Goal: Task Accomplishment & Management: Complete application form

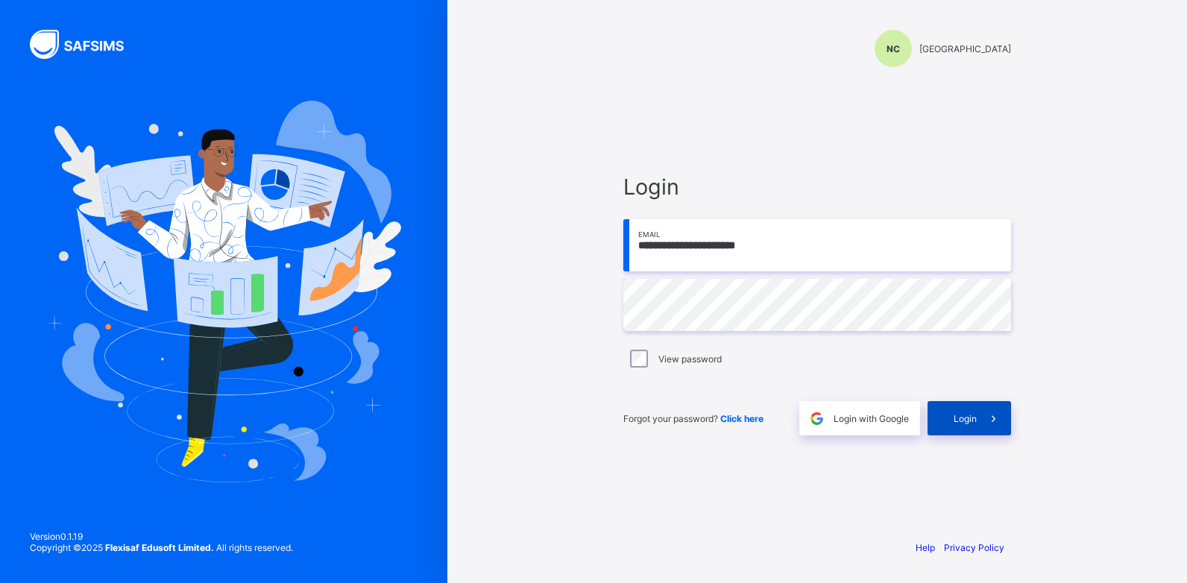
click at [967, 416] on span "Login" at bounding box center [964, 418] width 23 height 11
click at [660, 254] on input "email" at bounding box center [817, 245] width 388 height 52
type input "**********"
click at [973, 417] on span "Login" at bounding box center [964, 418] width 23 height 11
click at [932, 415] on div "Login" at bounding box center [968, 418] width 83 height 34
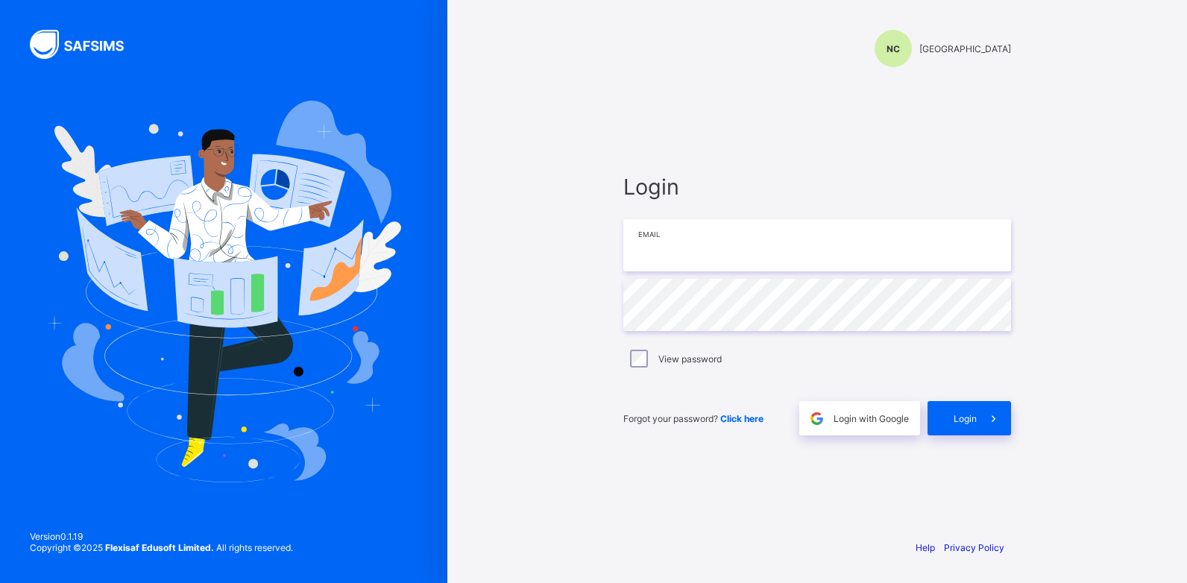
click at [675, 260] on input "email" at bounding box center [817, 245] width 388 height 52
type input "**********"
click at [951, 416] on div "Login" at bounding box center [968, 418] width 83 height 34
click at [735, 419] on span "Click here" at bounding box center [741, 418] width 43 height 11
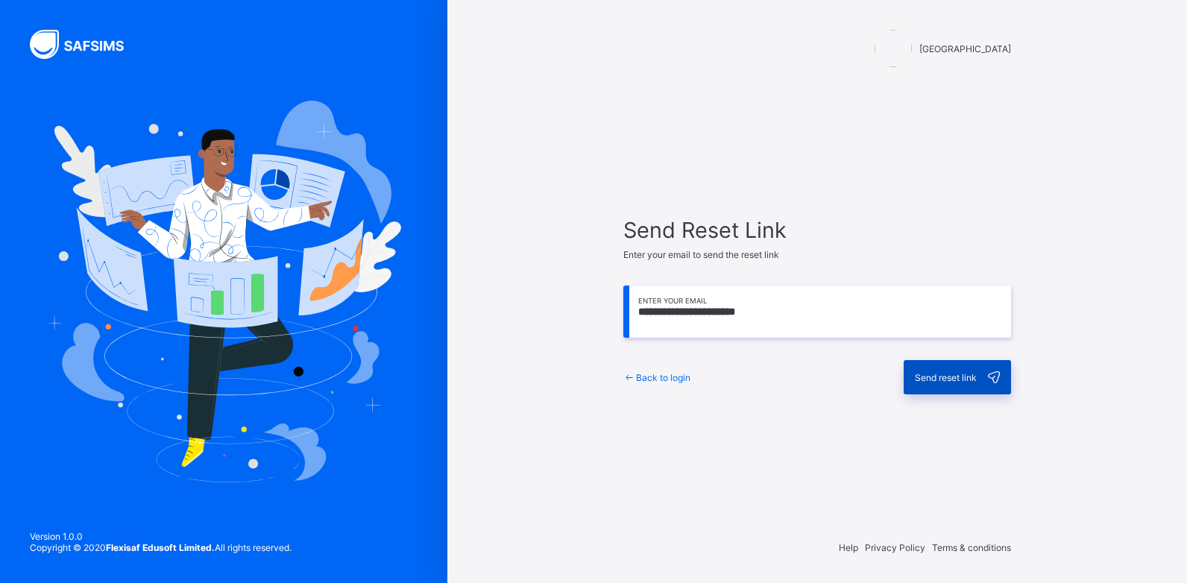
click at [925, 378] on span "Send reset link" at bounding box center [945, 377] width 62 height 11
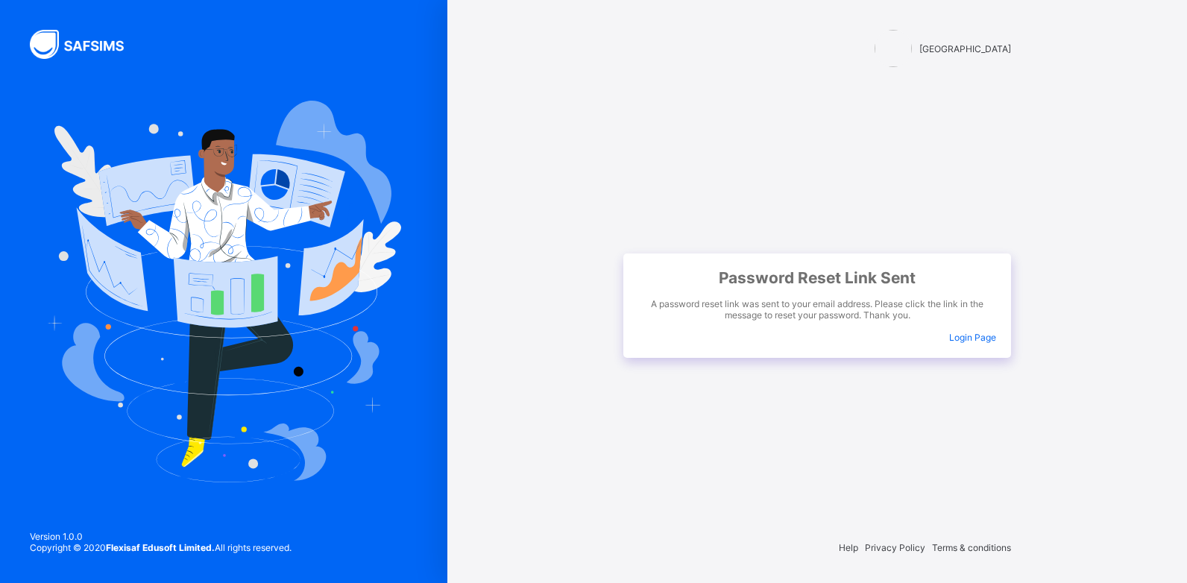
click at [960, 335] on span "Login Page" at bounding box center [972, 337] width 47 height 11
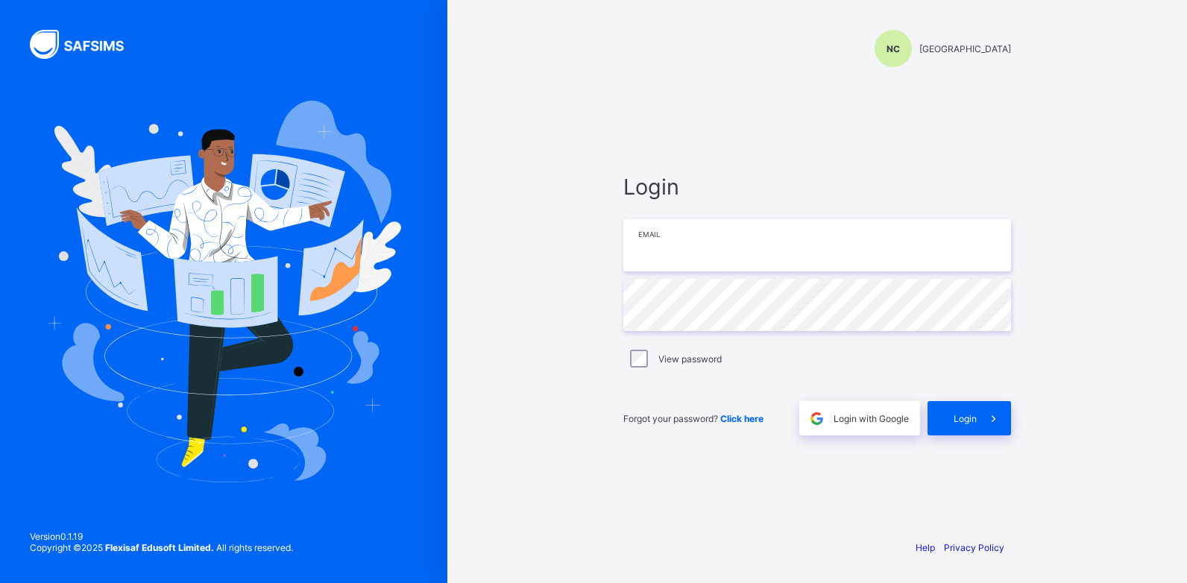
click at [683, 253] on input "email" at bounding box center [817, 245] width 388 height 52
type input "**********"
click at [953, 420] on span "Login" at bounding box center [964, 418] width 23 height 11
click at [675, 259] on input "email" at bounding box center [817, 245] width 388 height 52
type input "**********"
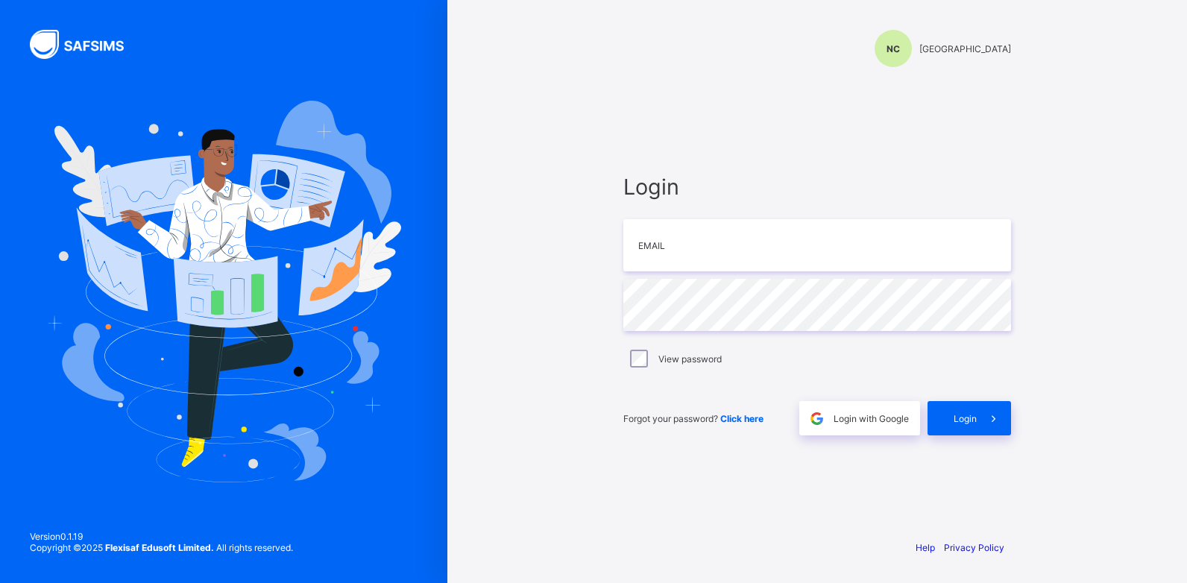
click at [557, 40] on div "NC [GEOGRAPHIC_DATA] Login Email Password View password Forgot your password? C…" at bounding box center [816, 291] width 739 height 583
click at [668, 265] on input "email" at bounding box center [817, 245] width 388 height 52
type input "**********"
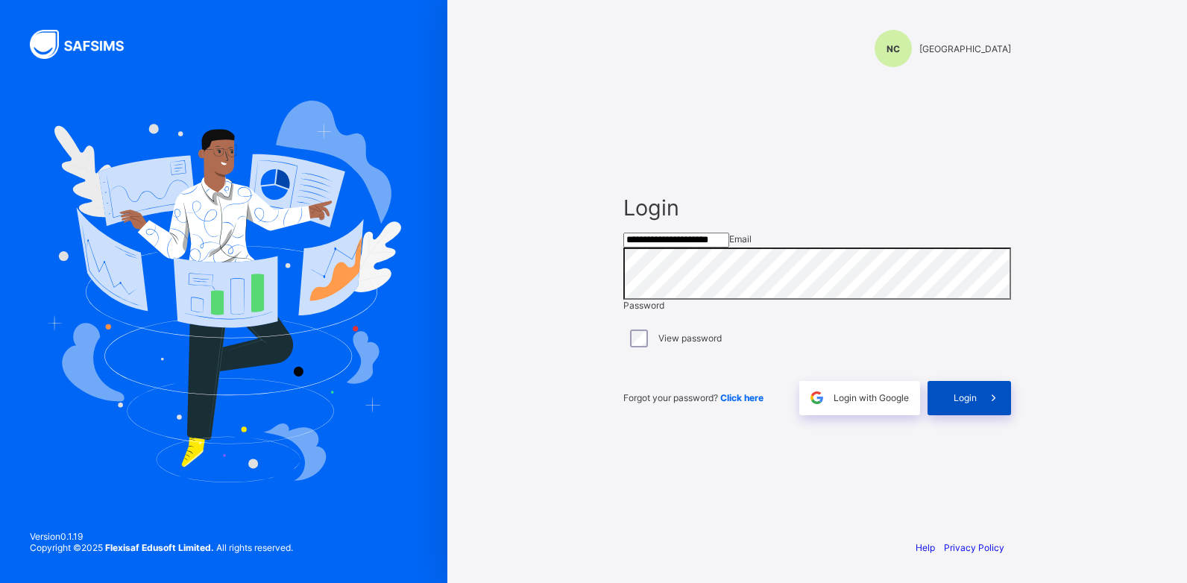
click at [955, 409] on div "Login" at bounding box center [968, 398] width 83 height 34
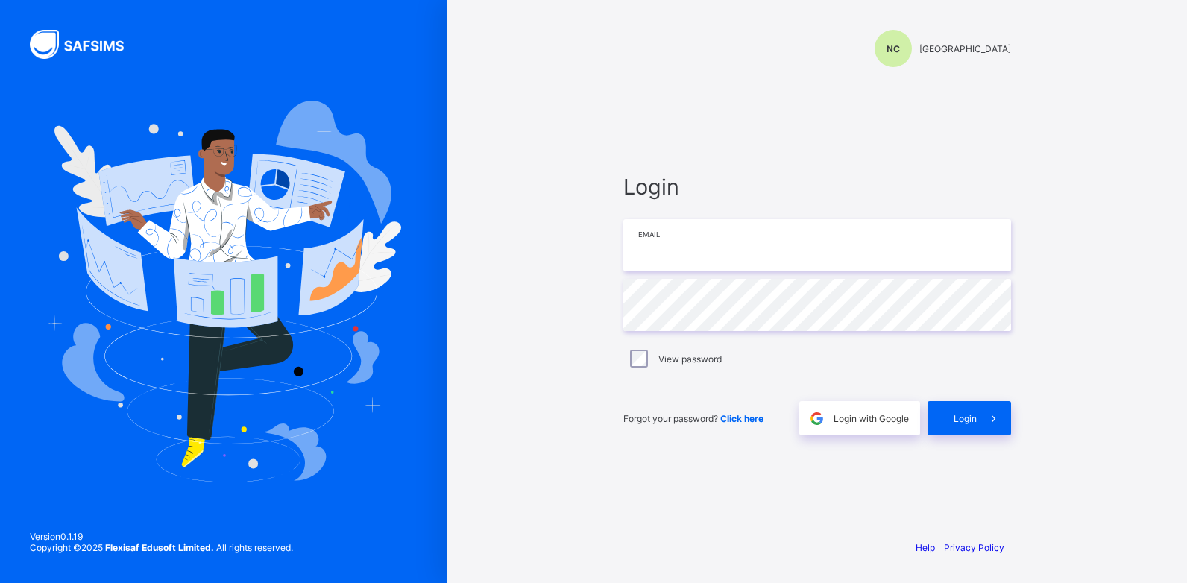
paste input "**********"
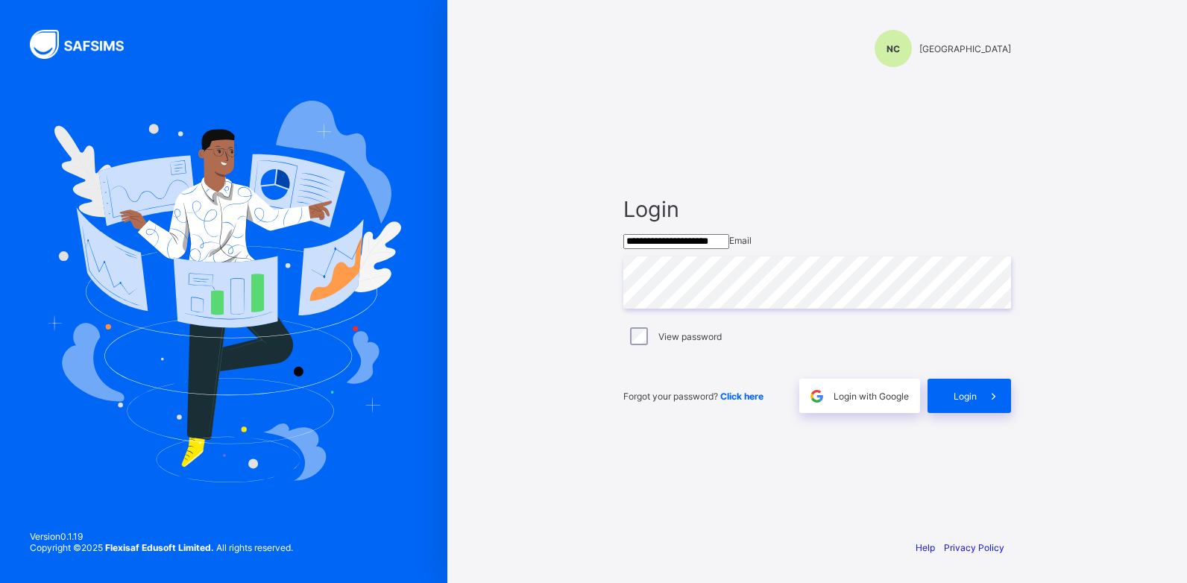
type input "**********"
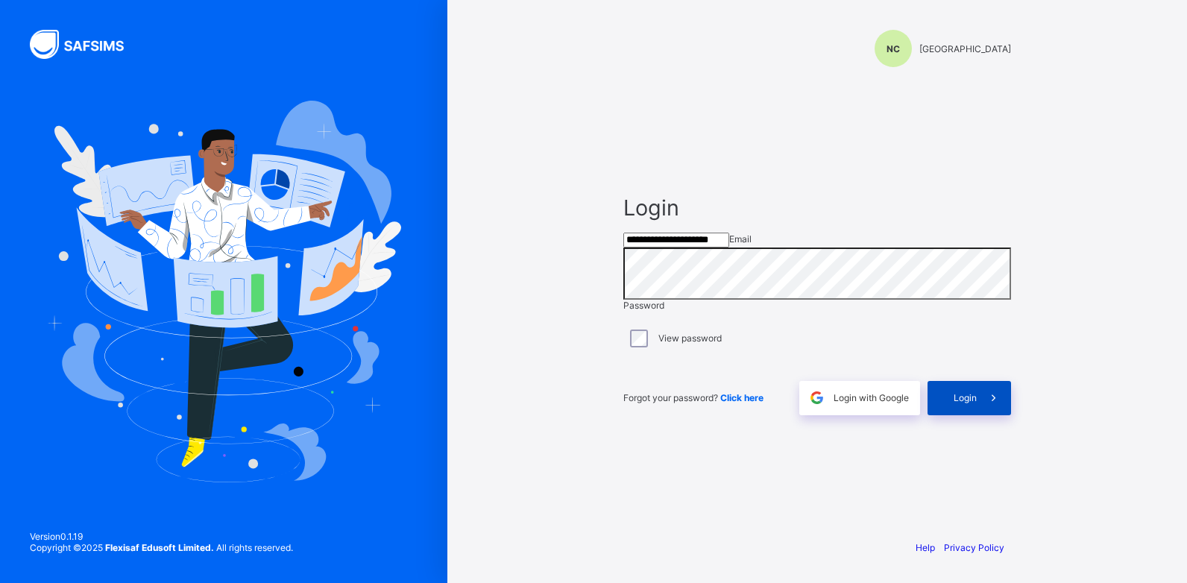
click at [964, 403] on span "Login" at bounding box center [964, 397] width 23 height 11
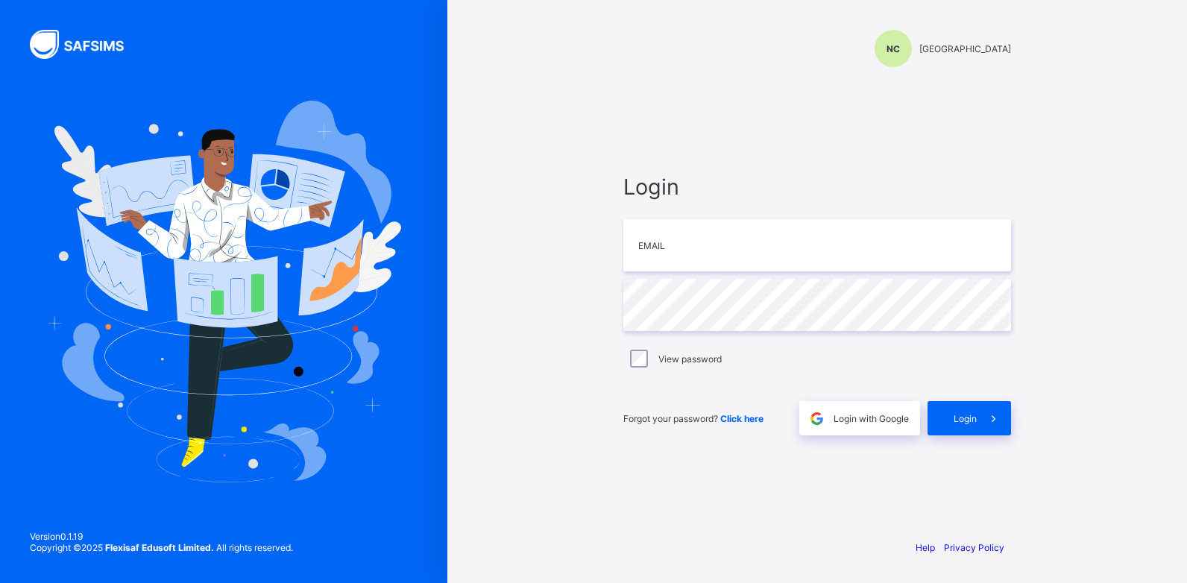
click at [736, 418] on span "Click here" at bounding box center [741, 418] width 43 height 11
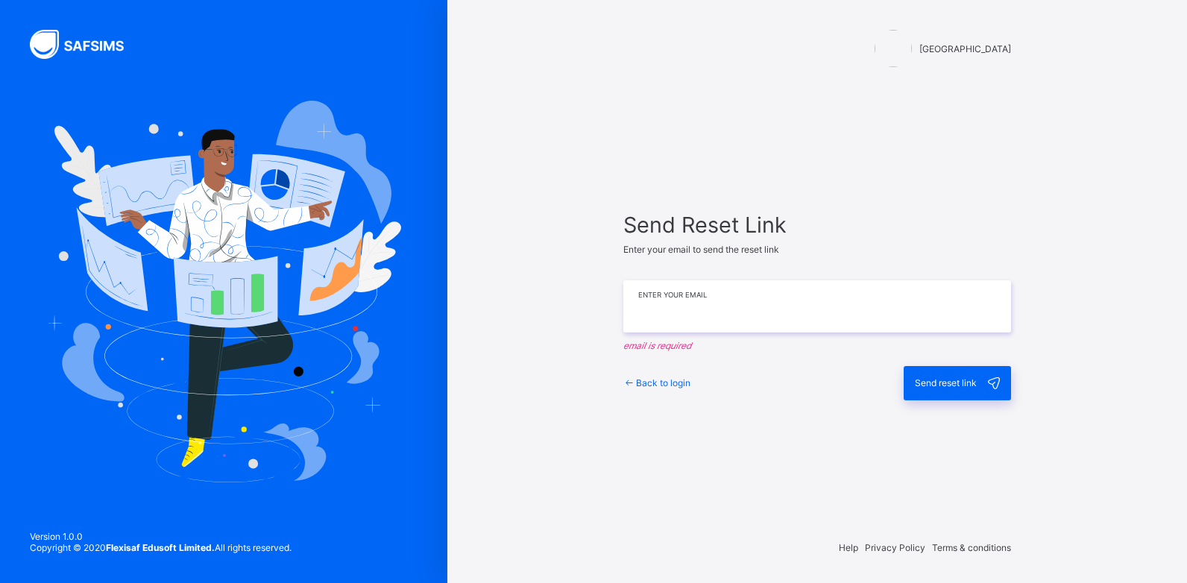
click at [695, 316] on input "email" at bounding box center [817, 306] width 388 height 52
type input "**********"
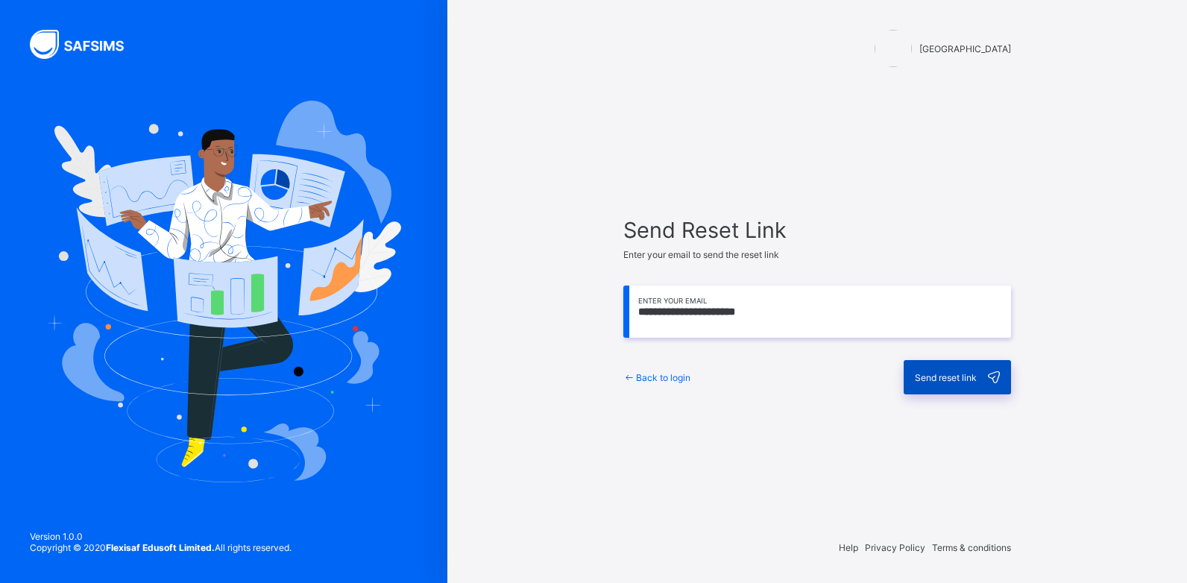
click at [964, 376] on span "Send reset link" at bounding box center [945, 377] width 62 height 11
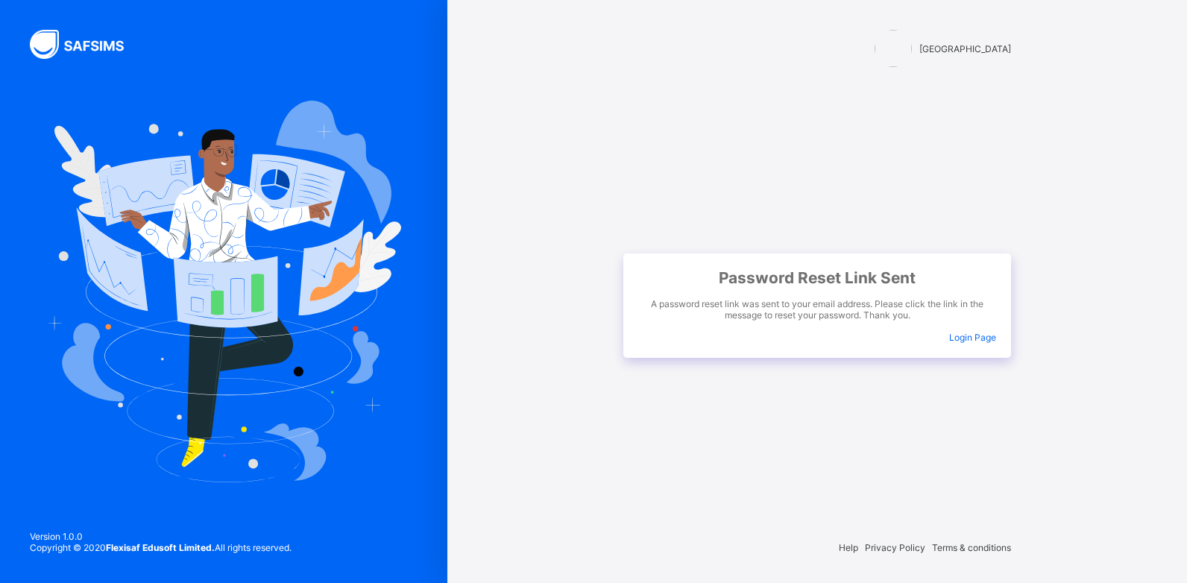
click at [966, 338] on span "Login Page" at bounding box center [972, 337] width 47 height 11
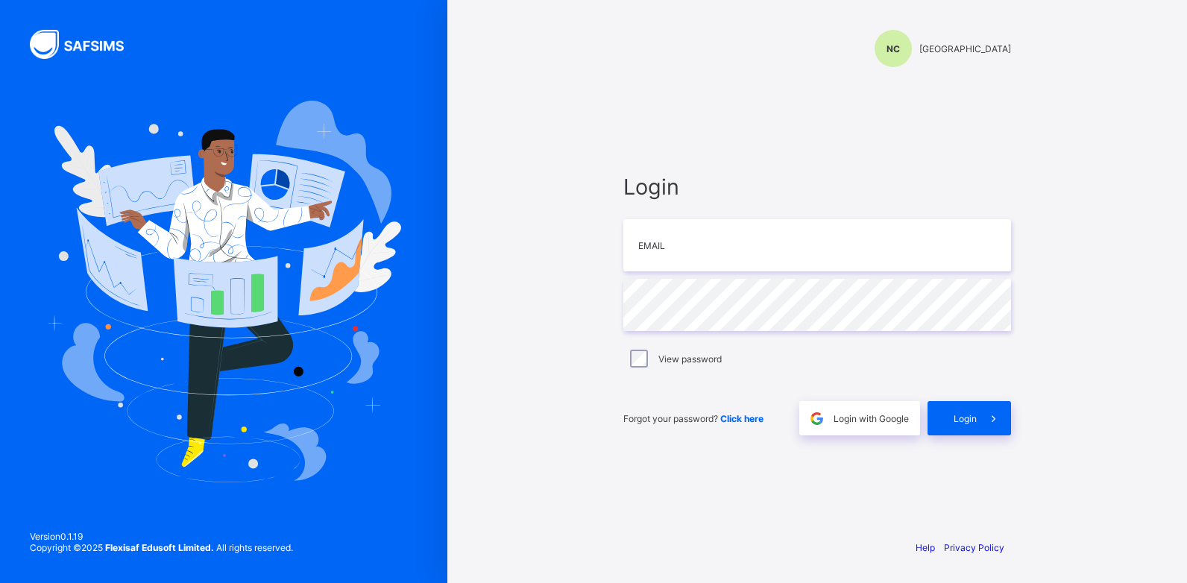
click at [738, 418] on span "Click here" at bounding box center [741, 418] width 43 height 11
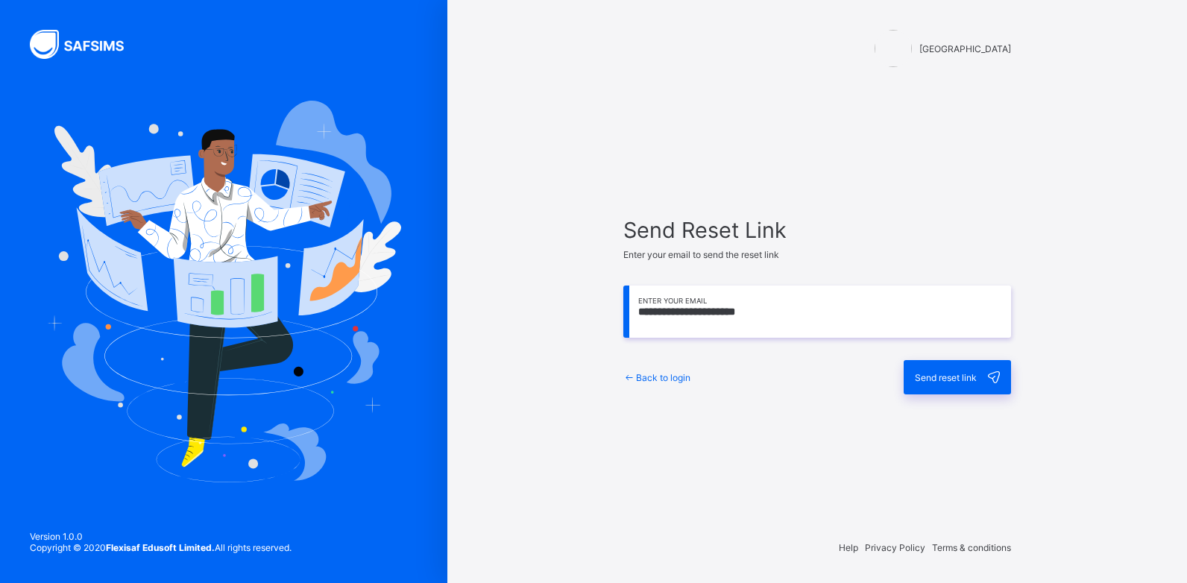
type input "**********"
click at [900, 430] on div "**********" at bounding box center [816, 305] width 417 height 383
click at [920, 372] on span "Send reset link" at bounding box center [945, 377] width 62 height 11
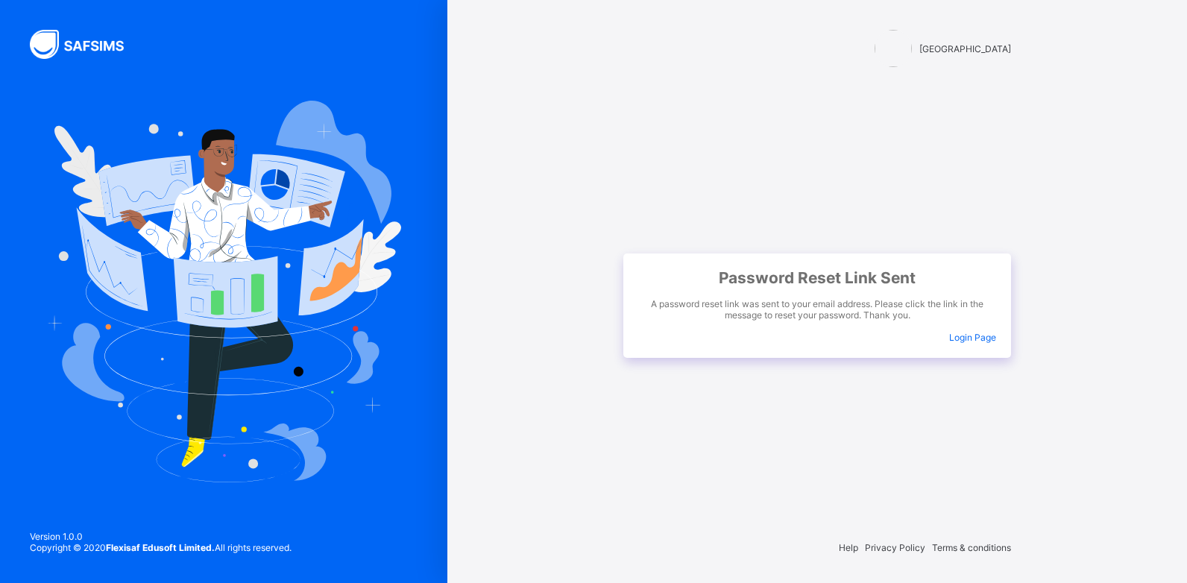
click at [966, 332] on span "Login Page" at bounding box center [972, 337] width 47 height 11
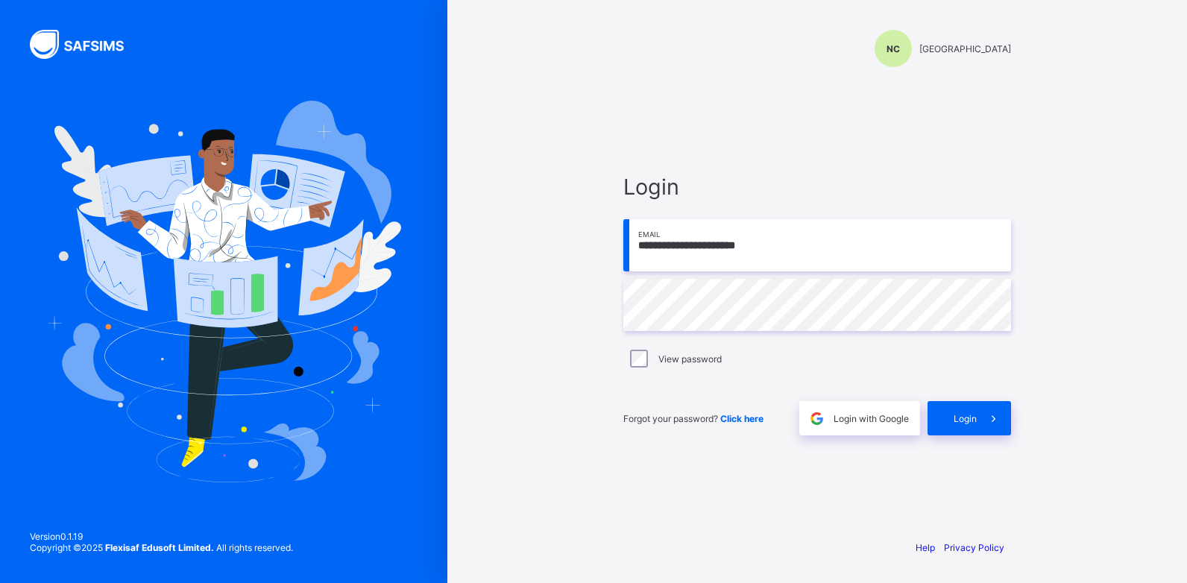
type input "**********"
click at [970, 408] on div "Login" at bounding box center [968, 418] width 83 height 34
click at [748, 246] on input "email" at bounding box center [817, 245] width 388 height 52
type input "**********"
click at [958, 417] on span "Login" at bounding box center [964, 418] width 23 height 11
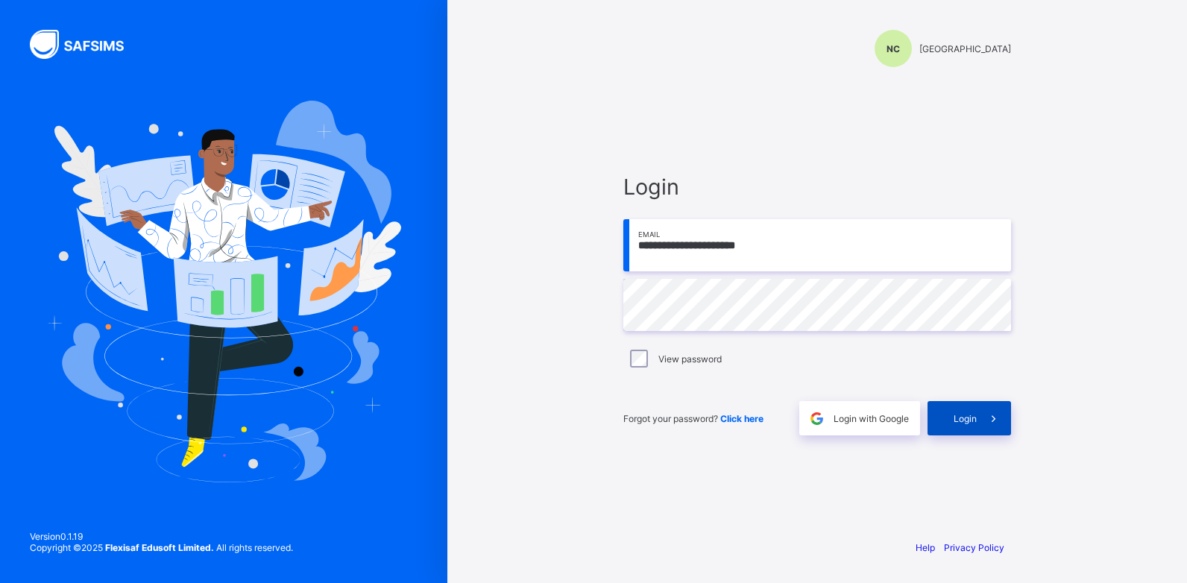
click at [968, 424] on div "Login" at bounding box center [968, 418] width 83 height 34
click at [960, 428] on div "Login" at bounding box center [968, 418] width 83 height 34
click at [935, 420] on div "Login" at bounding box center [968, 418] width 83 height 34
click at [680, 256] on input "email" at bounding box center [817, 245] width 388 height 52
type input "**********"
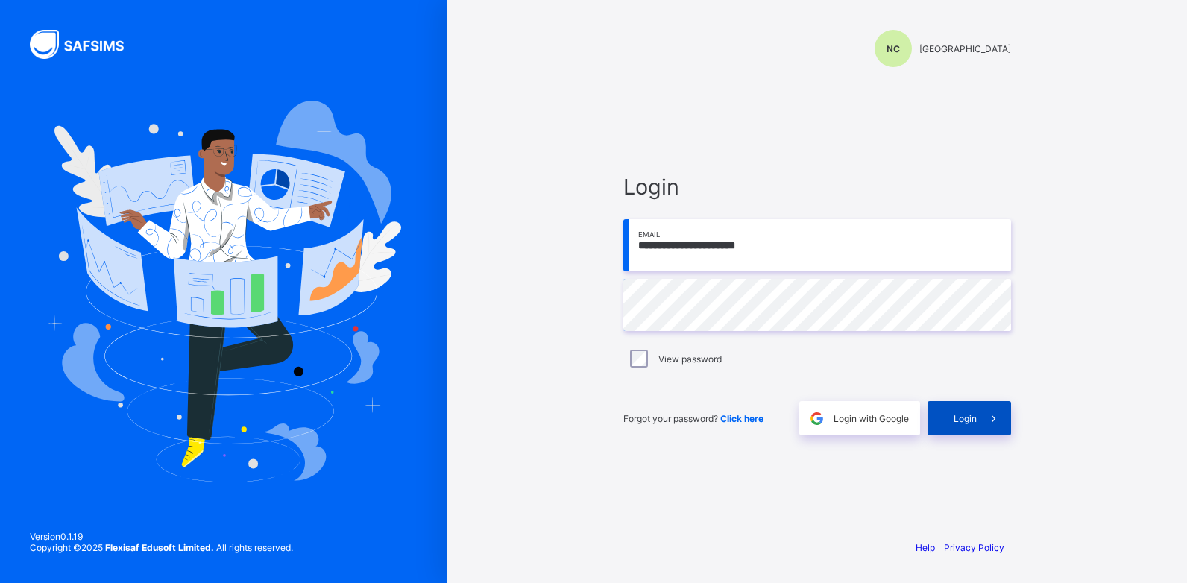
click at [947, 417] on div "Login" at bounding box center [968, 418] width 83 height 34
click at [684, 252] on input "email" at bounding box center [817, 245] width 388 height 52
type input "**********"
click at [963, 411] on div "Login" at bounding box center [968, 418] width 83 height 34
click at [741, 418] on span "Click here" at bounding box center [741, 418] width 43 height 11
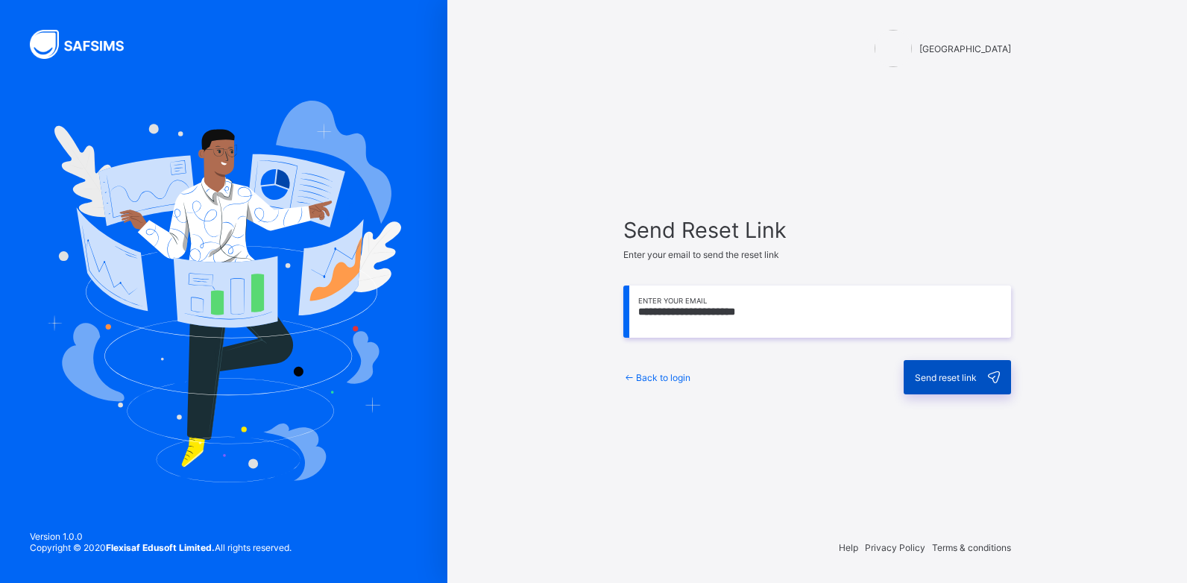
click at [951, 375] on span "Send reset link" at bounding box center [945, 377] width 62 height 11
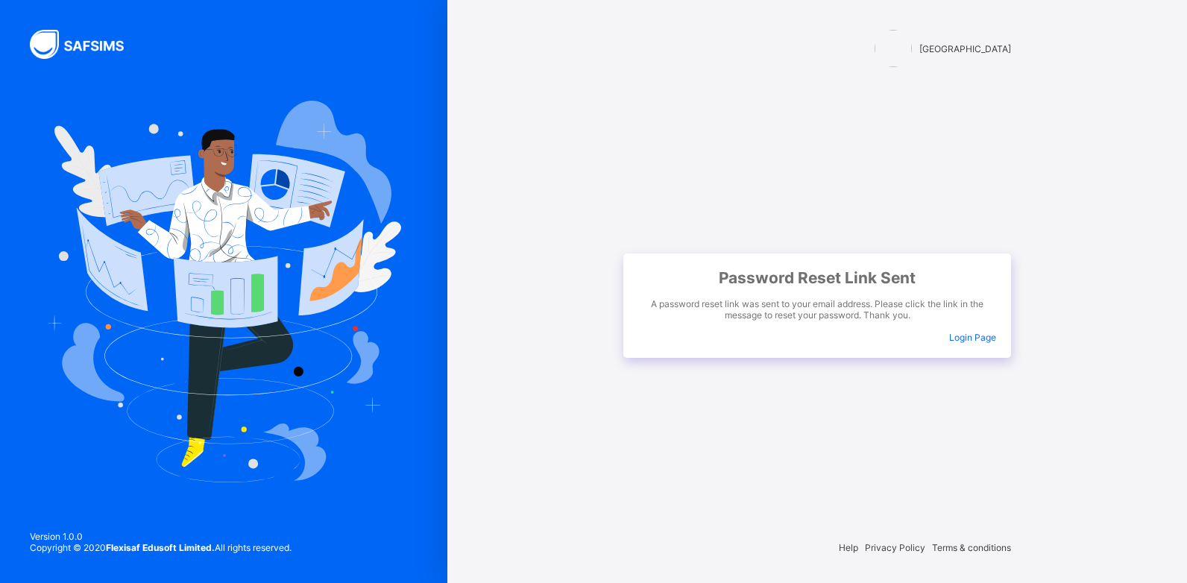
click at [955, 334] on span "Login Page" at bounding box center [972, 337] width 47 height 11
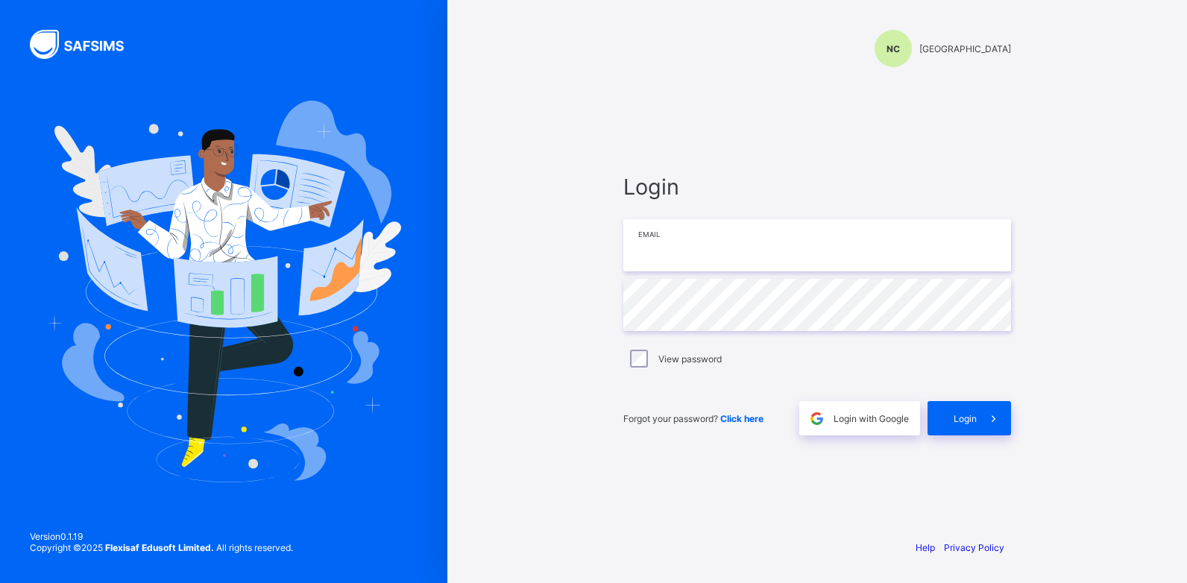
click at [804, 259] on input "email" at bounding box center [817, 245] width 388 height 52
type input "**********"
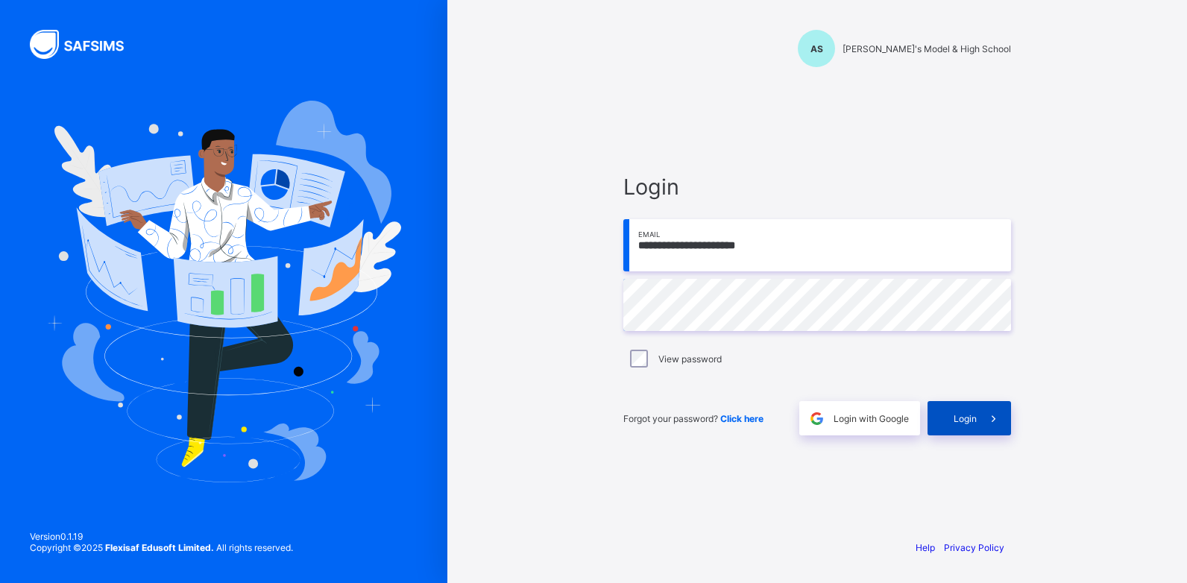
click at [964, 426] on div "Login" at bounding box center [968, 418] width 83 height 34
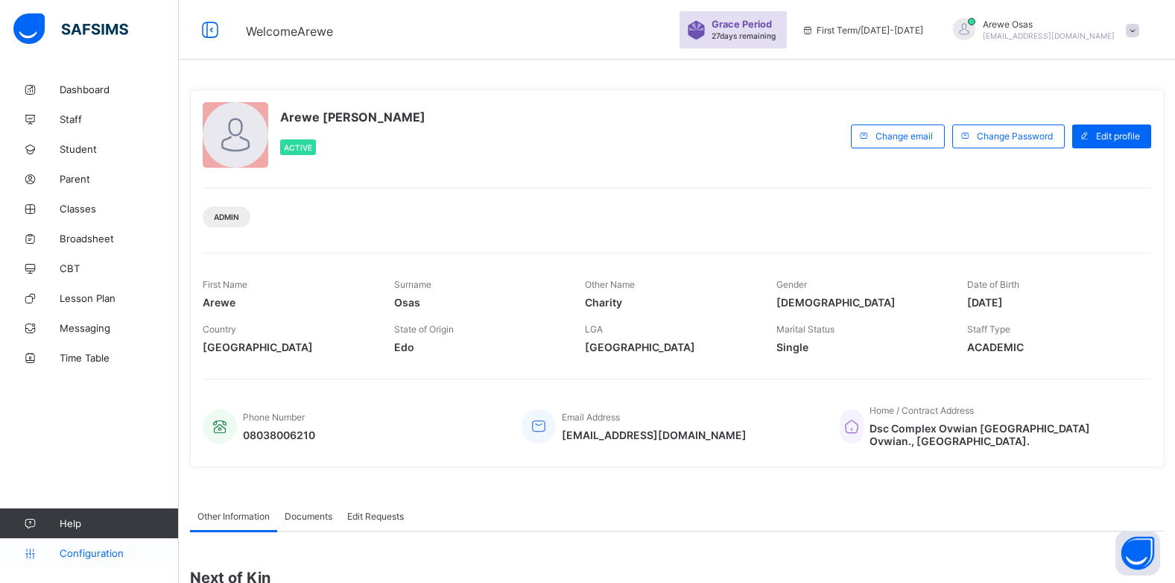
click at [89, 566] on link "Configuration" at bounding box center [89, 553] width 178 height 30
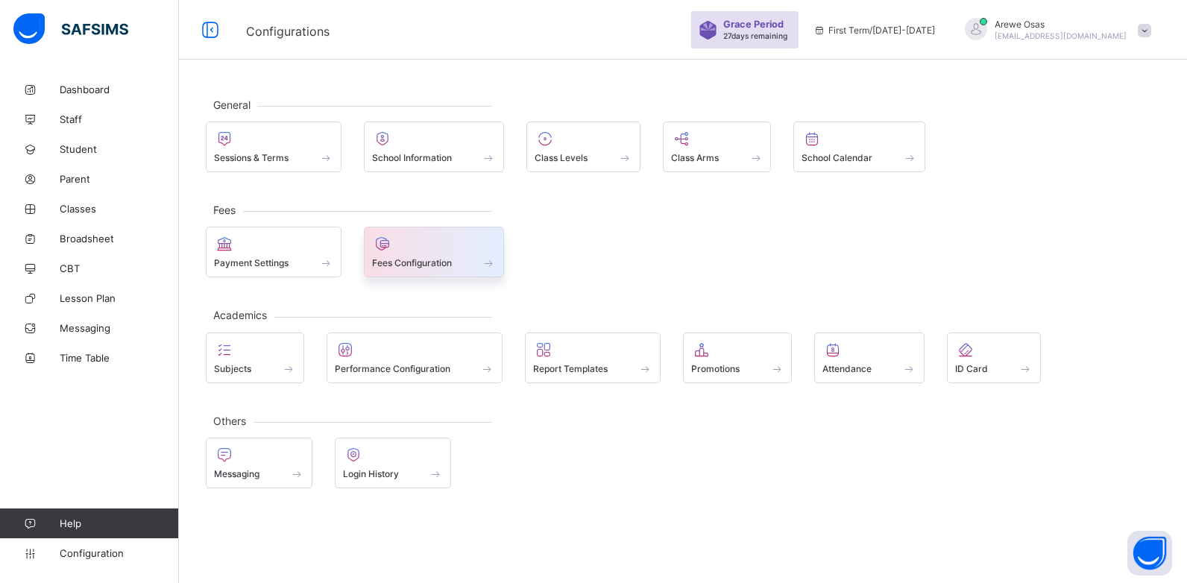
click at [405, 253] on span at bounding box center [434, 255] width 124 height 4
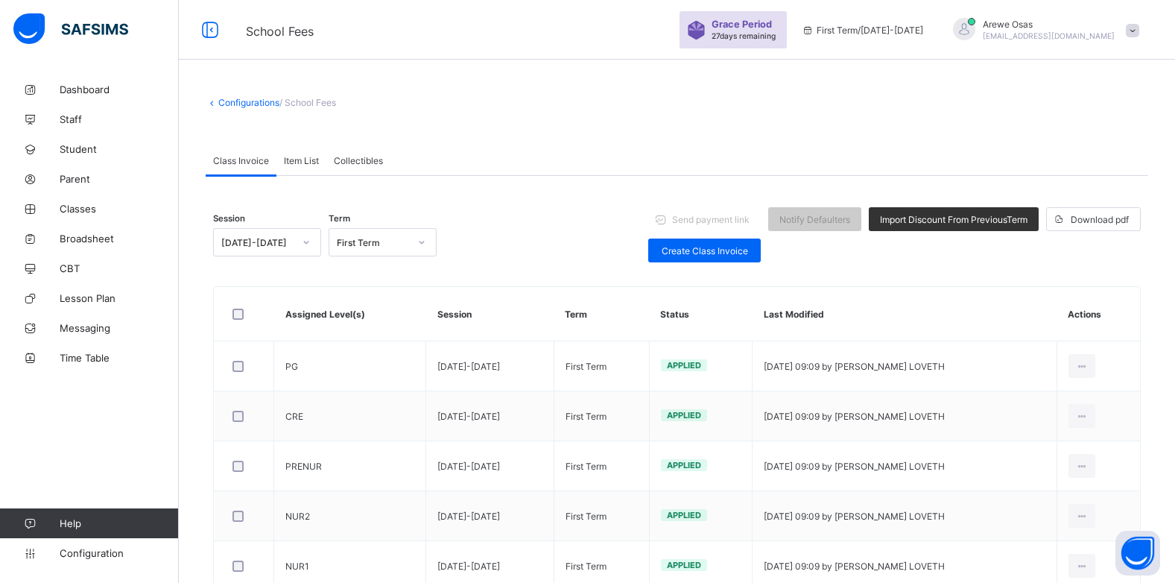
click at [232, 162] on span "Class Invoice" at bounding box center [241, 160] width 56 height 11
click at [701, 255] on span "Create Class Invoice" at bounding box center [705, 250] width 90 height 11
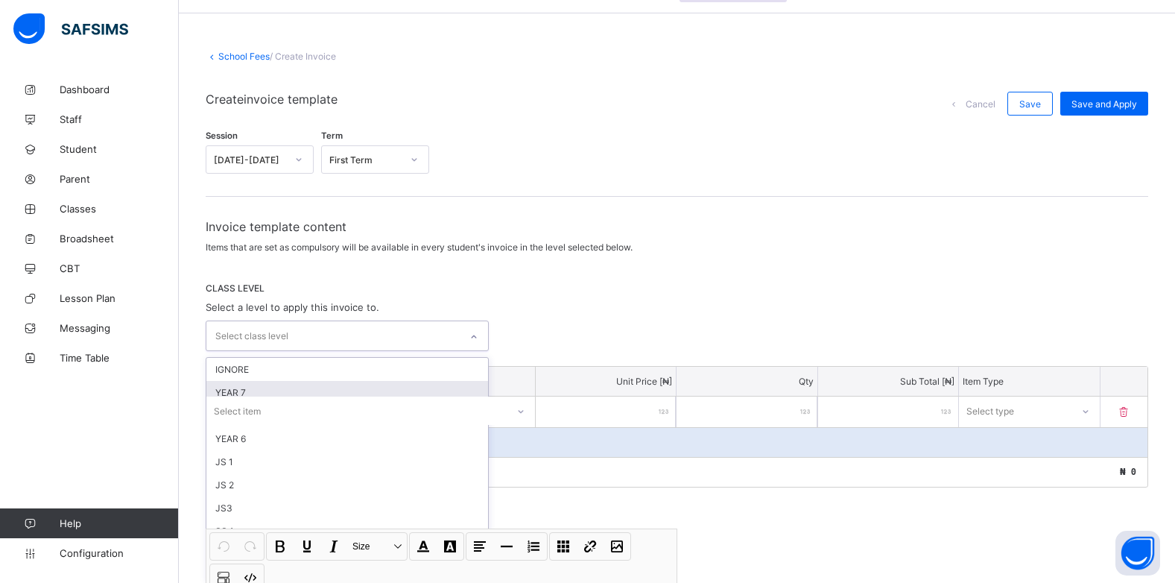
click at [473, 351] on div "option YEAR 7 focused, 2 of 10. 10 results available. Use Up and Down to choose…" at bounding box center [347, 335] width 283 height 31
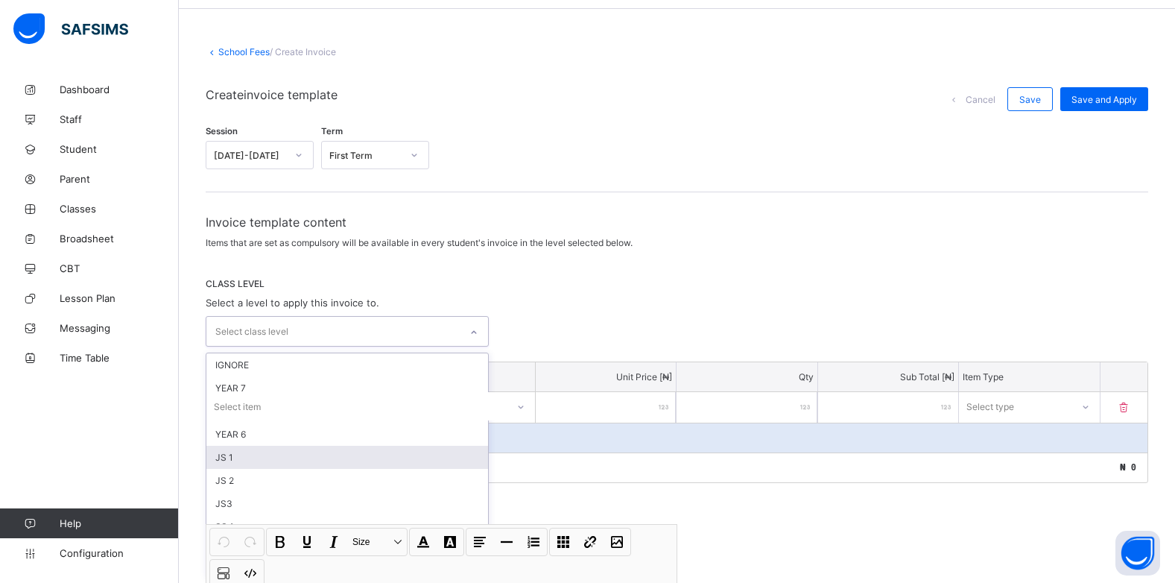
click at [243, 452] on div "JS 1" at bounding box center [347, 457] width 282 height 23
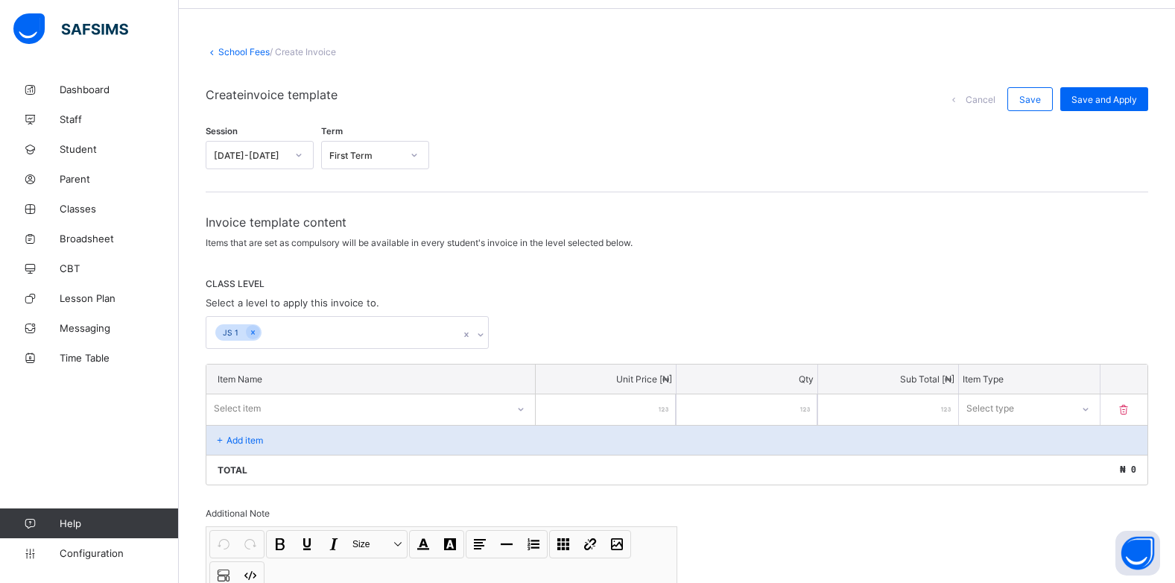
click at [519, 328] on div "JS 1" at bounding box center [677, 332] width 943 height 33
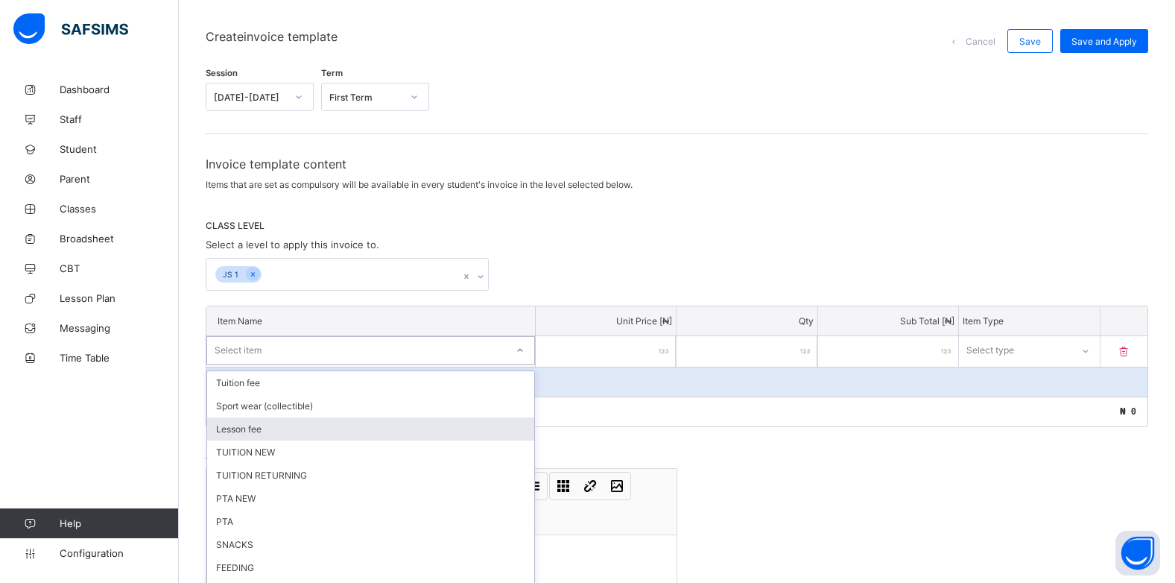
click at [526, 364] on div "option Lesson fee focused, 3 of 24. 24 results available. Use Up and Down to ch…" at bounding box center [370, 350] width 329 height 28
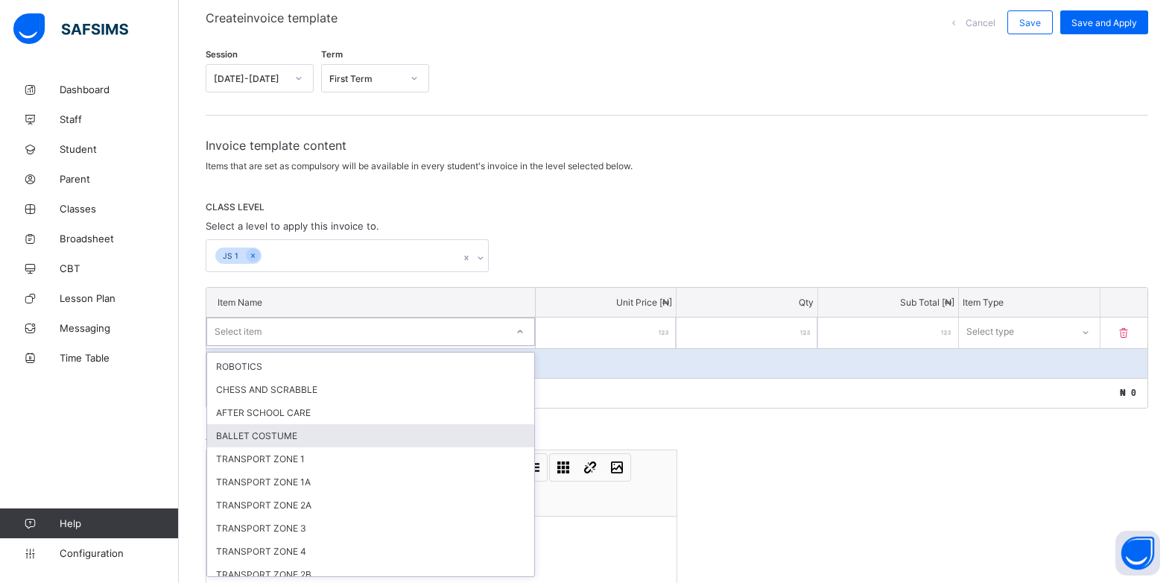
scroll to position [331, 0]
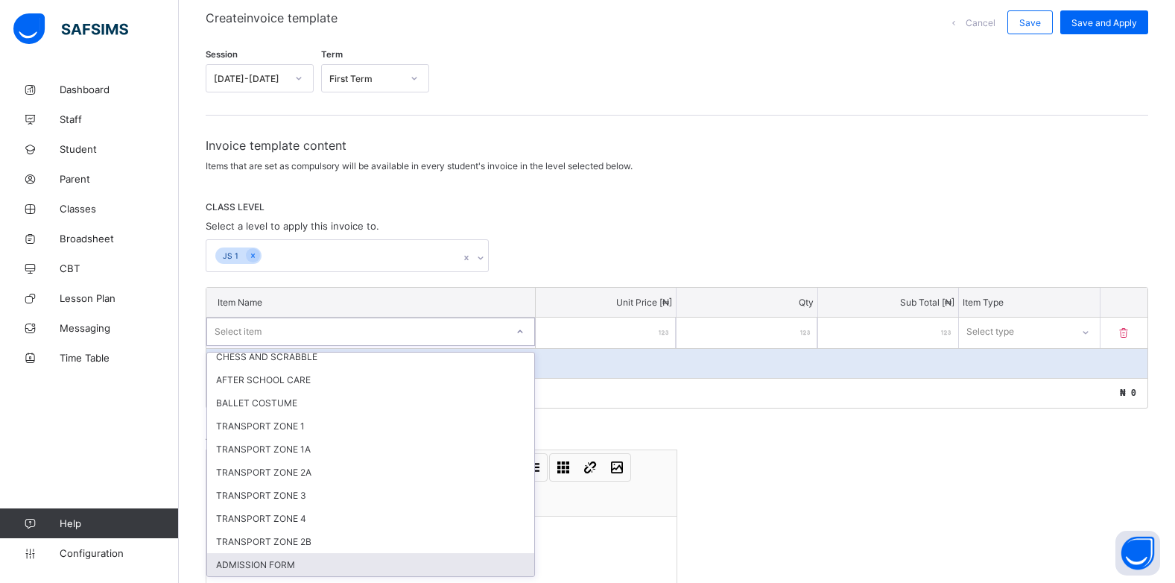
click at [302, 564] on div "ADMISSION FORM" at bounding box center [370, 564] width 327 height 23
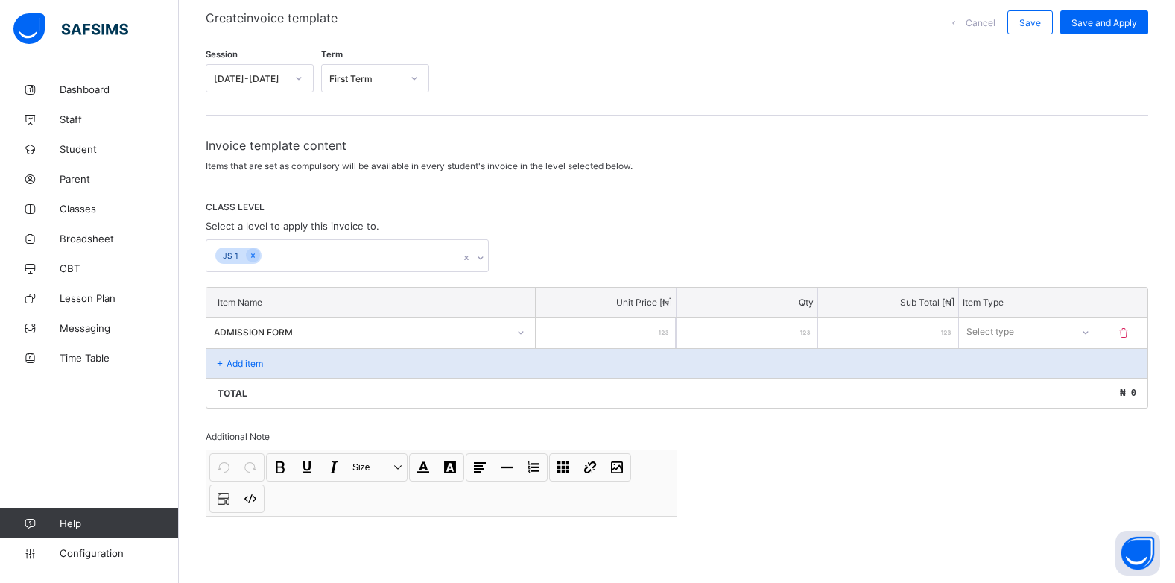
click at [663, 330] on input "number" at bounding box center [606, 333] width 140 height 31
type input "*"
type input "**"
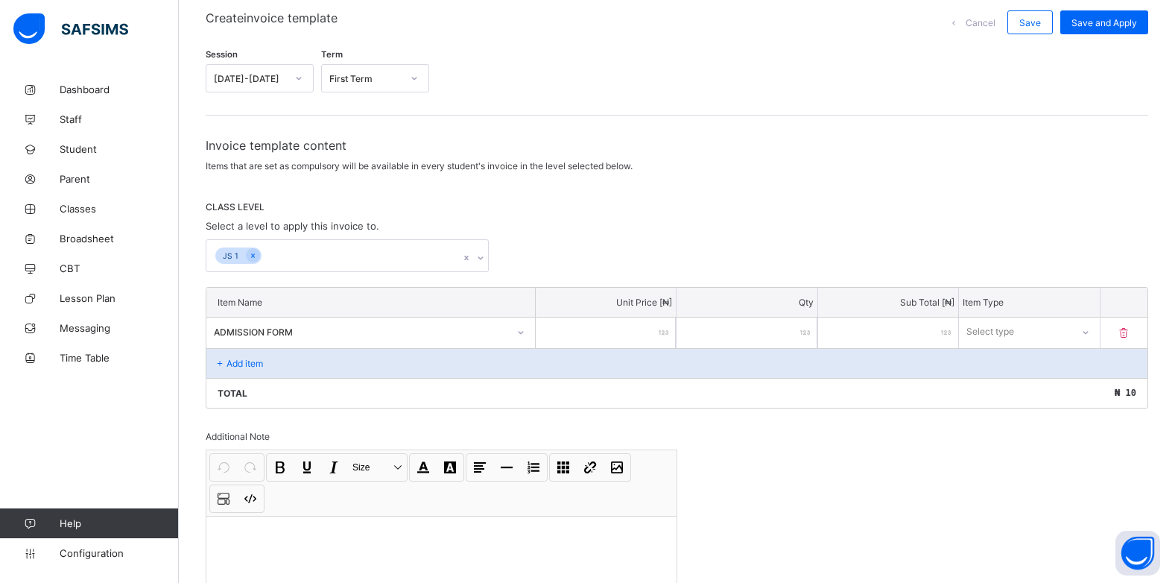
type input "***"
type input "****"
type input "*****"
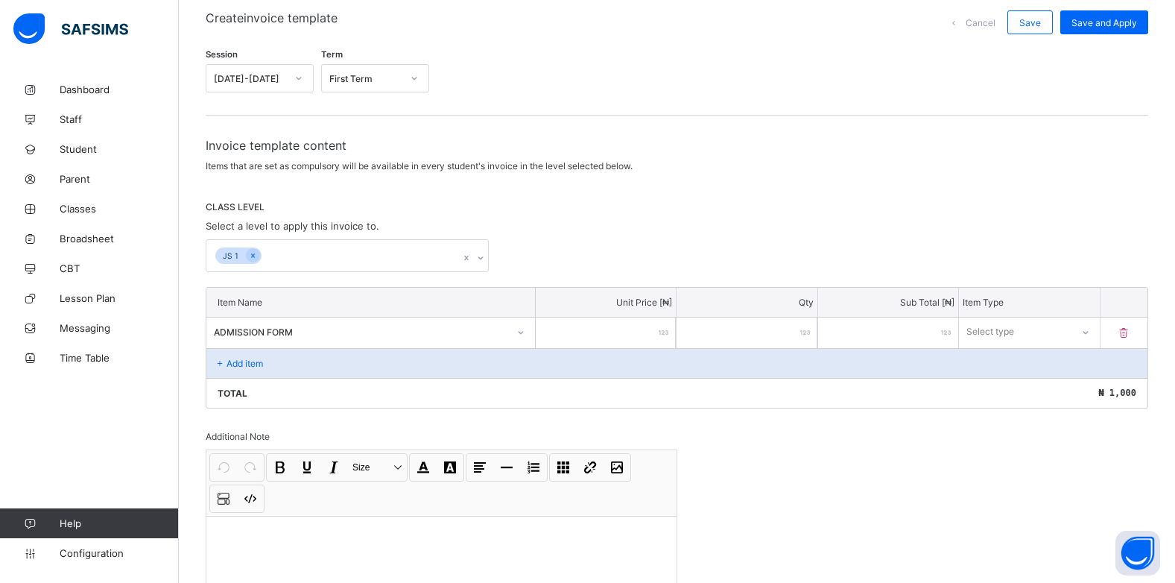
type input "*****"
click at [1090, 334] on icon at bounding box center [1085, 331] width 9 height 15
click at [1081, 388] on div "Optional" at bounding box center [1029, 387] width 139 height 23
click at [222, 362] on icon at bounding box center [220, 363] width 13 height 11
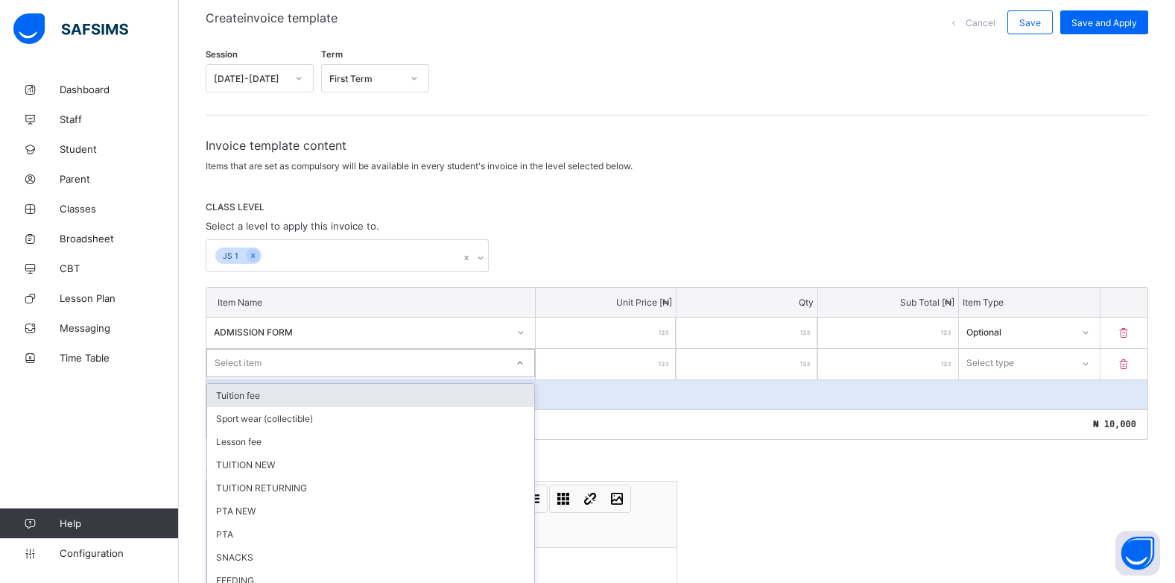
scroll to position [159, 0]
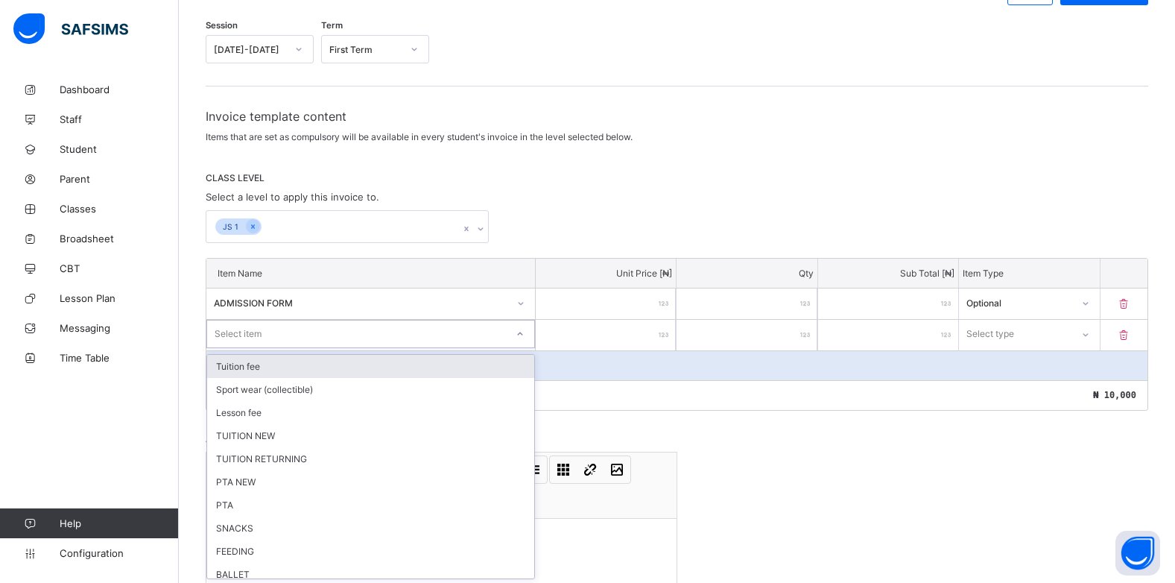
click at [222, 348] on div "option Tuition fee focused, 1 of 23. 23 results available. Use Up and Down to c…" at bounding box center [370, 334] width 329 height 28
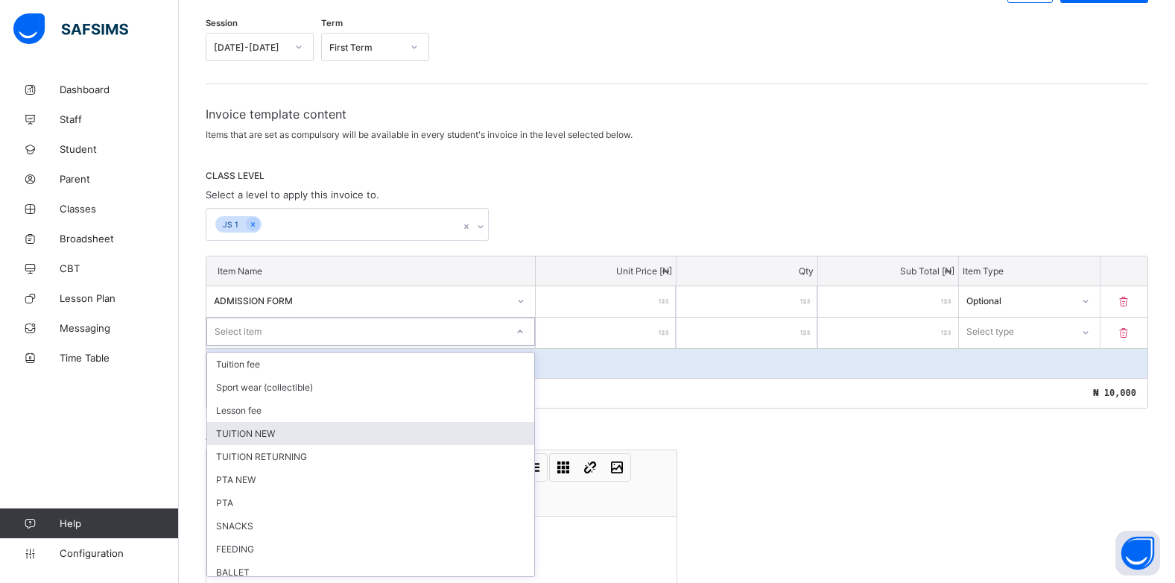
click at [250, 435] on div "TUITION NEW" at bounding box center [370, 433] width 327 height 23
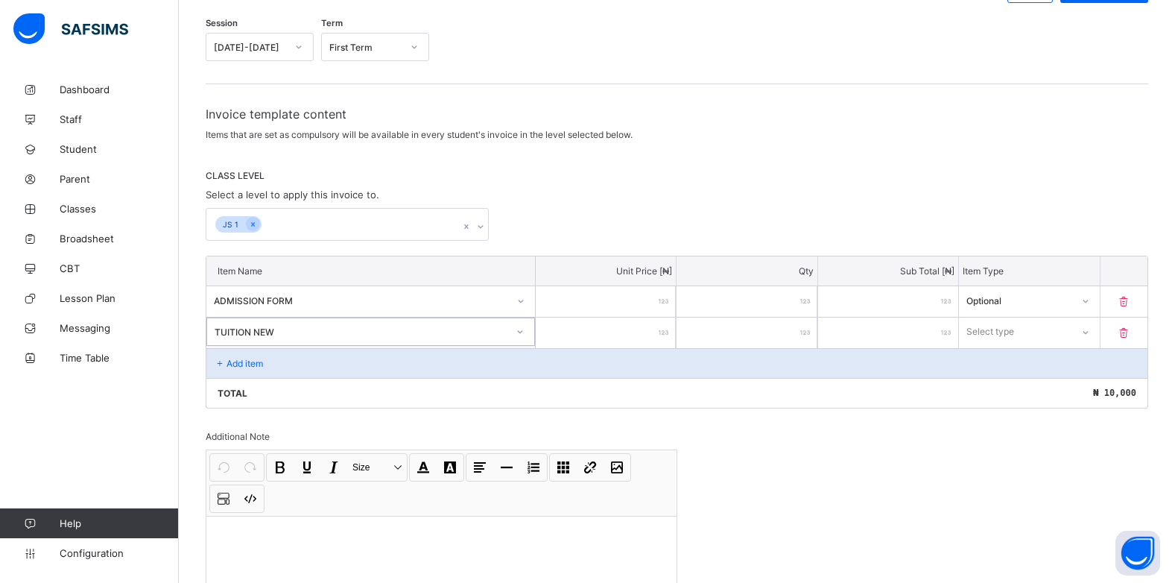
click at [246, 356] on div "Add item" at bounding box center [676, 363] width 941 height 30
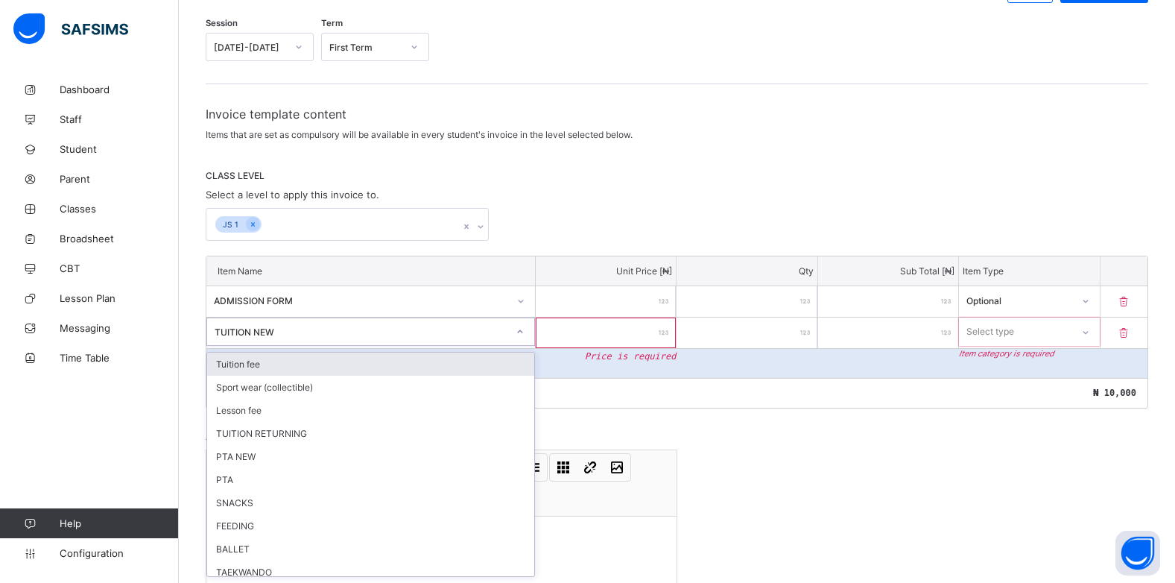
click at [329, 332] on div "TUITION NEW" at bounding box center [361, 331] width 293 height 11
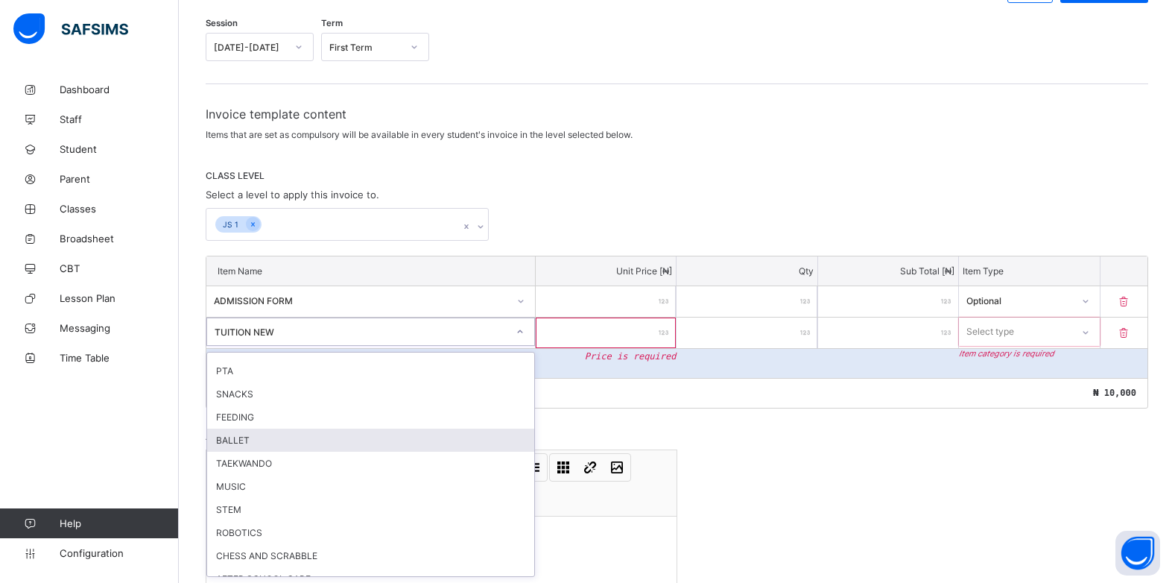
scroll to position [0, 0]
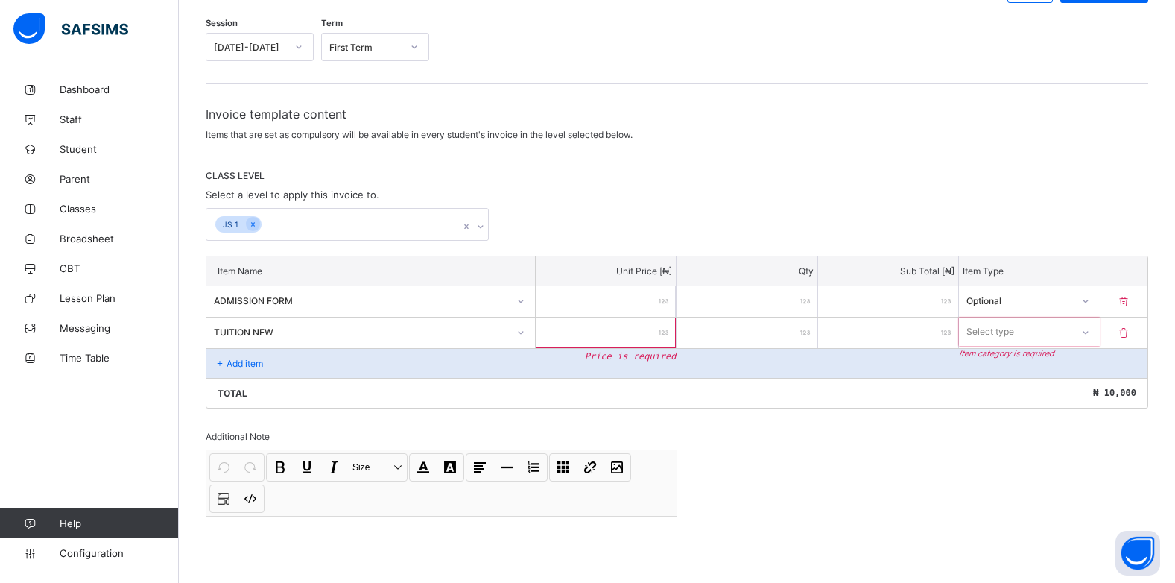
click at [663, 335] on input "number" at bounding box center [606, 333] width 140 height 31
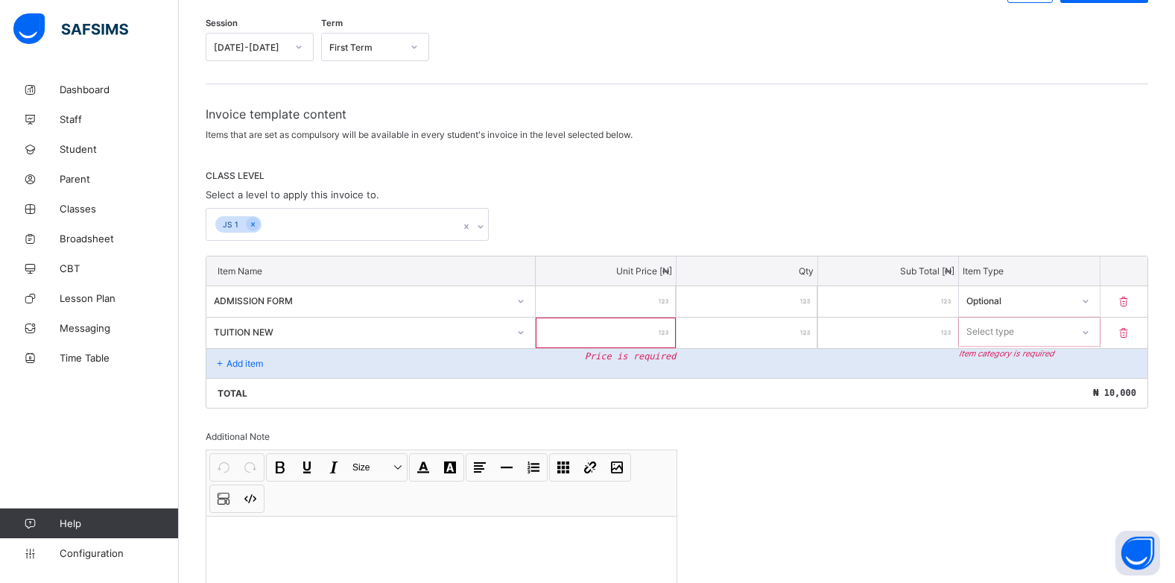
click at [644, 329] on input "number" at bounding box center [606, 333] width 140 height 31
type input "*"
type input "**"
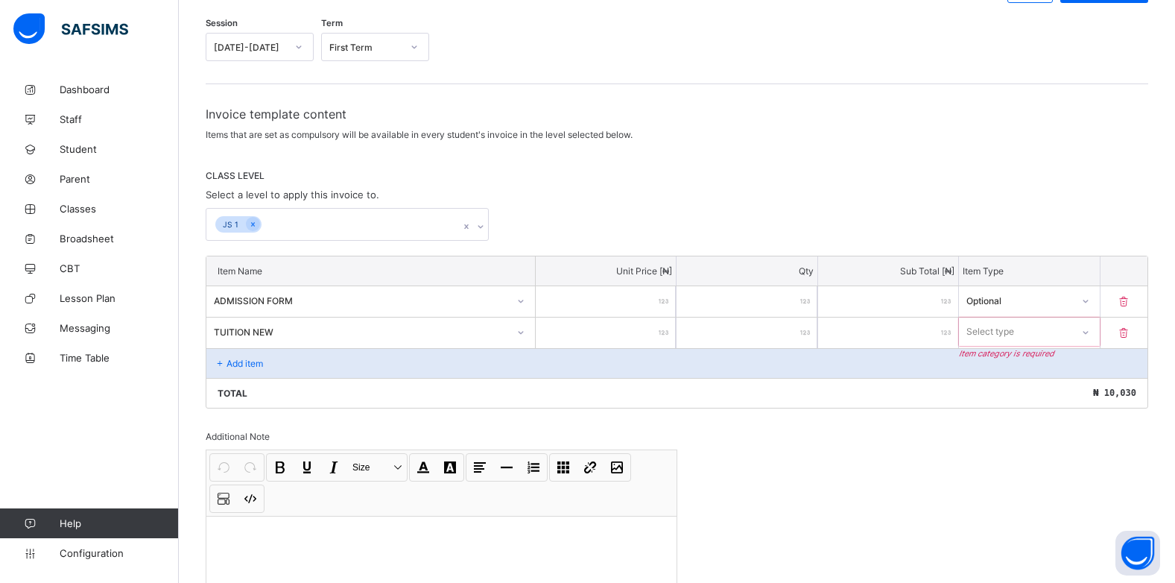
type input "***"
type input "****"
type input "*****"
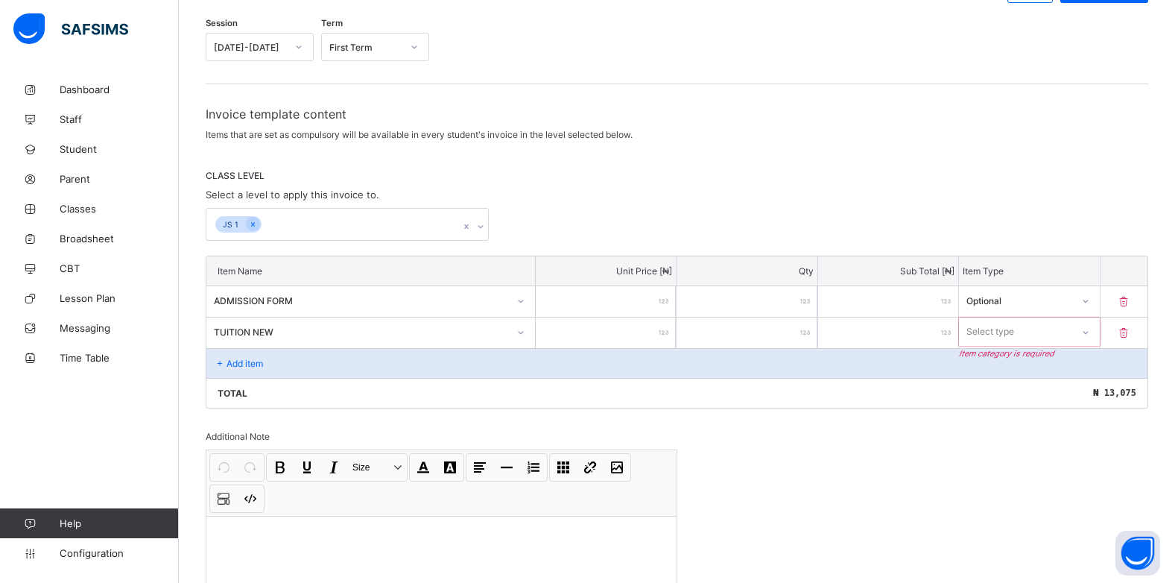
type input "*****"
type input "******"
click at [1090, 332] on icon at bounding box center [1085, 331] width 9 height 15
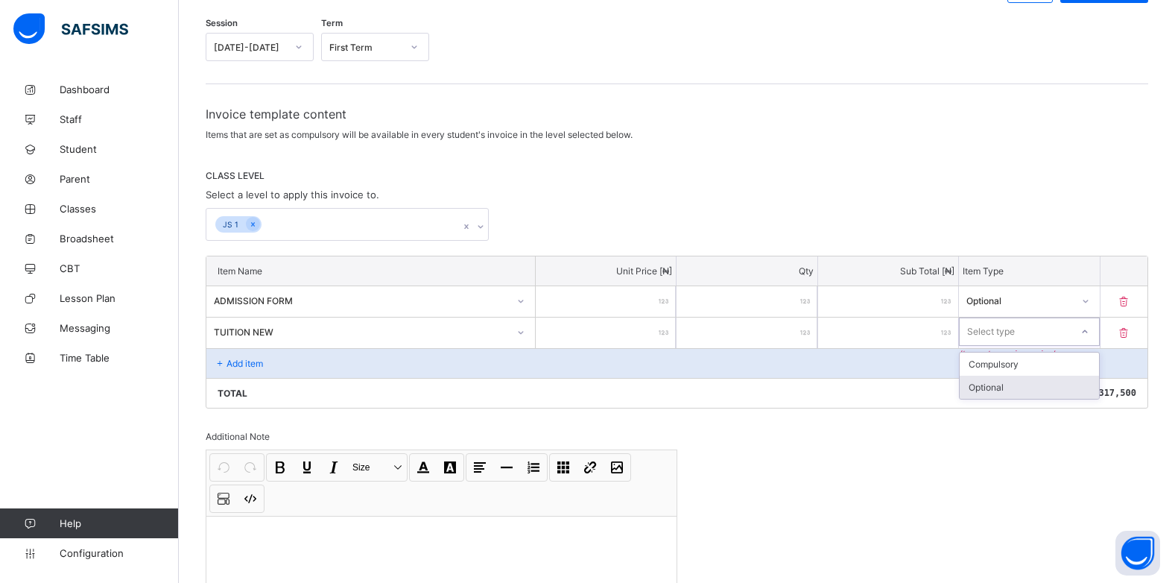
click at [1027, 388] on div "Optional" at bounding box center [1029, 387] width 139 height 23
click at [241, 358] on p "Add item" at bounding box center [245, 363] width 37 height 11
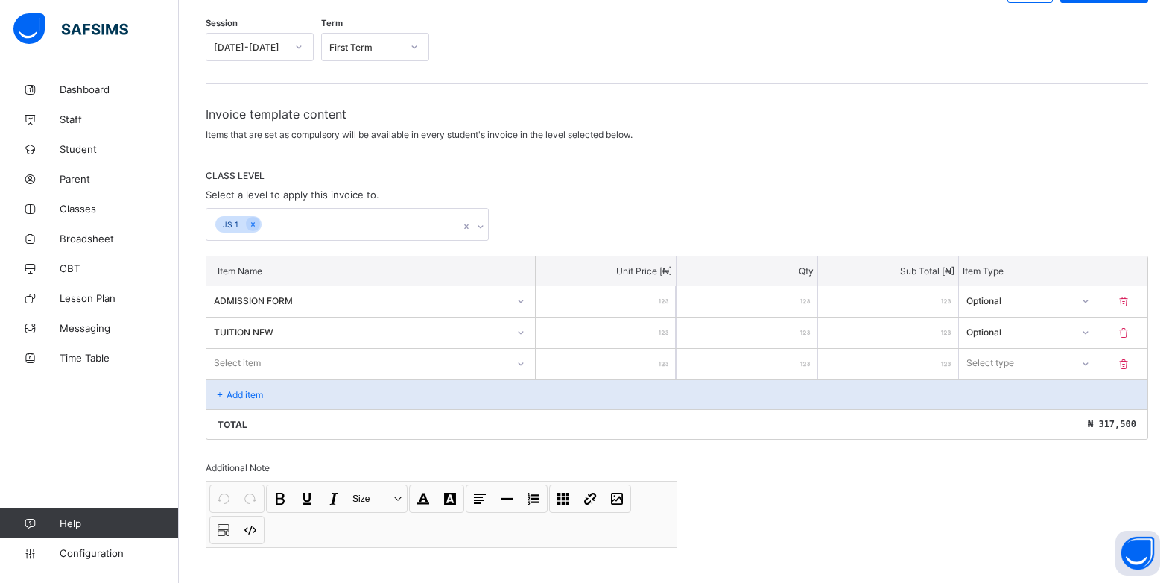
click at [246, 391] on p "Add item" at bounding box center [245, 394] width 37 height 11
click at [247, 391] on p "Add item" at bounding box center [245, 394] width 37 height 11
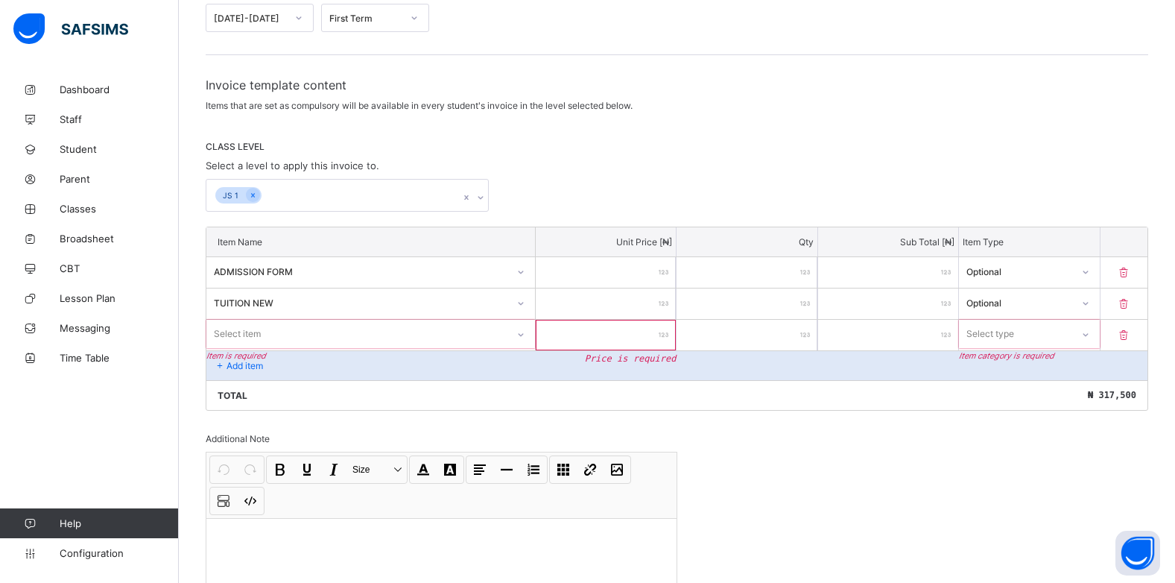
click at [522, 348] on div "Select item" at bounding box center [370, 334] width 329 height 28
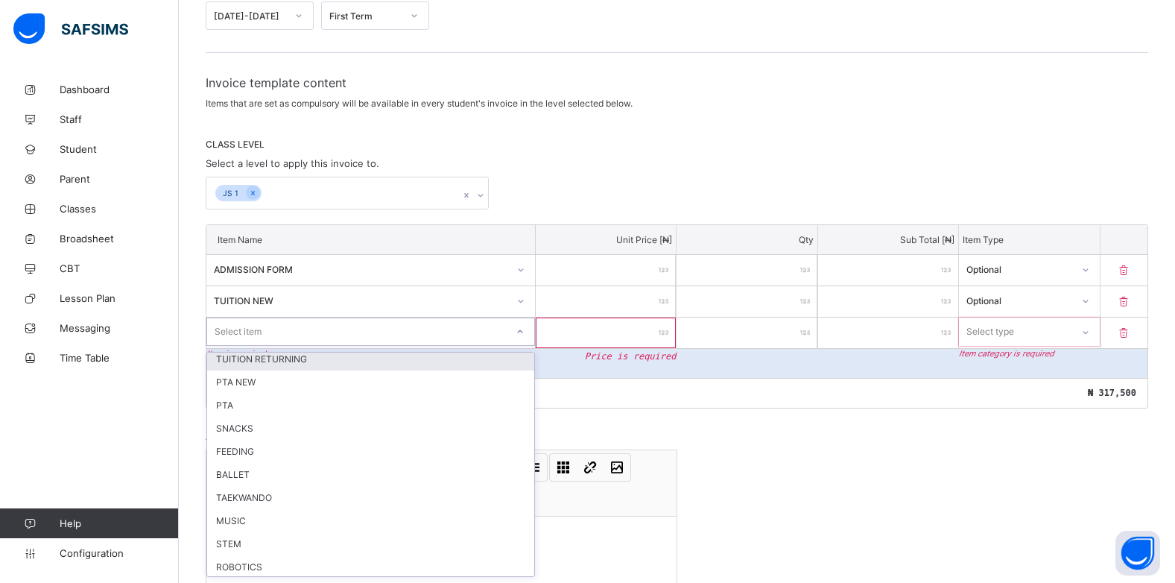
scroll to position [0, 0]
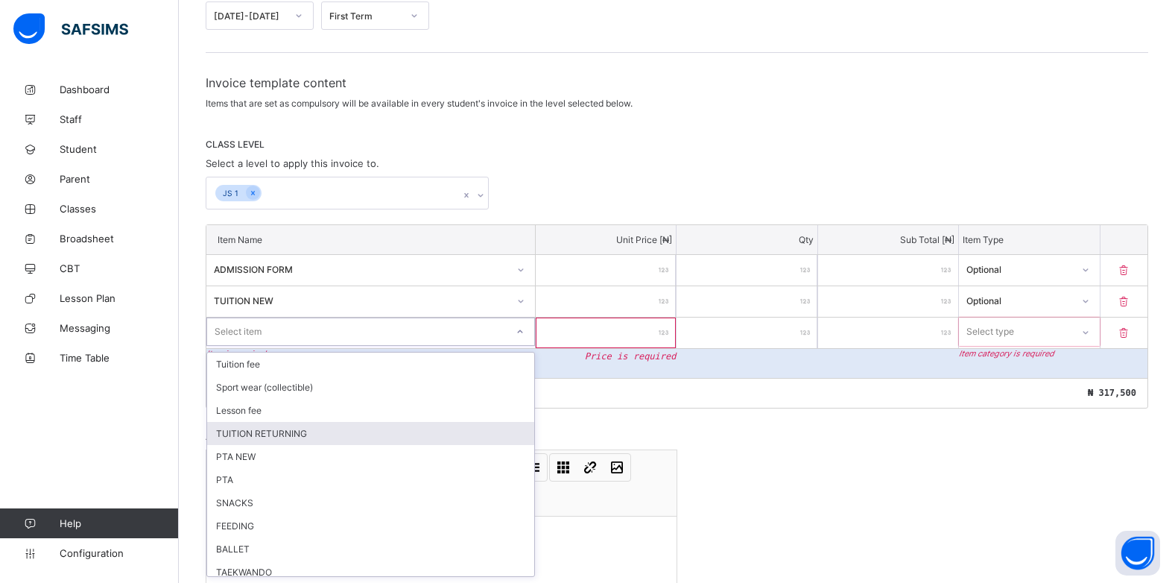
click at [250, 429] on div "TUITION RETURNING" at bounding box center [370, 433] width 327 height 23
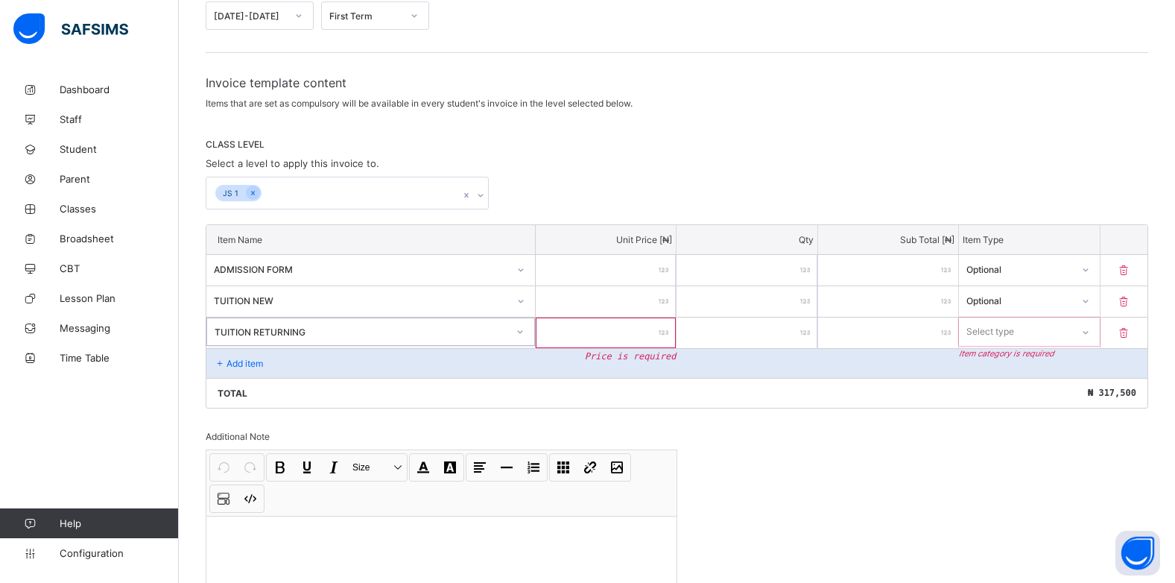
click at [636, 335] on input "number" at bounding box center [606, 333] width 140 height 31
type input "*"
type input "**"
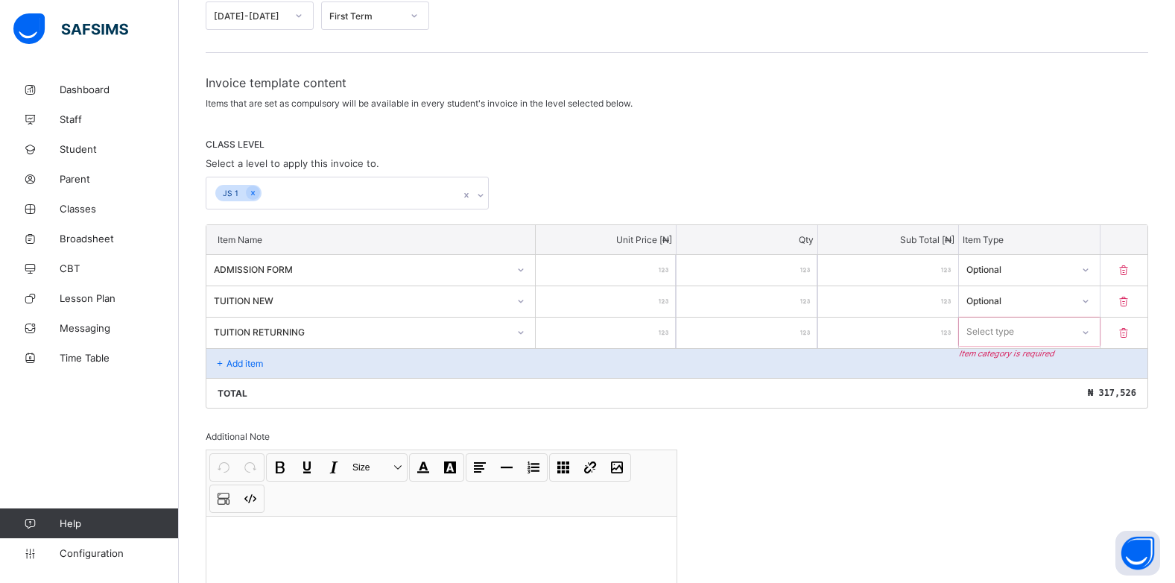
type input "***"
type input "****"
type input "*****"
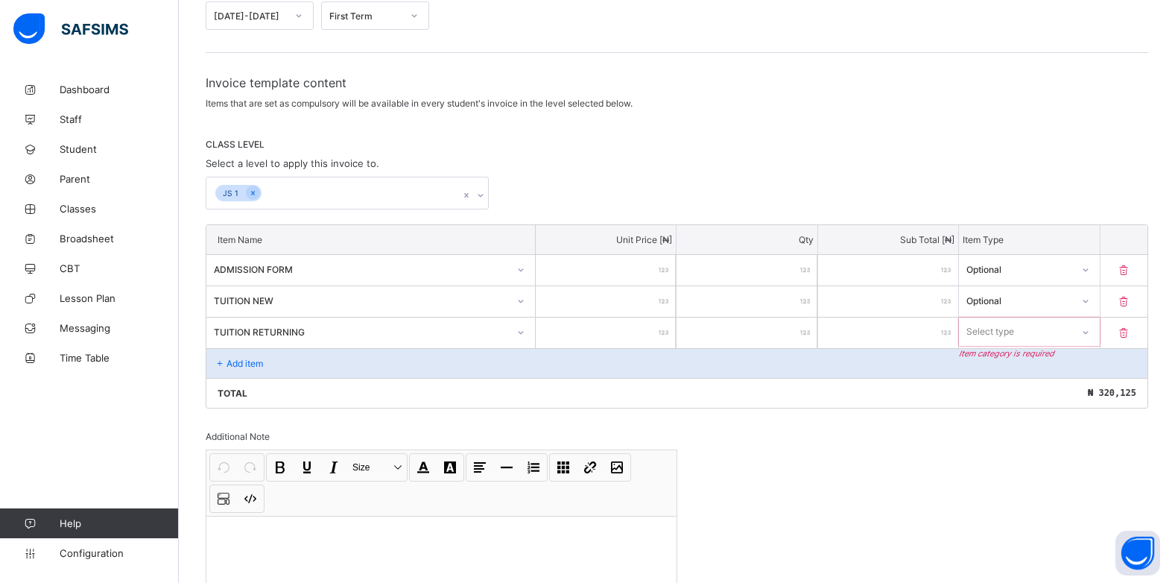
type input "*****"
type input "******"
click at [1090, 329] on icon at bounding box center [1085, 331] width 9 height 15
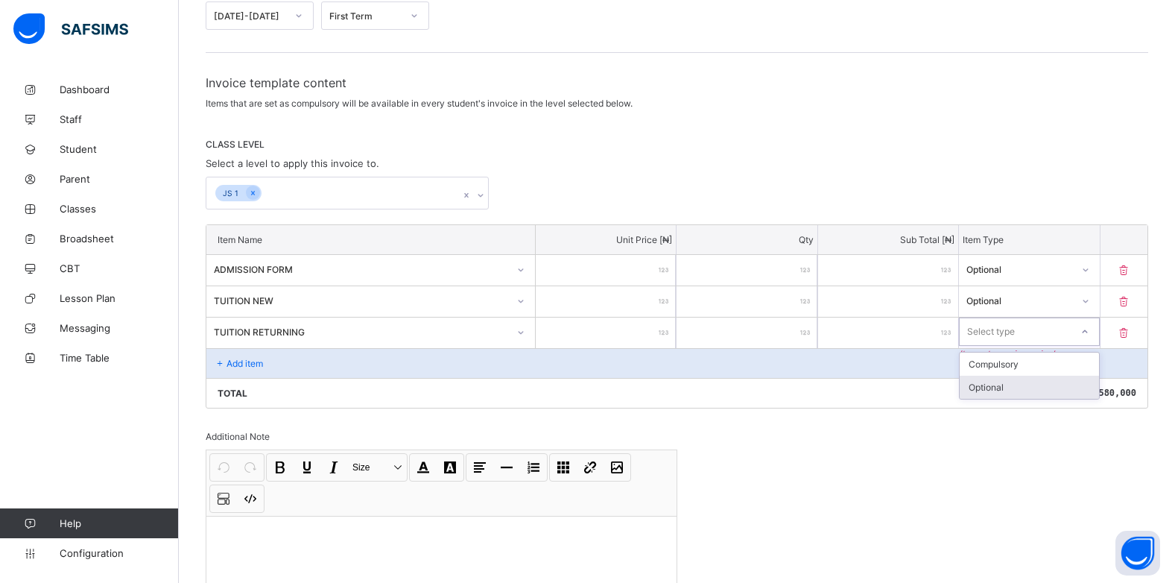
click at [1055, 386] on div "Optional" at bounding box center [1029, 387] width 139 height 23
click at [232, 367] on p "Add item" at bounding box center [245, 363] width 37 height 11
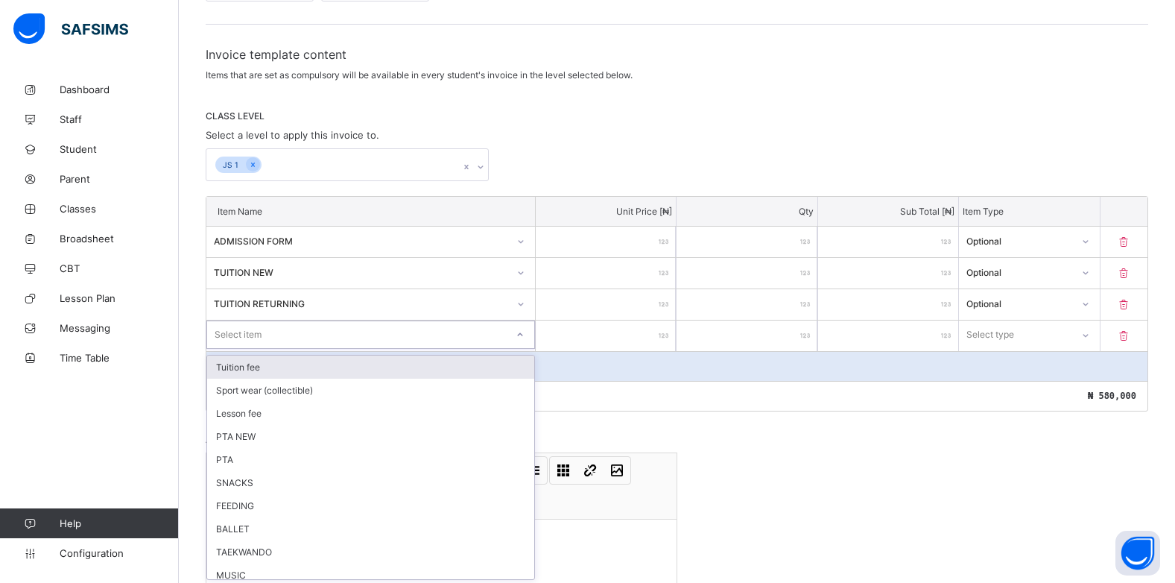
click at [520, 349] on div "option Tuition fee focused, 1 of 21. 21 results available. Use Up and Down to c…" at bounding box center [370, 334] width 329 height 28
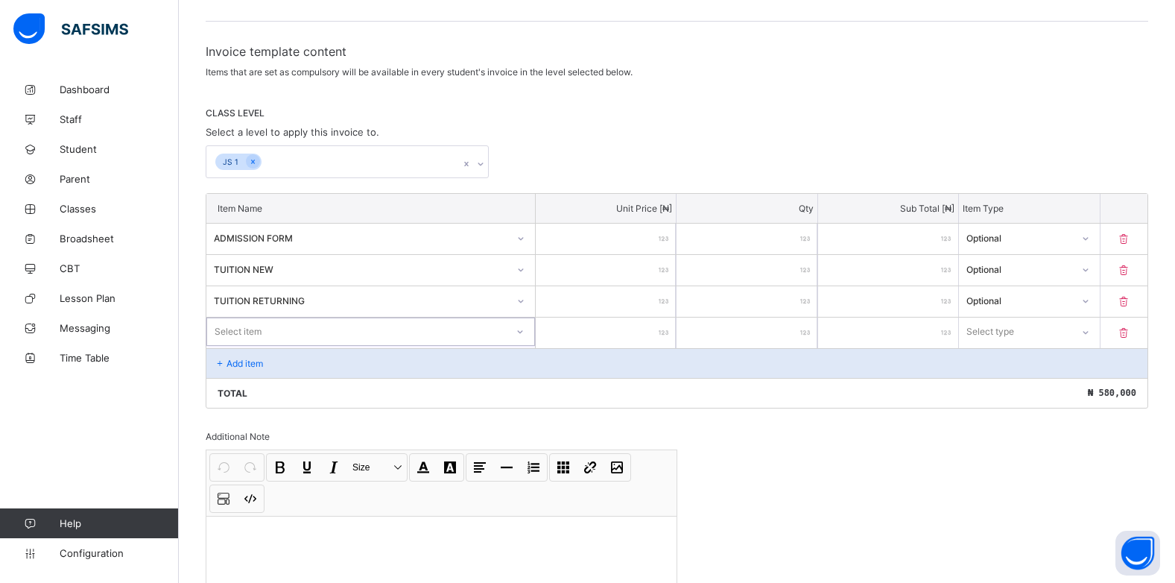
click at [225, 361] on icon at bounding box center [220, 363] width 13 height 11
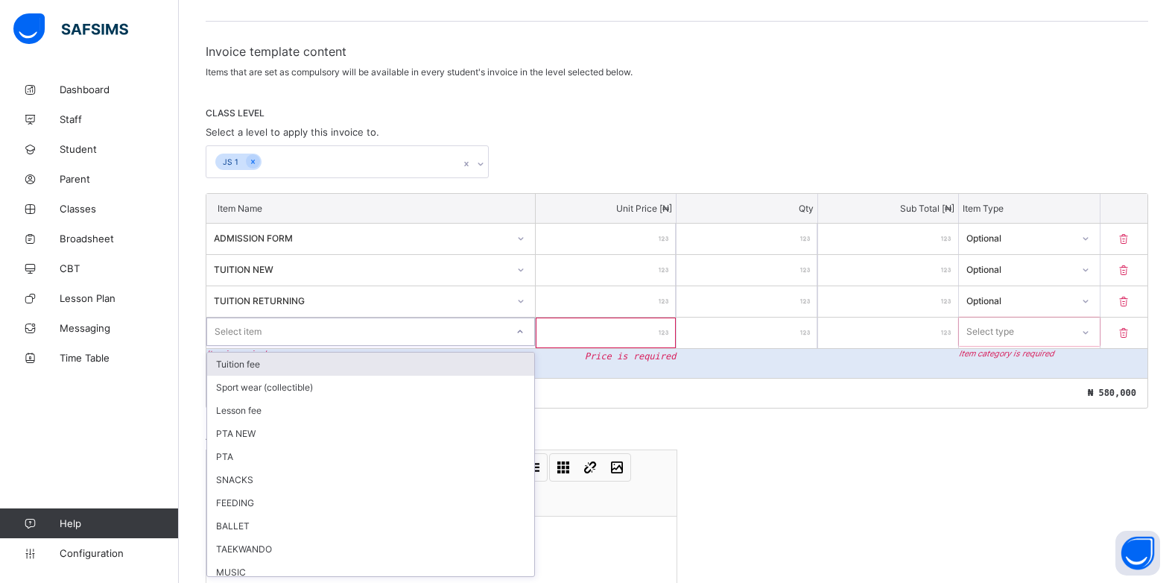
click at [523, 332] on icon at bounding box center [520, 331] width 5 height 3
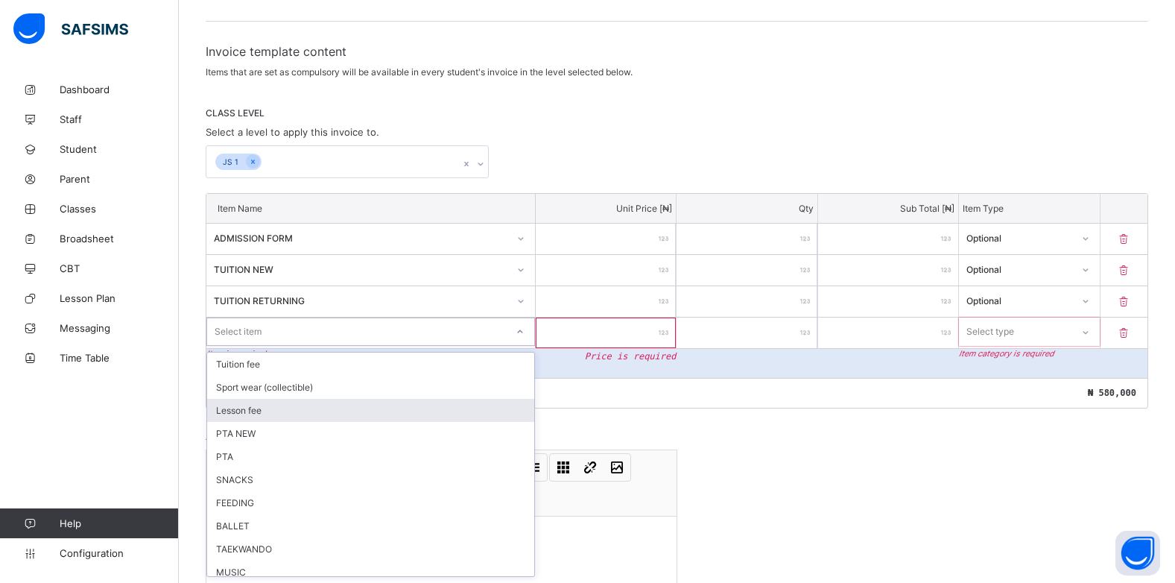
click at [256, 412] on div "Lesson fee" at bounding box center [370, 410] width 327 height 23
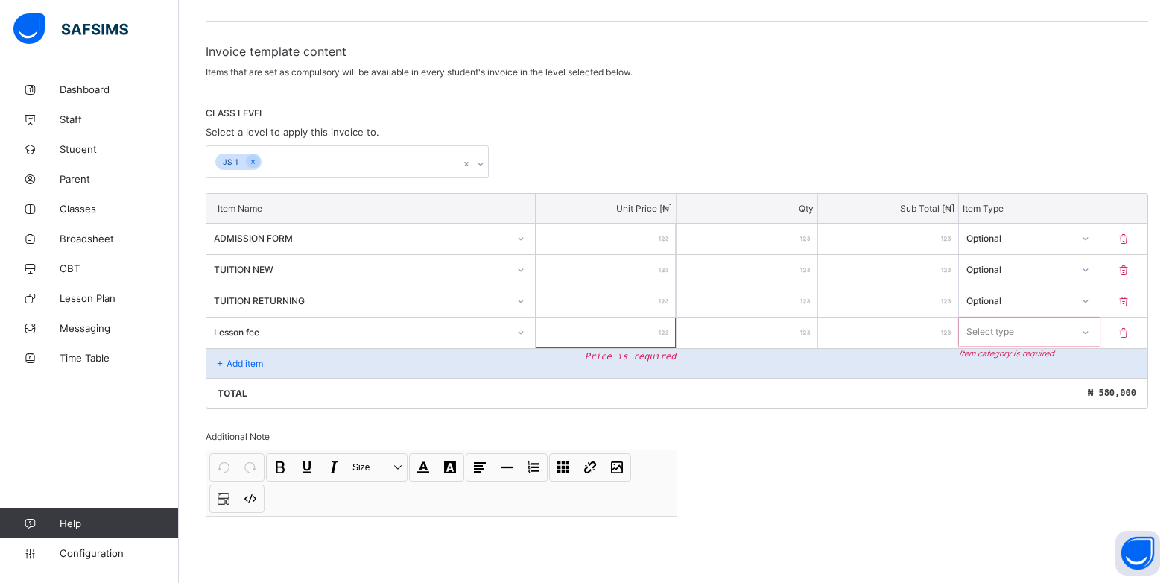
click at [663, 335] on input "number" at bounding box center [606, 333] width 140 height 31
type input "*"
type input "**"
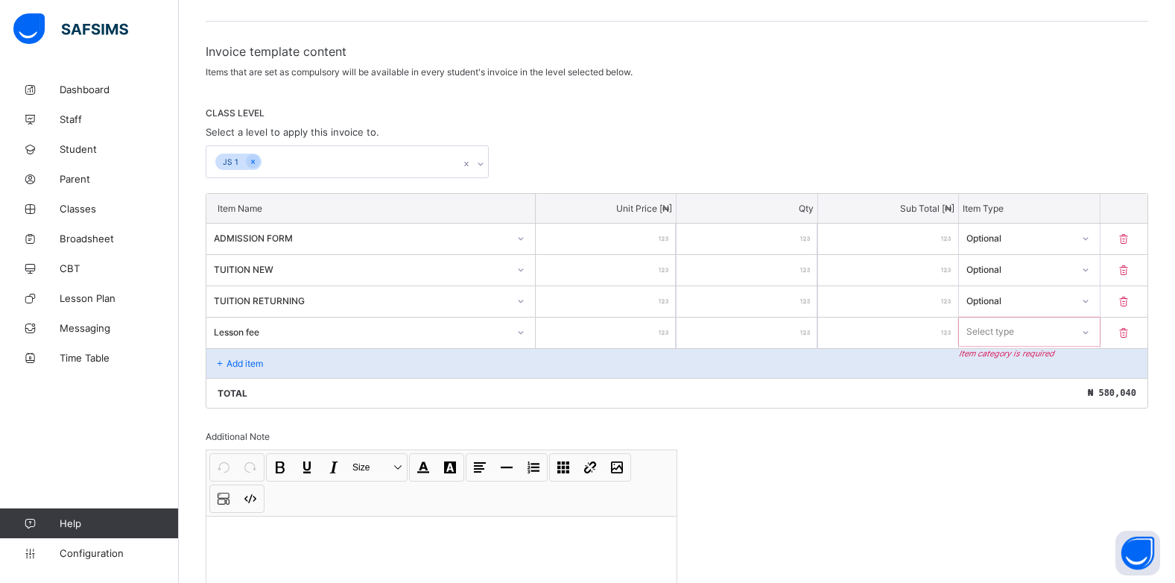
type input "***"
type input "****"
type input "*****"
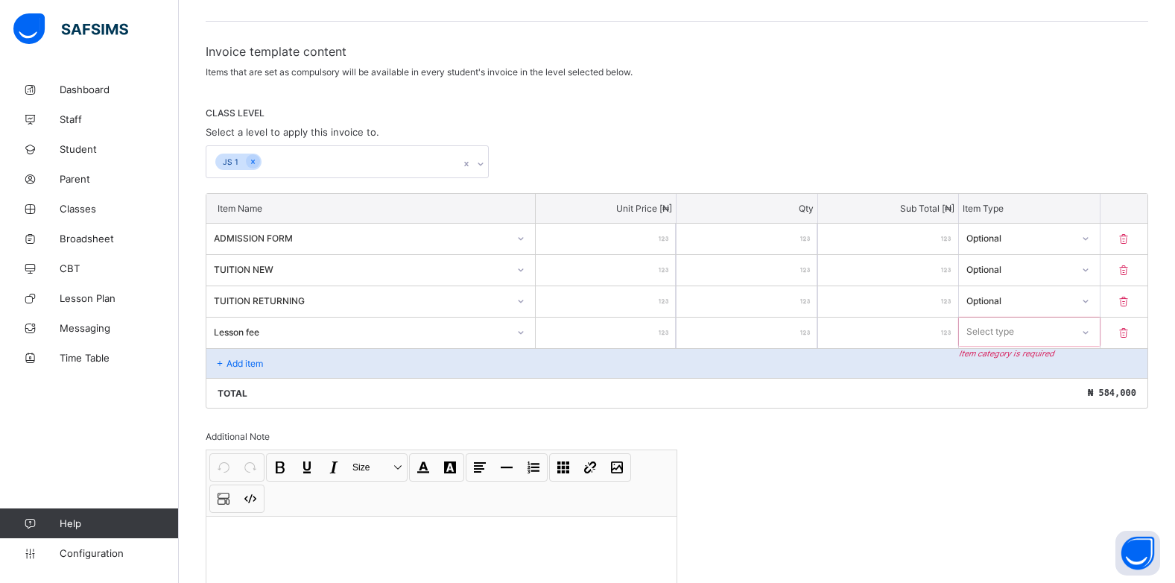
type input "*****"
click at [1090, 332] on icon at bounding box center [1085, 331] width 9 height 15
click at [1029, 388] on div "Optional" at bounding box center [1029, 387] width 139 height 23
click at [236, 364] on p "Add item" at bounding box center [245, 363] width 37 height 11
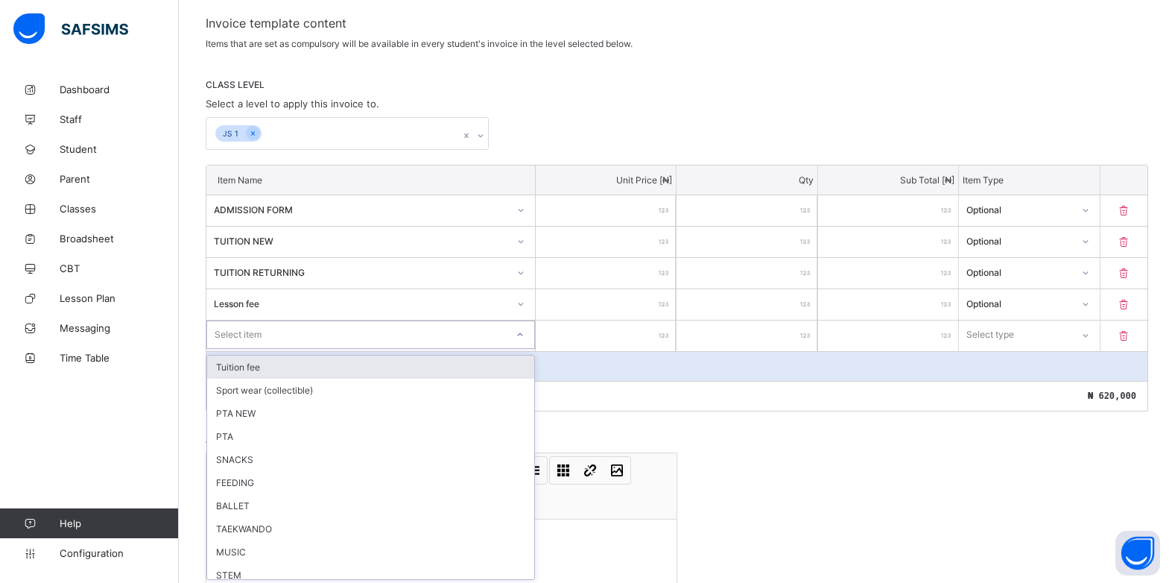
click at [525, 349] on div "option Tuition fee focused, 1 of 20. 20 results available. Use Up and Down to c…" at bounding box center [370, 334] width 329 height 28
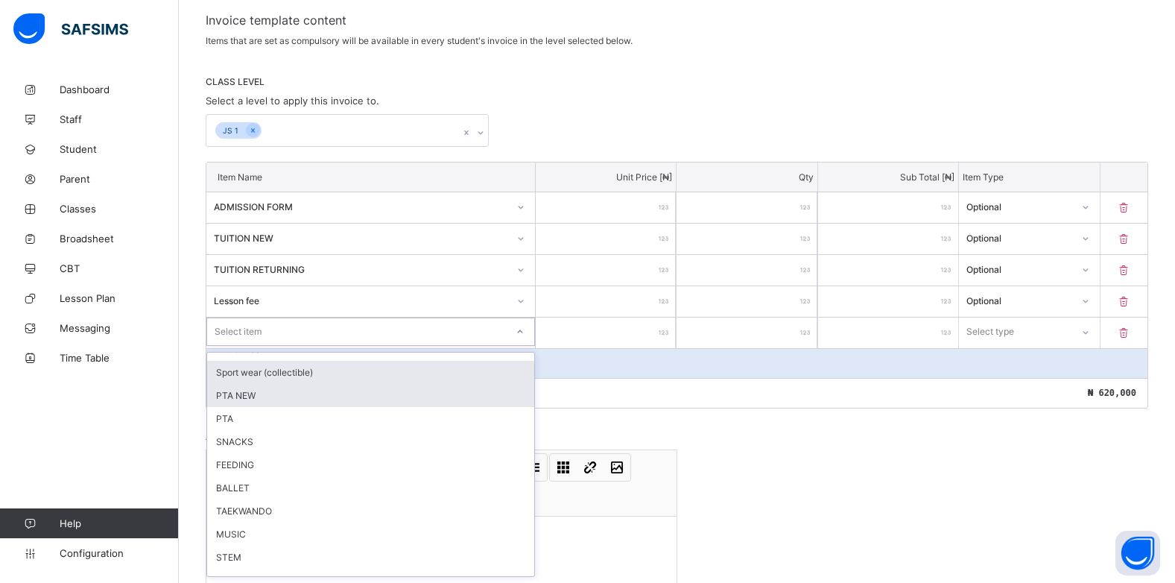
scroll to position [0, 0]
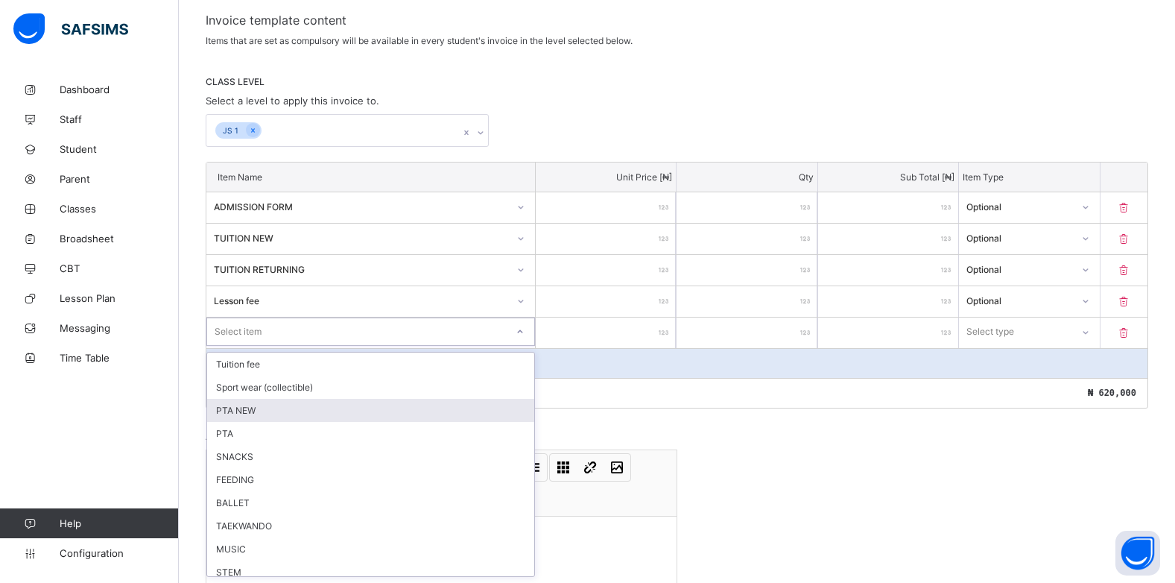
click at [257, 406] on div "PTA NEW" at bounding box center [370, 410] width 327 height 23
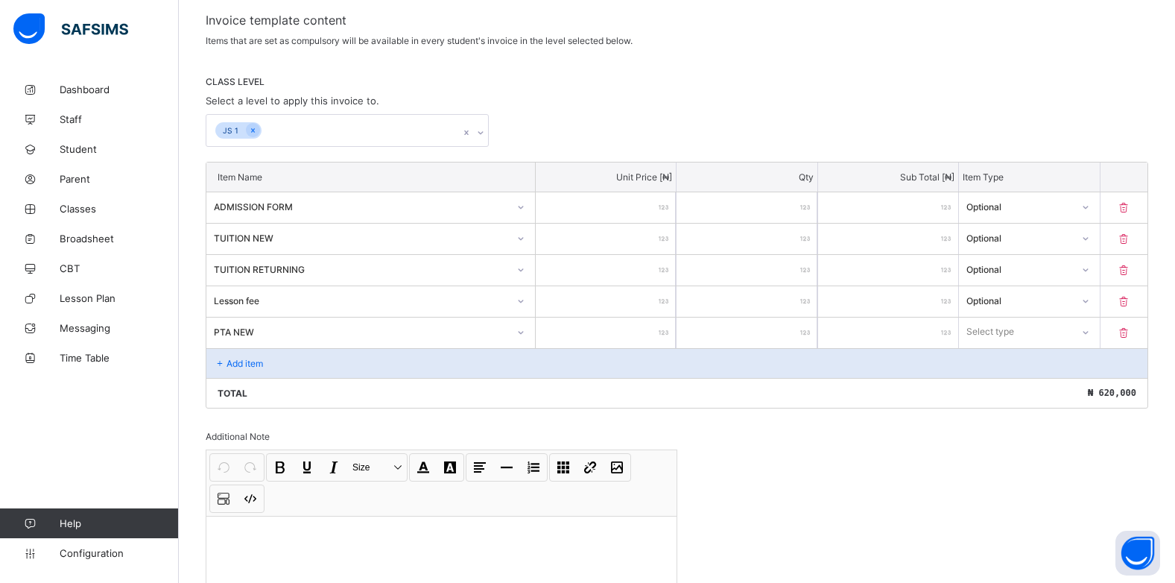
click at [666, 335] on div at bounding box center [606, 333] width 140 height 31
click at [667, 333] on div at bounding box center [606, 333] width 140 height 31
click at [660, 333] on input "number" at bounding box center [606, 333] width 140 height 31
type input "*"
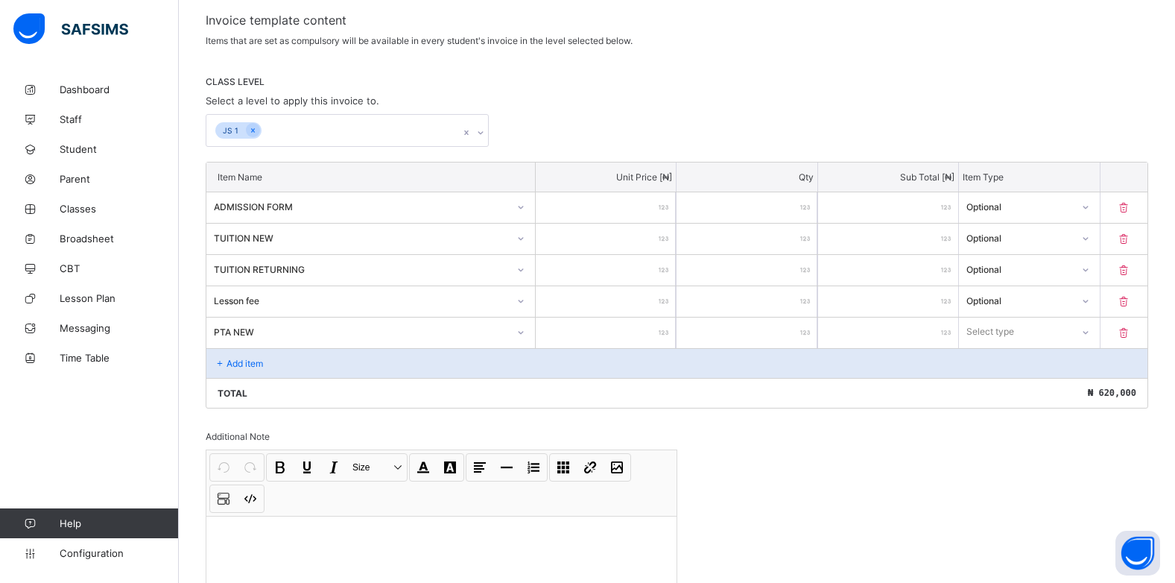
type input "*"
type input "**"
type input "*"
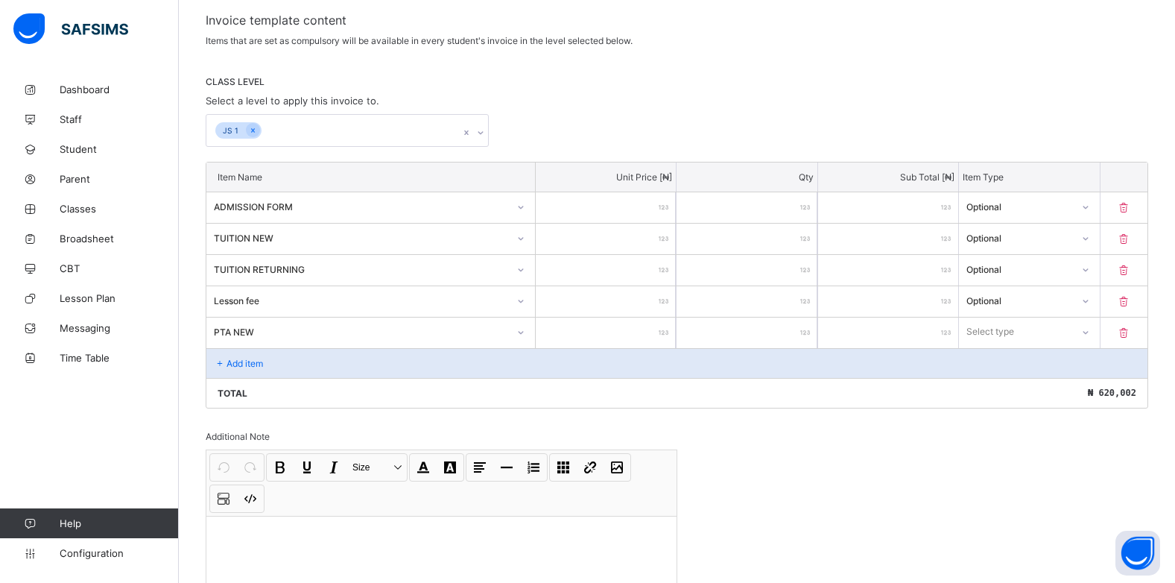
type input "**"
type input "***"
type input "****"
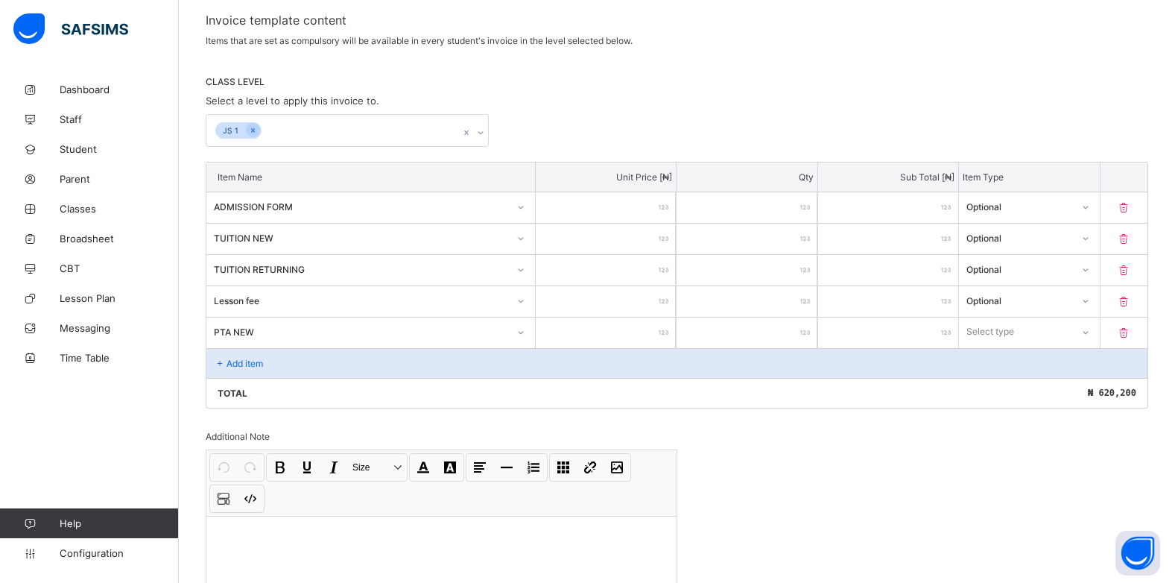
type input "****"
click at [1090, 331] on icon at bounding box center [1085, 332] width 9 height 15
click at [1049, 386] on div "Optional" at bounding box center [1029, 387] width 139 height 23
click at [233, 356] on div "Add item" at bounding box center [676, 363] width 941 height 30
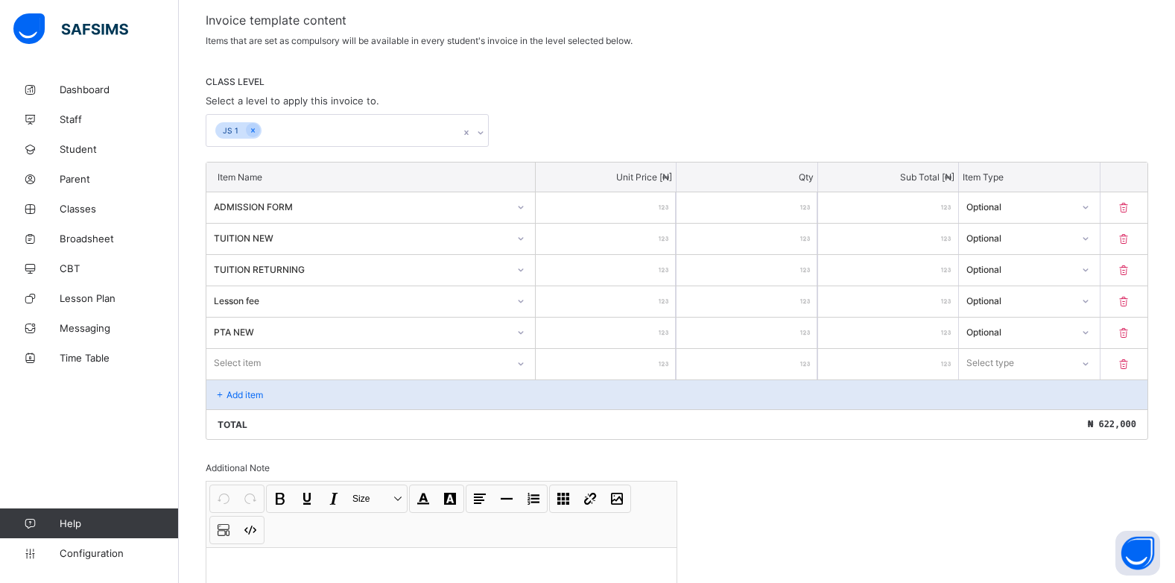
click at [522, 366] on div "Select item" at bounding box center [370, 363] width 329 height 28
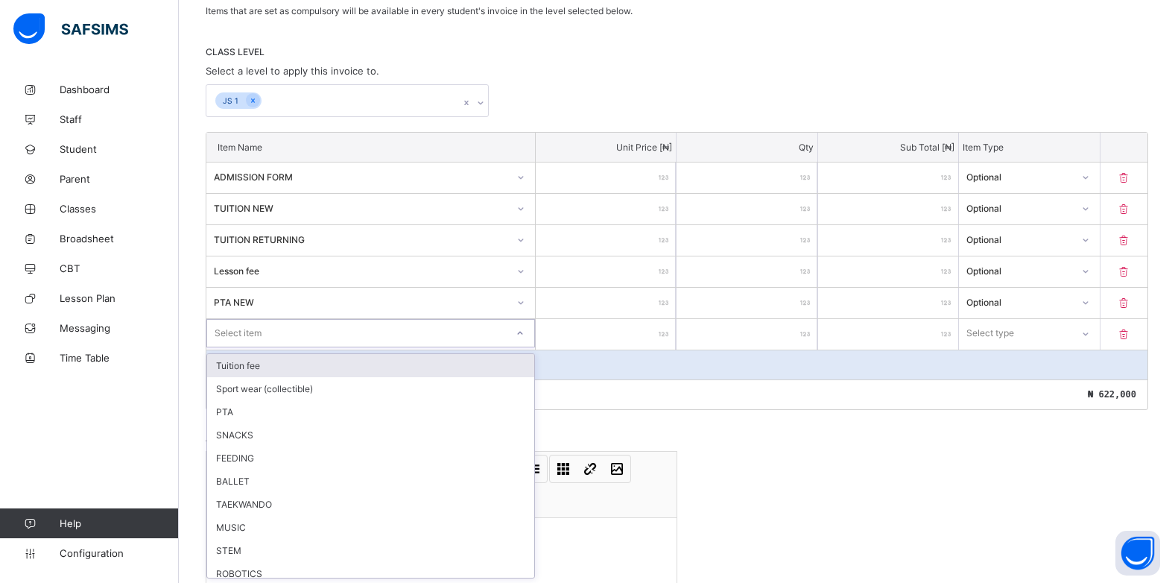
scroll to position [284, 0]
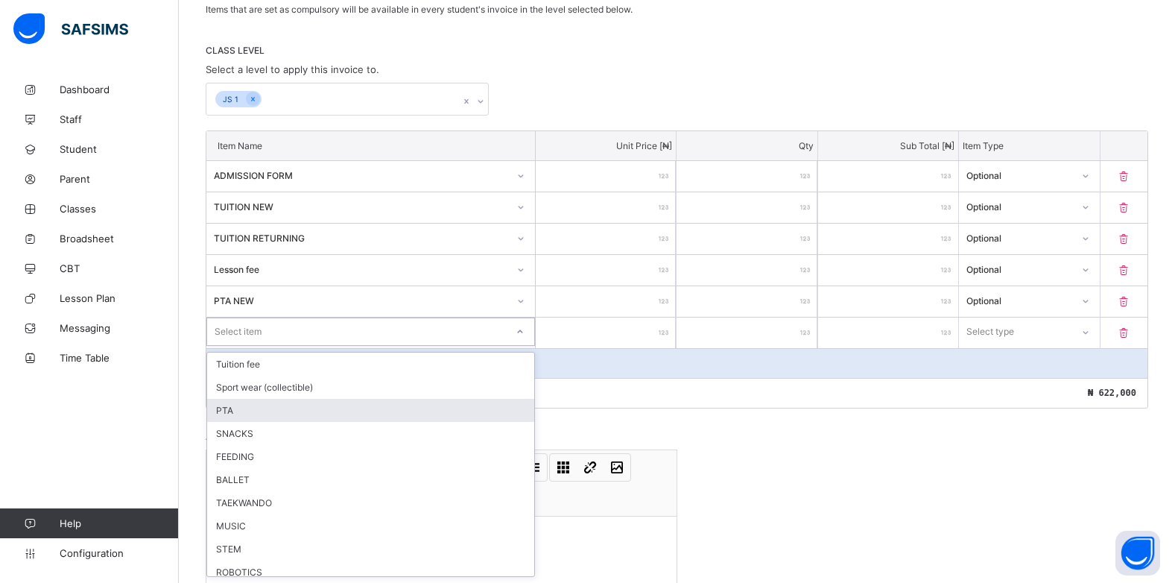
click at [348, 417] on div "PTA" at bounding box center [370, 410] width 327 height 23
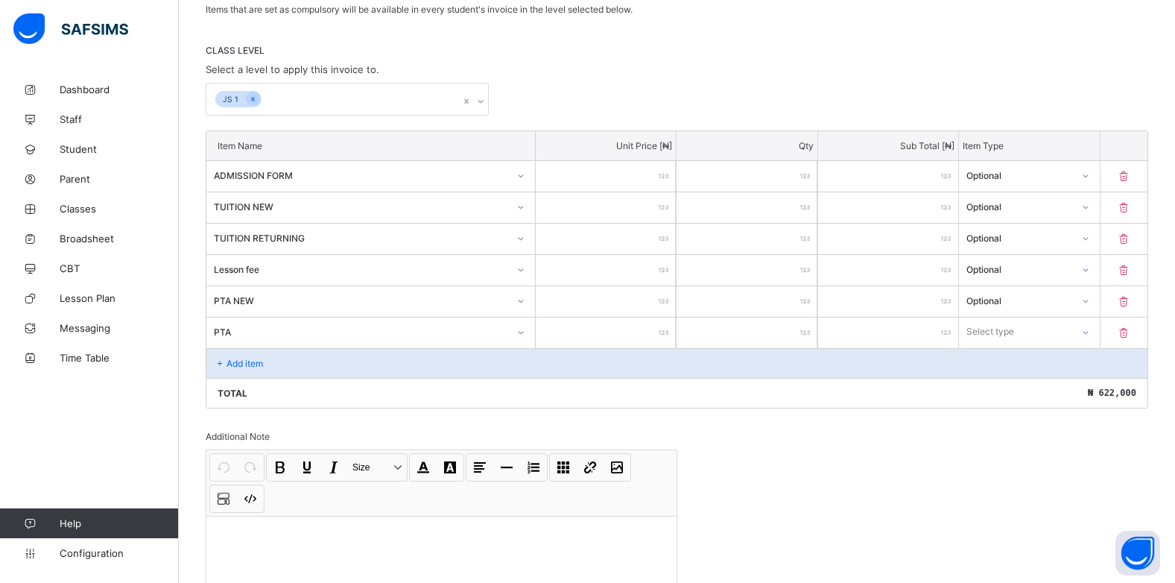
click at [661, 335] on input "number" at bounding box center [606, 333] width 140 height 31
type input "*"
type input "**"
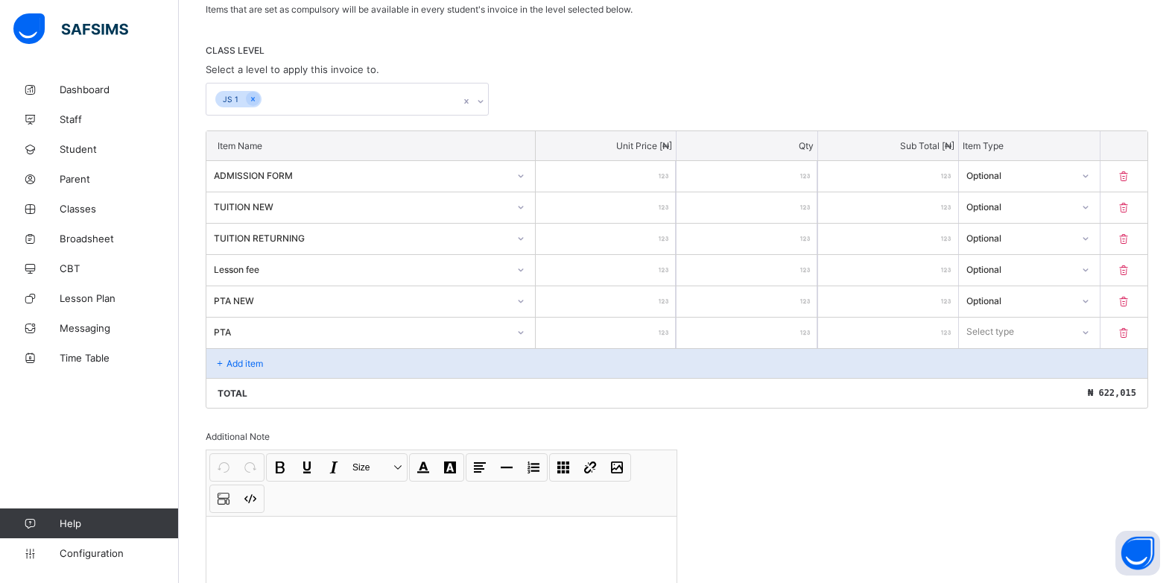
type input "***"
type input "****"
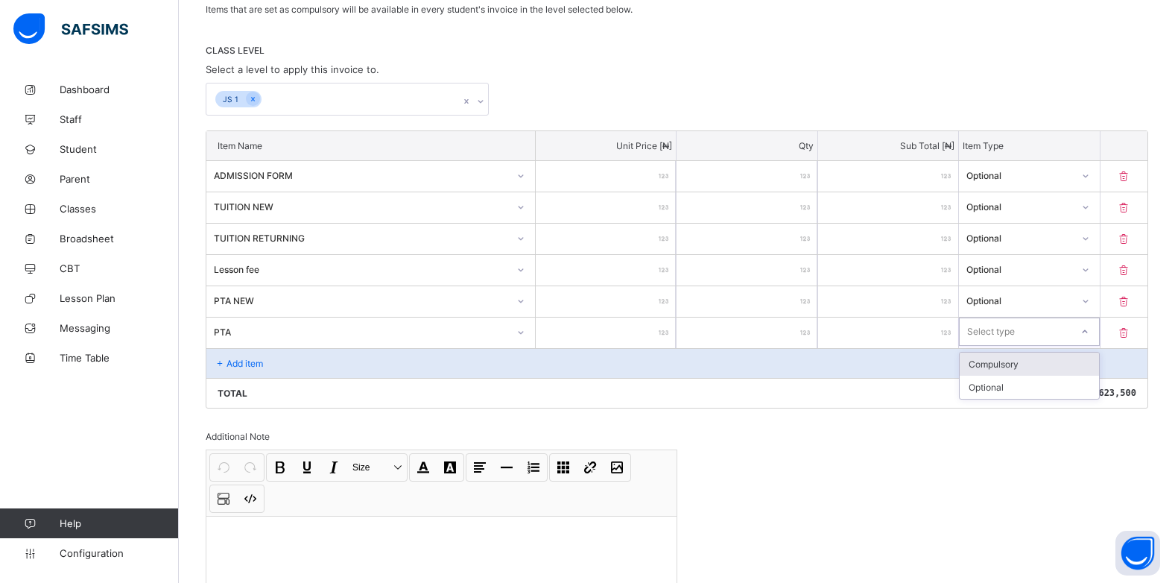
click at [1090, 333] on icon at bounding box center [1085, 331] width 9 height 15
click at [1057, 387] on div "Optional" at bounding box center [1029, 387] width 139 height 23
click at [236, 364] on p "Add item" at bounding box center [245, 363] width 37 height 11
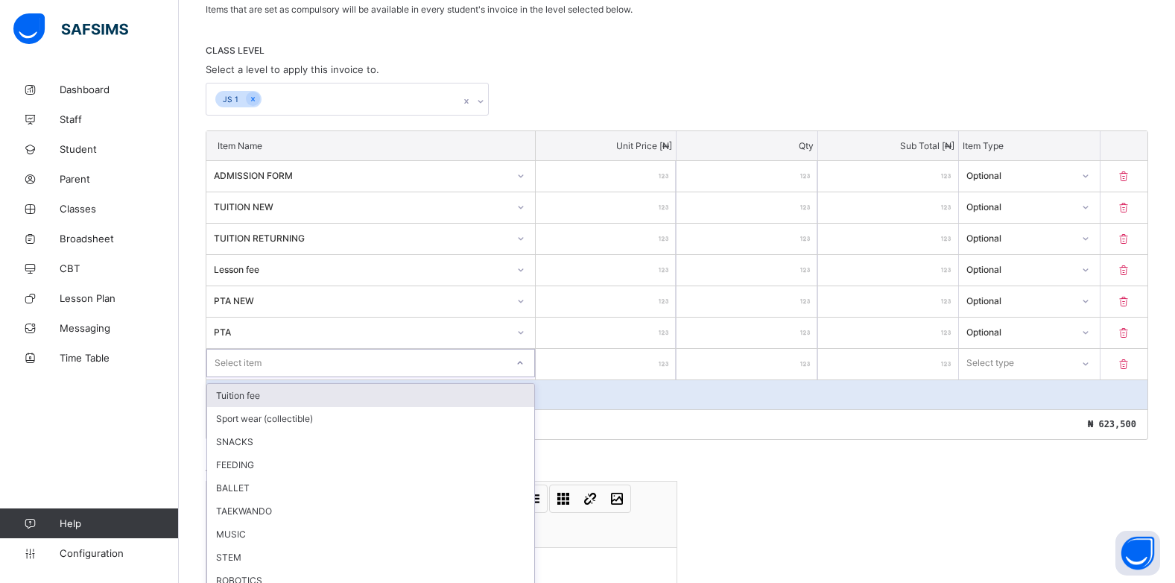
scroll to position [315, 0]
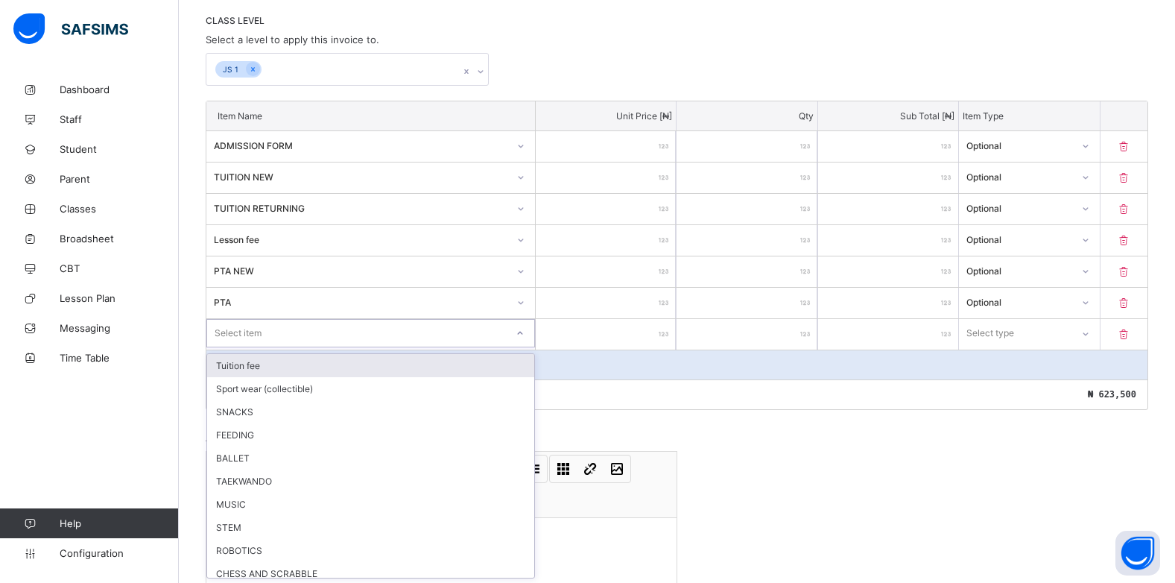
click at [525, 347] on div "option Tuition fee focused, 1 of 18. 18 results available. Use Up and Down to c…" at bounding box center [370, 333] width 329 height 28
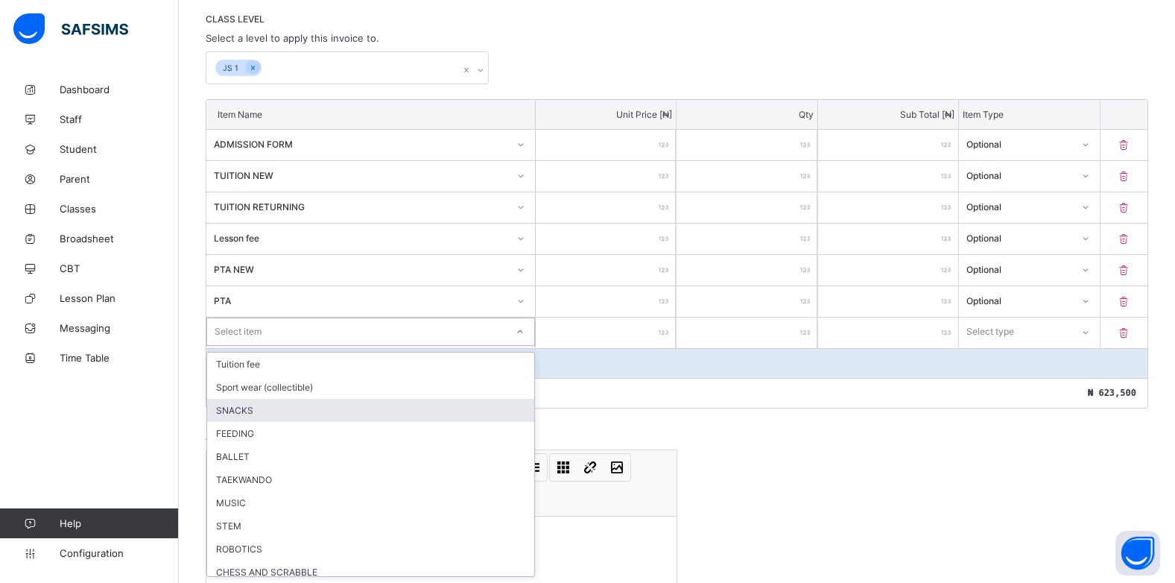
click at [246, 415] on div "SNACKS" at bounding box center [370, 410] width 327 height 23
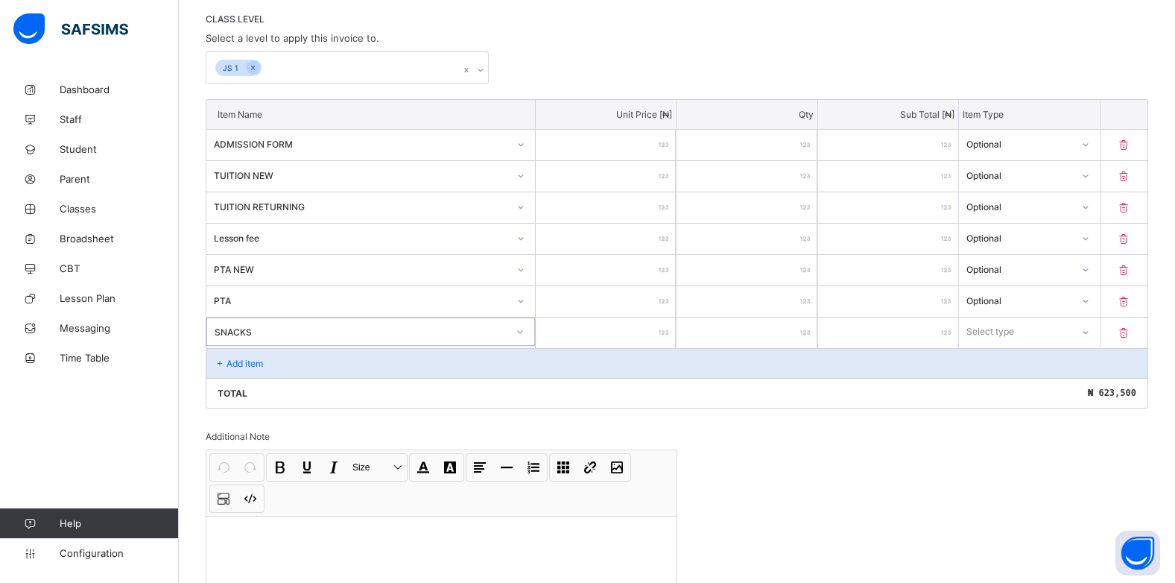
click at [666, 333] on div at bounding box center [606, 333] width 140 height 31
click at [671, 333] on div at bounding box center [606, 333] width 140 height 31
click at [663, 340] on input "number" at bounding box center [606, 333] width 140 height 31
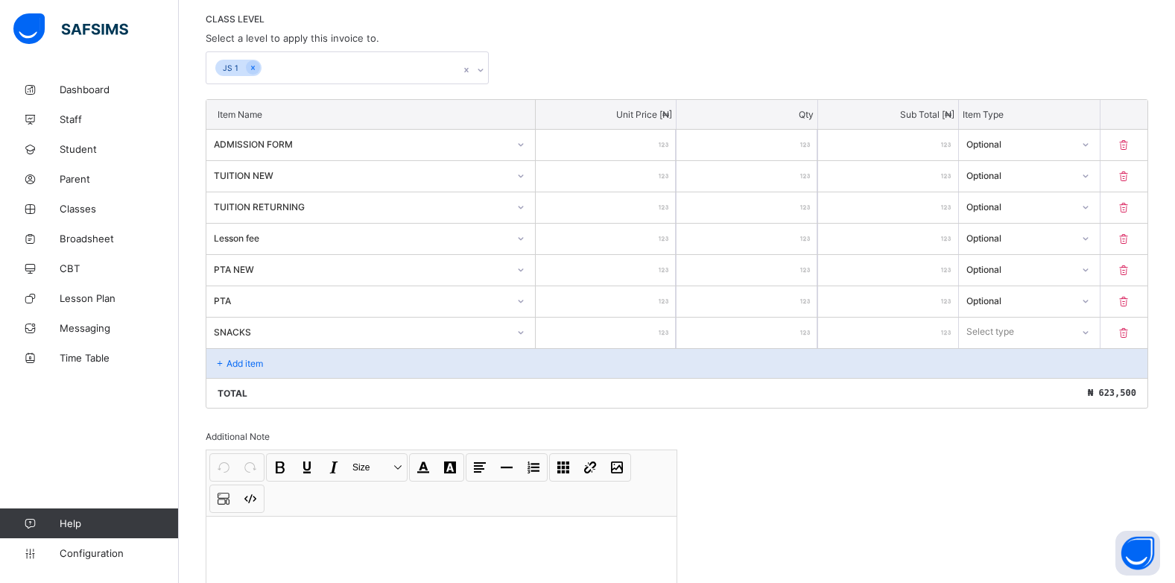
type input "*"
type input "**"
type input "***"
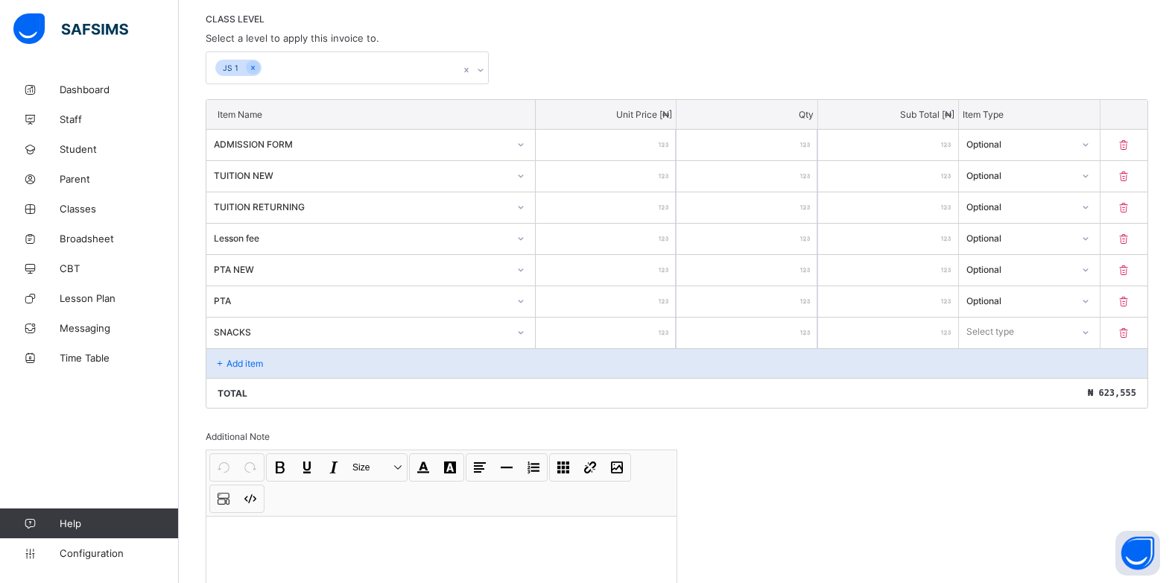
type input "***"
type input "****"
type input "*****"
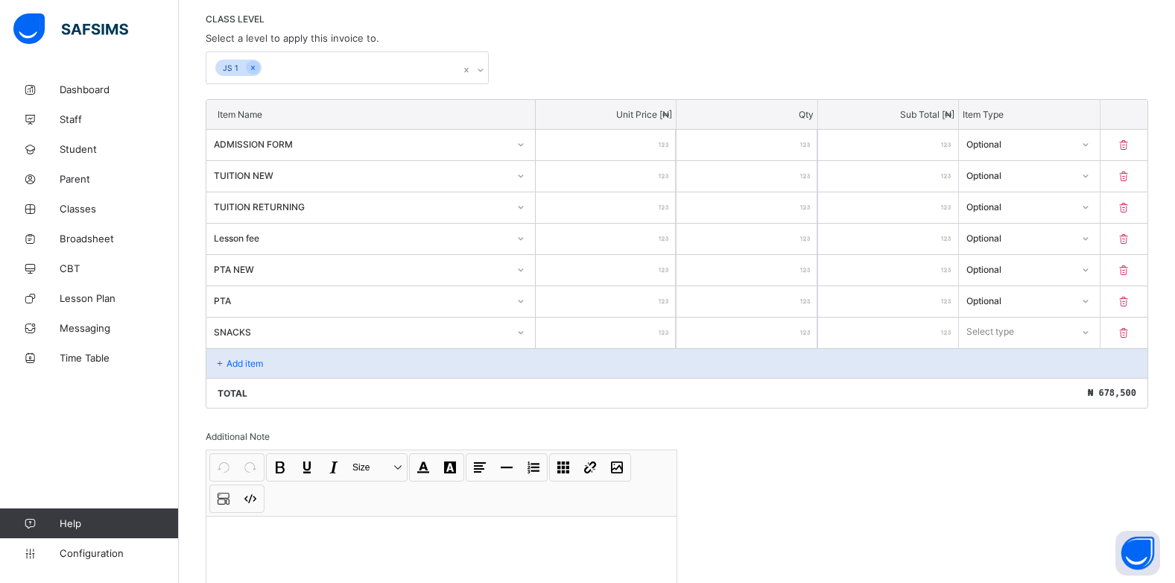
type input "*****"
click at [1090, 329] on icon at bounding box center [1085, 332] width 9 height 15
click at [1023, 388] on div "Optional" at bounding box center [1029, 387] width 139 height 23
drag, startPoint x: 236, startPoint y: 368, endPoint x: 508, endPoint y: 392, distance: 272.3
click at [236, 367] on p "Add item" at bounding box center [245, 363] width 37 height 11
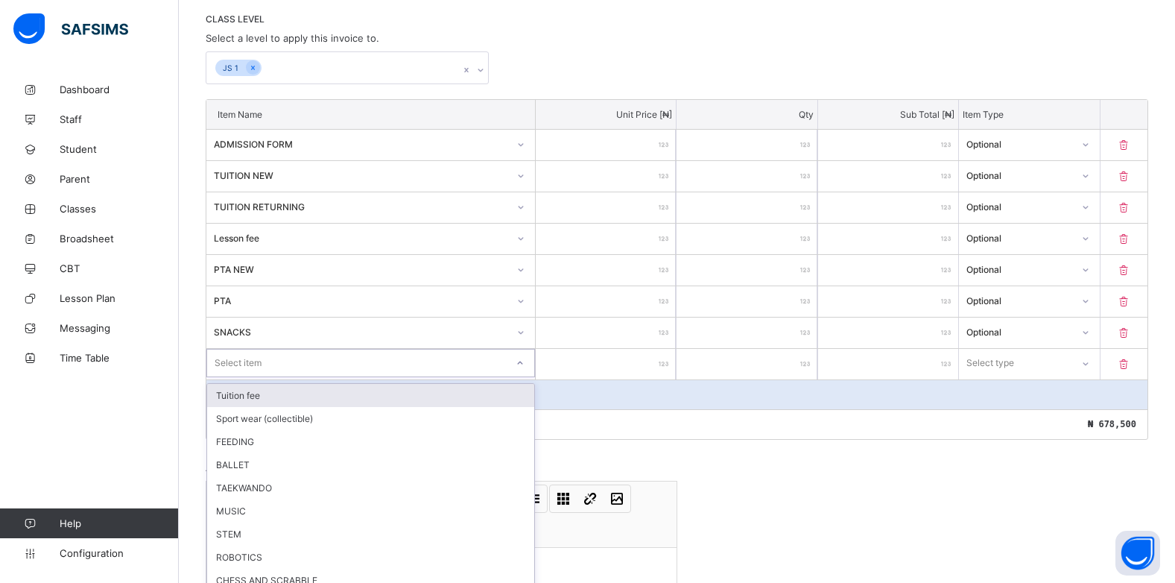
scroll to position [347, 0]
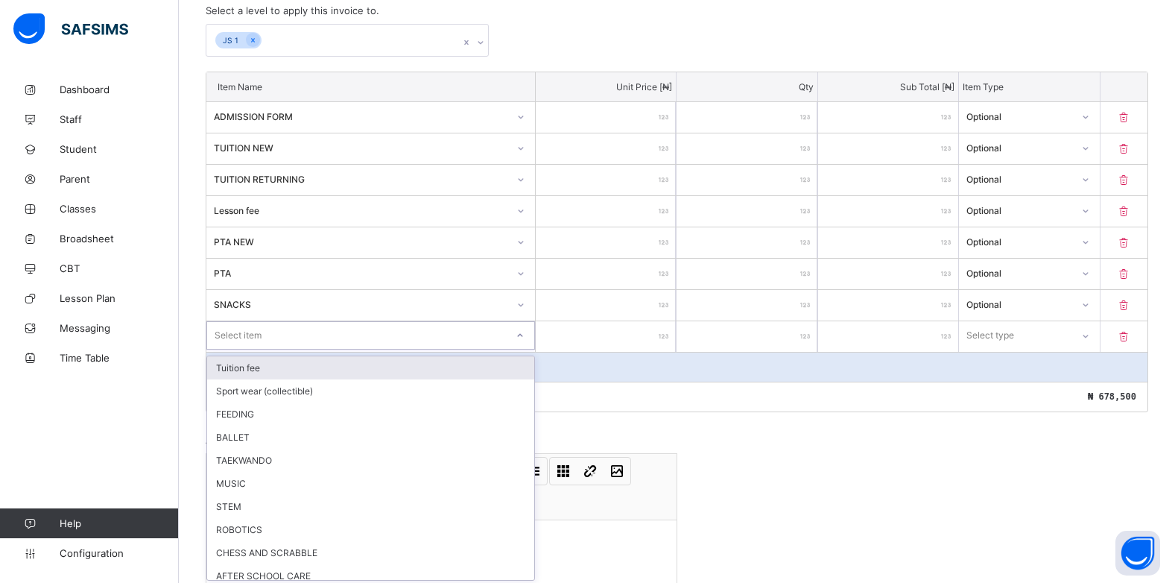
click at [522, 350] on div "option Tuition fee focused, 1 of 17. 17 results available. Use Up and Down to c…" at bounding box center [370, 335] width 329 height 28
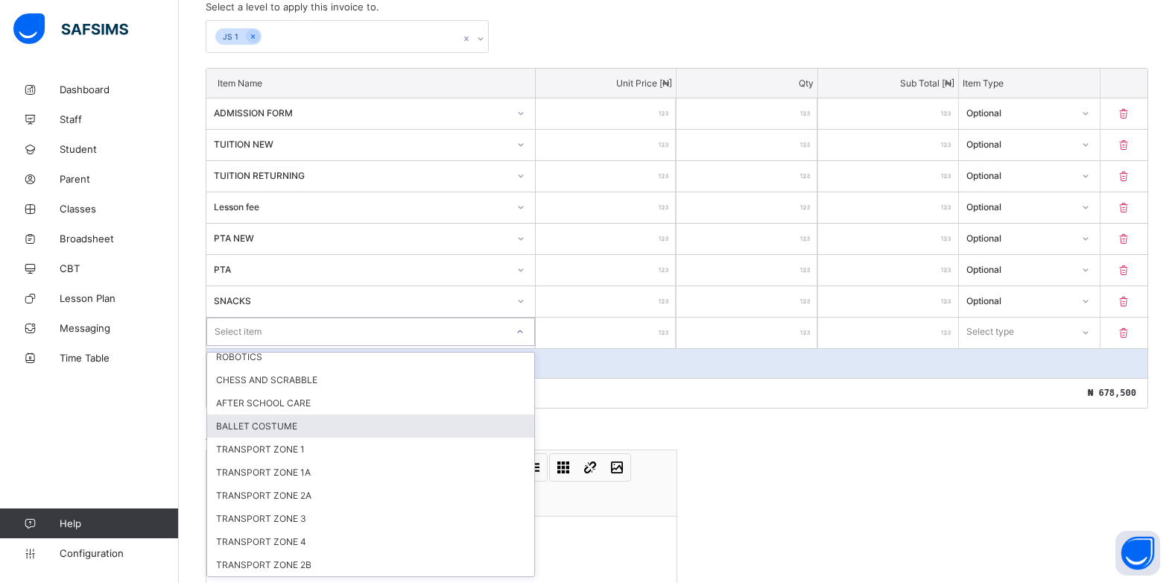
scroll to position [0, 0]
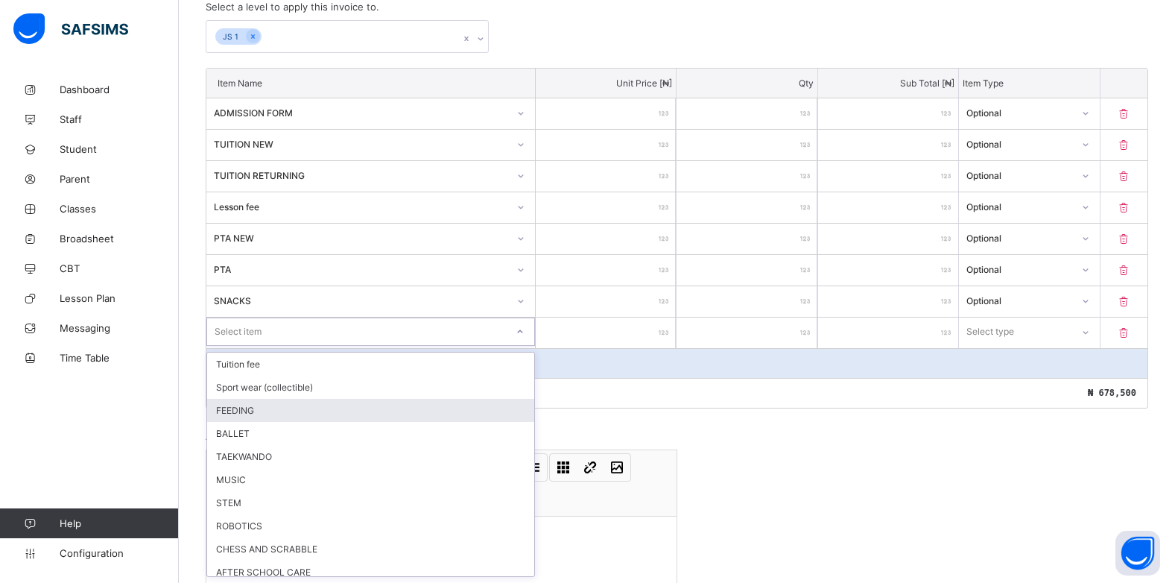
click at [268, 411] on div "FEEDING" at bounding box center [370, 410] width 327 height 23
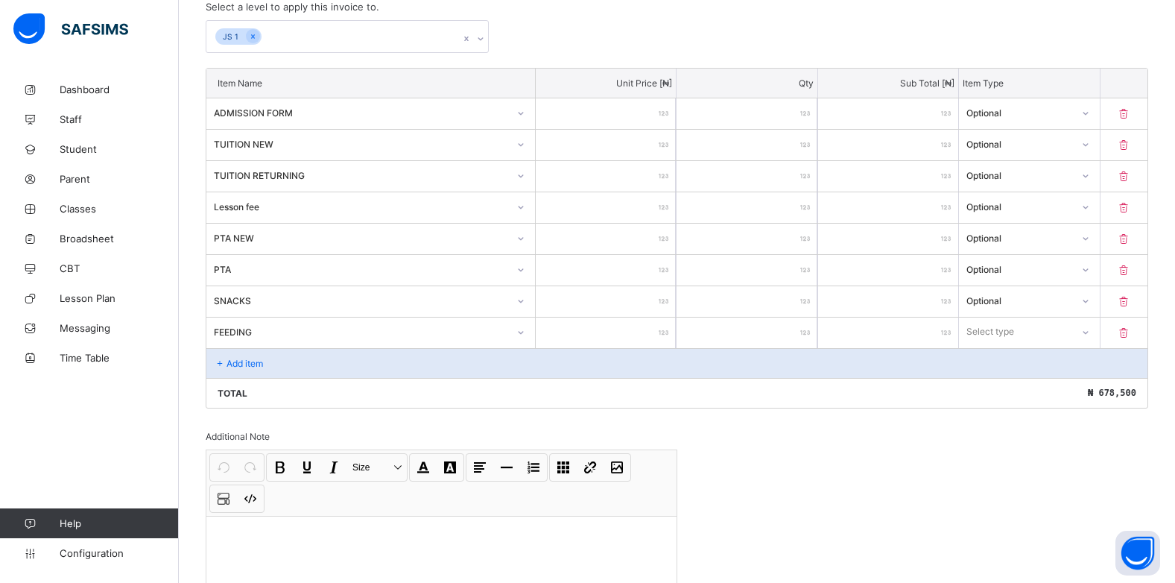
click at [666, 332] on div at bounding box center [606, 333] width 140 height 31
click at [667, 331] on div at bounding box center [606, 333] width 140 height 31
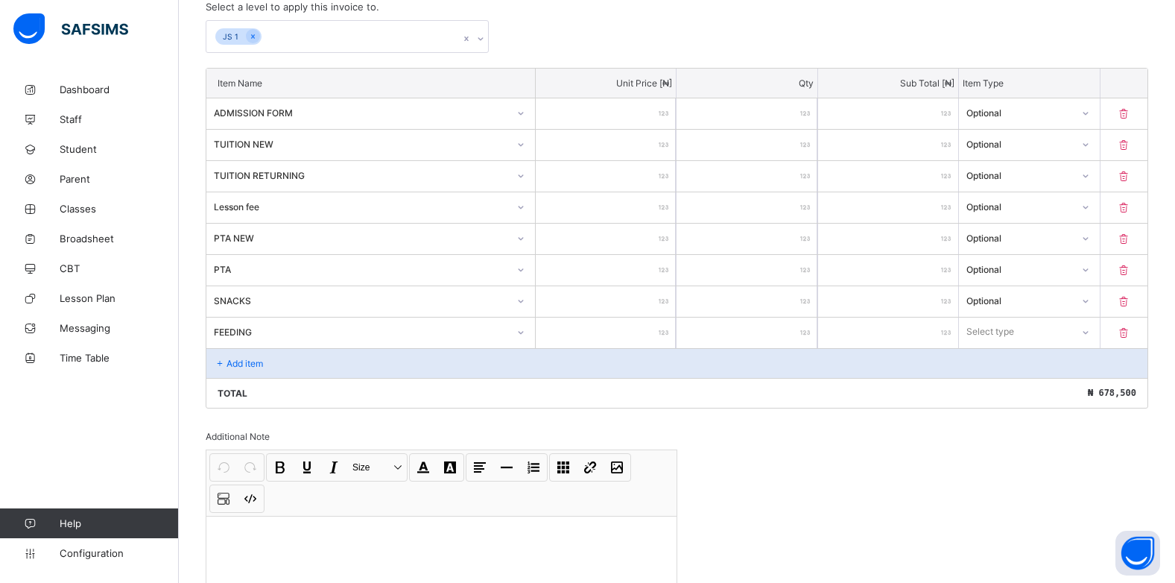
type input "*"
type input "**"
type input "***"
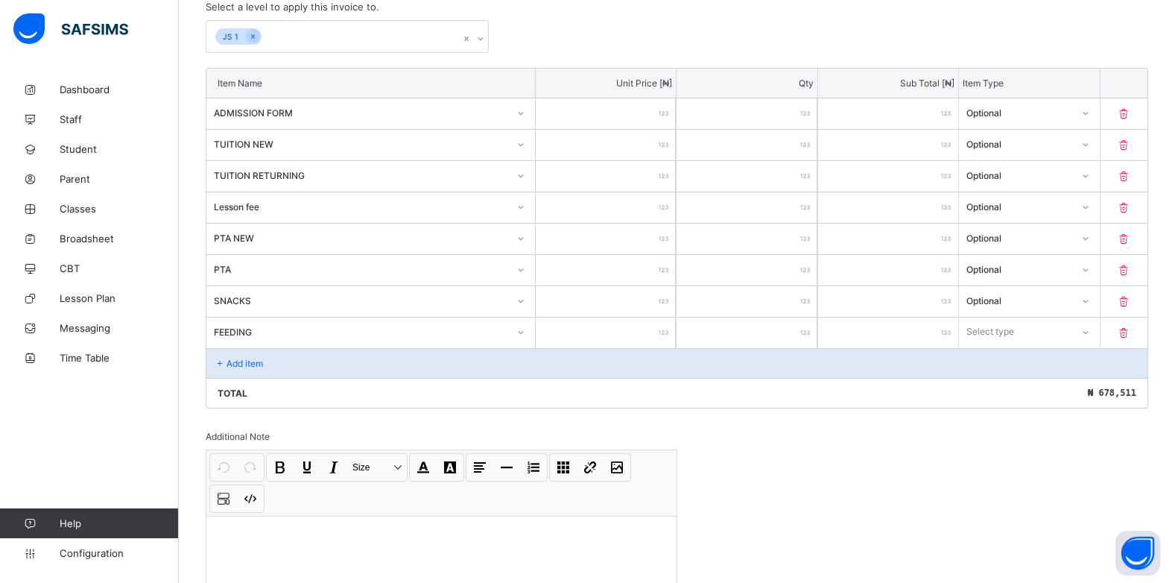
type input "***"
type input "****"
type input "*****"
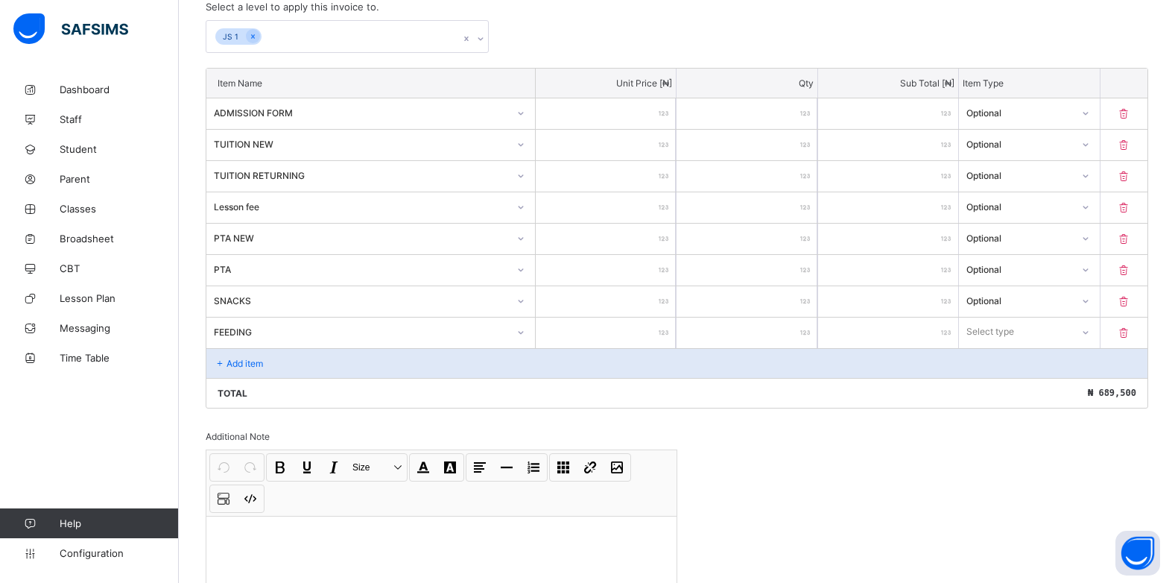
type input "******"
click at [1090, 332] on icon at bounding box center [1085, 332] width 9 height 15
click at [1034, 382] on div "Optional" at bounding box center [1029, 387] width 139 height 23
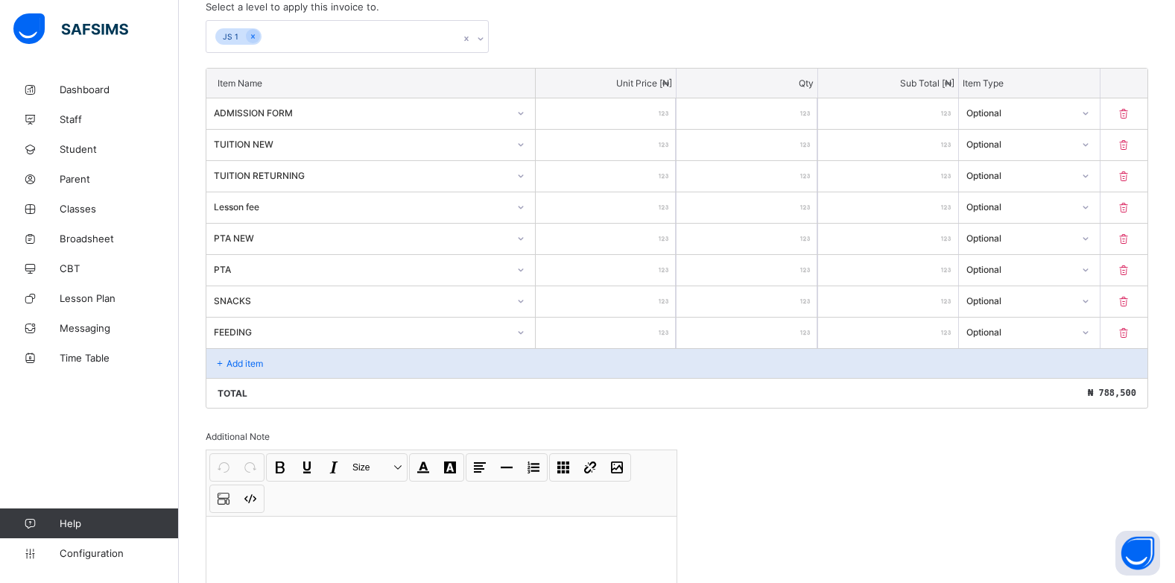
click at [238, 368] on p "Add item" at bounding box center [245, 363] width 37 height 11
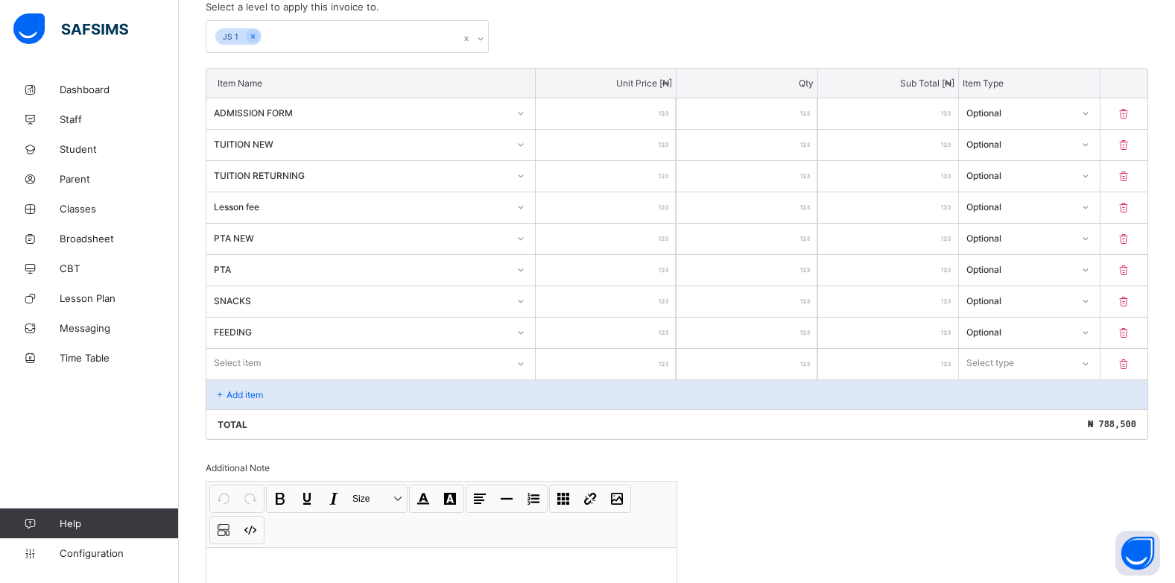
scroll to position [378, 0]
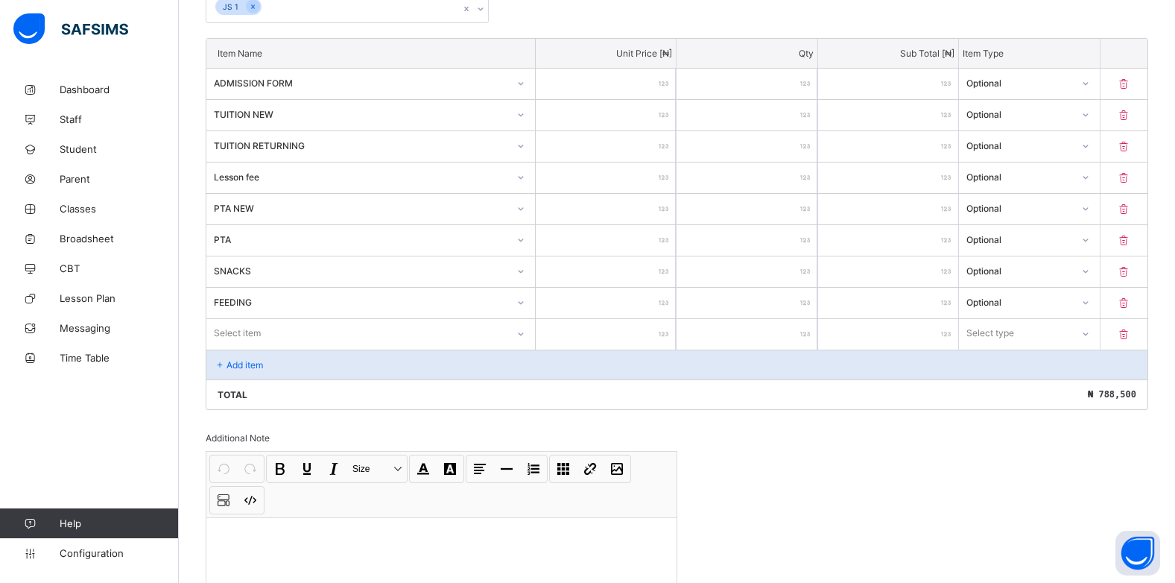
click at [523, 347] on div "Select item" at bounding box center [370, 333] width 329 height 28
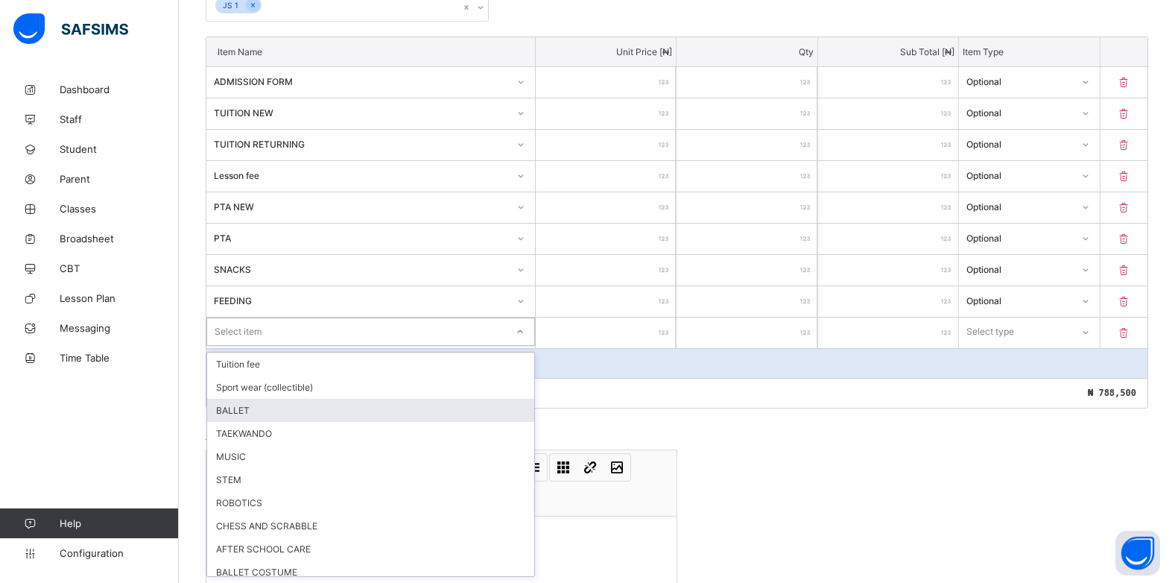
click at [364, 411] on div "BALLET" at bounding box center [370, 410] width 327 height 23
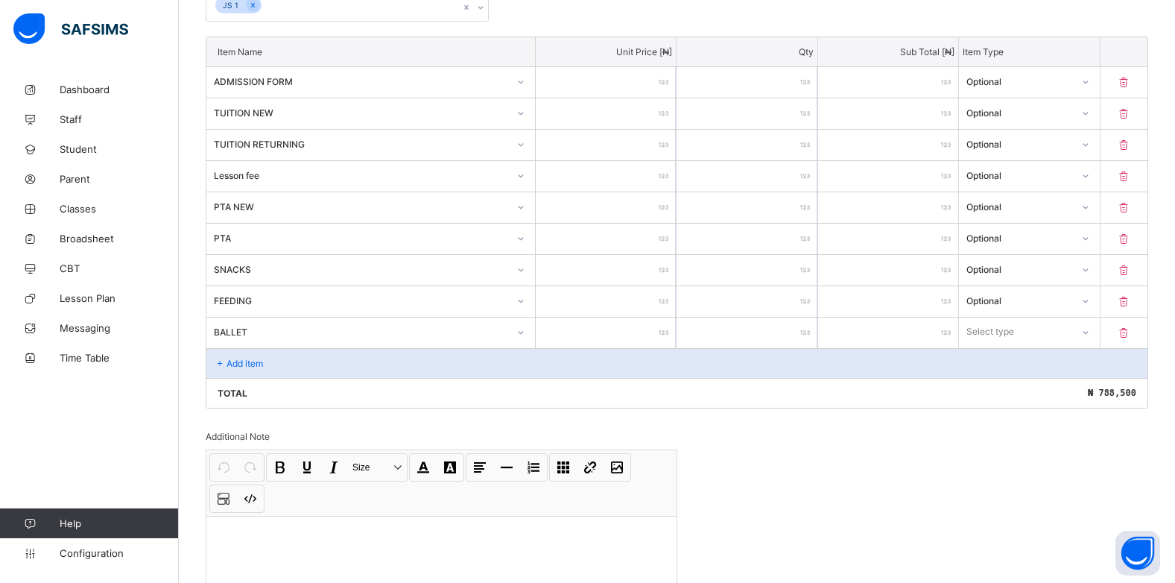
click at [666, 332] on div at bounding box center [606, 333] width 140 height 31
click at [669, 331] on div at bounding box center [606, 333] width 140 height 31
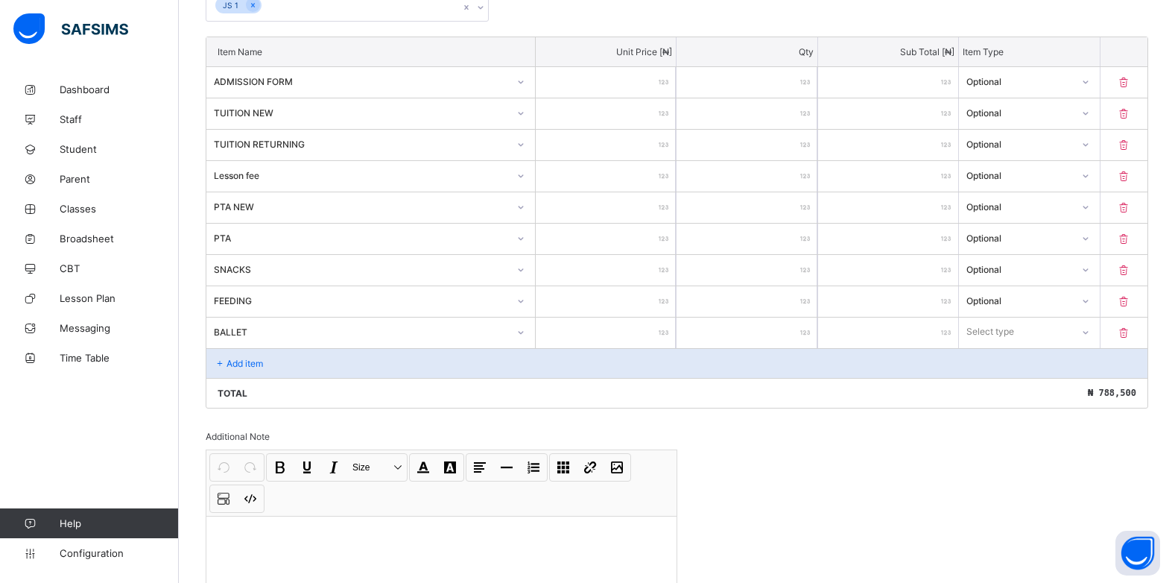
type input "*"
type input "**"
type input "***"
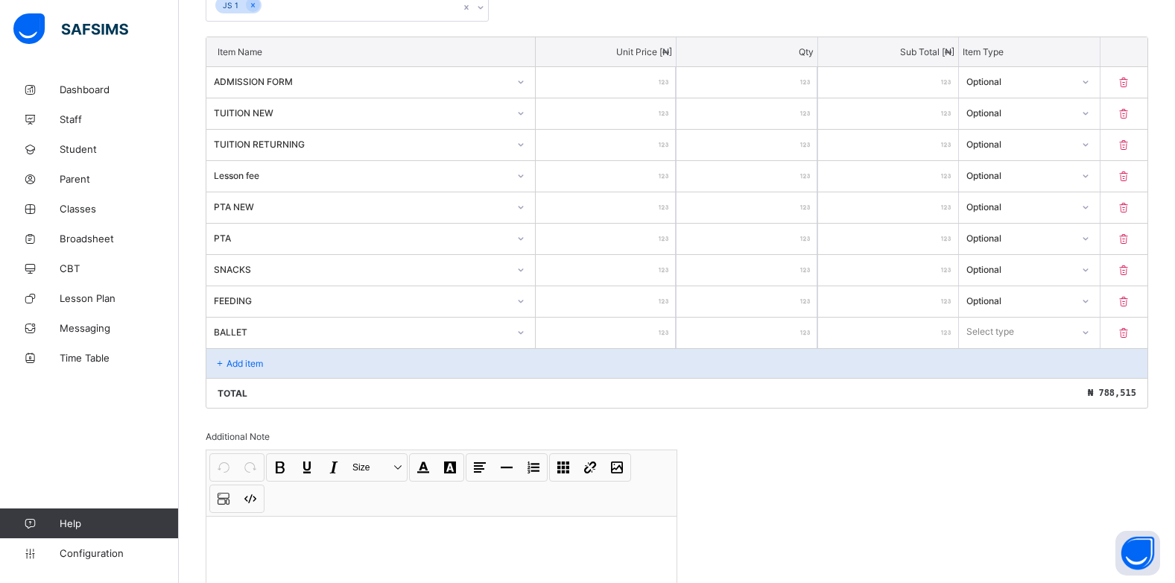
type input "***"
type input "****"
type input "*****"
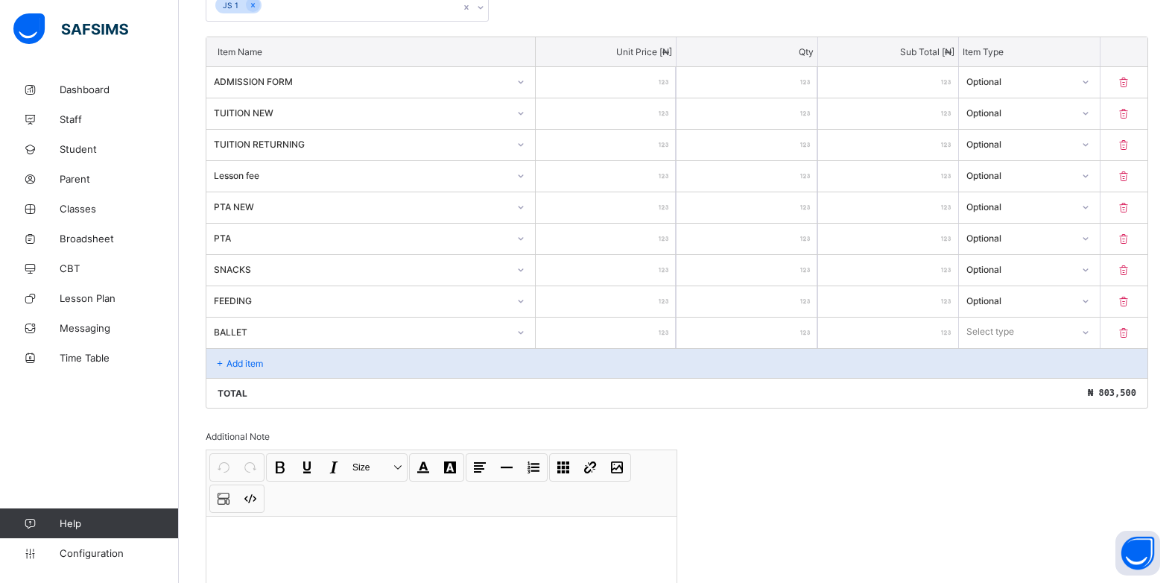
type input "****"
type input "*****"
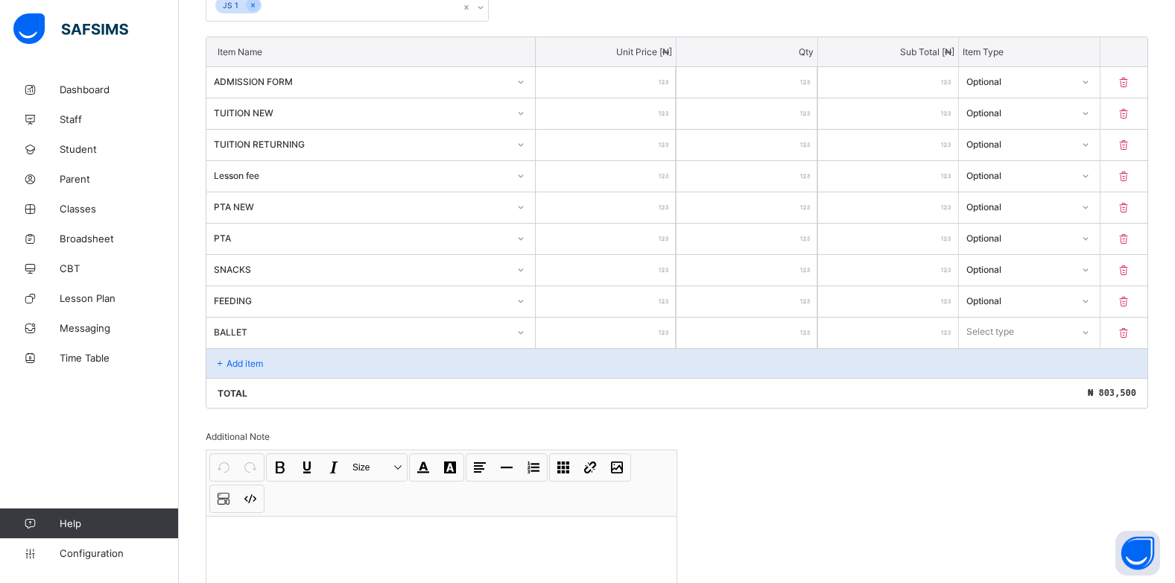
click at [1090, 335] on icon at bounding box center [1085, 332] width 9 height 15
click at [1021, 386] on div "Optional" at bounding box center [1029, 387] width 139 height 23
click at [237, 368] on p "Add item" at bounding box center [245, 363] width 37 height 11
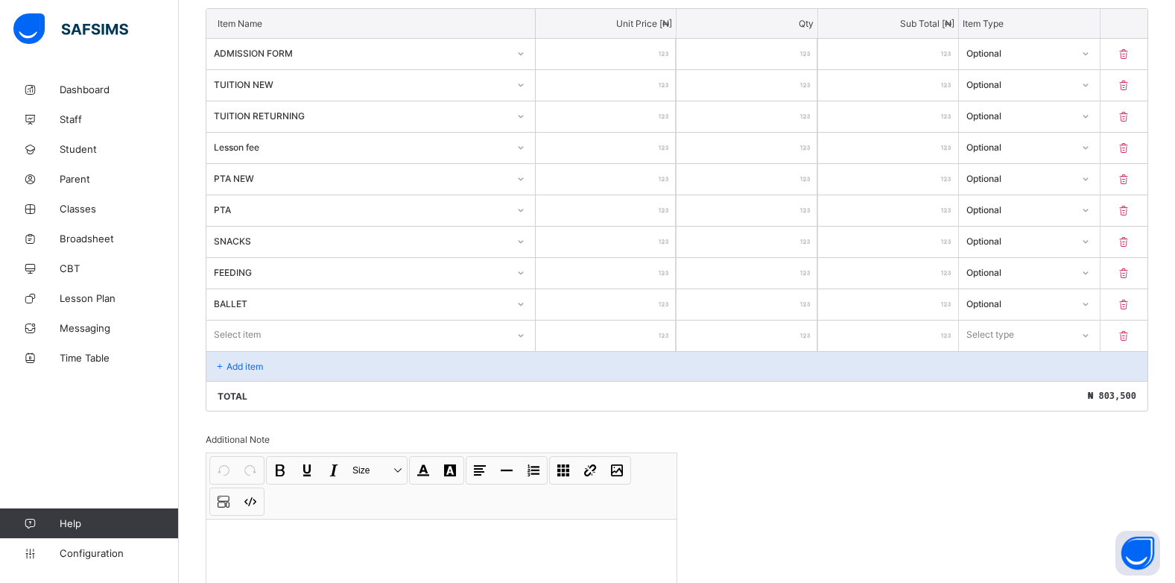
click at [524, 349] on div "Select item" at bounding box center [370, 334] width 329 height 28
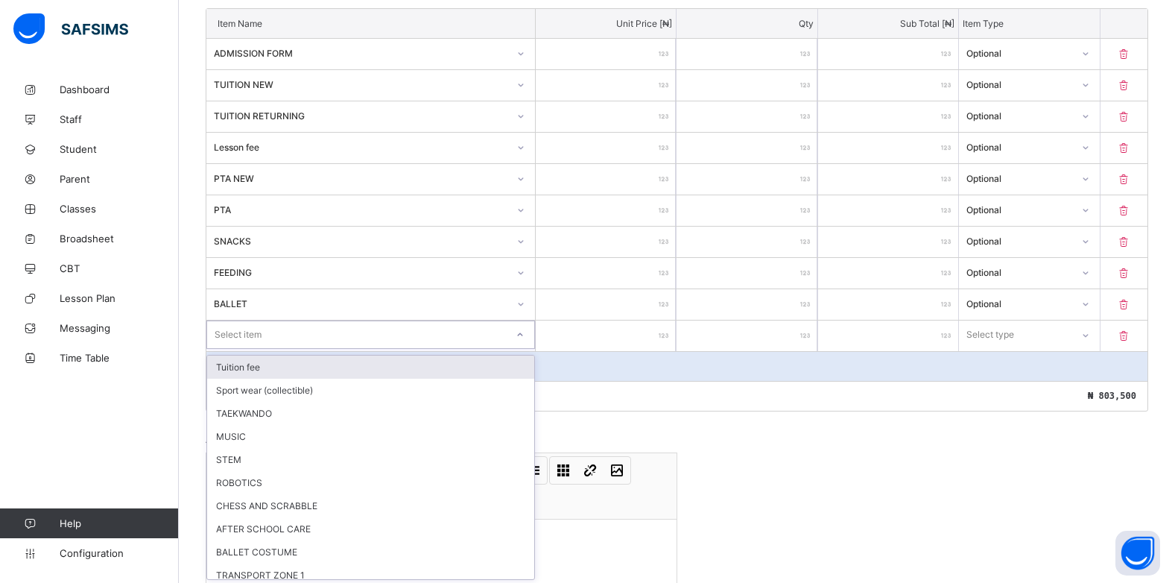
scroll to position [409, 0]
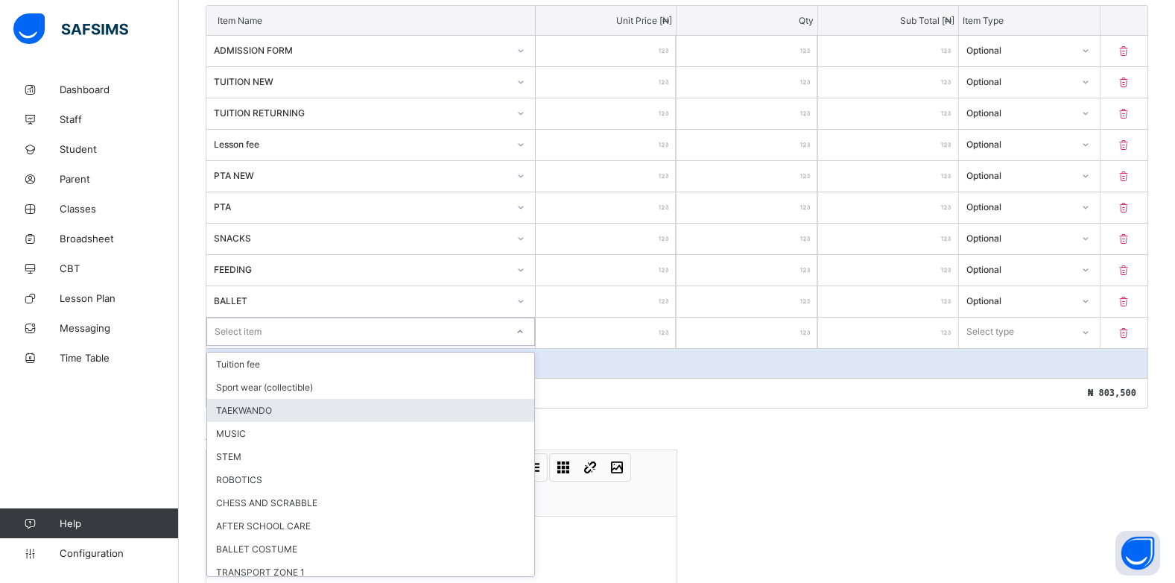
click at [288, 408] on div "TAEKWANDO" at bounding box center [370, 410] width 327 height 23
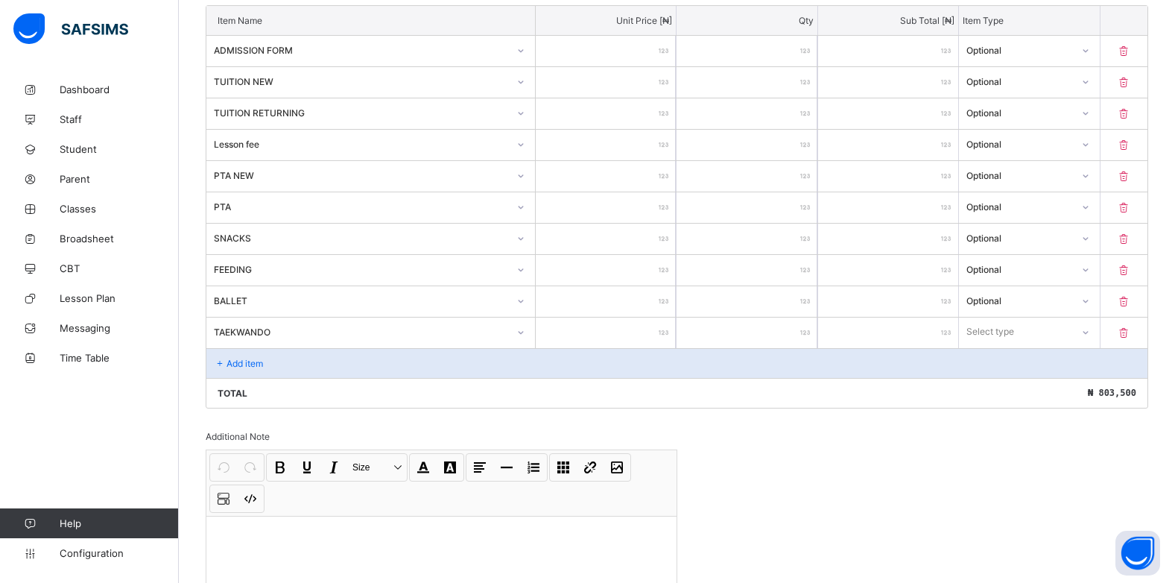
click at [665, 335] on div at bounding box center [606, 333] width 140 height 31
click at [669, 333] on div at bounding box center [606, 333] width 140 height 31
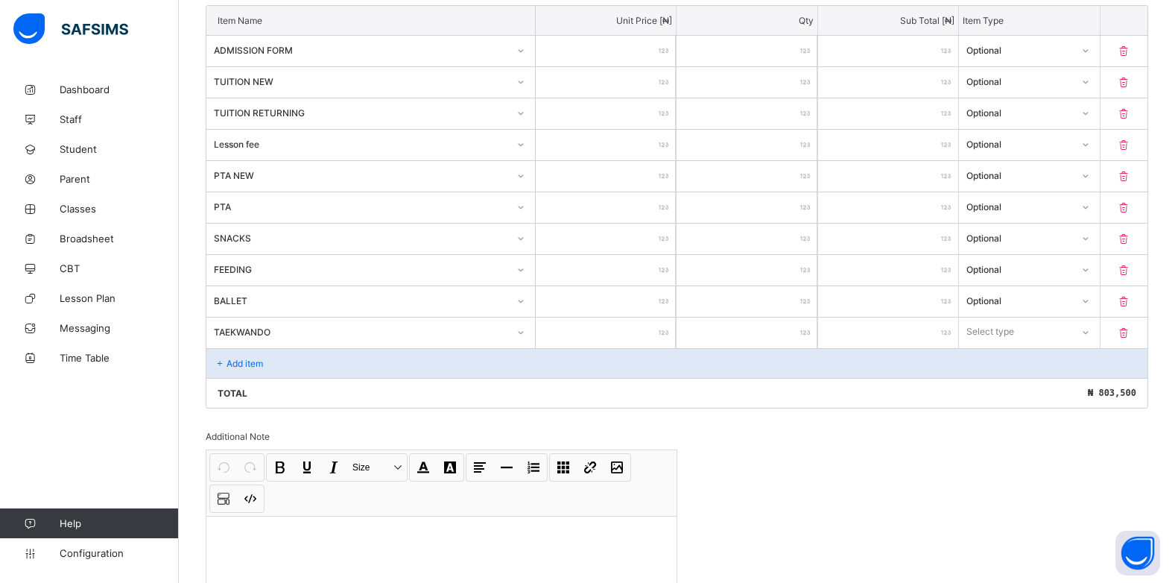
click at [669, 333] on div at bounding box center [606, 333] width 140 height 31
type input "*"
type input "**"
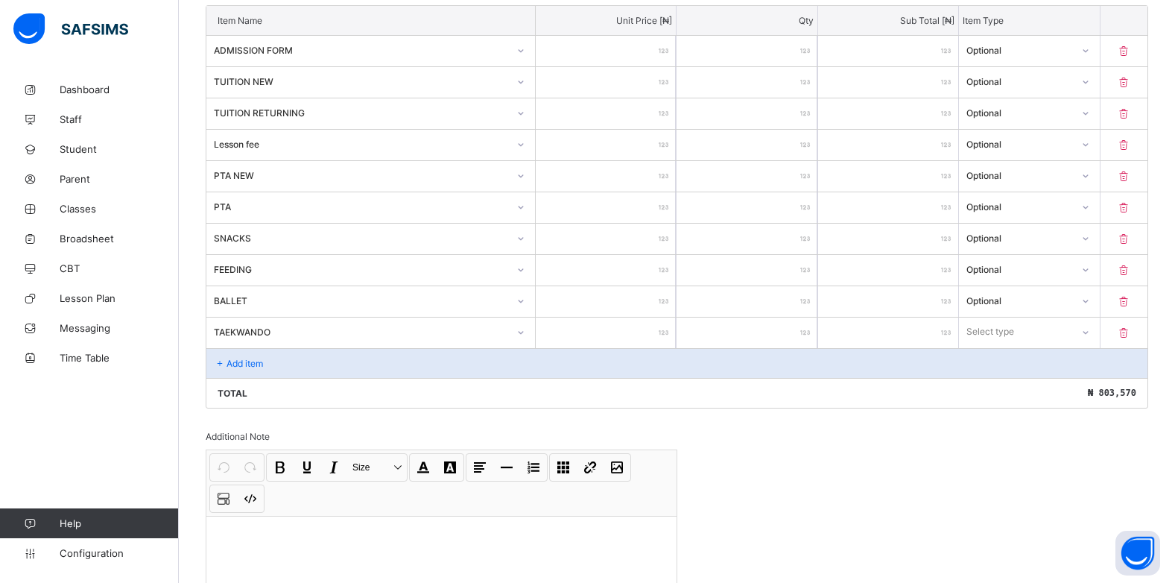
type input "***"
type input "****"
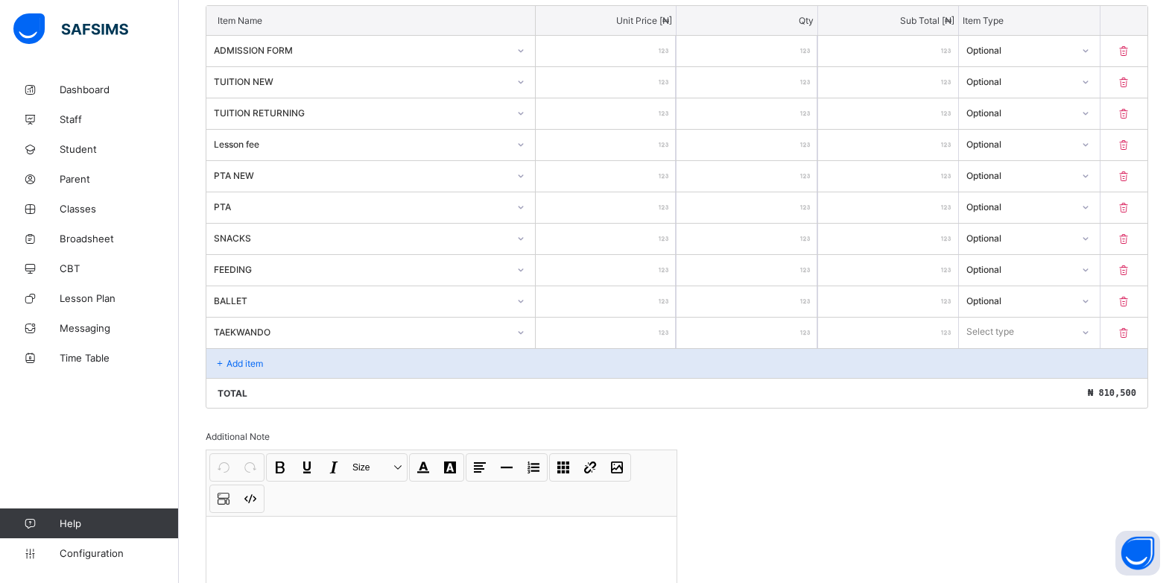
click at [1090, 330] on icon at bounding box center [1085, 332] width 9 height 15
click at [1028, 382] on div "Optional" at bounding box center [1029, 387] width 139 height 23
click at [235, 364] on p "Add item" at bounding box center [245, 363] width 37 height 11
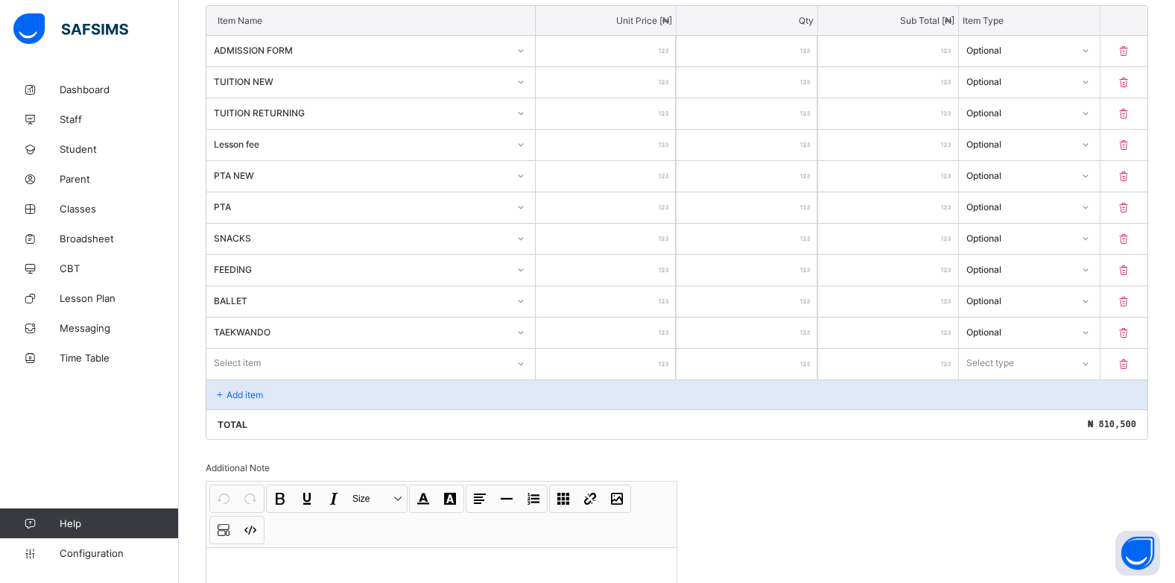
scroll to position [440, 0]
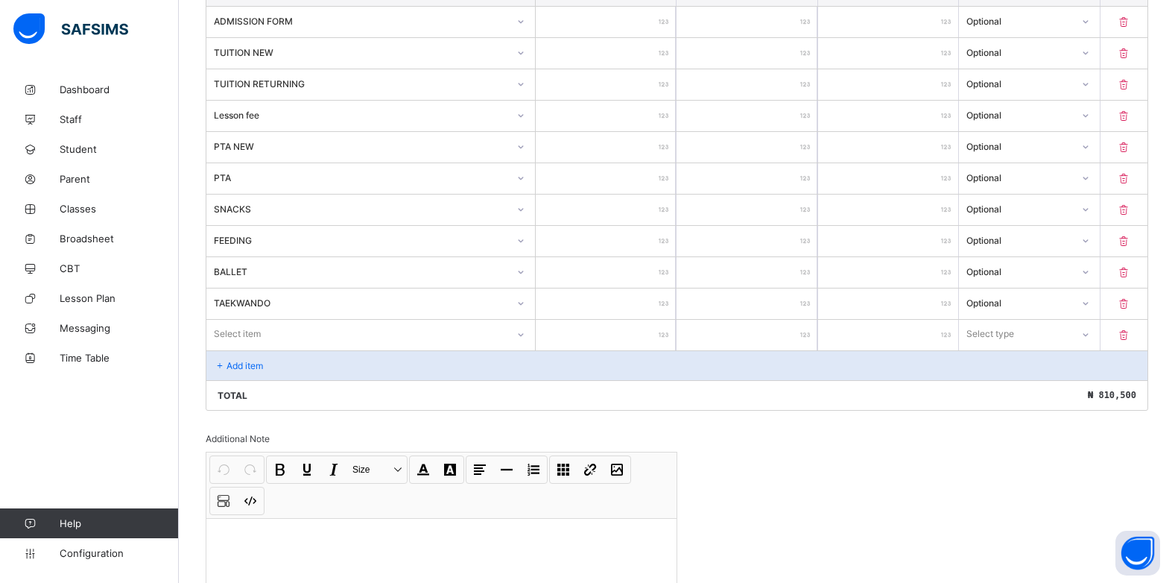
click at [524, 348] on div "Select item" at bounding box center [370, 334] width 329 height 28
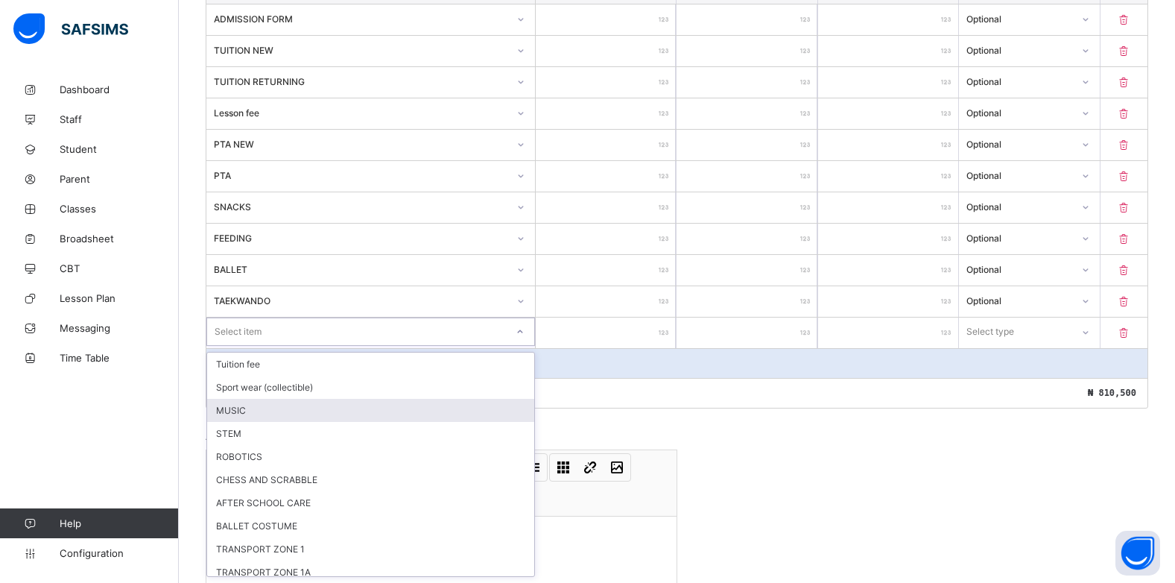
click at [241, 418] on div "MUSIC" at bounding box center [370, 410] width 327 height 23
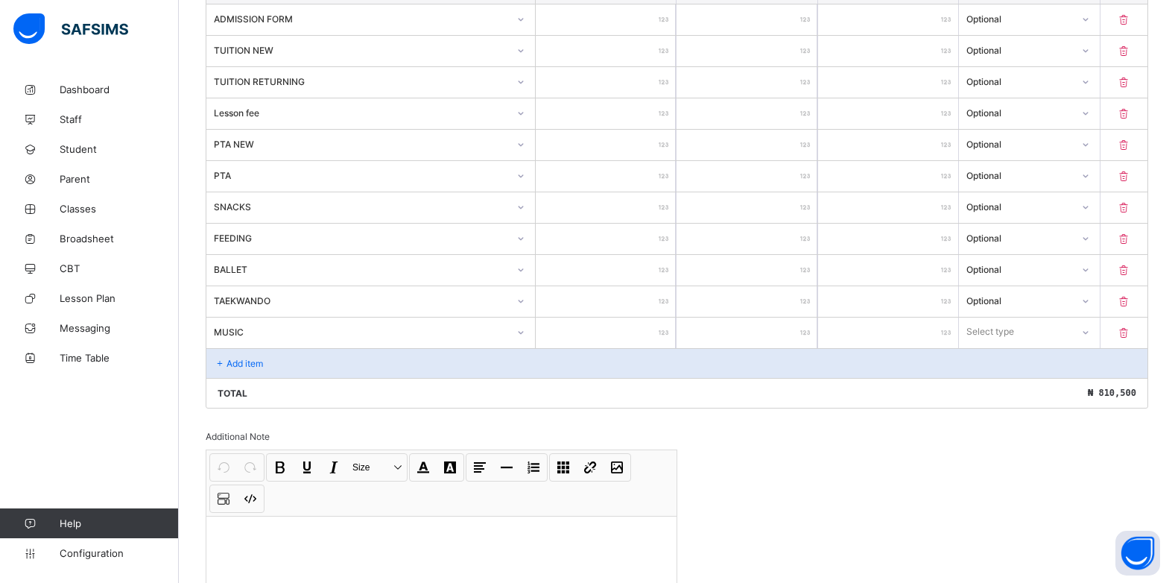
click at [666, 335] on div at bounding box center [606, 333] width 140 height 31
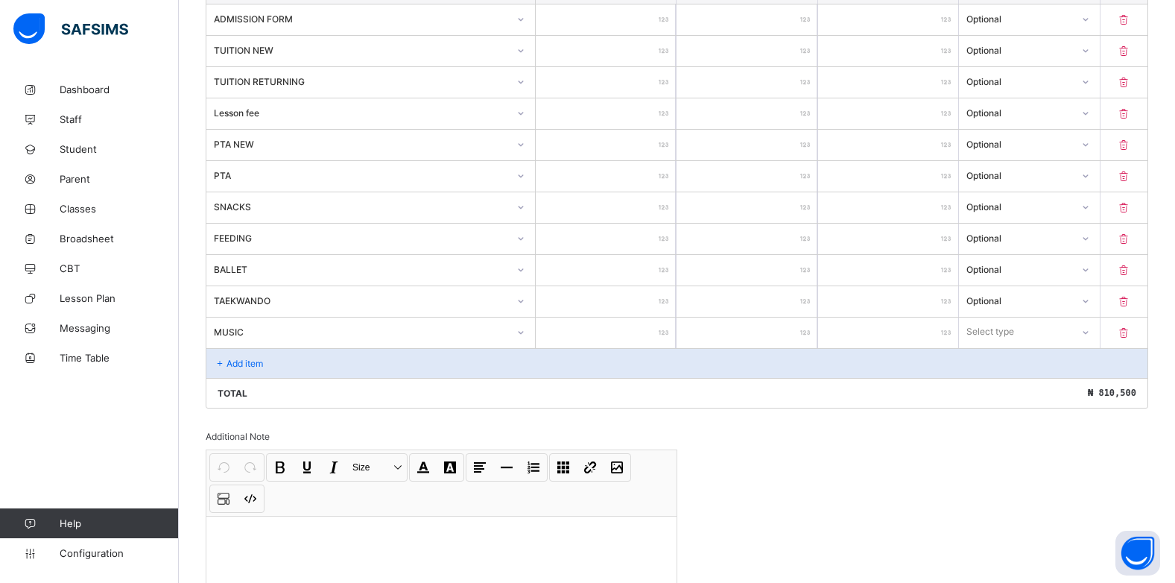
click at [666, 335] on div at bounding box center [606, 333] width 140 height 31
type input "*"
type input "**"
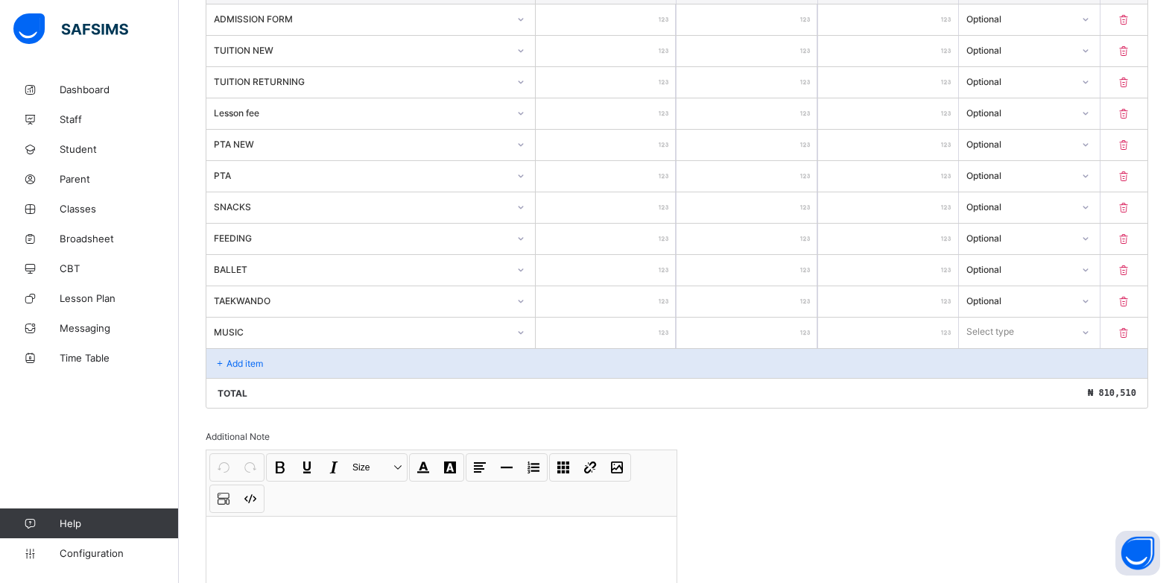
type input "***"
type input "****"
type input "*****"
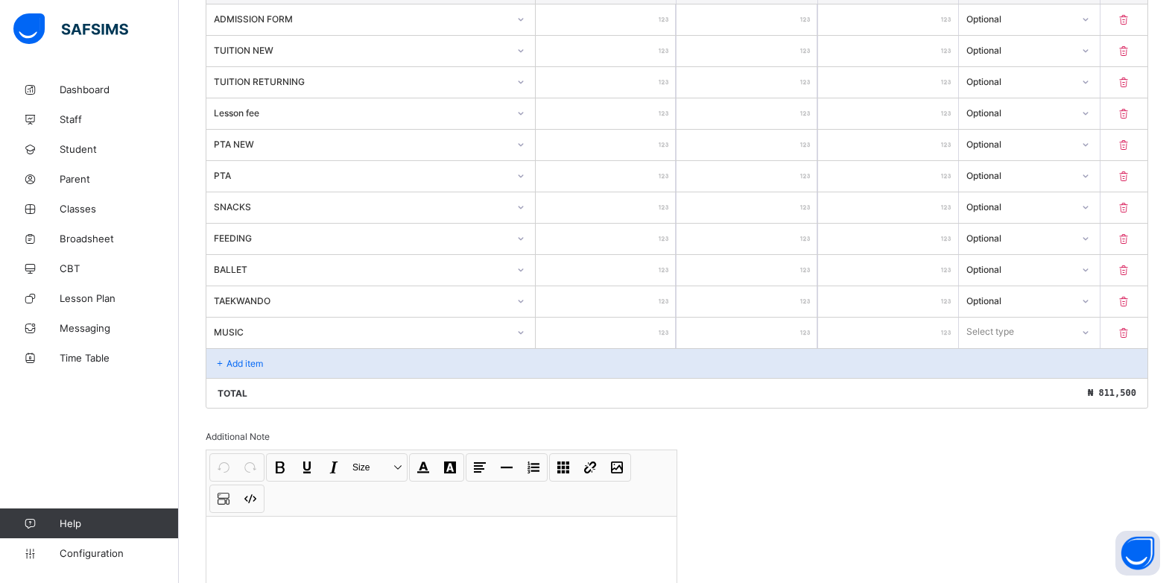
type input "*****"
click at [1090, 335] on icon at bounding box center [1085, 331] width 9 height 15
click at [1034, 387] on div "Optional" at bounding box center [1029, 387] width 139 height 23
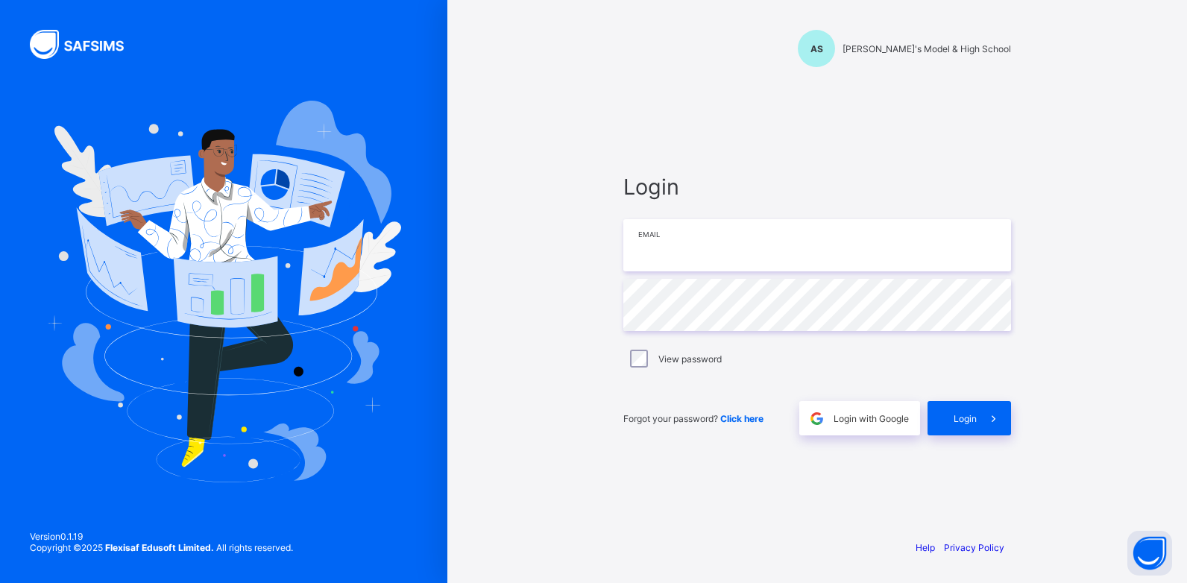
click at [747, 230] on input "email" at bounding box center [817, 245] width 388 height 52
type input "**********"
click at [968, 423] on span "Login" at bounding box center [964, 418] width 23 height 11
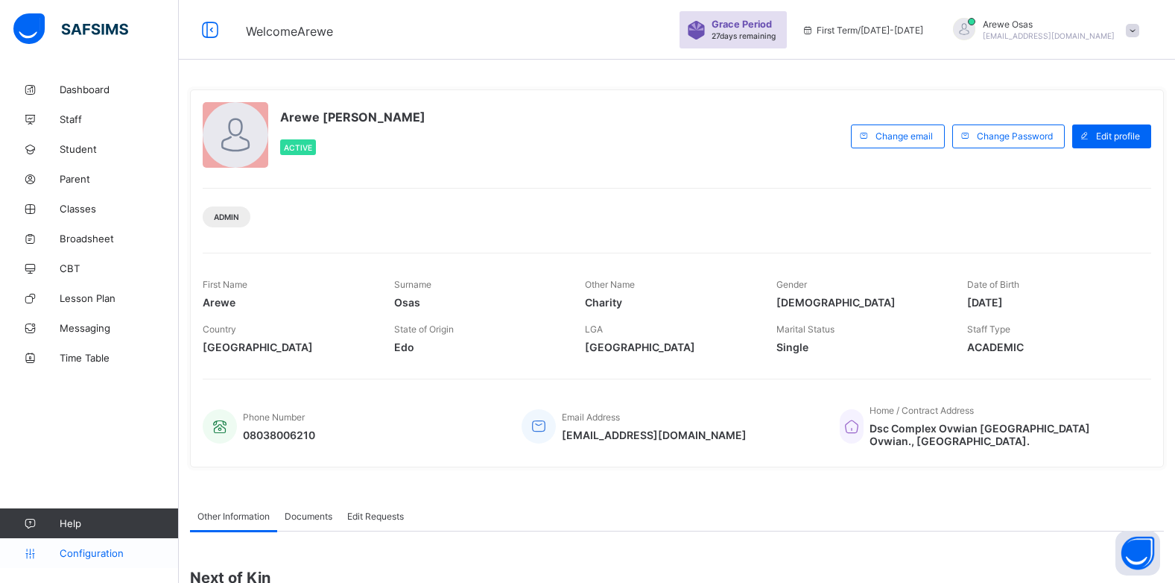
click at [87, 560] on link "Configuration" at bounding box center [89, 553] width 178 height 30
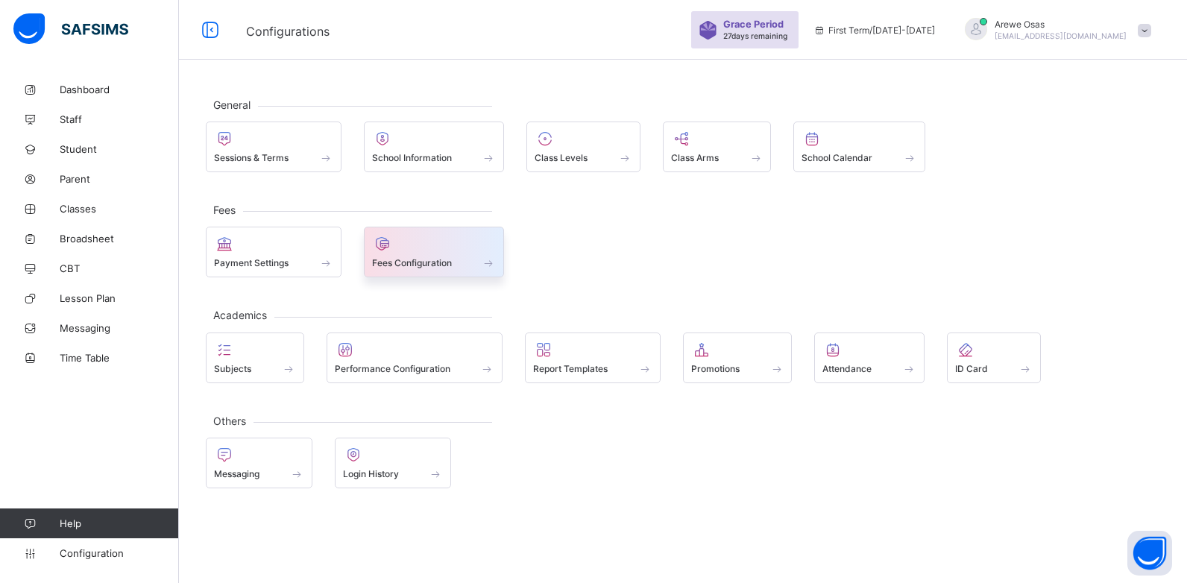
click at [412, 264] on span "Fees Configuration" at bounding box center [412, 262] width 80 height 11
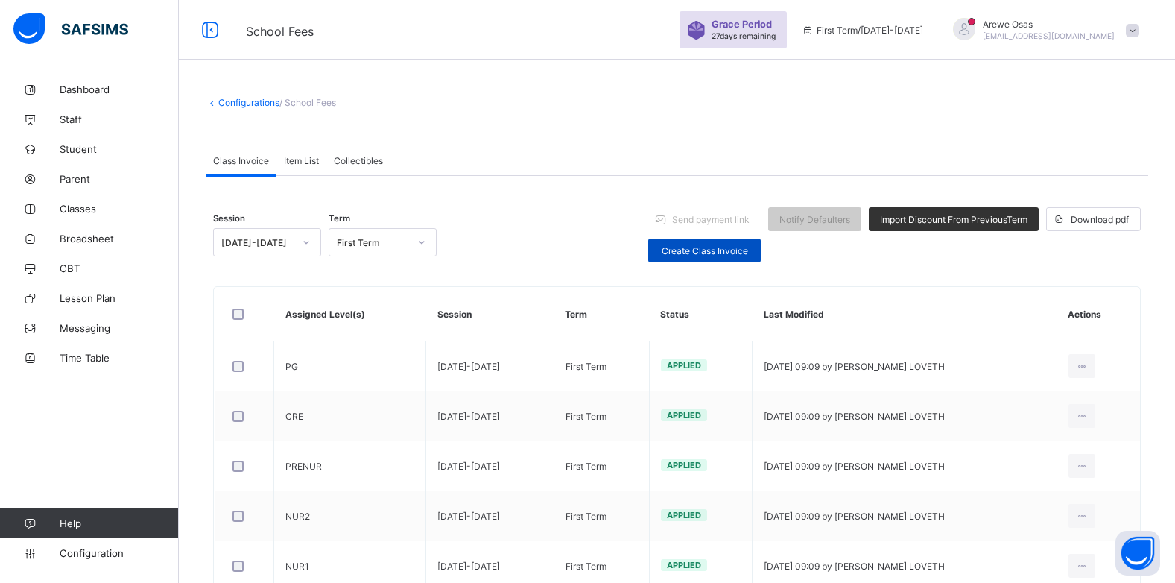
click at [703, 252] on span "Create Class Invoice" at bounding box center [705, 250] width 90 height 11
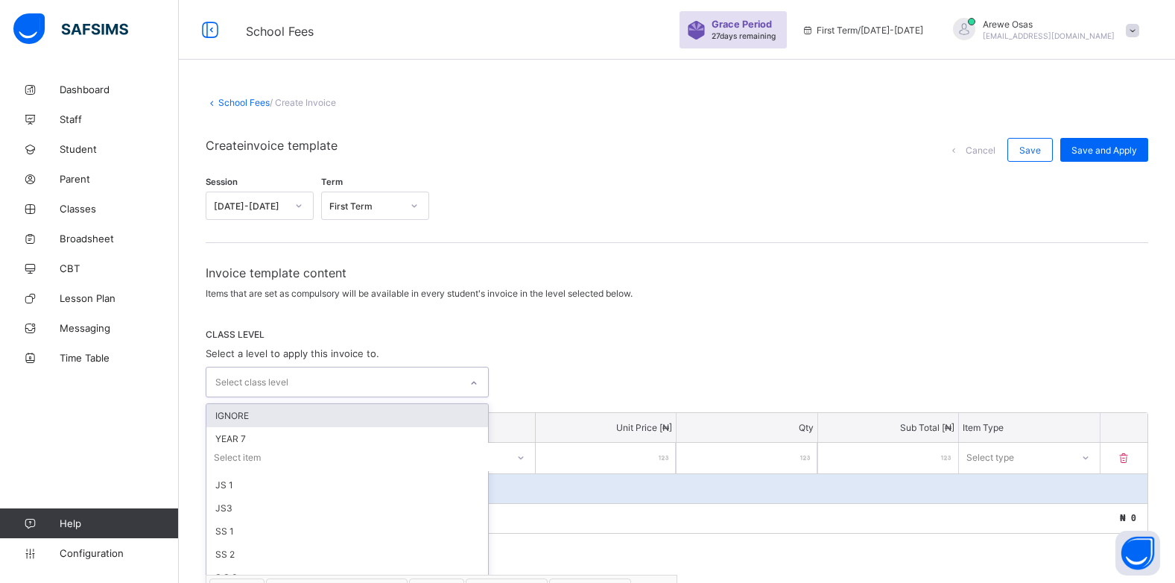
scroll to position [12, 0]
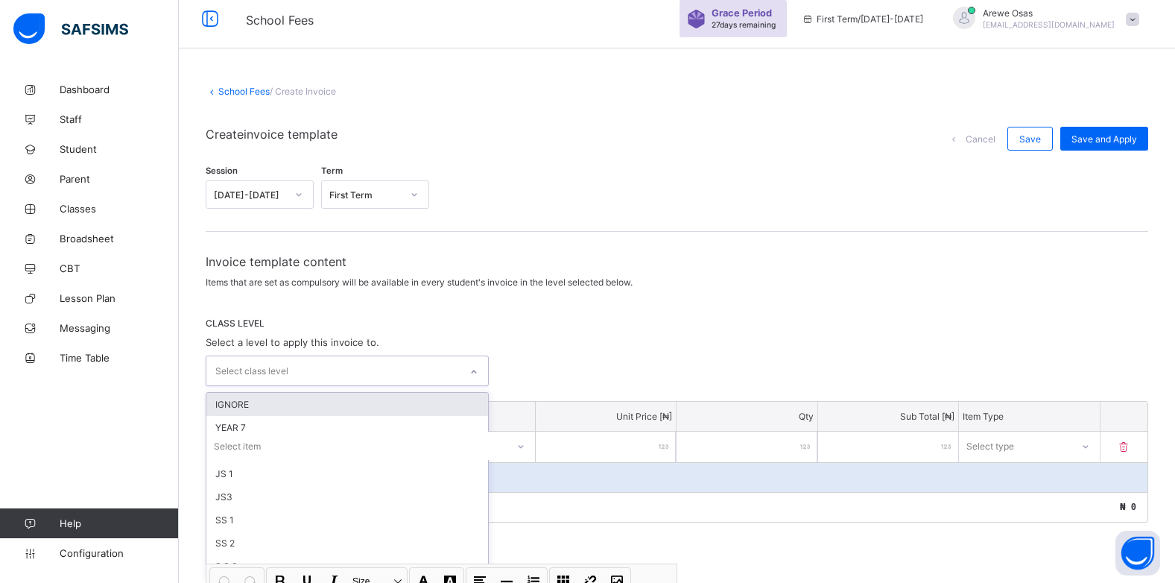
click at [308, 387] on div "Invoice template content Items that are set as compulsory will be available in …" at bounding box center [677, 512] width 943 height 516
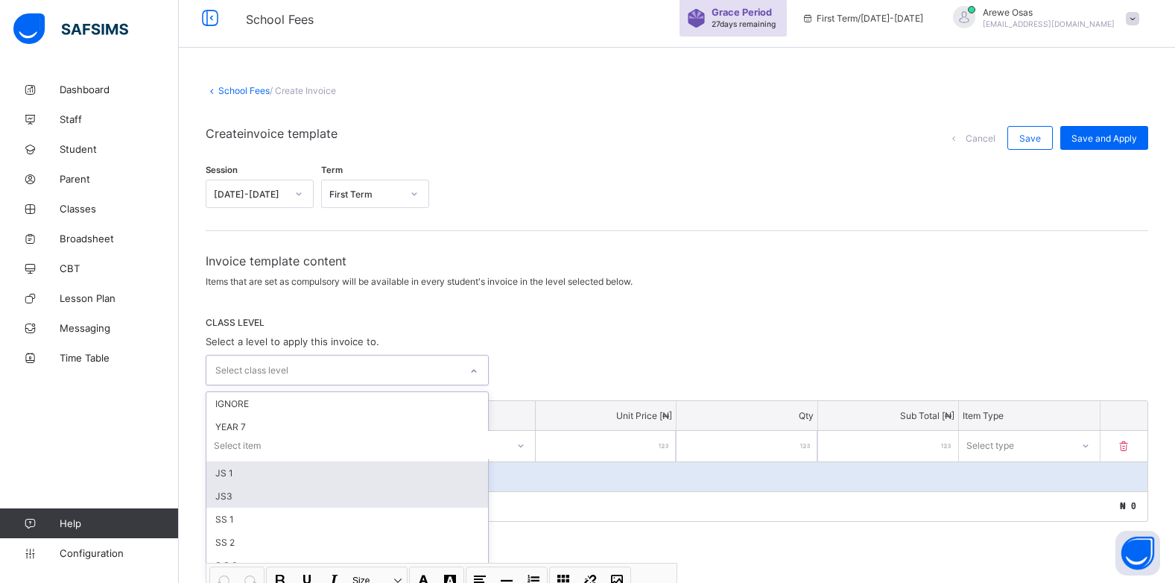
click at [287, 478] on div "JS 1" at bounding box center [347, 472] width 282 height 23
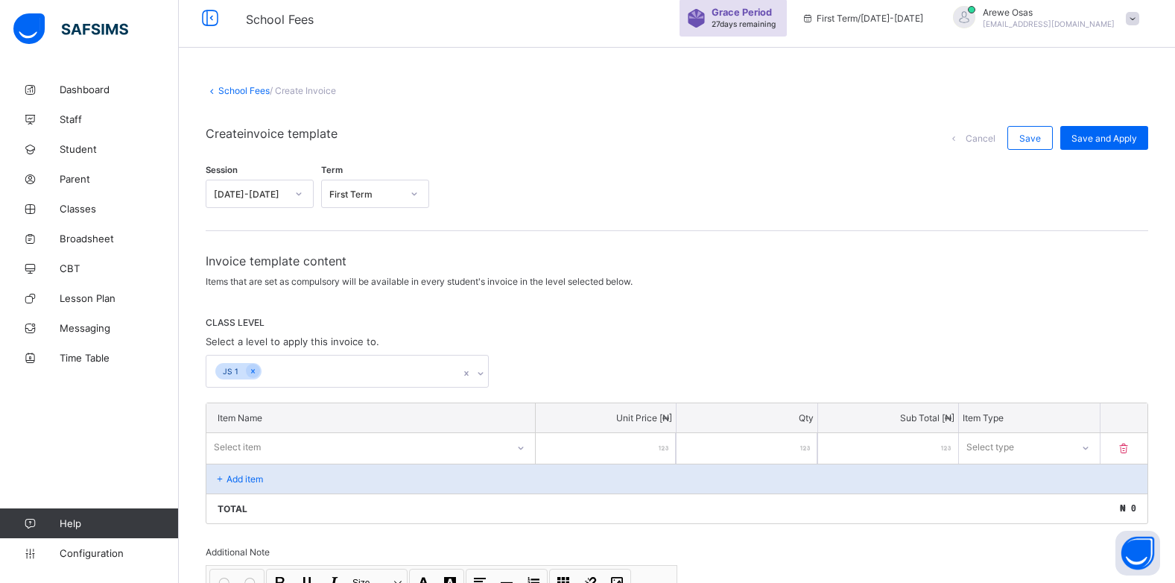
click at [553, 300] on div "Invoice template content Items that are set as compulsory will be available in …" at bounding box center [677, 512] width 943 height 519
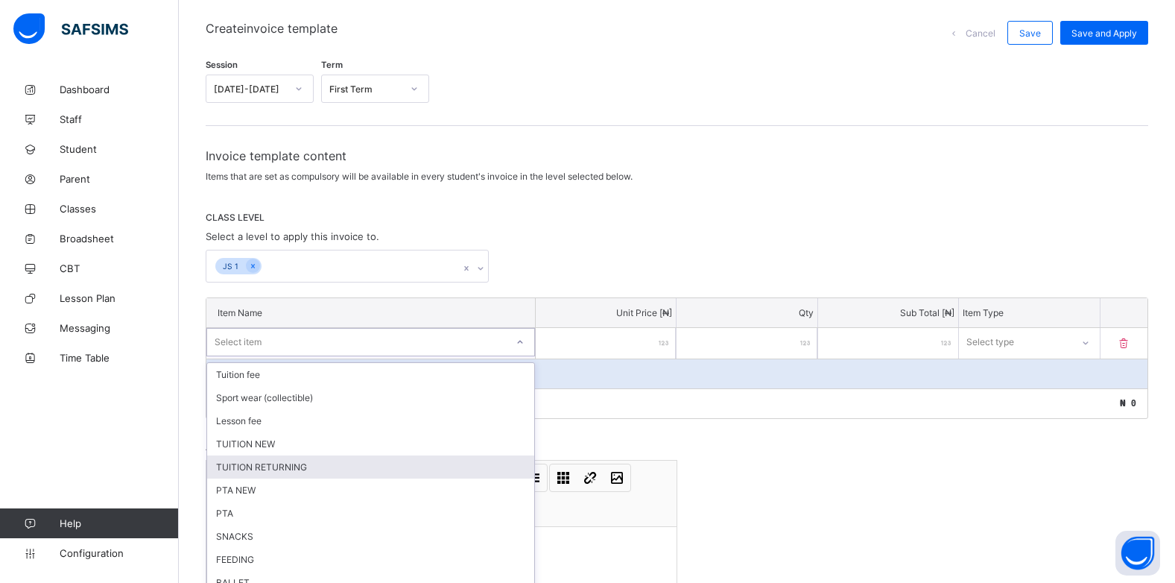
scroll to position [127, 0]
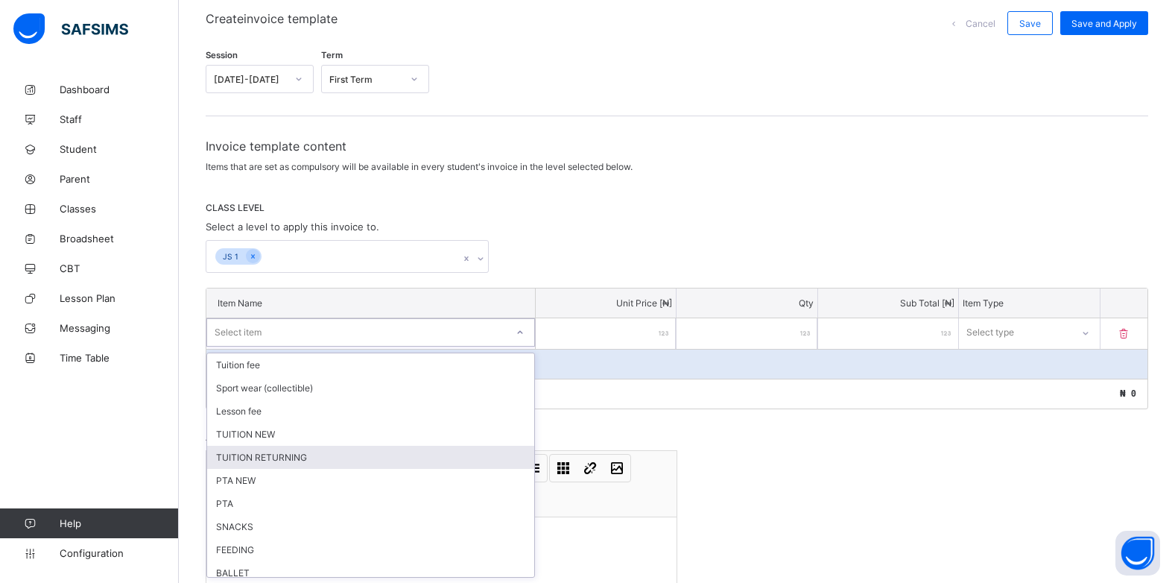
click at [523, 347] on div "option TUITION RETURNING focused, 5 of 24. 24 results available. Use Up and Dow…" at bounding box center [370, 332] width 329 height 28
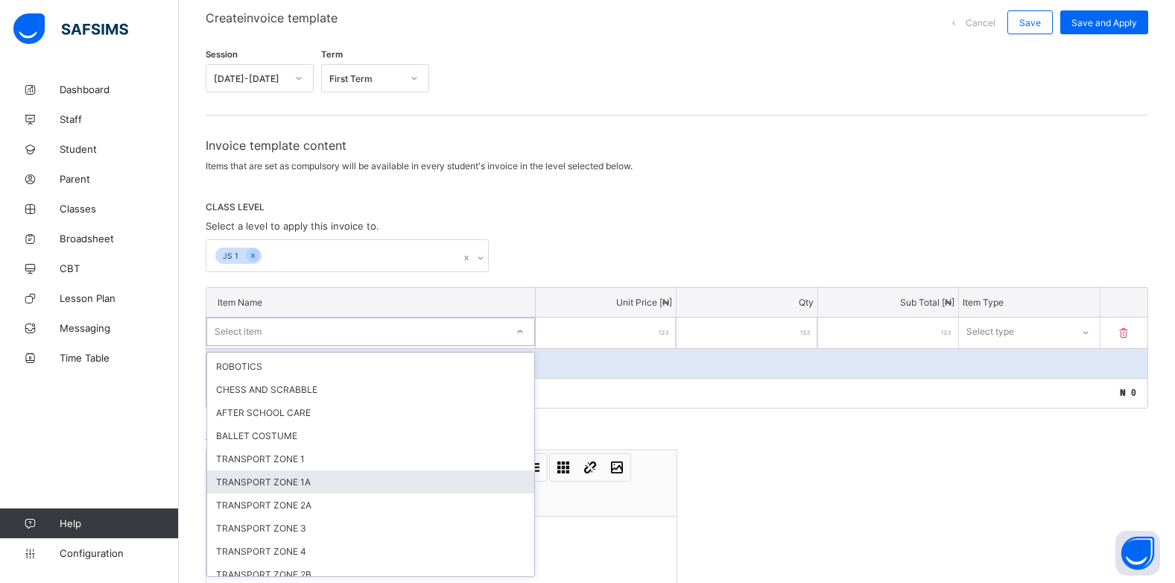
scroll to position [331, 0]
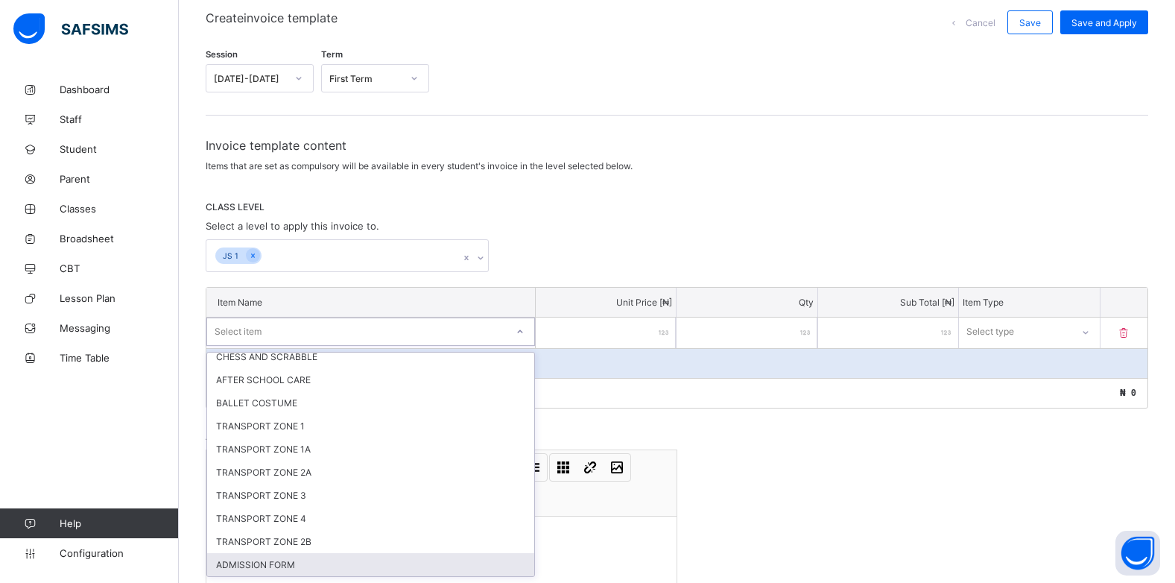
drag, startPoint x: 293, startPoint y: 559, endPoint x: 301, endPoint y: 551, distance: 11.6
click at [293, 558] on div "ADMISSION FORM" at bounding box center [370, 564] width 327 height 23
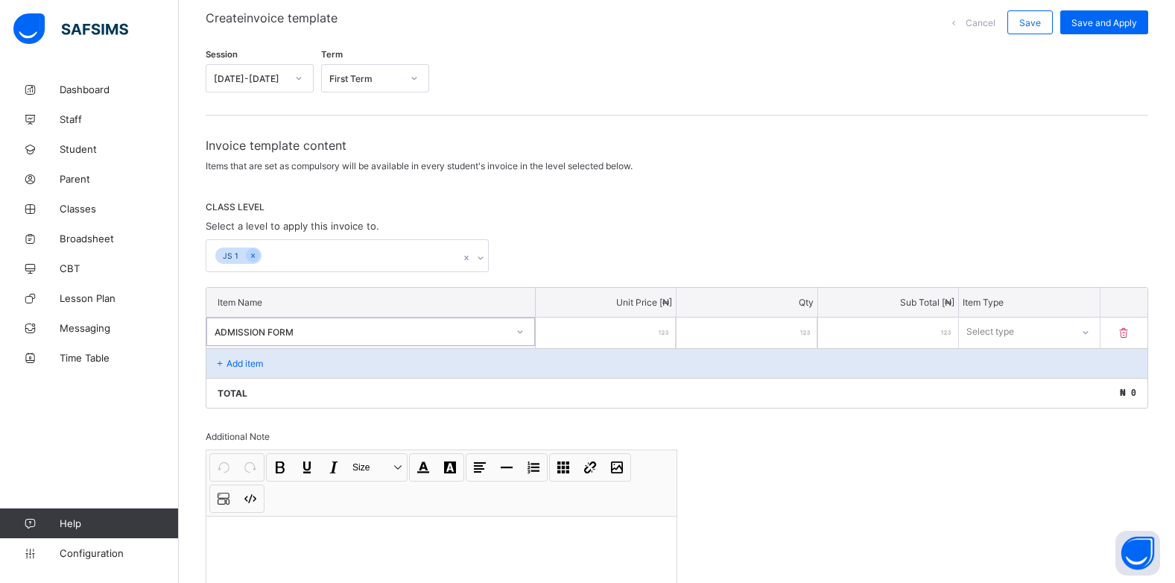
click at [652, 330] on input "number" at bounding box center [606, 333] width 140 height 31
type input "*"
type input "**"
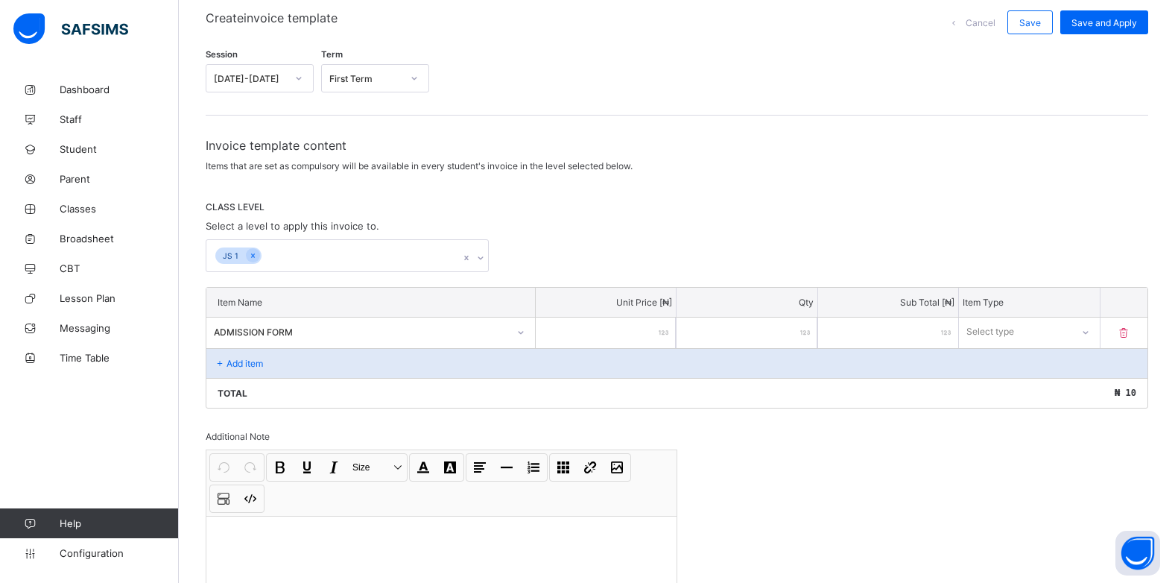
type input "***"
type input "****"
type input "*****"
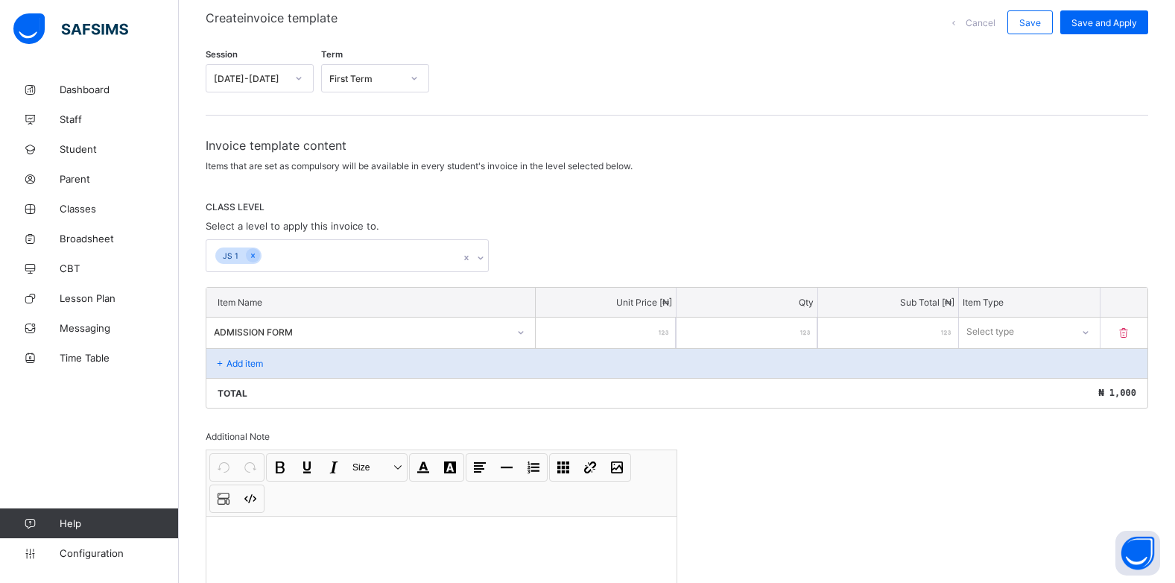
type input "*****"
click at [1071, 332] on div "Select type" at bounding box center [1015, 331] width 112 height 21
click at [1078, 383] on div "Optional" at bounding box center [1029, 387] width 139 height 23
click at [230, 361] on p "Add item" at bounding box center [245, 363] width 37 height 11
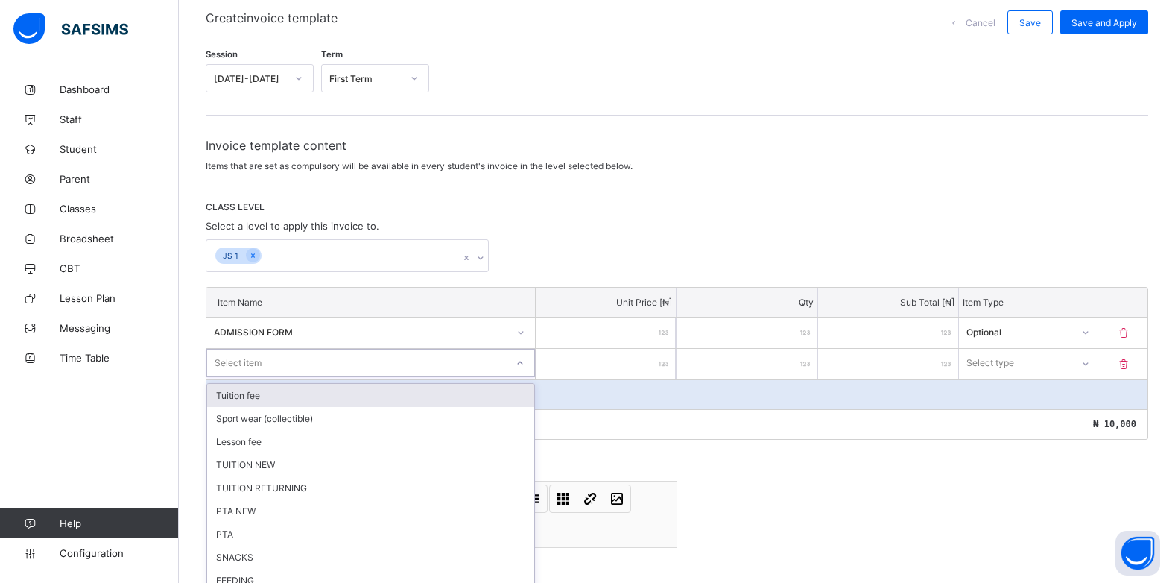
scroll to position [159, 0]
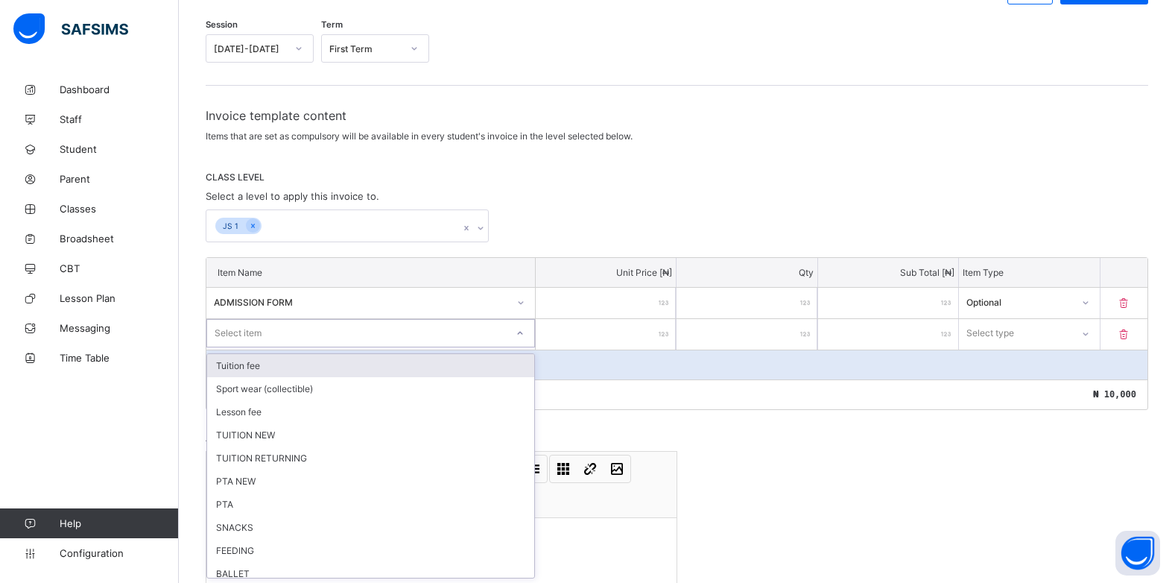
click at [528, 347] on div "option Tuition fee focused, 1 of 23. 23 results available. Use Up and Down to c…" at bounding box center [370, 333] width 329 height 28
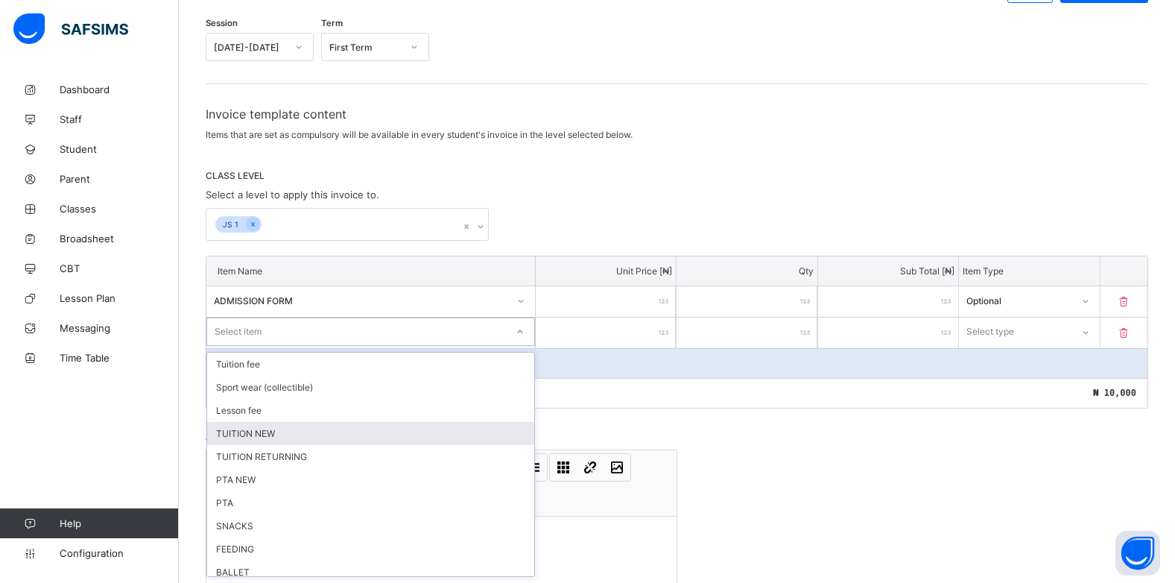
click at [264, 429] on div "TUITION NEW" at bounding box center [370, 433] width 327 height 23
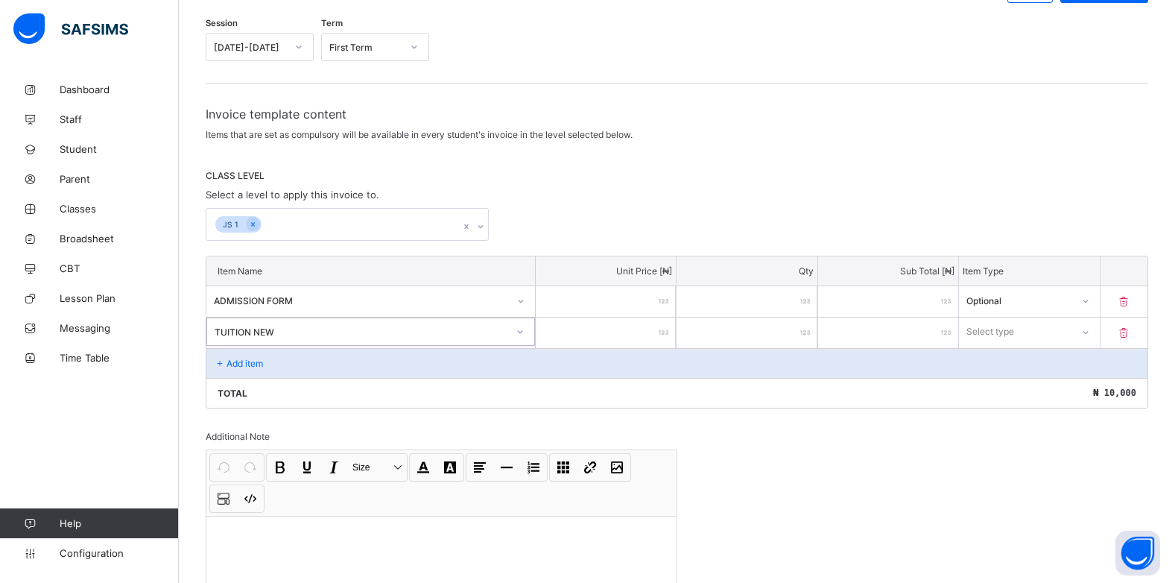
click at [665, 338] on input "number" at bounding box center [606, 333] width 140 height 31
type input "*"
type input "**"
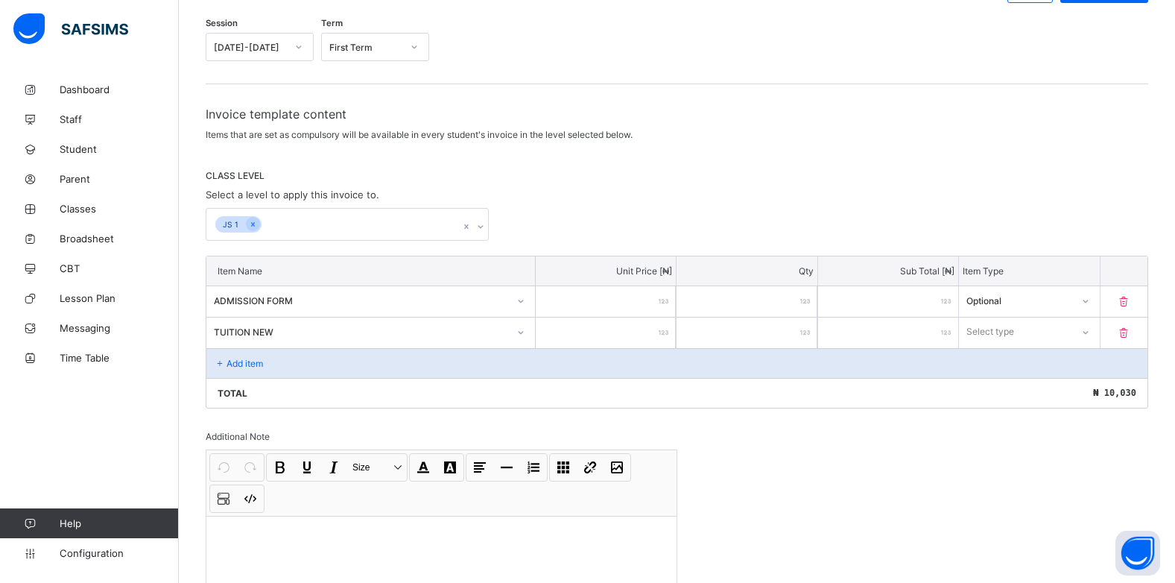
type input "***"
type input "****"
type input "*****"
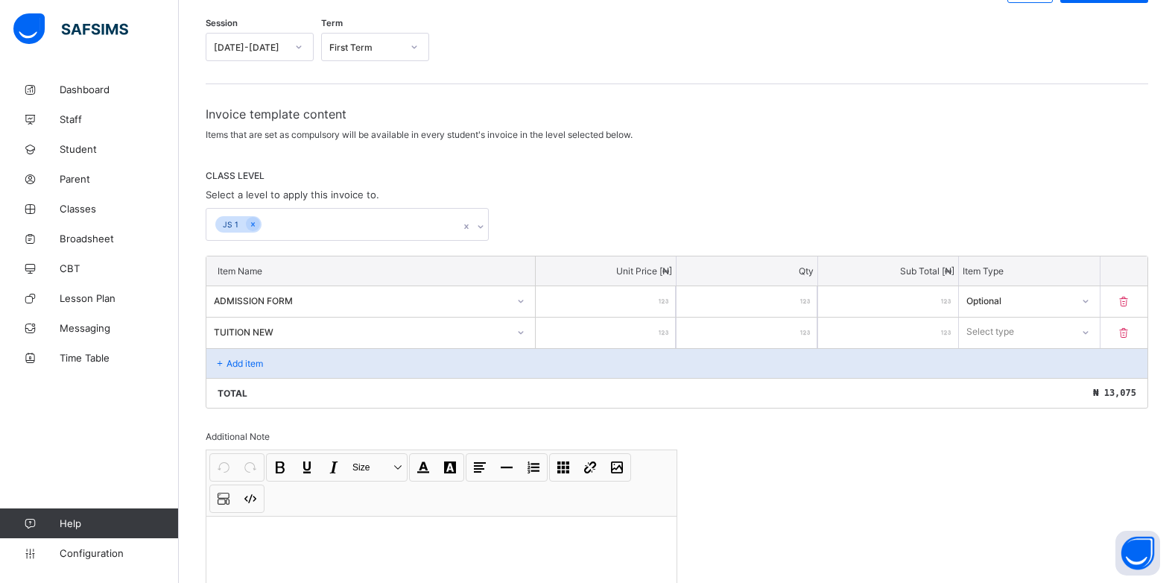
type input "*****"
type input "******"
click at [1090, 332] on icon at bounding box center [1085, 331] width 9 height 15
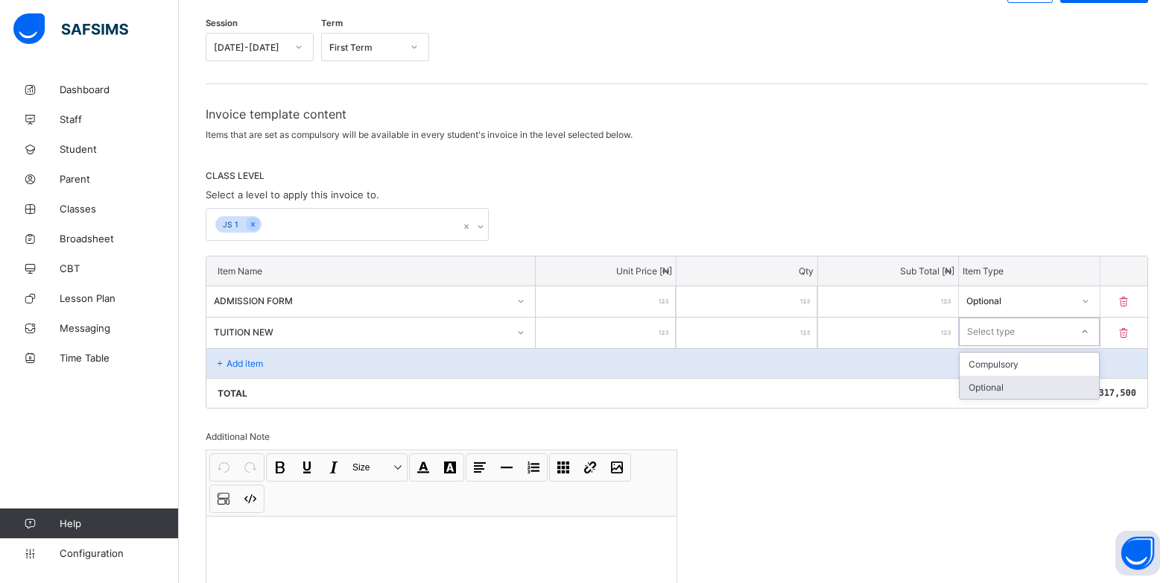
click at [1049, 386] on div "Optional" at bounding box center [1029, 387] width 139 height 23
click at [247, 363] on p "Add item" at bounding box center [245, 363] width 37 height 11
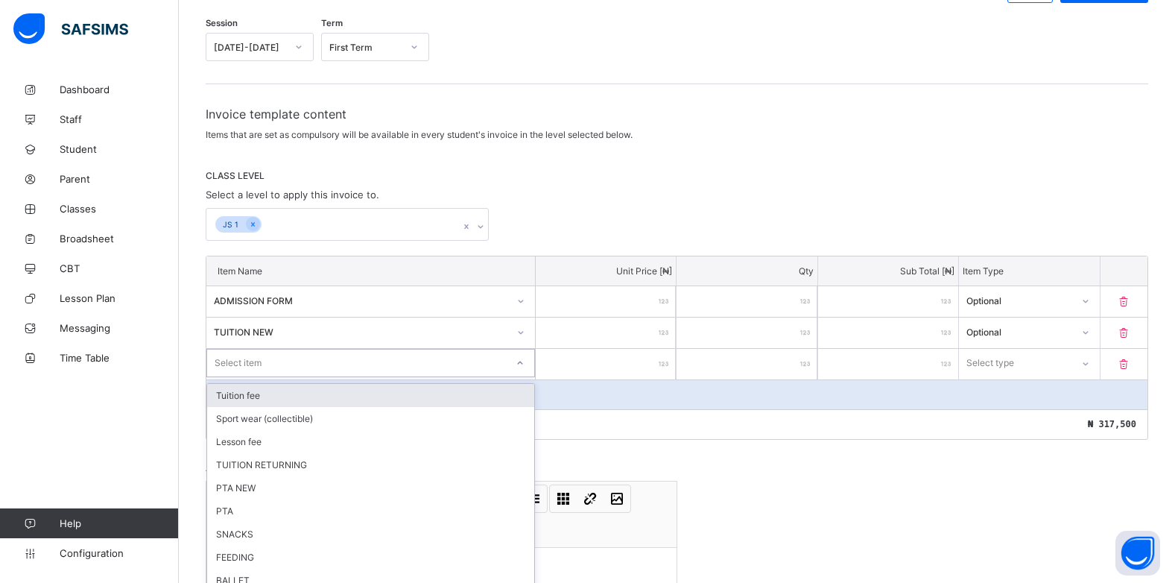
scroll to position [190, 0]
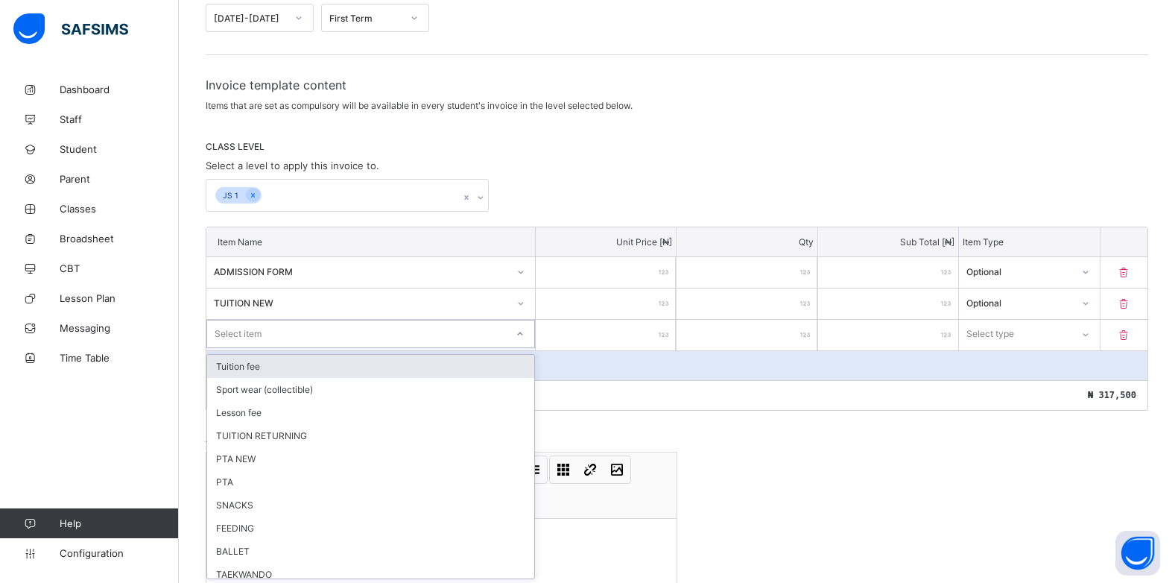
click at [527, 348] on div "option Tuition fee focused, 1 of 22. 22 results available. Use Up and Down to c…" at bounding box center [370, 334] width 329 height 28
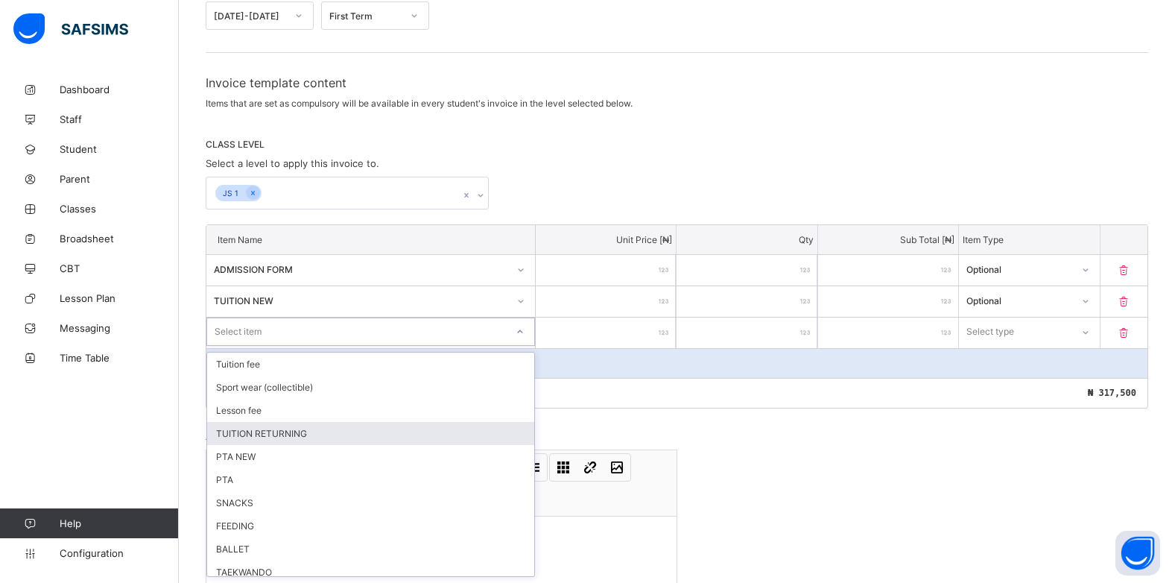
click at [282, 429] on div "TUITION RETURNING" at bounding box center [370, 433] width 327 height 23
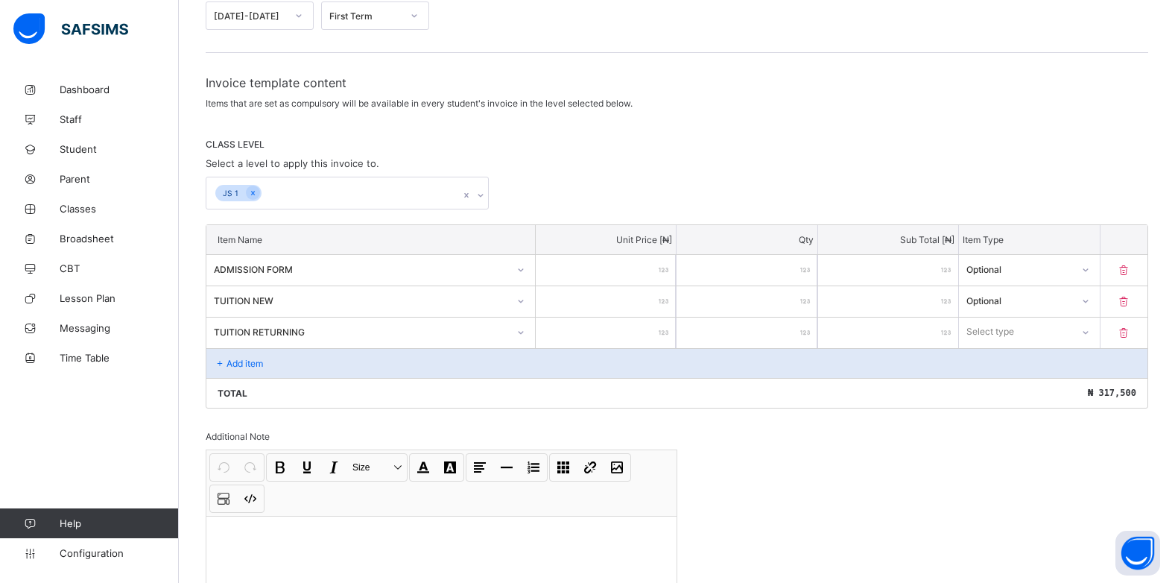
click at [666, 334] on div at bounding box center [606, 333] width 140 height 31
type input "*"
type input "**"
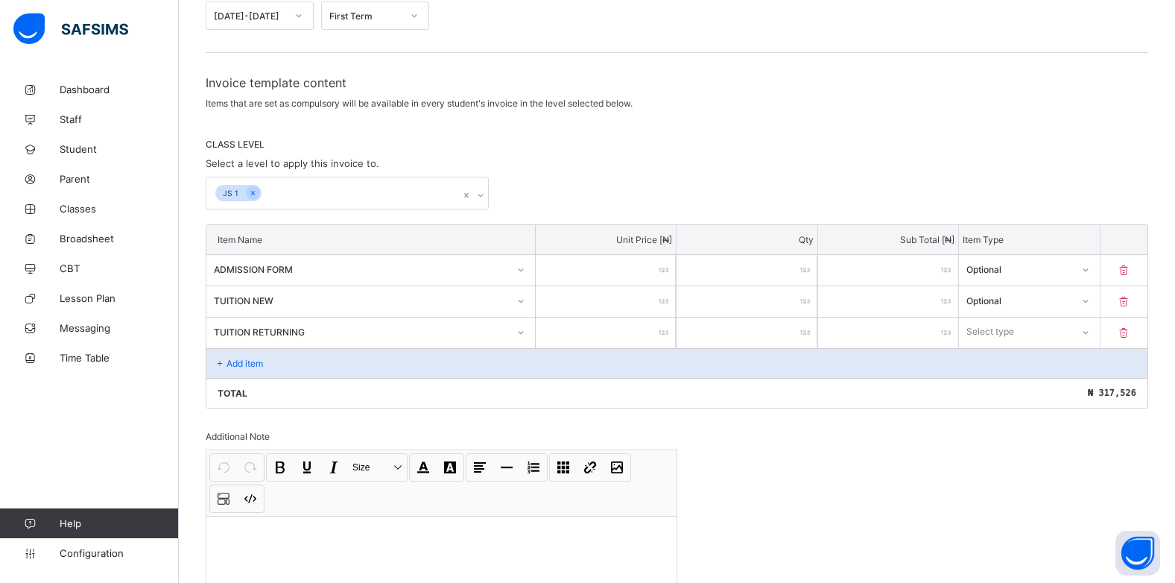
type input "***"
type input "****"
type input "*****"
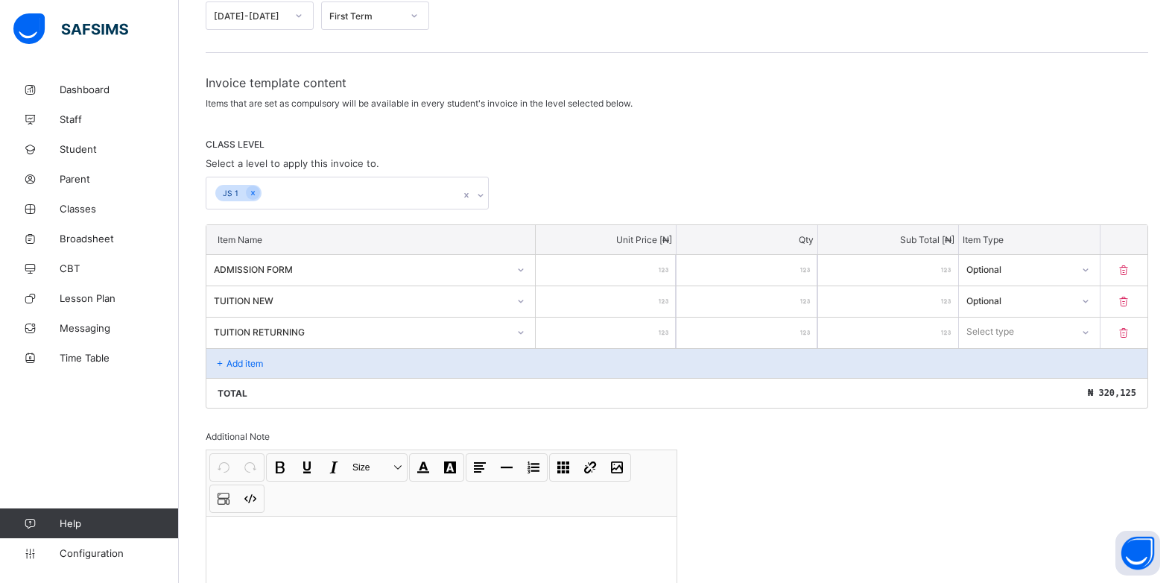
type input "*****"
type input "******"
click at [1090, 332] on div at bounding box center [1084, 332] width 25 height 24
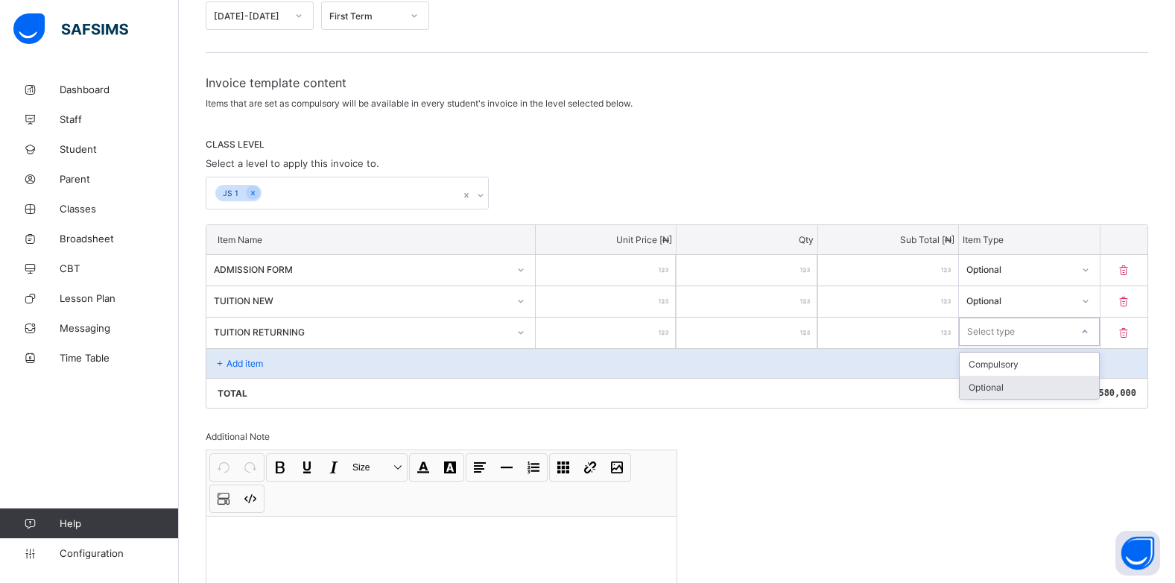
click at [1031, 384] on div "Optional" at bounding box center [1029, 387] width 139 height 23
click at [227, 359] on p "Add item" at bounding box center [245, 363] width 37 height 11
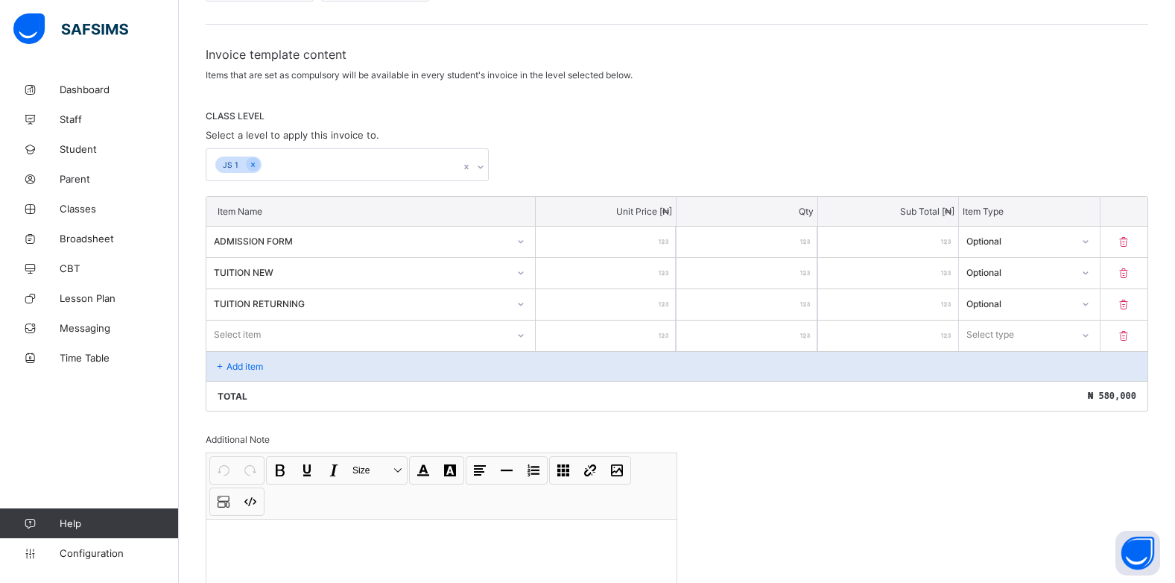
click at [525, 349] on div "Select item" at bounding box center [370, 334] width 329 height 28
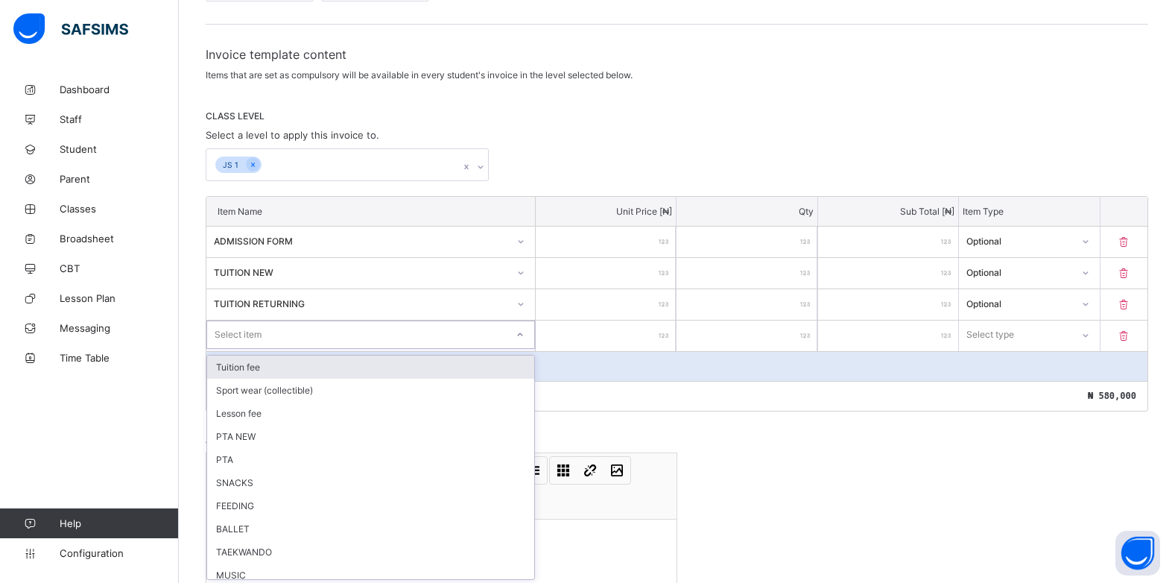
scroll to position [221, 0]
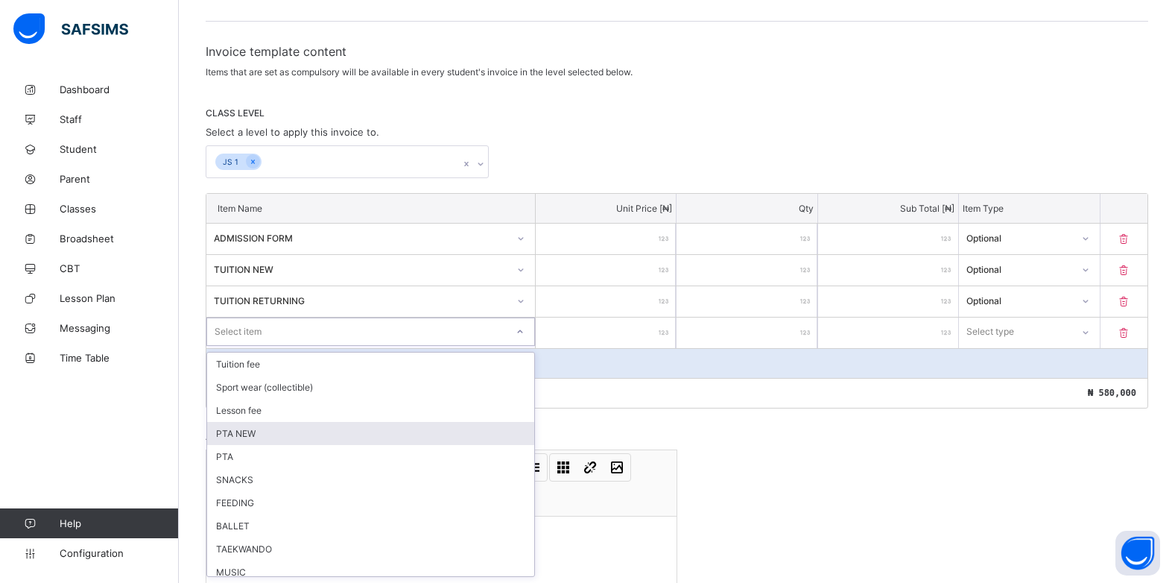
click at [331, 430] on div "PTA NEW" at bounding box center [370, 433] width 327 height 23
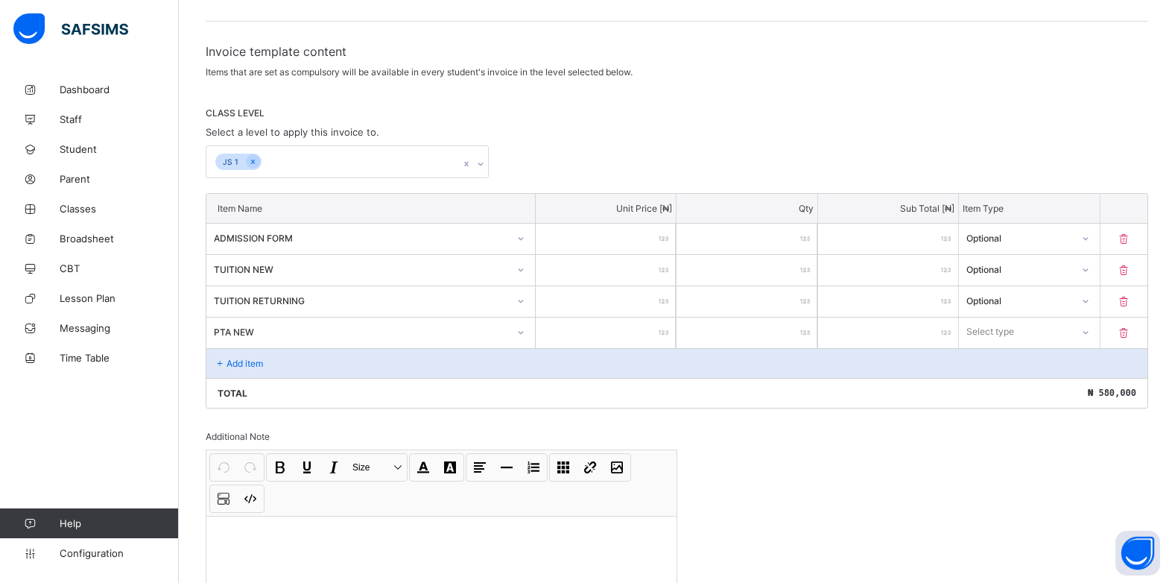
click at [673, 339] on input "number" at bounding box center [606, 333] width 140 height 31
type input "*"
type input "**"
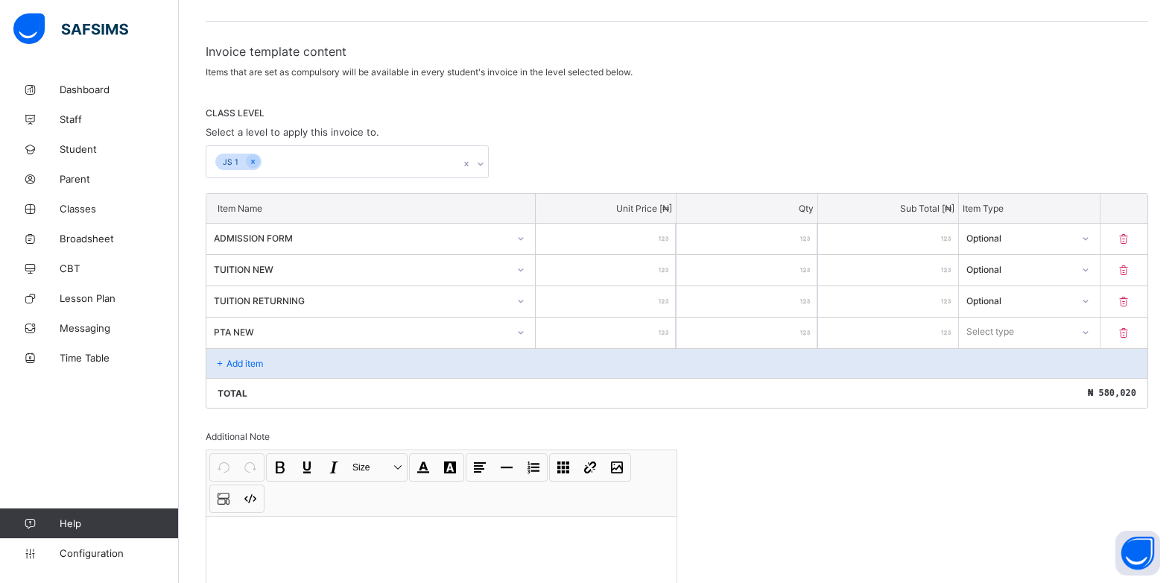
type input "***"
type input "****"
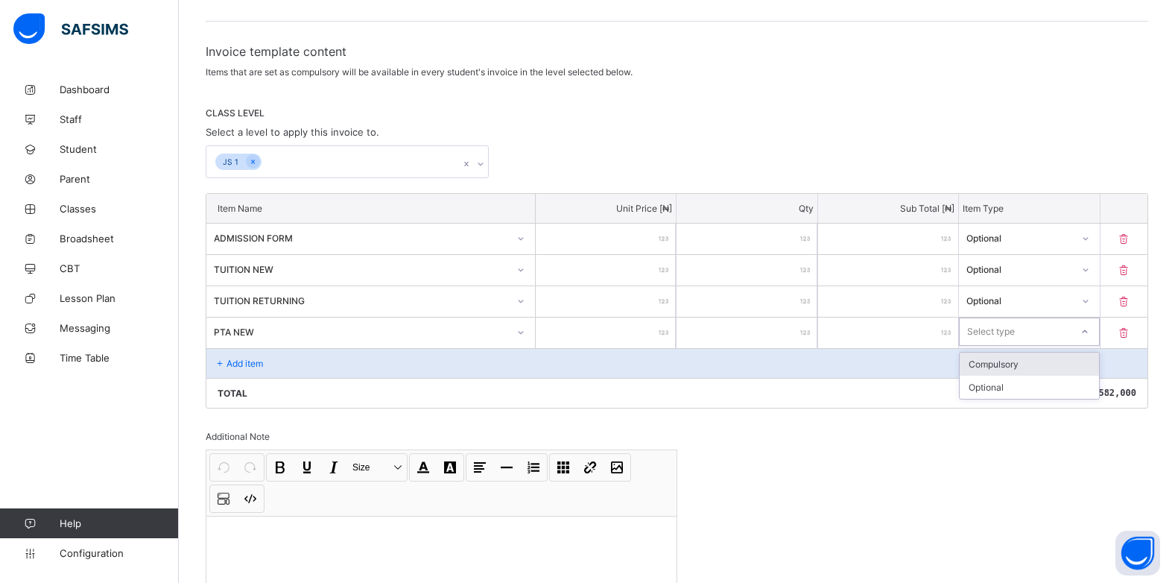
click at [1090, 335] on div at bounding box center [1084, 332] width 25 height 24
click at [1046, 386] on div "Optional" at bounding box center [1029, 387] width 139 height 23
click at [241, 364] on p "Add item" at bounding box center [245, 363] width 37 height 11
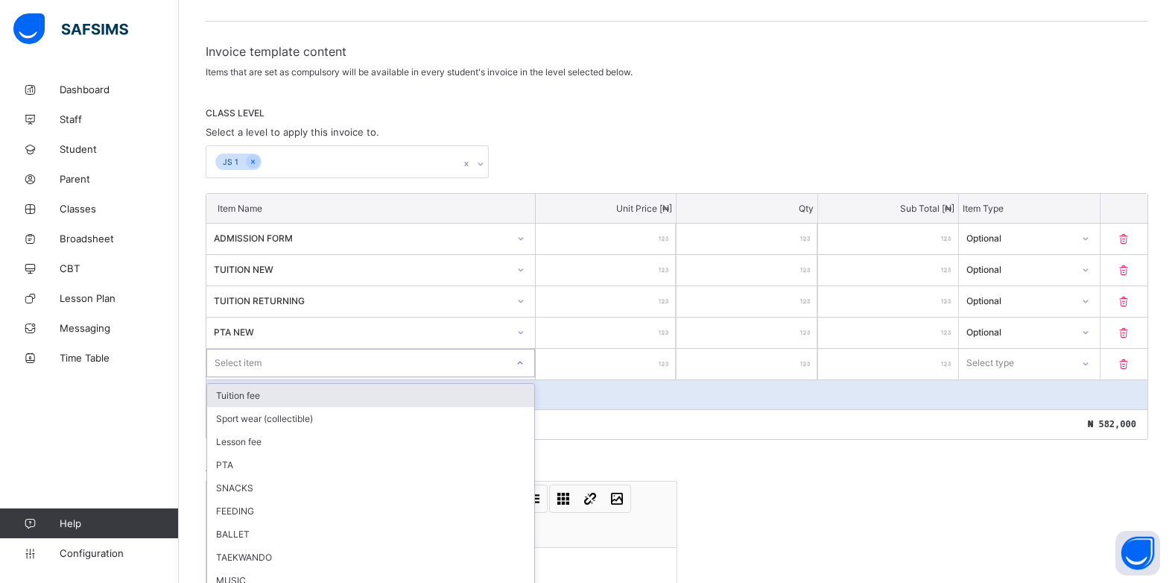
scroll to position [253, 0]
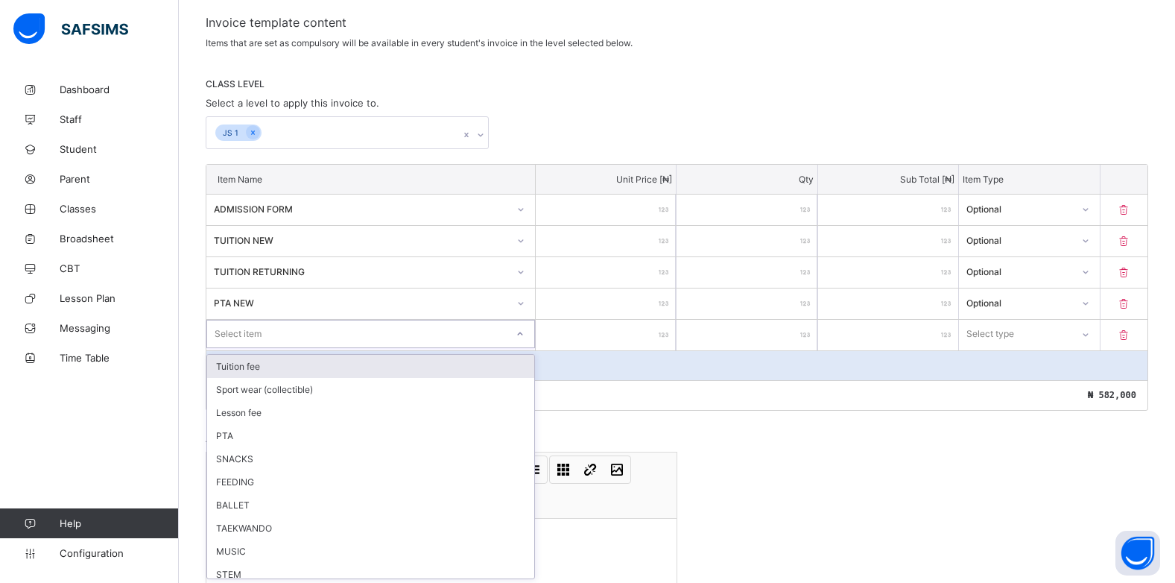
click at [525, 348] on div "option Tuition fee focused, 1 of 20. 20 results available. Use Up and Down to c…" at bounding box center [370, 334] width 329 height 28
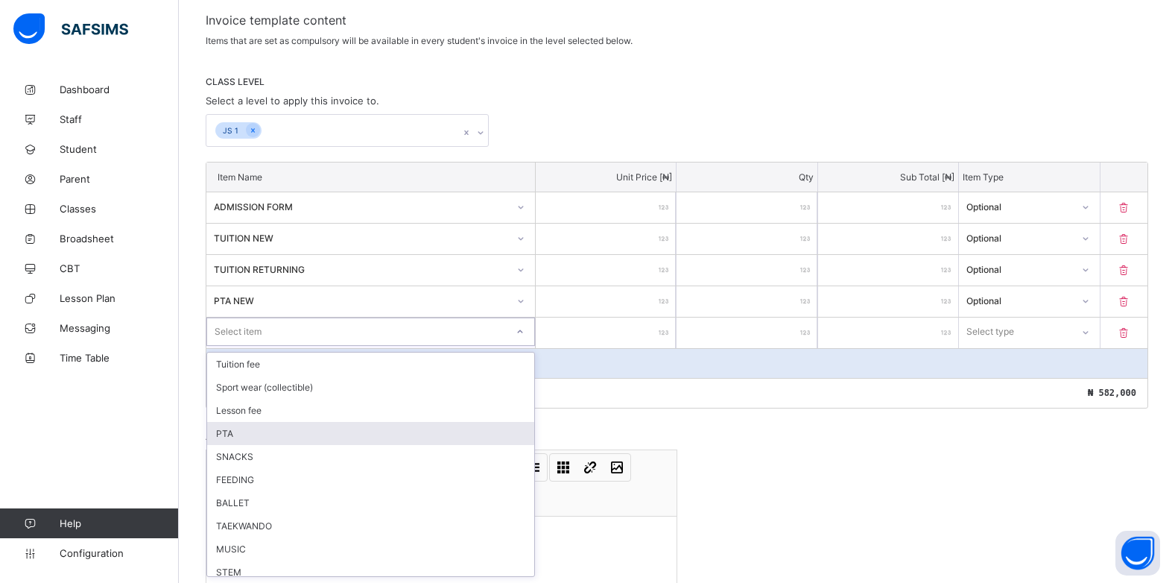
click at [335, 432] on div "PTA" at bounding box center [370, 433] width 327 height 23
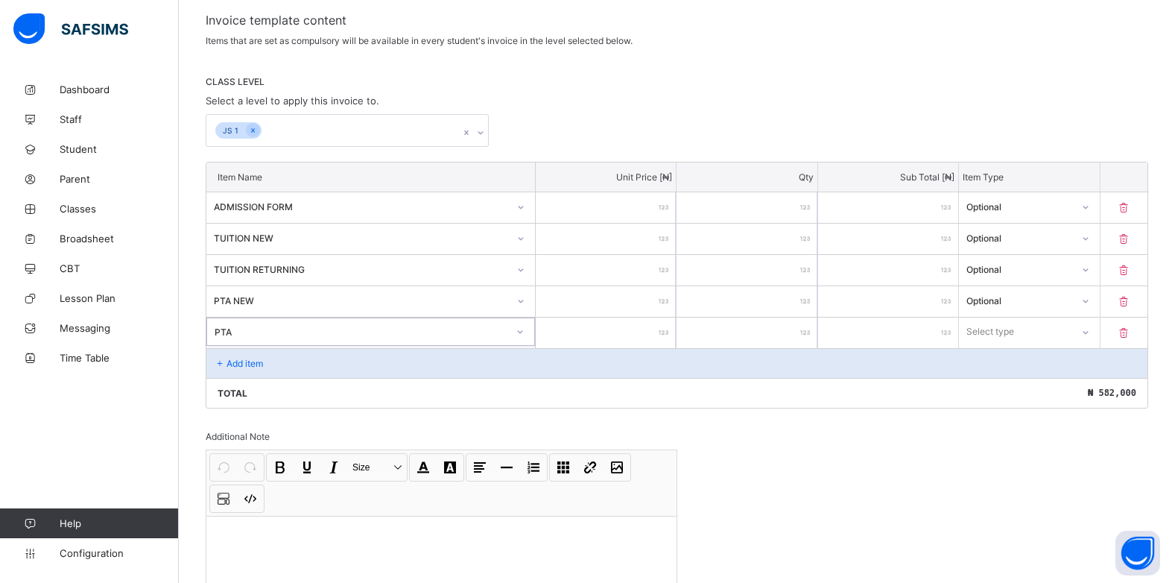
click at [664, 332] on div at bounding box center [606, 333] width 140 height 31
click at [660, 331] on input "number" at bounding box center [606, 333] width 140 height 31
type input "*"
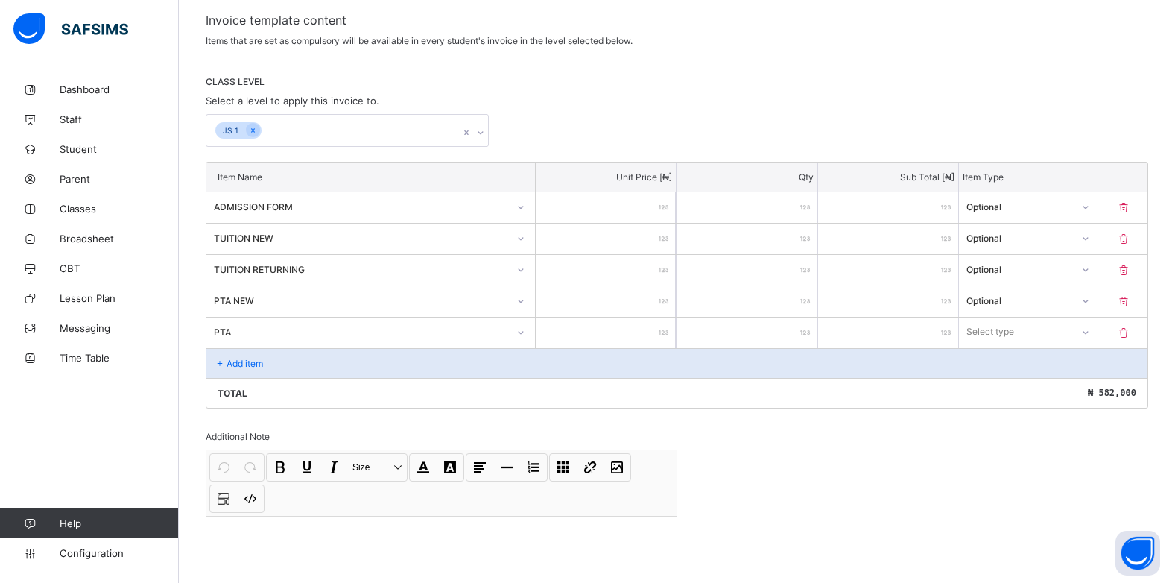
type input "*"
type input "**"
type input "***"
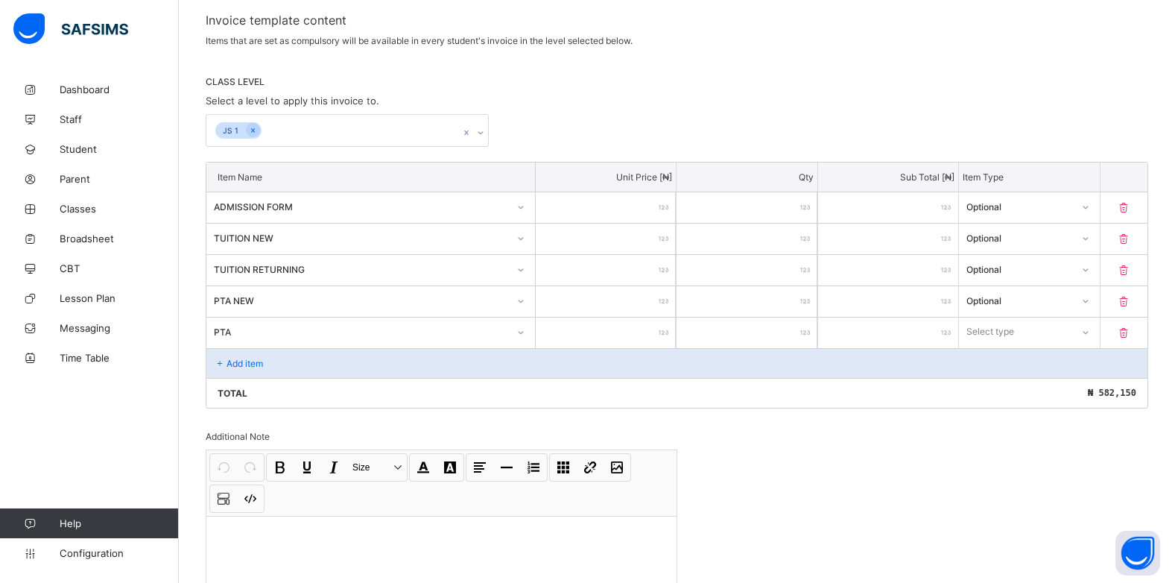
type input "****"
click at [1090, 329] on icon at bounding box center [1085, 331] width 9 height 15
click at [1050, 389] on div "Optional" at bounding box center [1029, 387] width 139 height 23
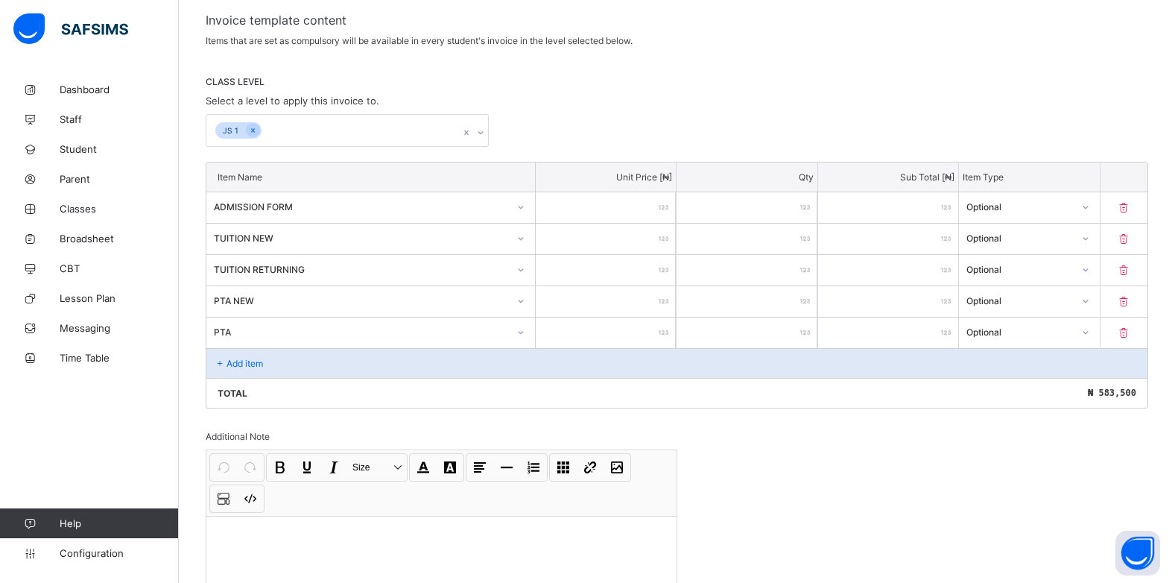
click at [230, 364] on p "Add item" at bounding box center [245, 363] width 37 height 11
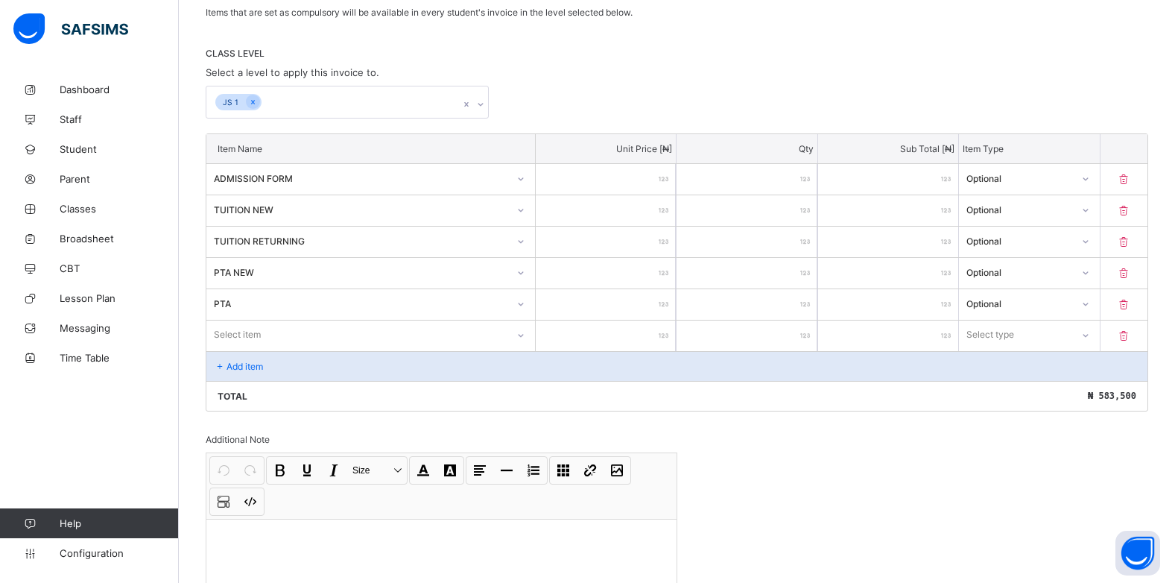
click at [524, 349] on div "Select item" at bounding box center [370, 334] width 329 height 28
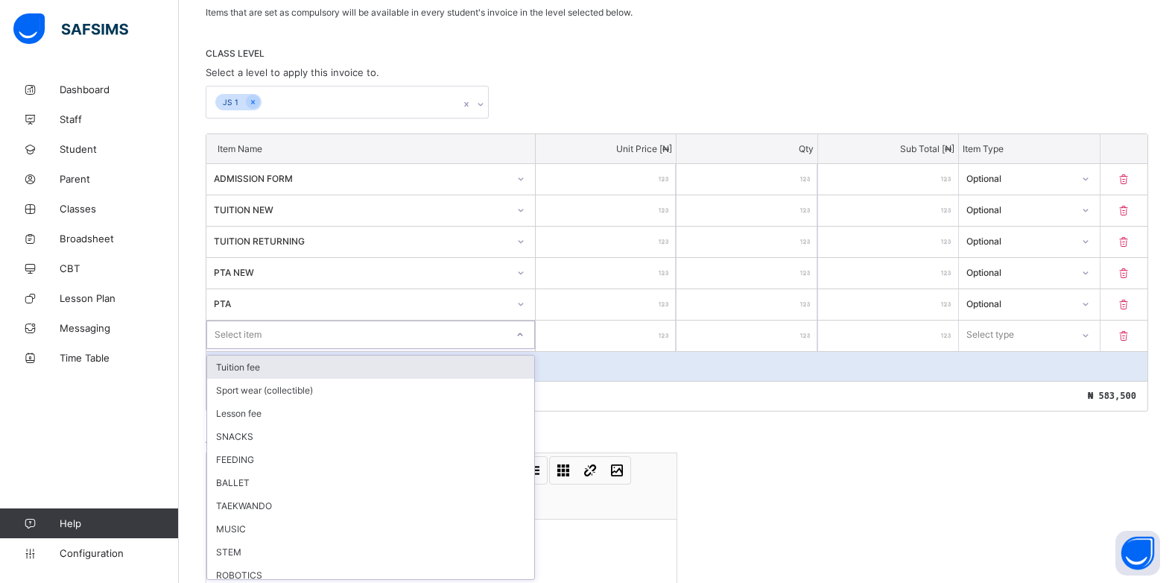
scroll to position [284, 0]
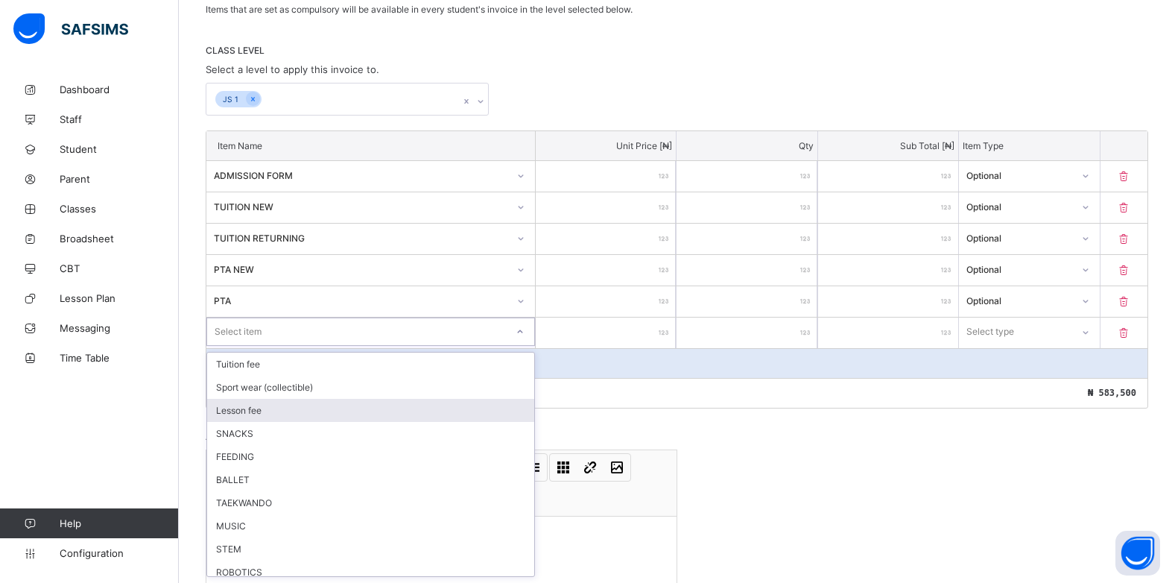
click at [228, 409] on div "Lesson fee" at bounding box center [370, 410] width 327 height 23
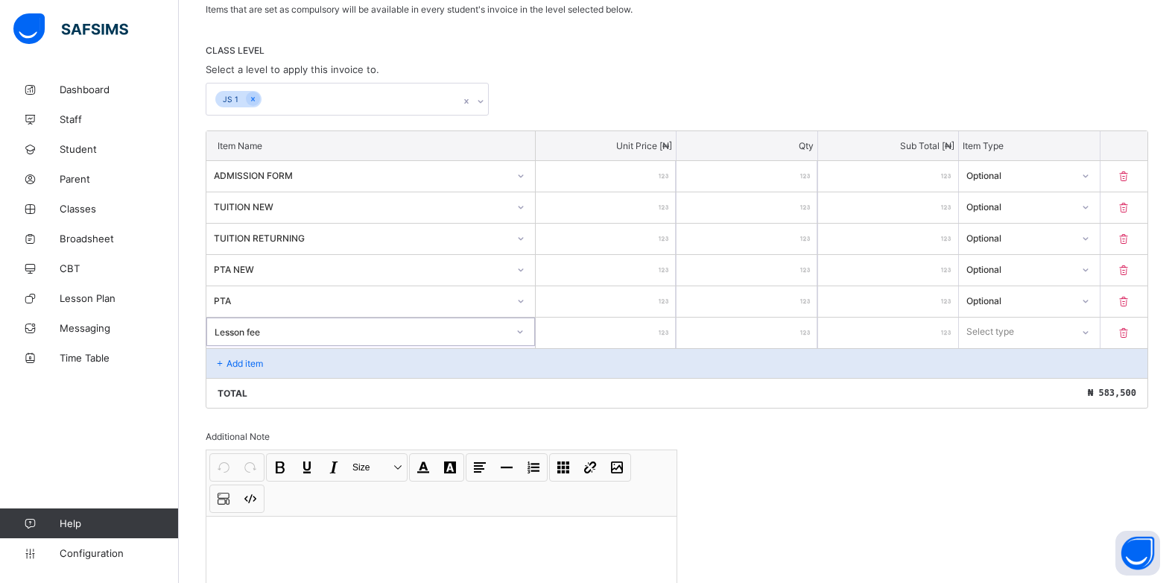
click at [663, 332] on input "number" at bounding box center [606, 333] width 140 height 31
type input "*"
type input "**"
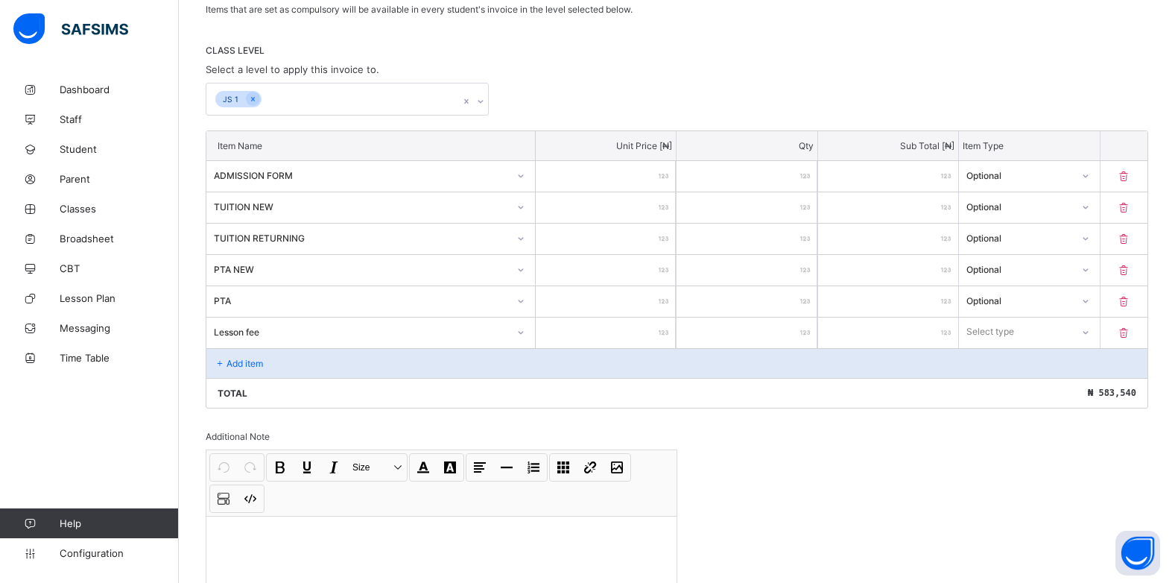
type input "***"
type input "****"
type input "*****"
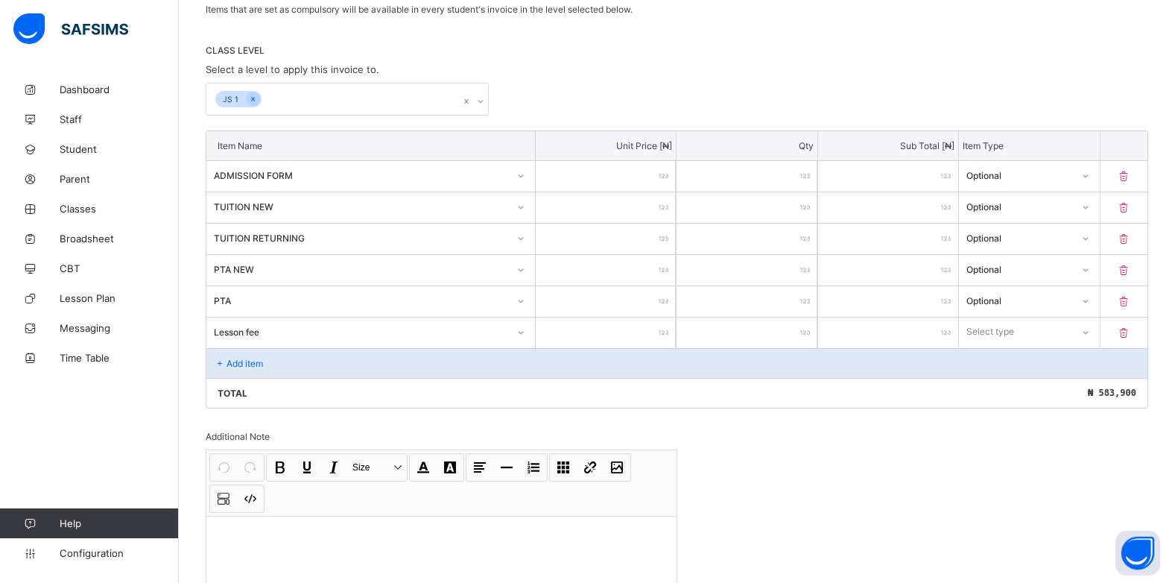
type input "*****"
click at [1090, 335] on icon at bounding box center [1085, 332] width 9 height 15
click at [1061, 383] on div "Optional" at bounding box center [1029, 387] width 139 height 23
click at [238, 359] on p "Add item" at bounding box center [245, 363] width 37 height 11
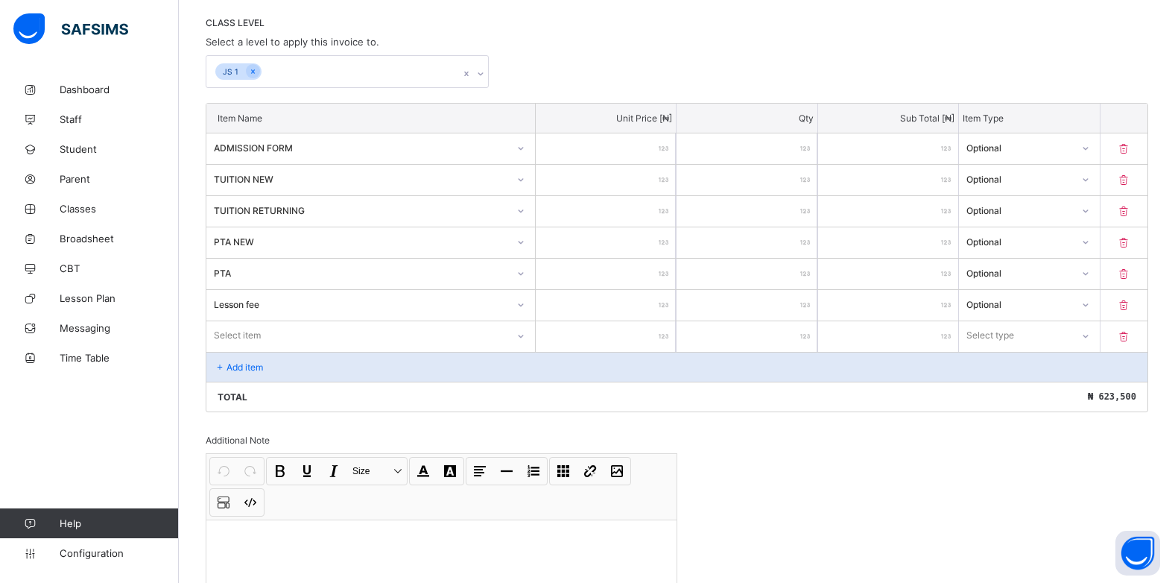
click at [528, 350] on div "Select item" at bounding box center [370, 335] width 329 height 28
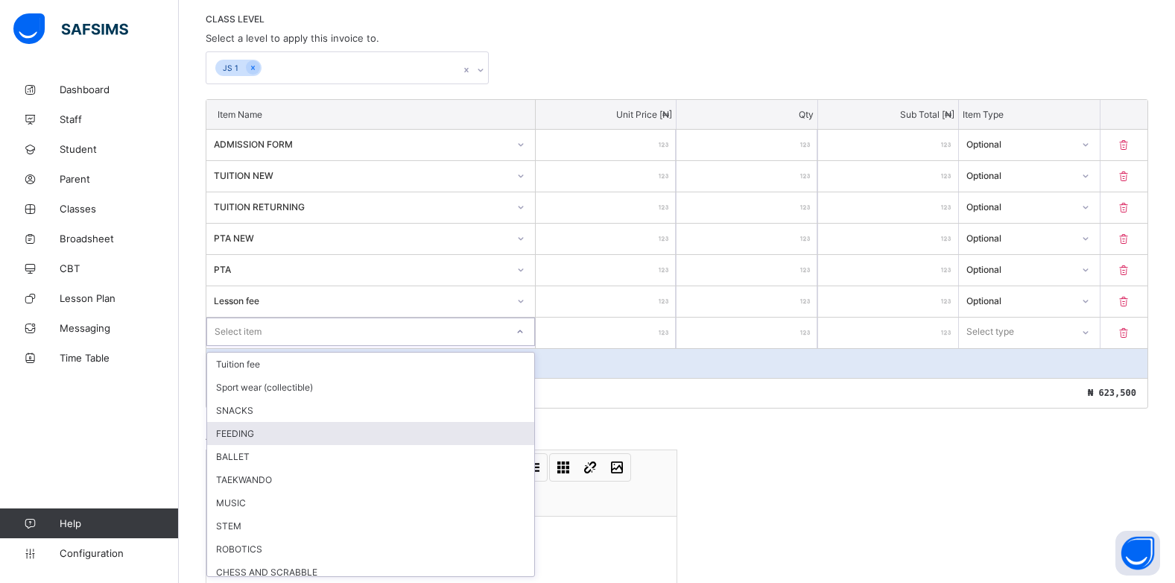
click at [265, 435] on div "FEEDING" at bounding box center [370, 433] width 327 height 23
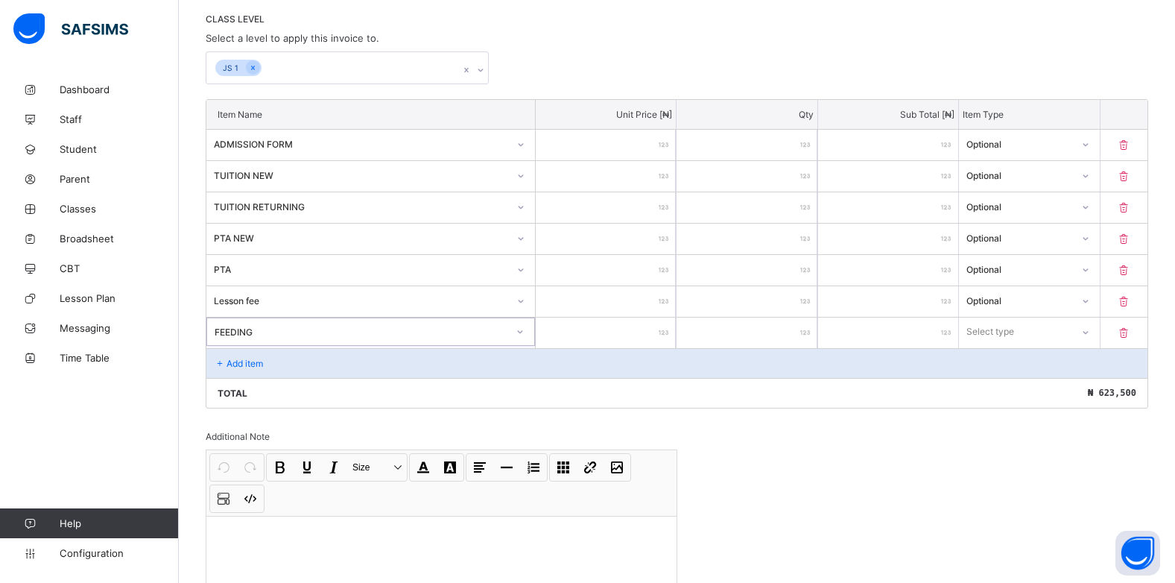
click at [648, 338] on input "number" at bounding box center [606, 333] width 140 height 31
type input "*"
type input "**"
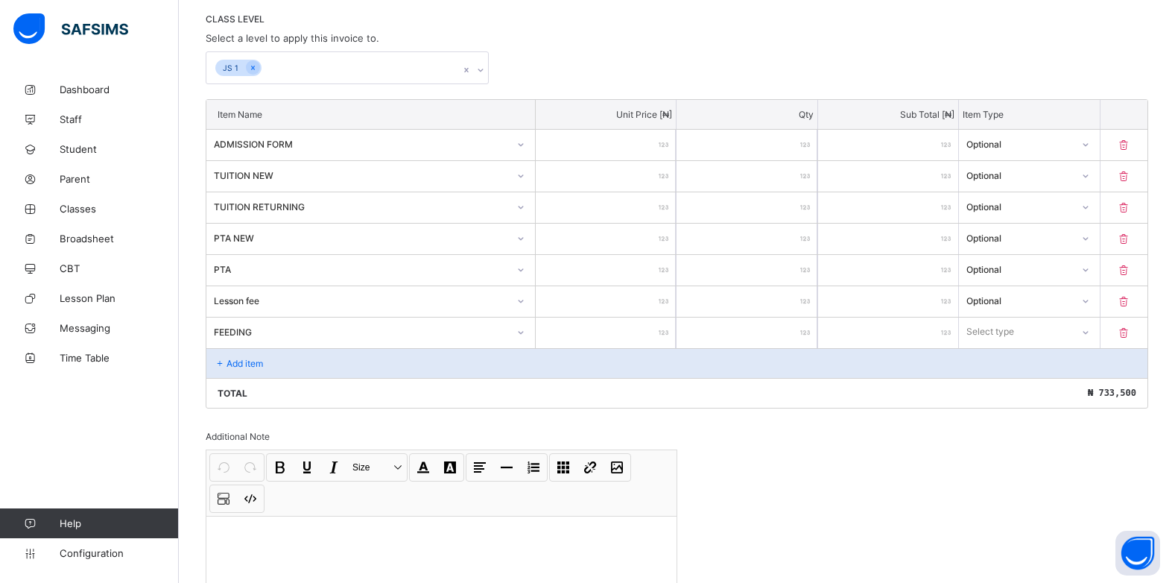
click at [1094, 338] on div at bounding box center [1085, 332] width 25 height 24
click at [1036, 391] on div "Optional" at bounding box center [1029, 387] width 139 height 23
click at [233, 358] on p "Add item" at bounding box center [245, 363] width 37 height 11
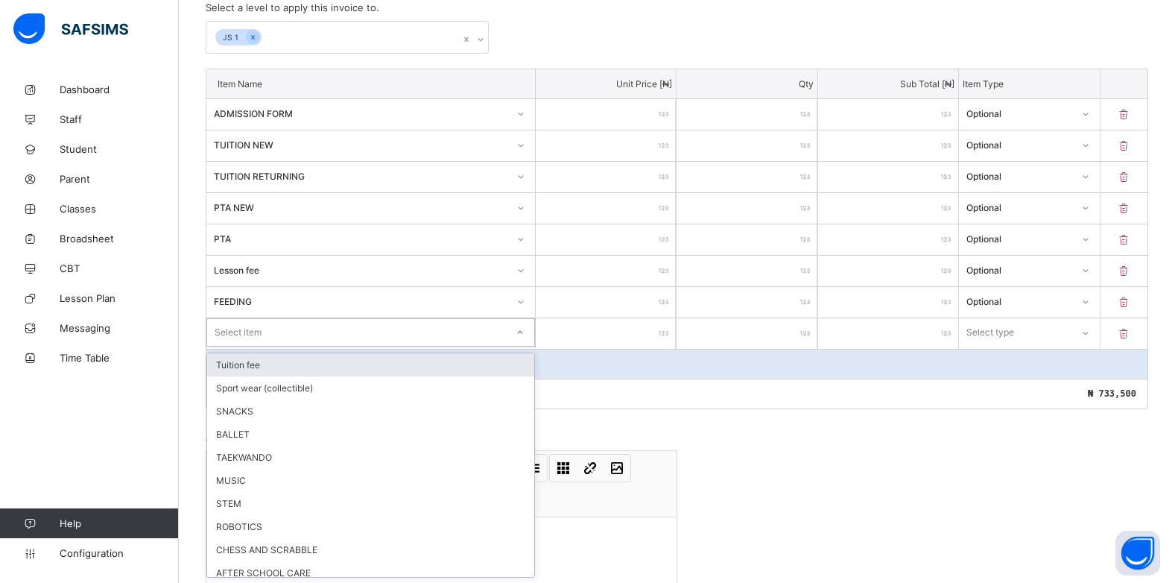
click at [525, 347] on div "option Tuition fee focused, 1 of 17. 17 results available. Use Up and Down to c…" at bounding box center [370, 332] width 329 height 28
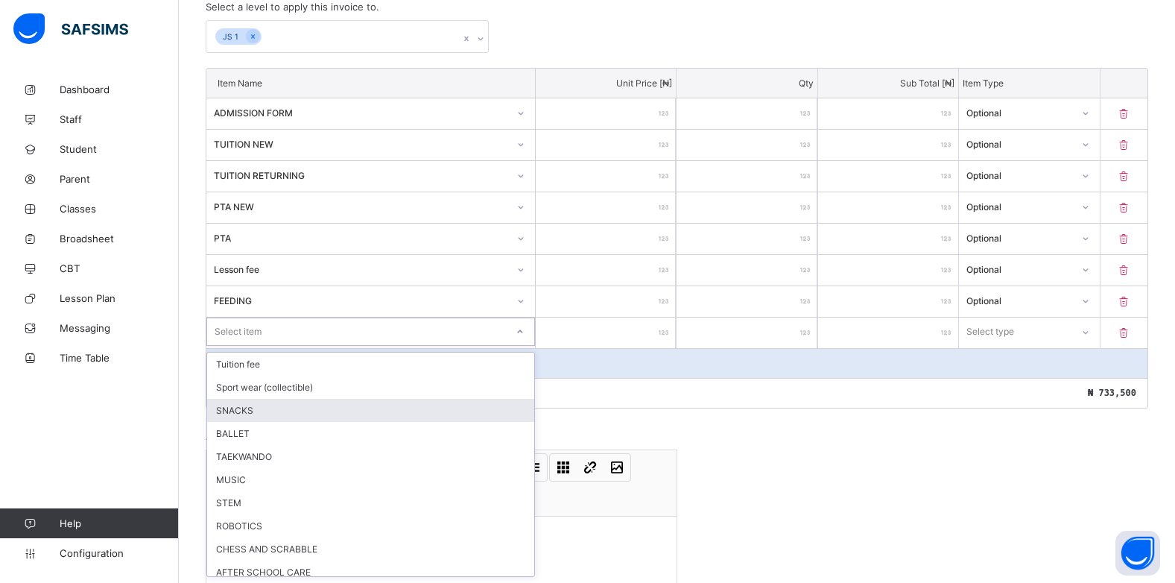
drag, startPoint x: 320, startPoint y: 412, endPoint x: 449, endPoint y: 412, distance: 128.2
click at [320, 412] on div "SNACKS" at bounding box center [370, 410] width 327 height 23
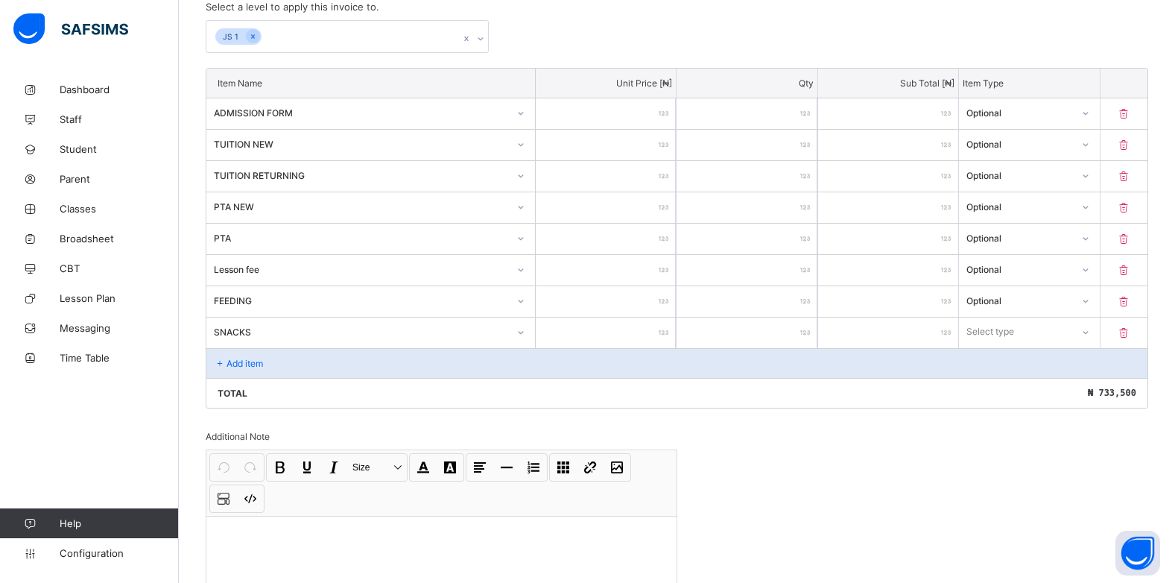
click at [663, 333] on input "number" at bounding box center [606, 333] width 140 height 31
click at [1090, 334] on icon at bounding box center [1085, 331] width 9 height 15
click at [1016, 391] on div "Optional" at bounding box center [1029, 387] width 139 height 23
click at [230, 361] on p "Add item" at bounding box center [245, 363] width 37 height 11
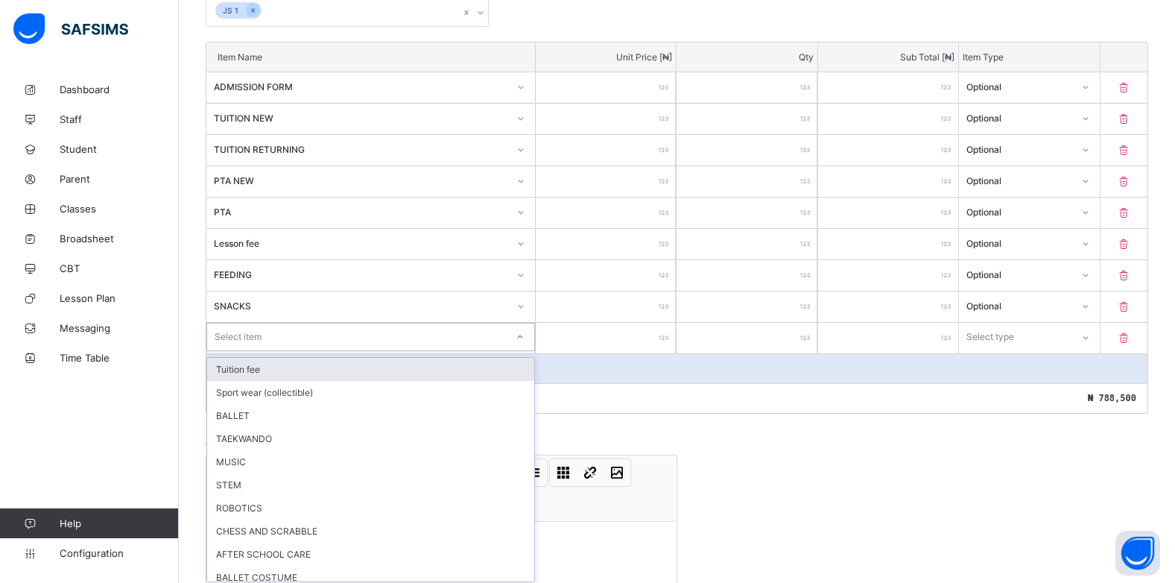
scroll to position [378, 0]
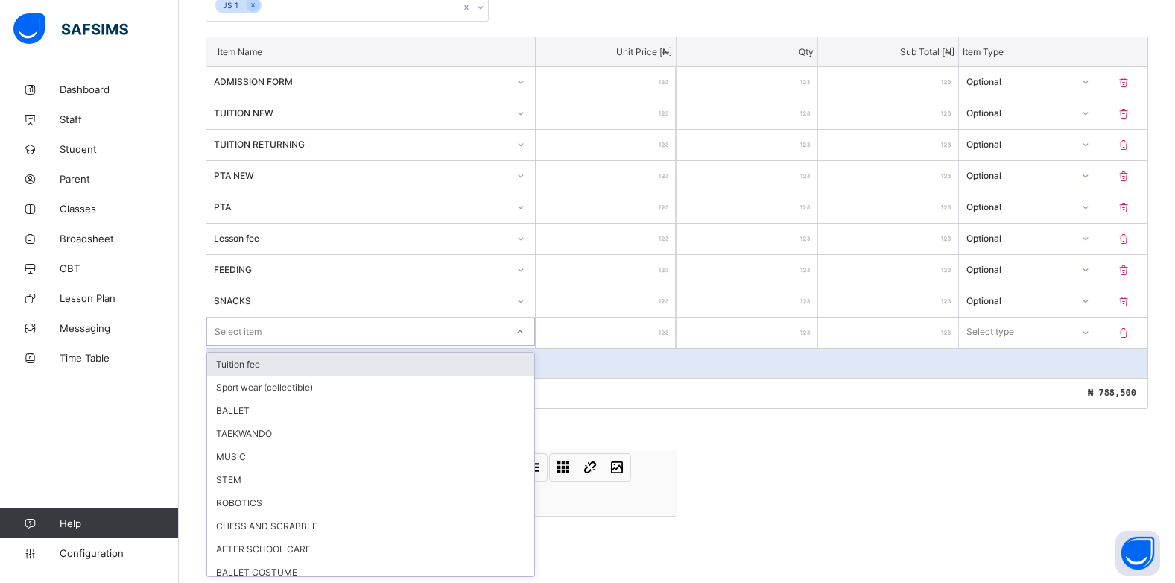
click at [525, 346] on div "option Tuition fee focused, 1 of 16. 16 results available. Use Up and Down to c…" at bounding box center [370, 332] width 329 height 28
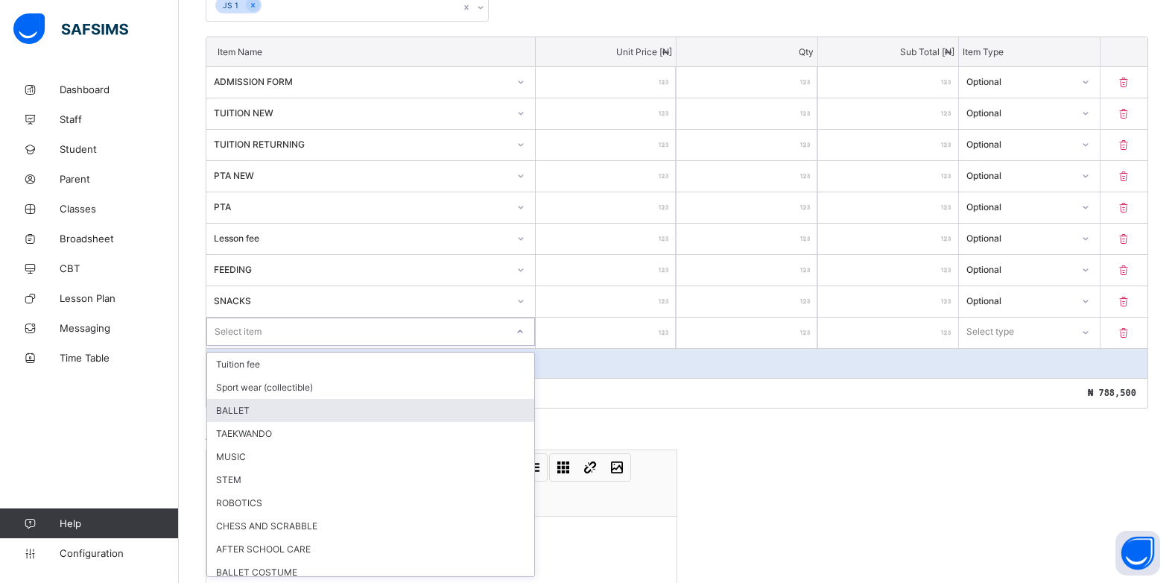
click at [253, 409] on div "BALLET" at bounding box center [370, 410] width 327 height 23
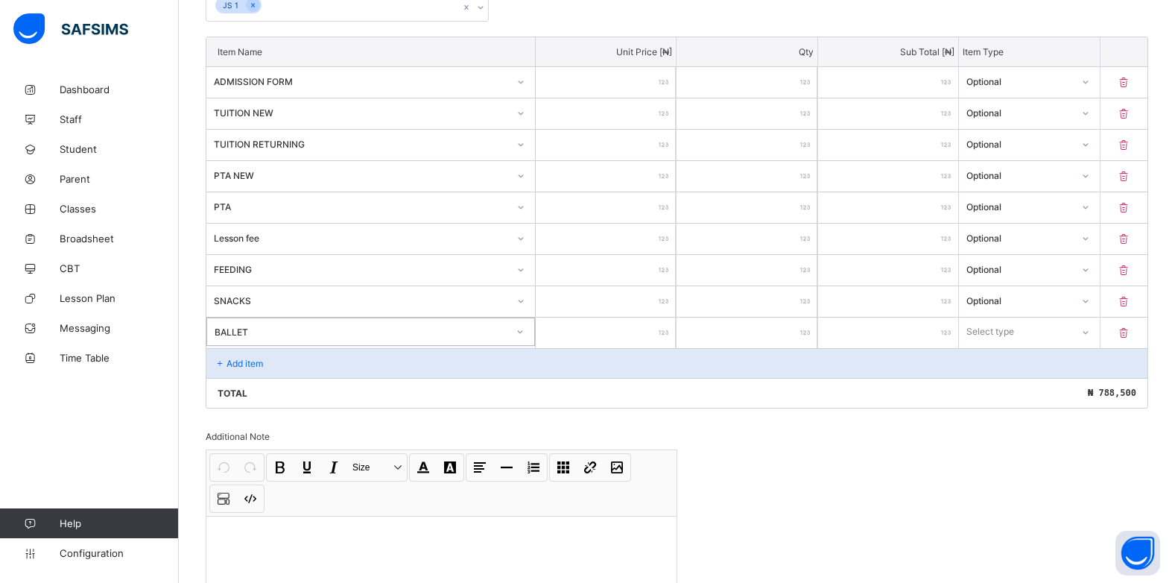
click at [660, 334] on input "number" at bounding box center [606, 333] width 140 height 31
click at [1090, 334] on icon at bounding box center [1085, 332] width 9 height 15
click at [1060, 385] on div "Optional" at bounding box center [1029, 387] width 139 height 23
click at [270, 369] on div "Add item" at bounding box center [676, 363] width 941 height 30
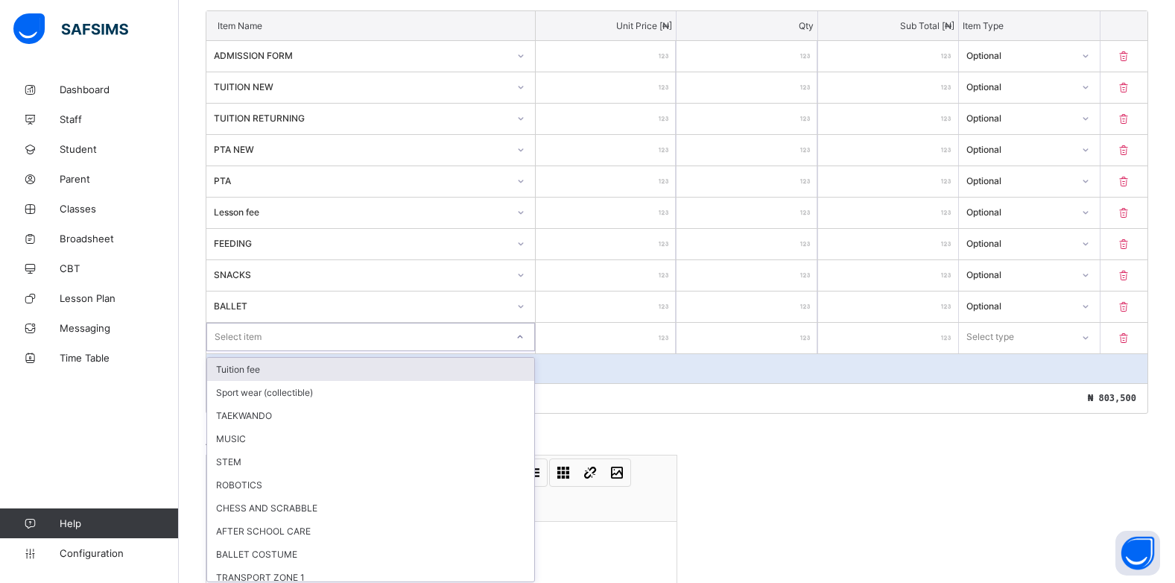
click at [526, 351] on div "option Tuition fee focused, 1 of 15. 15 results available. Use Up and Down to c…" at bounding box center [370, 337] width 329 height 28
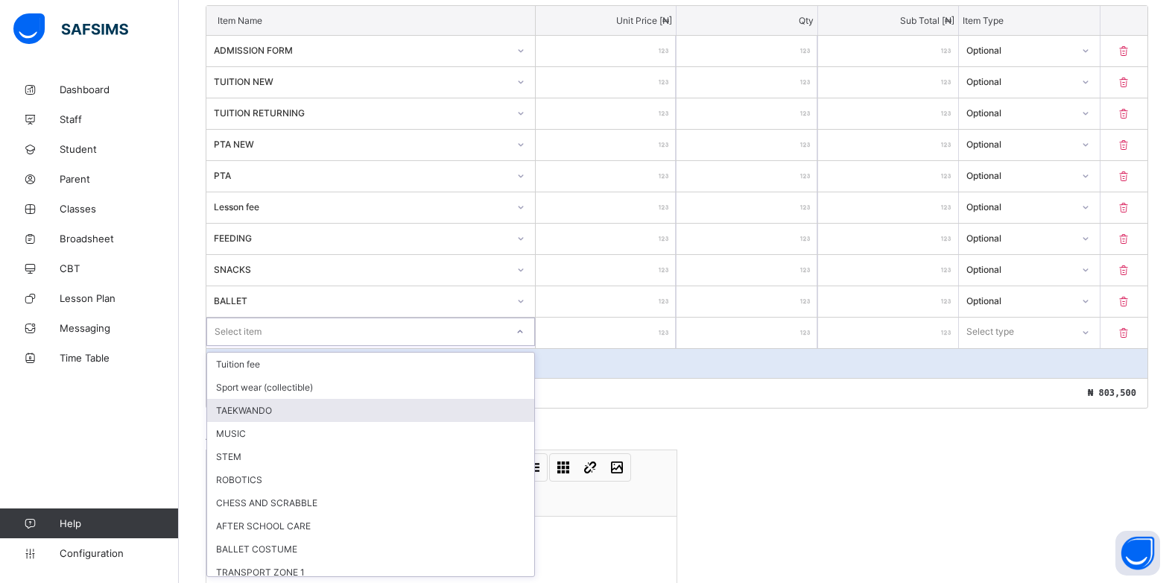
drag, startPoint x: 331, startPoint y: 415, endPoint x: 490, endPoint y: 414, distance: 159.5
click at [332, 414] on div "TAEKWANDO" at bounding box center [370, 410] width 327 height 23
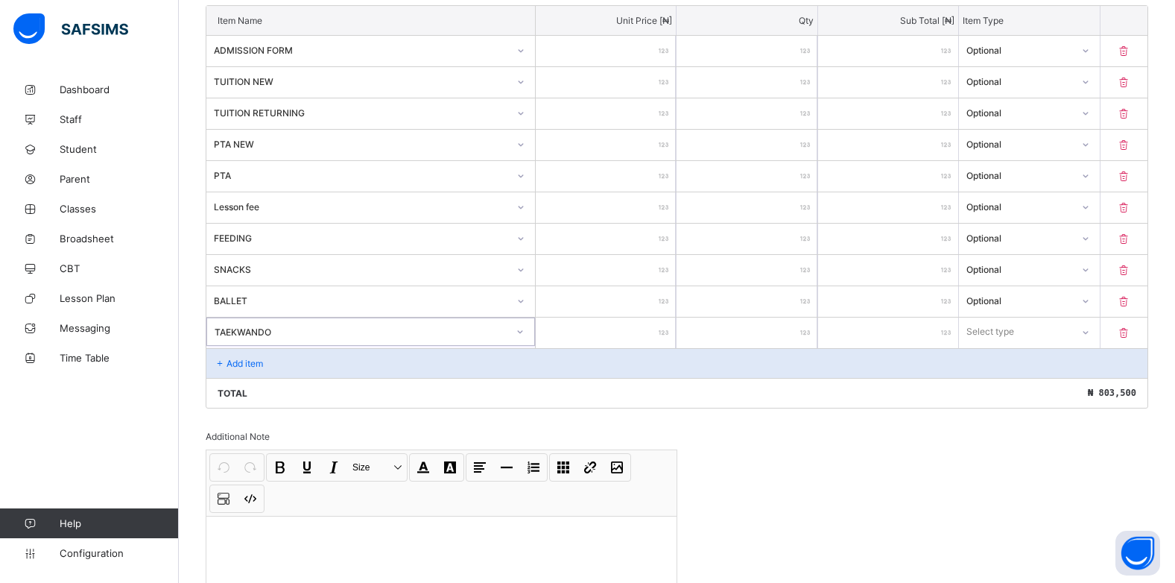
click at [665, 337] on div at bounding box center [606, 333] width 140 height 31
click at [665, 330] on div at bounding box center [606, 333] width 140 height 31
click at [667, 328] on div at bounding box center [606, 333] width 140 height 31
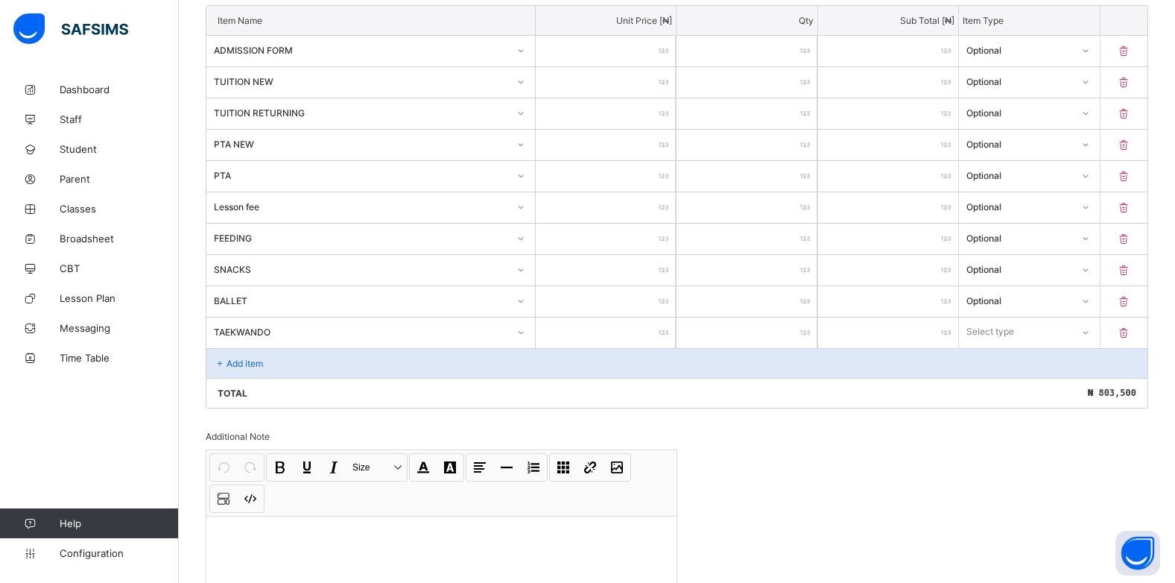
click at [663, 338] on input "number" at bounding box center [606, 333] width 140 height 31
click at [1070, 332] on div "Select type" at bounding box center [1015, 331] width 110 height 21
click at [1058, 387] on div "Optional" at bounding box center [1029, 387] width 139 height 23
click at [242, 366] on p "Add item" at bounding box center [245, 363] width 37 height 11
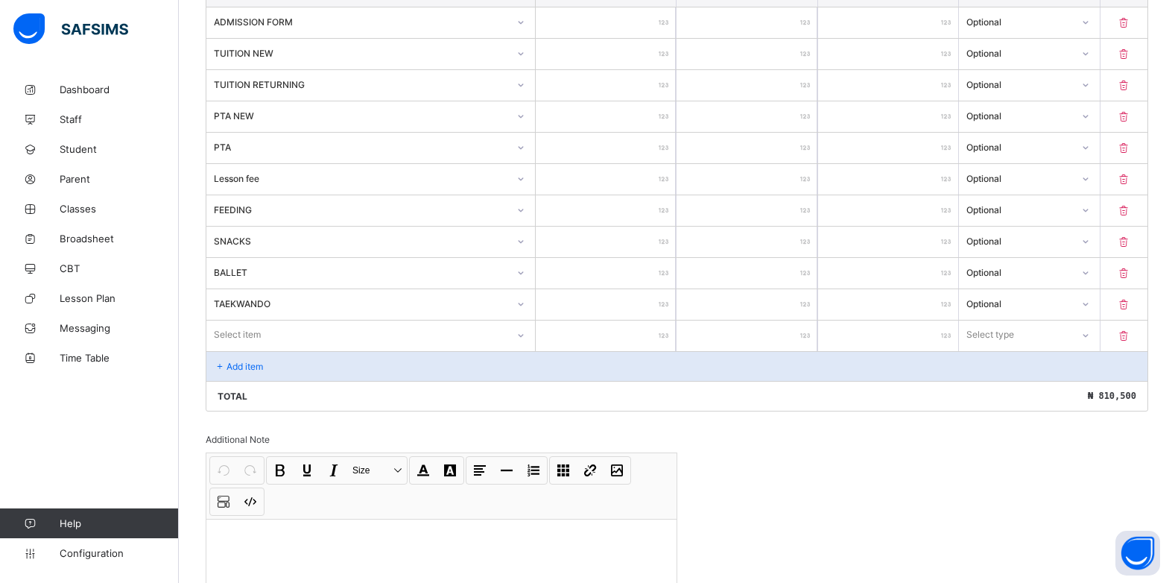
click at [517, 349] on div "Select item" at bounding box center [370, 334] width 329 height 28
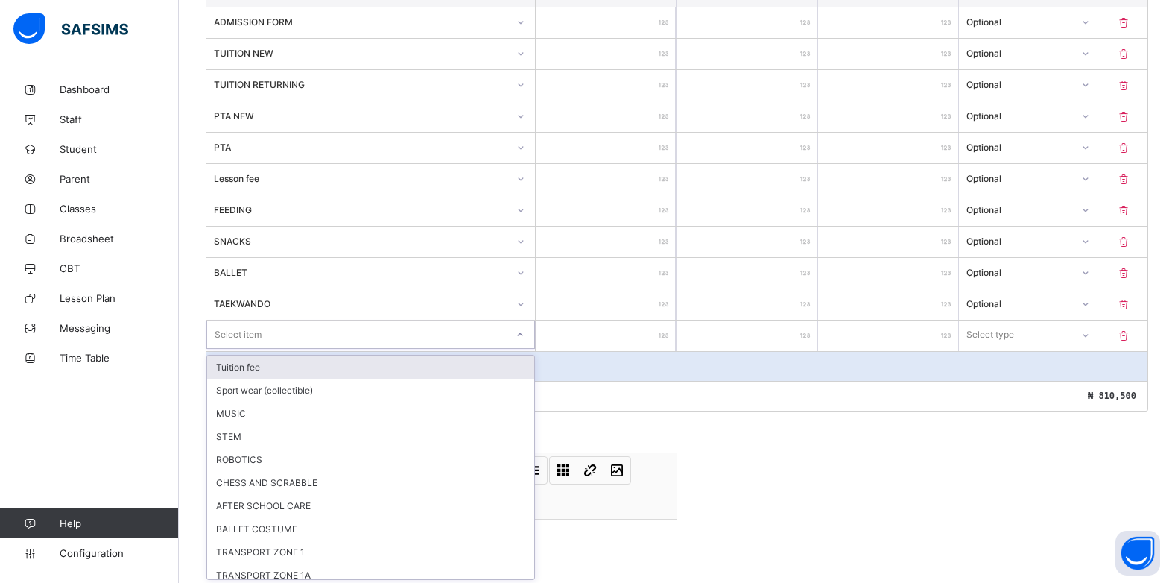
scroll to position [440, 0]
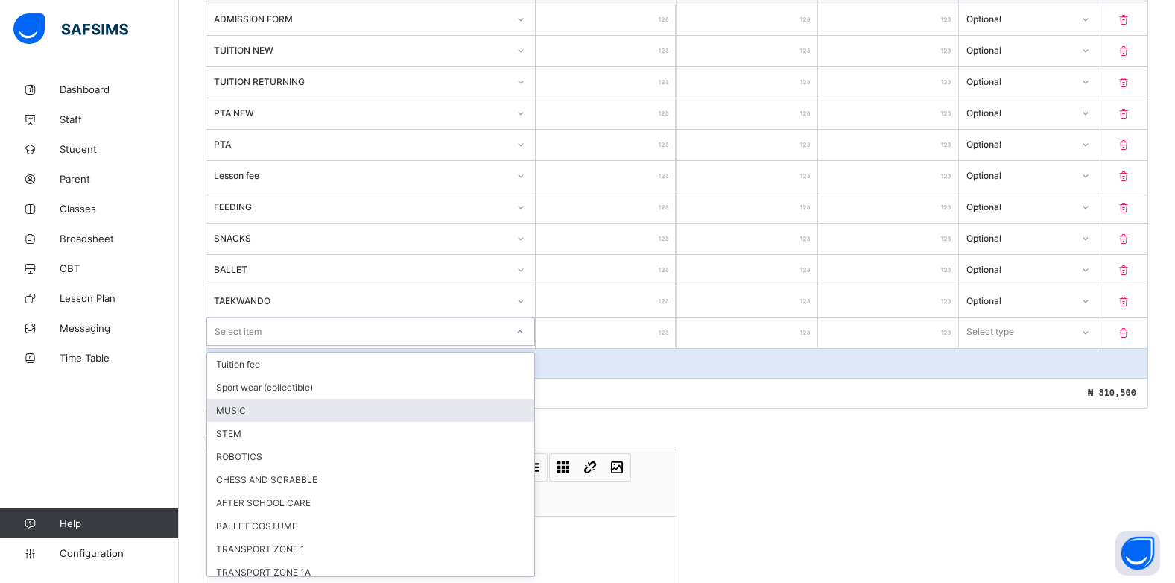
click at [243, 411] on div "MUSIC" at bounding box center [370, 410] width 327 height 23
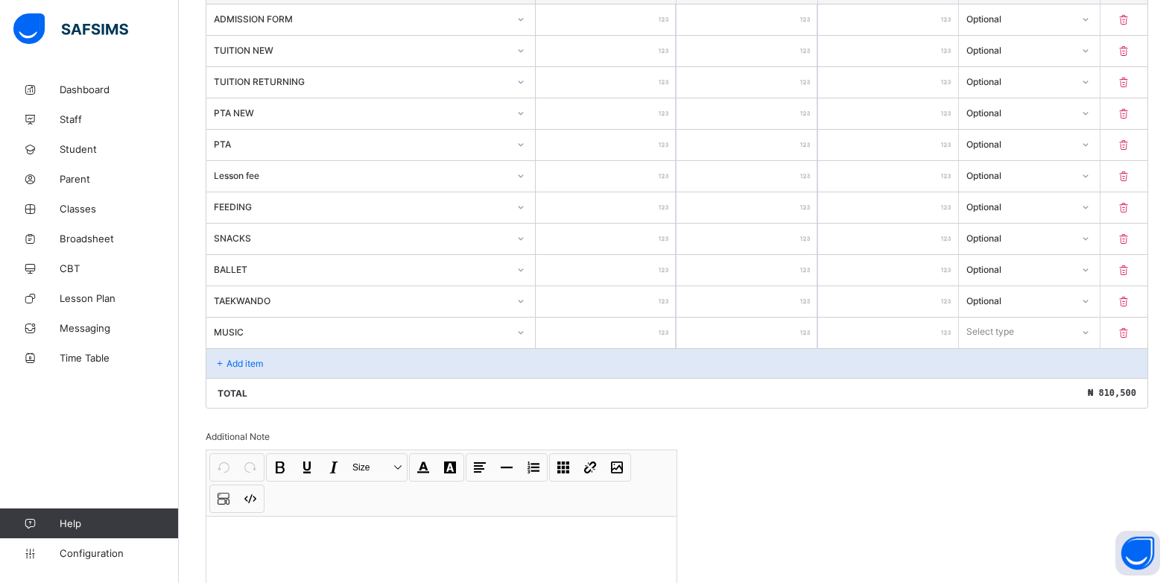
click at [663, 331] on input "number" at bounding box center [606, 333] width 140 height 31
click at [1084, 329] on div at bounding box center [1084, 332] width 25 height 24
click at [1045, 385] on div "Optional" at bounding box center [1029, 387] width 139 height 23
click at [242, 364] on p "Add item" at bounding box center [245, 363] width 37 height 11
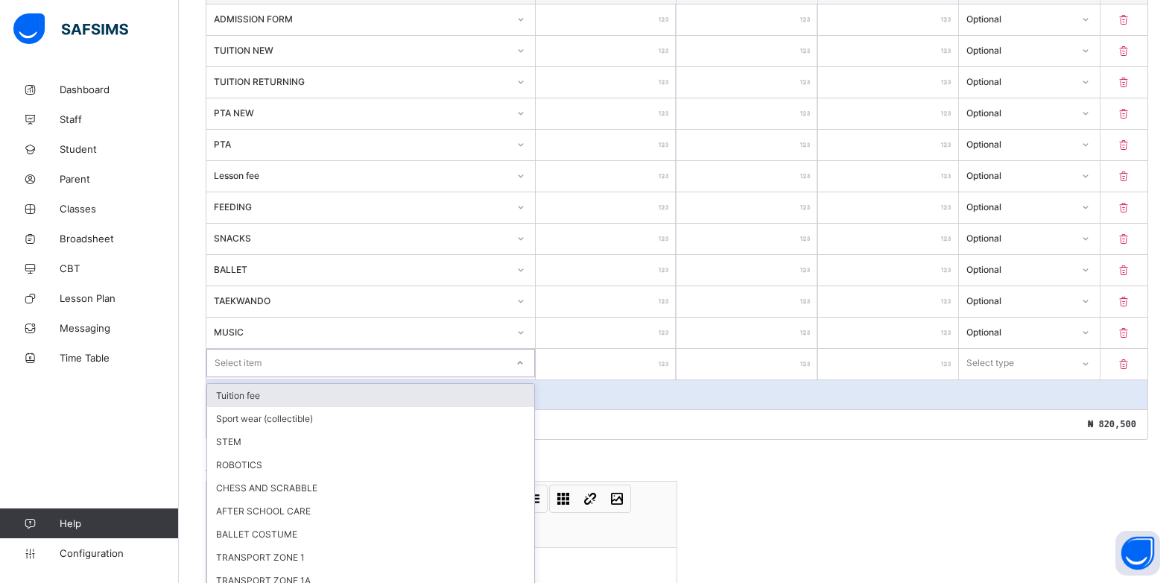
scroll to position [472, 0]
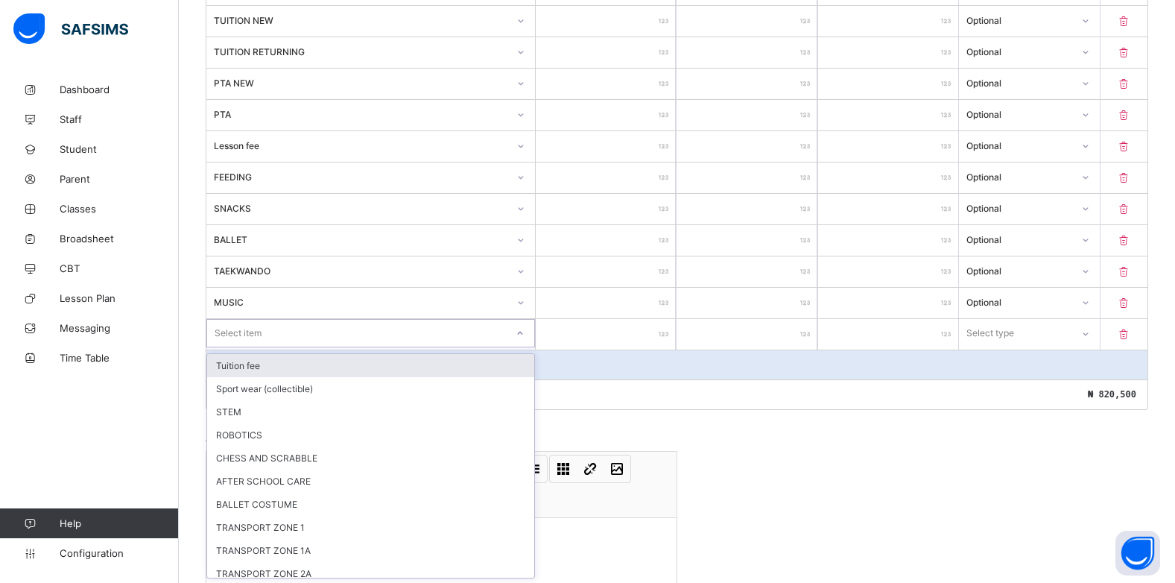
click at [527, 347] on div "option Tuition fee focused, 1 of 13. 13 results available. Use Up and Down to c…" at bounding box center [370, 333] width 329 height 28
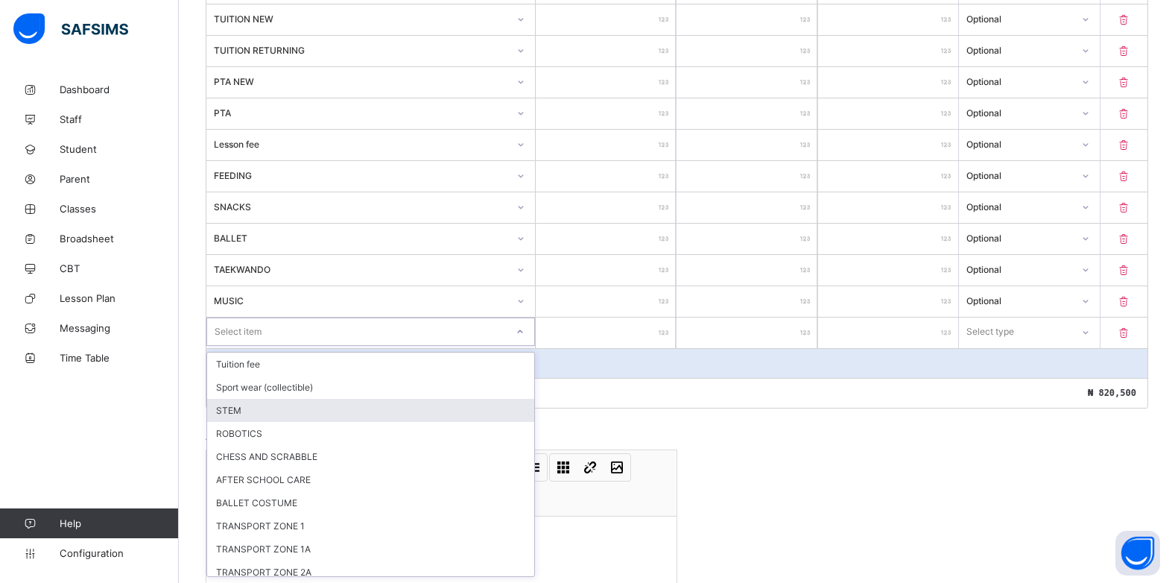
click at [370, 408] on div "STEM" at bounding box center [370, 410] width 327 height 23
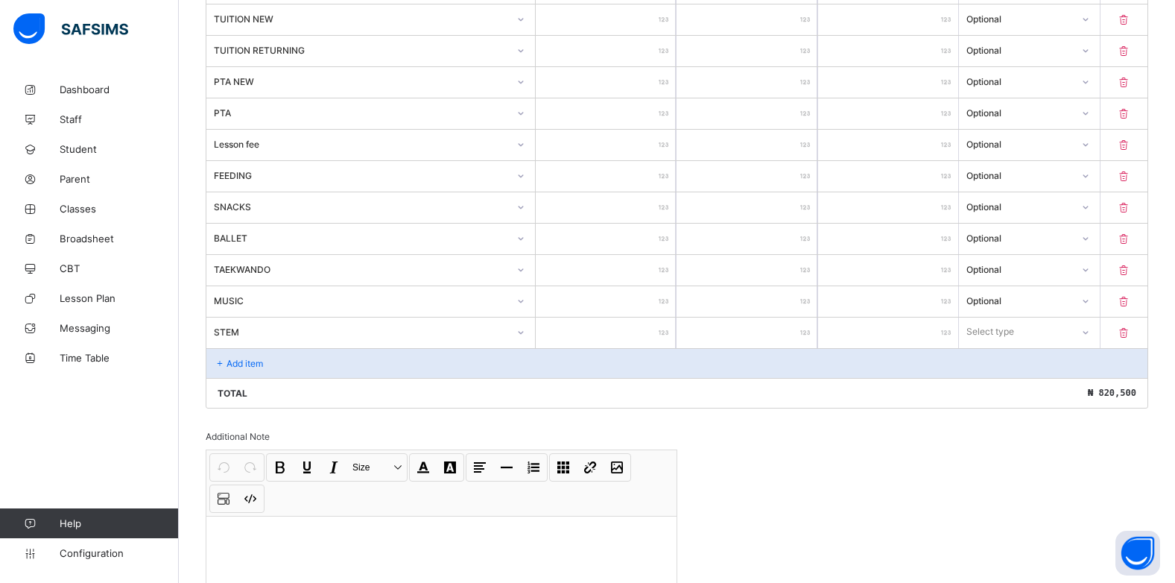
click at [651, 332] on input "number" at bounding box center [606, 333] width 140 height 31
click at [1091, 332] on div at bounding box center [1084, 332] width 25 height 24
click at [1050, 382] on div "Optional" at bounding box center [1029, 387] width 139 height 23
click at [250, 354] on div "Add item" at bounding box center [676, 363] width 941 height 30
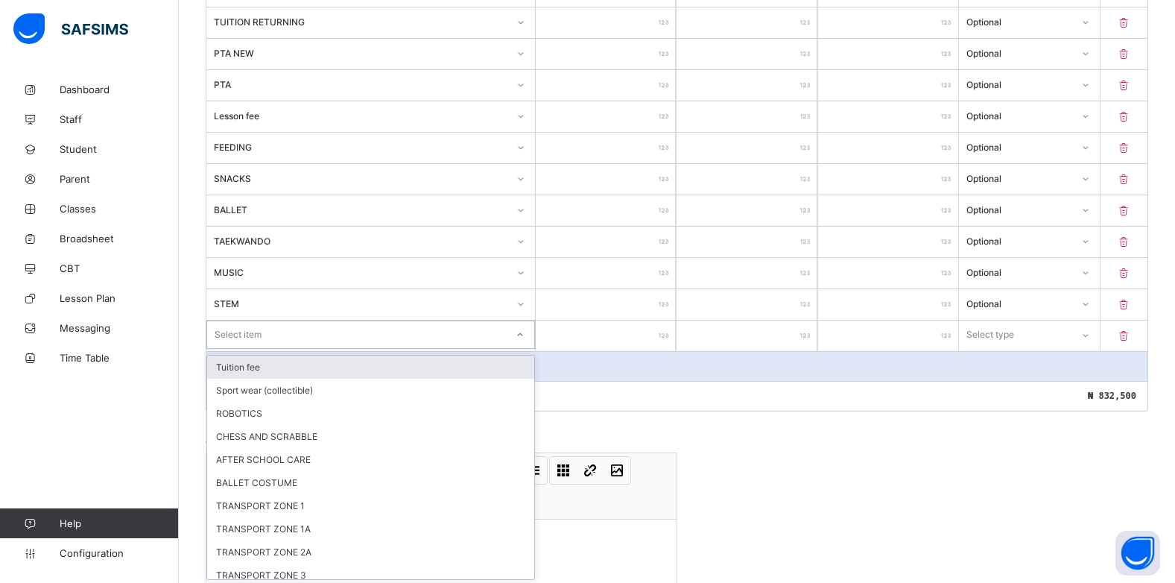
click at [525, 349] on div "option Tuition fee focused, 1 of 12. 12 results available. Use Up and Down to c…" at bounding box center [370, 334] width 329 height 28
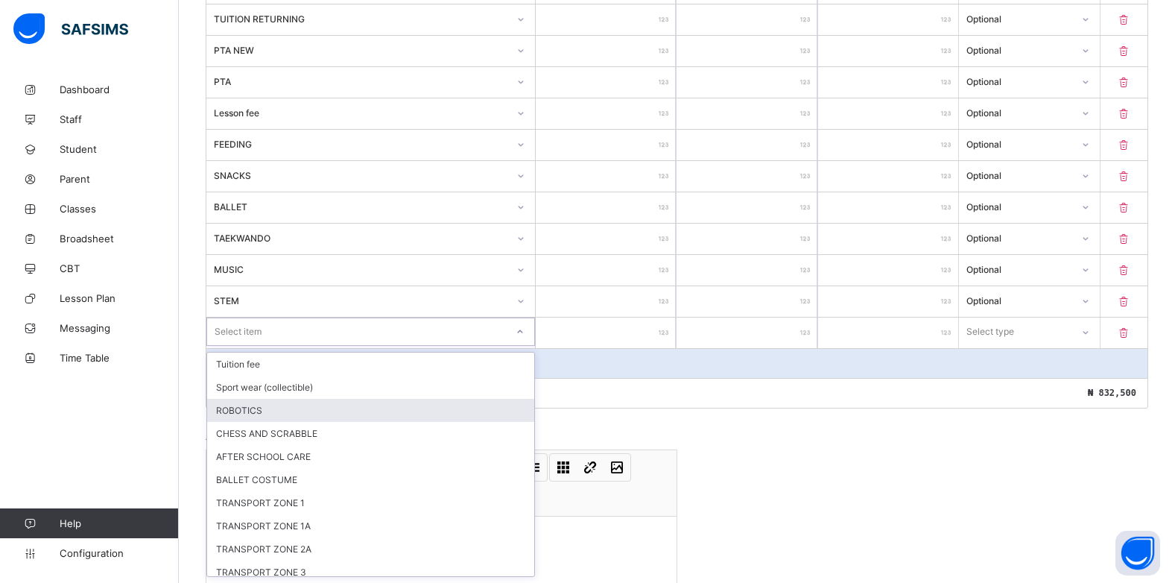
drag, startPoint x: 271, startPoint y: 417, endPoint x: 410, endPoint y: 388, distance: 142.4
click at [274, 415] on div "ROBOTICS" at bounding box center [370, 410] width 327 height 23
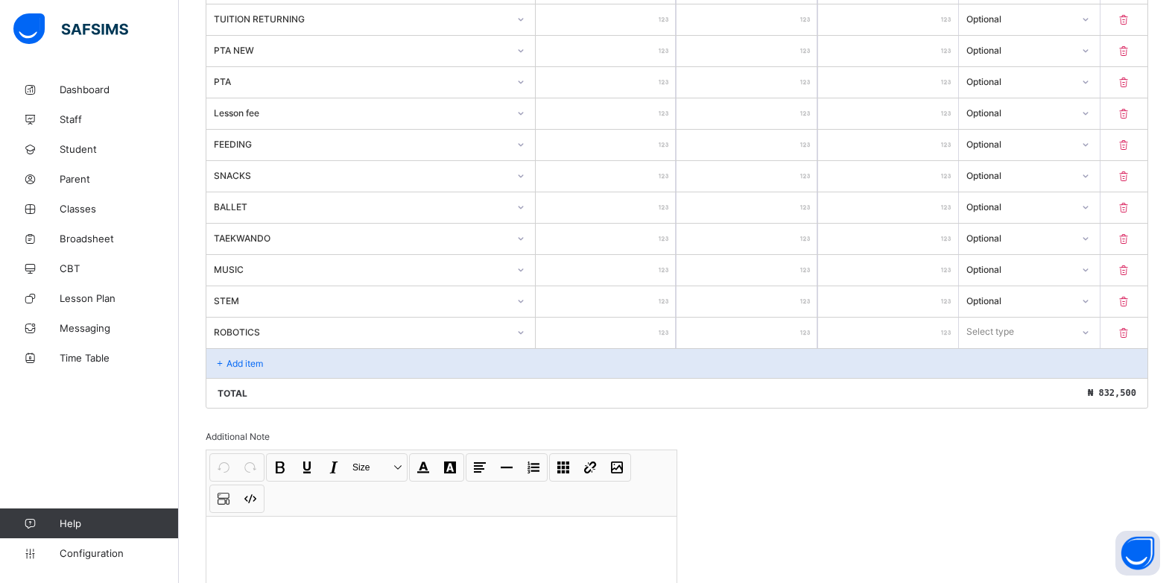
click at [666, 333] on div at bounding box center [606, 333] width 140 height 31
click at [658, 333] on input "number" at bounding box center [606, 333] width 140 height 31
click at [1090, 338] on icon at bounding box center [1085, 331] width 9 height 15
click at [1031, 387] on div "Optional" at bounding box center [1029, 387] width 139 height 23
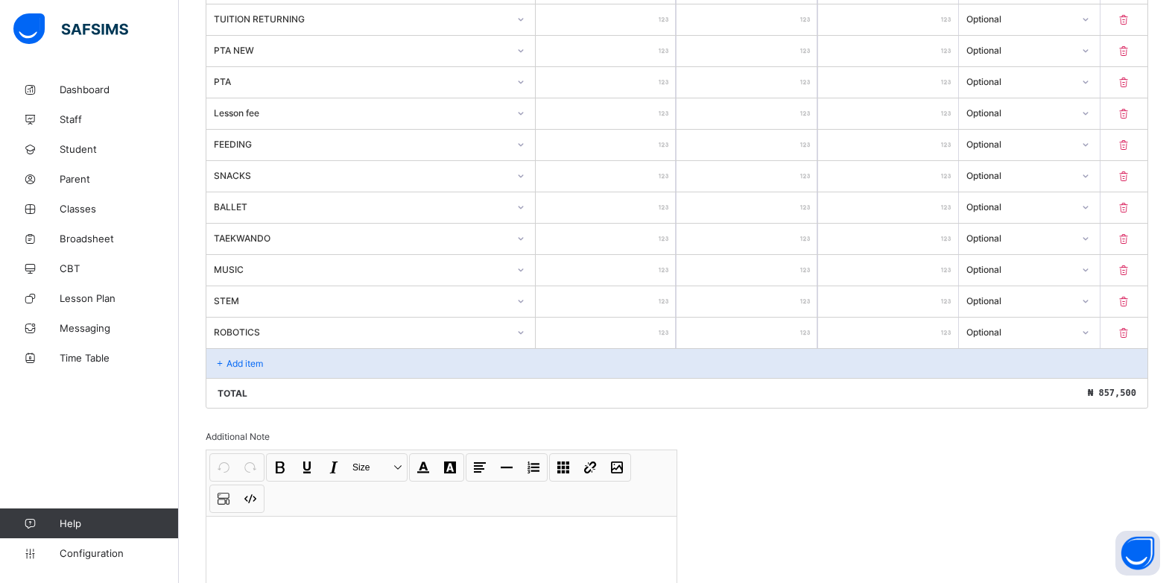
click at [230, 353] on div "Add item" at bounding box center [676, 363] width 941 height 30
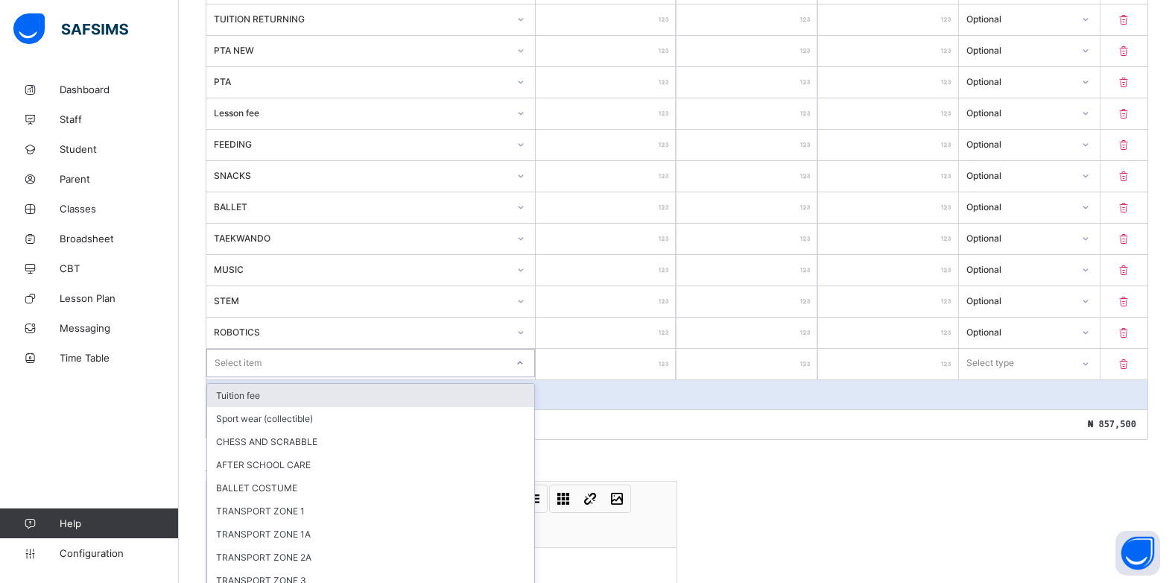
scroll to position [534, 0]
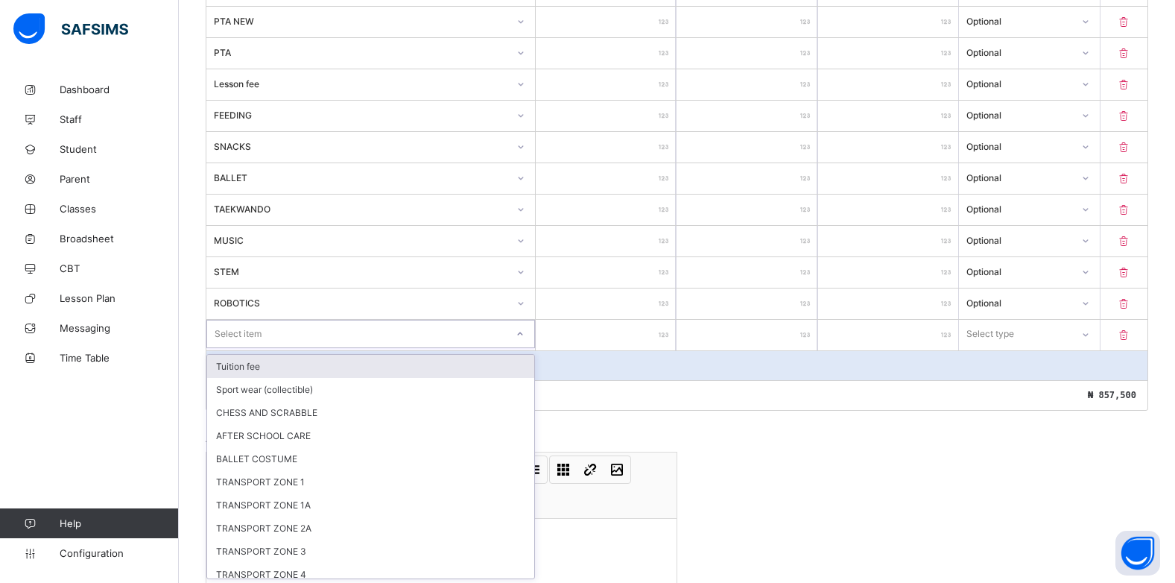
click at [521, 348] on div "option Tuition fee focused, 1 of 11. 11 results available. Use Up and Down to c…" at bounding box center [370, 334] width 329 height 28
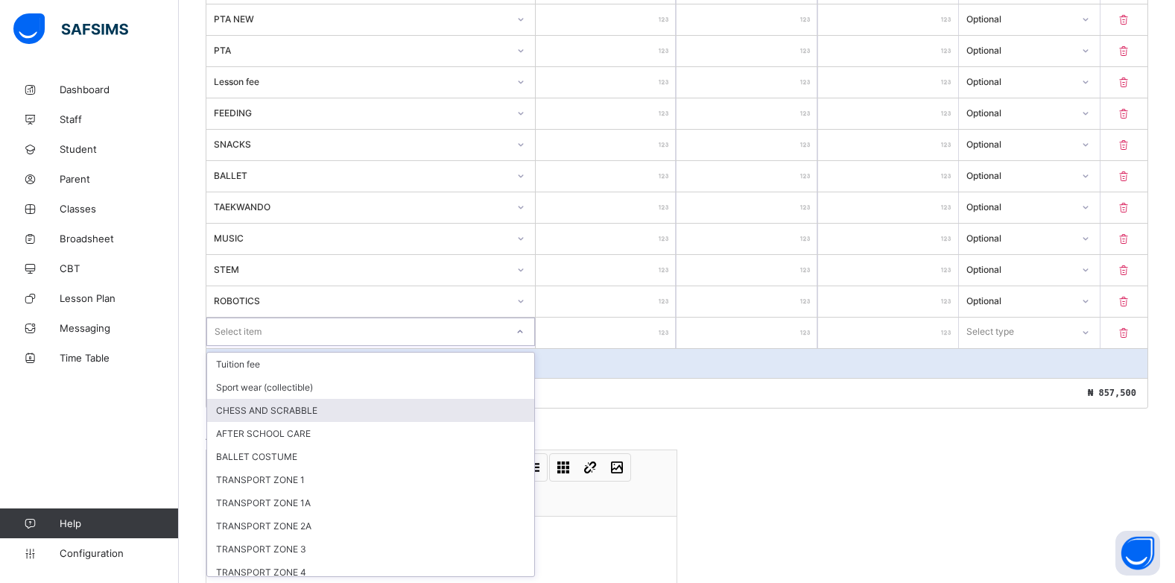
click at [239, 413] on div "CHESS AND SCRABBLE" at bounding box center [370, 410] width 327 height 23
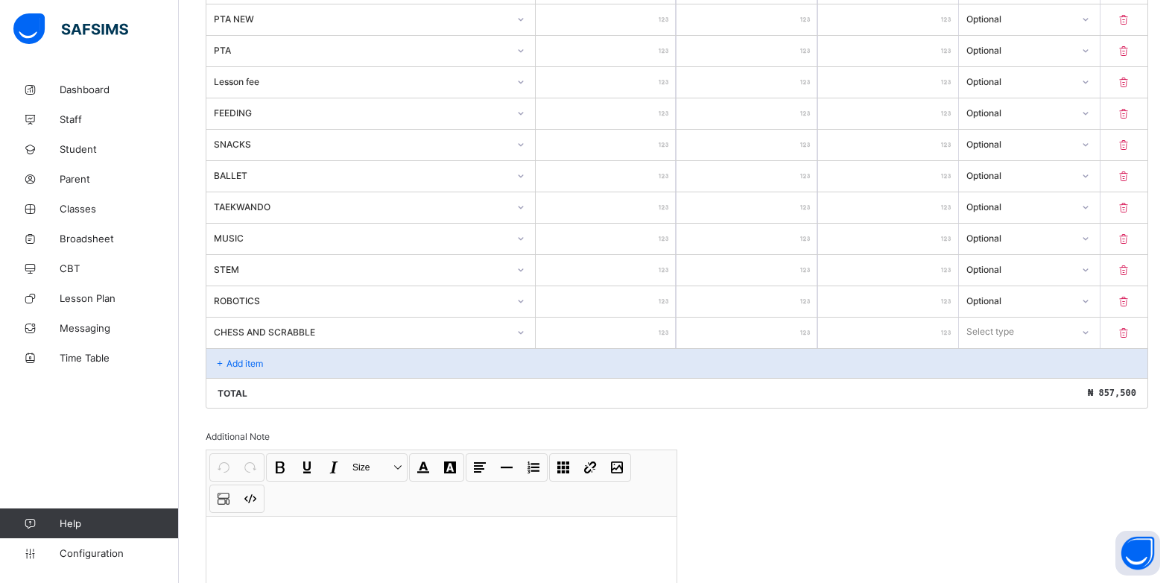
click at [661, 329] on input "number" at bounding box center [606, 333] width 140 height 31
click at [1090, 334] on icon at bounding box center [1085, 332] width 9 height 15
click at [1026, 387] on div "Optional" at bounding box center [1029, 387] width 139 height 23
click at [244, 363] on p "Add item" at bounding box center [245, 363] width 37 height 11
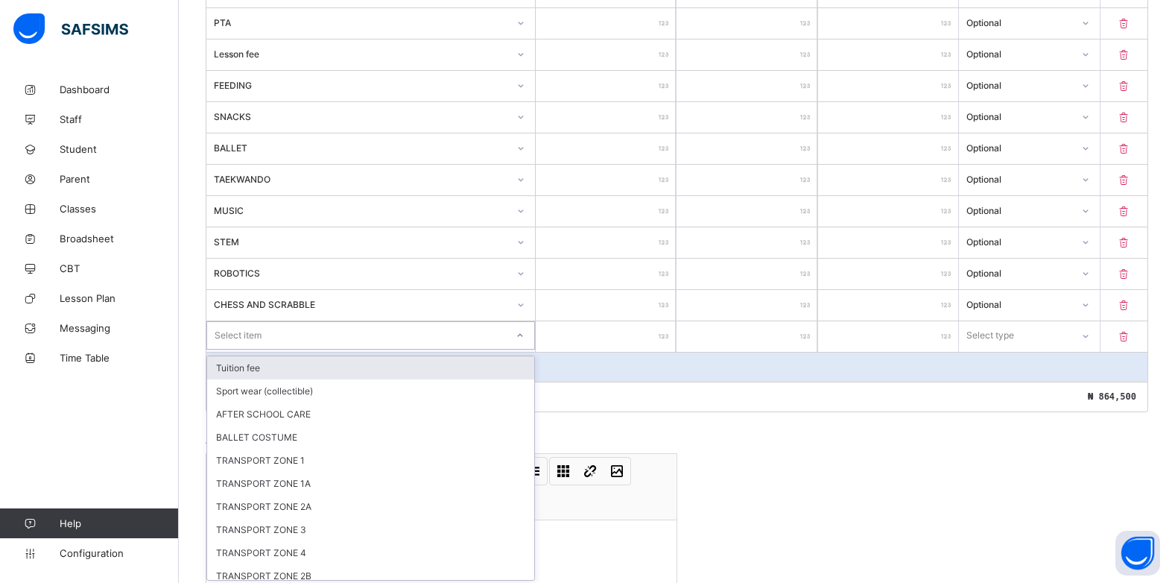
click at [527, 350] on div "option Tuition fee focused, 1 of 10. 10 results available. Use Up and Down to c…" at bounding box center [370, 335] width 329 height 28
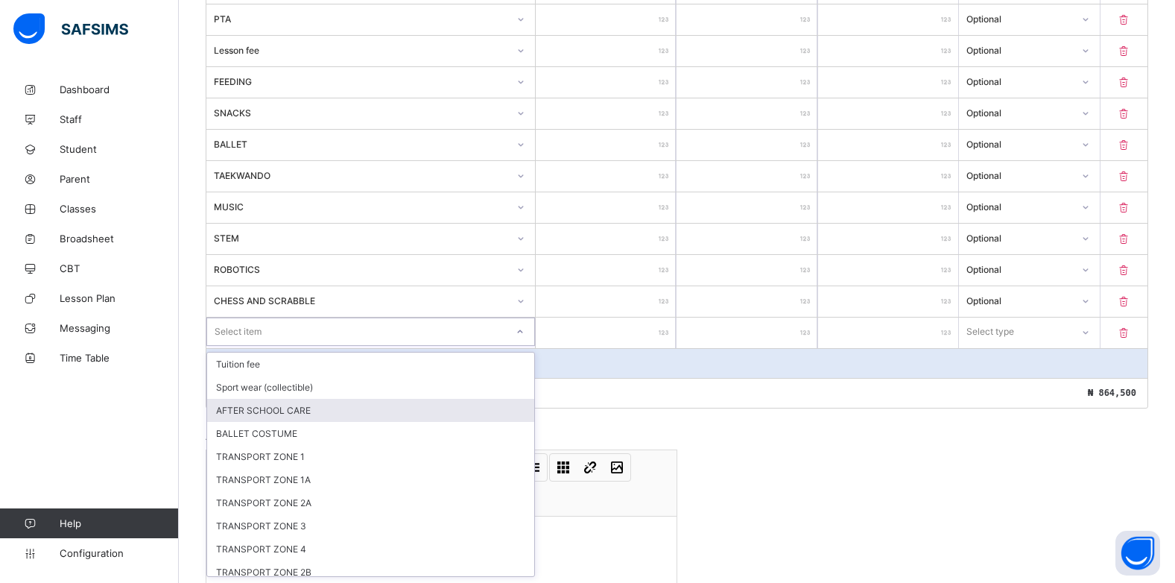
click at [269, 415] on div "AFTER SCHOOL CARE" at bounding box center [370, 410] width 327 height 23
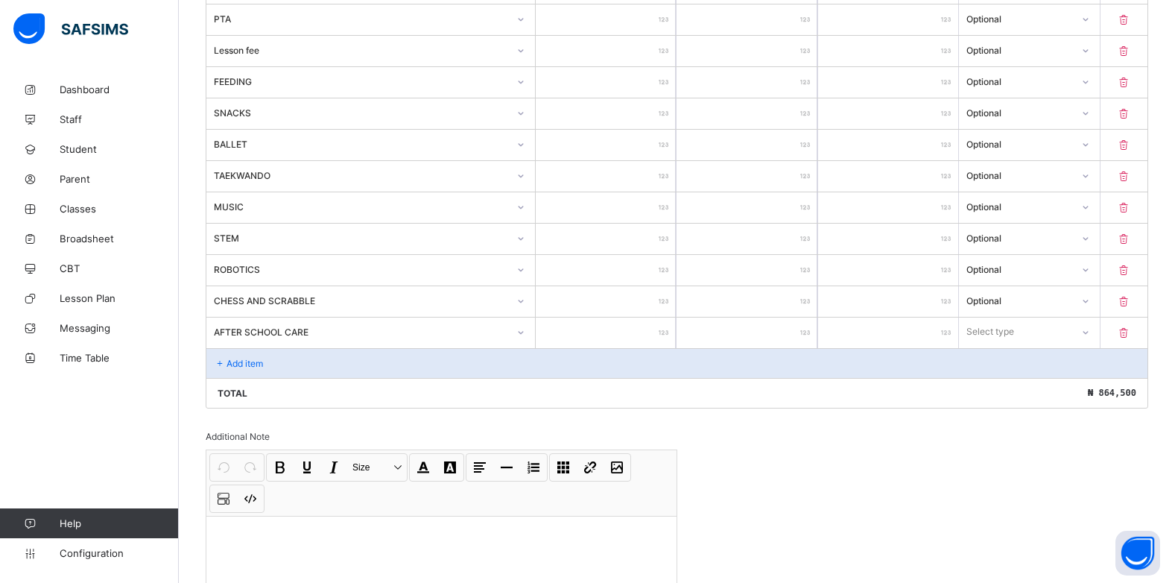
click at [665, 336] on div at bounding box center [606, 333] width 140 height 31
click at [663, 321] on input "number" at bounding box center [606, 333] width 140 height 31
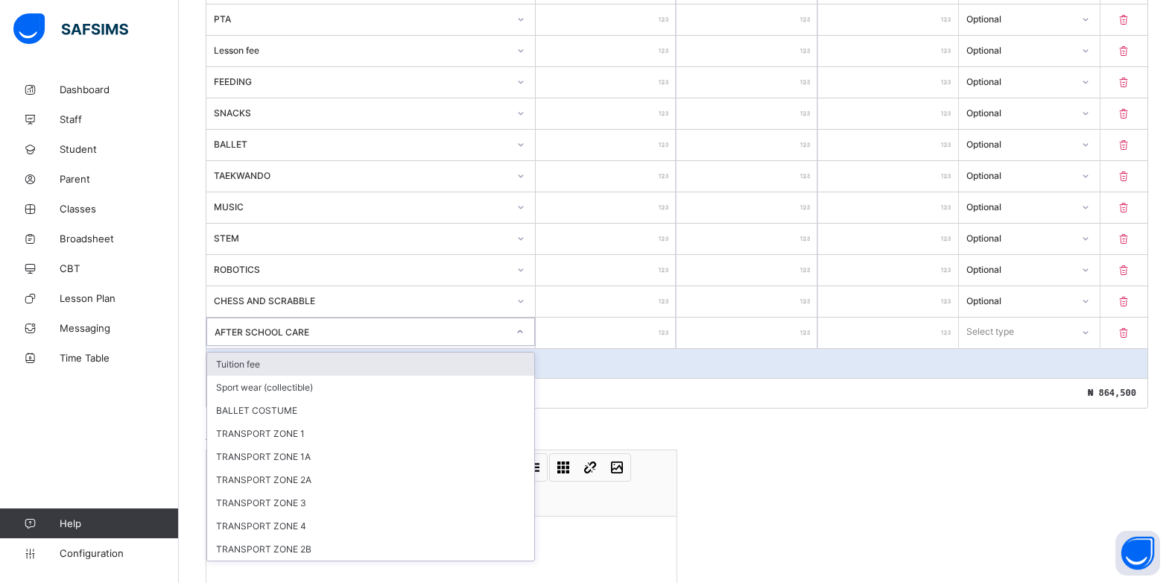
click at [519, 330] on div at bounding box center [520, 332] width 25 height 24
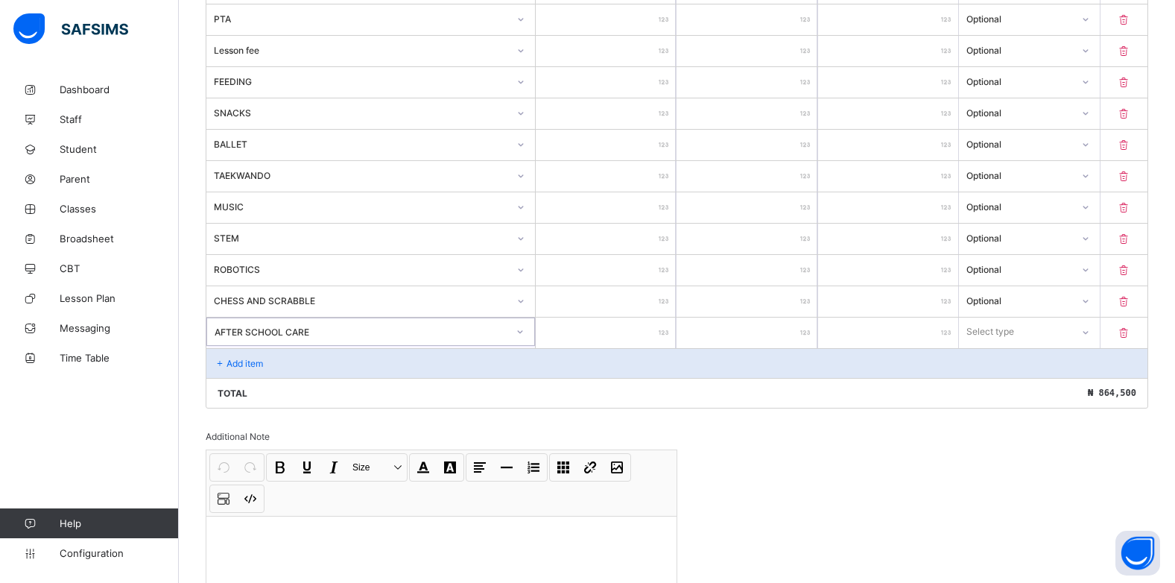
click at [525, 330] on icon at bounding box center [520, 331] width 9 height 15
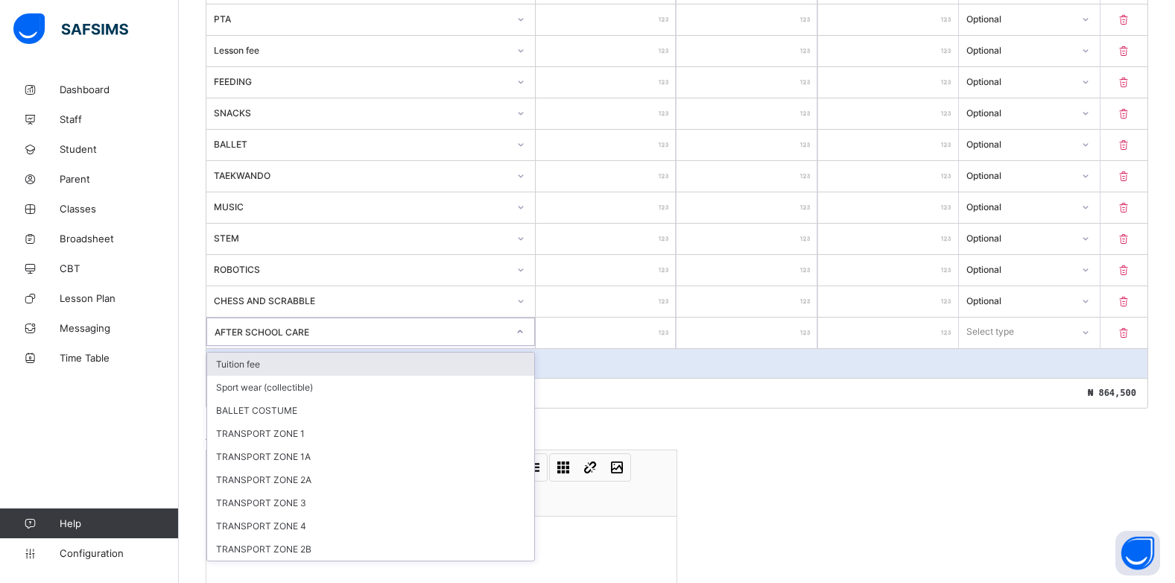
click at [525, 330] on icon at bounding box center [520, 331] width 9 height 15
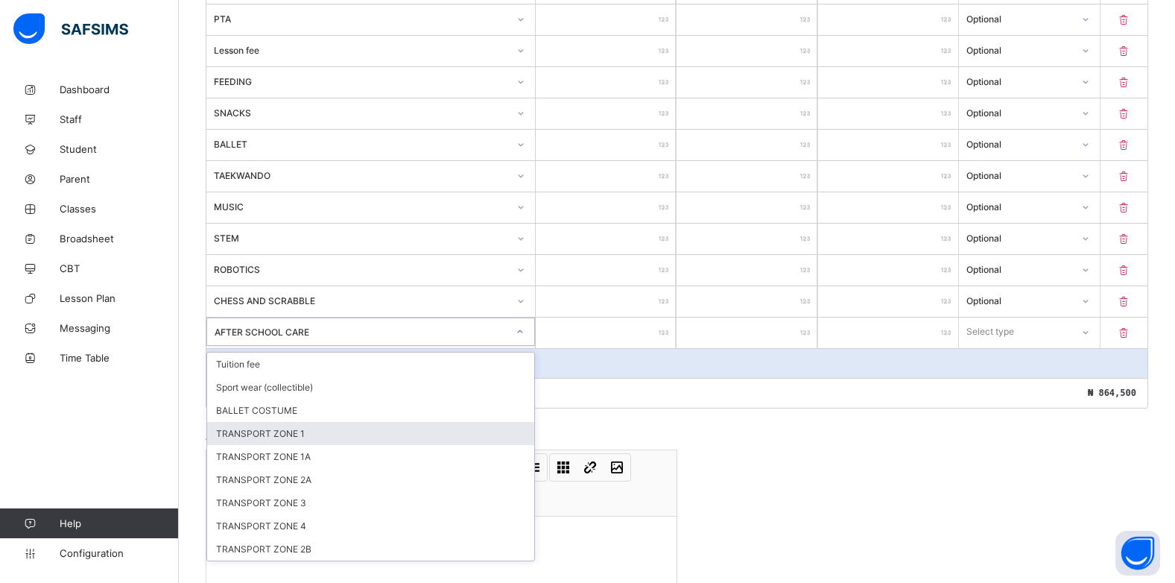
click at [265, 429] on div "TRANSPORT ZONE 1" at bounding box center [370, 433] width 327 height 23
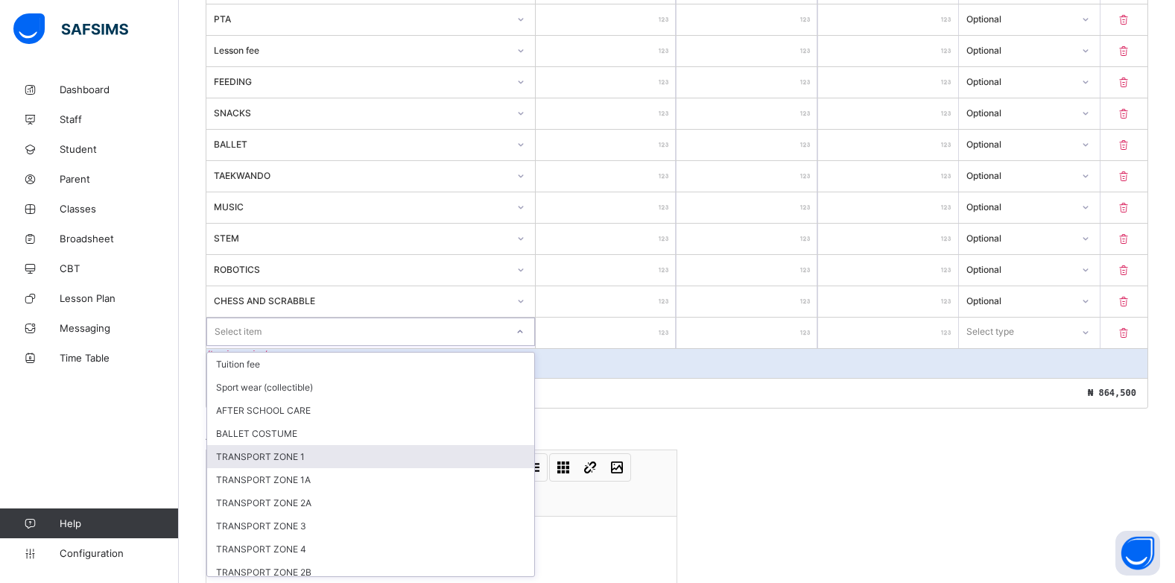
click at [329, 455] on div "TRANSPORT ZONE 1" at bounding box center [370, 456] width 327 height 23
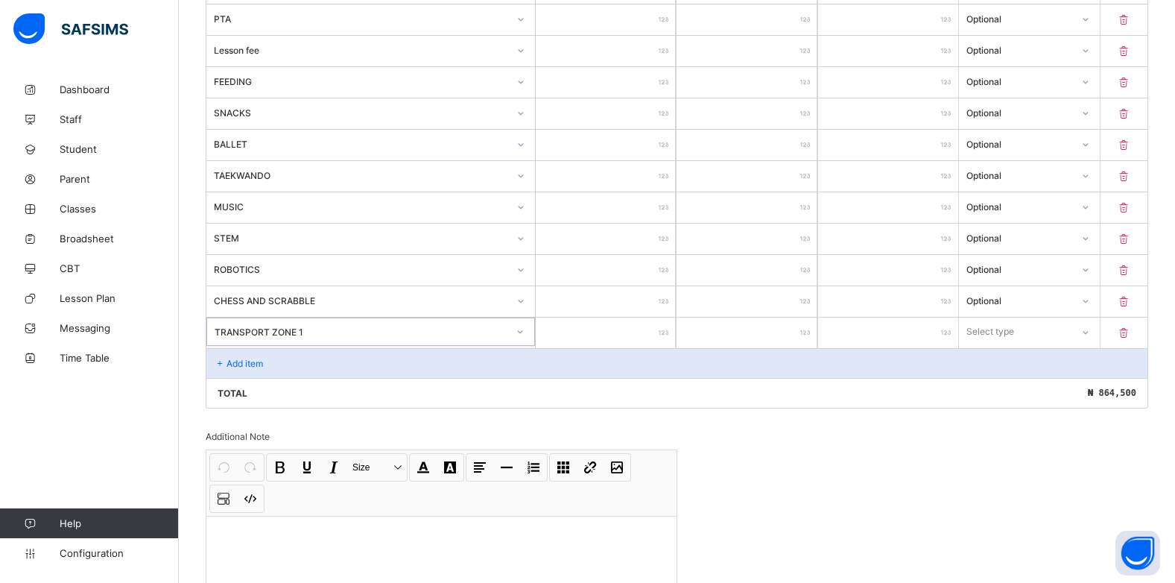
click at [665, 335] on div at bounding box center [606, 333] width 140 height 31
click at [663, 335] on input "number" at bounding box center [606, 333] width 140 height 31
click at [1091, 331] on div at bounding box center [1085, 332] width 25 height 24
click at [1037, 386] on div "Optional" at bounding box center [1029, 387] width 139 height 23
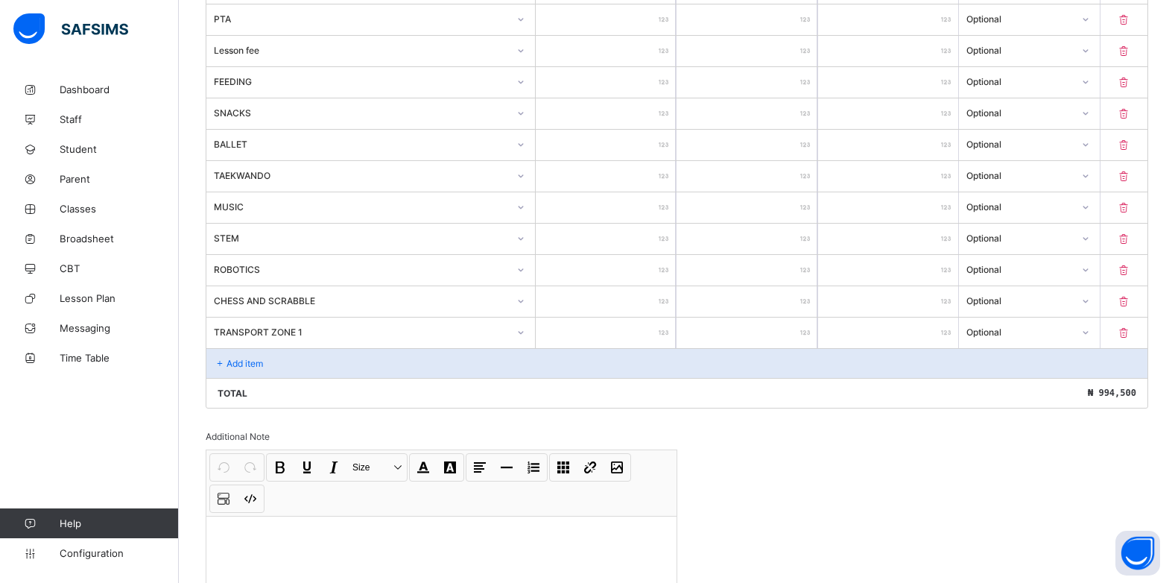
drag, startPoint x: 251, startPoint y: 367, endPoint x: 260, endPoint y: 367, distance: 8.9
click at [260, 367] on p "Add item" at bounding box center [245, 363] width 37 height 11
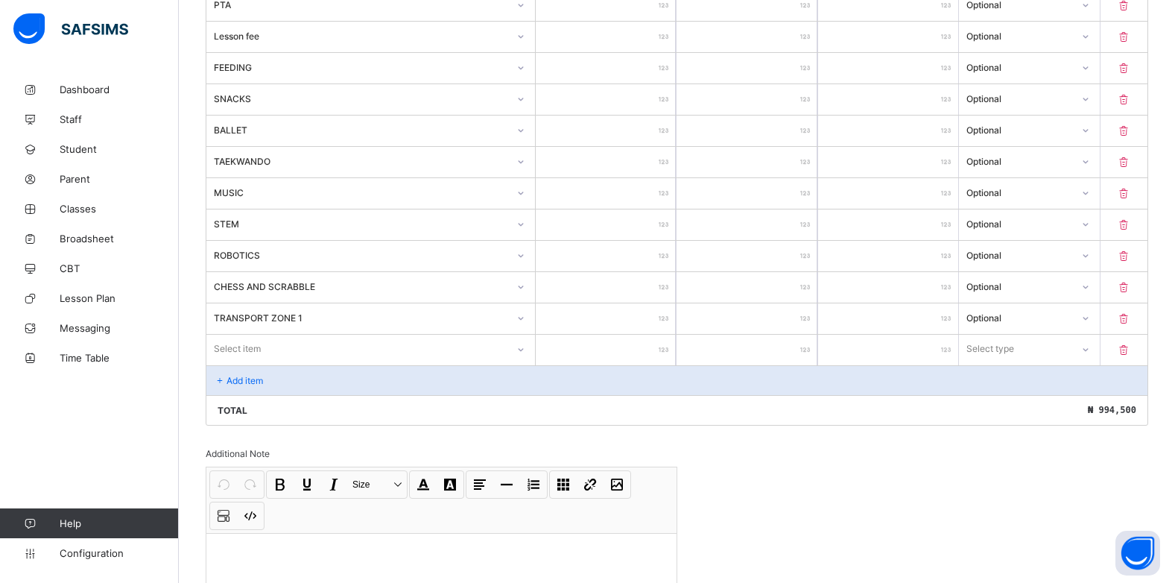
click at [522, 363] on div "Select item" at bounding box center [370, 350] width 329 height 31
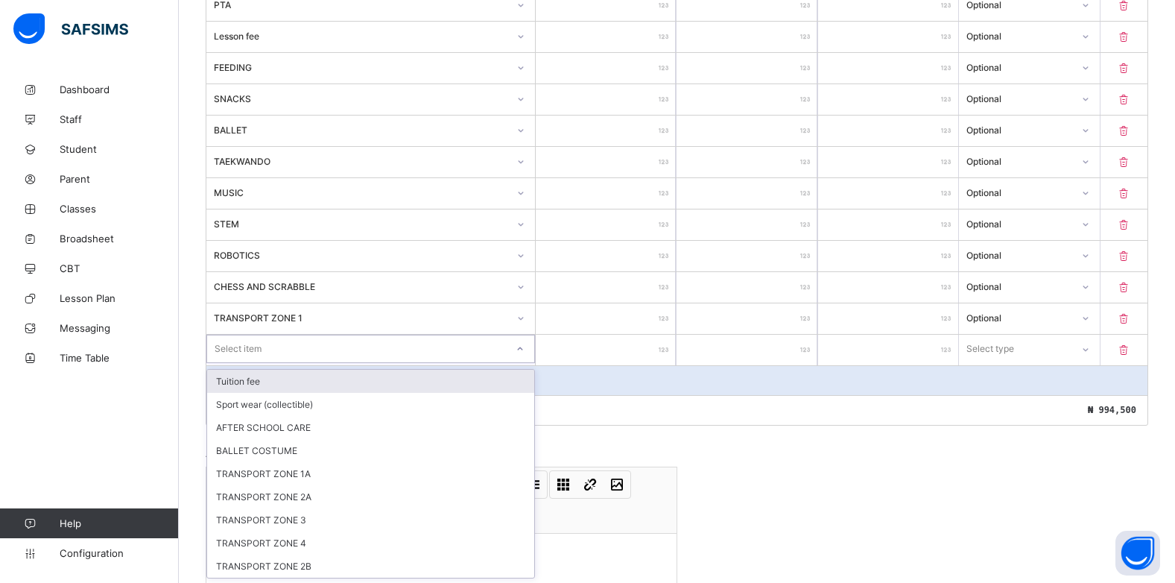
scroll to position [581, 0]
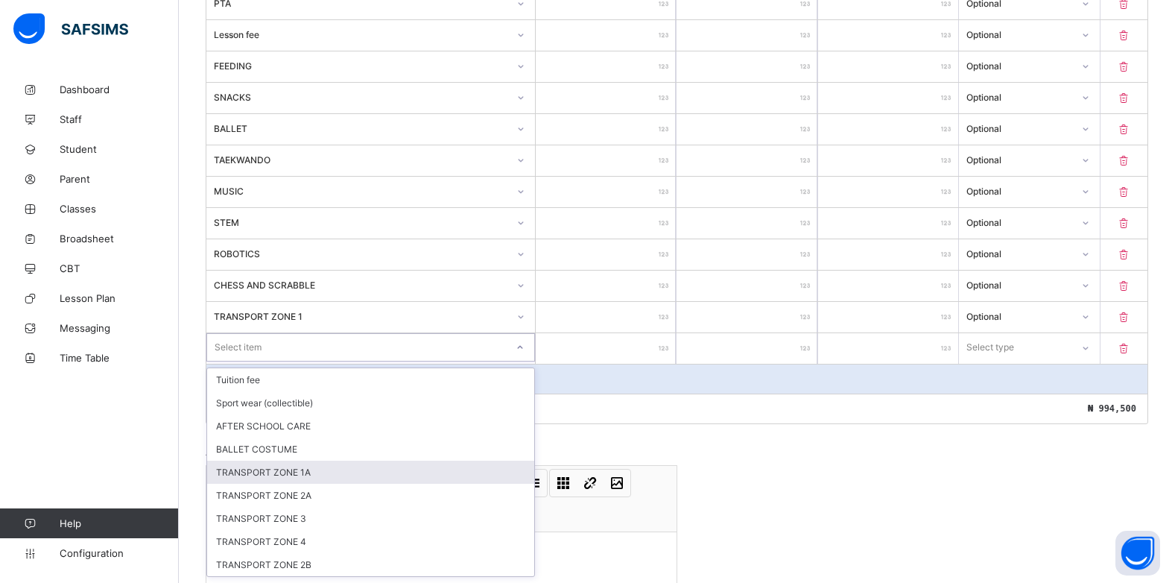
click at [325, 478] on div "TRANSPORT ZONE 1A" at bounding box center [370, 472] width 327 height 23
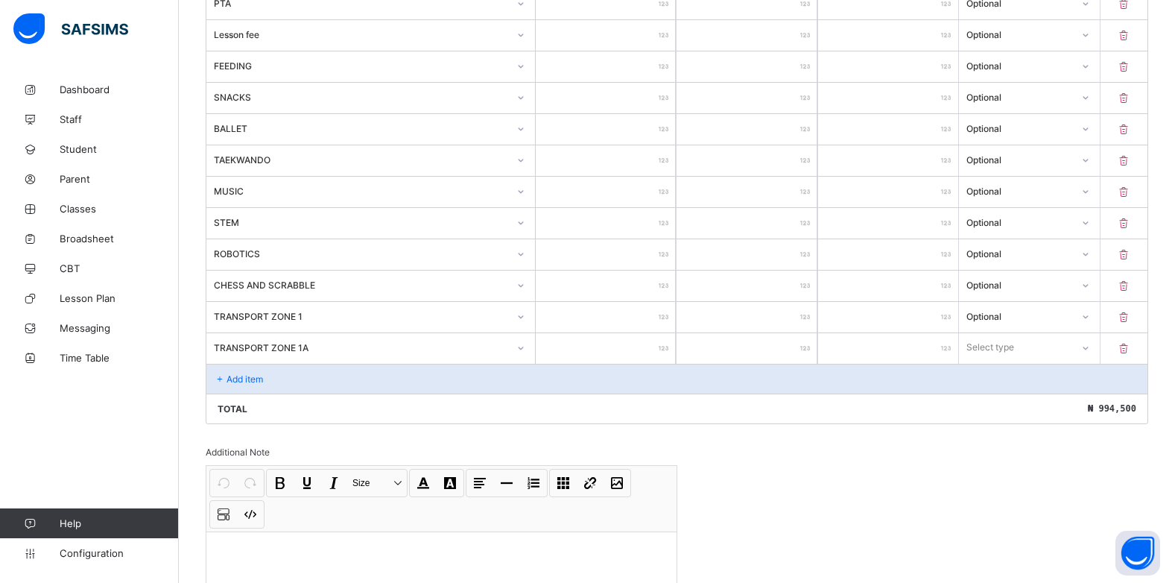
click at [661, 354] on input "number" at bounding box center [606, 348] width 140 height 31
click at [1090, 348] on icon at bounding box center [1085, 348] width 9 height 15
click at [1046, 406] on div "Optional" at bounding box center [1029, 402] width 139 height 23
click at [209, 381] on div "Add item" at bounding box center [676, 379] width 941 height 30
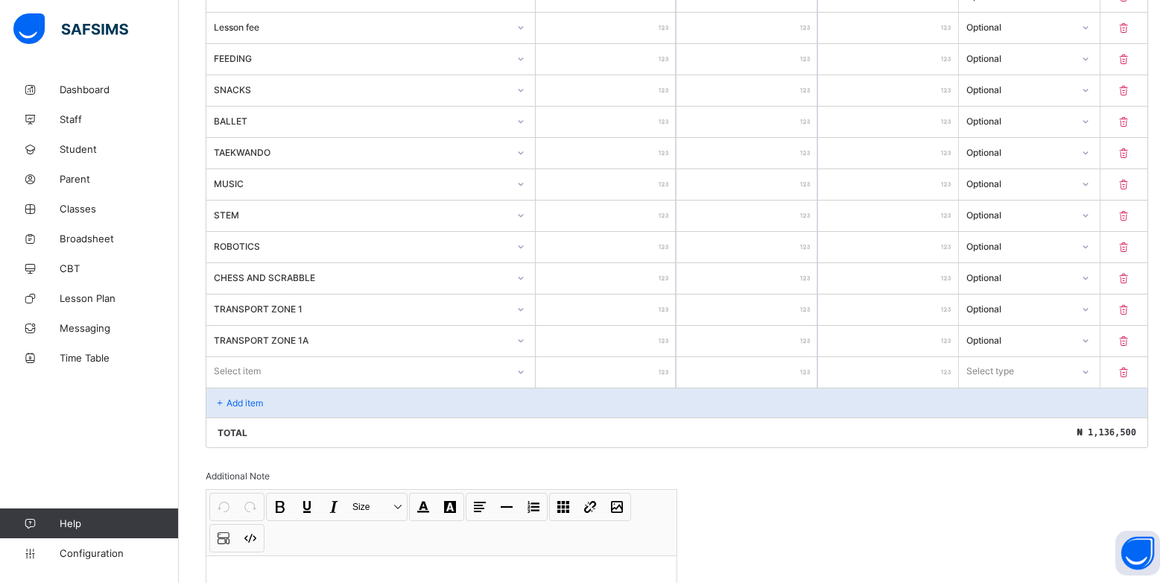
click at [528, 379] on div at bounding box center [520, 372] width 25 height 24
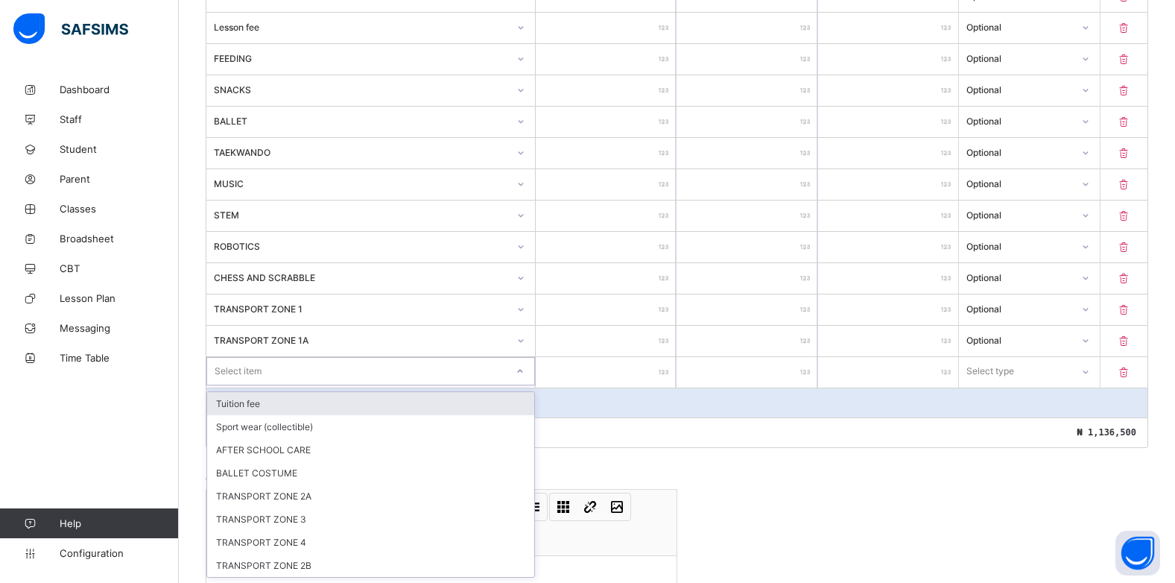
scroll to position [590, 0]
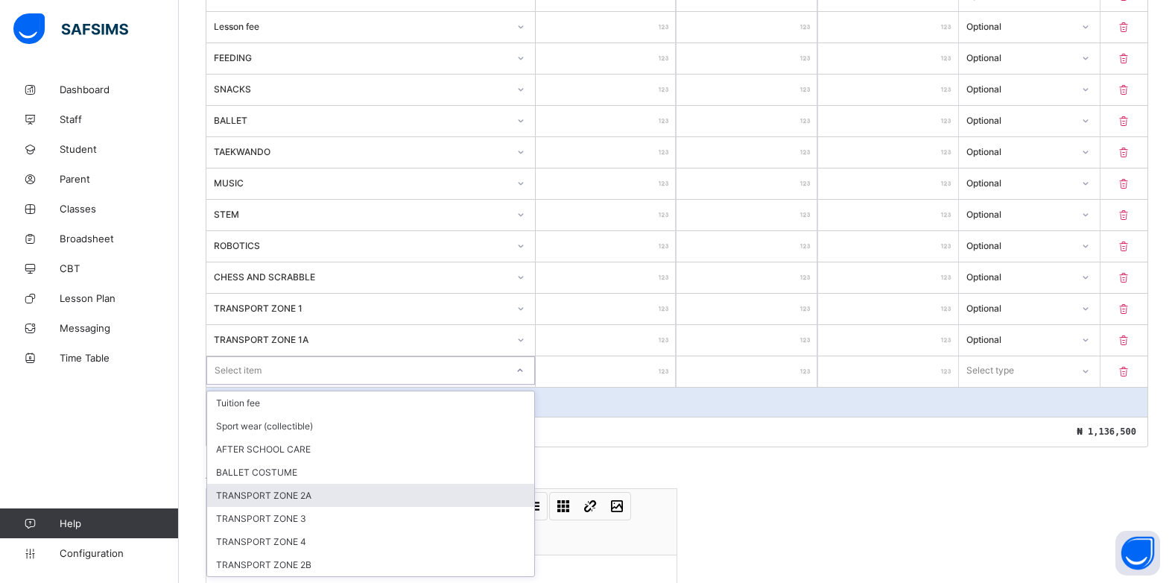
click at [302, 491] on div "TRANSPORT ZONE 2A" at bounding box center [370, 495] width 327 height 23
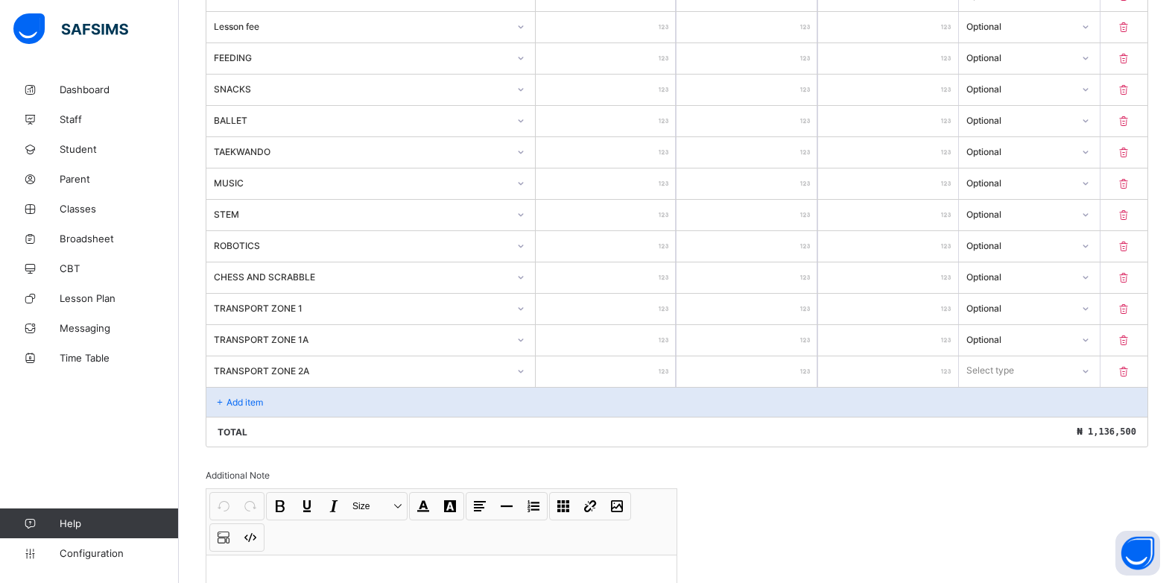
click at [665, 374] on div at bounding box center [606, 371] width 140 height 31
click at [661, 369] on input "number" at bounding box center [606, 371] width 140 height 31
click at [1091, 370] on div at bounding box center [1085, 371] width 25 height 24
click at [1048, 426] on div "Optional" at bounding box center [1029, 425] width 139 height 23
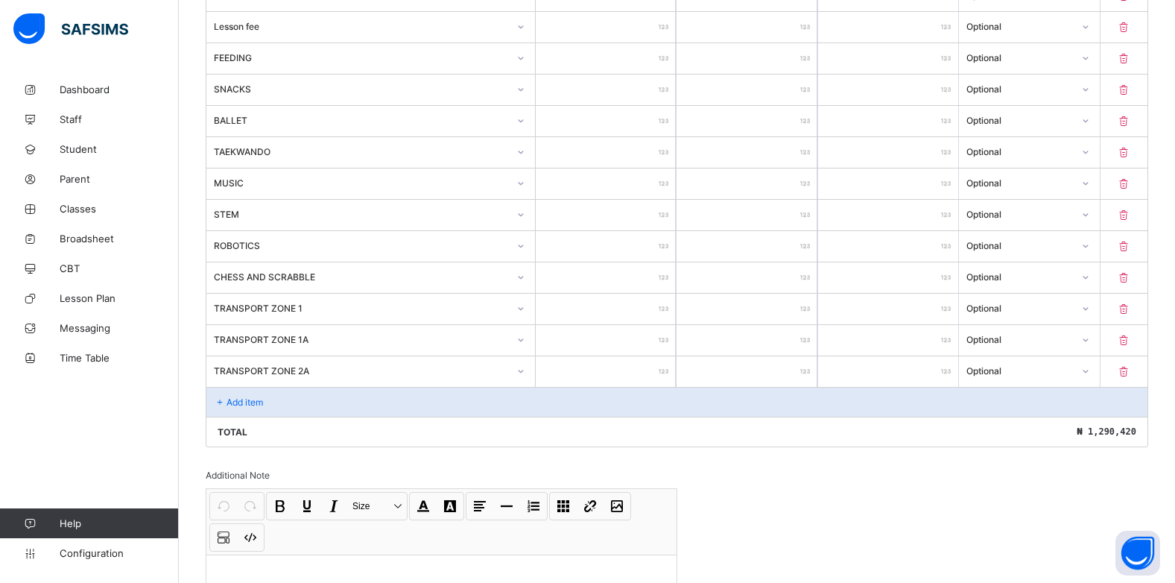
click at [224, 399] on icon at bounding box center [220, 402] width 13 height 11
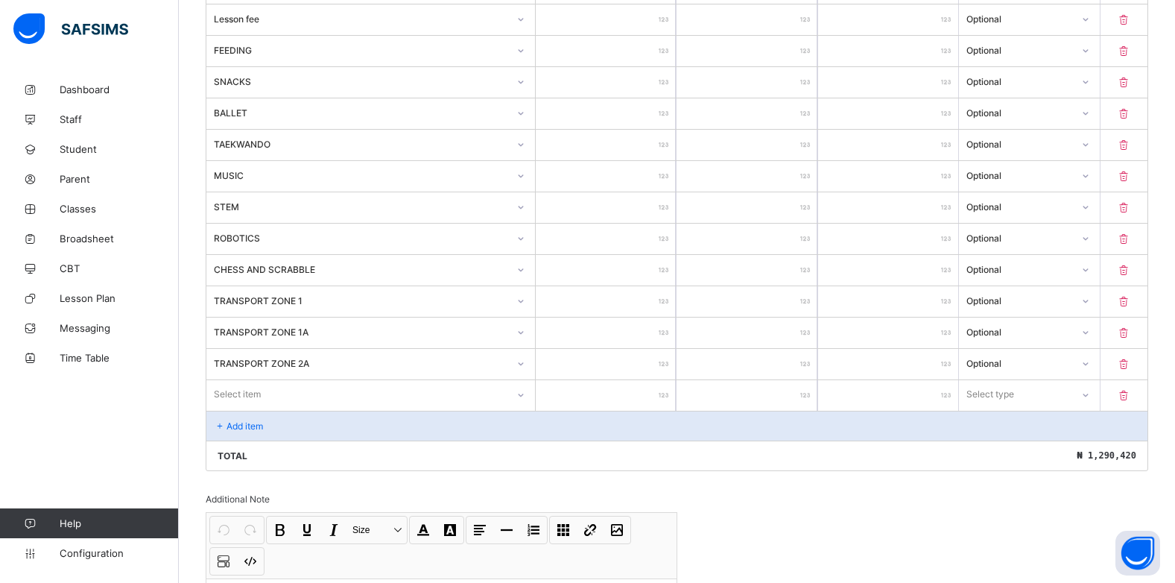
click at [523, 400] on div at bounding box center [520, 395] width 25 height 24
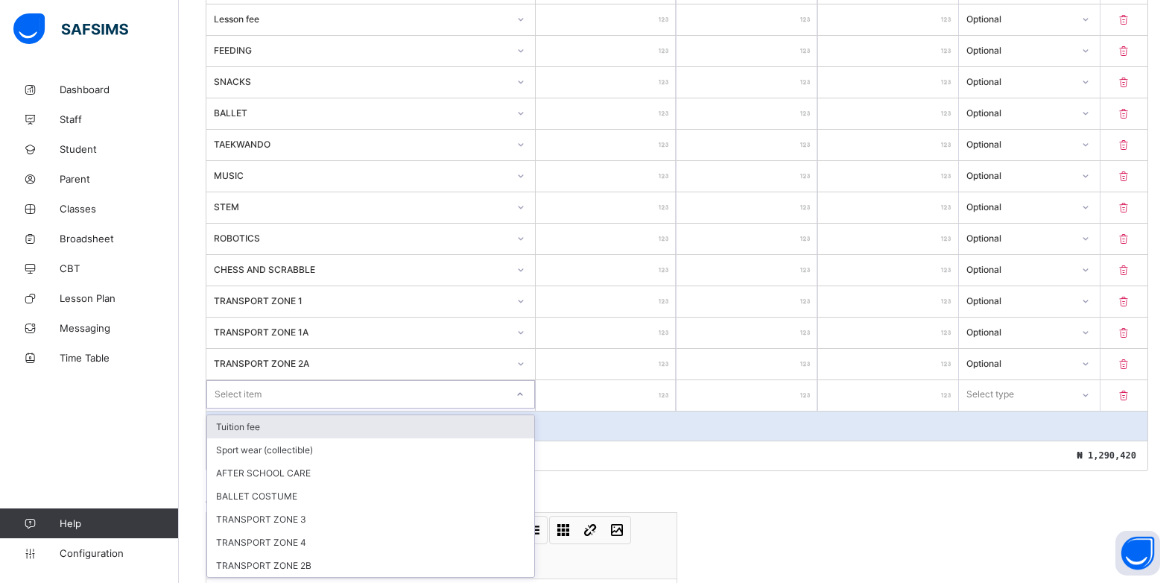
scroll to position [598, 0]
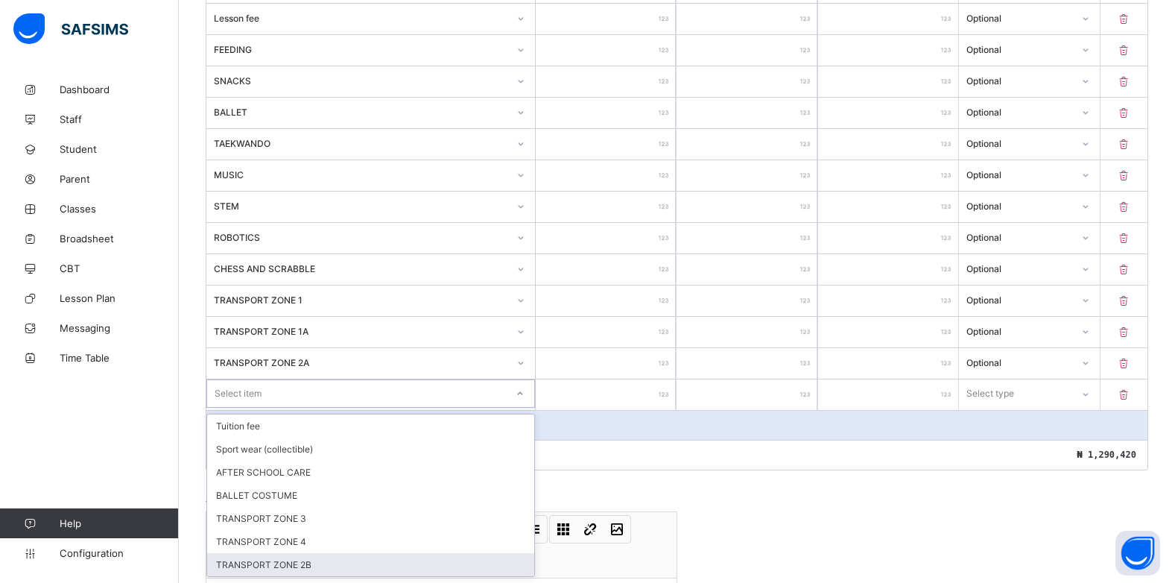
click at [320, 561] on div "TRANSPORT ZONE 2B" at bounding box center [370, 564] width 327 height 23
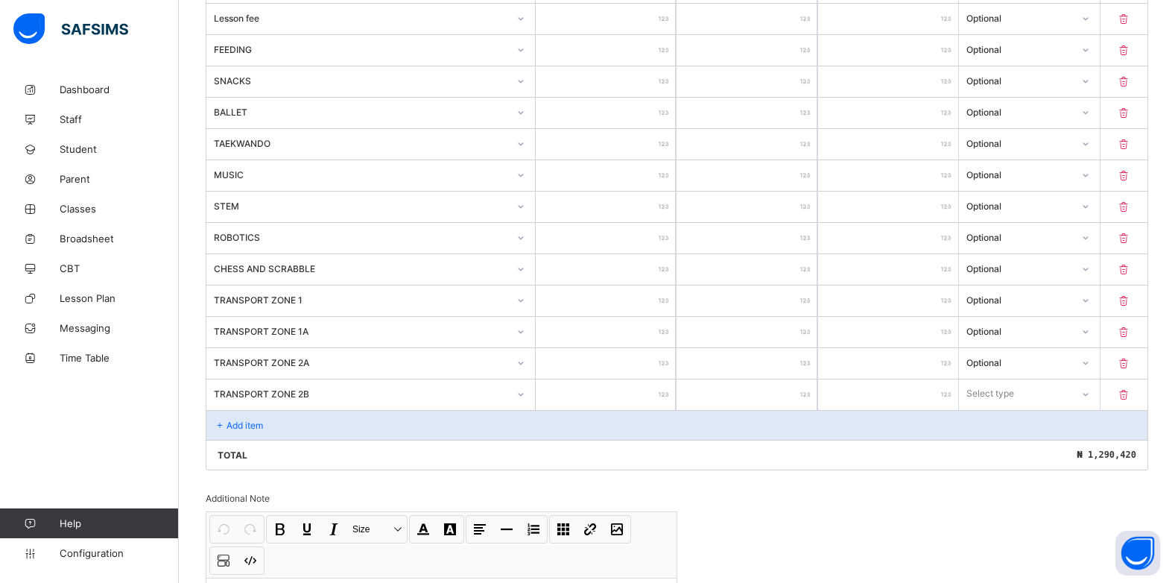
click at [666, 391] on div at bounding box center [606, 394] width 140 height 31
click at [666, 394] on div at bounding box center [606, 394] width 140 height 31
click at [663, 398] on input "number" at bounding box center [606, 394] width 140 height 31
click at [1090, 391] on icon at bounding box center [1085, 393] width 9 height 15
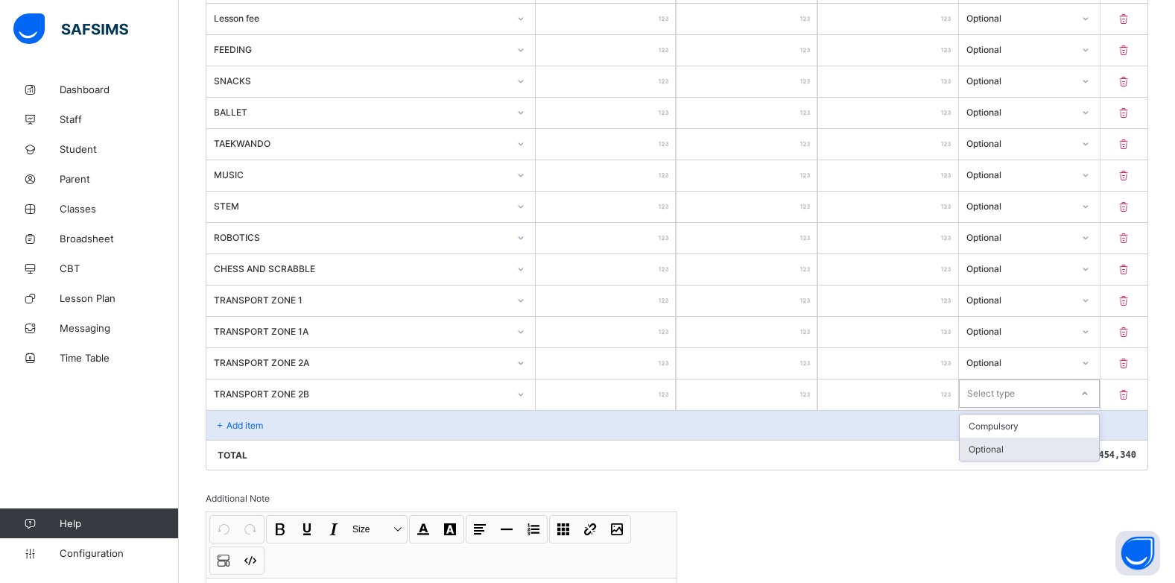
click at [1026, 448] on div "Optional" at bounding box center [1029, 448] width 139 height 23
click at [265, 426] on div "Add item" at bounding box center [676, 425] width 941 height 30
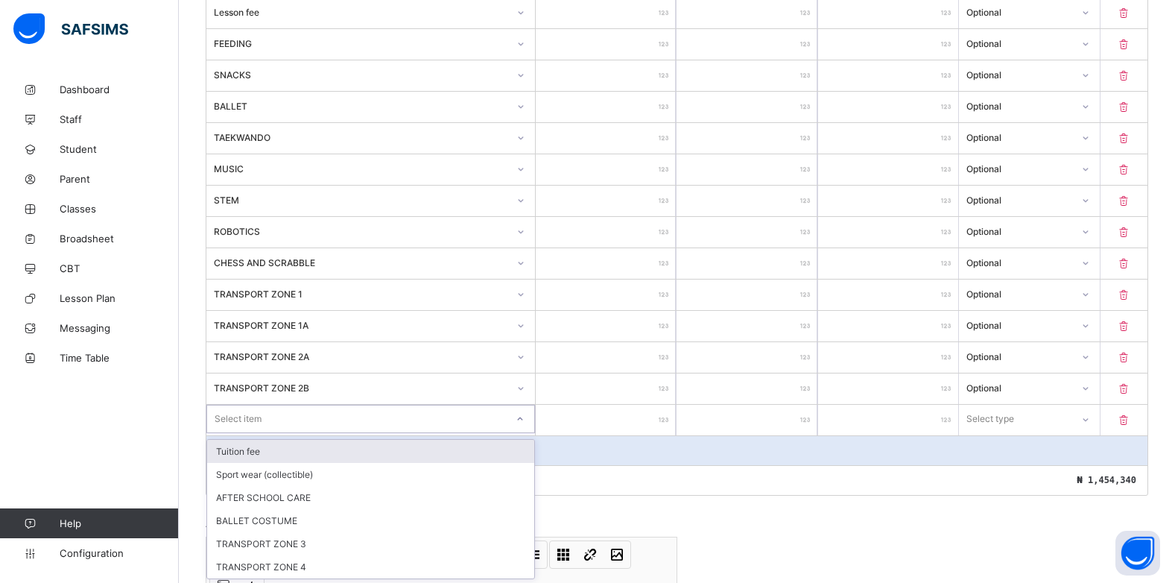
click at [522, 426] on div at bounding box center [520, 419] width 25 height 24
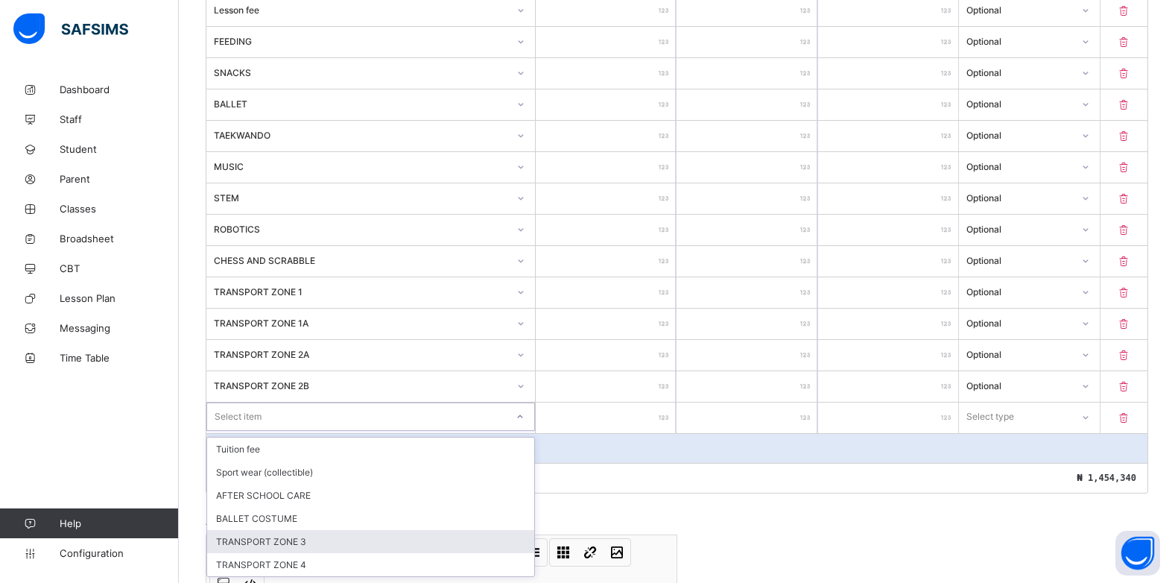
click at [328, 543] on div "TRANSPORT ZONE 3" at bounding box center [370, 541] width 327 height 23
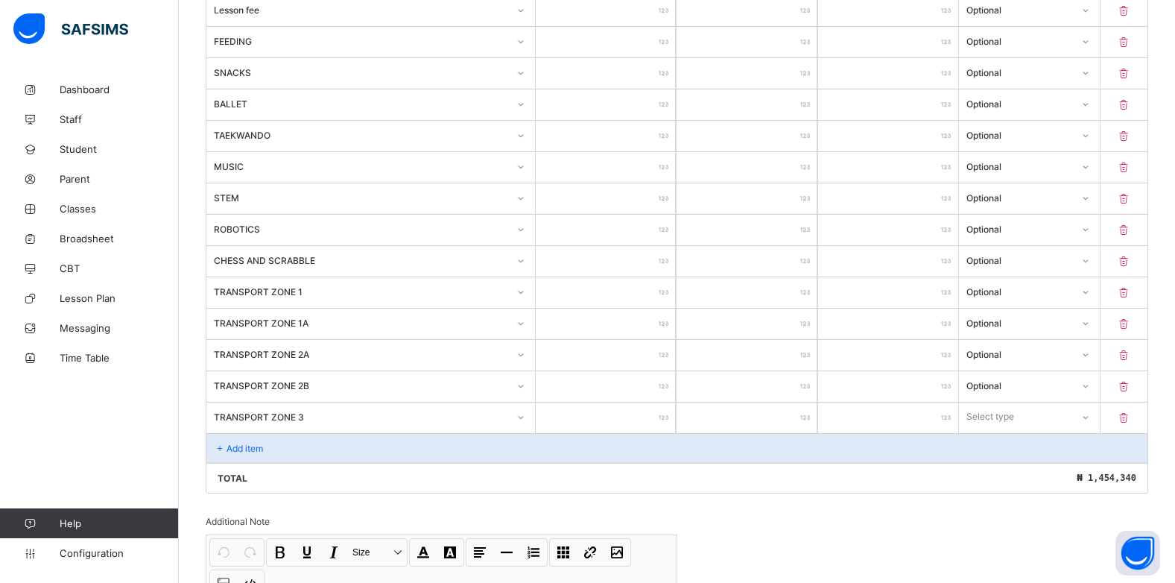
click at [663, 418] on input "number" at bounding box center [606, 417] width 140 height 31
click at [1090, 416] on icon at bounding box center [1085, 416] width 9 height 15
click at [1014, 476] on div "Optional" at bounding box center [1029, 472] width 139 height 23
click at [231, 443] on p "Add item" at bounding box center [245, 448] width 37 height 11
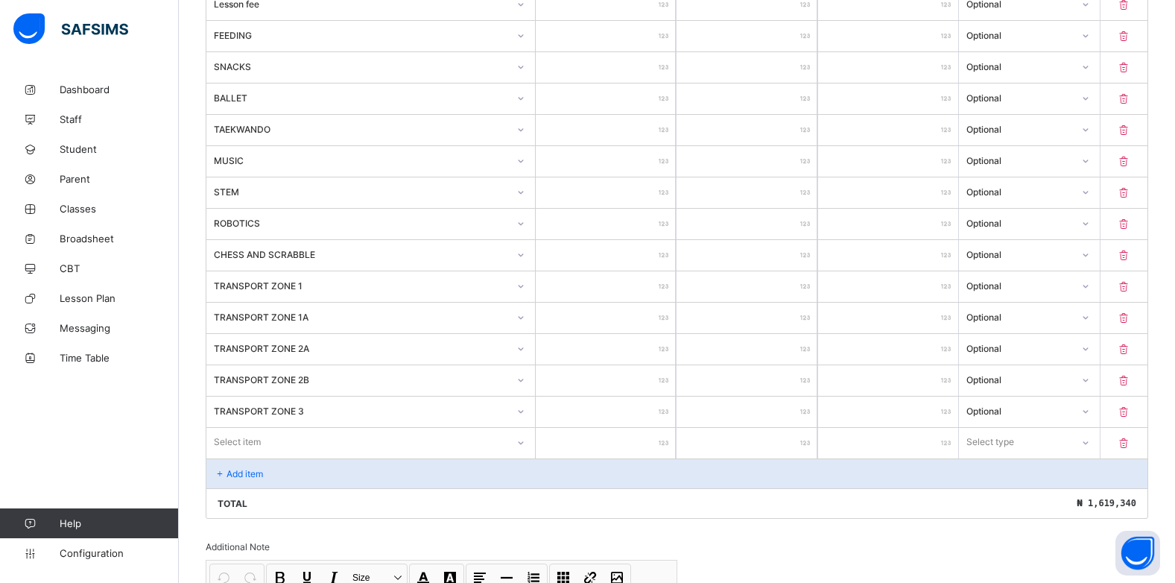
click at [526, 448] on div at bounding box center [520, 443] width 25 height 24
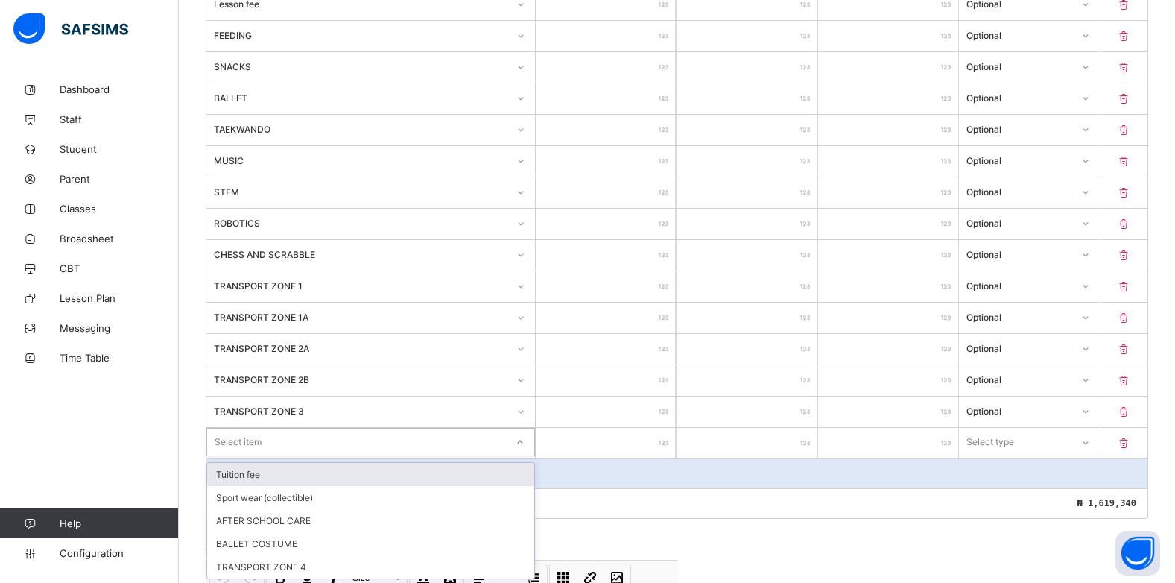
scroll to position [614, 0]
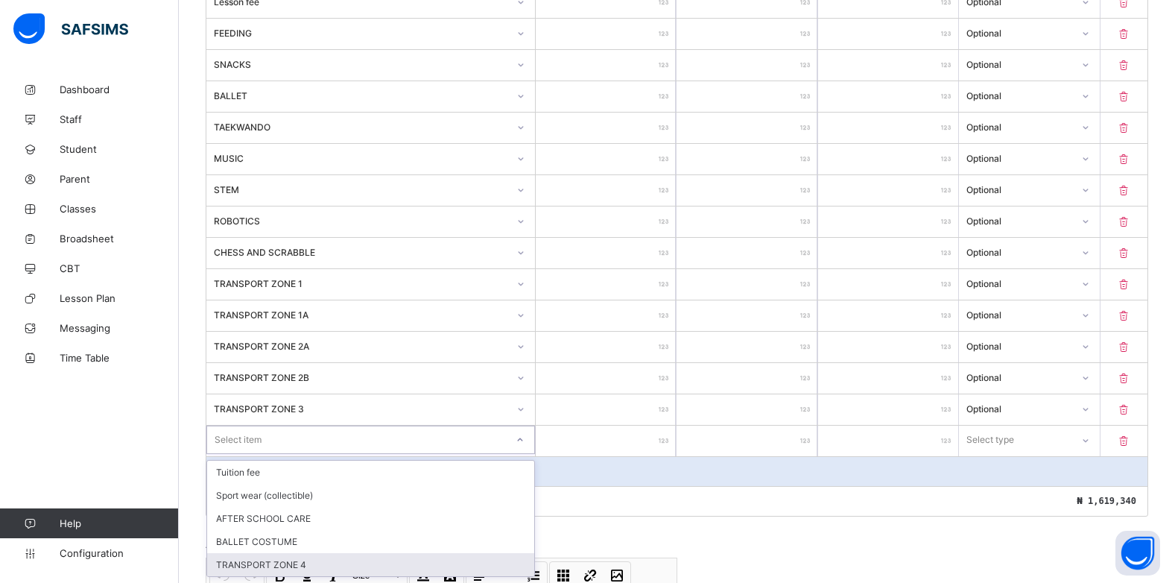
drag, startPoint x: 326, startPoint y: 563, endPoint x: 361, endPoint y: 560, distance: 35.2
click at [331, 563] on div "TRANSPORT ZONE 4" at bounding box center [370, 564] width 327 height 23
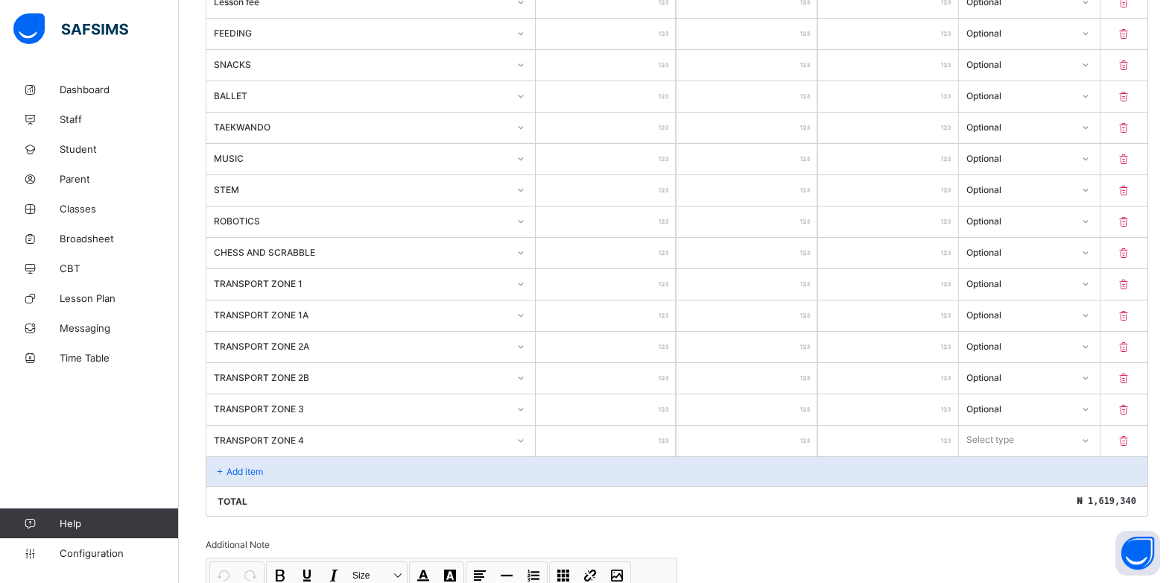
click at [660, 443] on input "number" at bounding box center [606, 441] width 140 height 31
click at [1090, 435] on icon at bounding box center [1085, 440] width 9 height 15
click at [1019, 494] on div "Optional" at bounding box center [1029, 495] width 139 height 23
click at [269, 477] on div "Add item" at bounding box center [676, 471] width 941 height 30
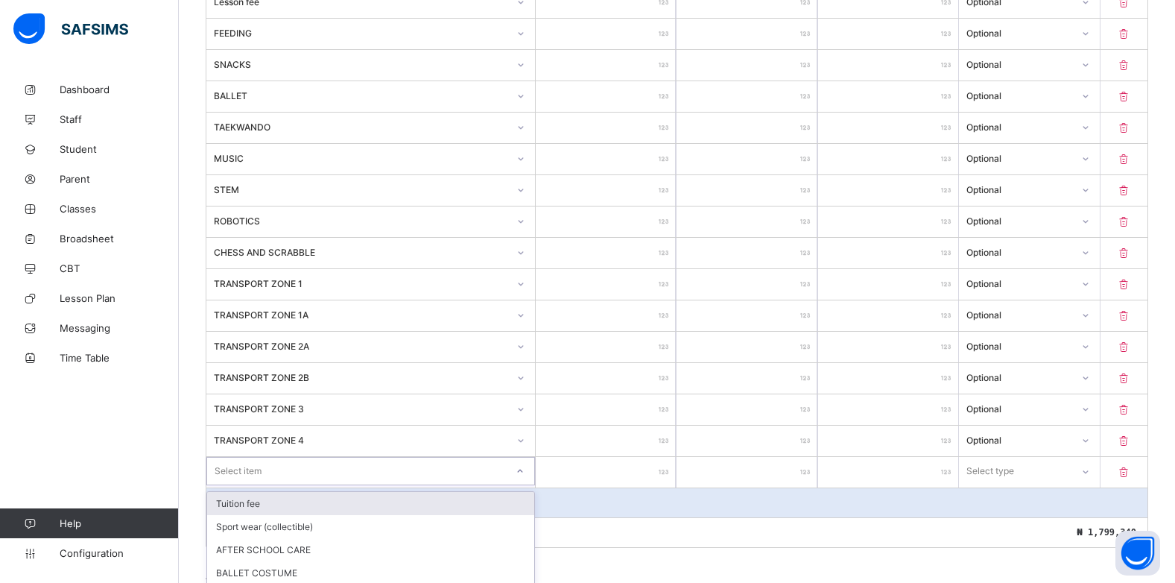
scroll to position [622, 0]
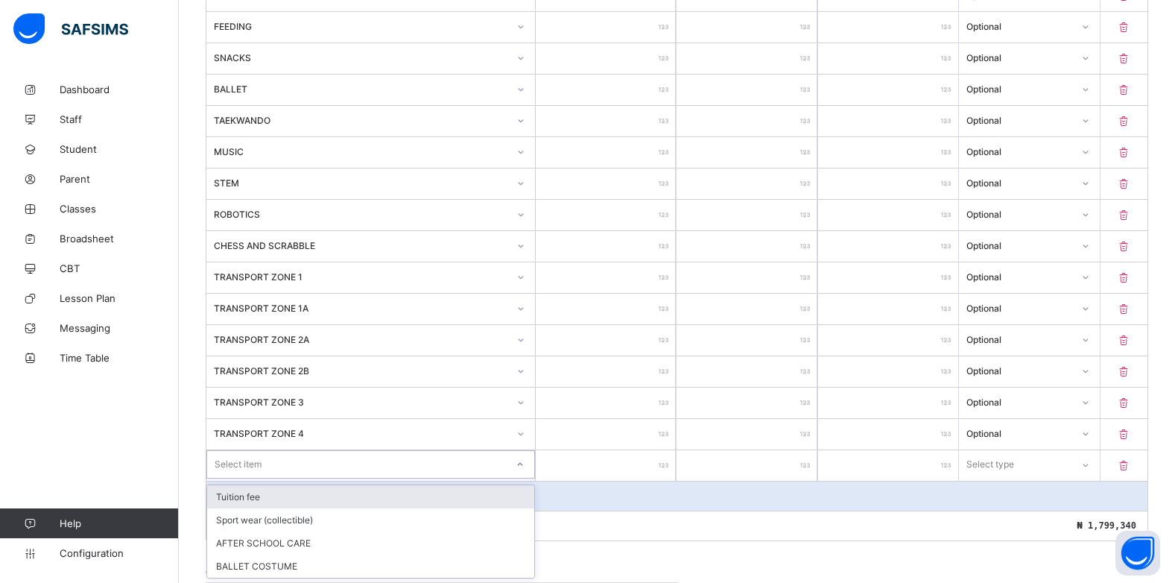
click at [518, 469] on div at bounding box center [520, 464] width 25 height 24
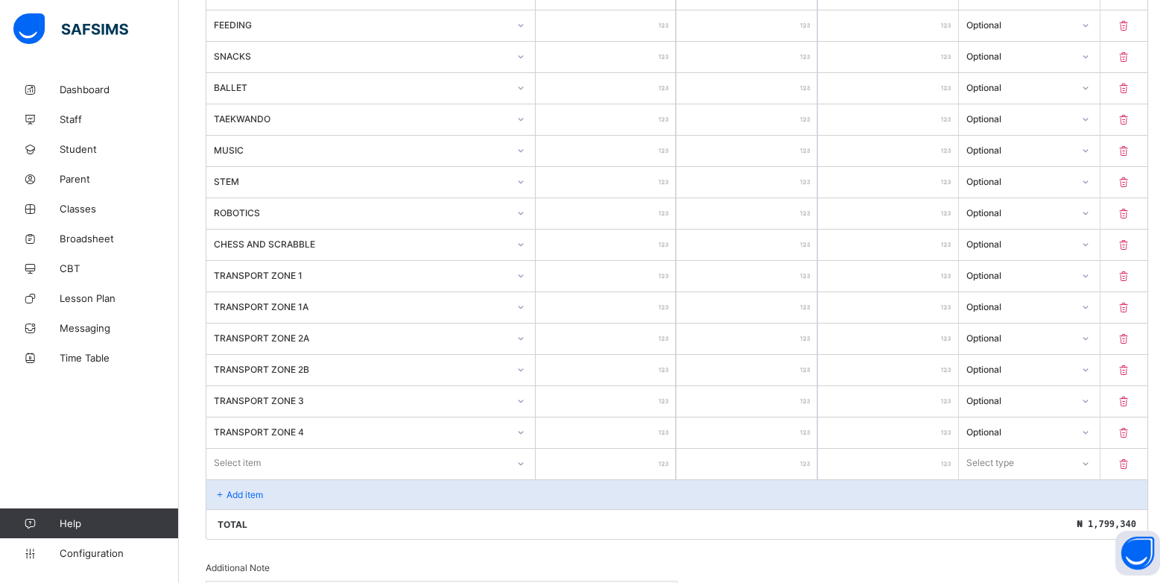
click at [569, 522] on div "Total ₦ 1,799,340" at bounding box center [676, 524] width 941 height 30
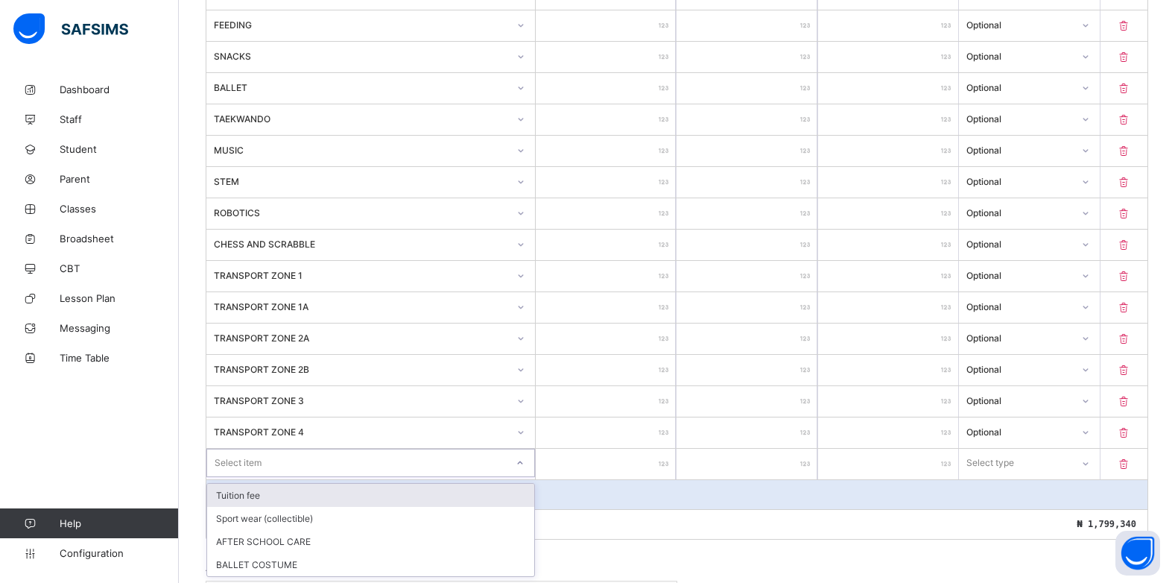
click at [525, 463] on icon at bounding box center [520, 462] width 9 height 15
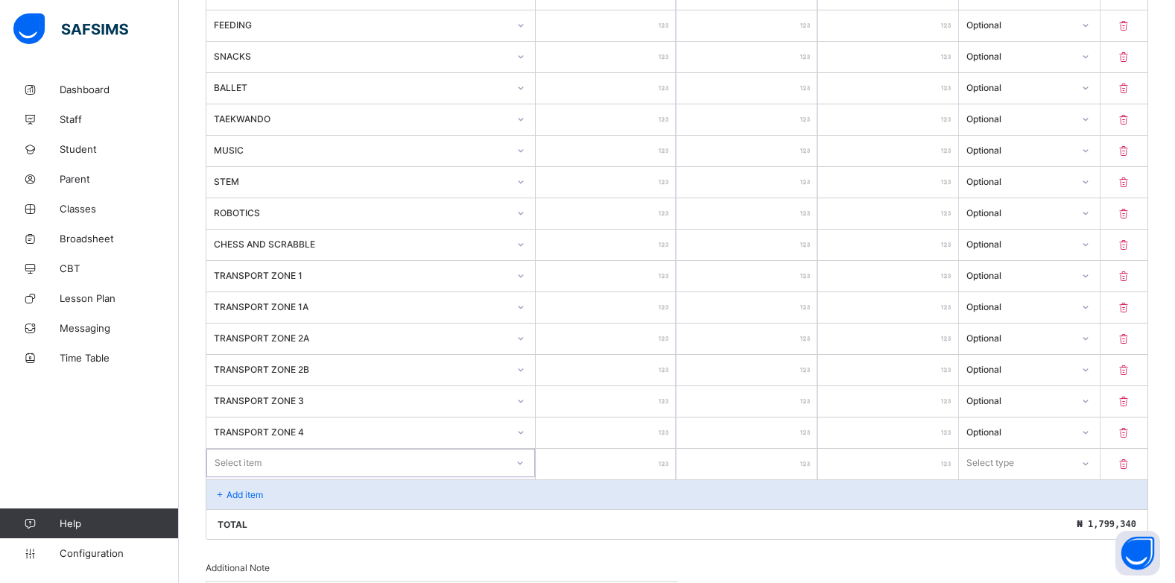
click at [525, 463] on icon at bounding box center [520, 462] width 9 height 15
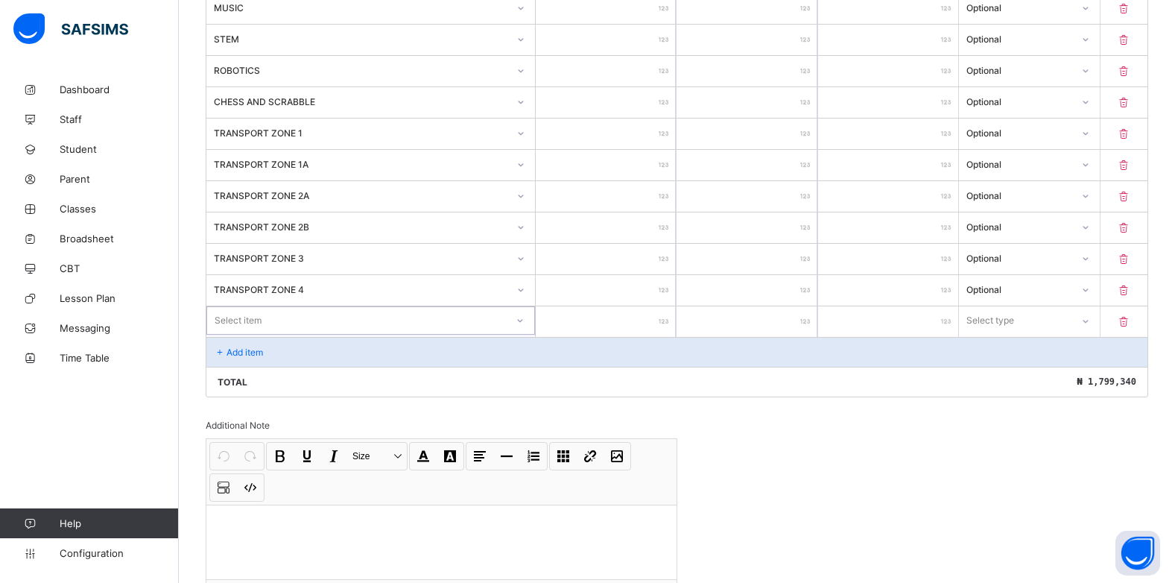
scroll to position [865, 0]
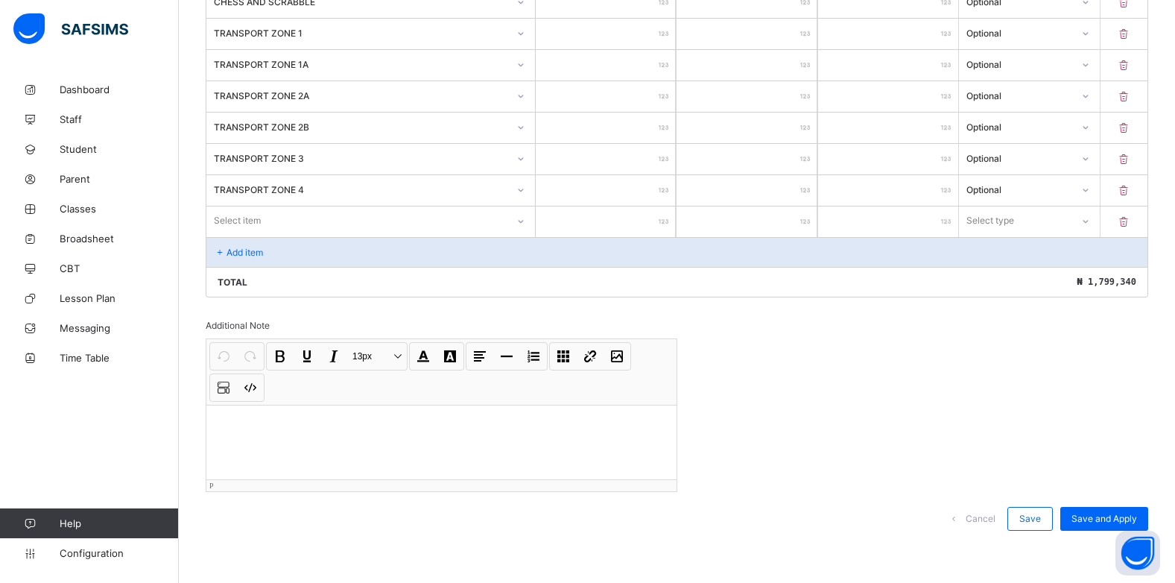
click at [224, 421] on p at bounding box center [441, 424] width 446 height 15
click at [623, 426] on p "**********" at bounding box center [444, 431] width 452 height 29
click at [660, 425] on p "**********" at bounding box center [444, 431] width 452 height 29
click at [259, 437] on p "**********" at bounding box center [444, 431] width 452 height 29
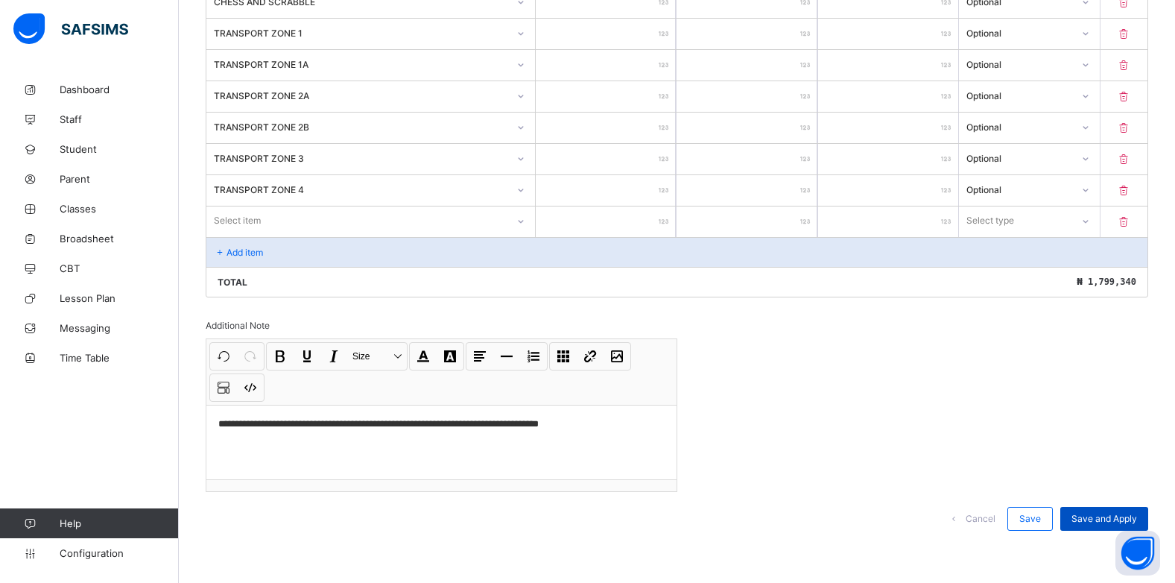
click at [1116, 523] on span "Save and Apply" at bounding box center [1105, 518] width 66 height 11
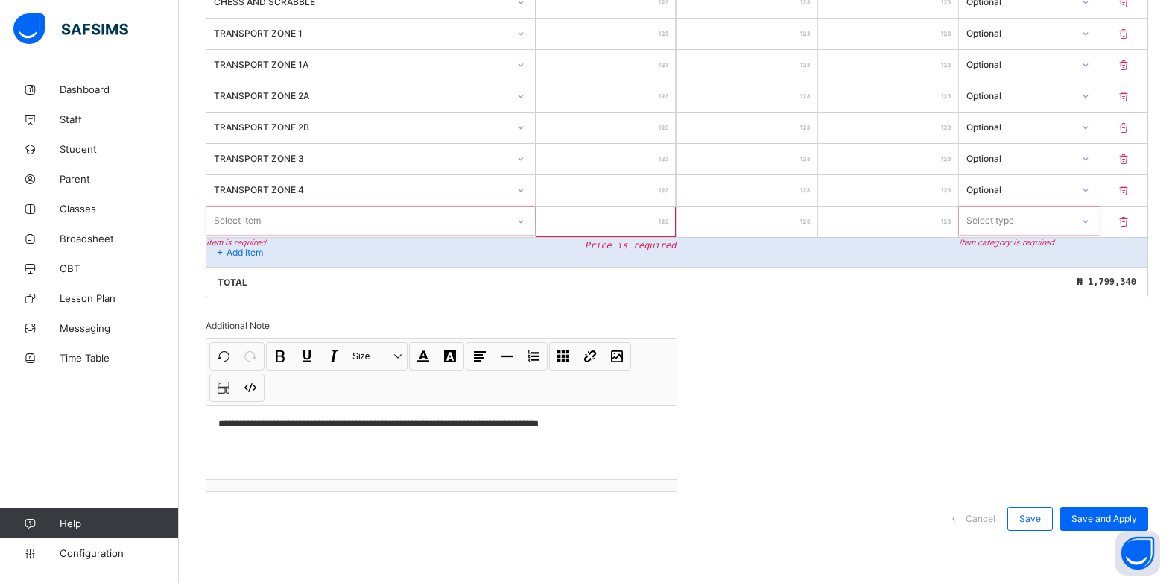
click at [1132, 222] on icon at bounding box center [1124, 221] width 15 height 13
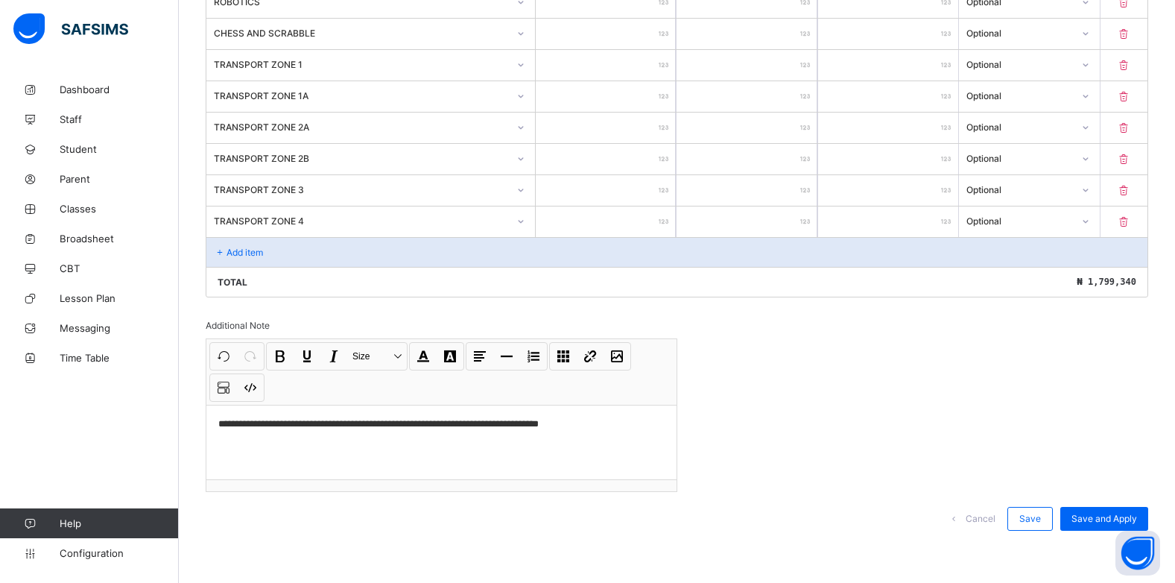
scroll to position [833, 0]
click at [1104, 518] on span "Save and Apply" at bounding box center [1105, 518] width 66 height 11
click at [1041, 517] on span "Save" at bounding box center [1031, 518] width 22 height 11
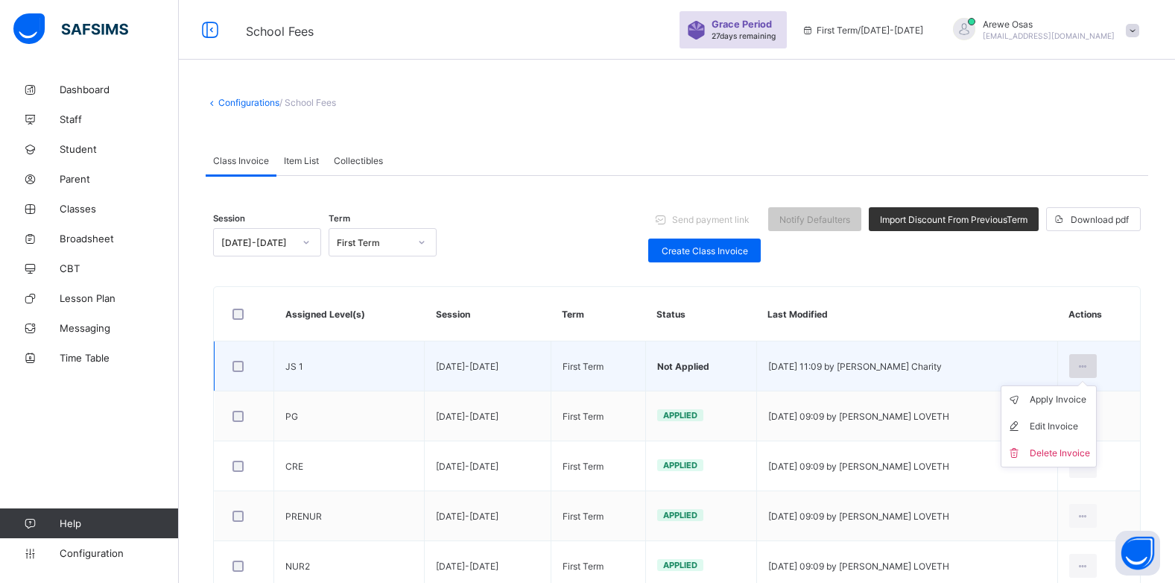
click at [1090, 370] on icon at bounding box center [1083, 366] width 13 height 11
click at [1061, 401] on div "Apply Invoice" at bounding box center [1060, 399] width 60 height 15
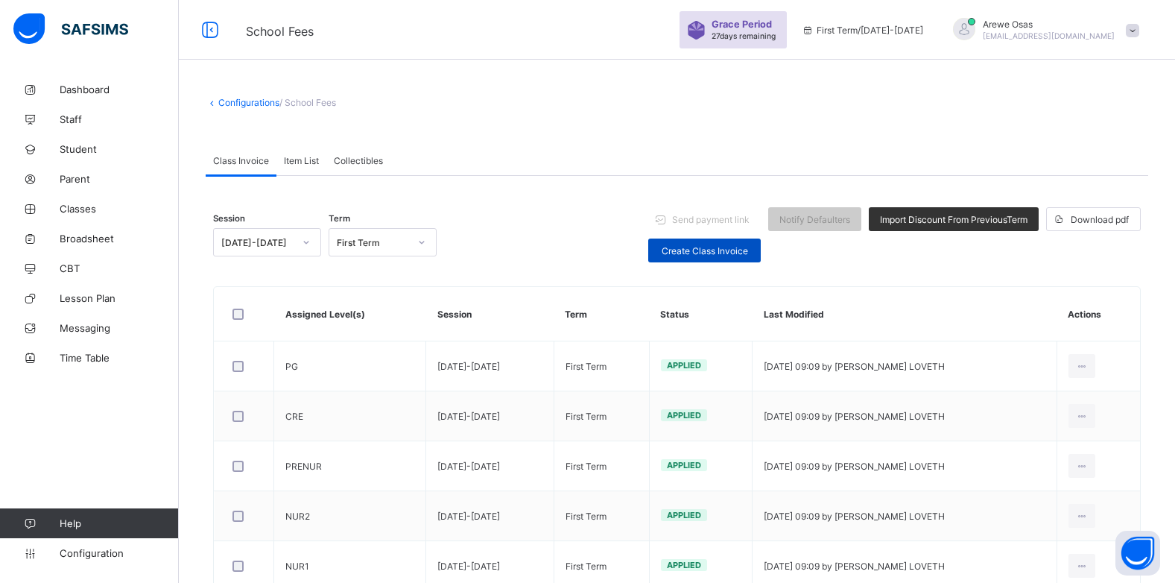
click at [706, 253] on span "Create Class Invoice" at bounding box center [705, 250] width 90 height 11
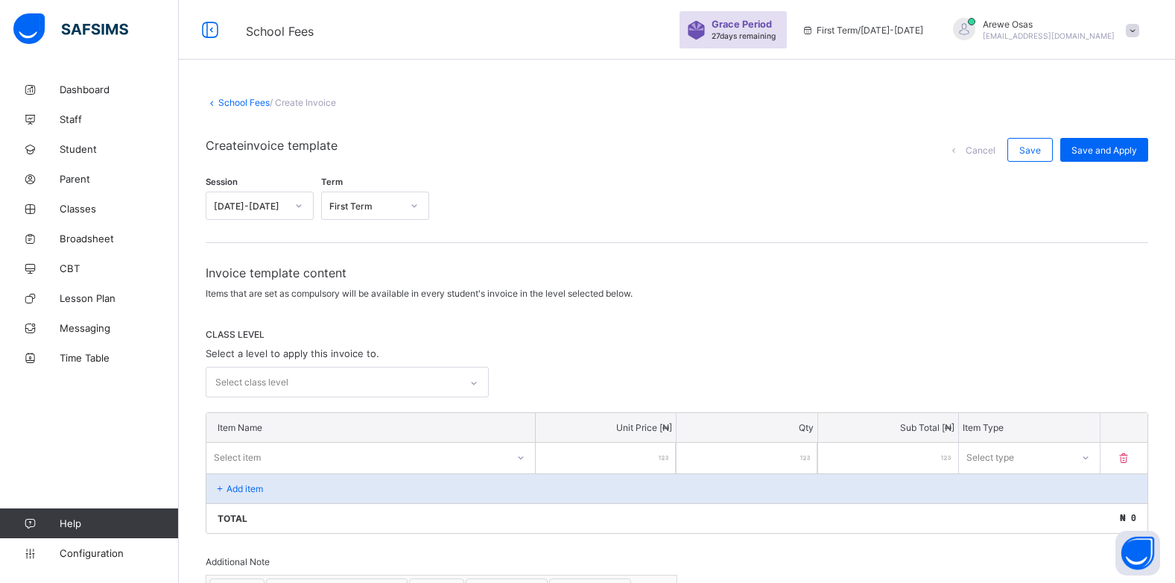
click at [256, 380] on div "Select class level" at bounding box center [251, 382] width 73 height 28
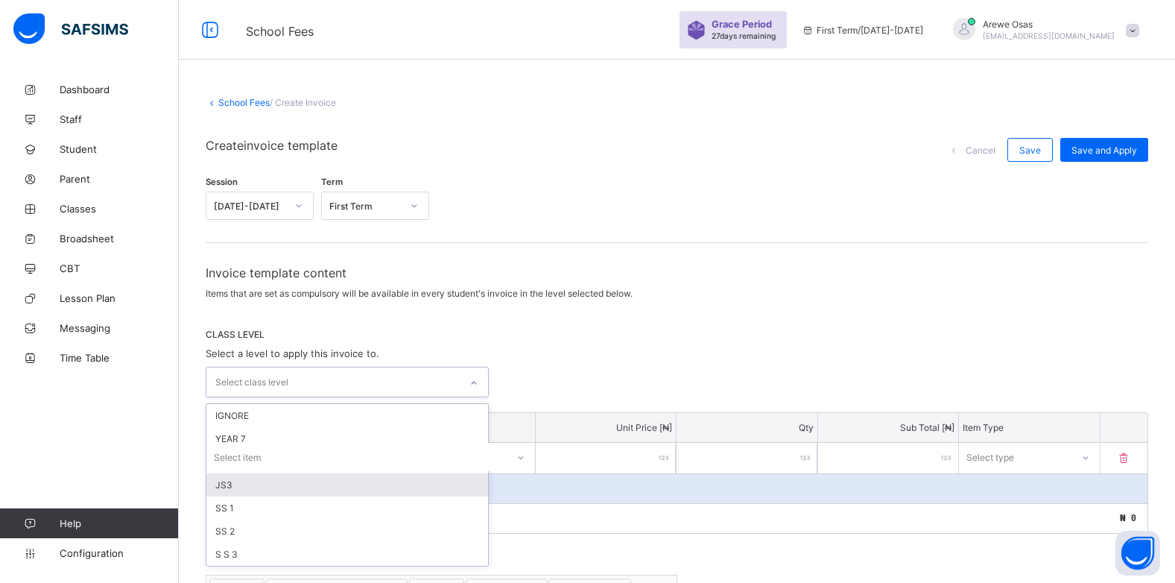
click at [240, 488] on div "JS3" at bounding box center [347, 484] width 282 height 23
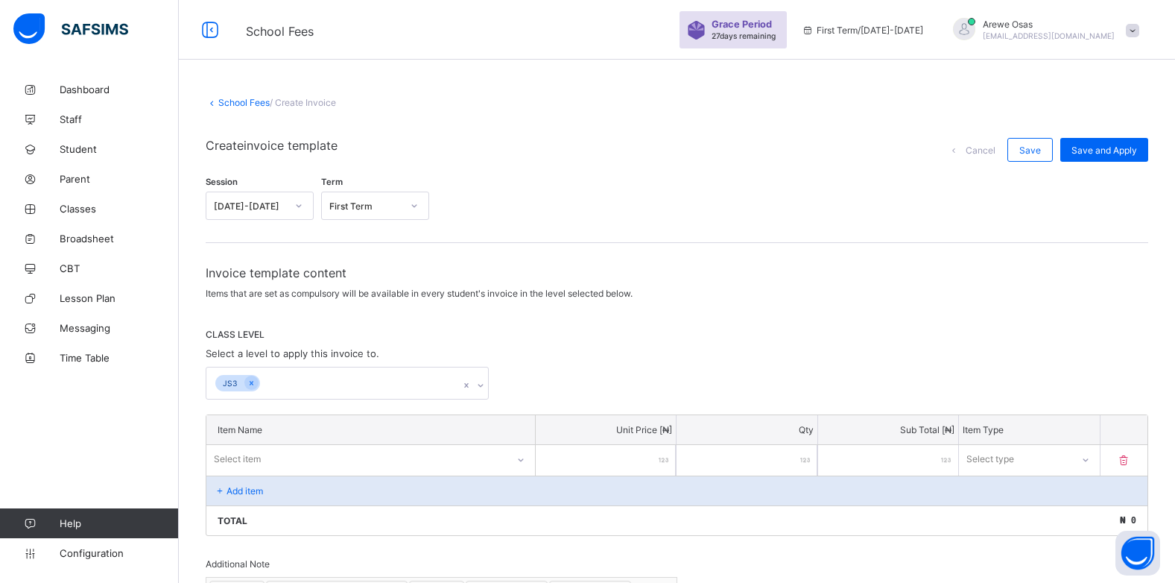
click at [580, 389] on div "JS3" at bounding box center [677, 383] width 943 height 33
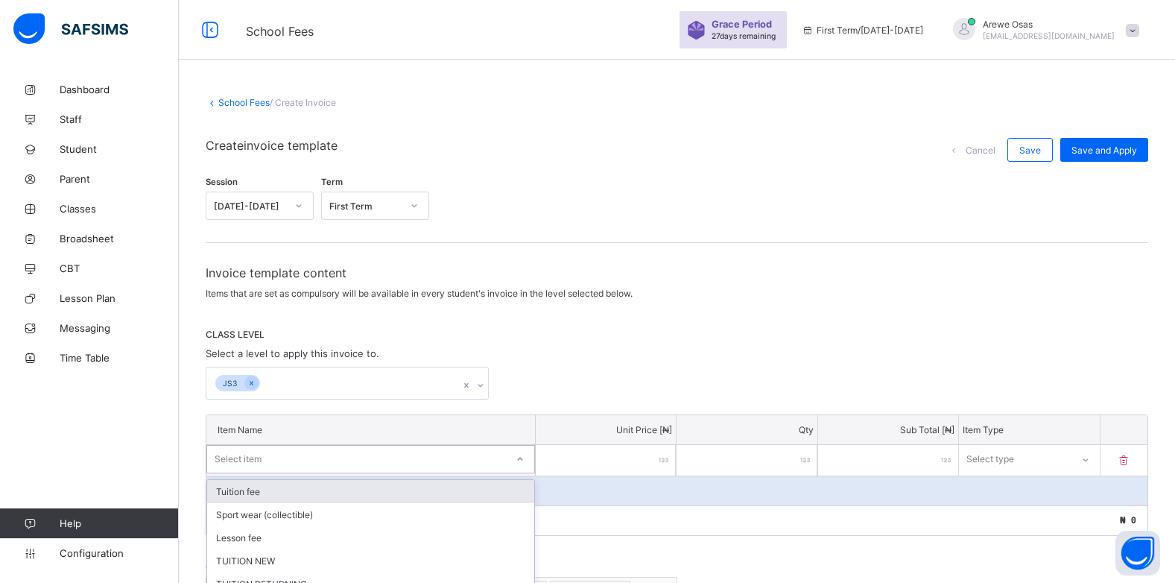
scroll to position [127, 0]
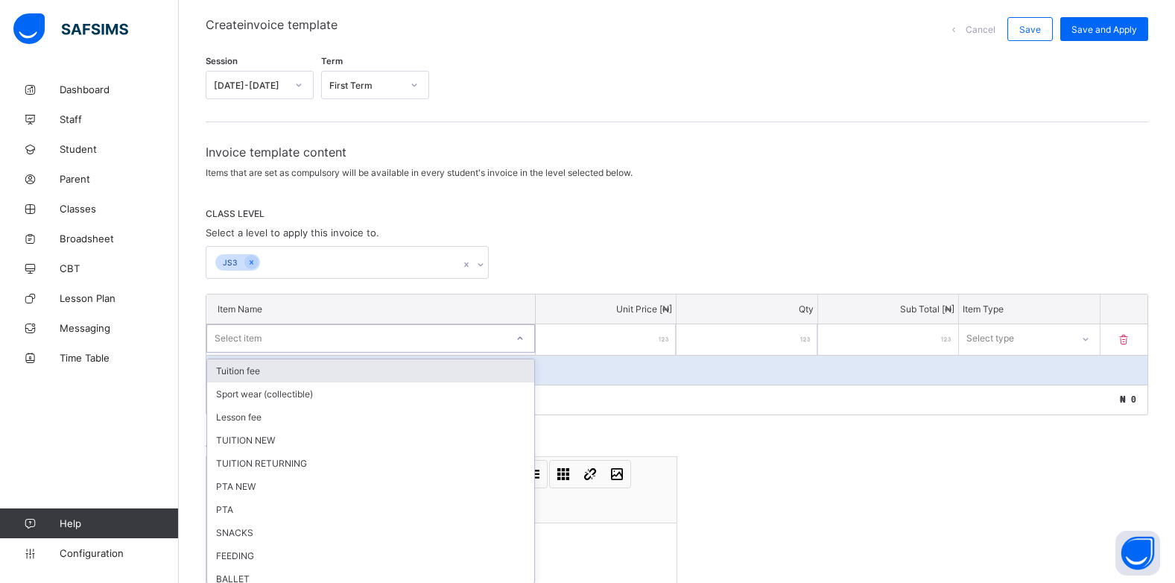
click at [520, 353] on div "option Tuition fee focused, 1 of 24. 24 results available. Use Up and Down to c…" at bounding box center [370, 338] width 329 height 28
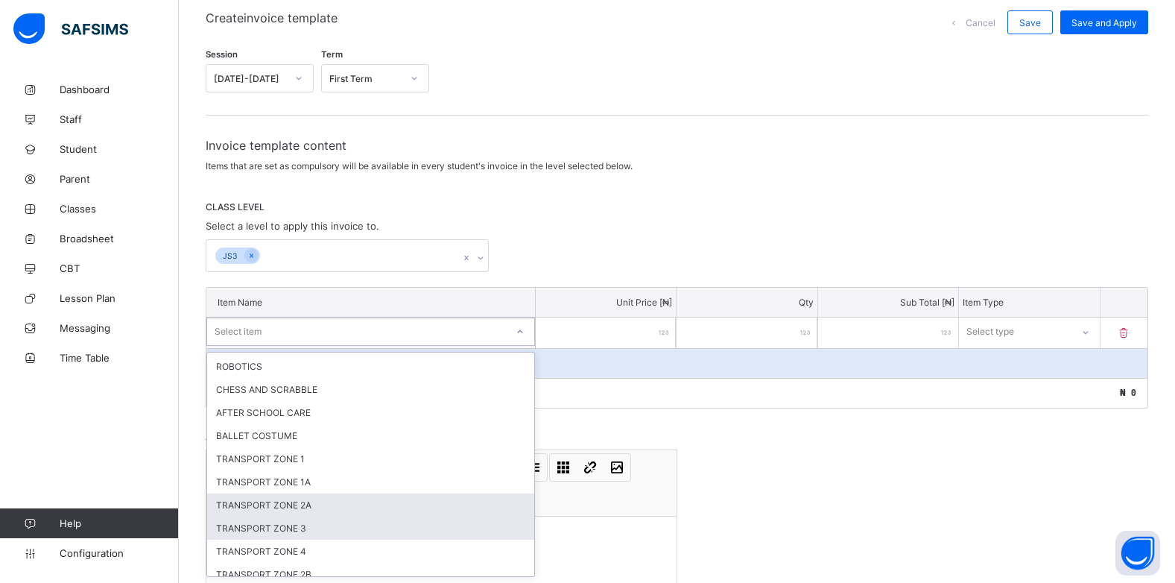
scroll to position [331, 0]
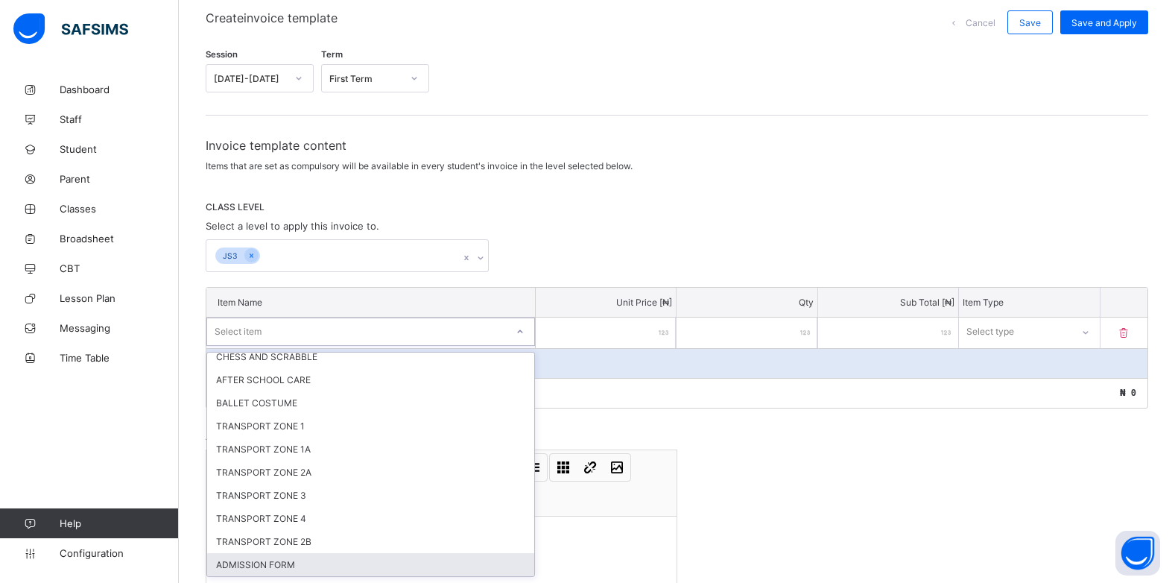
click at [290, 560] on div "ADMISSION FORM" at bounding box center [370, 564] width 327 height 23
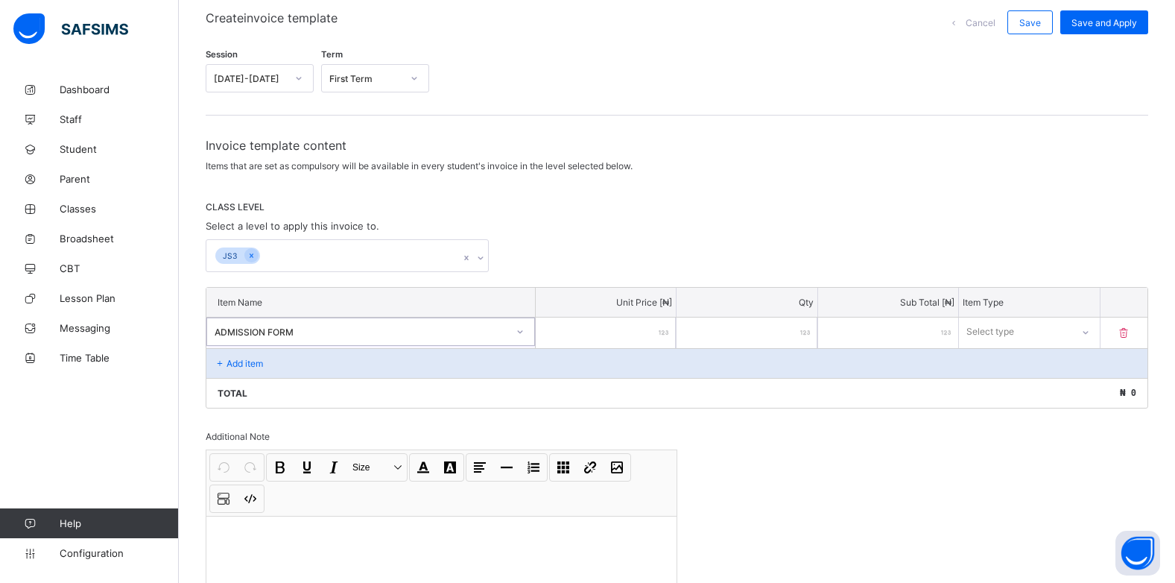
click at [656, 331] on input "number" at bounding box center [606, 333] width 140 height 31
click at [1015, 332] on div "Select type" at bounding box center [991, 332] width 48 height 28
click at [1011, 389] on div "Optional" at bounding box center [1029, 387] width 139 height 23
click at [249, 365] on p "Add item" at bounding box center [245, 363] width 37 height 11
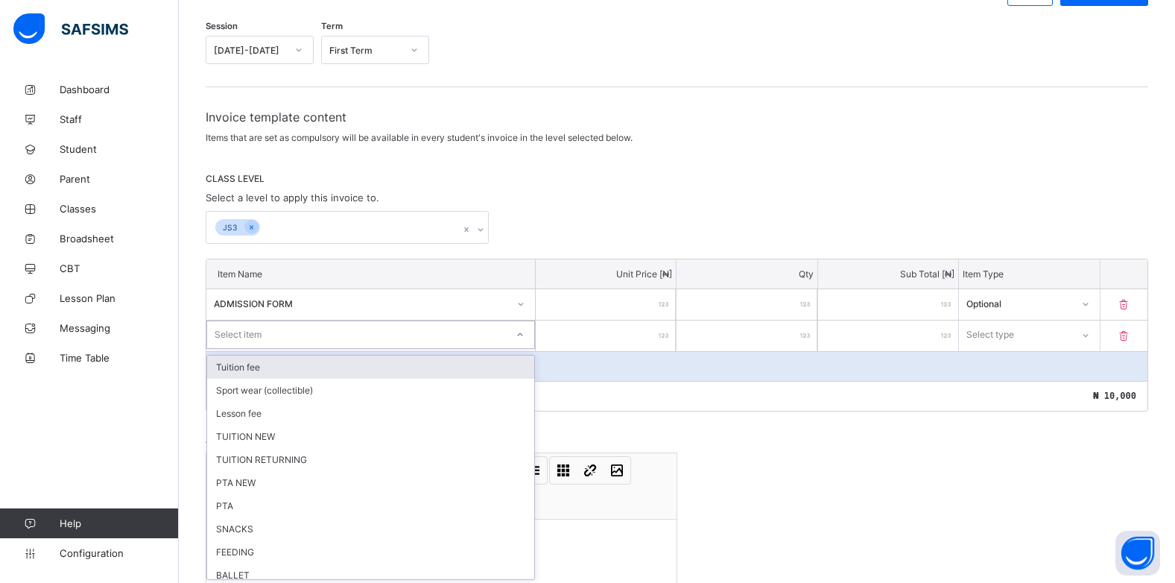
click at [522, 349] on div "option Tuition fee focused, 1 of 23. 23 results available. Use Up and Down to c…" at bounding box center [370, 334] width 329 height 28
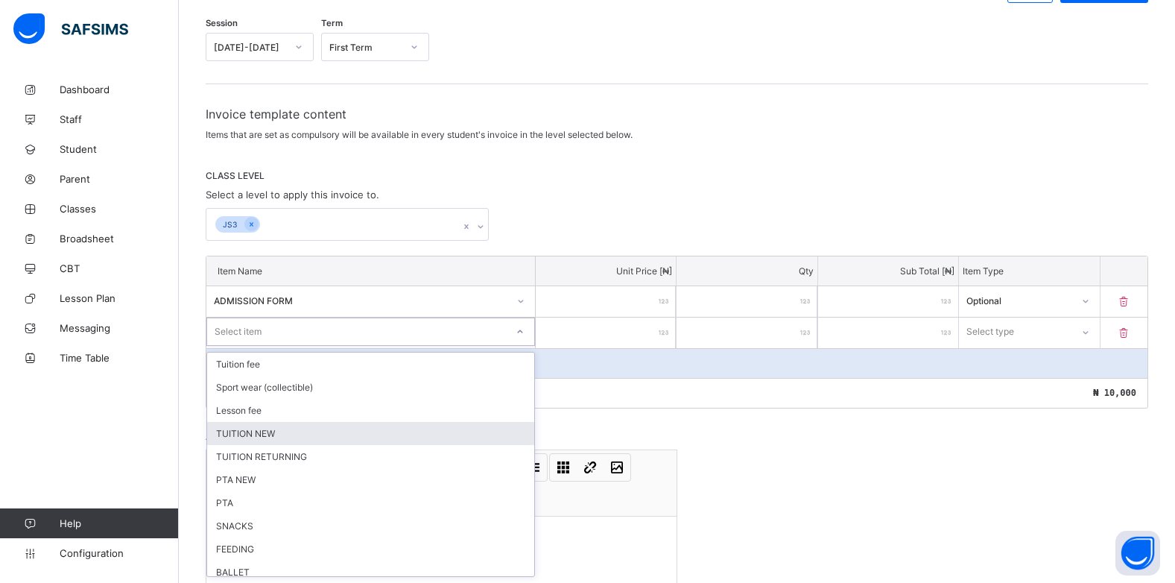
drag, startPoint x: 332, startPoint y: 440, endPoint x: 453, endPoint y: 385, distance: 132.7
click at [333, 438] on div "TUITION NEW" at bounding box center [370, 433] width 327 height 23
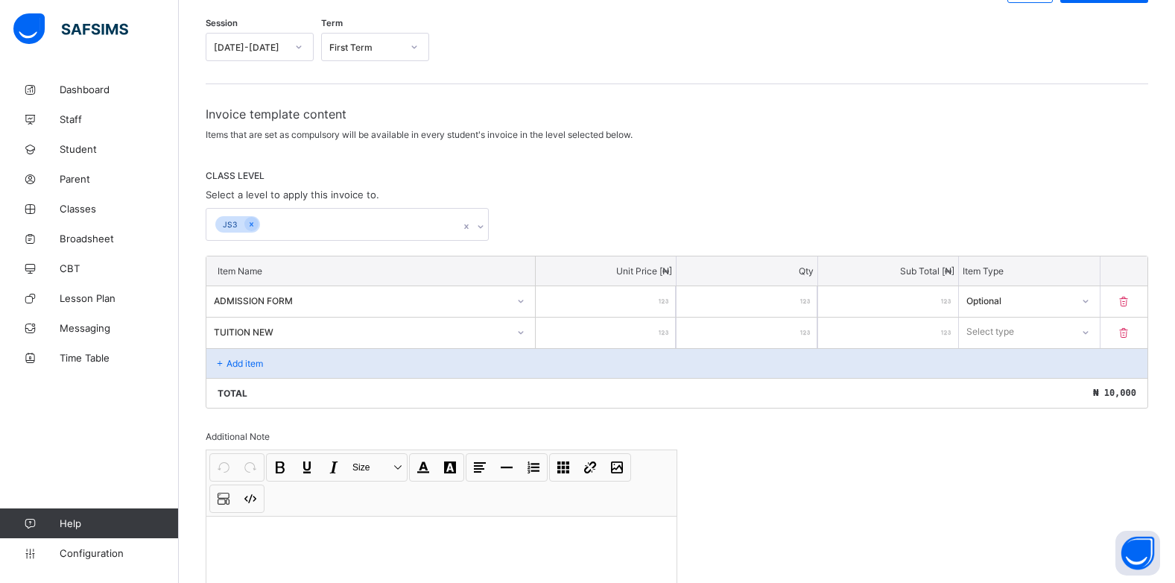
click at [663, 338] on input "number" at bounding box center [606, 333] width 140 height 31
click at [1090, 333] on icon at bounding box center [1085, 332] width 9 height 15
click at [1048, 387] on div "Optional" at bounding box center [1029, 387] width 139 height 23
drag, startPoint x: 253, startPoint y: 367, endPoint x: 265, endPoint y: 366, distance: 11.2
click at [265, 366] on div "Add item" at bounding box center [676, 363] width 941 height 30
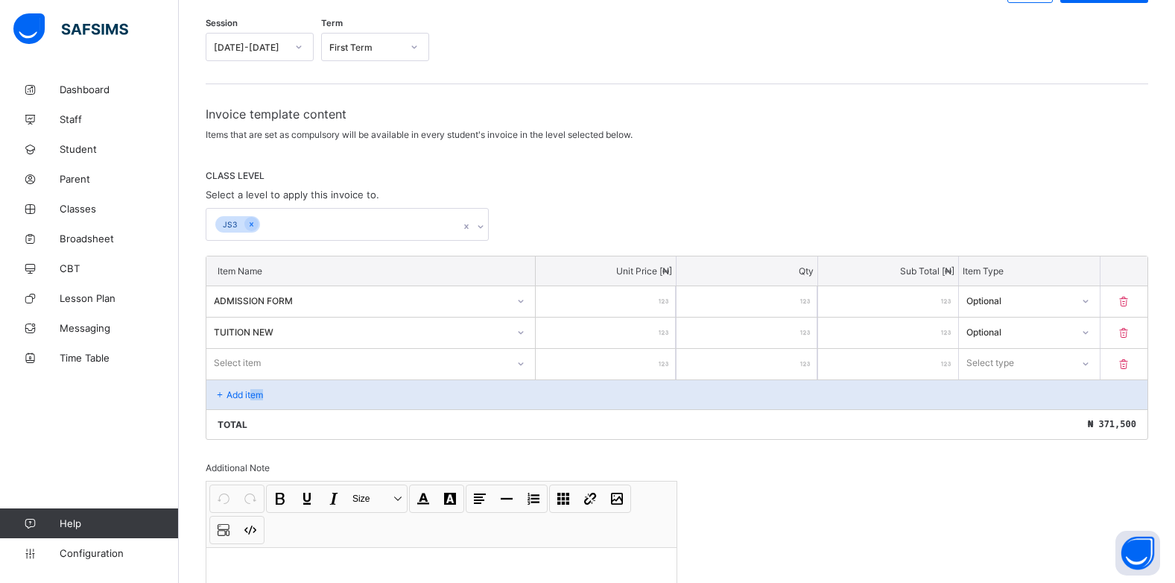
scroll to position [190, 0]
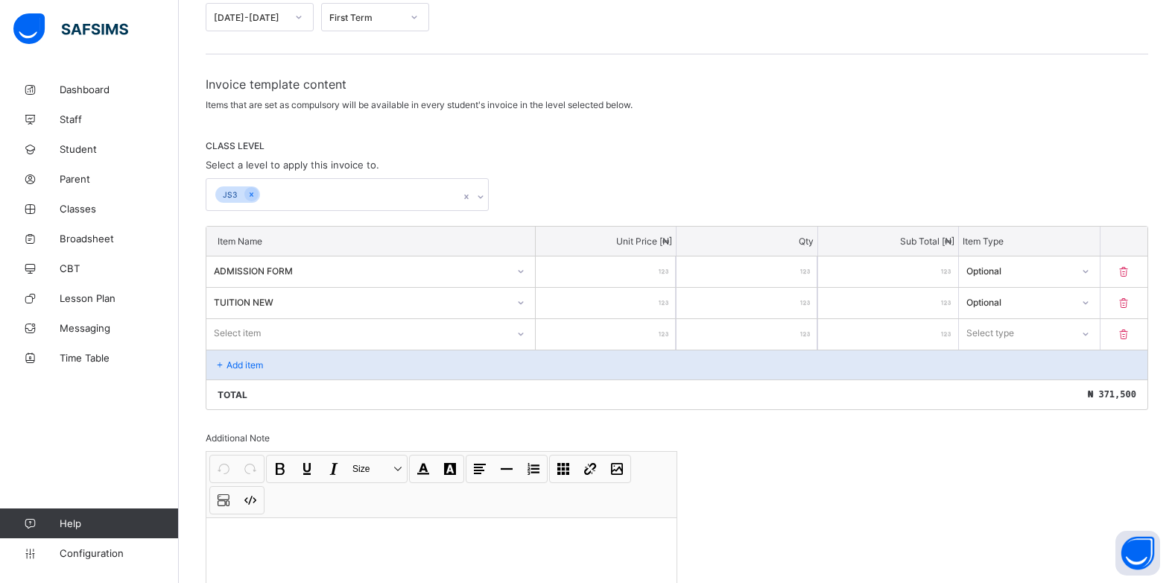
click at [519, 347] on div "Select item" at bounding box center [370, 333] width 329 height 28
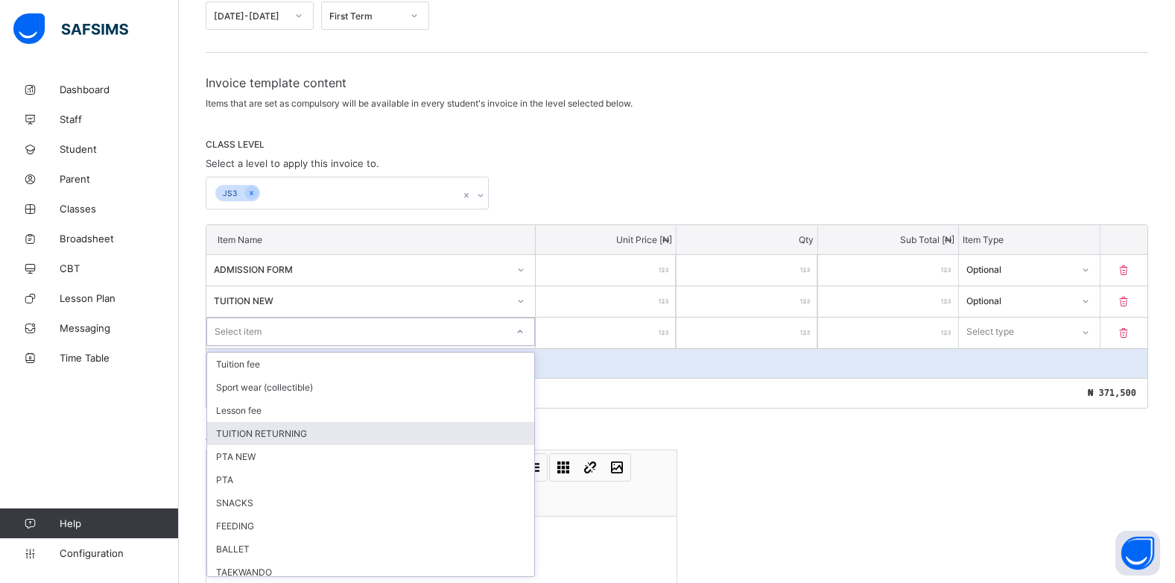
drag, startPoint x: 274, startPoint y: 433, endPoint x: 564, endPoint y: 379, distance: 295.6
click at [274, 432] on div "TUITION RETURNING" at bounding box center [370, 433] width 327 height 23
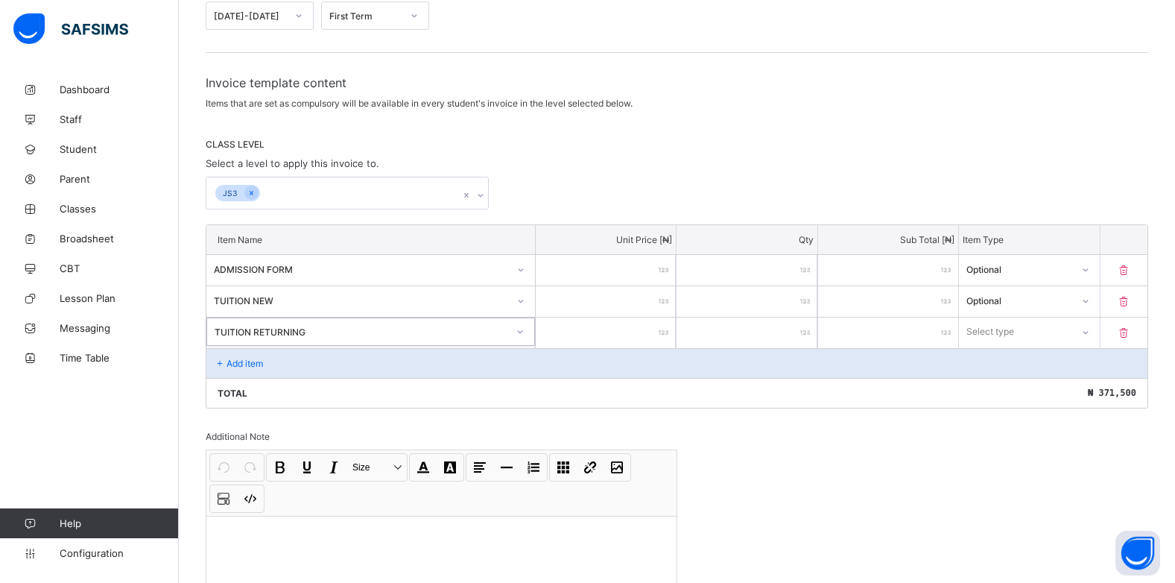
click at [669, 332] on div at bounding box center [606, 333] width 140 height 31
click at [661, 332] on div at bounding box center [606, 333] width 140 height 31
click at [661, 332] on input "number" at bounding box center [606, 333] width 140 height 31
click at [1088, 334] on div at bounding box center [1084, 332] width 25 height 24
click at [1049, 387] on div "Optional" at bounding box center [1029, 387] width 139 height 23
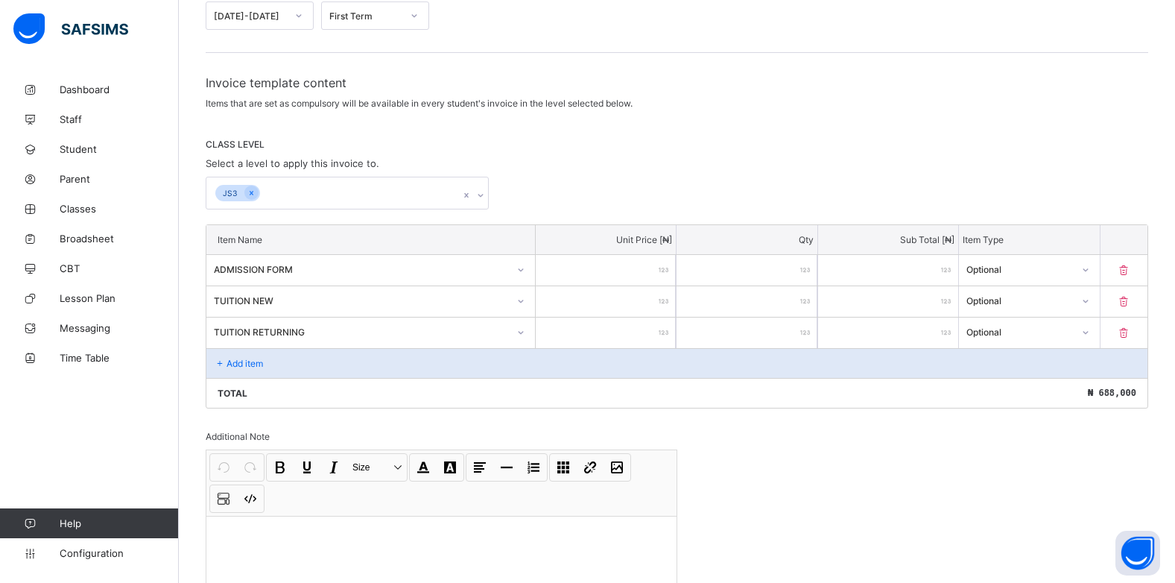
click at [246, 358] on p "Add item" at bounding box center [245, 363] width 37 height 11
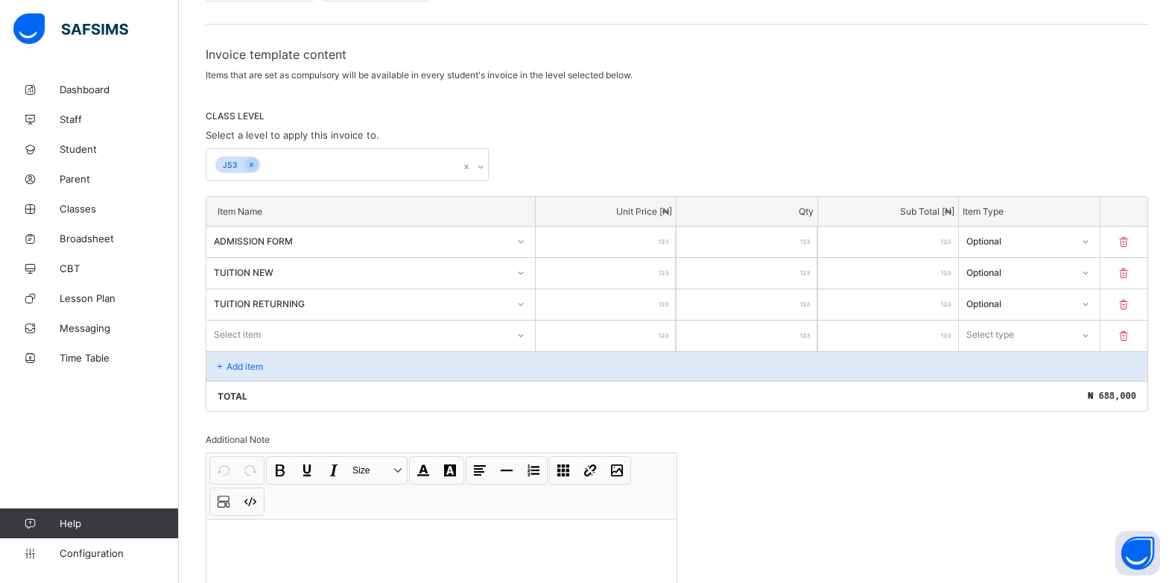
click at [530, 349] on div "Select item" at bounding box center [370, 334] width 329 height 28
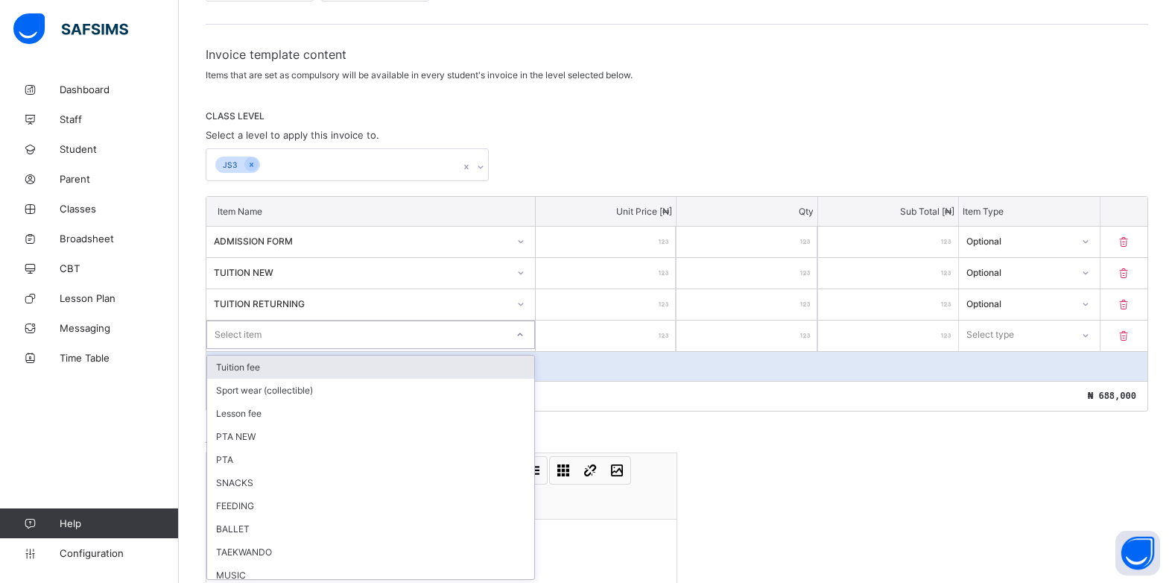
scroll to position [221, 0]
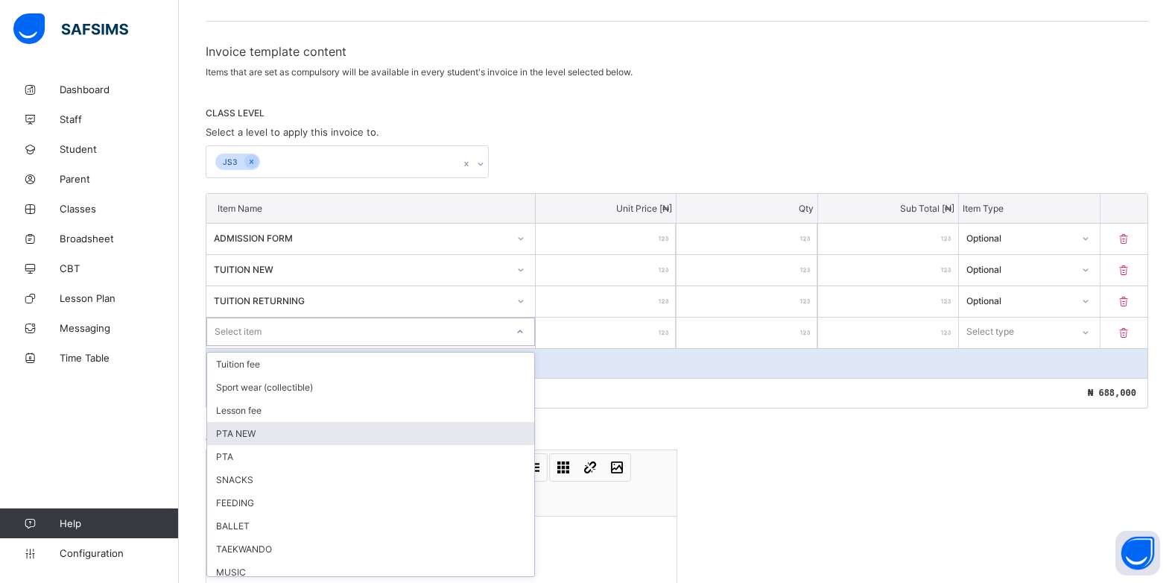
click at [268, 433] on div "PTA NEW" at bounding box center [370, 433] width 327 height 23
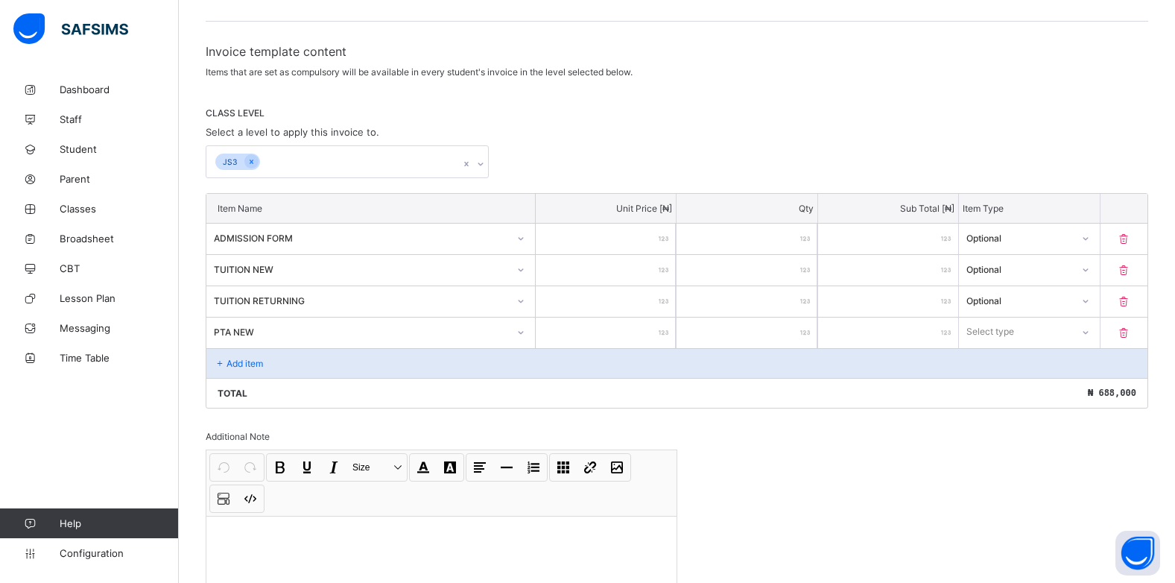
click at [659, 332] on input "number" at bounding box center [606, 333] width 140 height 31
click at [1043, 333] on div "Select type" at bounding box center [1015, 331] width 112 height 21
click at [1008, 386] on div "Optional" at bounding box center [1029, 387] width 139 height 23
click at [275, 361] on div "Add item" at bounding box center [676, 363] width 941 height 30
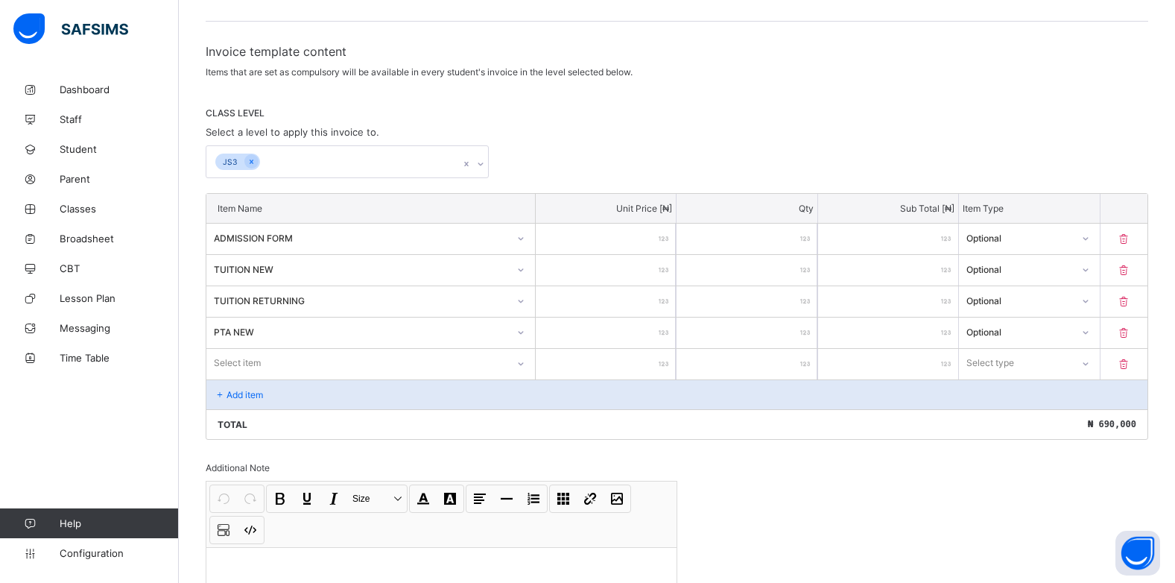
click at [540, 367] on input "number" at bounding box center [606, 364] width 140 height 31
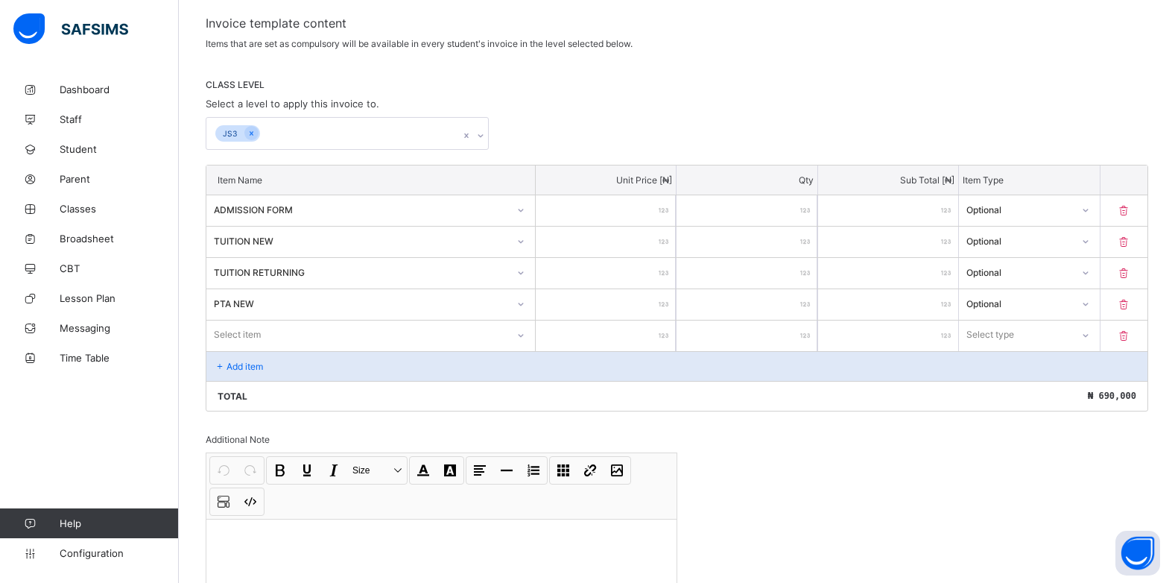
click at [521, 349] on div "Select item" at bounding box center [370, 334] width 329 height 28
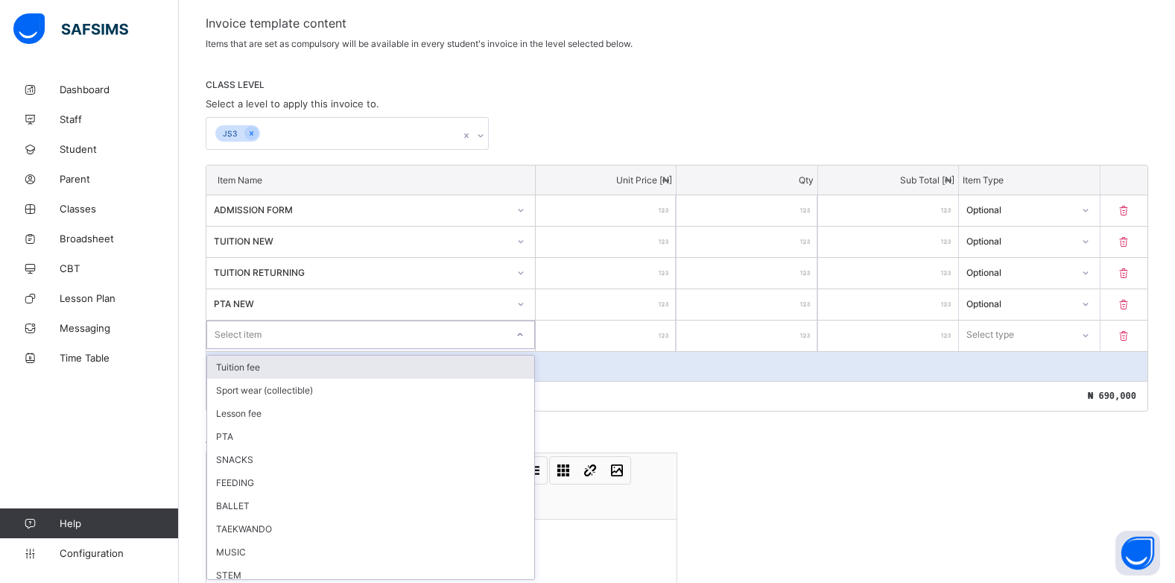
scroll to position [253, 0]
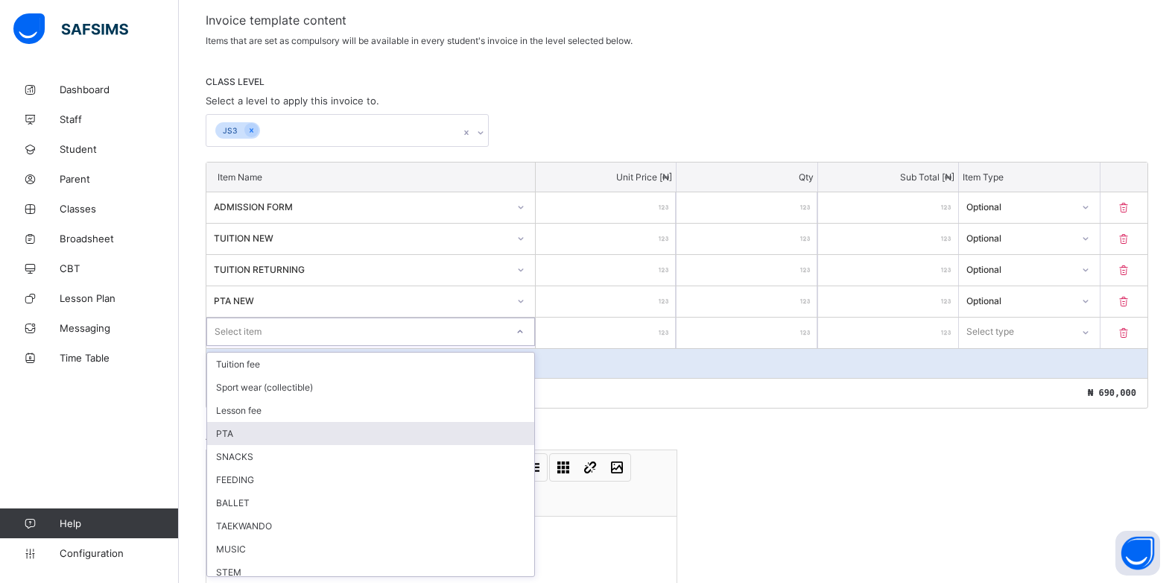
click at [342, 429] on div "PTA" at bounding box center [370, 433] width 327 height 23
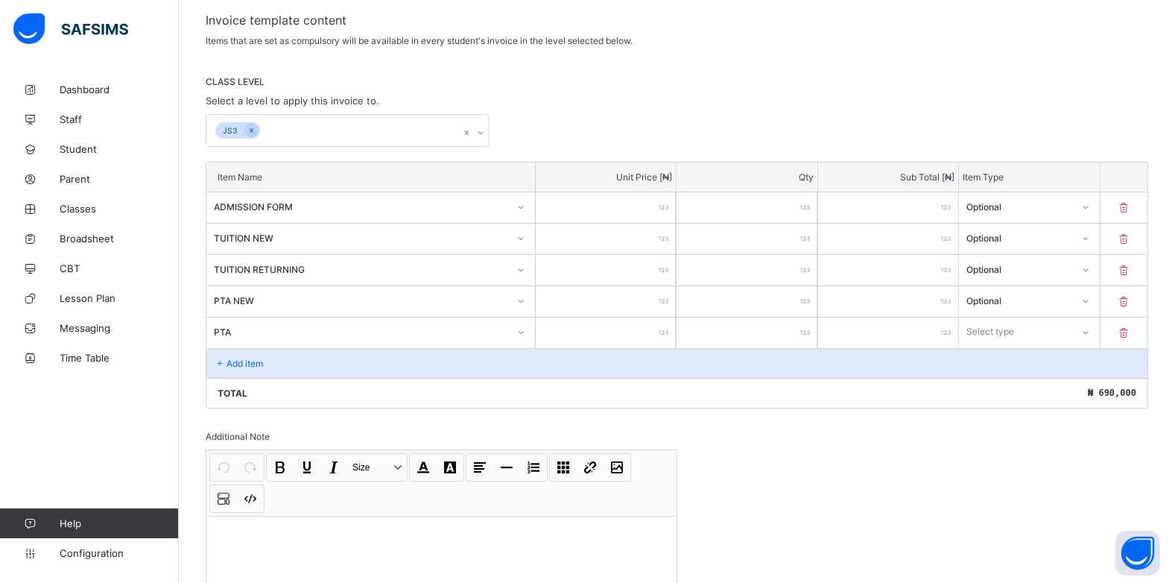
click at [652, 329] on input "number" at bounding box center [606, 333] width 140 height 31
click at [1064, 340] on div "Select type" at bounding box center [1015, 331] width 110 height 21
click at [1065, 391] on div "Optional" at bounding box center [1029, 387] width 139 height 23
click at [267, 365] on div "Add item" at bounding box center [676, 363] width 941 height 30
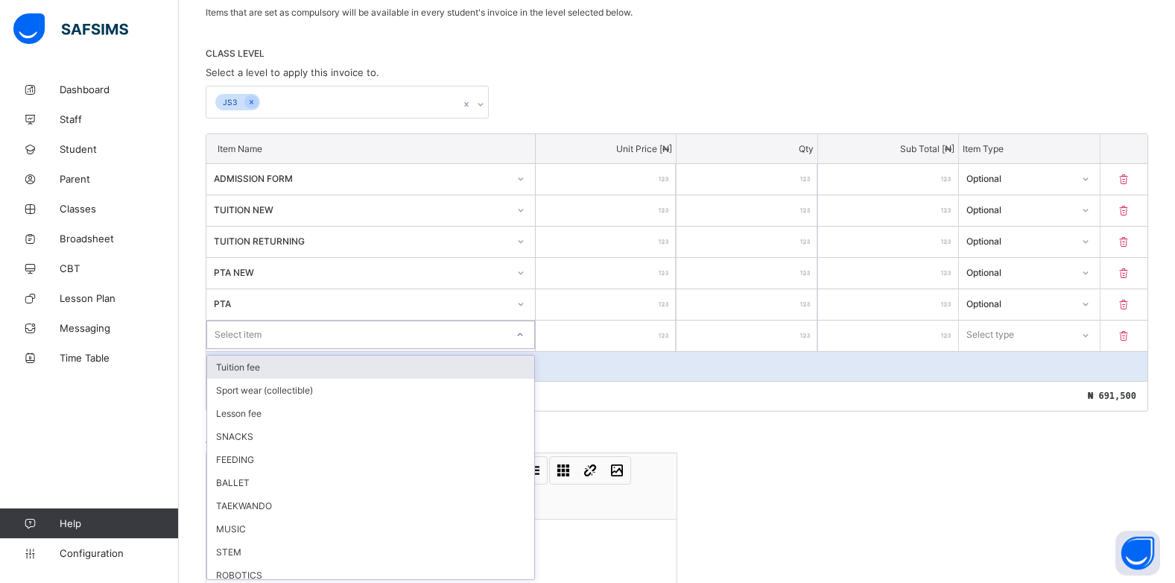
click at [519, 349] on div "option Tuition fee focused, 1 of 19. 19 results available. Use Up and Down to c…" at bounding box center [370, 334] width 329 height 28
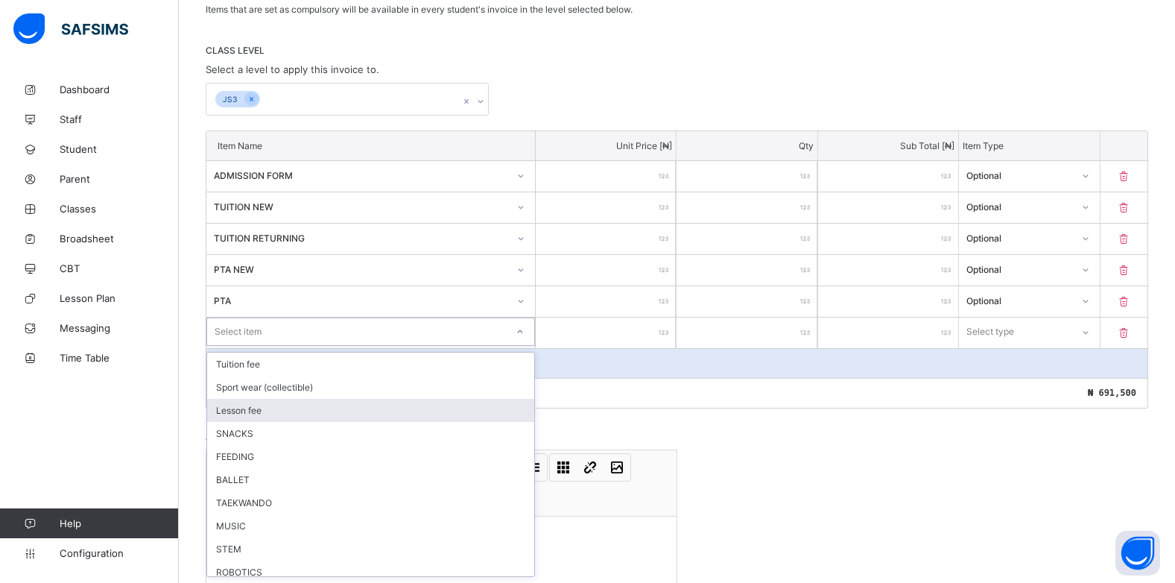
click at [326, 411] on div "Lesson fee" at bounding box center [370, 410] width 327 height 23
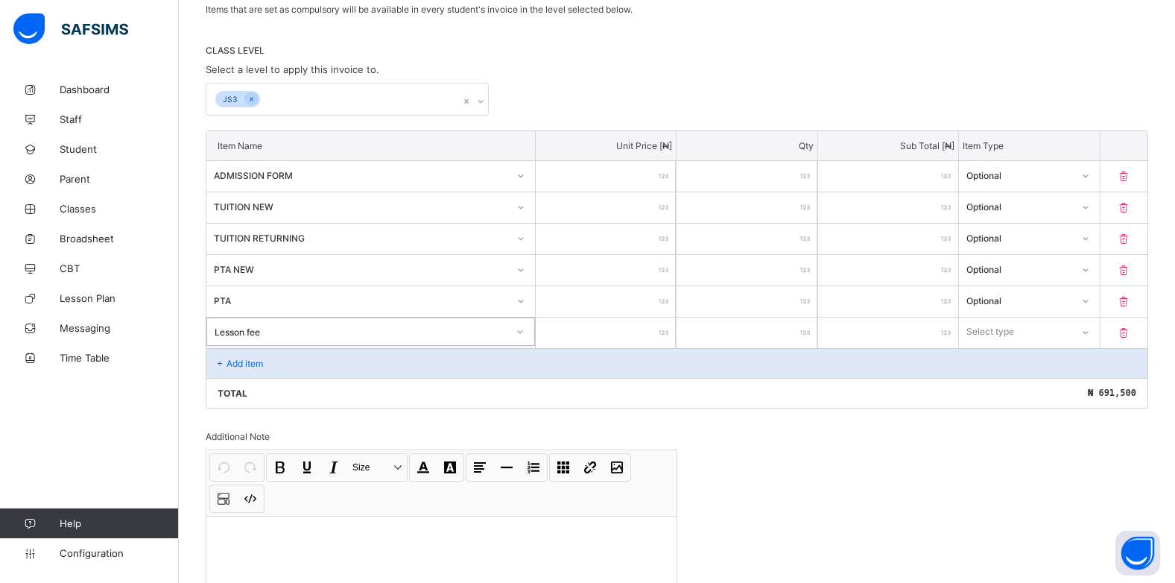
click at [663, 332] on input "number" at bounding box center [606, 333] width 140 height 31
click at [1090, 333] on icon at bounding box center [1085, 332] width 9 height 15
click at [1032, 382] on div "Optional" at bounding box center [1029, 387] width 139 height 23
click at [238, 364] on p "Add item" at bounding box center [245, 363] width 37 height 11
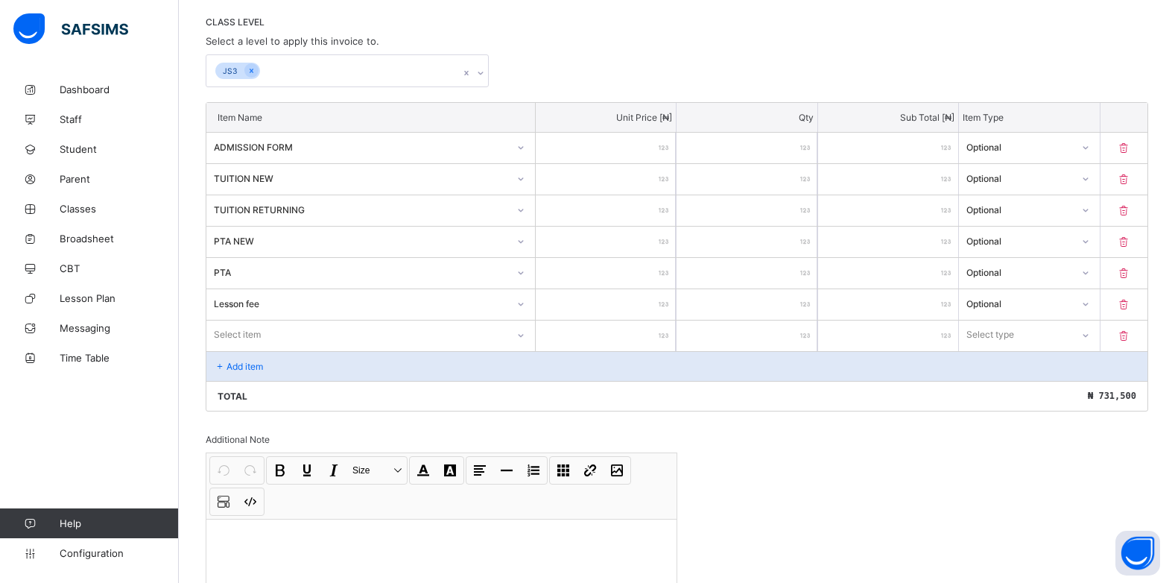
click at [522, 349] on div "Select item" at bounding box center [370, 334] width 329 height 28
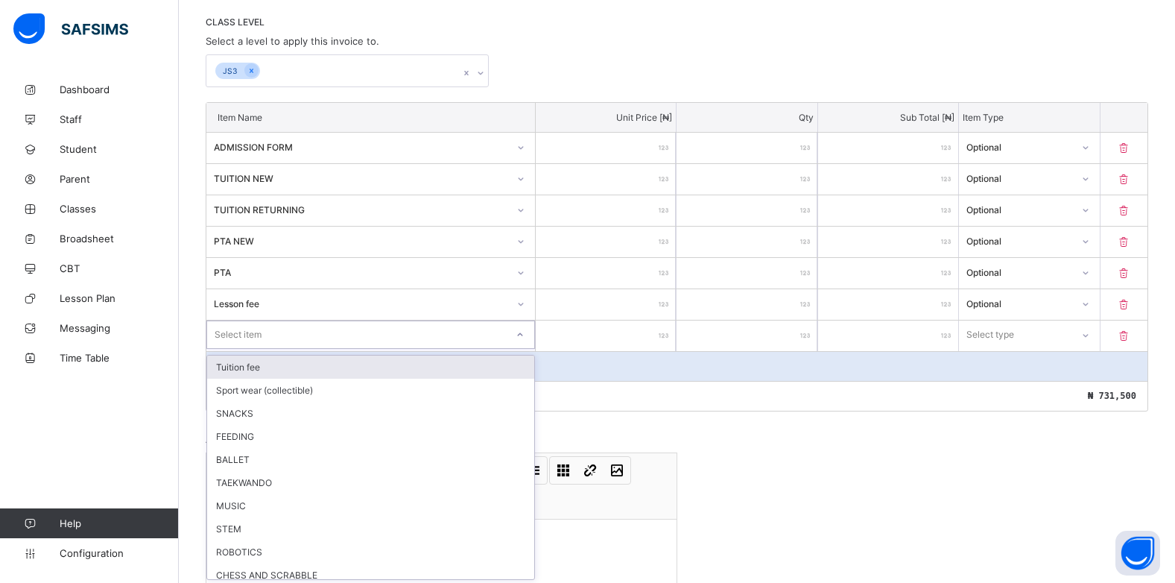
scroll to position [315, 0]
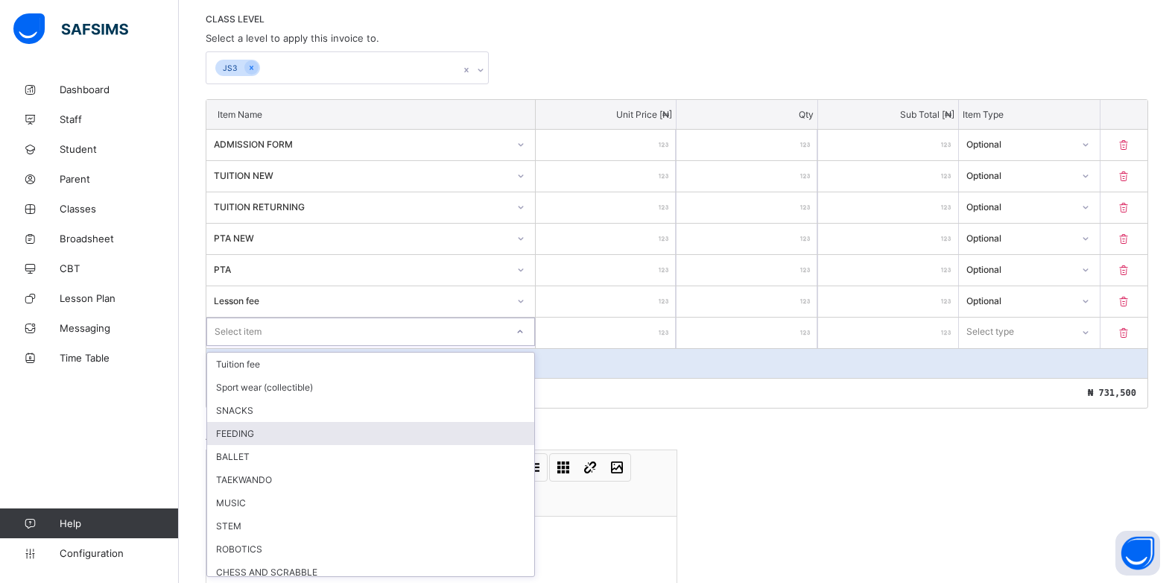
click at [274, 431] on div "FEEDING" at bounding box center [370, 433] width 327 height 23
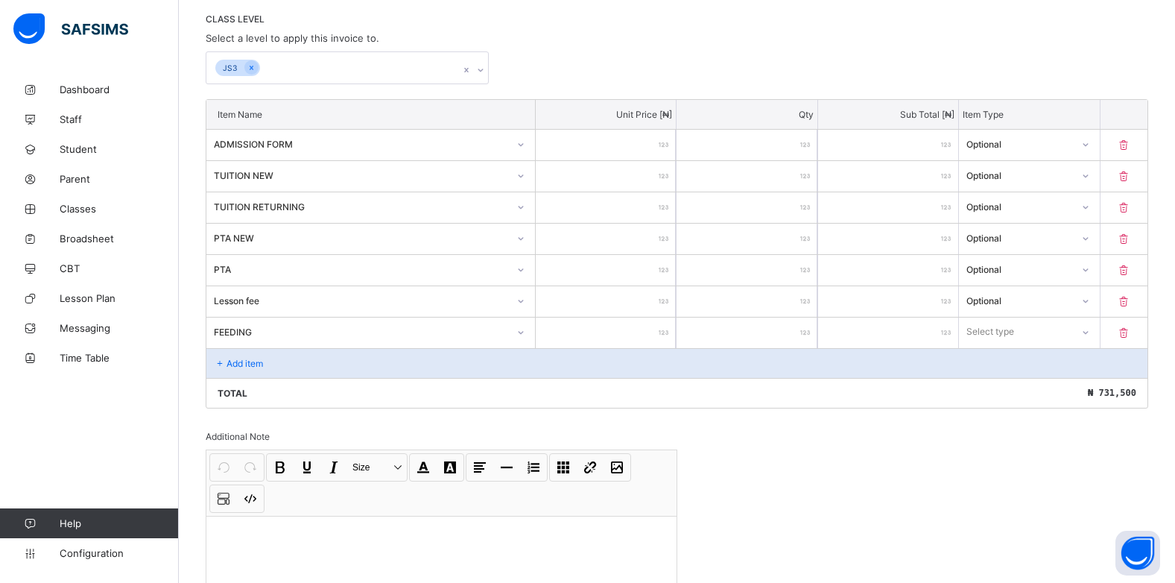
click at [660, 331] on input "number" at bounding box center [606, 333] width 140 height 31
click at [1071, 330] on div "Select type" at bounding box center [1015, 331] width 112 height 21
click at [1034, 384] on div "Optional" at bounding box center [1029, 387] width 139 height 23
click at [262, 362] on p "Add item" at bounding box center [245, 363] width 37 height 11
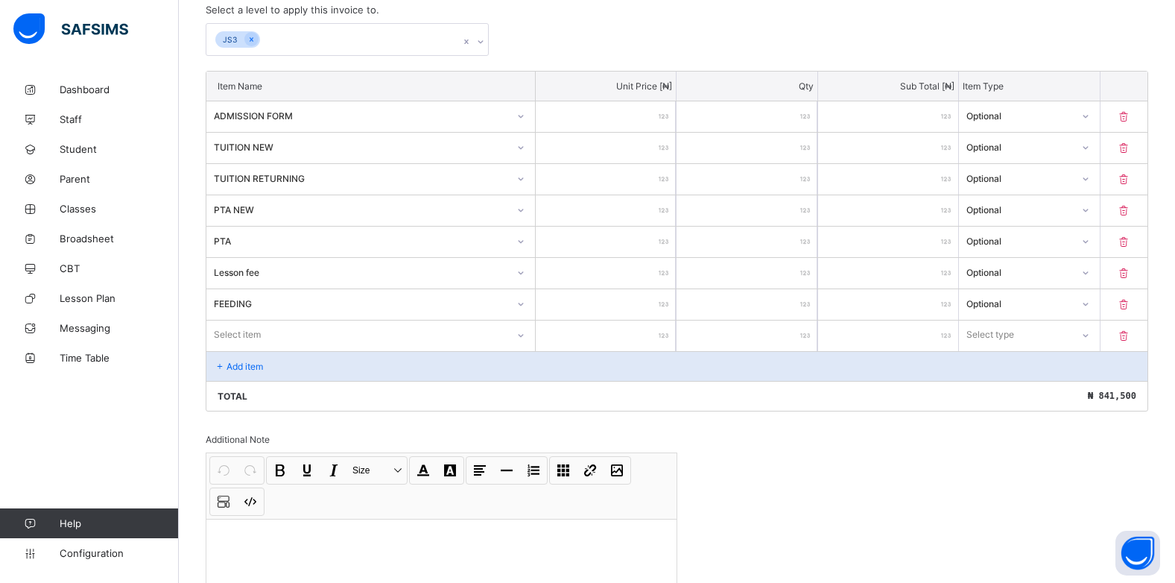
click at [521, 349] on div "Select item" at bounding box center [370, 334] width 329 height 28
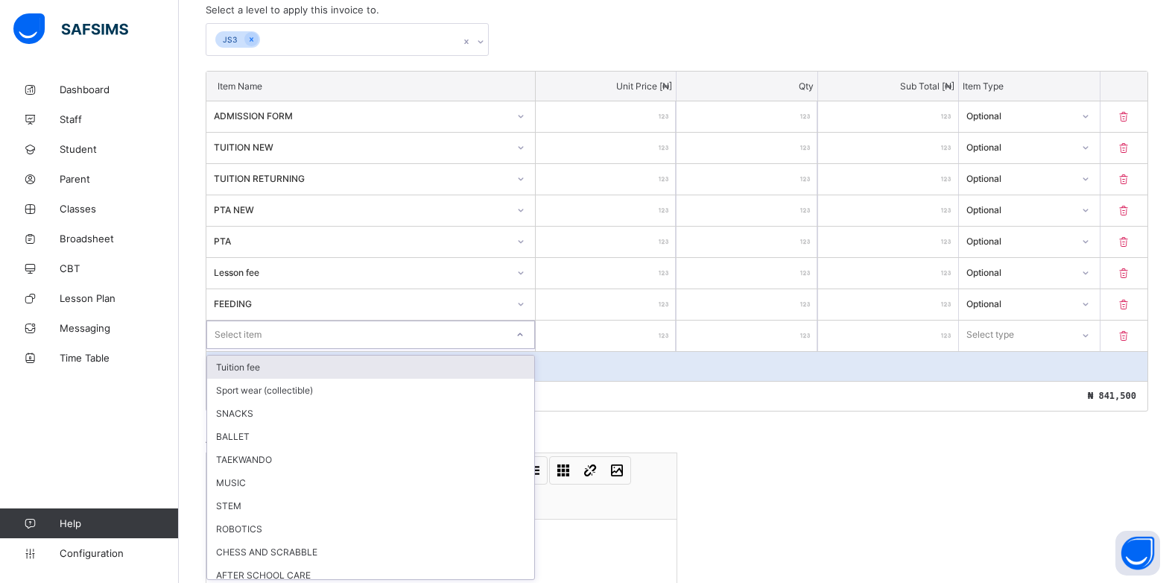
scroll to position [347, 0]
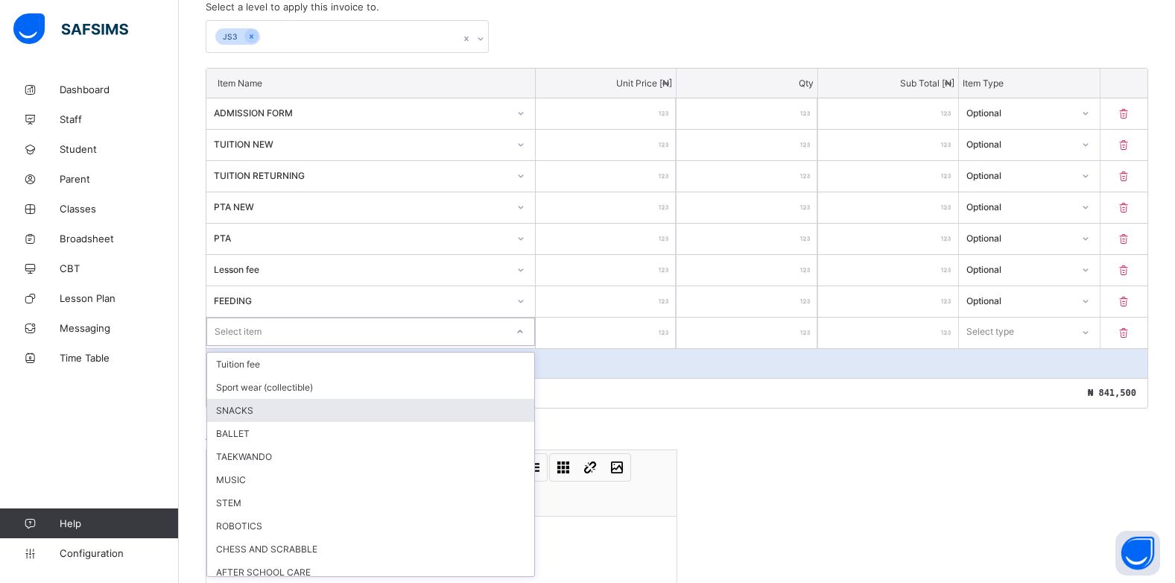
drag, startPoint x: 307, startPoint y: 408, endPoint x: 555, endPoint y: 332, distance: 259.6
click at [307, 407] on div "SNACKS" at bounding box center [370, 410] width 327 height 23
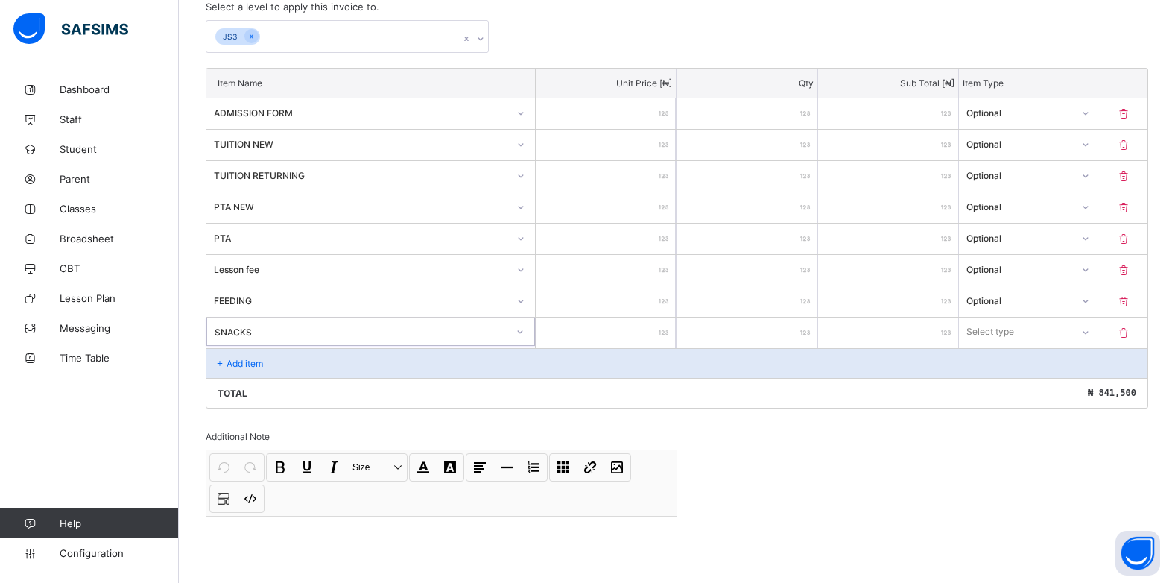
click at [662, 336] on input "number" at bounding box center [606, 333] width 140 height 31
click at [1090, 327] on div at bounding box center [1085, 332] width 25 height 24
click at [1052, 388] on div "Optional" at bounding box center [1029, 387] width 139 height 23
click at [274, 362] on div "Add item" at bounding box center [676, 363] width 941 height 30
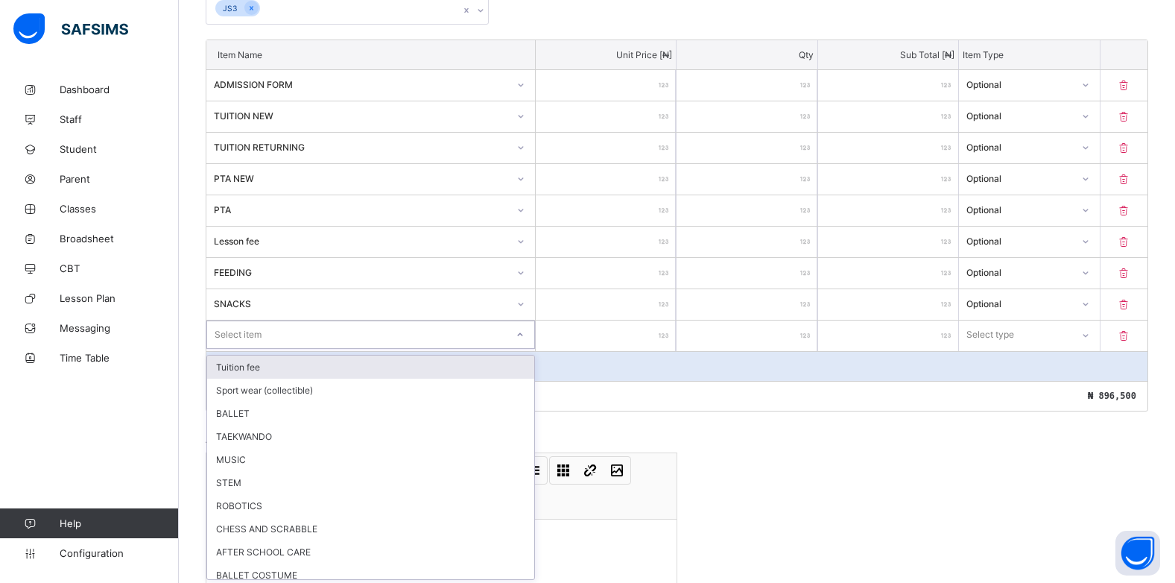
click at [521, 349] on div "option Tuition fee focused, 1 of 16. 16 results available. Use Up and Down to c…" at bounding box center [370, 334] width 329 height 28
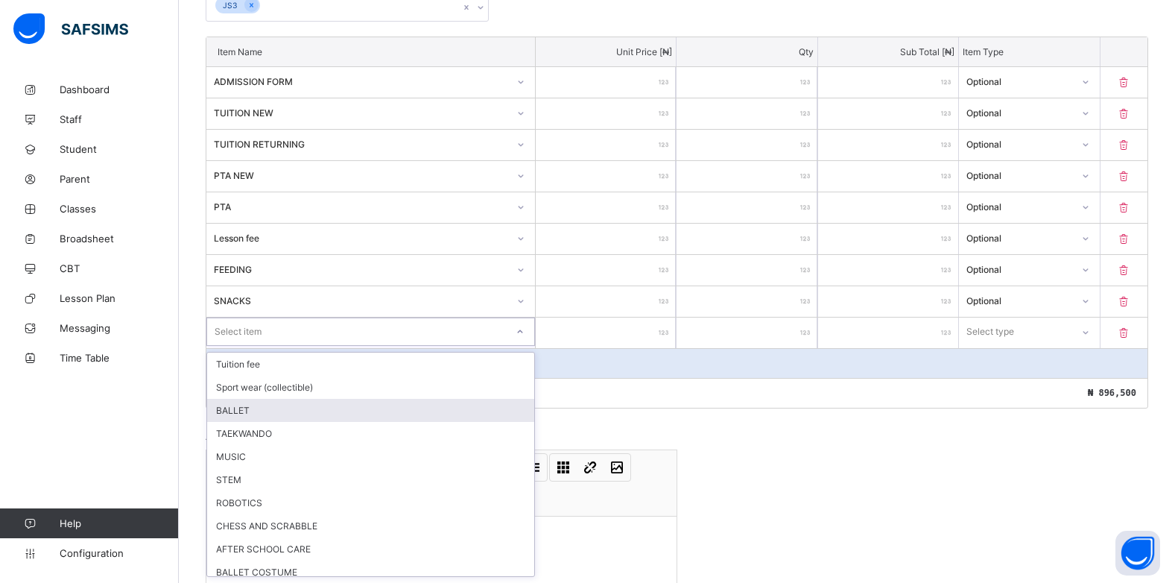
drag, startPoint x: 256, startPoint y: 411, endPoint x: 288, endPoint y: 408, distance: 32.2
click at [257, 411] on div "BALLET" at bounding box center [370, 410] width 327 height 23
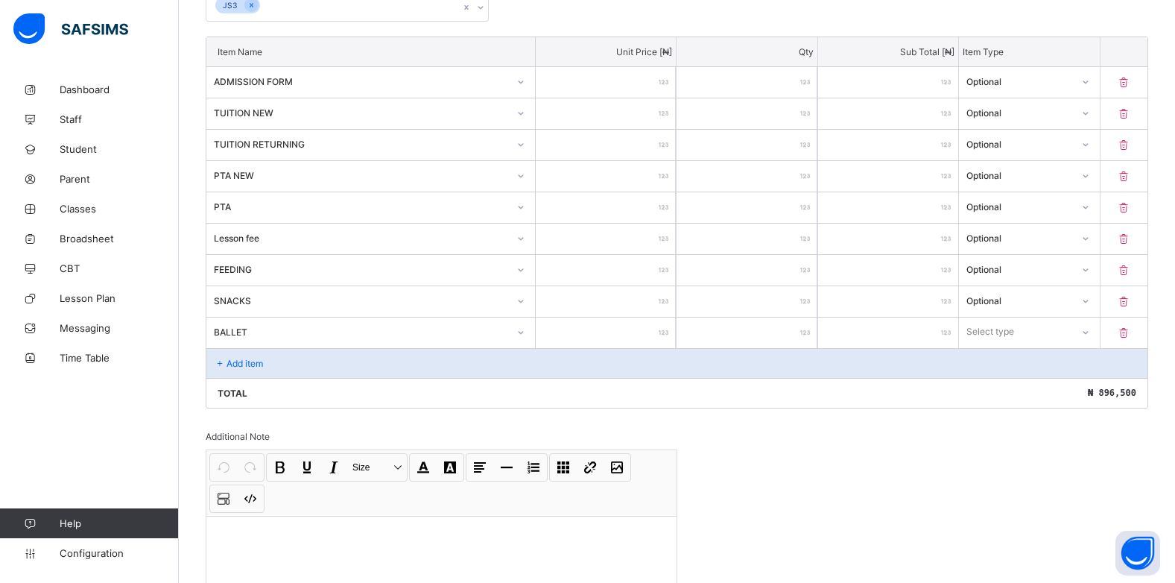
click at [660, 331] on input "number" at bounding box center [606, 333] width 140 height 31
click at [1086, 338] on div at bounding box center [1085, 332] width 25 height 24
click at [1073, 389] on div "Optional" at bounding box center [1029, 387] width 139 height 23
click at [233, 373] on div "Add item" at bounding box center [676, 363] width 941 height 30
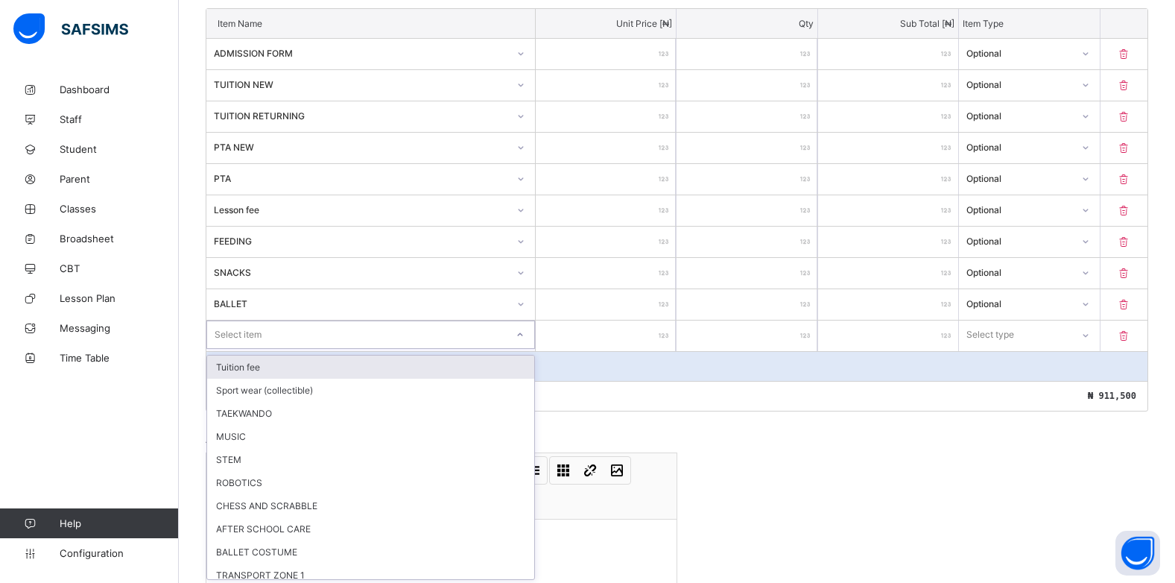
click at [525, 349] on div "option Tuition fee focused, 1 of 15. 15 results available. Use Up and Down to c…" at bounding box center [370, 334] width 329 height 28
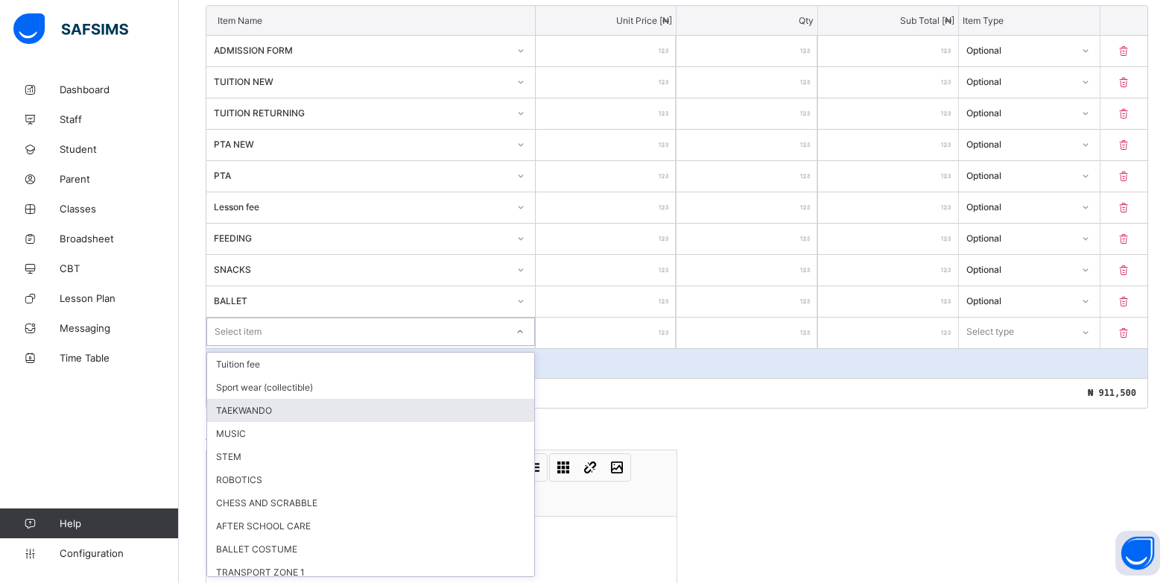
drag, startPoint x: 361, startPoint y: 407, endPoint x: 515, endPoint y: 385, distance: 155.9
click at [372, 407] on div "TAEKWANDO" at bounding box center [370, 410] width 327 height 23
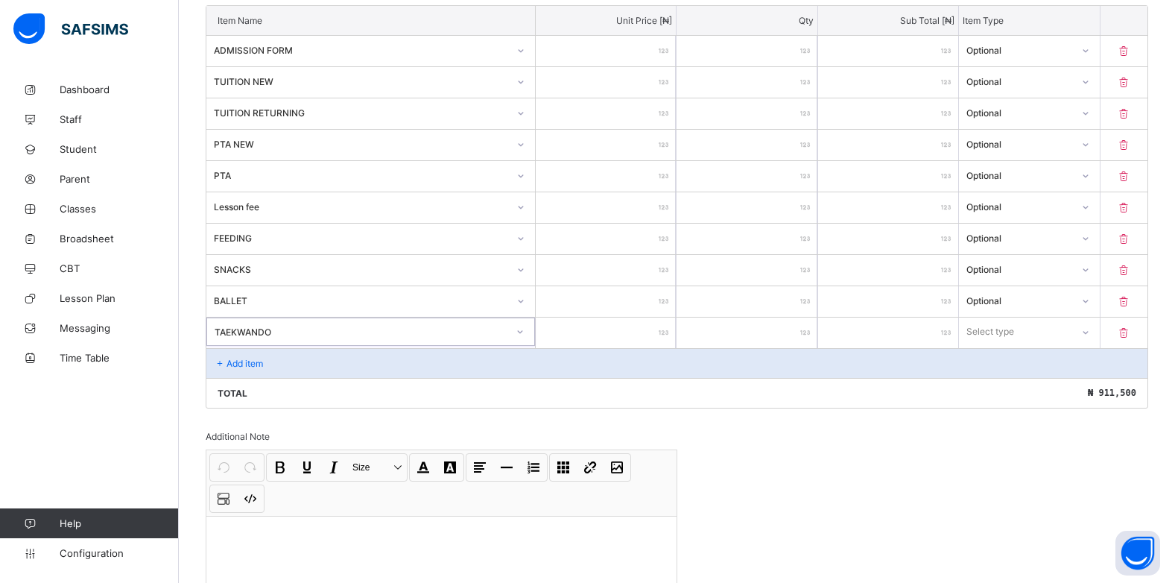
click at [656, 333] on input "number" at bounding box center [606, 333] width 140 height 31
click at [1087, 331] on div at bounding box center [1085, 332] width 25 height 24
click at [1029, 384] on div "Optional" at bounding box center [1029, 387] width 139 height 23
click at [247, 368] on div "Add item" at bounding box center [676, 363] width 941 height 30
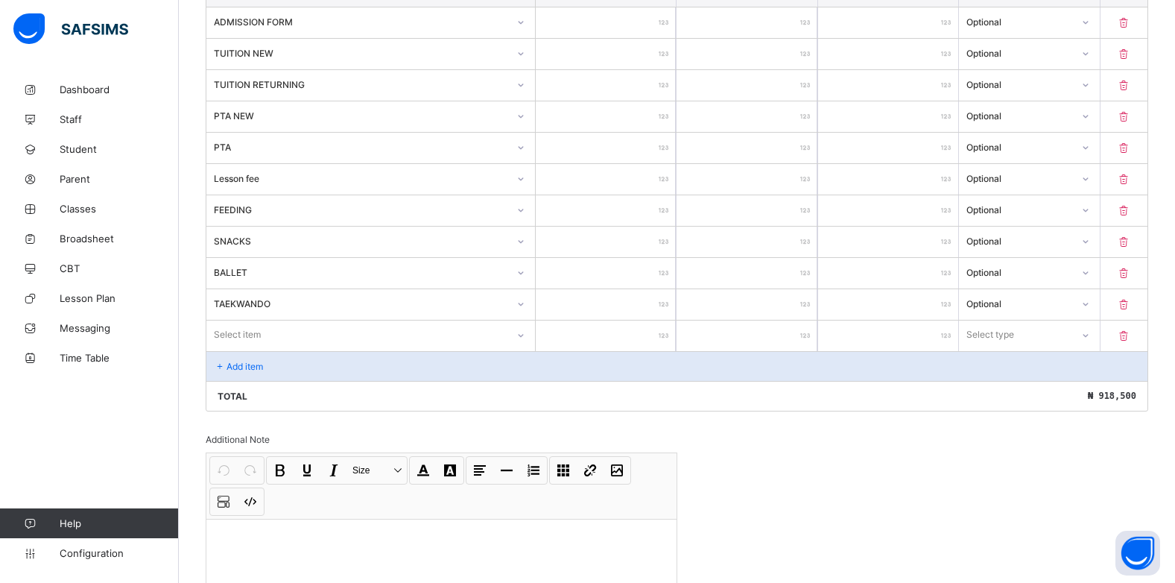
click at [518, 349] on div "Select item" at bounding box center [370, 334] width 329 height 28
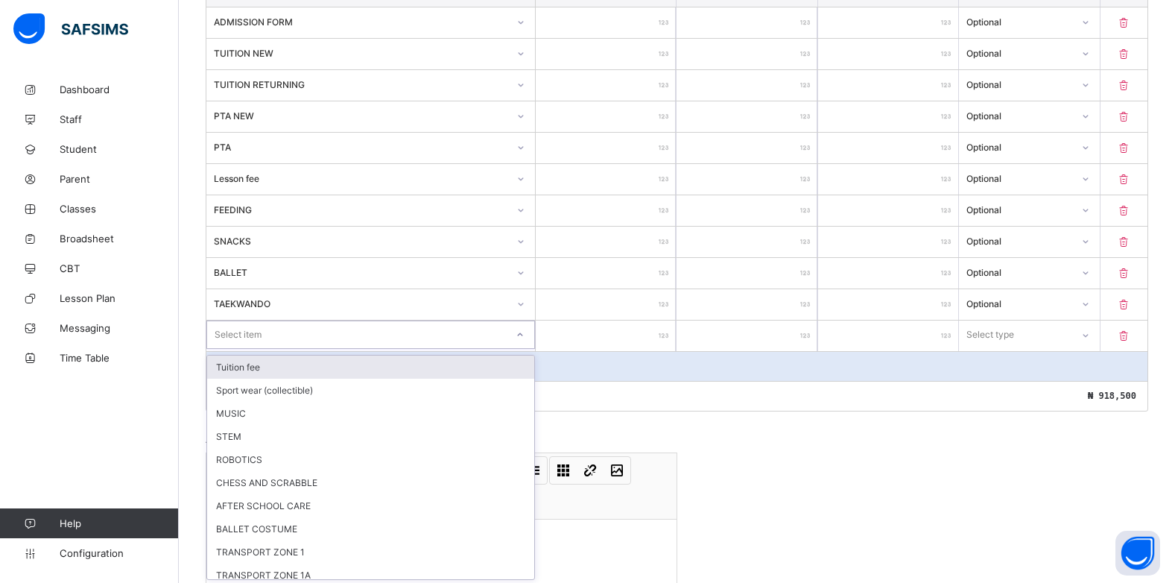
scroll to position [440, 0]
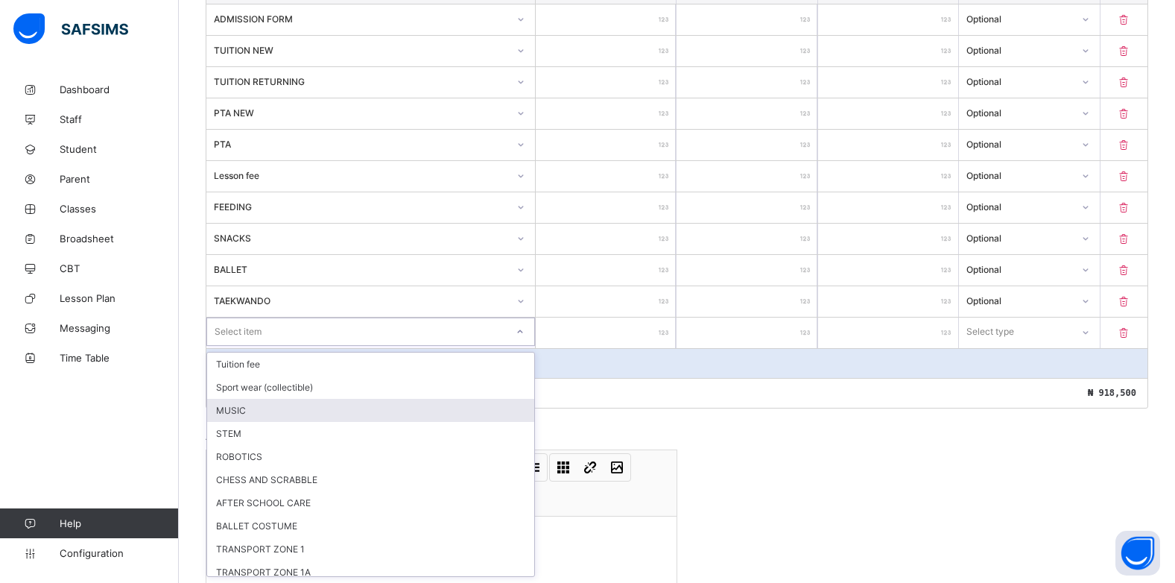
drag, startPoint x: 292, startPoint y: 406, endPoint x: 458, endPoint y: 344, distance: 176.6
click at [293, 406] on div "MUSIC" at bounding box center [370, 410] width 327 height 23
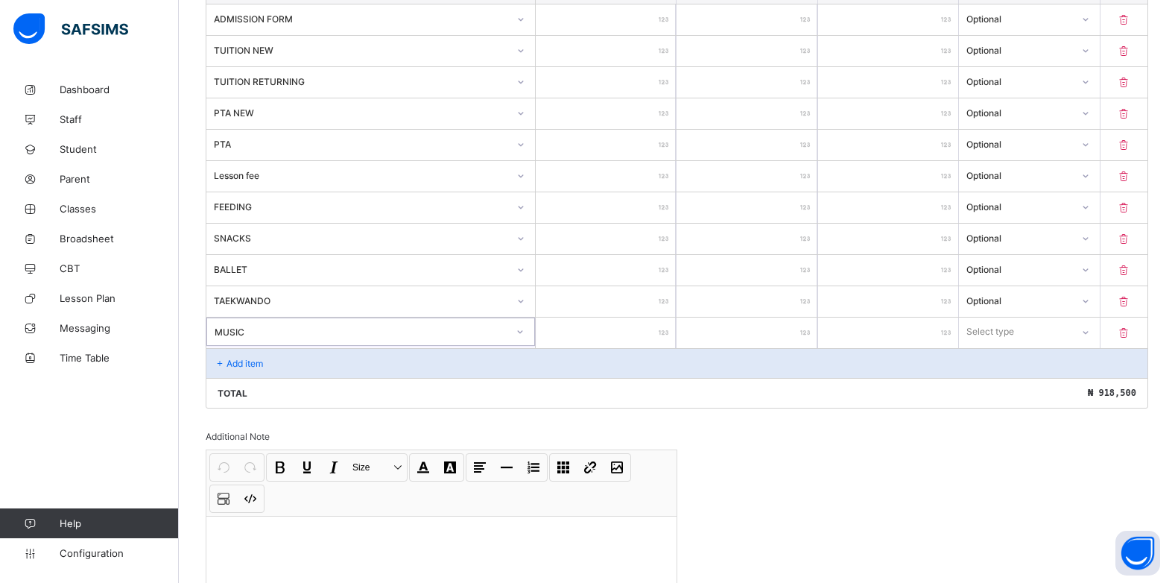
click at [663, 333] on input "number" at bounding box center [606, 333] width 140 height 31
click at [1067, 330] on div "Select type" at bounding box center [1015, 331] width 112 height 21
click at [1010, 391] on div "Optional" at bounding box center [1029, 387] width 139 height 23
click at [306, 375] on div "Add item" at bounding box center [676, 363] width 941 height 30
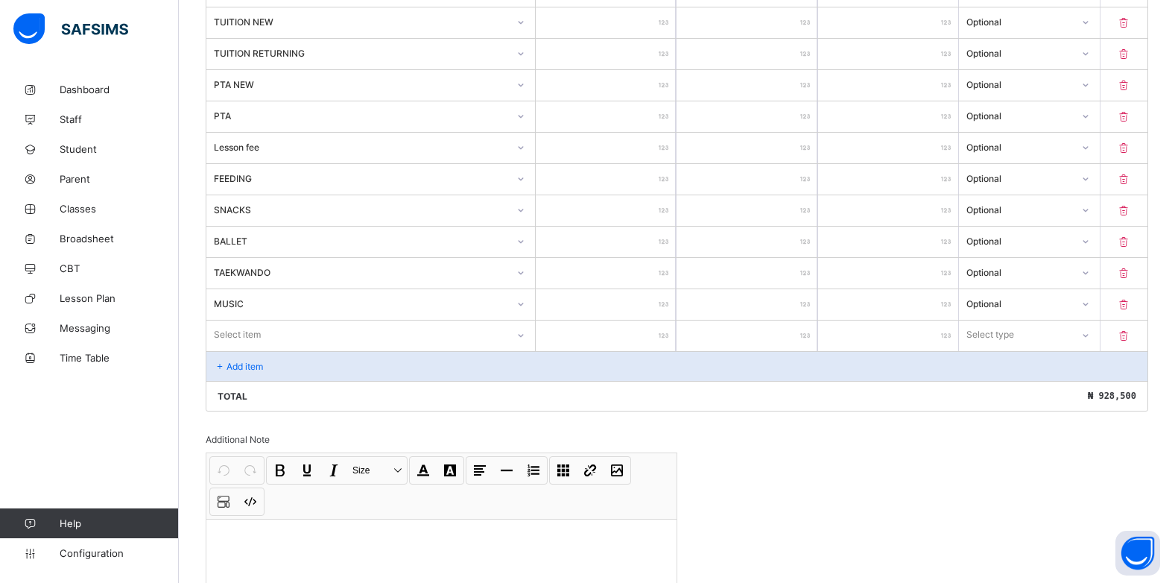
click at [523, 349] on div "Select item" at bounding box center [370, 334] width 329 height 28
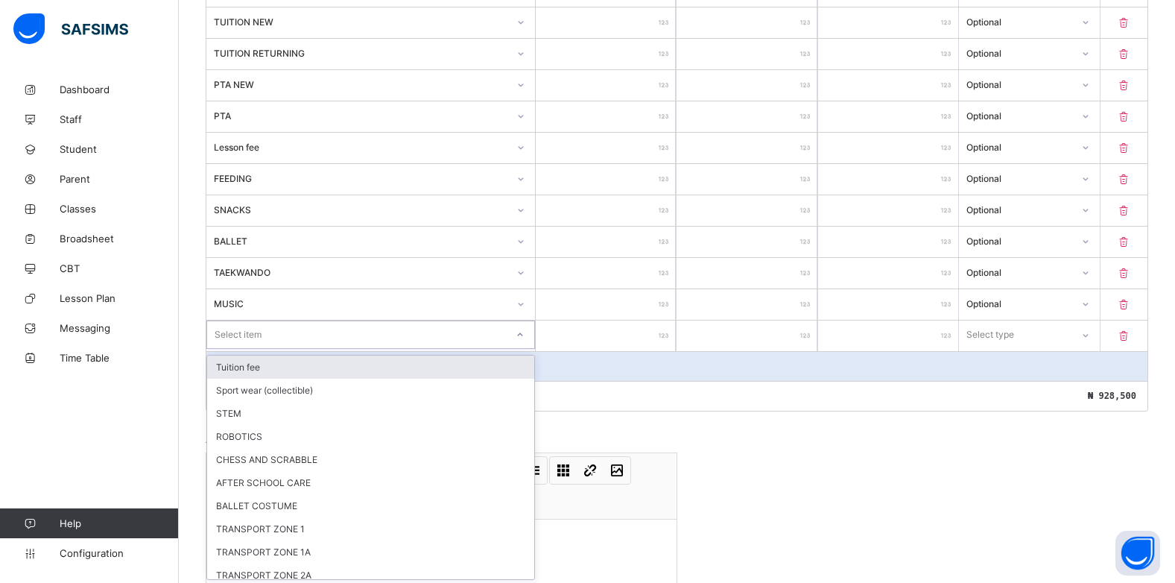
scroll to position [472, 0]
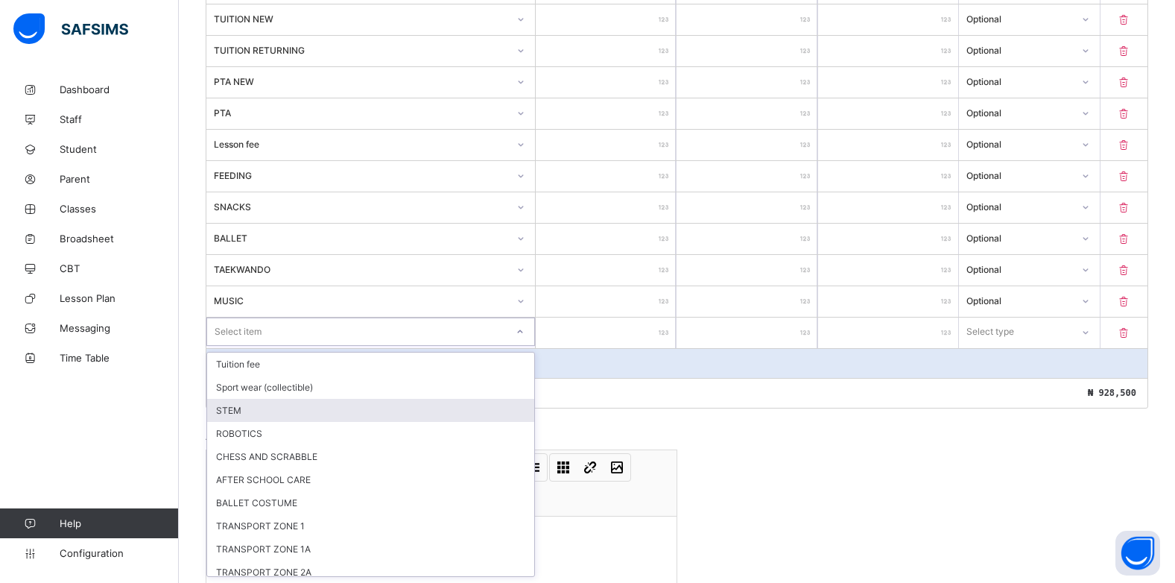
click at [379, 417] on div "STEM" at bounding box center [370, 410] width 327 height 23
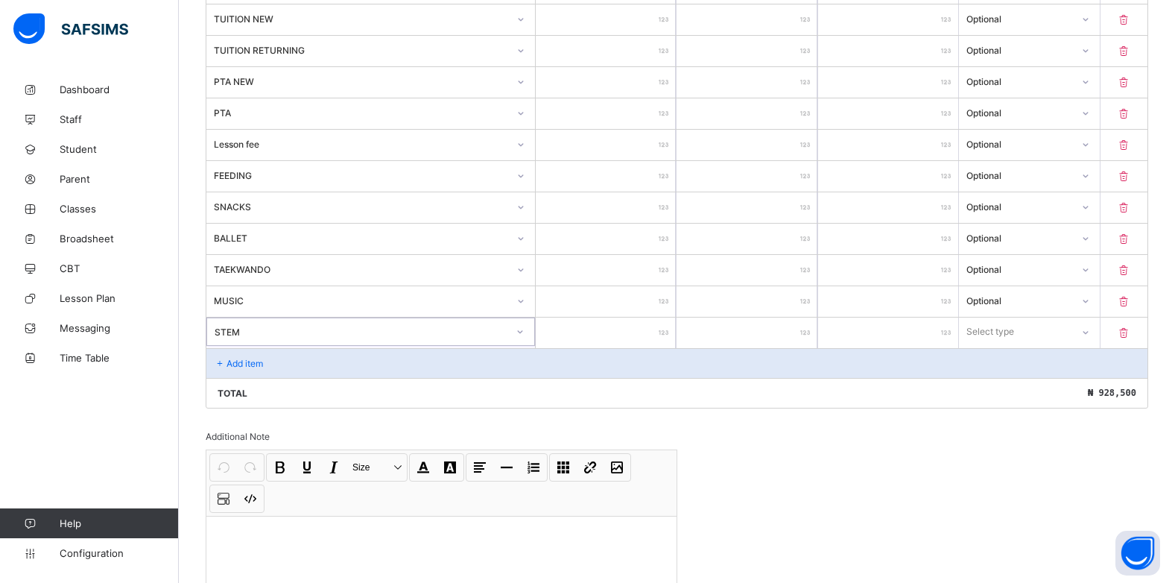
click at [663, 329] on input "number" at bounding box center [606, 333] width 140 height 31
drag, startPoint x: 1055, startPoint y: 335, endPoint x: 1073, endPoint y: 346, distance: 20.7
click at [1058, 336] on div "Select type" at bounding box center [1015, 331] width 110 height 21
click at [1060, 387] on div "Optional" at bounding box center [1029, 387] width 139 height 23
click at [230, 366] on p "Add item" at bounding box center [245, 363] width 37 height 11
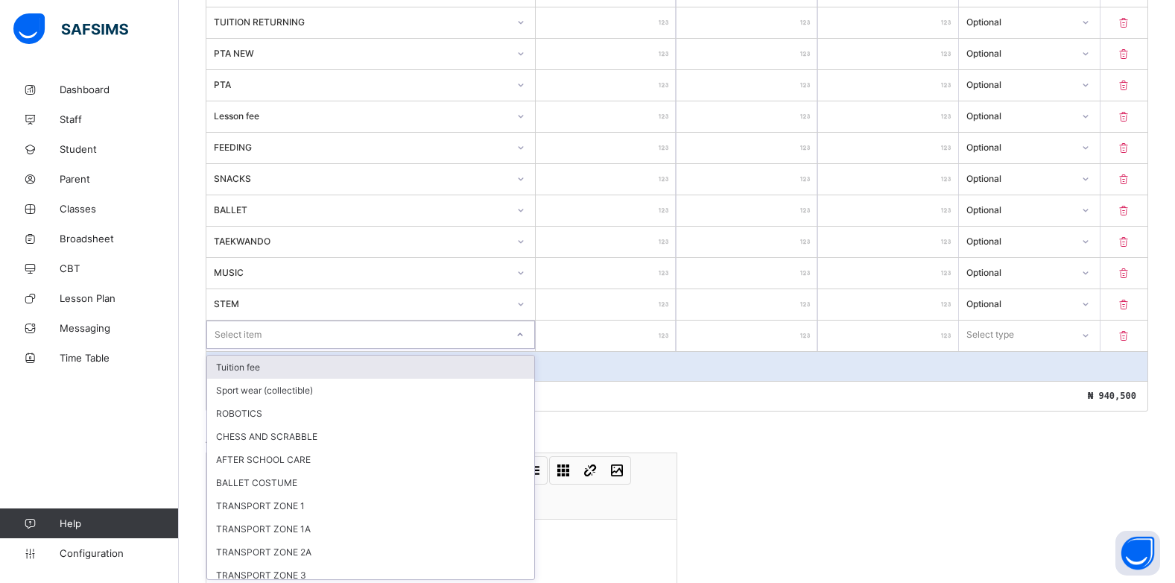
click at [520, 349] on div "option Tuition fee focused, 1 of 12. 12 results available. Use Up and Down to c…" at bounding box center [370, 334] width 329 height 28
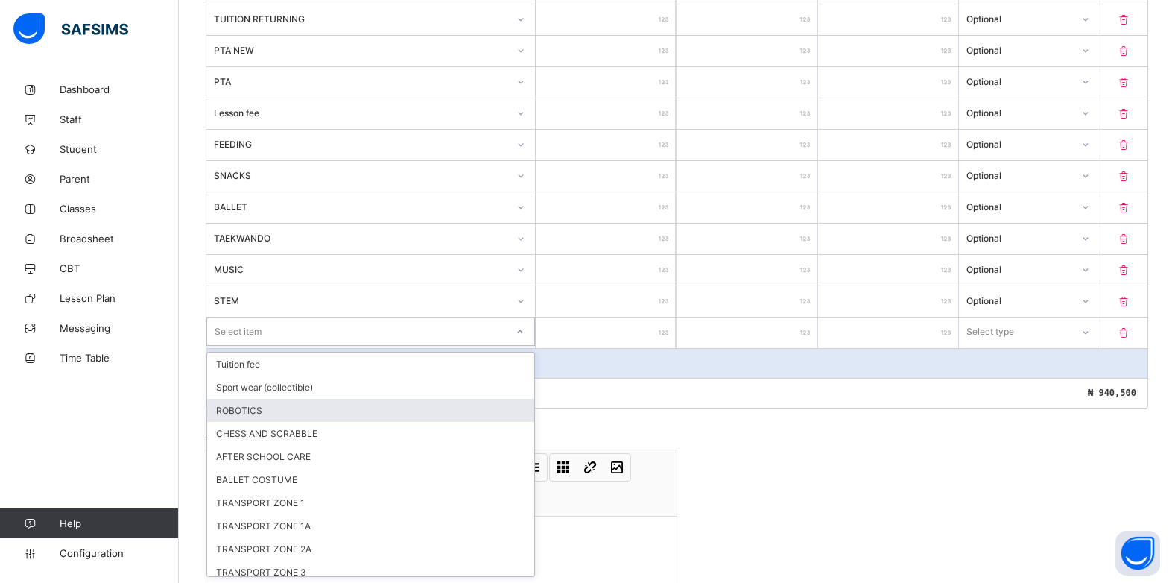
drag, startPoint x: 271, startPoint y: 417, endPoint x: 404, endPoint y: 401, distance: 133.6
click at [283, 415] on div "ROBOTICS" at bounding box center [370, 410] width 327 height 23
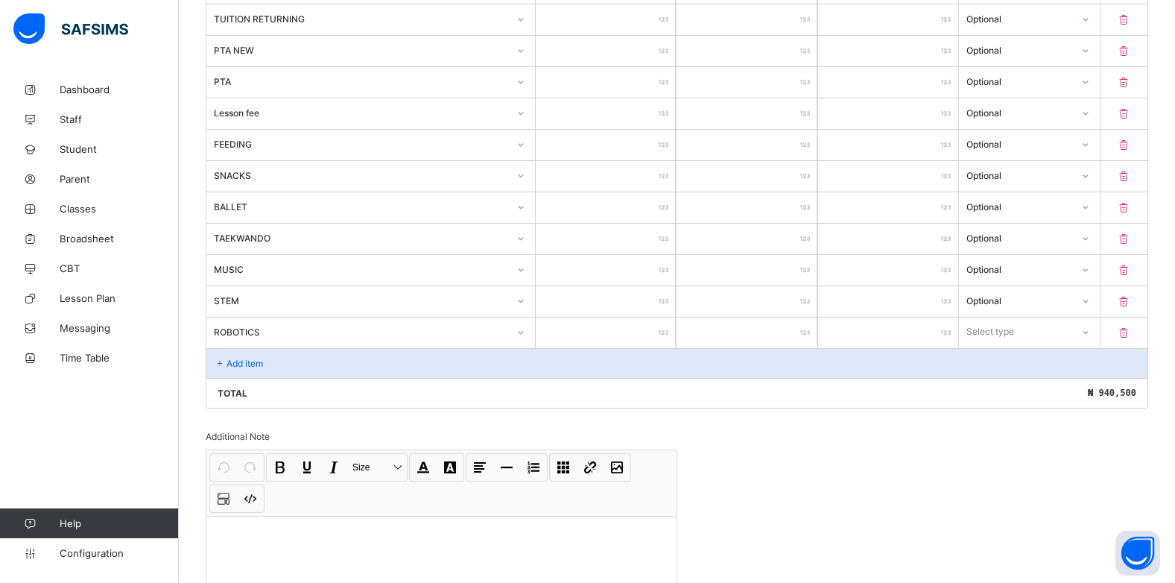
click at [663, 329] on input "number" at bounding box center [606, 333] width 140 height 31
click at [1098, 331] on div at bounding box center [1084, 332] width 25 height 24
click at [1028, 379] on div "Optional" at bounding box center [1029, 387] width 139 height 23
drag, startPoint x: 259, startPoint y: 364, endPoint x: 310, endPoint y: 361, distance: 50.8
click at [310, 361] on div "Add item" at bounding box center [676, 363] width 941 height 30
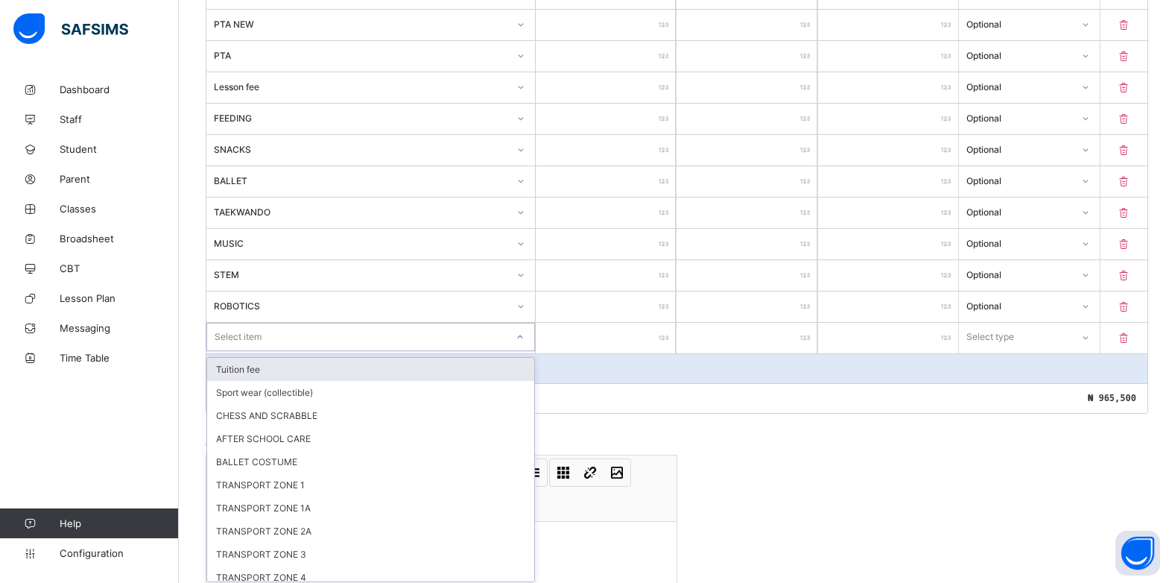
scroll to position [534, 0]
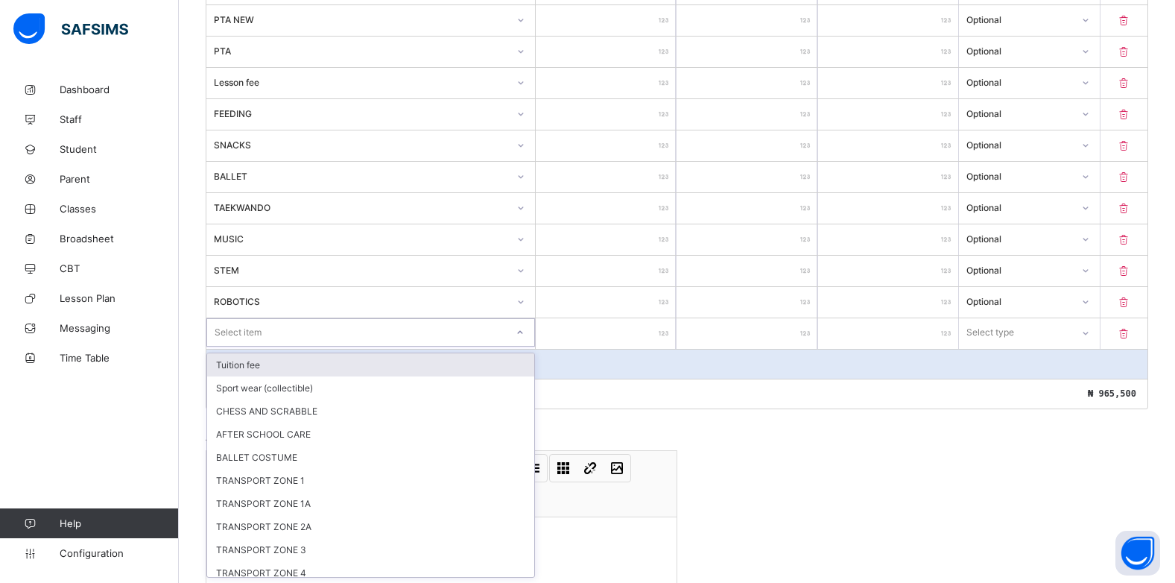
click at [521, 347] on div "option Tuition fee focused, 1 of 11. 11 results available. Use Up and Down to c…" at bounding box center [370, 332] width 329 height 28
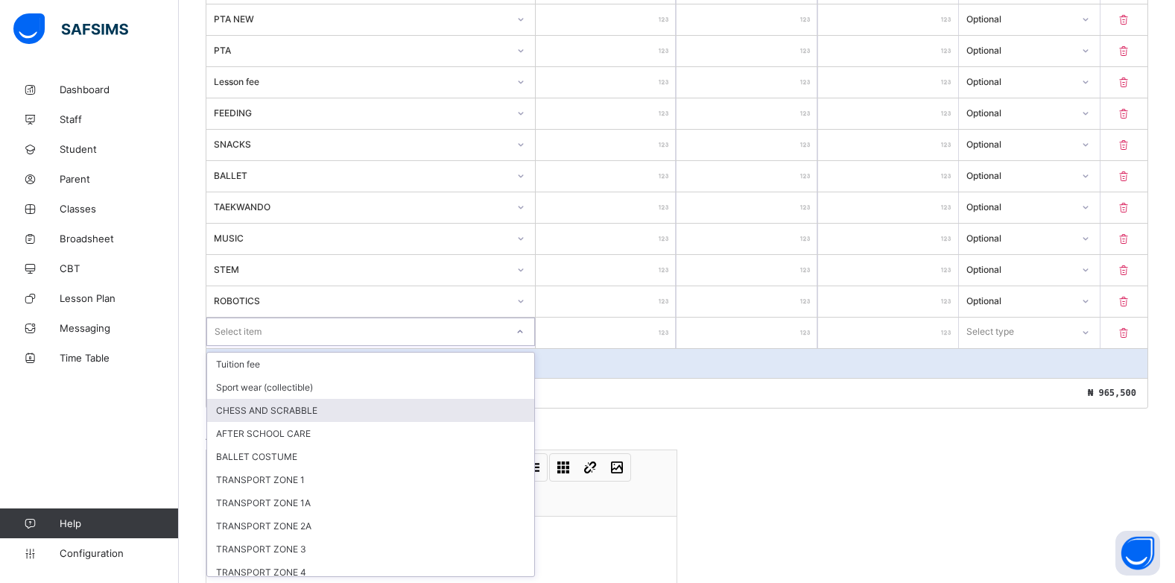
click at [254, 413] on div "CHESS AND SCRABBLE" at bounding box center [370, 410] width 327 height 23
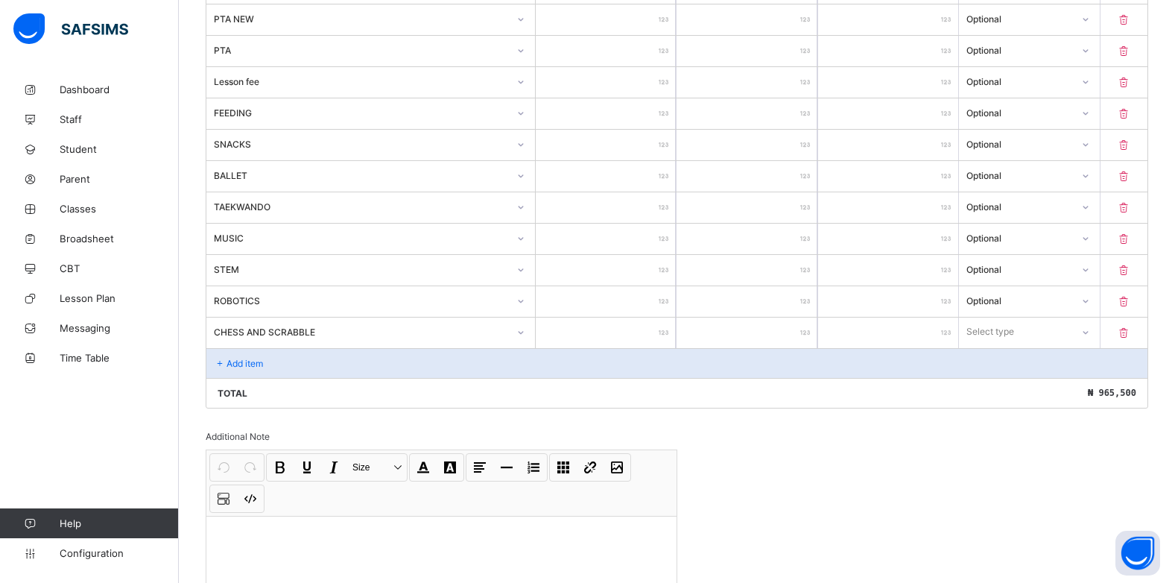
click at [662, 338] on input "number" at bounding box center [606, 333] width 140 height 31
click at [1088, 324] on div at bounding box center [1085, 332] width 25 height 24
click at [1041, 379] on div "Optional" at bounding box center [1029, 387] width 139 height 23
click at [241, 358] on p "Add item" at bounding box center [245, 363] width 37 height 11
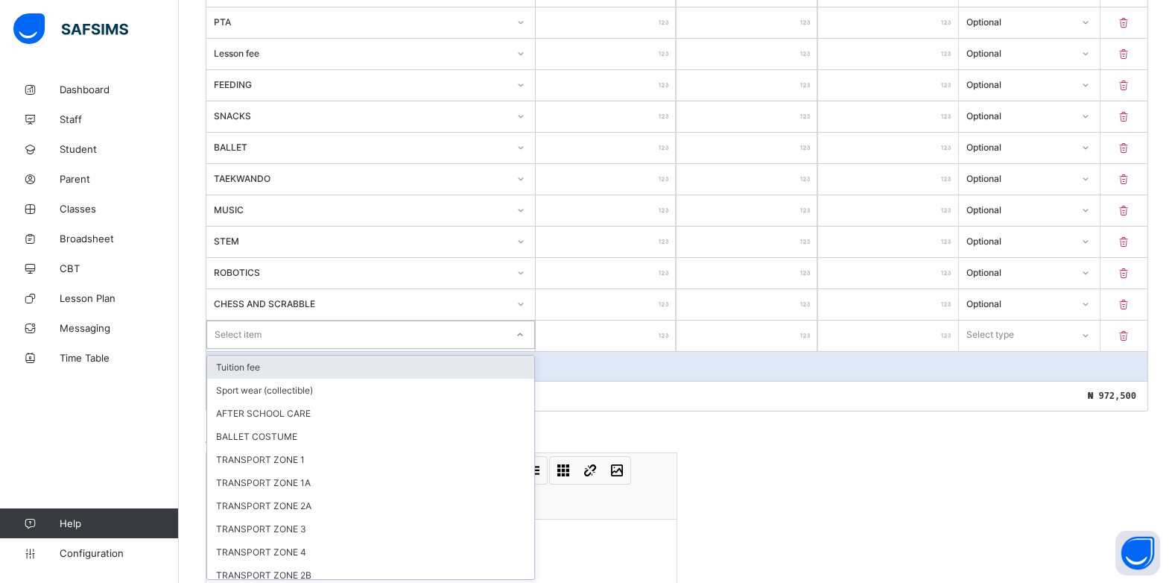
click at [518, 349] on div "option Tuition fee focused, 1 of 10. 10 results available. Use Up and Down to c…" at bounding box center [370, 334] width 329 height 28
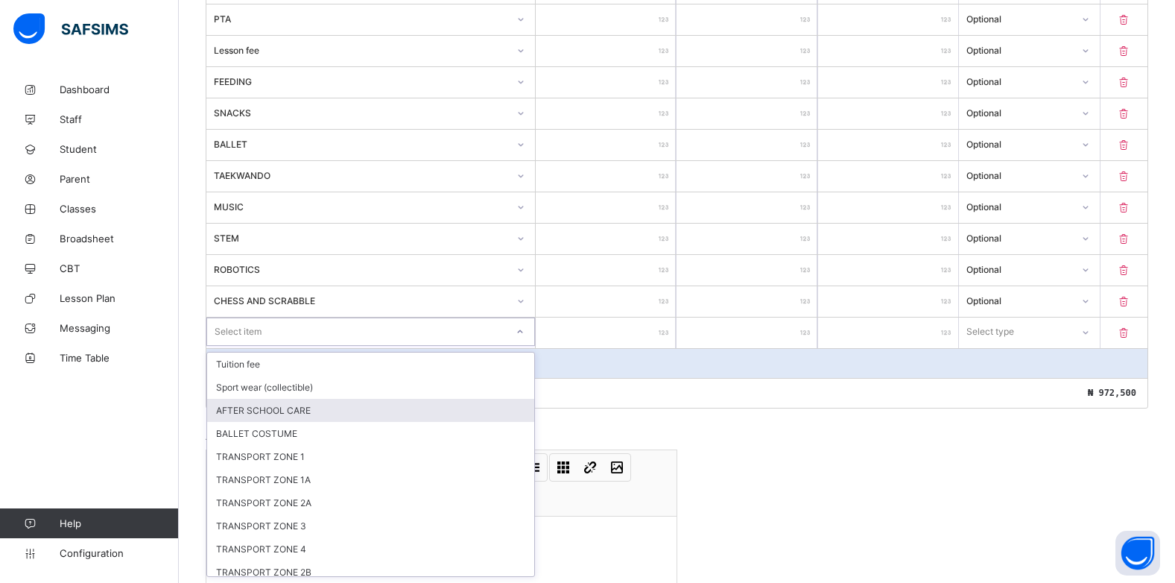
click at [347, 412] on div "AFTER SCHOOL CARE" at bounding box center [370, 410] width 327 height 23
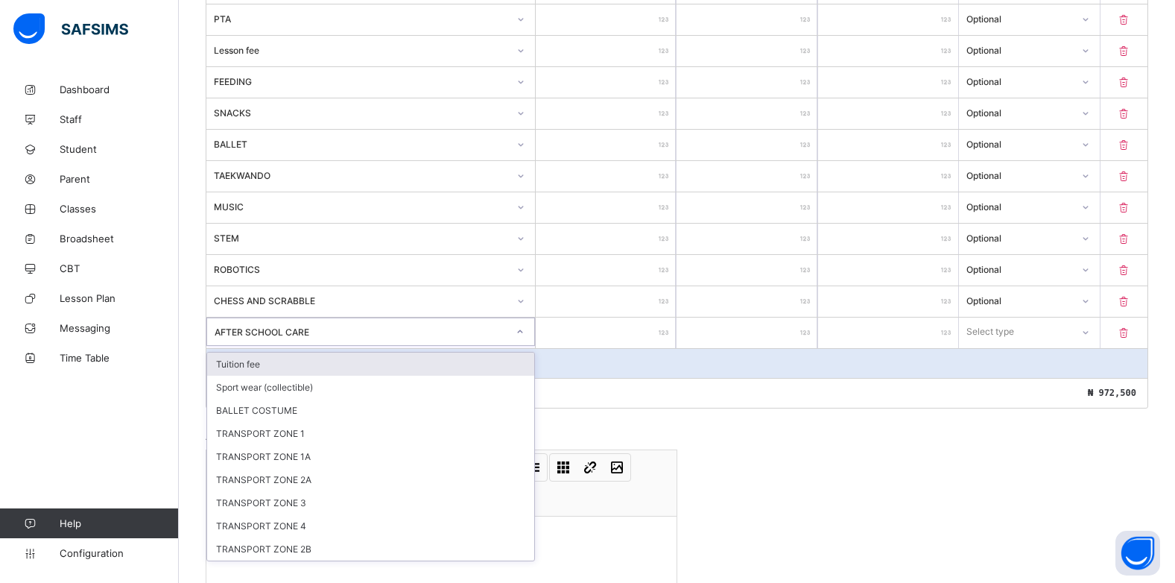
click at [530, 336] on div at bounding box center [520, 332] width 25 height 24
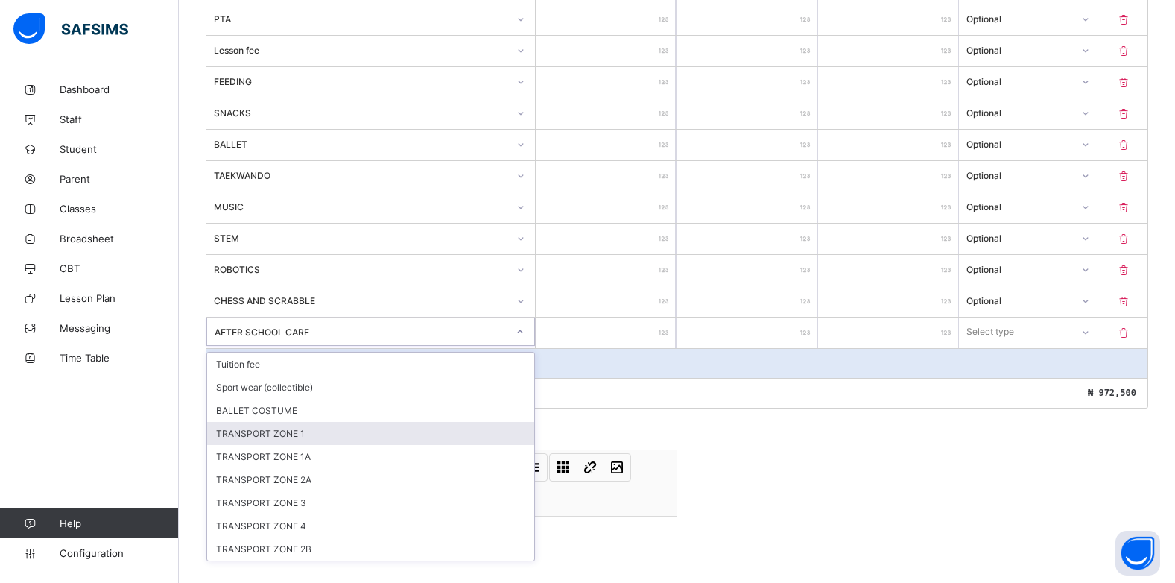
click at [313, 425] on div "TRANSPORT ZONE 1" at bounding box center [370, 433] width 327 height 23
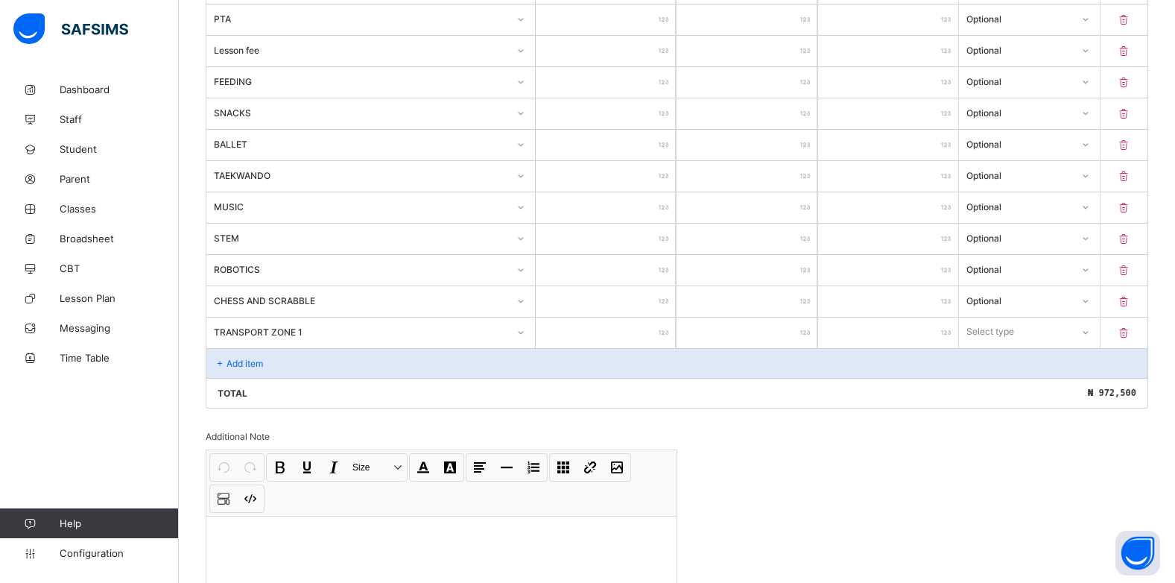
click at [663, 335] on input "number" at bounding box center [606, 333] width 140 height 31
click at [1087, 332] on icon at bounding box center [1084, 331] width 5 height 3
click at [1002, 382] on div "Optional" at bounding box center [1029, 387] width 139 height 23
click at [222, 364] on icon at bounding box center [220, 363] width 13 height 11
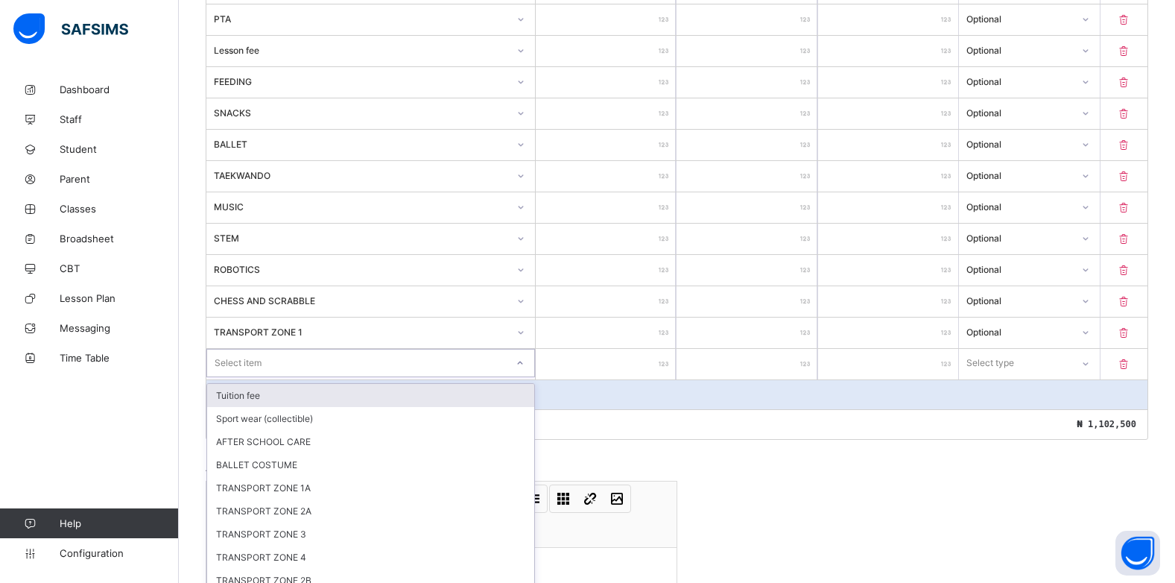
scroll to position [581, 0]
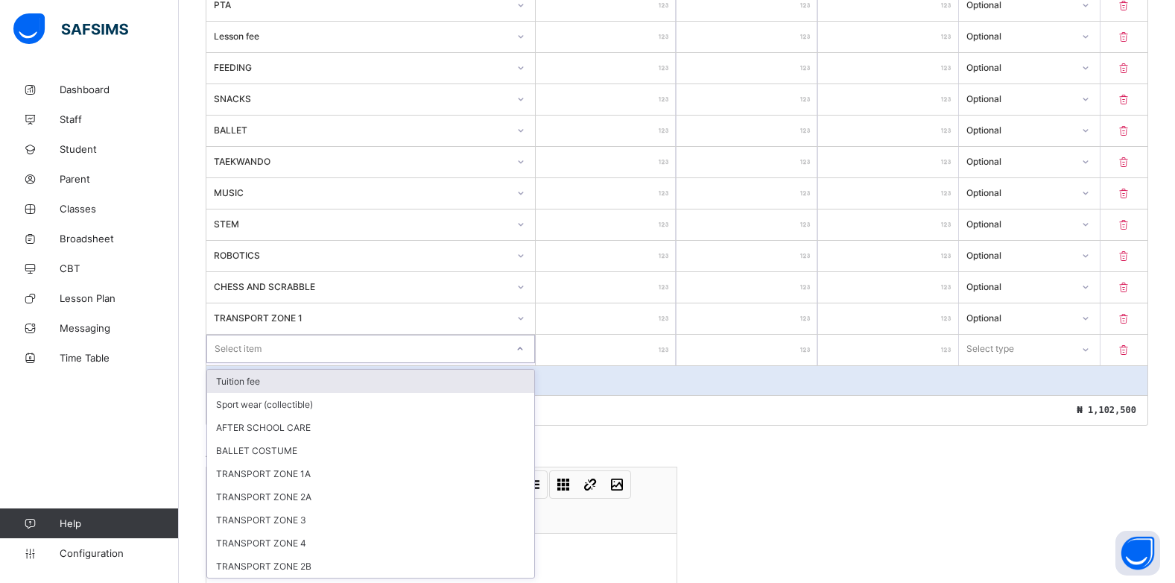
click at [523, 367] on div "Item Name Unit Price [ ₦ ] Qty Sub Total [ ₦ ] Item Type ADMISSION FORM ***** *…" at bounding box center [677, 130] width 943 height 591
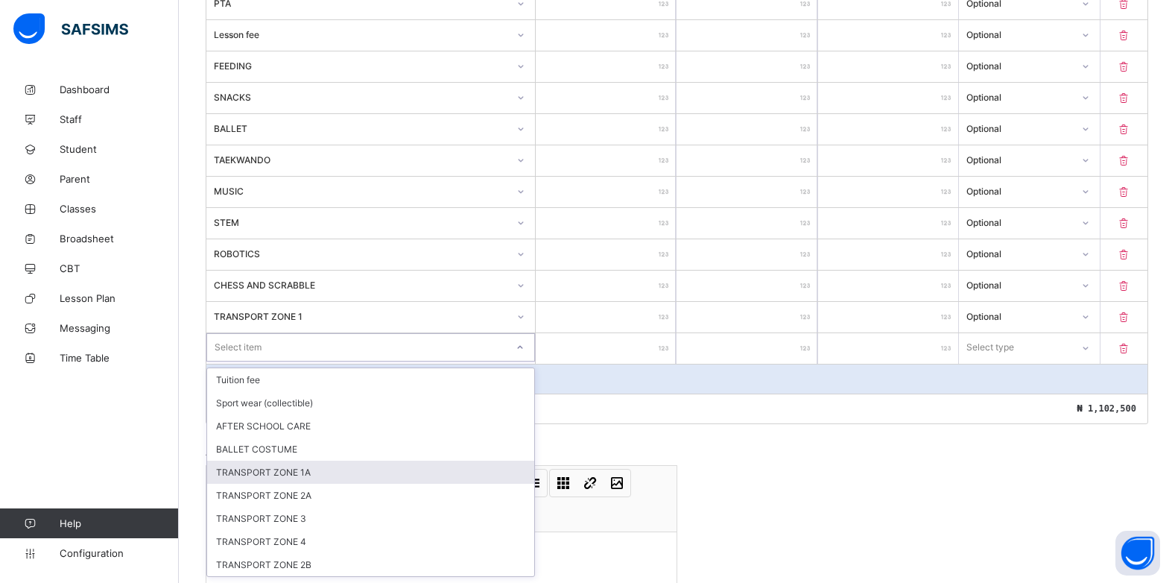
drag, startPoint x: 301, startPoint y: 474, endPoint x: 515, endPoint y: 415, distance: 221.9
click at [304, 473] on div "TRANSPORT ZONE 1A" at bounding box center [370, 472] width 327 height 23
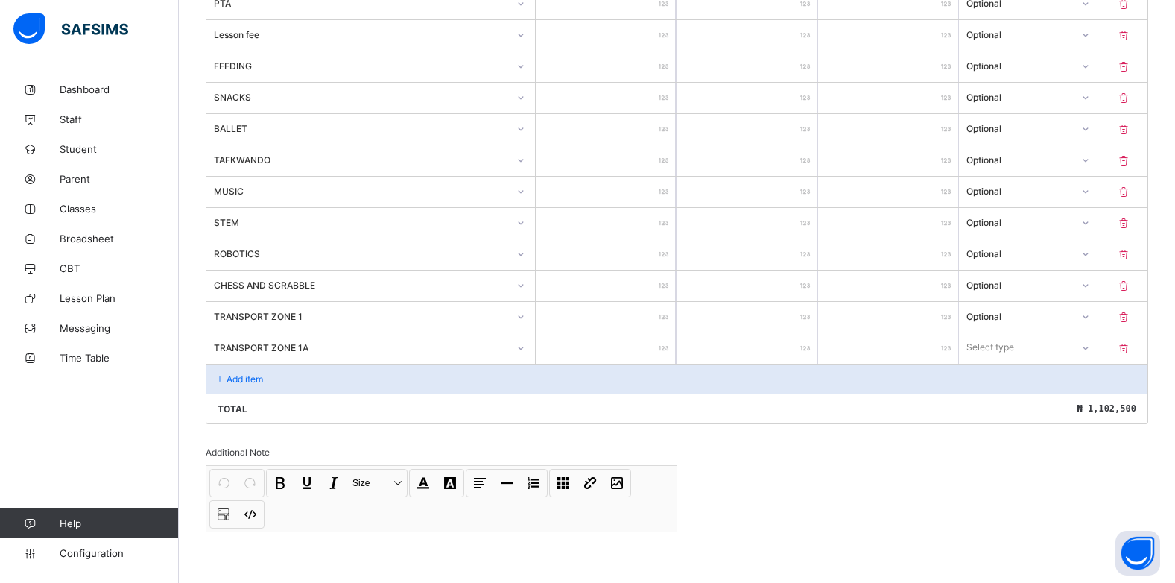
click at [661, 347] on input "number" at bounding box center [606, 348] width 140 height 31
drag, startPoint x: 1099, startPoint y: 342, endPoint x: 1059, endPoint y: 362, distance: 44.3
click at [1090, 344] on icon at bounding box center [1085, 347] width 9 height 15
click at [1013, 396] on div "Optional" at bounding box center [1029, 402] width 139 height 23
click at [234, 371] on div "Add item" at bounding box center [676, 379] width 941 height 30
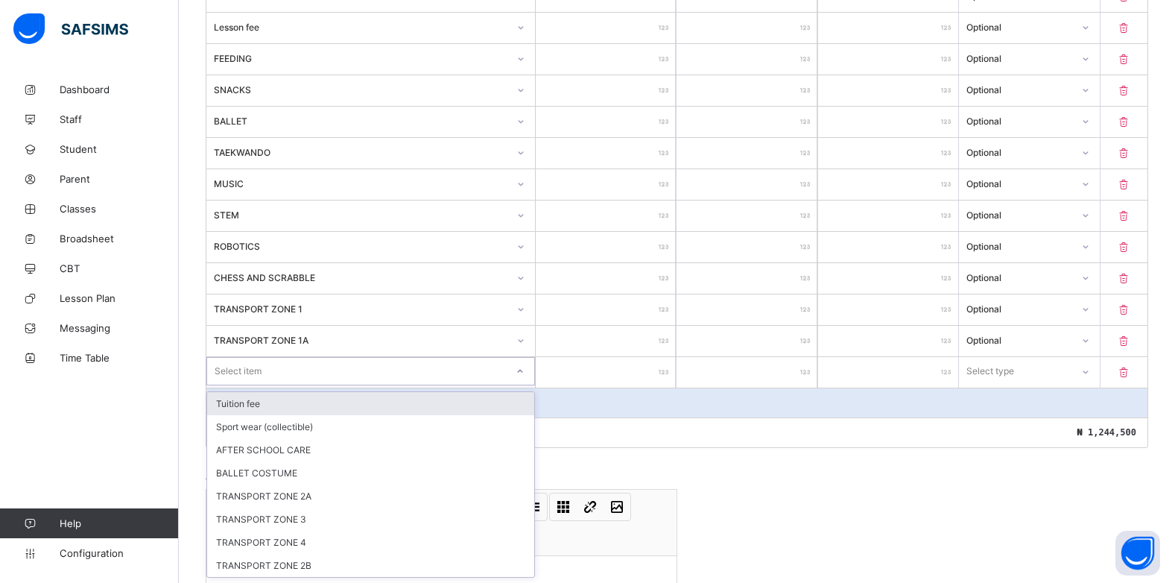
click at [527, 379] on div at bounding box center [520, 371] width 25 height 24
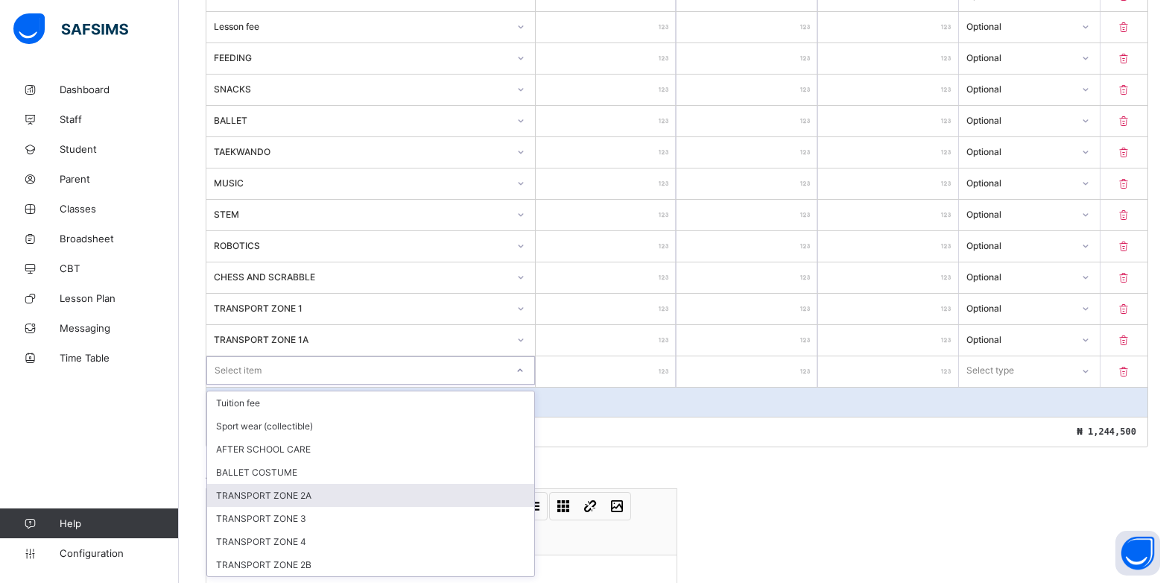
drag, startPoint x: 312, startPoint y: 493, endPoint x: 395, endPoint y: 464, distance: 88.1
click at [314, 492] on div "TRANSPORT ZONE 2A" at bounding box center [370, 495] width 327 height 23
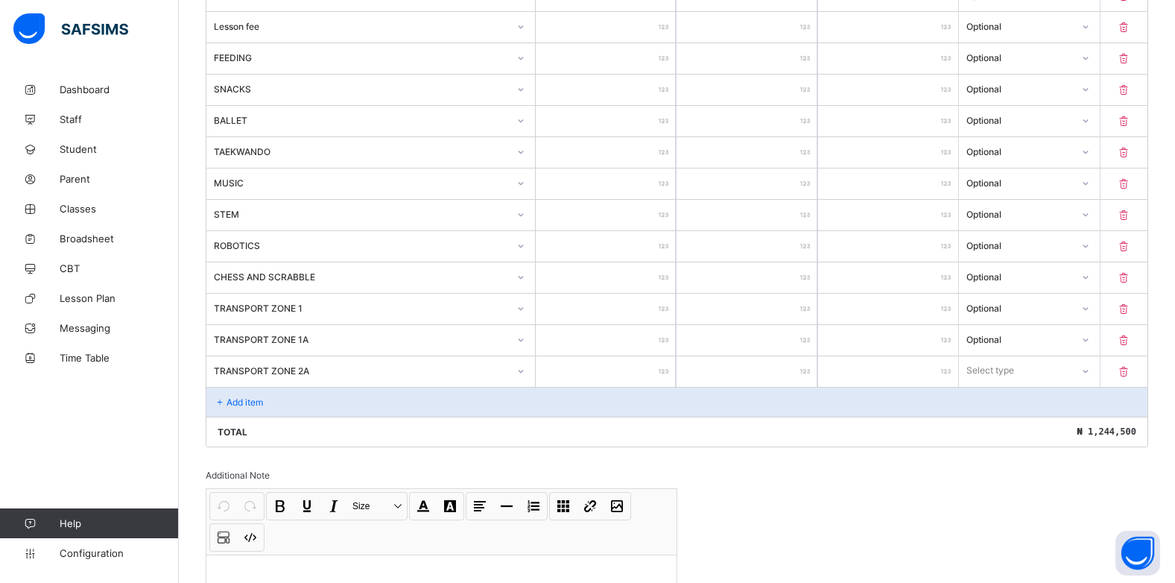
click at [665, 369] on div at bounding box center [606, 371] width 140 height 31
click at [664, 369] on div at bounding box center [606, 371] width 140 height 31
click at [666, 370] on div at bounding box center [606, 371] width 140 height 31
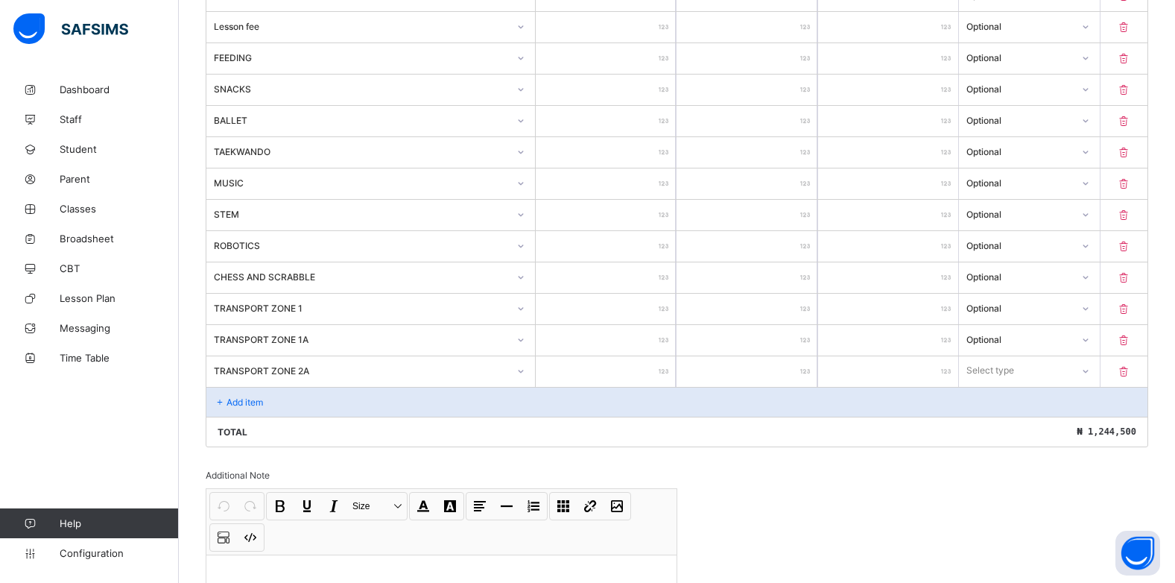
click at [657, 372] on input "number" at bounding box center [606, 371] width 140 height 31
click at [1090, 370] on icon at bounding box center [1085, 370] width 9 height 15
click at [1038, 425] on div "Optional" at bounding box center [1029, 425] width 139 height 23
drag, startPoint x: 221, startPoint y: 401, endPoint x: 237, endPoint y: 401, distance: 16.4
click at [237, 401] on div "Add item" at bounding box center [676, 402] width 941 height 30
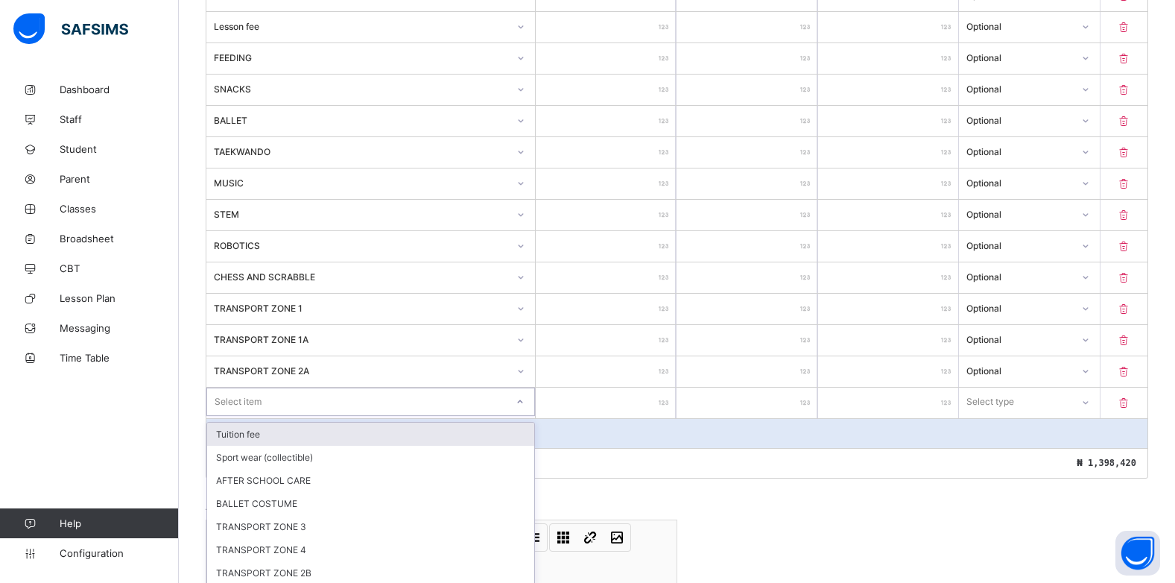
click at [523, 405] on div at bounding box center [520, 402] width 25 height 24
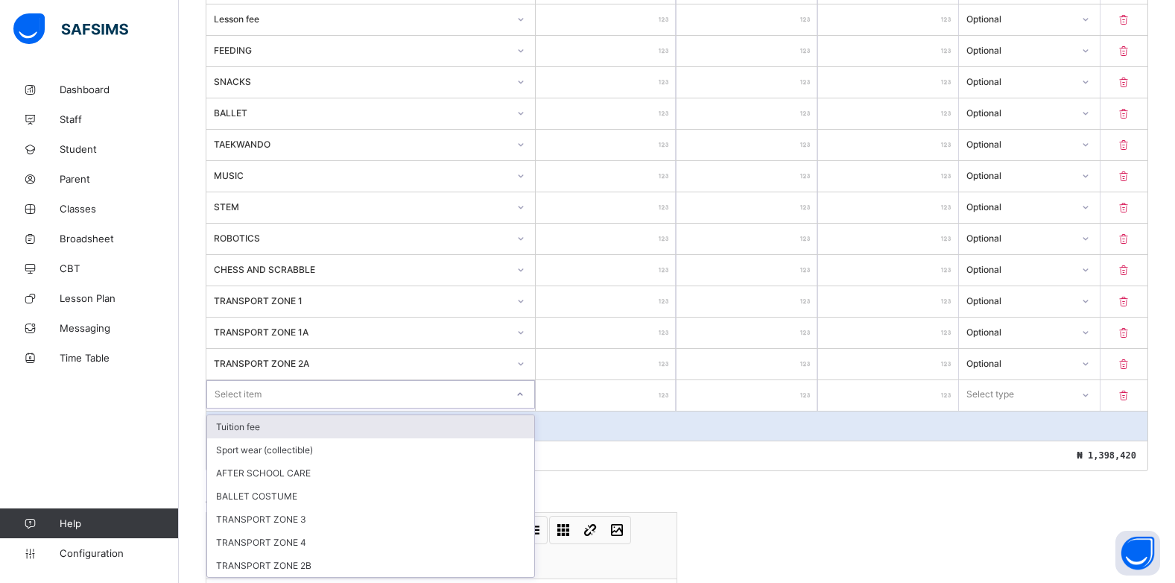
scroll to position [598, 0]
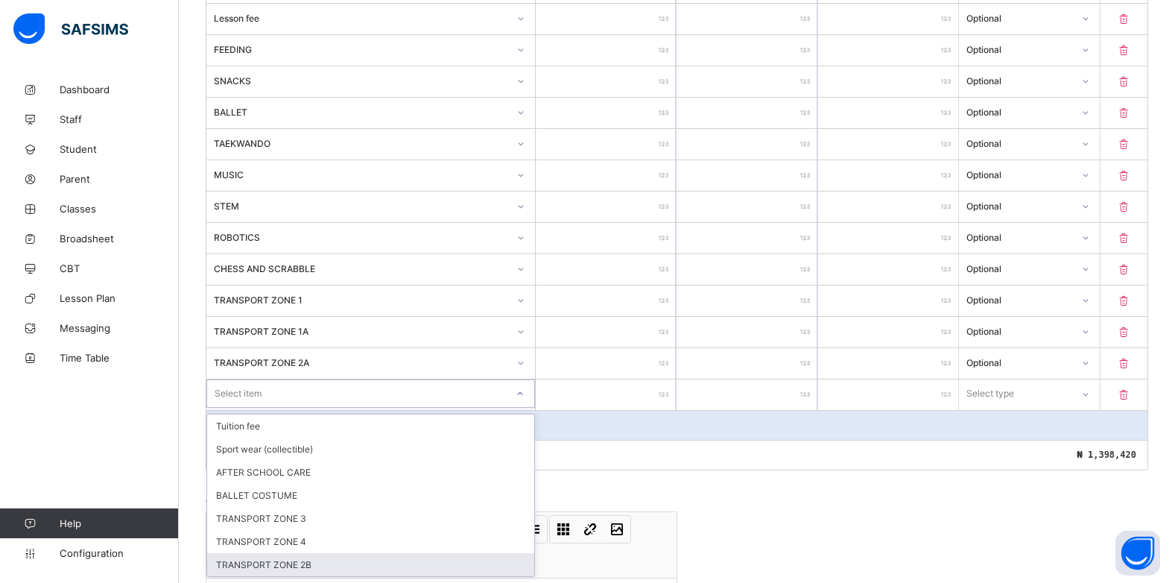
drag, startPoint x: 306, startPoint y: 558, endPoint x: 474, endPoint y: 467, distance: 191.1
click at [309, 557] on div "TRANSPORT ZONE 2B" at bounding box center [370, 564] width 327 height 23
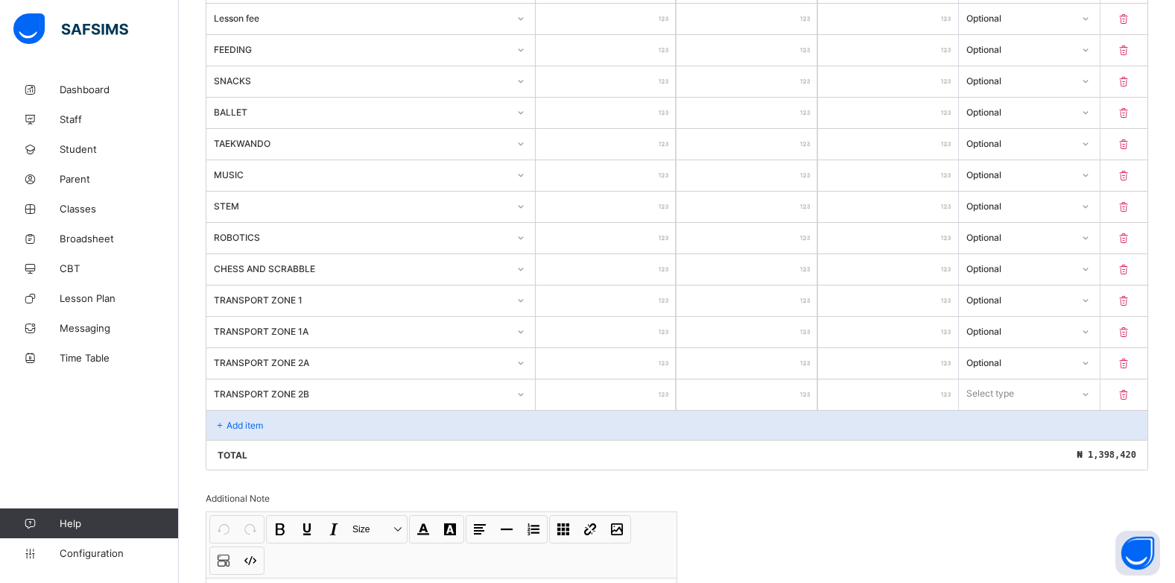
click at [666, 391] on div at bounding box center [606, 394] width 140 height 31
click at [665, 392] on div at bounding box center [606, 394] width 140 height 31
click at [1026, 391] on div "Select type" at bounding box center [1015, 393] width 110 height 21
click at [1002, 449] on div "Optional" at bounding box center [1029, 448] width 139 height 23
click at [236, 430] on p "Add item" at bounding box center [245, 425] width 37 height 11
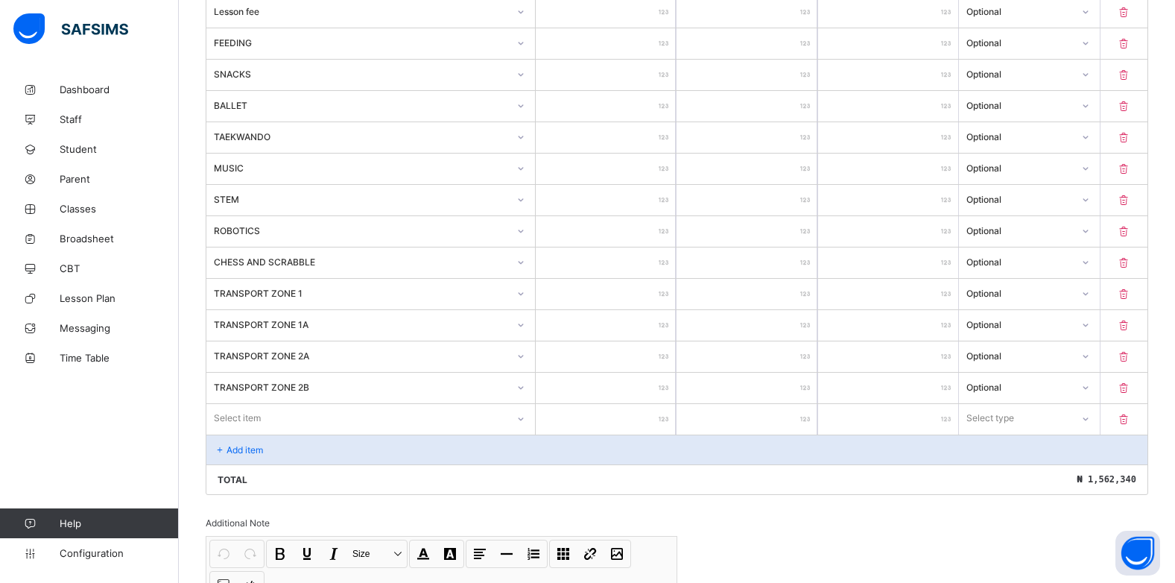
click at [518, 426] on div at bounding box center [520, 419] width 25 height 24
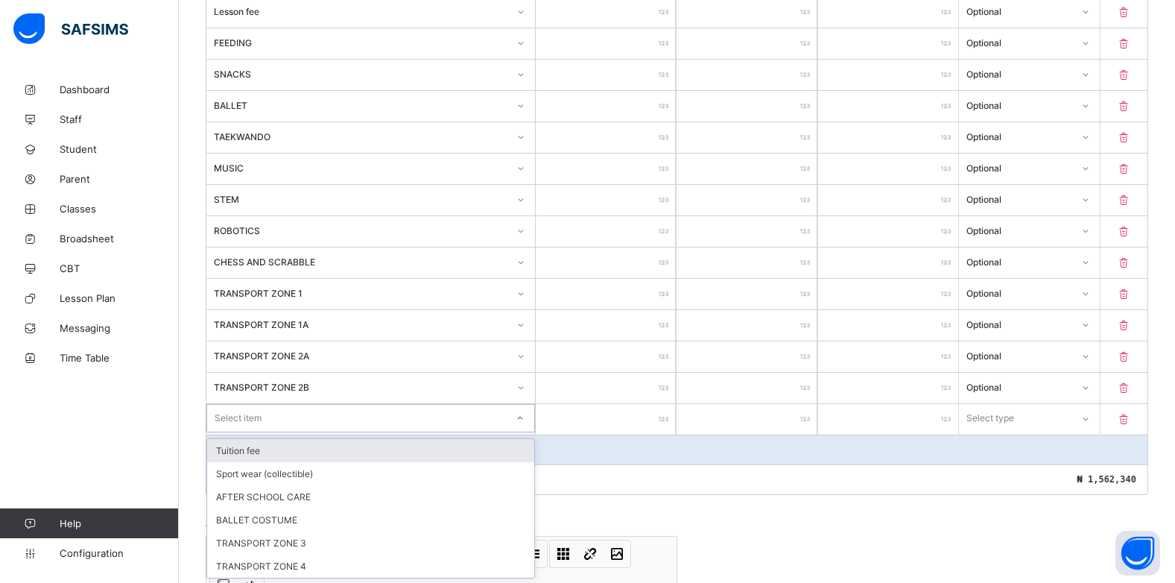
scroll to position [606, 0]
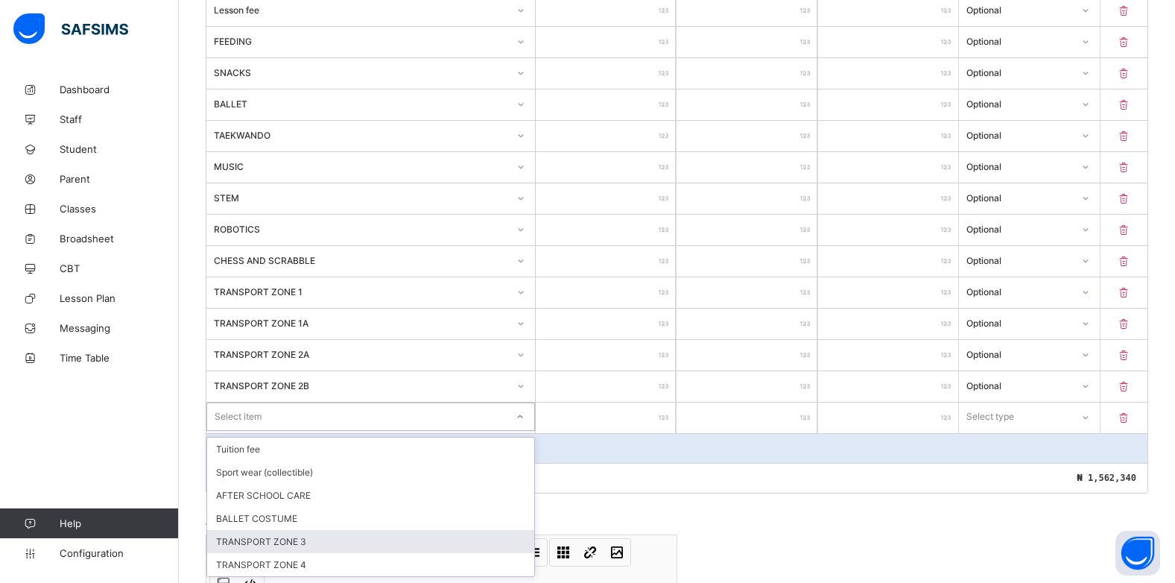
click at [305, 534] on div "TRANSPORT ZONE 3" at bounding box center [370, 541] width 327 height 23
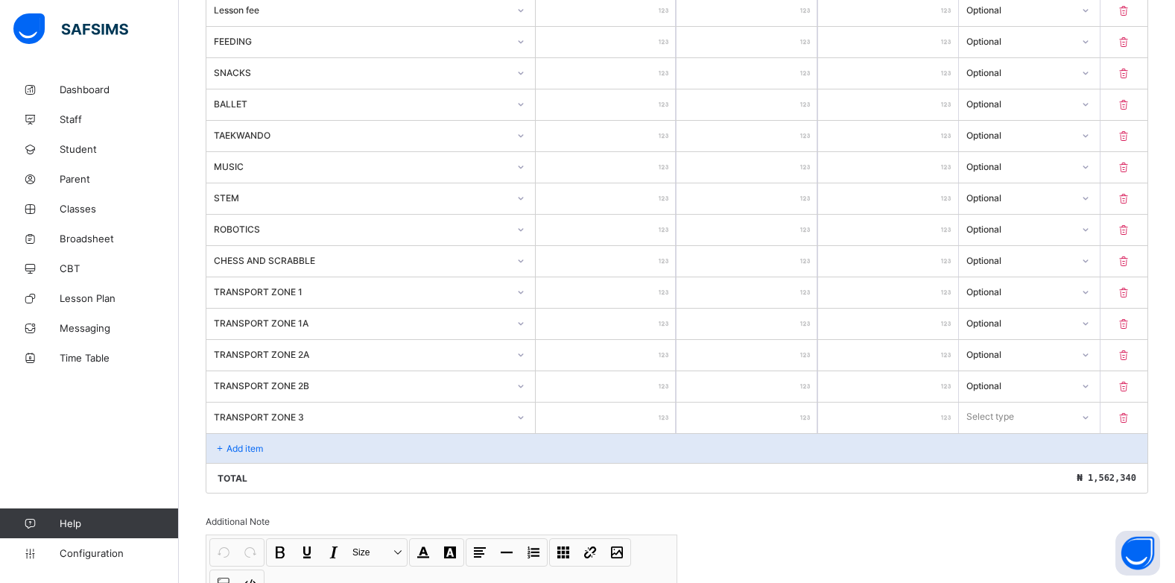
click at [658, 423] on input "number" at bounding box center [606, 417] width 140 height 31
click at [1090, 416] on icon at bounding box center [1085, 416] width 9 height 15
click at [1016, 470] on div "Optional" at bounding box center [1029, 472] width 139 height 23
click at [242, 456] on div "Add item" at bounding box center [676, 448] width 941 height 30
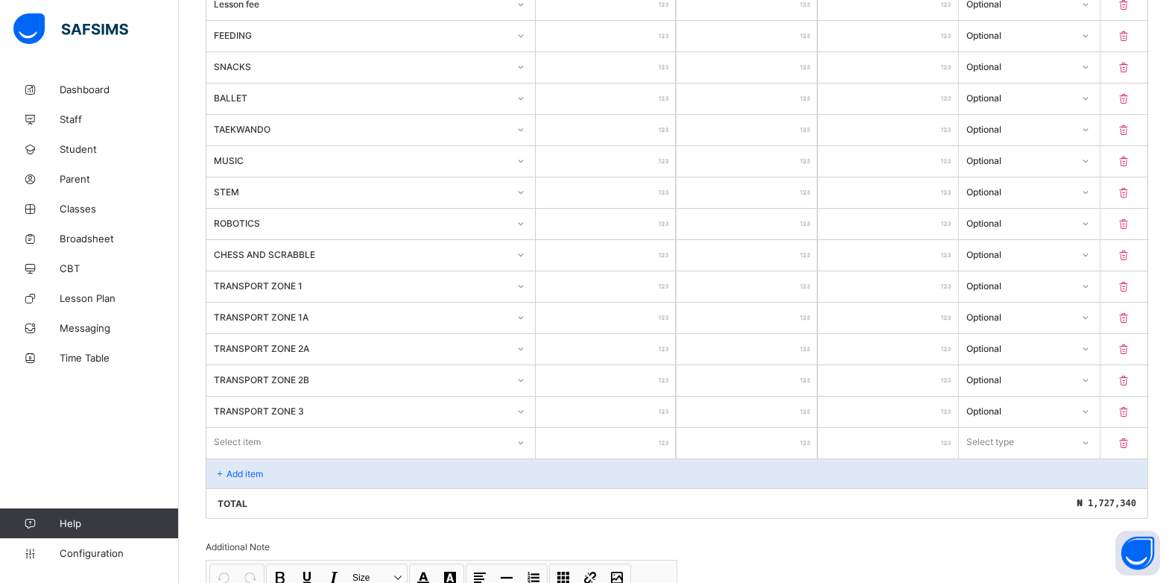
click at [522, 451] on div at bounding box center [520, 443] width 25 height 24
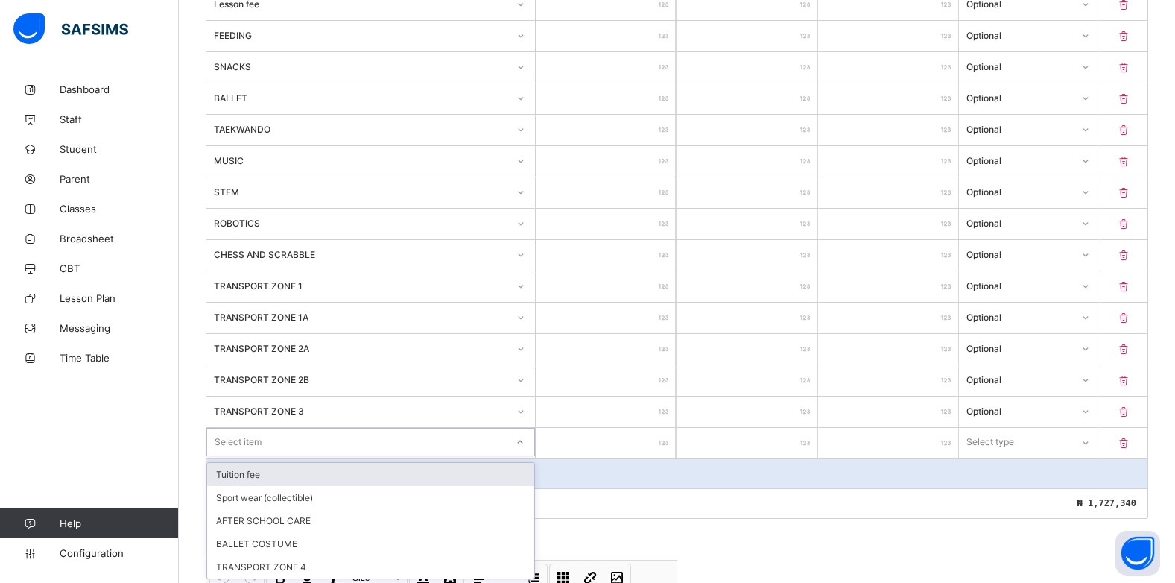
scroll to position [614, 0]
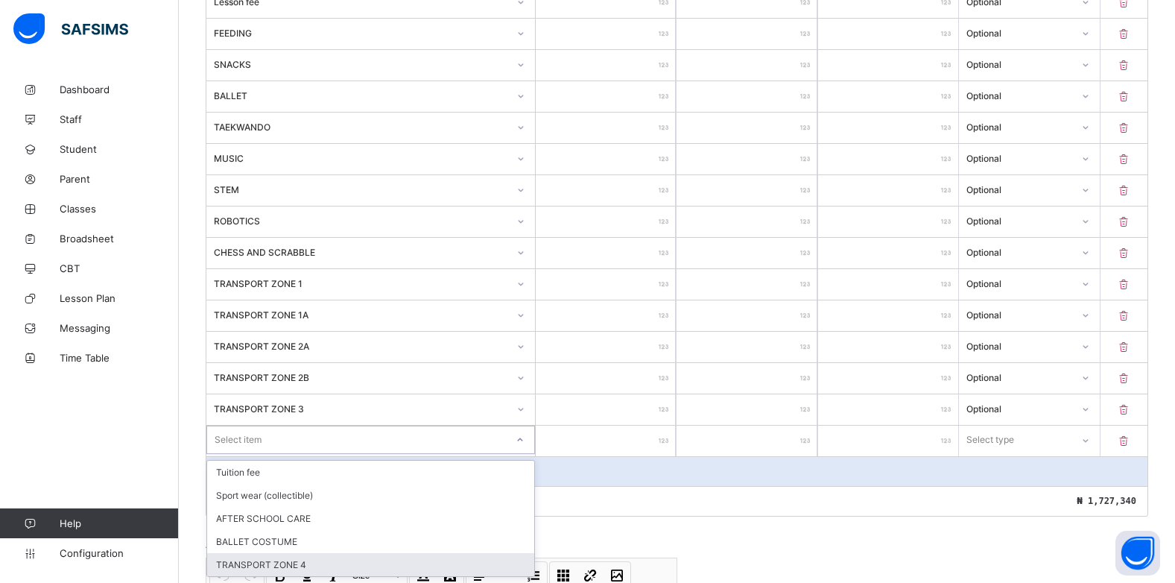
drag, startPoint x: 286, startPoint y: 557, endPoint x: 328, endPoint y: 534, distance: 47.7
click at [288, 557] on div "TRANSPORT ZONE 4" at bounding box center [370, 564] width 327 height 23
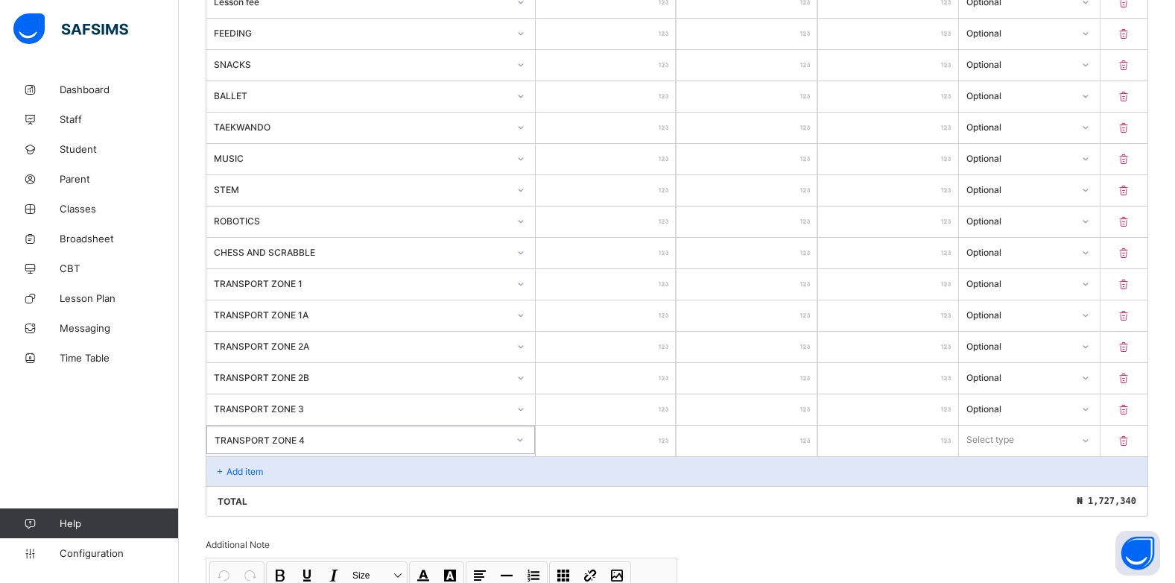
click at [662, 440] on input "number" at bounding box center [606, 441] width 140 height 31
click at [1086, 439] on div at bounding box center [1085, 441] width 25 height 24
drag, startPoint x: 1013, startPoint y: 493, endPoint x: 1112, endPoint y: 487, distance: 99.4
click at [1013, 494] on div "Optional" at bounding box center [1029, 495] width 139 height 23
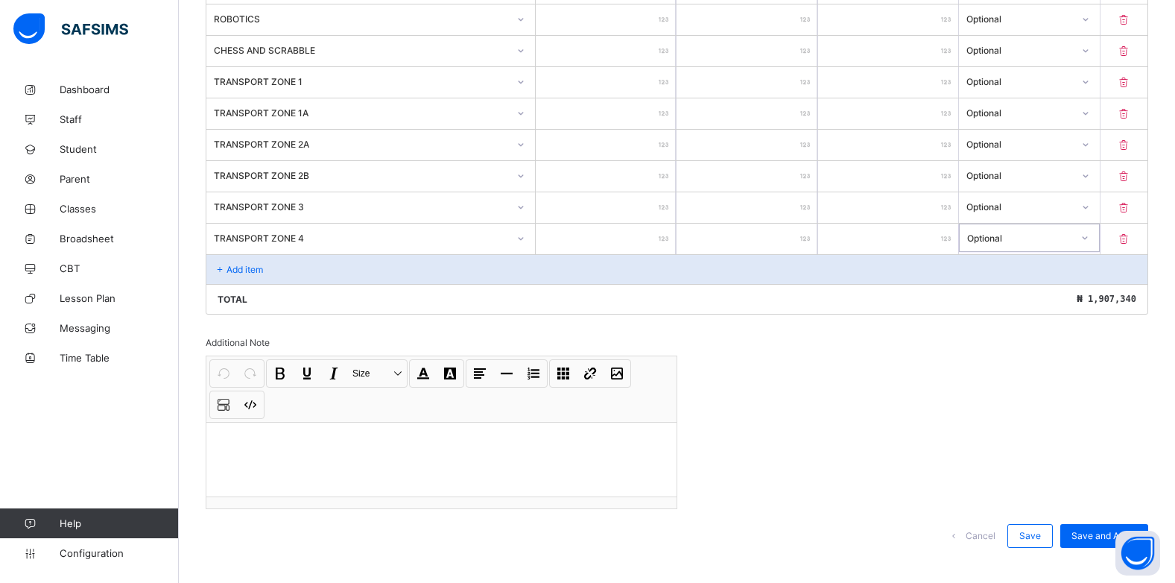
scroll to position [833, 0]
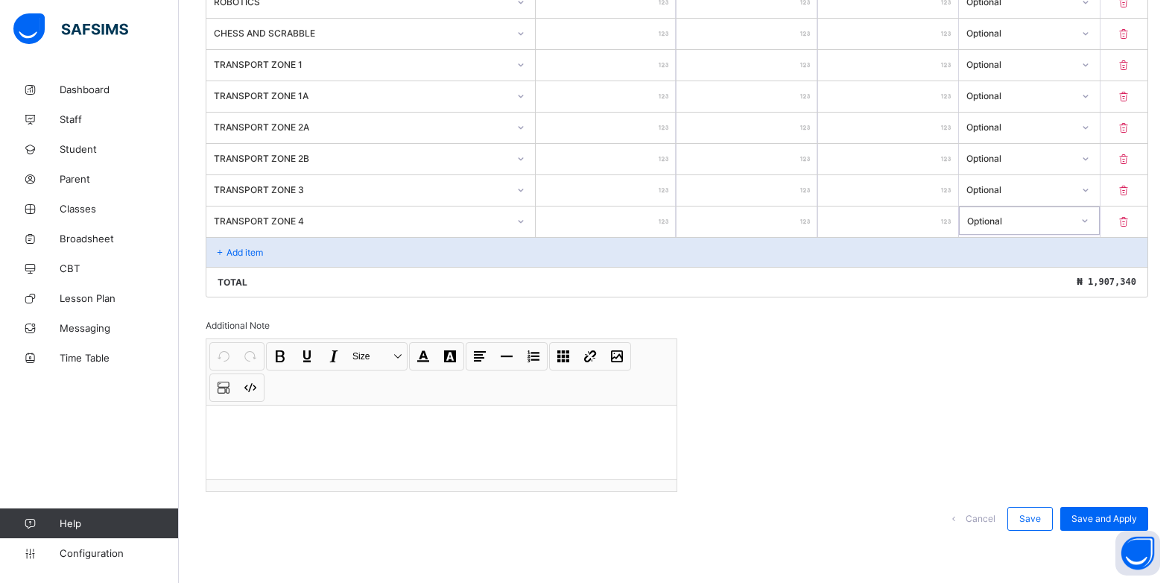
click at [227, 428] on p at bounding box center [441, 424] width 446 height 15
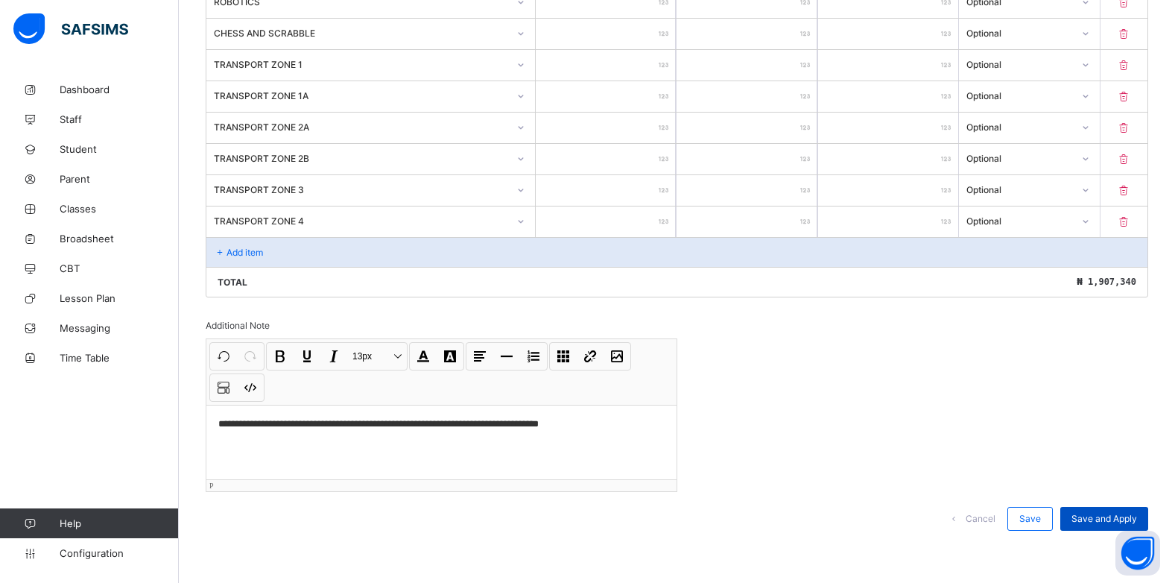
click at [1131, 515] on span "Save and Apply" at bounding box center [1105, 518] width 66 height 11
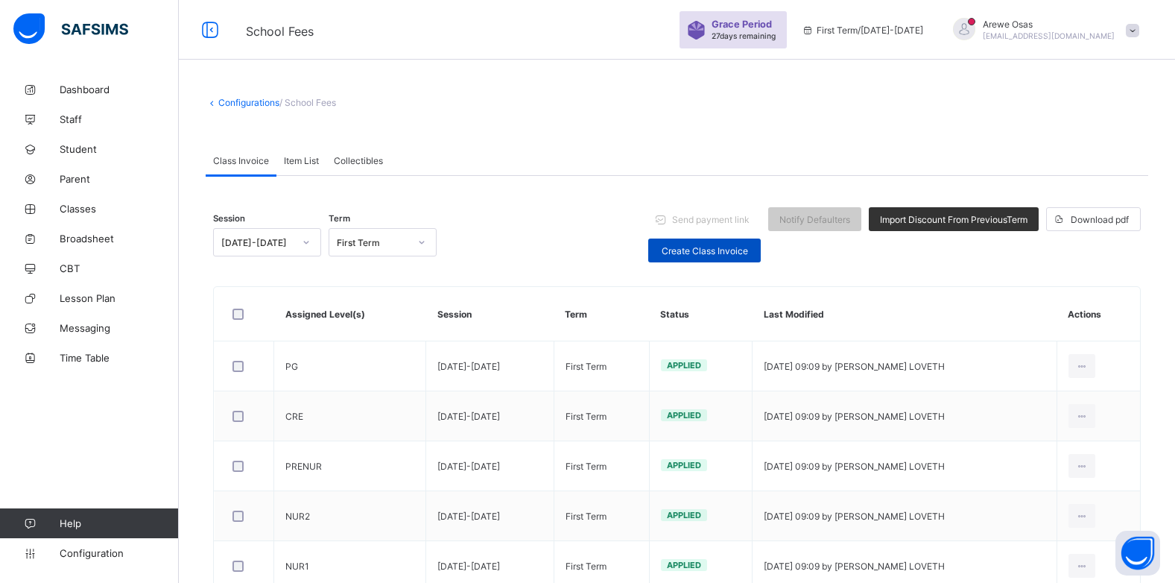
click at [710, 247] on span "Create Class Invoice" at bounding box center [705, 250] width 90 height 11
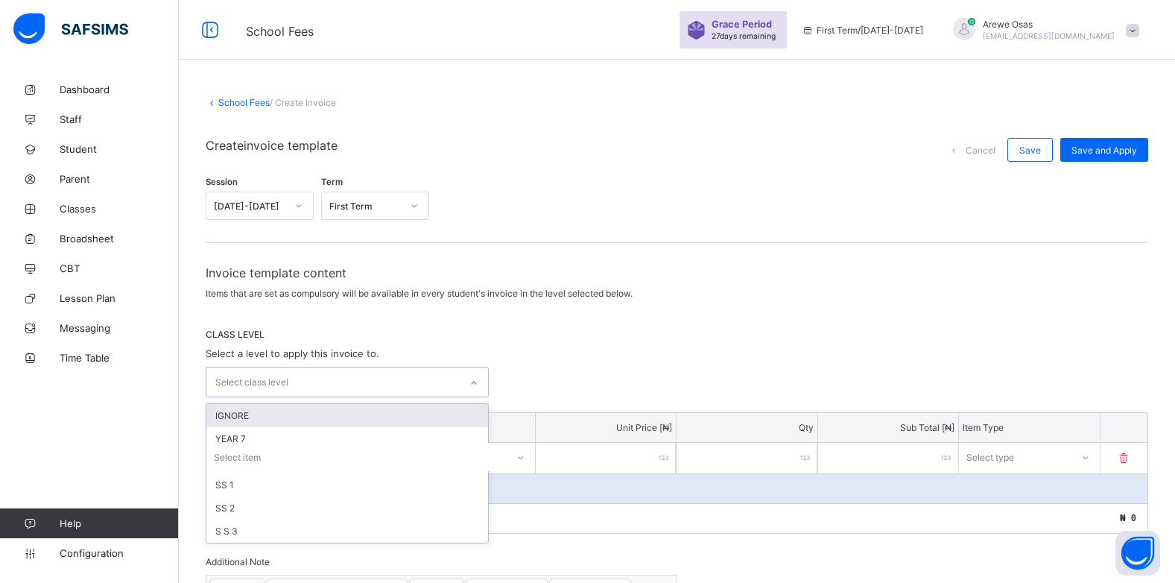
click at [319, 385] on div "Select class level" at bounding box center [332, 381] width 253 height 29
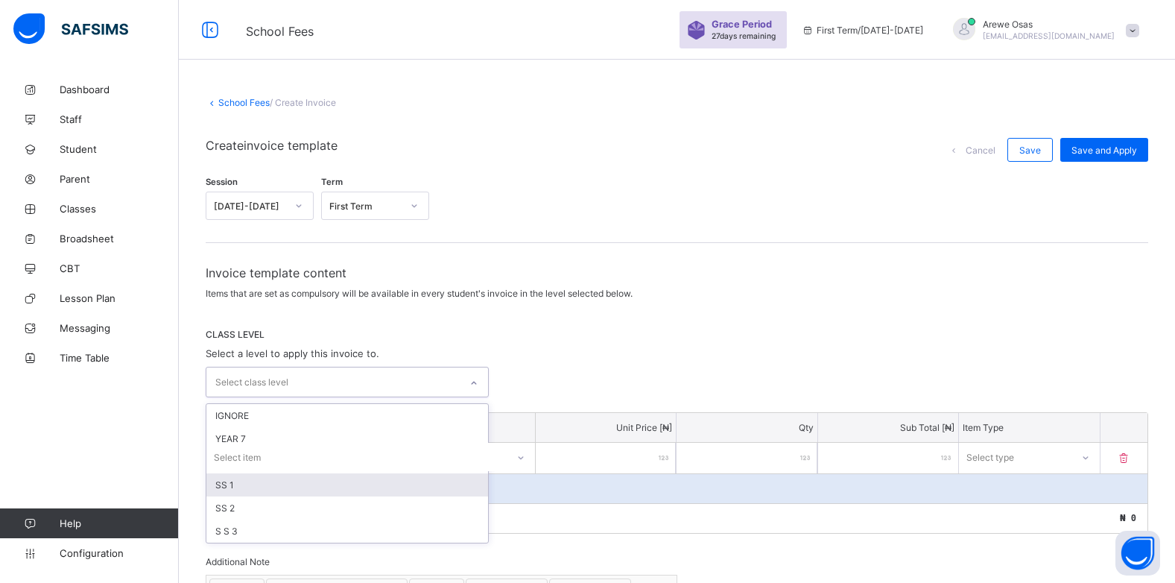
drag, startPoint x: 221, startPoint y: 485, endPoint x: 407, endPoint y: 449, distance: 189.9
click at [222, 486] on div "SS 1" at bounding box center [347, 484] width 282 height 23
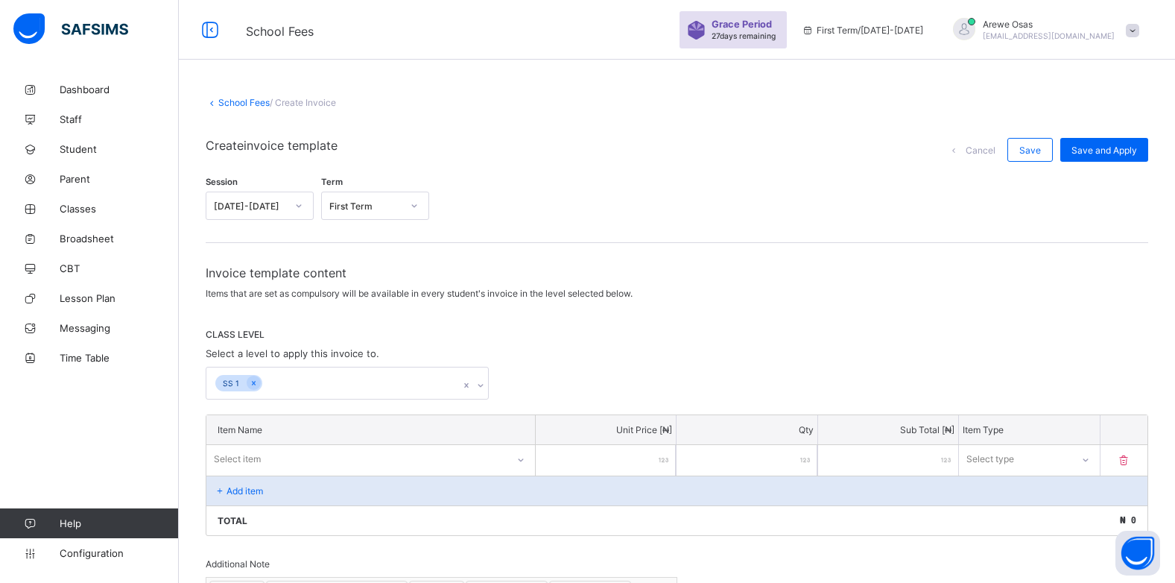
click at [587, 338] on span "CLASS LEVEL" at bounding box center [677, 334] width 943 height 11
click at [526, 464] on div "Select item" at bounding box center [370, 459] width 329 height 28
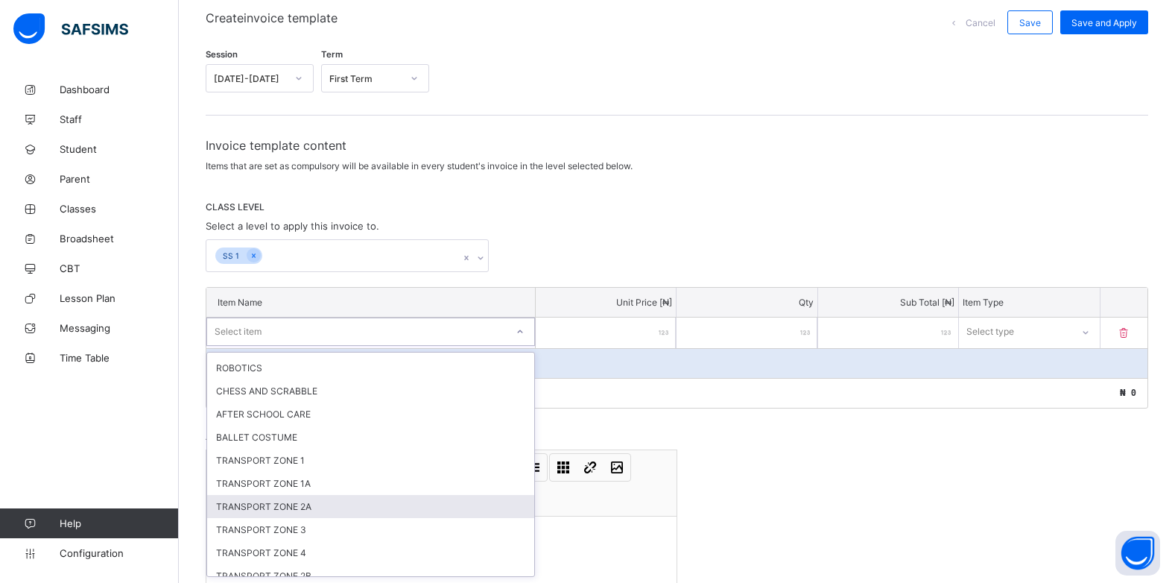
scroll to position [331, 0]
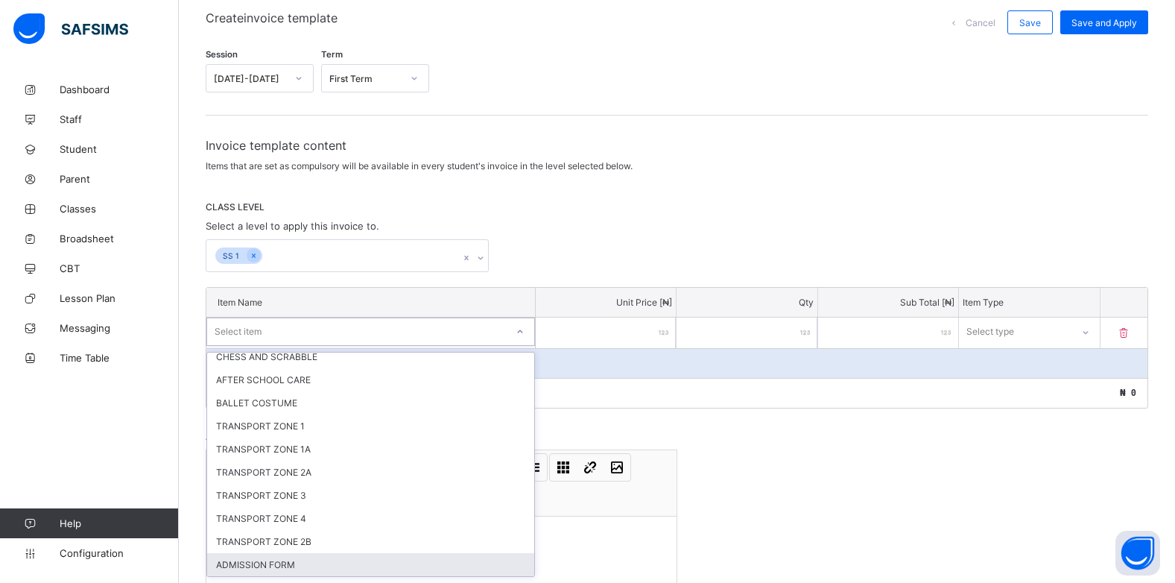
click at [279, 566] on div "ADMISSION FORM" at bounding box center [370, 564] width 327 height 23
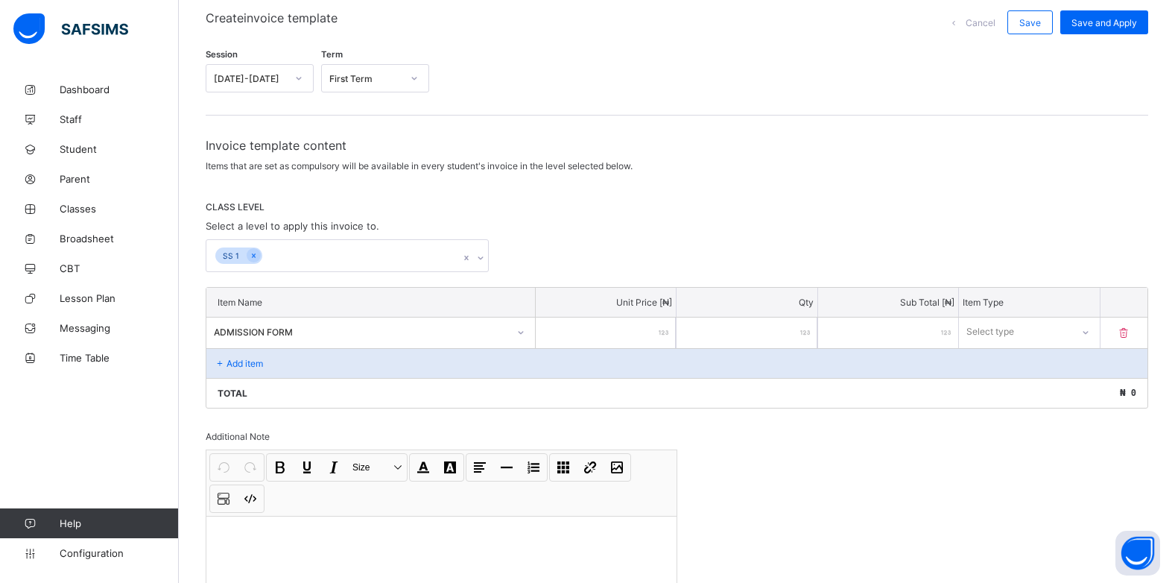
click at [636, 327] on input "number" at bounding box center [606, 333] width 140 height 31
click at [1063, 331] on div "Select type" at bounding box center [1015, 331] width 110 height 21
click at [1040, 387] on div "Optional" at bounding box center [1029, 387] width 139 height 23
click at [253, 367] on div "Add item" at bounding box center [676, 363] width 941 height 30
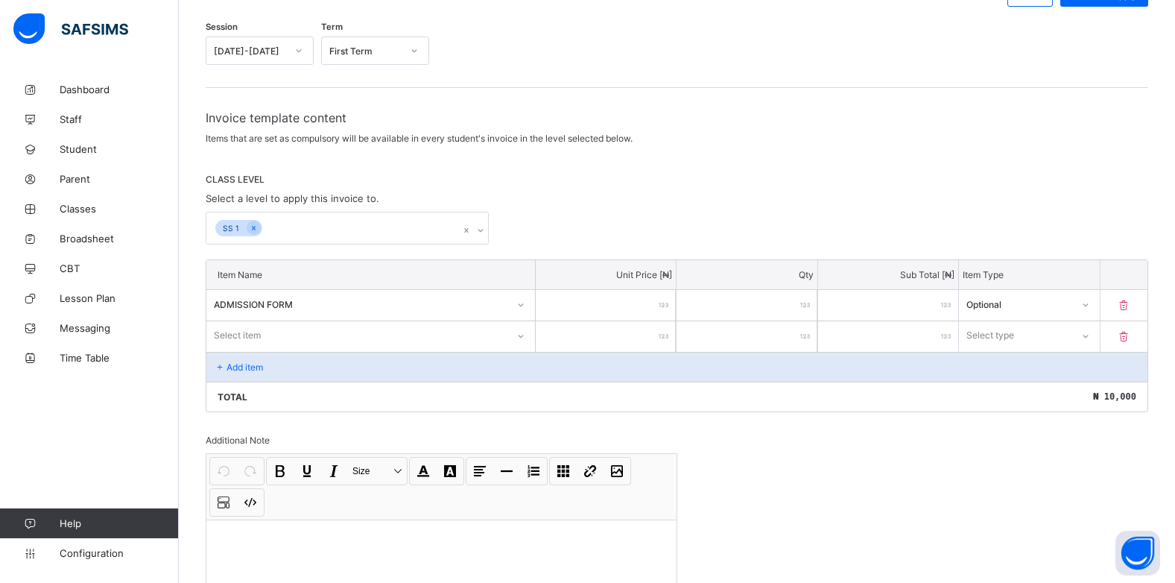
click at [530, 350] on div "Select item" at bounding box center [370, 335] width 329 height 28
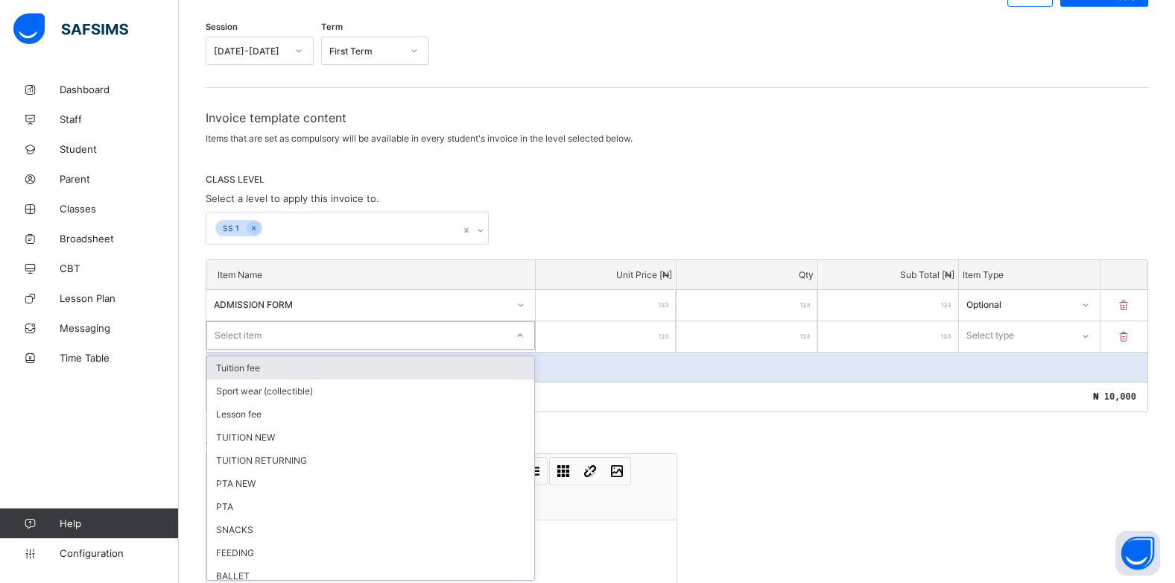
scroll to position [159, 0]
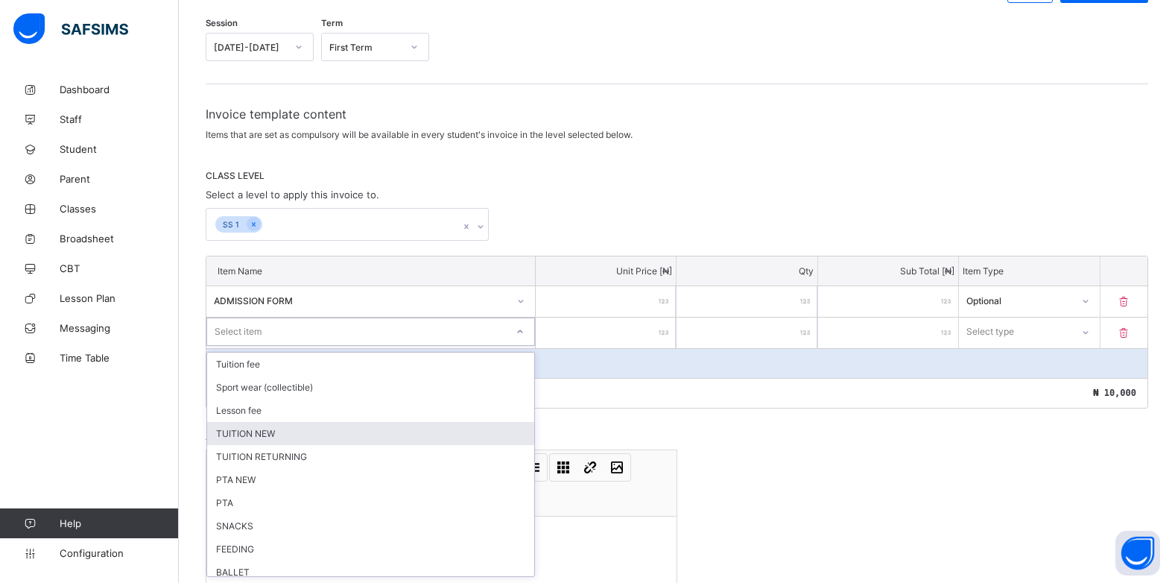
drag, startPoint x: 290, startPoint y: 432, endPoint x: 380, endPoint y: 391, distance: 98.8
click at [291, 431] on div "TUITION NEW" at bounding box center [370, 433] width 327 height 23
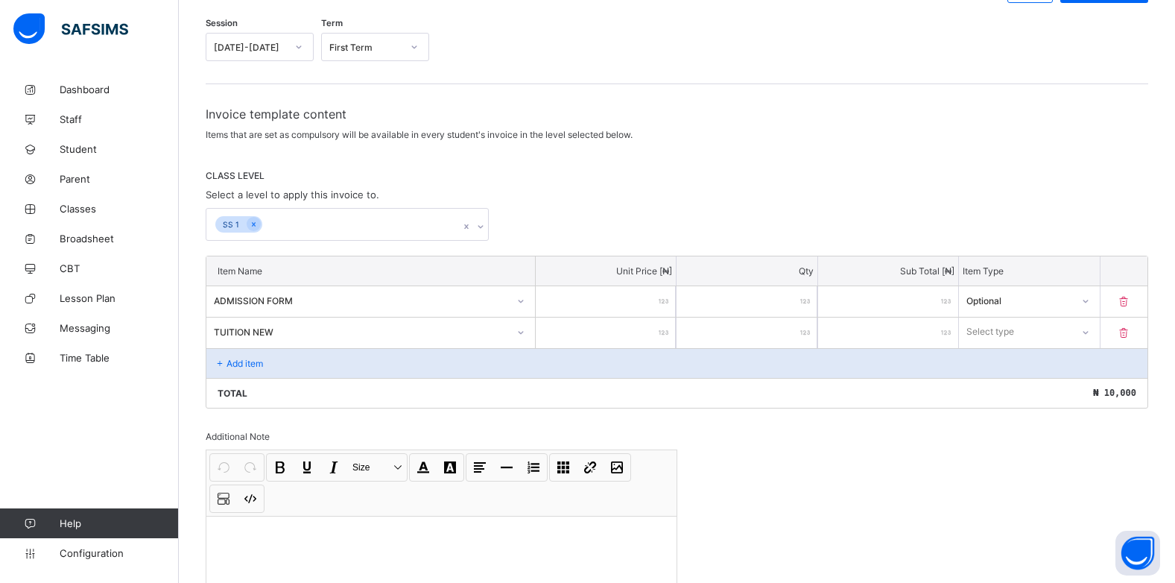
click at [655, 328] on input "number" at bounding box center [606, 333] width 140 height 31
click at [1068, 335] on div "Select type" at bounding box center [1015, 331] width 112 height 21
click at [1038, 385] on div "Optional" at bounding box center [1029, 387] width 139 height 23
click at [230, 365] on p "Add item" at bounding box center [245, 363] width 37 height 11
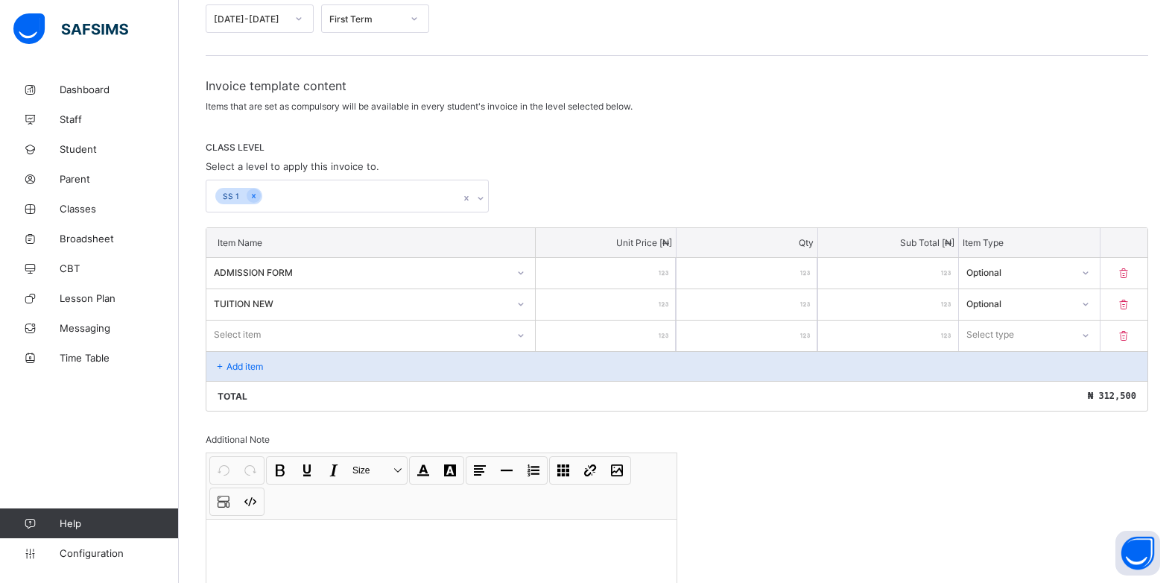
click at [523, 349] on div "Select item" at bounding box center [370, 334] width 329 height 28
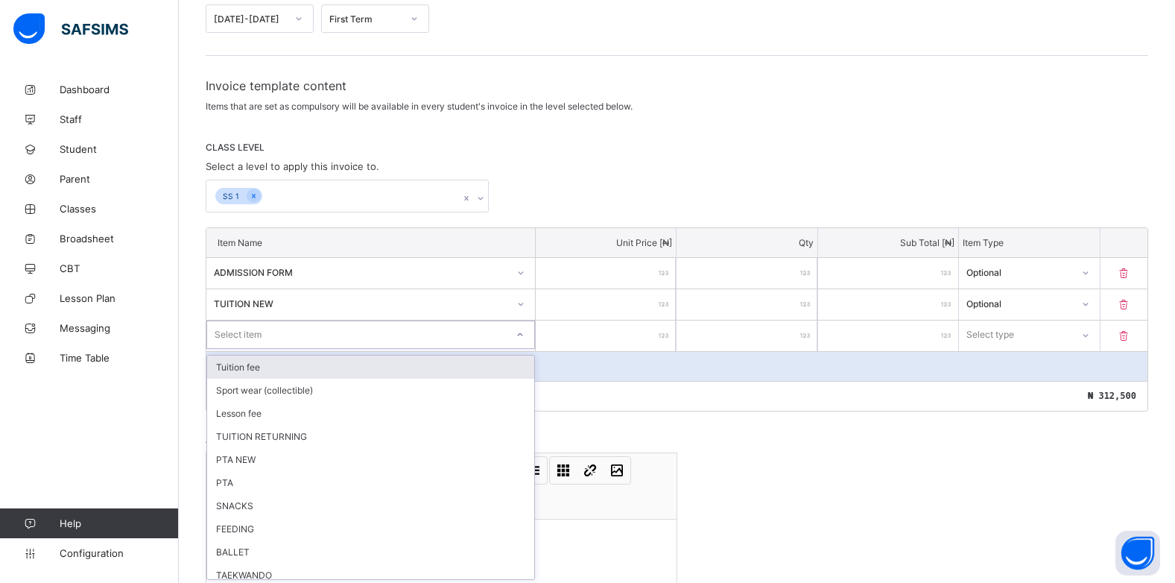
scroll to position [190, 0]
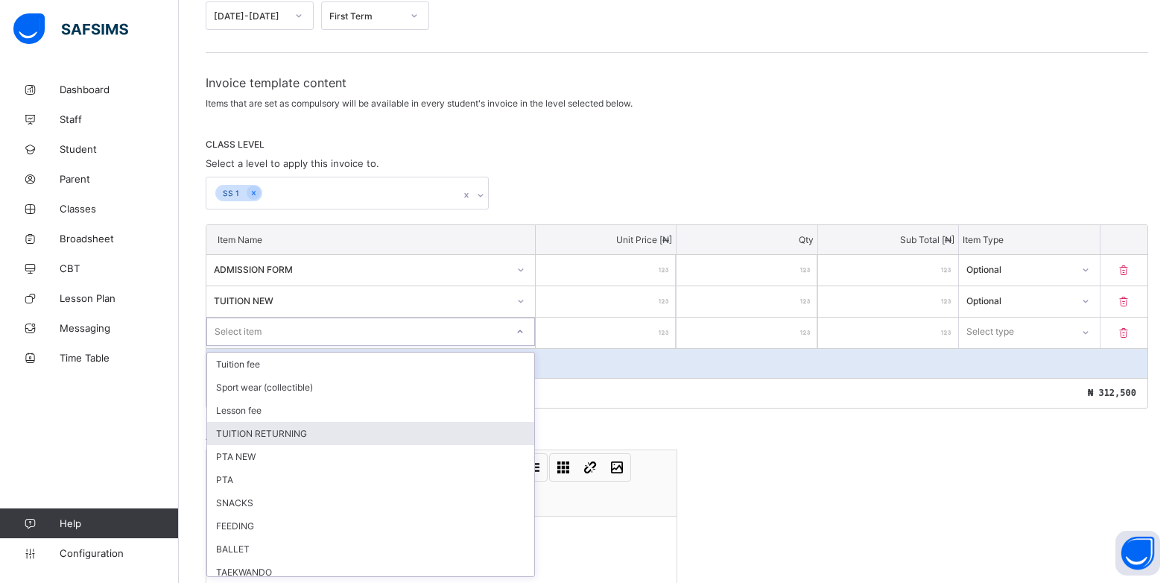
drag, startPoint x: 276, startPoint y: 432, endPoint x: 312, endPoint y: 405, distance: 45.3
click at [277, 432] on div "TUITION RETURNING" at bounding box center [370, 433] width 327 height 23
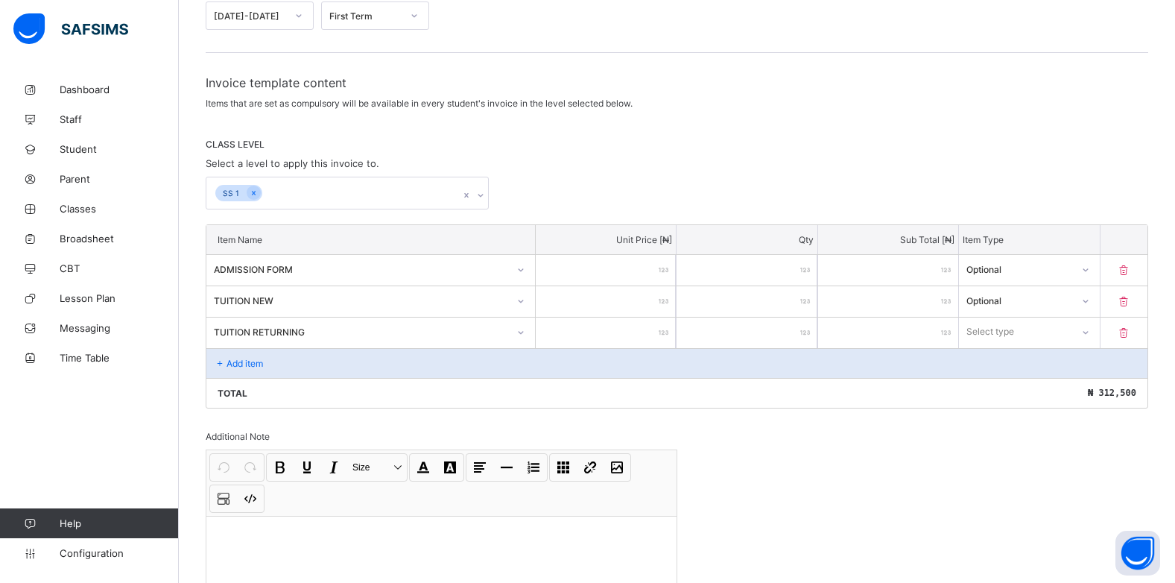
click at [658, 332] on input "number" at bounding box center [606, 333] width 140 height 31
click at [1090, 336] on icon at bounding box center [1085, 332] width 9 height 15
click at [1045, 382] on div "Optional" at bounding box center [1029, 387] width 139 height 23
click at [248, 358] on p "Add item" at bounding box center [245, 363] width 37 height 11
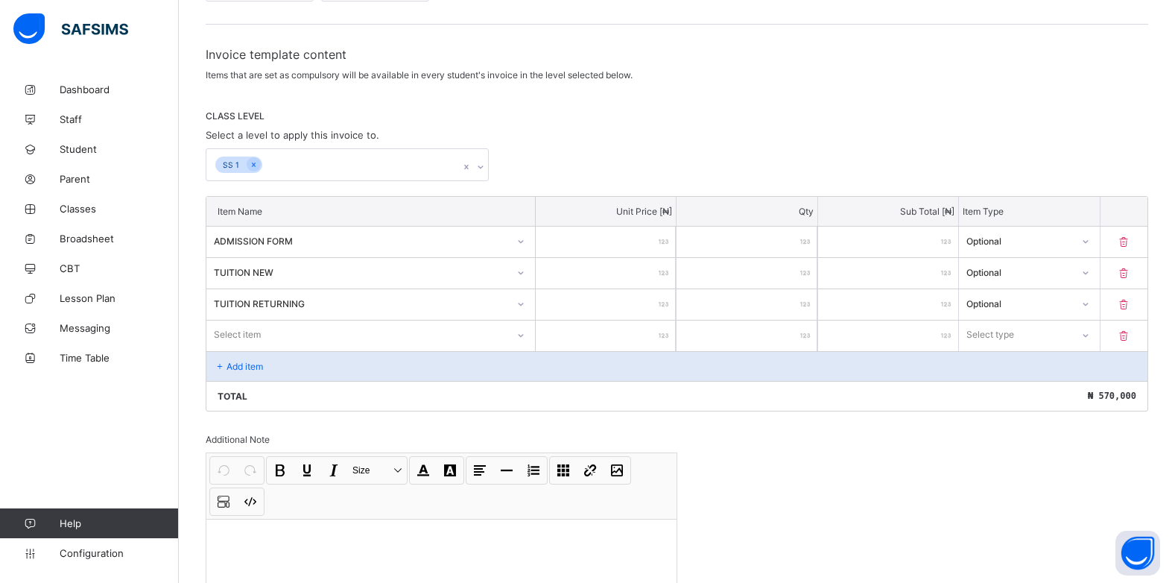
click at [519, 349] on div "Select item" at bounding box center [370, 334] width 329 height 28
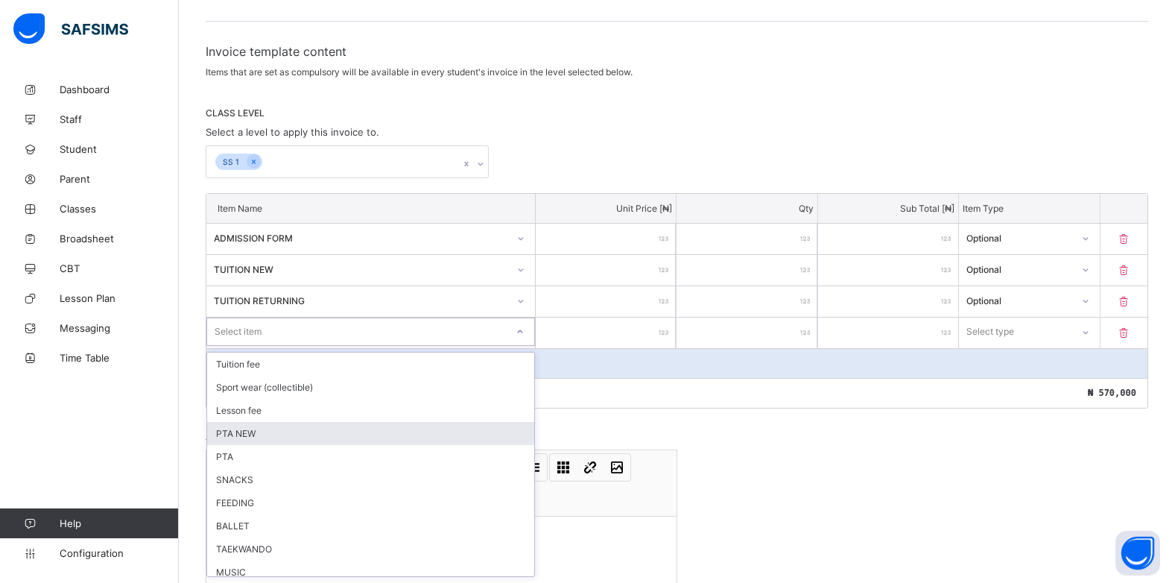
click at [267, 435] on div "PTA NEW" at bounding box center [370, 433] width 327 height 23
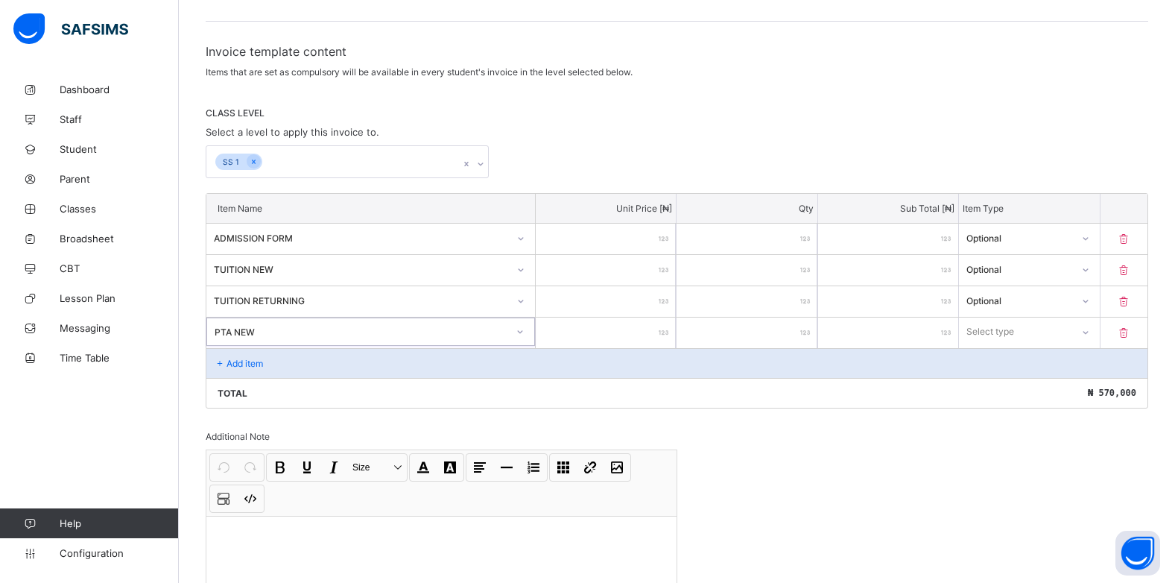
click at [662, 330] on input "number" at bounding box center [606, 333] width 140 height 31
click at [1071, 336] on div "Select type" at bounding box center [1015, 331] width 112 height 21
click at [1041, 389] on div "Optional" at bounding box center [1029, 387] width 139 height 23
click at [272, 367] on div "Add item" at bounding box center [676, 363] width 941 height 30
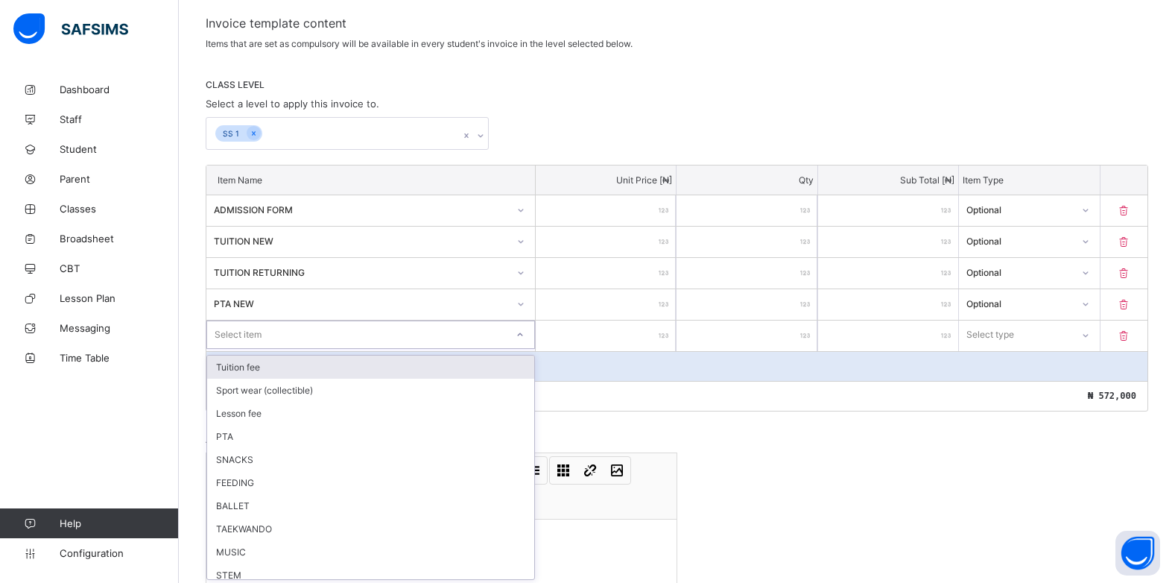
click at [531, 349] on div "option Tuition fee focused, 1 of 20. 20 results available. Use Up and Down to c…" at bounding box center [370, 334] width 329 height 28
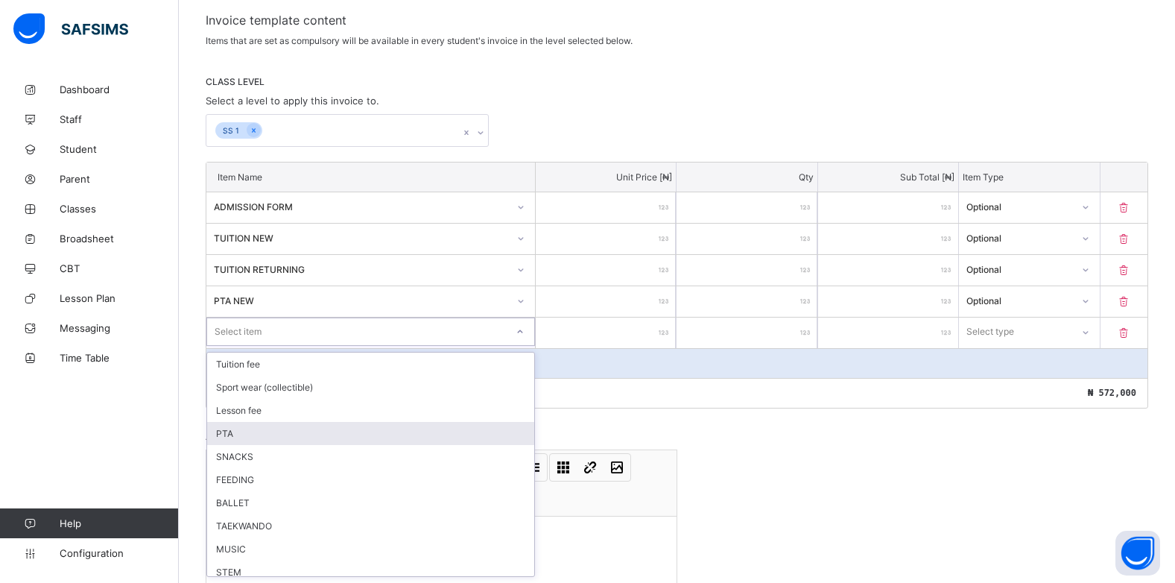
click at [309, 428] on div "PTA" at bounding box center [370, 433] width 327 height 23
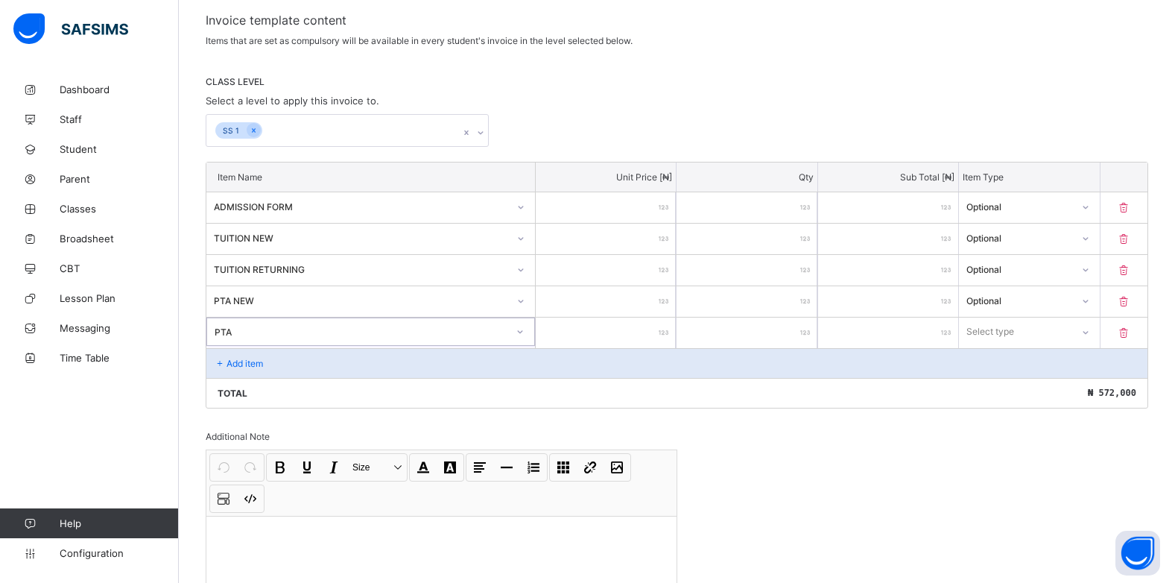
click at [666, 328] on div at bounding box center [606, 333] width 140 height 31
click at [669, 329] on div at bounding box center [606, 333] width 140 height 31
click at [661, 337] on input "number" at bounding box center [606, 333] width 140 height 31
click at [1070, 326] on div "Select type" at bounding box center [1015, 331] width 110 height 21
drag, startPoint x: 1056, startPoint y: 382, endPoint x: 912, endPoint y: 339, distance: 150.7
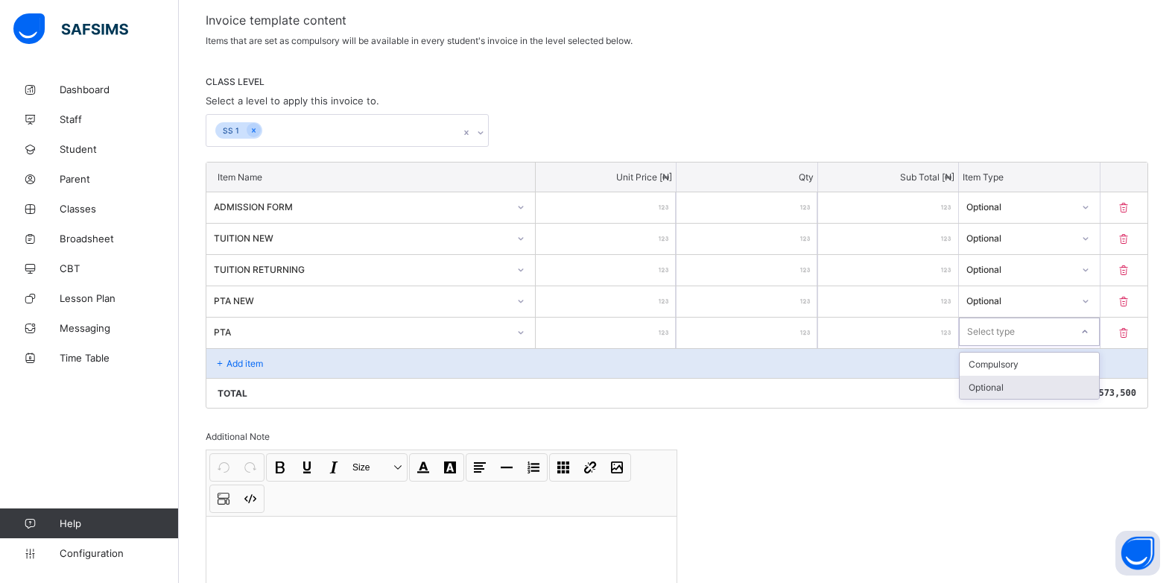
click at [1055, 382] on div "Optional" at bounding box center [1029, 387] width 139 height 23
drag, startPoint x: 224, startPoint y: 359, endPoint x: 233, endPoint y: 359, distance: 8.9
click at [233, 359] on div "Add item" at bounding box center [676, 363] width 941 height 30
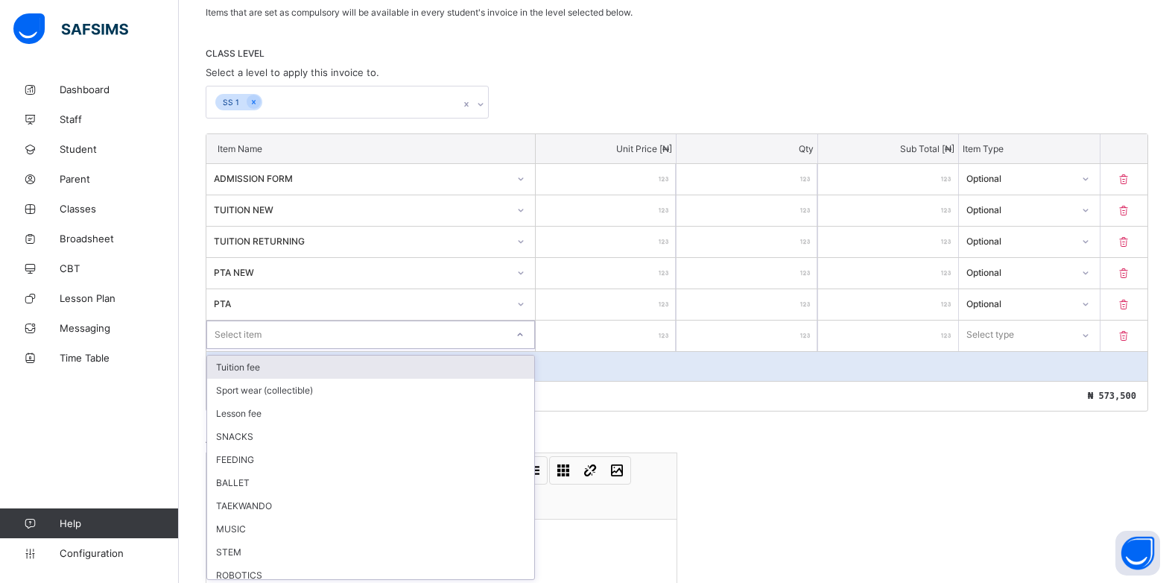
click at [525, 349] on div "option Tuition fee focused, 1 of 19. 19 results available. Use Up and Down to c…" at bounding box center [370, 334] width 329 height 28
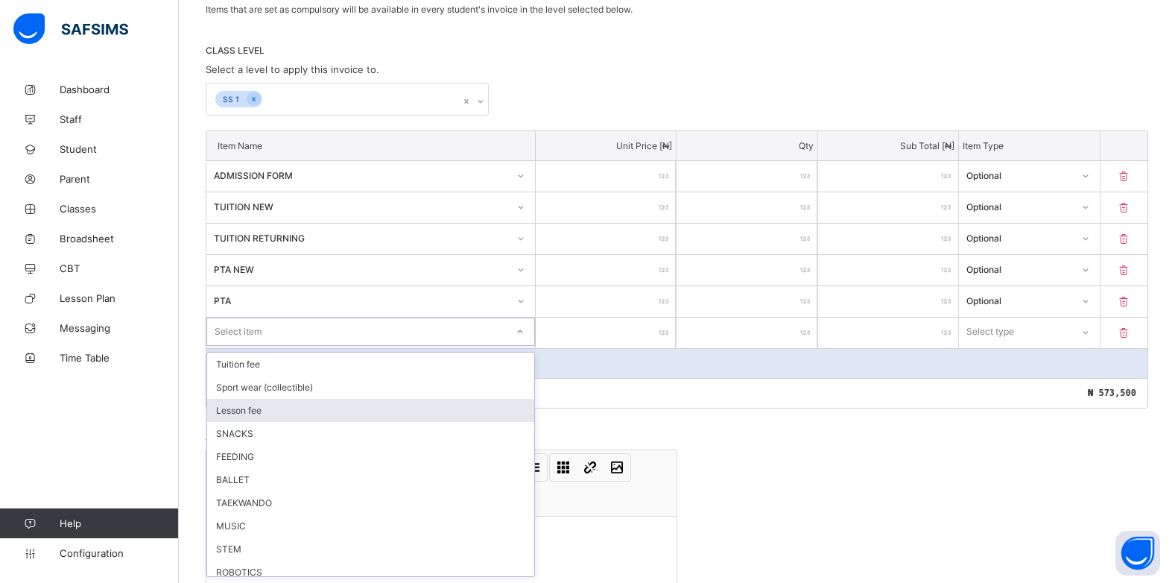
click at [323, 409] on div "Lesson fee" at bounding box center [370, 410] width 327 height 23
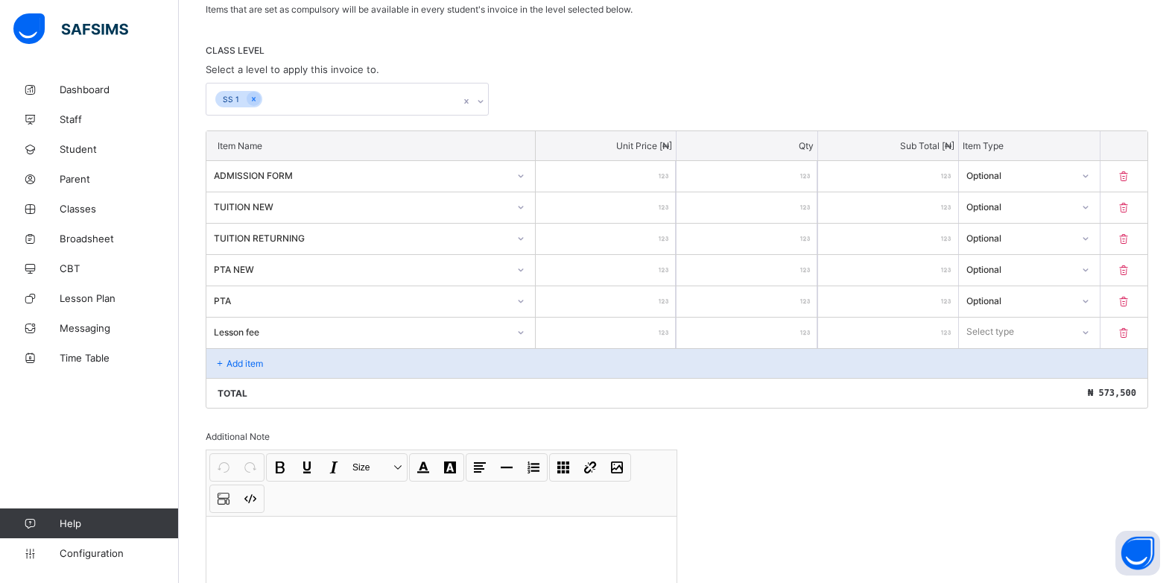
click at [659, 339] on input "number" at bounding box center [606, 333] width 140 height 31
click at [1091, 335] on div at bounding box center [1084, 332] width 25 height 24
click at [1029, 388] on div "Optional" at bounding box center [1029, 387] width 139 height 23
click at [250, 364] on p "Add item" at bounding box center [245, 363] width 37 height 11
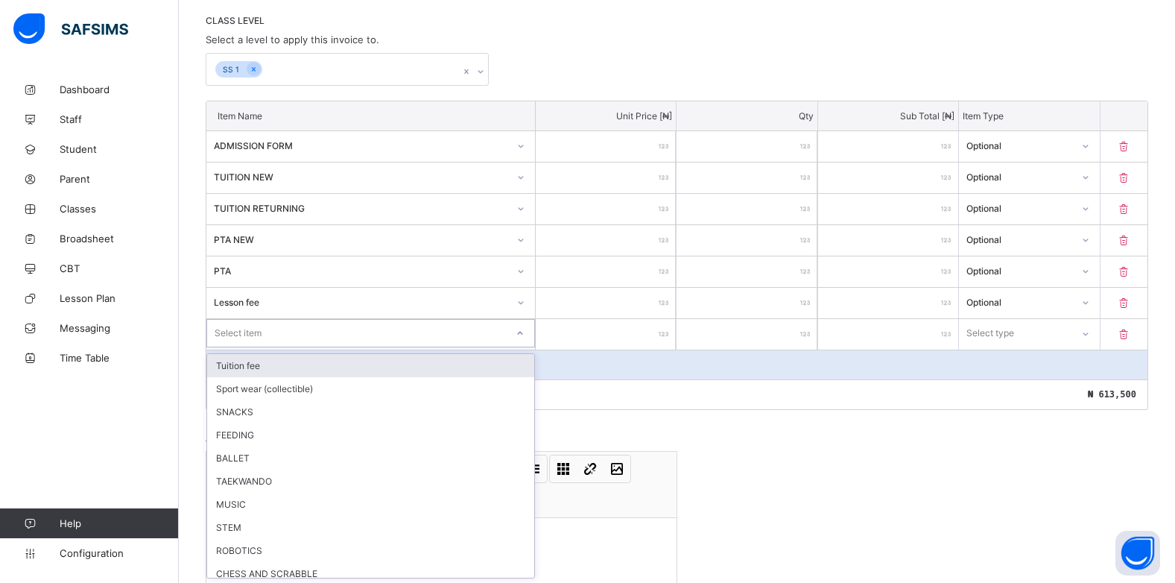
click at [524, 347] on div "option Tuition fee focused, 1 of 18. 18 results available. Use Up and Down to c…" at bounding box center [370, 333] width 329 height 28
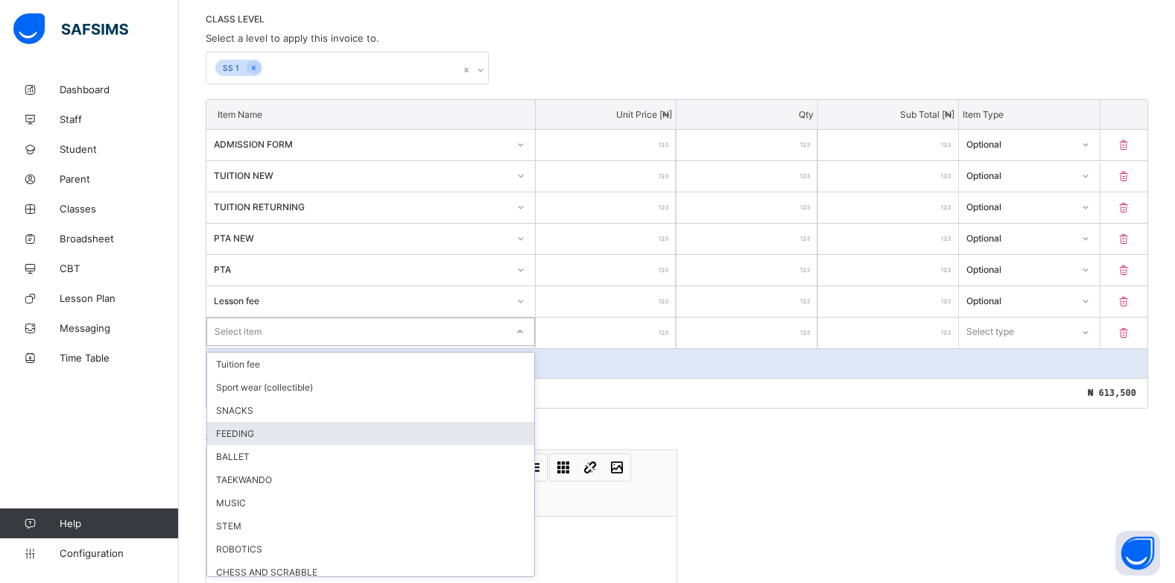
click at [250, 429] on div "FEEDING" at bounding box center [370, 433] width 327 height 23
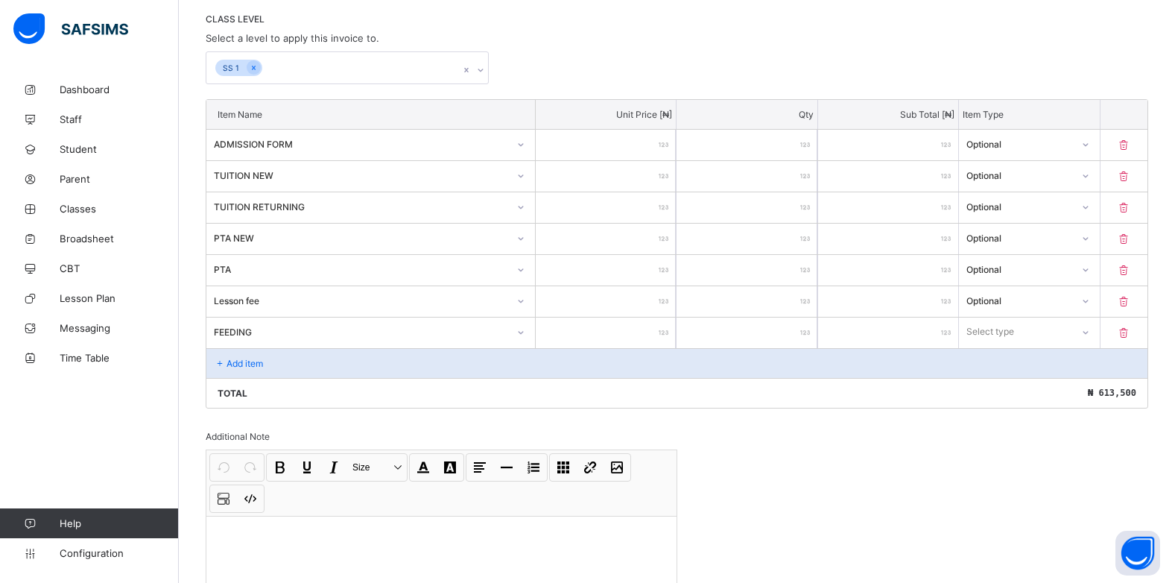
click at [655, 338] on input "number" at bounding box center [606, 333] width 140 height 31
click at [1098, 332] on div at bounding box center [1084, 332] width 25 height 24
click at [1024, 386] on div "Optional" at bounding box center [1029, 387] width 139 height 23
click at [230, 367] on p "Add item" at bounding box center [245, 363] width 37 height 11
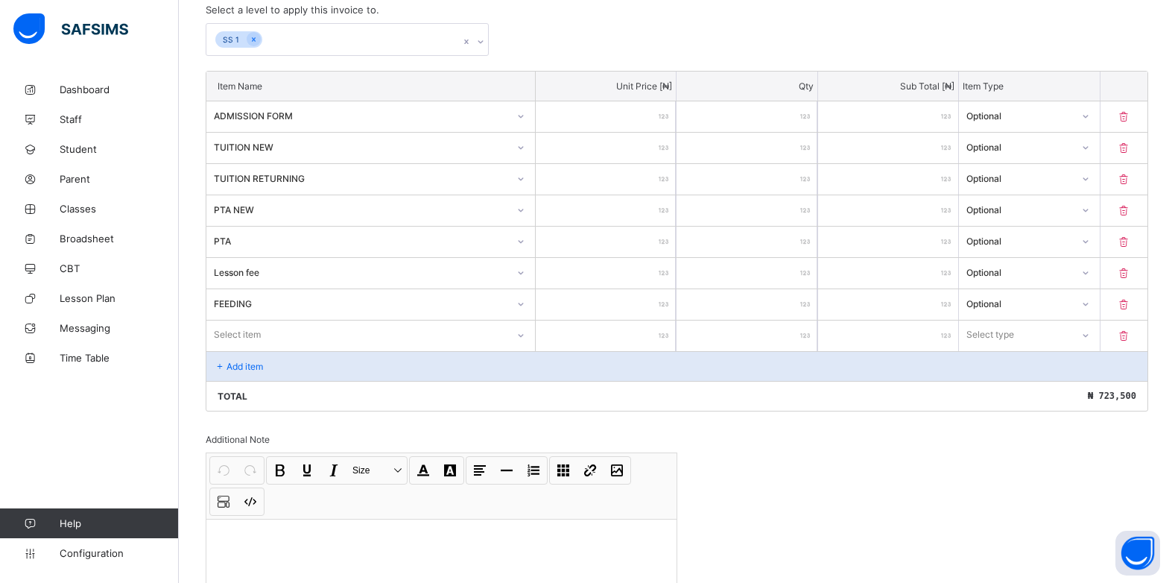
click at [520, 349] on div "Select item" at bounding box center [370, 334] width 329 height 28
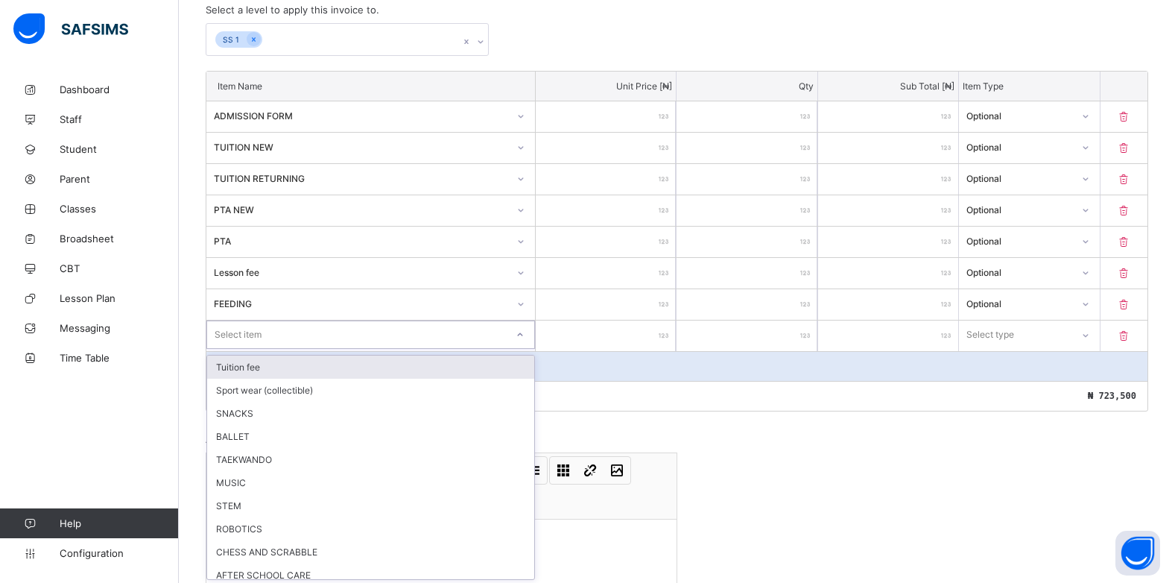
scroll to position [347, 0]
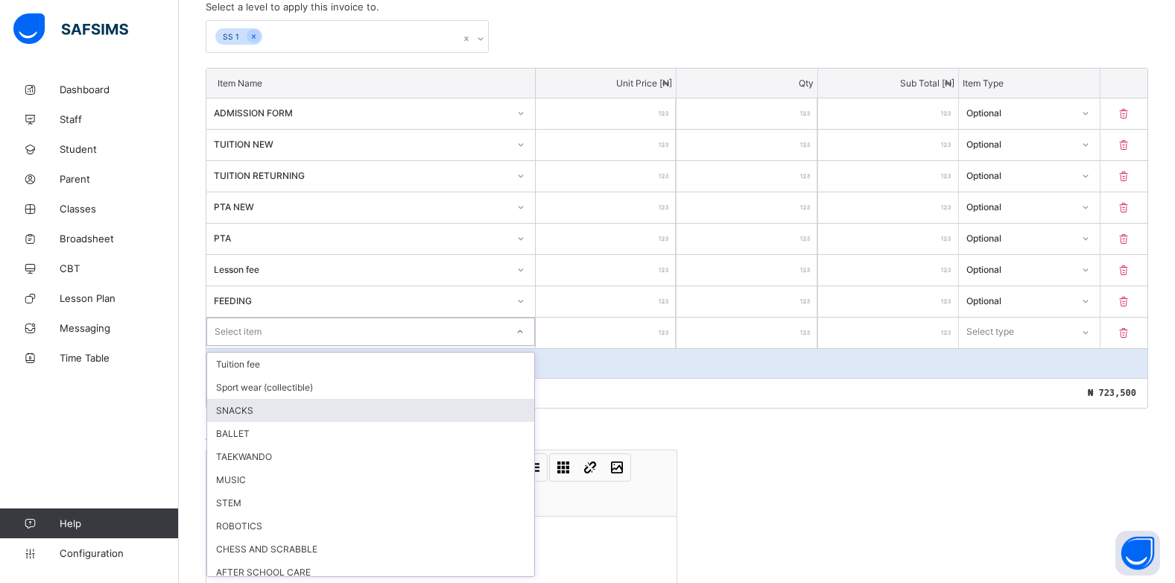
click at [243, 414] on div "SNACKS" at bounding box center [370, 410] width 327 height 23
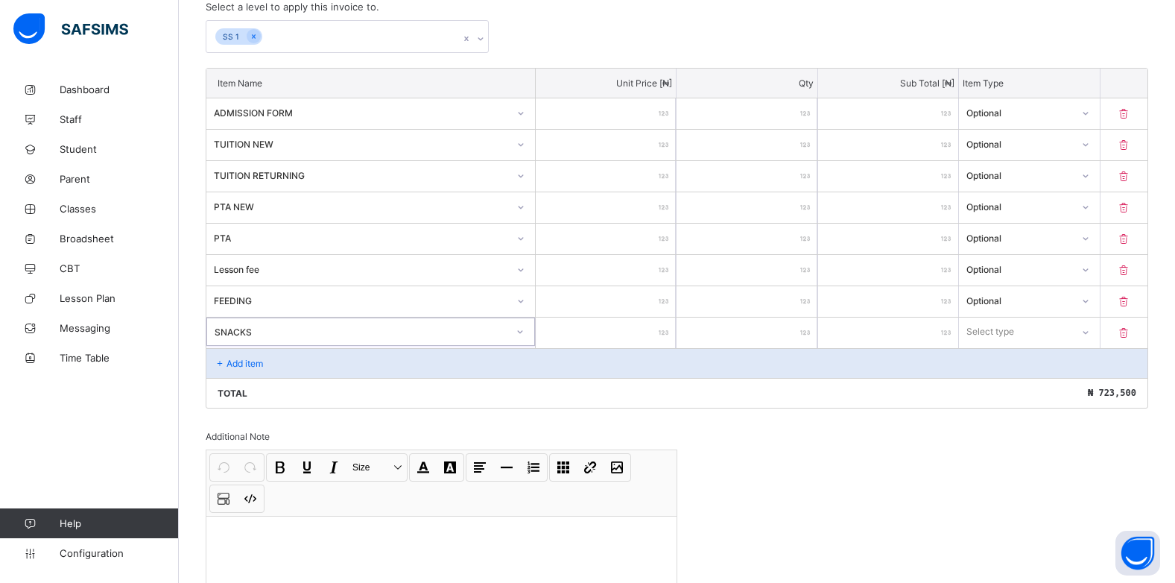
click at [657, 331] on input "number" at bounding box center [606, 333] width 140 height 31
click at [1055, 334] on div "Select type" at bounding box center [1015, 331] width 110 height 21
click at [1007, 383] on div "Optional" at bounding box center [1029, 387] width 139 height 23
click at [254, 361] on p "Add item" at bounding box center [245, 363] width 37 height 11
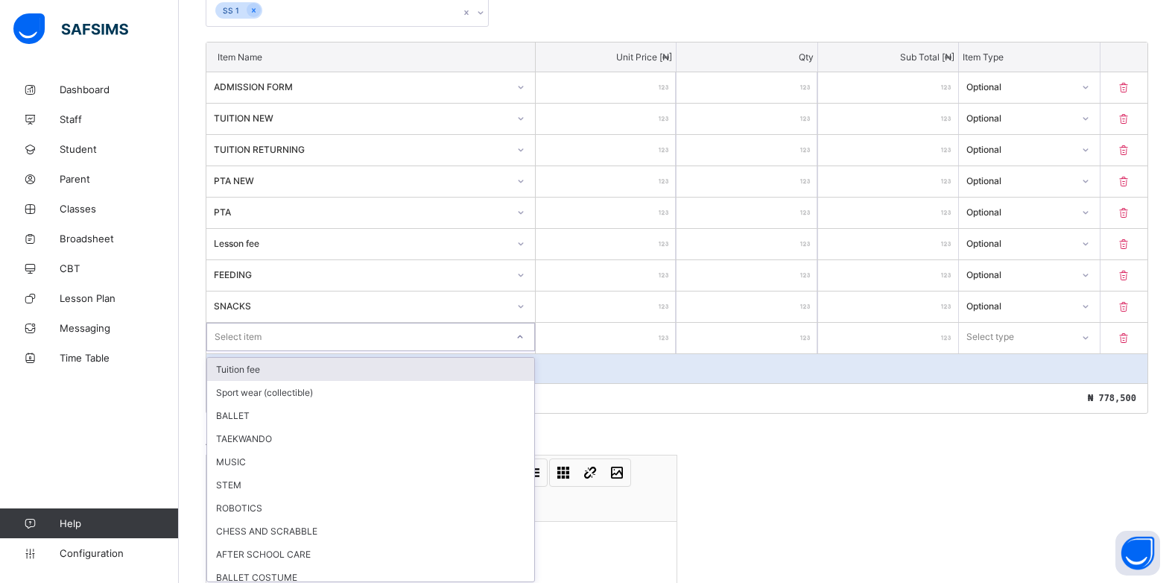
scroll to position [378, 0]
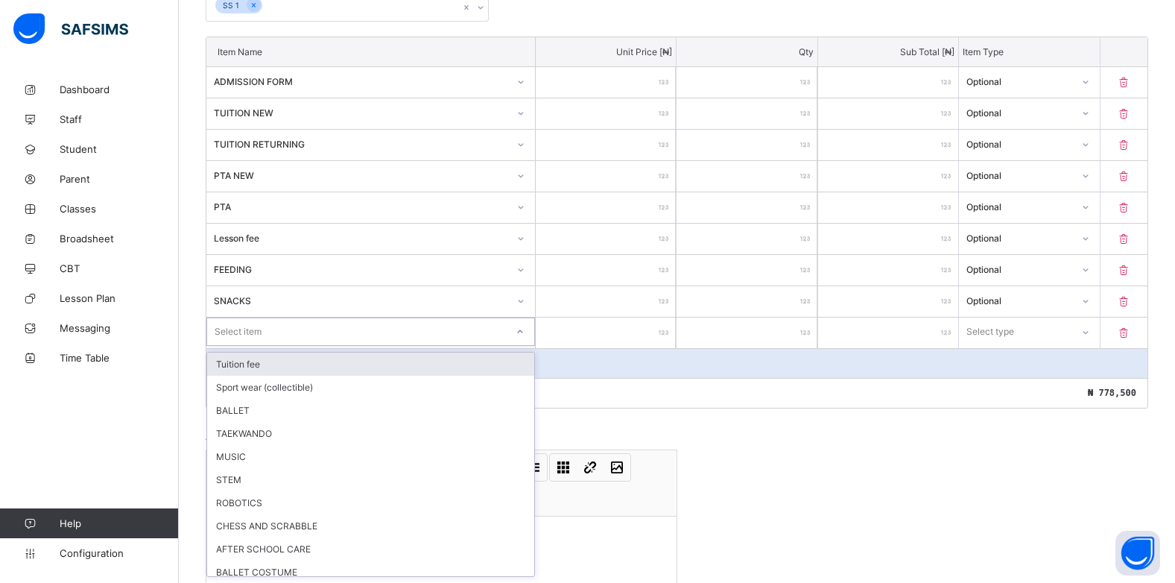
click at [514, 346] on div "option Tuition fee focused, 1 of 16. 16 results available. Use Up and Down to c…" at bounding box center [370, 332] width 329 height 28
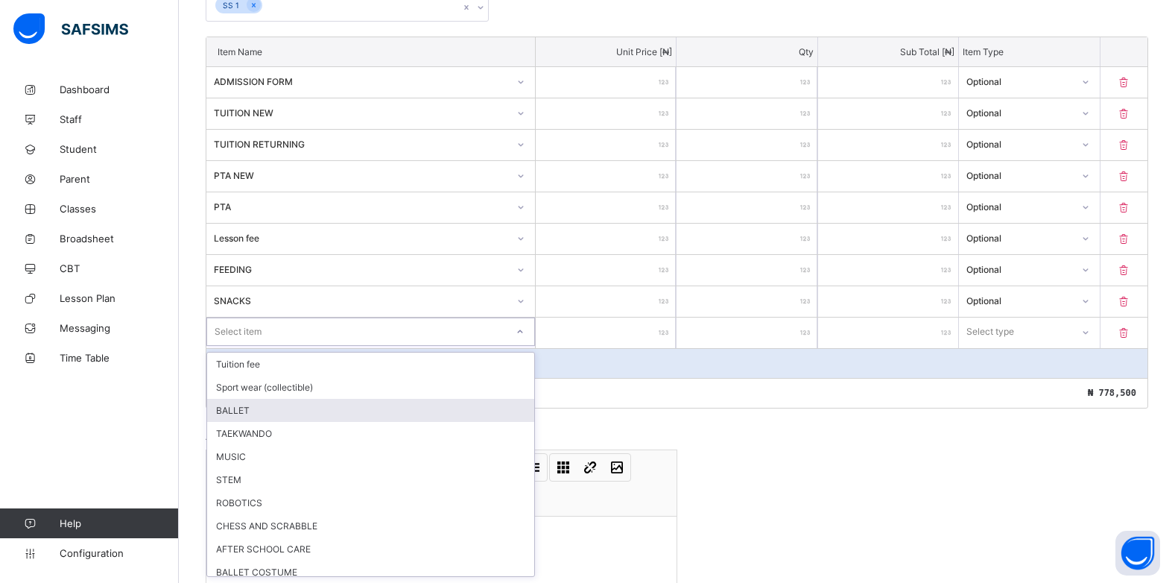
click at [271, 405] on div "BALLET" at bounding box center [370, 410] width 327 height 23
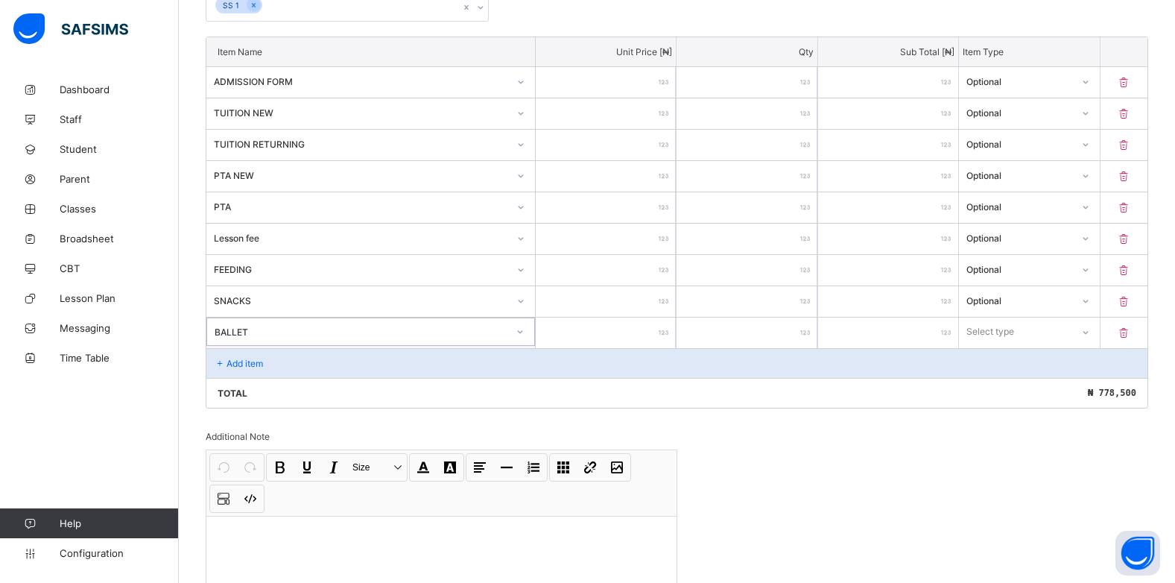
click at [661, 334] on input "number" at bounding box center [606, 333] width 140 height 31
click at [1014, 332] on div "Select type" at bounding box center [991, 332] width 48 height 28
click at [999, 385] on div "Optional" at bounding box center [1029, 387] width 139 height 23
click at [270, 362] on div "Add item" at bounding box center [676, 363] width 941 height 30
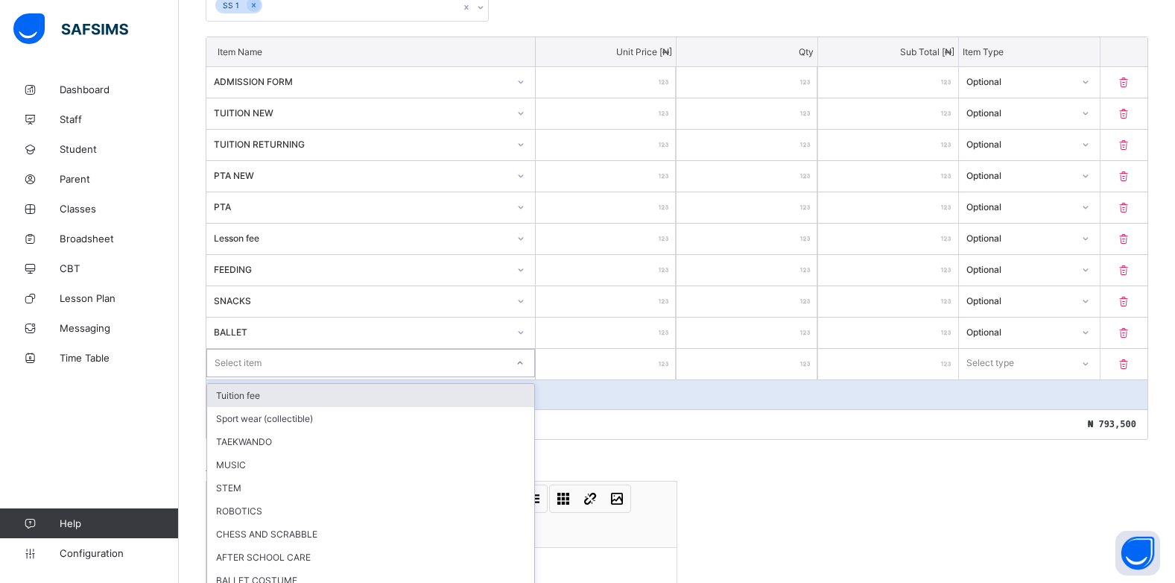
scroll to position [409, 0]
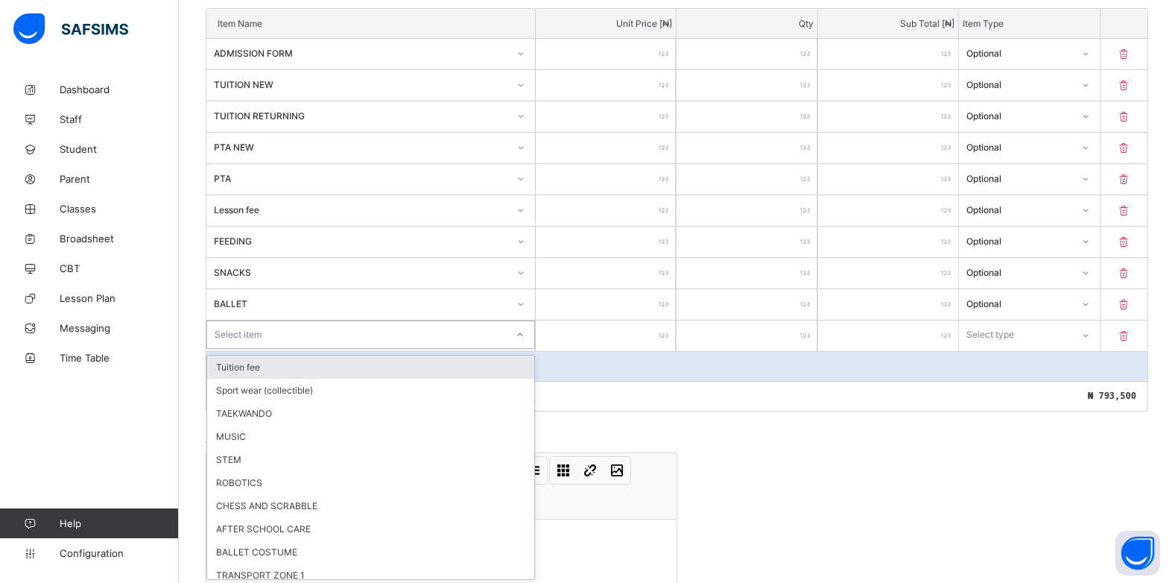
click at [523, 349] on div "option Tuition fee focused, 1 of 15. 15 results available. Use Up and Down to c…" at bounding box center [370, 334] width 329 height 28
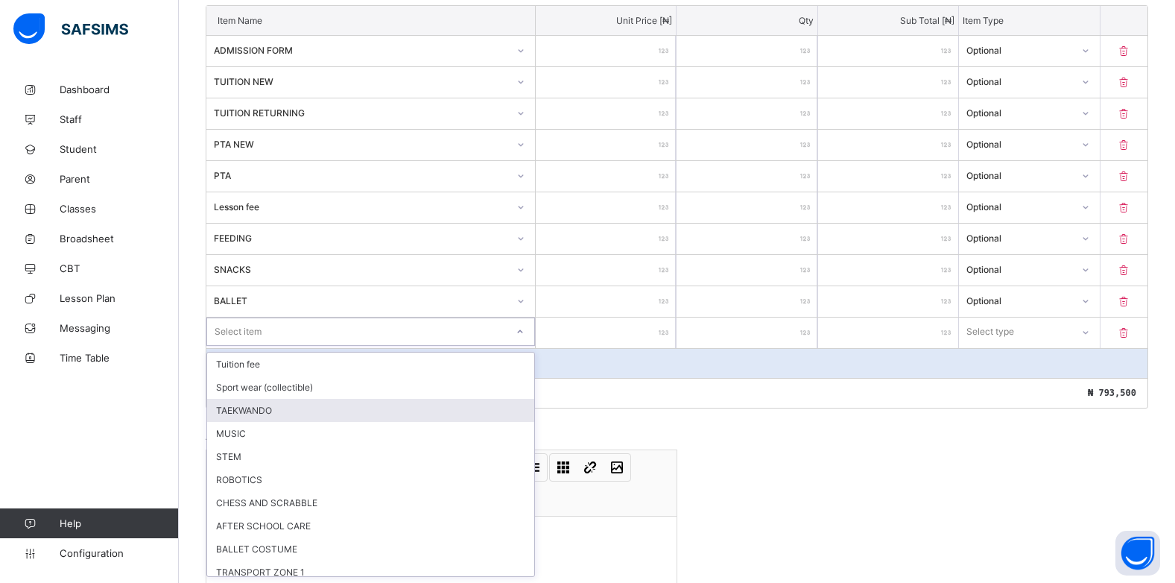
drag, startPoint x: 296, startPoint y: 415, endPoint x: 416, endPoint y: 385, distance: 123.8
click at [303, 410] on div "TAEKWANDO" at bounding box center [370, 410] width 327 height 23
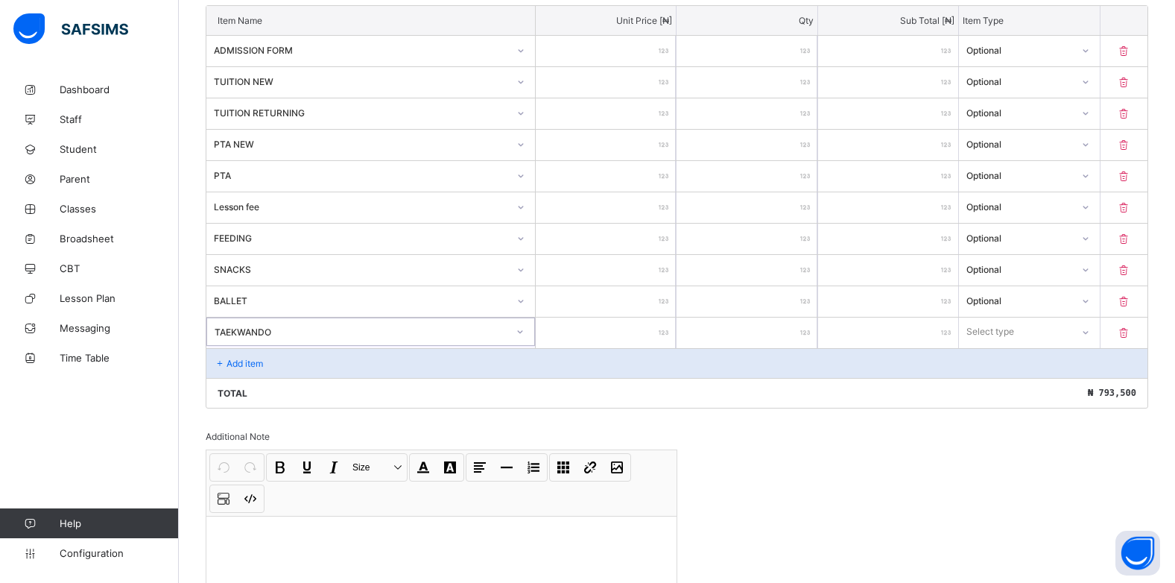
click at [668, 336] on div at bounding box center [606, 333] width 140 height 31
click at [669, 335] on div at bounding box center [606, 333] width 140 height 31
click at [665, 332] on div at bounding box center [606, 333] width 140 height 31
click at [664, 332] on div at bounding box center [606, 333] width 140 height 31
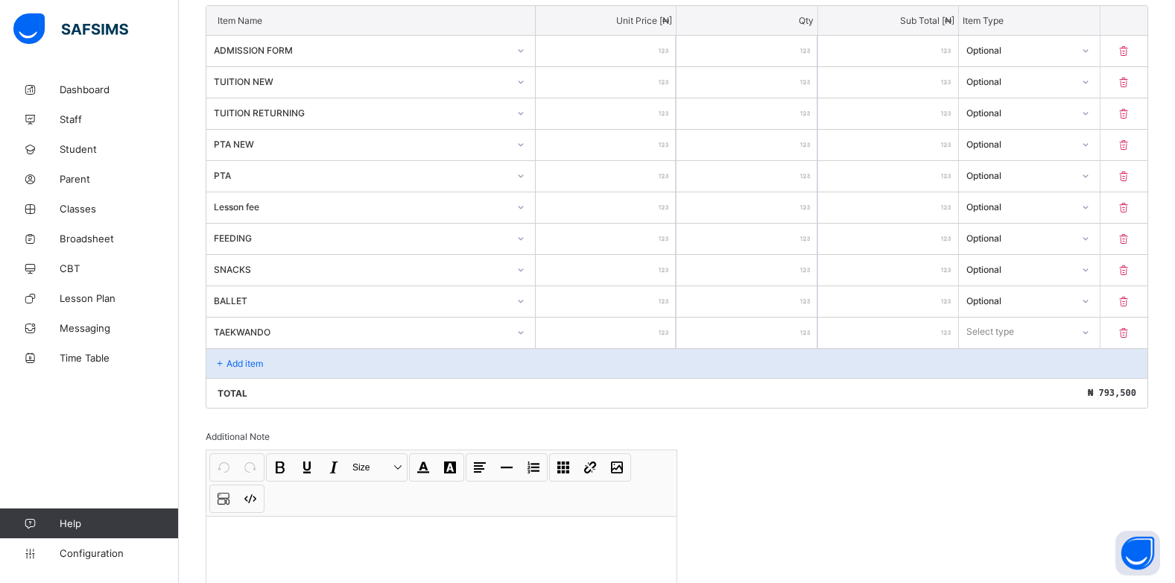
click at [659, 332] on input "number" at bounding box center [606, 333] width 140 height 31
click at [1057, 334] on div "Select type" at bounding box center [1015, 331] width 112 height 21
click at [1031, 385] on div "Optional" at bounding box center [1029, 387] width 139 height 23
click at [232, 356] on div "Add item" at bounding box center [676, 363] width 941 height 30
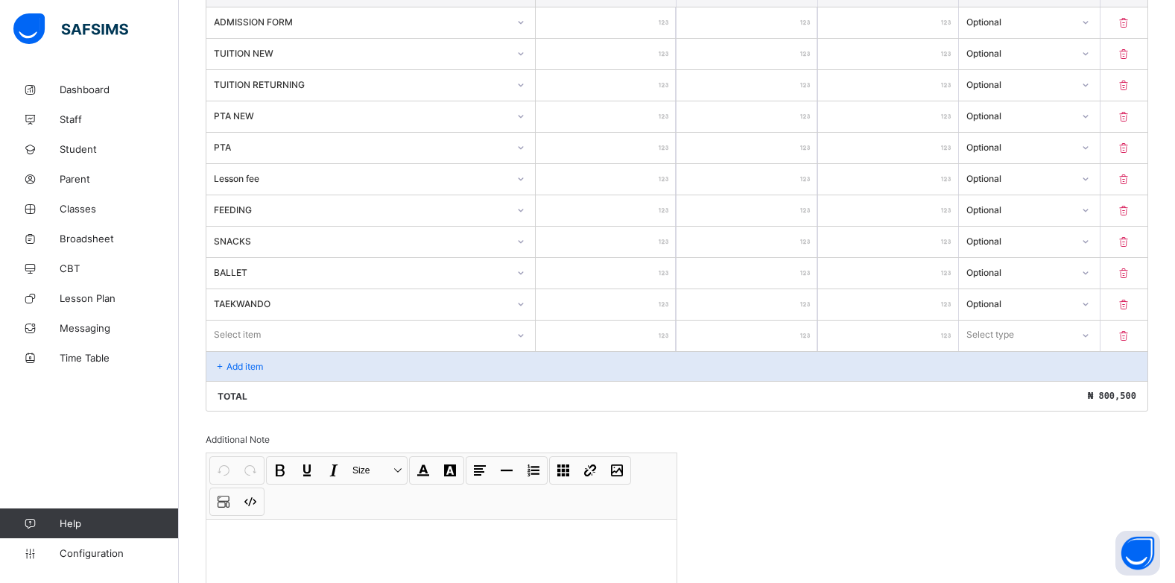
click at [519, 349] on div "Select item" at bounding box center [370, 334] width 329 height 28
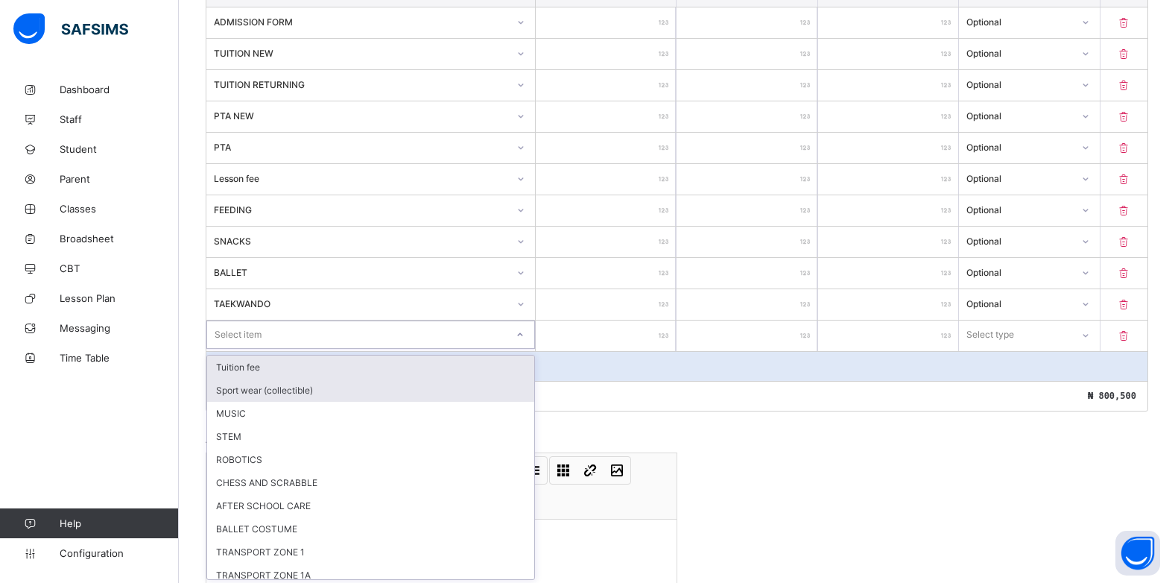
scroll to position [440, 0]
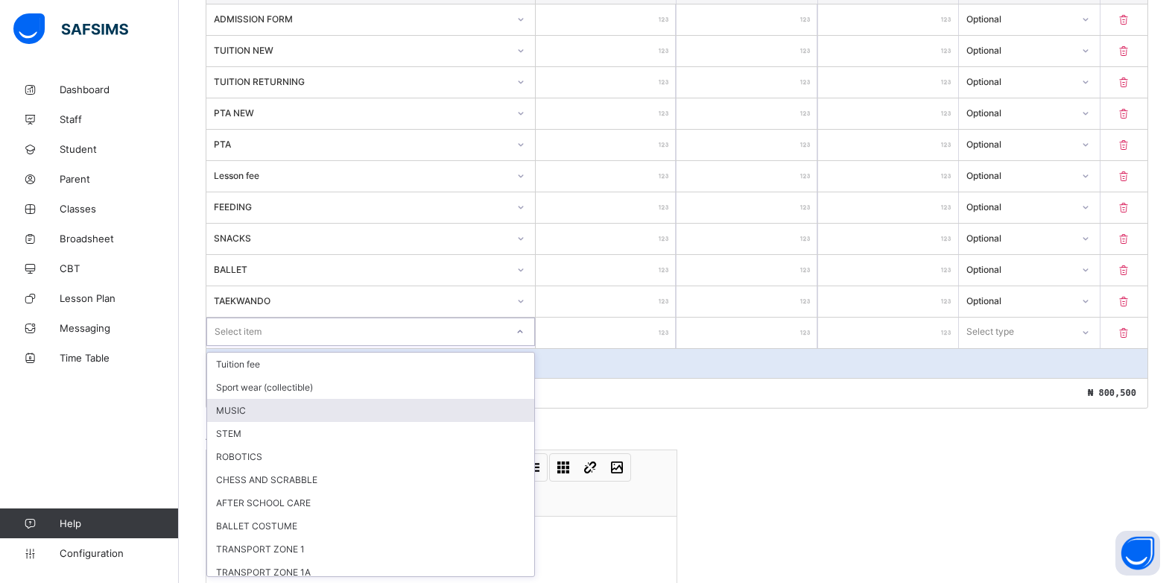
click at [265, 408] on div "MUSIC" at bounding box center [370, 410] width 327 height 23
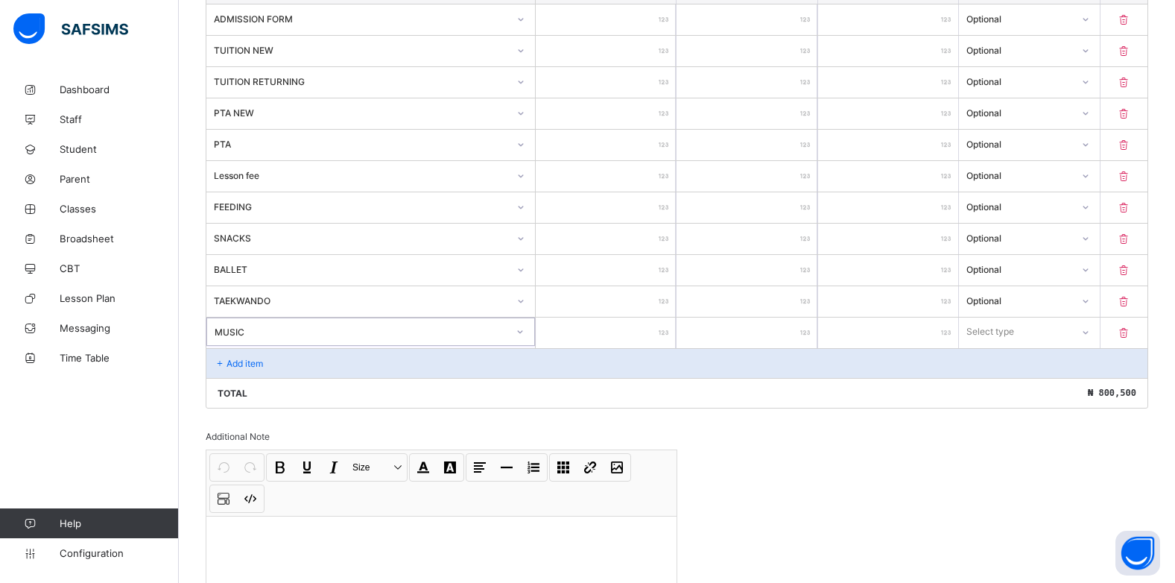
click at [662, 332] on input "number" at bounding box center [606, 333] width 140 height 31
click at [1014, 335] on div "Select type" at bounding box center [991, 332] width 48 height 28
click at [1007, 386] on div "Optional" at bounding box center [1029, 387] width 139 height 23
click at [241, 365] on p "Add item" at bounding box center [245, 363] width 37 height 11
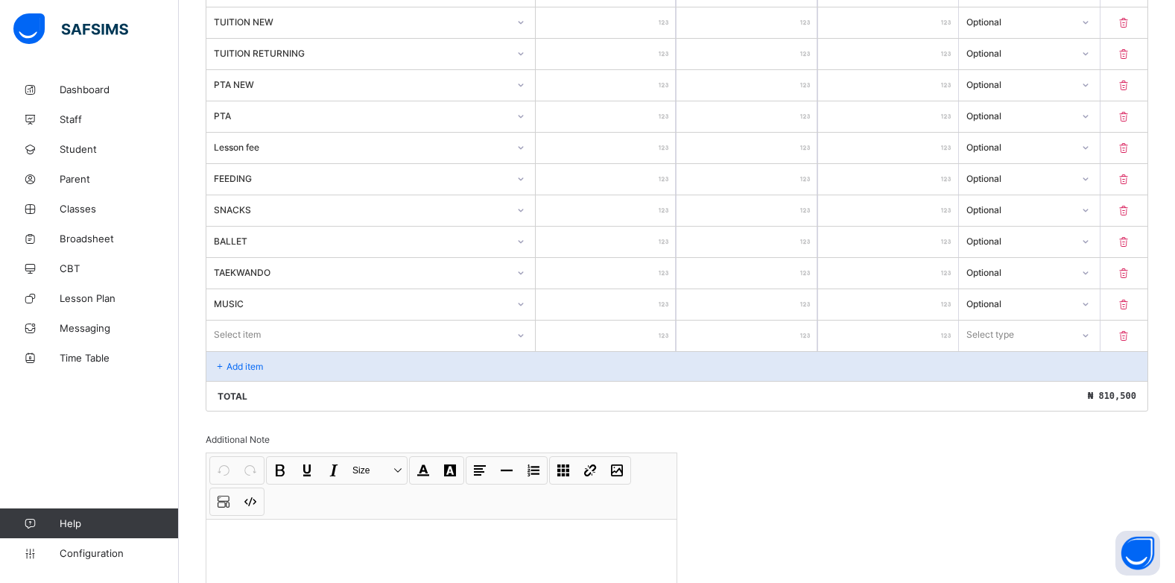
click at [527, 349] on div "Select item" at bounding box center [370, 334] width 329 height 28
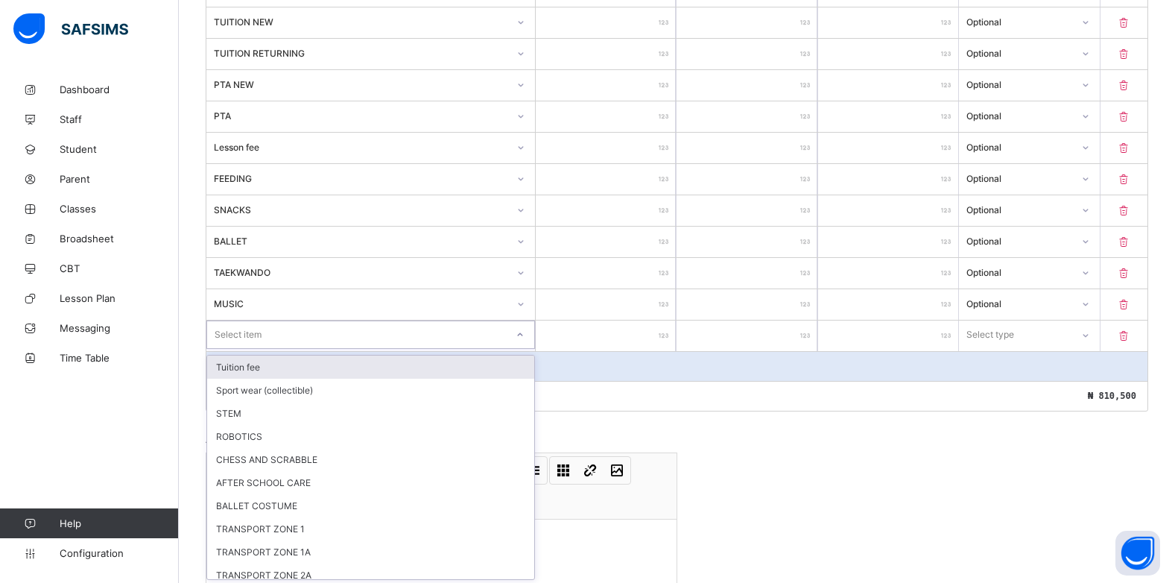
scroll to position [472, 0]
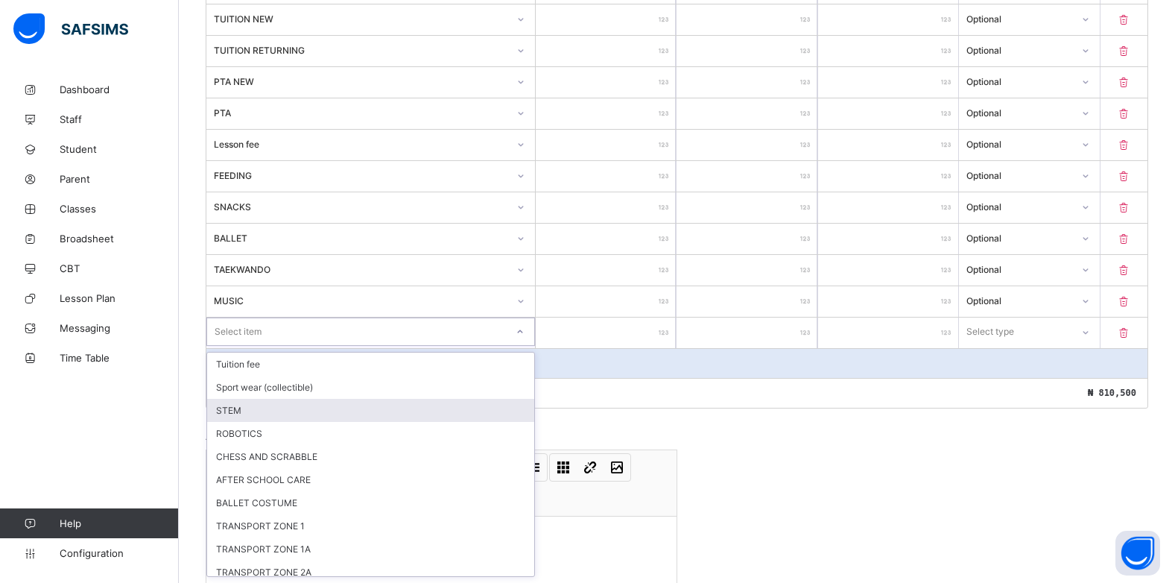
click at [250, 408] on div "STEM" at bounding box center [370, 410] width 327 height 23
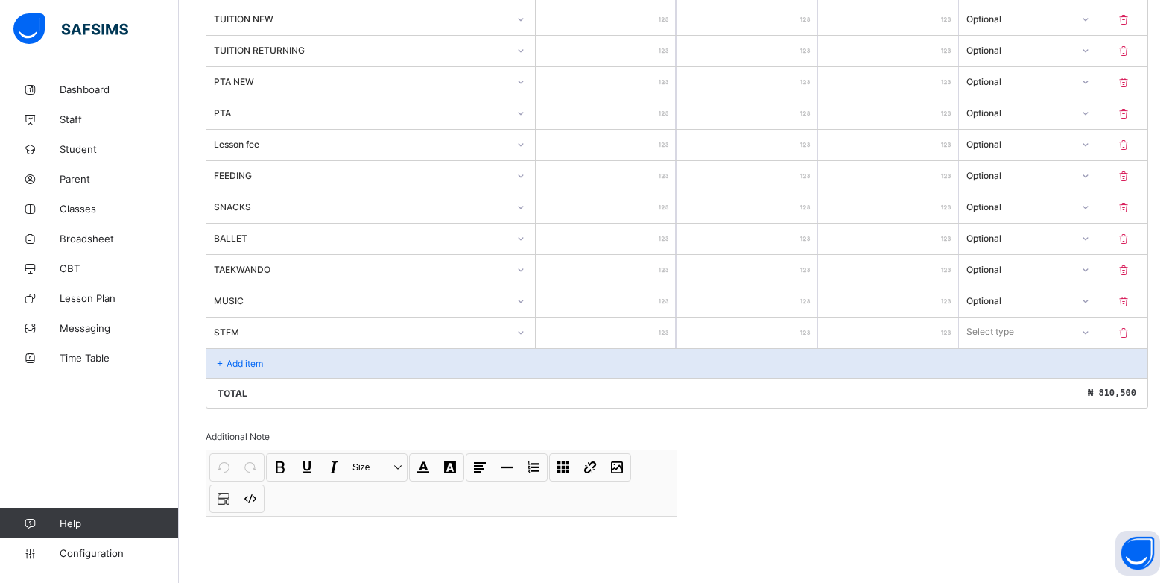
click at [655, 332] on input "number" at bounding box center [606, 333] width 140 height 31
click at [1090, 326] on icon at bounding box center [1085, 331] width 9 height 15
click at [1052, 390] on div "Optional" at bounding box center [1029, 387] width 139 height 23
click at [249, 373] on div "Add item" at bounding box center [676, 363] width 941 height 30
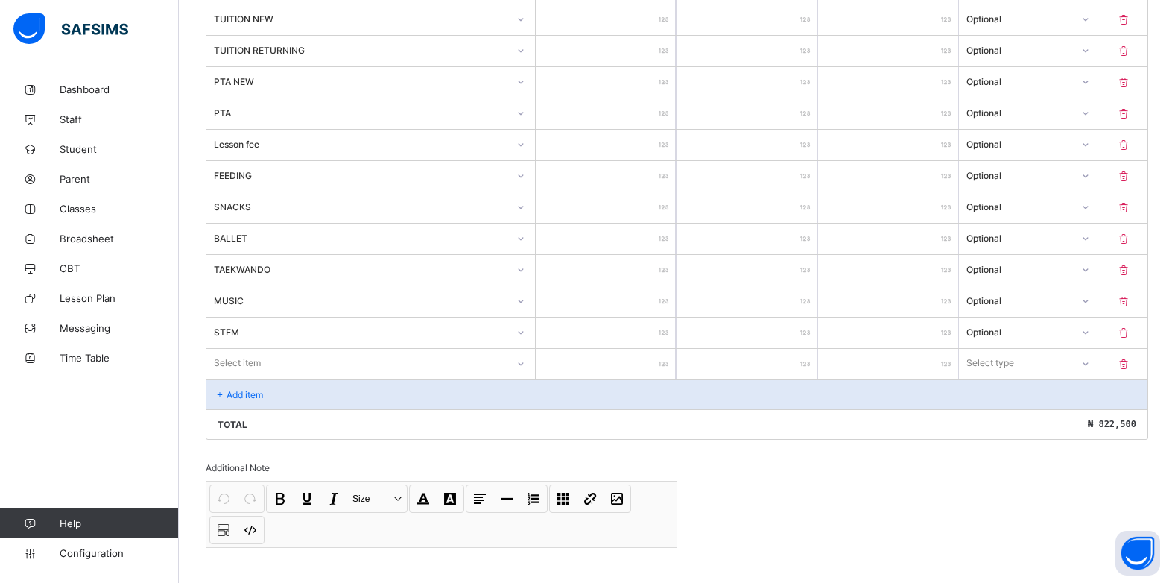
click at [527, 360] on div "Select item" at bounding box center [370, 363] width 329 height 28
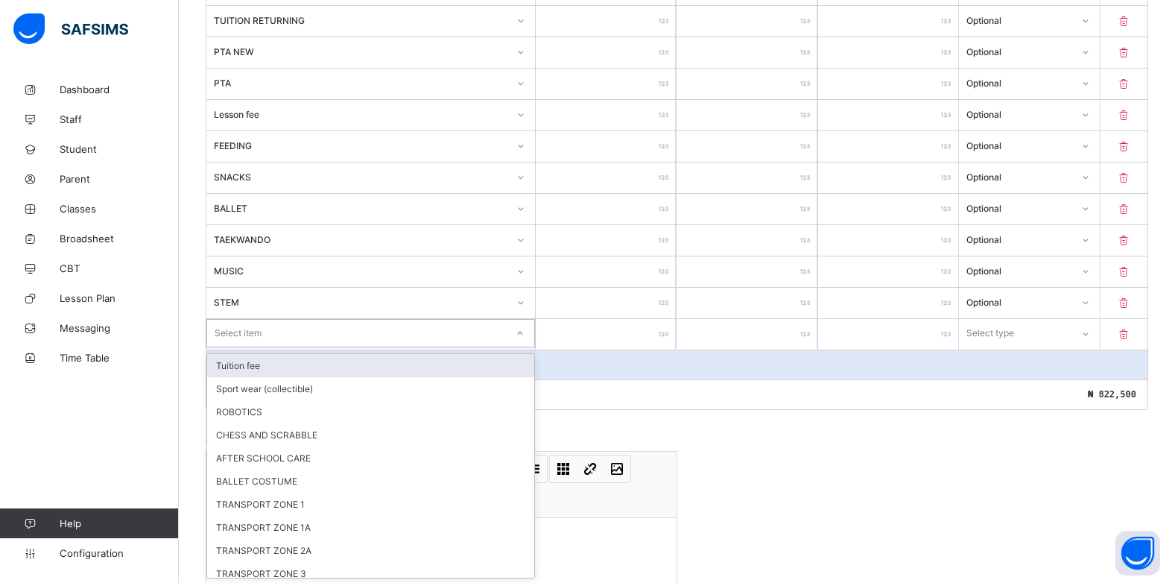
scroll to position [503, 0]
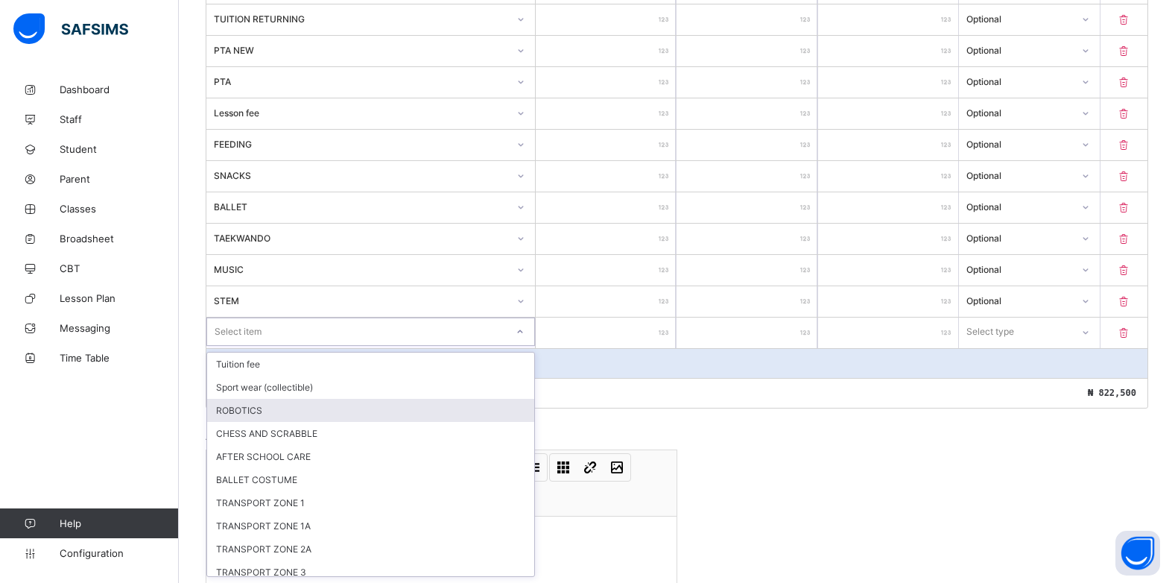
drag, startPoint x: 279, startPoint y: 412, endPoint x: 351, endPoint y: 379, distance: 79.7
click at [279, 408] on div "ROBOTICS" at bounding box center [370, 410] width 327 height 23
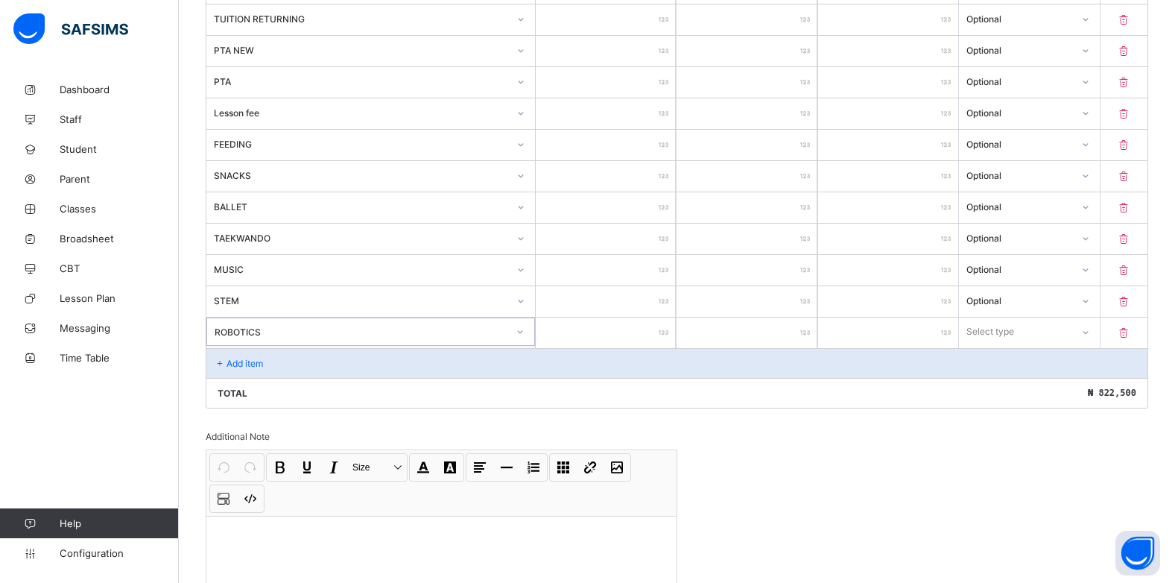
click at [656, 326] on input "number" at bounding box center [606, 333] width 140 height 31
click at [1043, 328] on div "Select type" at bounding box center [1015, 331] width 112 height 21
click at [1036, 385] on div "Optional" at bounding box center [1029, 387] width 139 height 23
click at [223, 364] on icon at bounding box center [220, 363] width 13 height 11
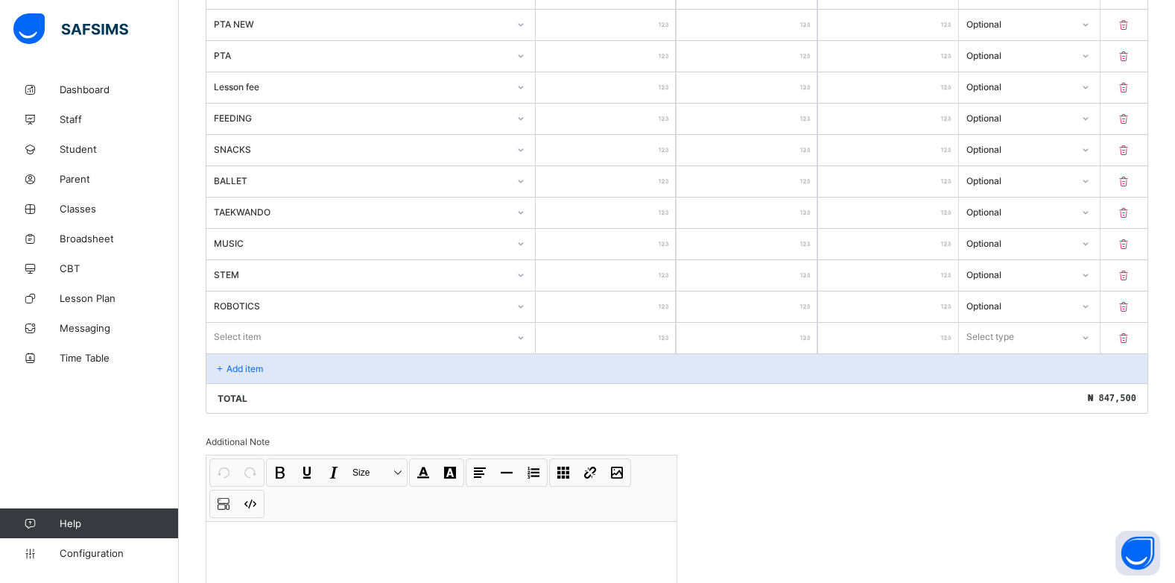
click at [526, 351] on div "Select item" at bounding box center [370, 337] width 329 height 28
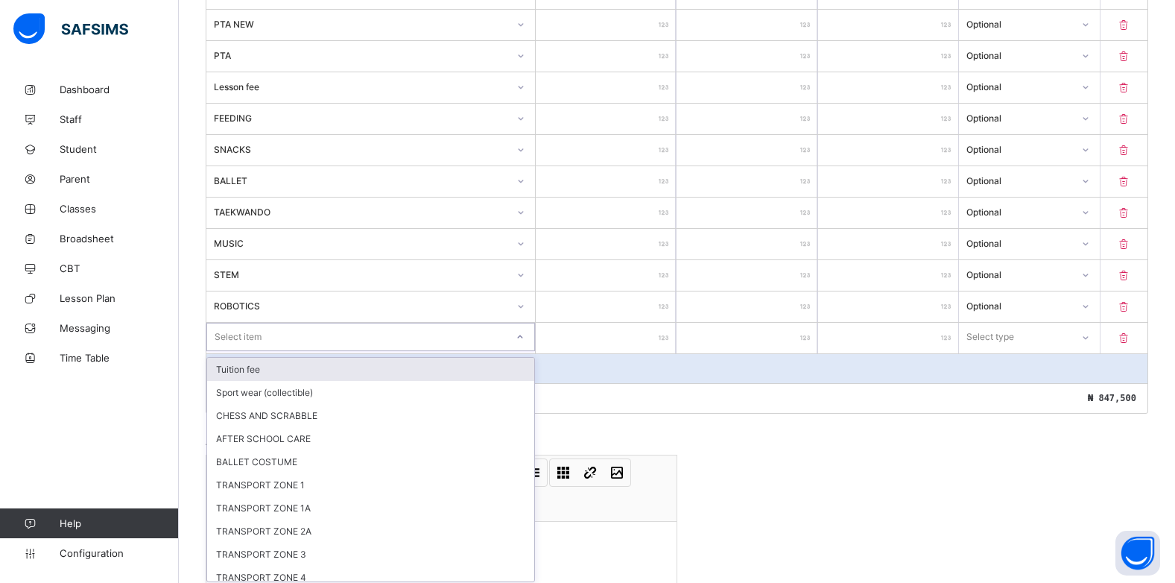
scroll to position [534, 0]
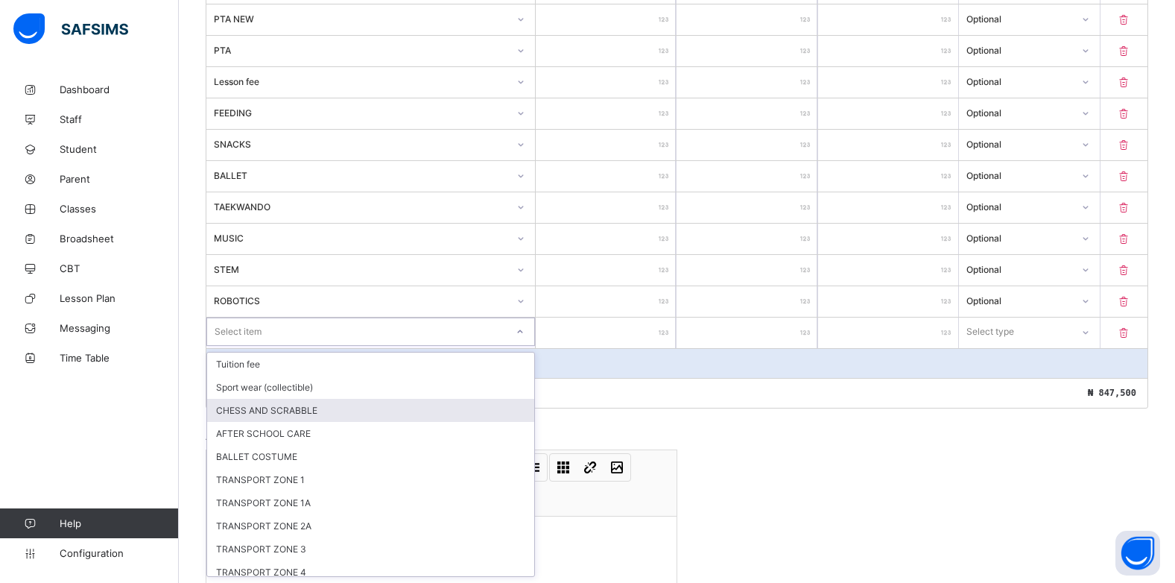
drag, startPoint x: 251, startPoint y: 409, endPoint x: 710, endPoint y: 335, distance: 465.1
click at [254, 408] on div "CHESS AND SCRABBLE" at bounding box center [370, 410] width 327 height 23
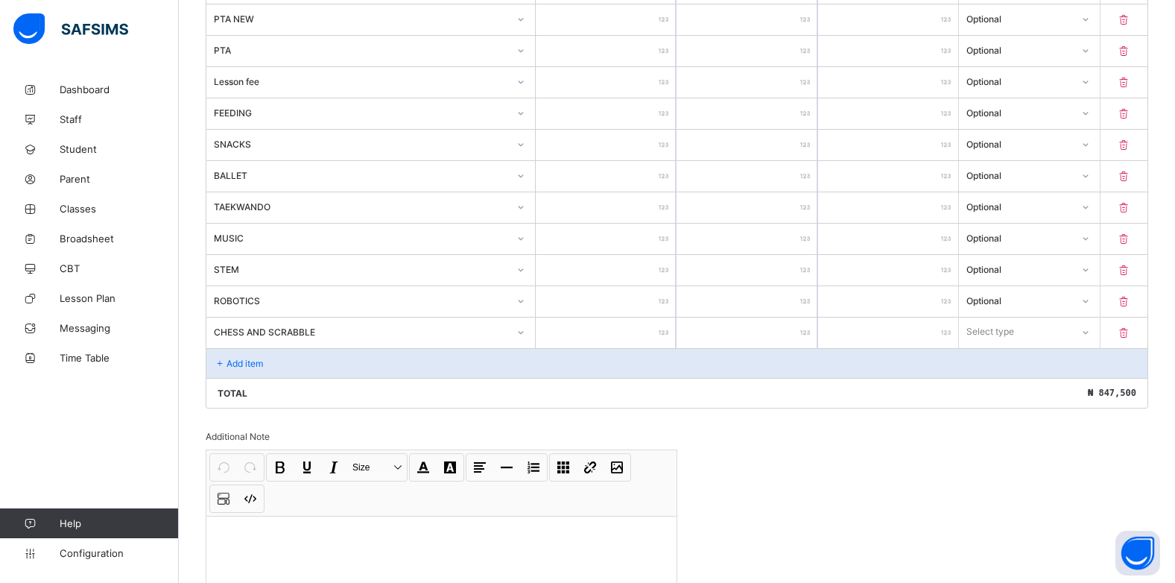
click at [654, 335] on input "number" at bounding box center [606, 333] width 140 height 31
click at [1070, 338] on div "Select type" at bounding box center [1015, 331] width 110 height 21
click at [1045, 392] on div "Optional" at bounding box center [1029, 387] width 139 height 23
click at [231, 361] on p "Add item" at bounding box center [245, 363] width 37 height 11
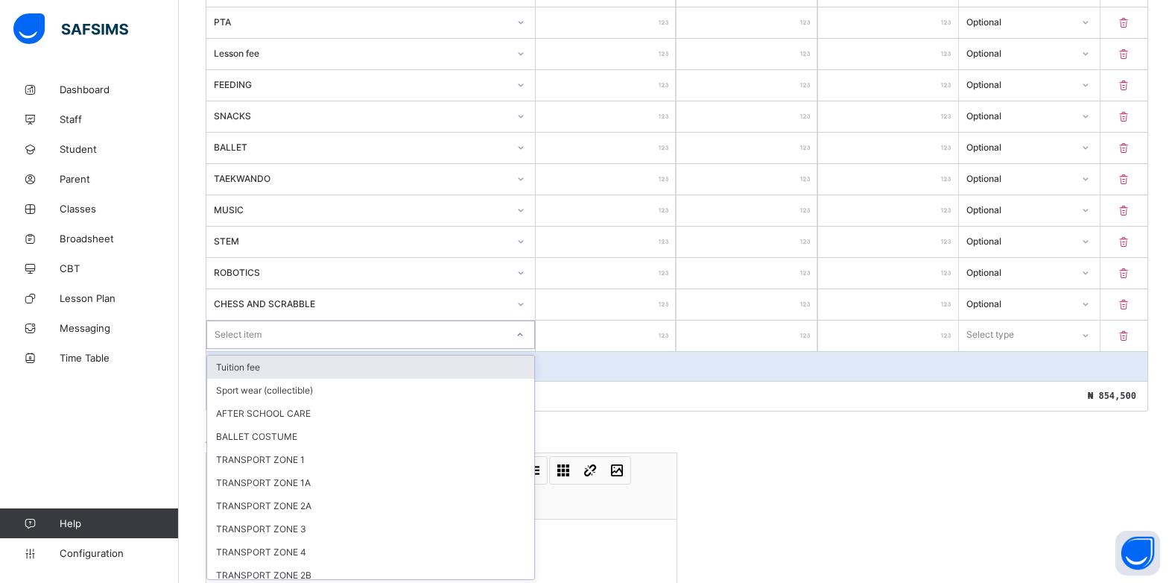
click at [516, 349] on div "option Tuition fee focused, 1 of 10. 10 results available. Use Up and Down to c…" at bounding box center [370, 334] width 329 height 28
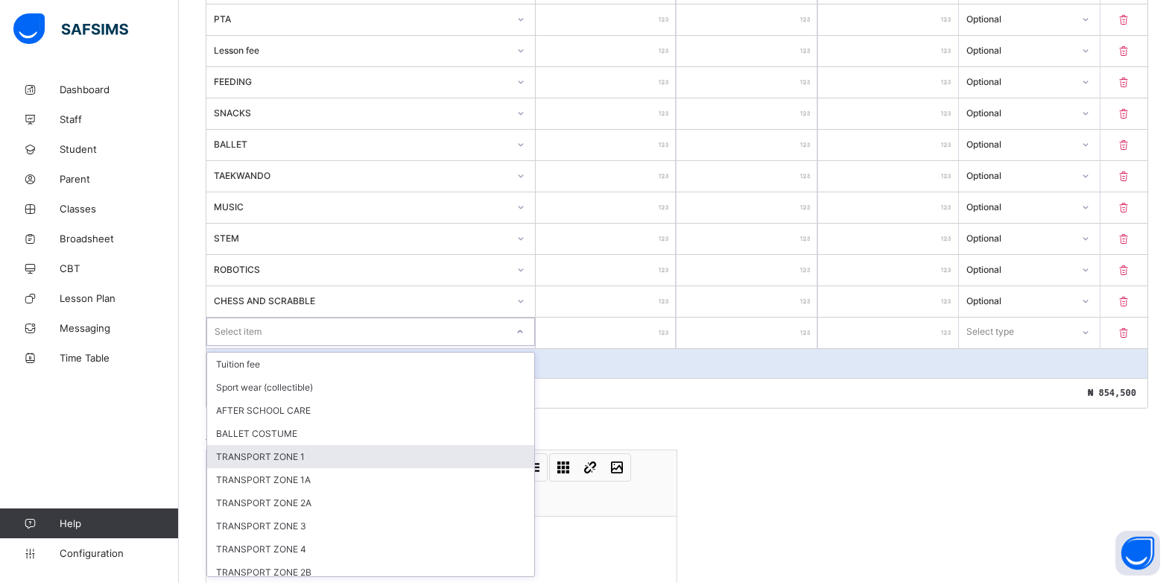
click at [317, 449] on div "TRANSPORT ZONE 1" at bounding box center [370, 456] width 327 height 23
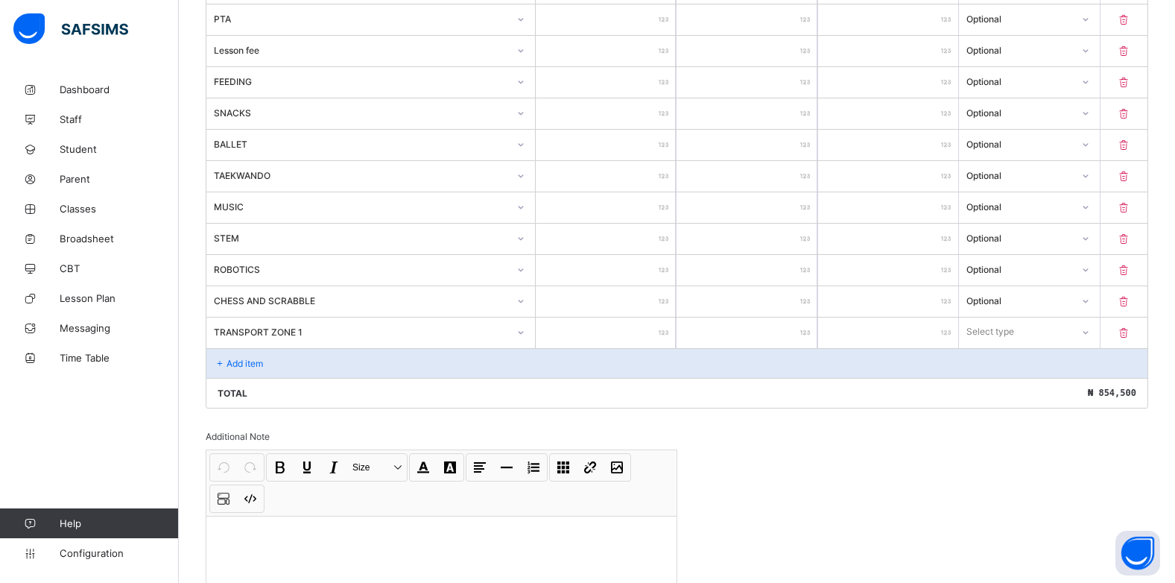
click at [663, 338] on input "number" at bounding box center [606, 333] width 140 height 31
drag, startPoint x: 1034, startPoint y: 329, endPoint x: 1023, endPoint y: 364, distance: 36.6
click at [1034, 330] on div "Select type" at bounding box center [1015, 331] width 110 height 21
click at [1016, 384] on div "Optional" at bounding box center [1029, 387] width 139 height 23
click at [255, 363] on p "Add item" at bounding box center [245, 363] width 37 height 11
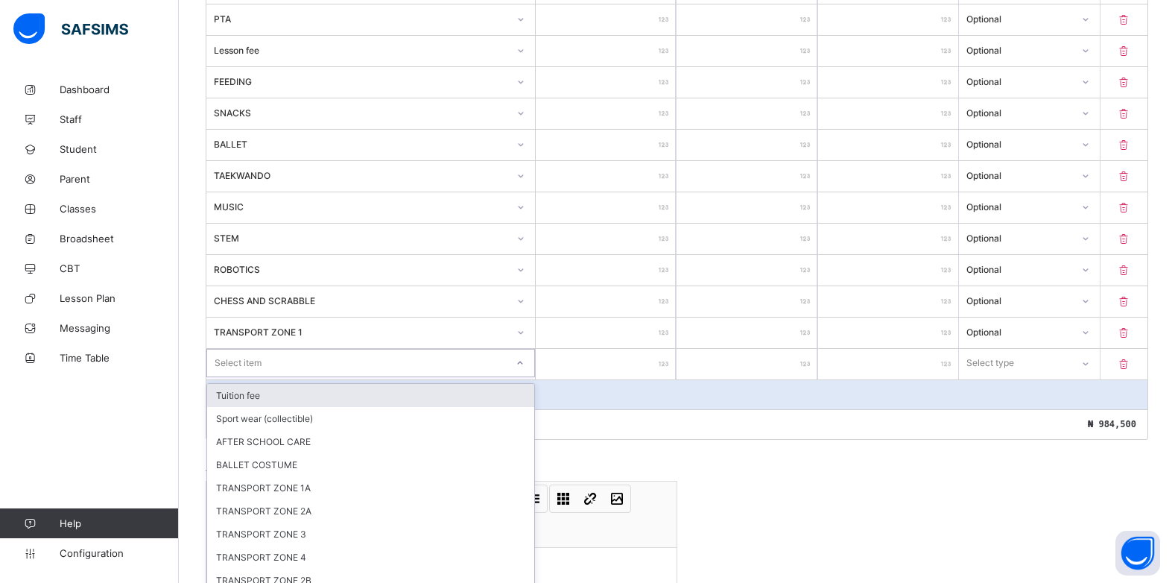
scroll to position [581, 0]
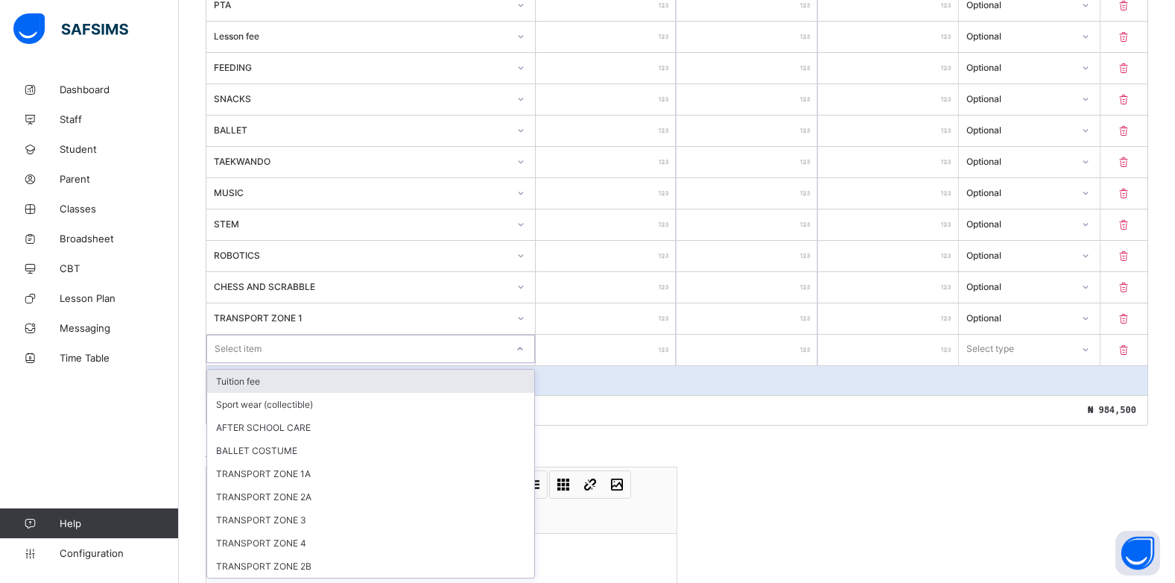
click at [518, 361] on div "Select item" at bounding box center [370, 349] width 329 height 28
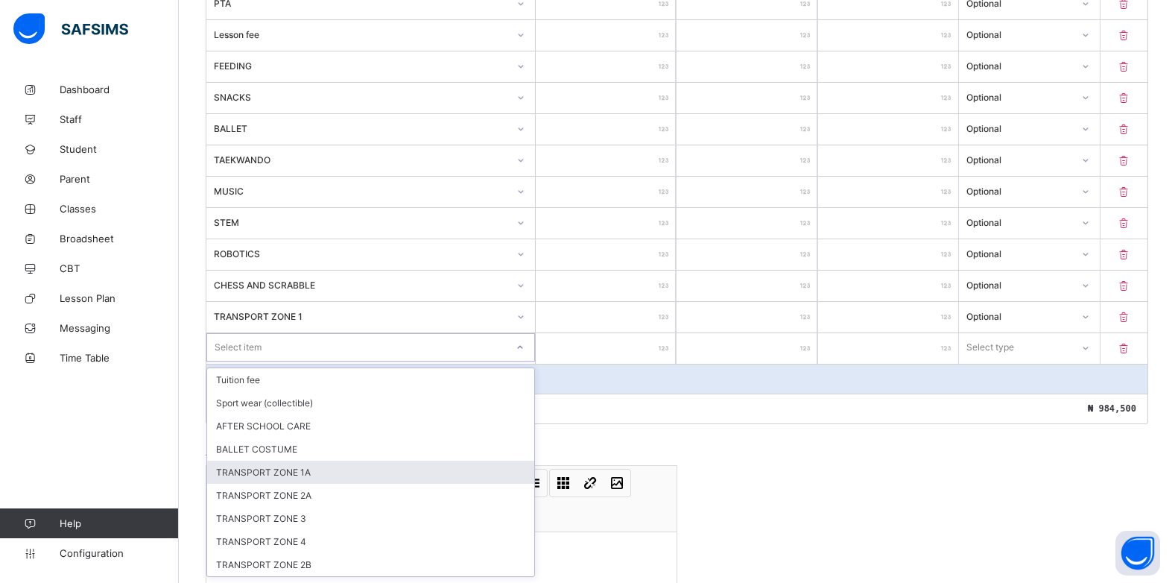
click at [362, 471] on div "TRANSPORT ZONE 1A" at bounding box center [370, 472] width 327 height 23
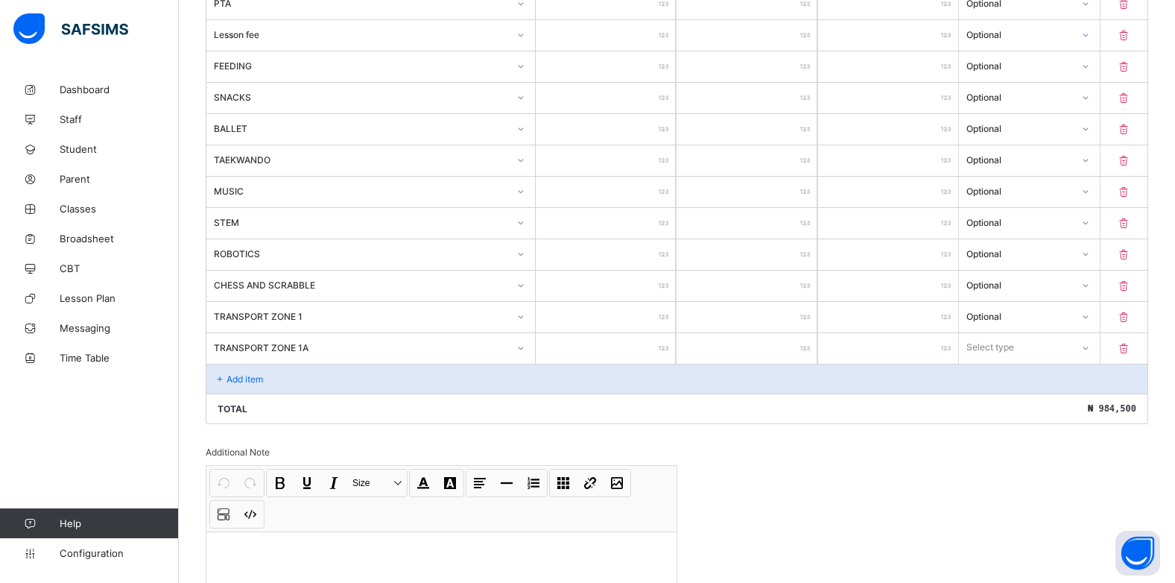
click at [661, 346] on input "number" at bounding box center [606, 348] width 140 height 31
click at [999, 353] on div "Select type" at bounding box center [991, 347] width 48 height 28
click at [999, 399] on div "Optional" at bounding box center [1029, 402] width 139 height 23
click at [237, 380] on p "Add item" at bounding box center [245, 378] width 37 height 11
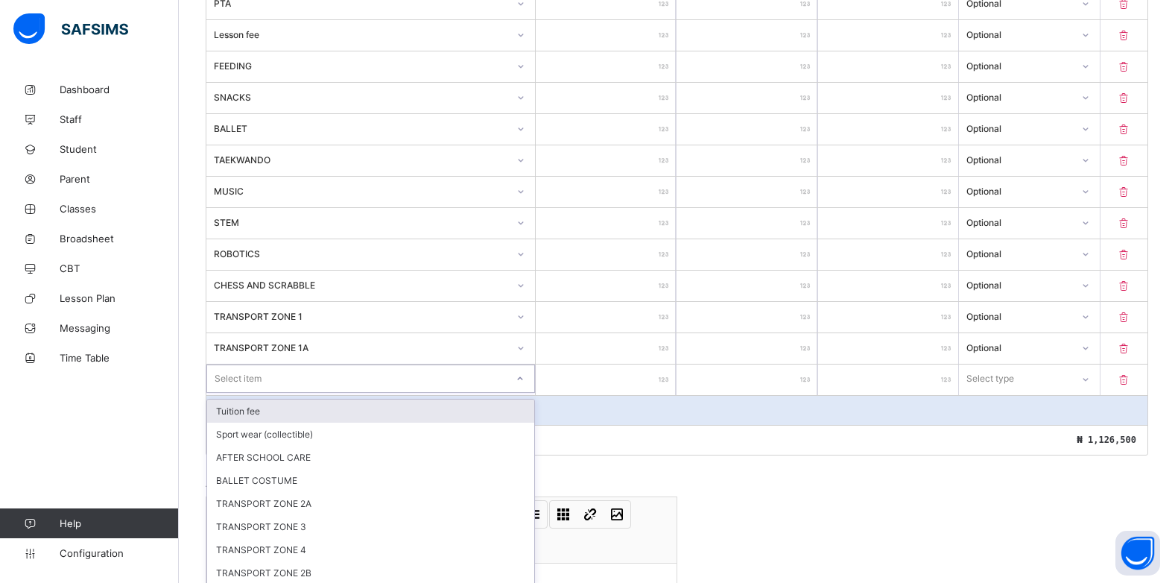
click at [526, 382] on div at bounding box center [520, 379] width 25 height 24
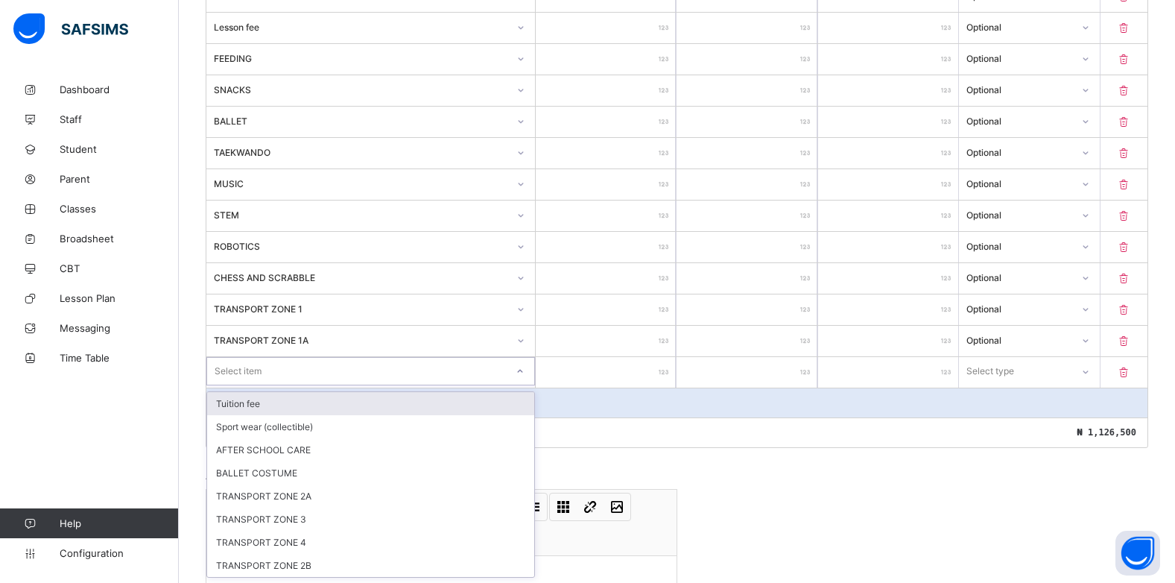
scroll to position [590, 0]
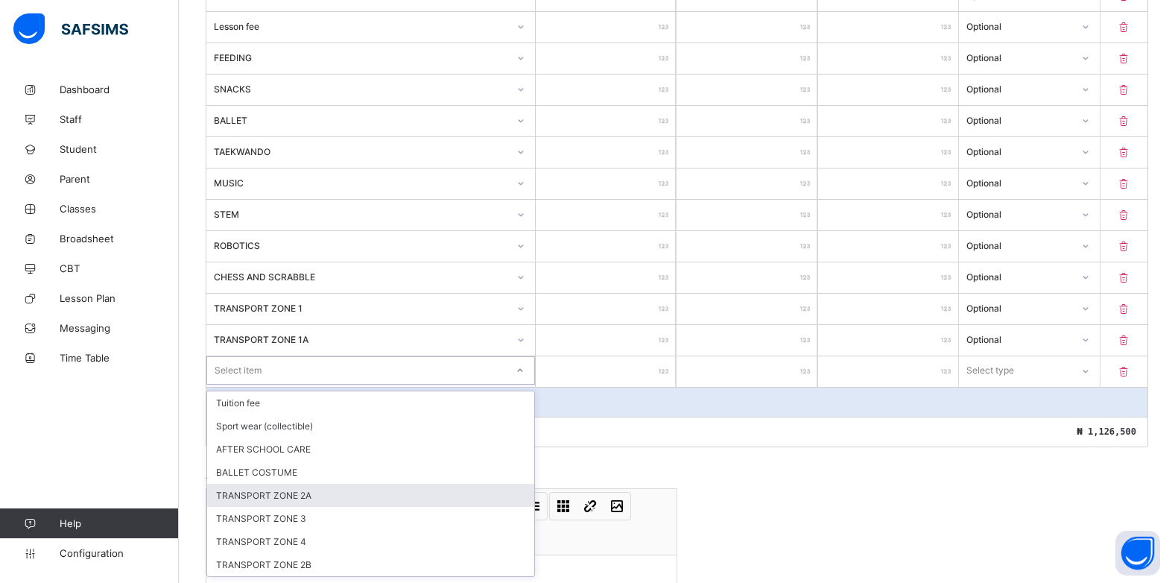
click at [315, 493] on div "TRANSPORT ZONE 2A" at bounding box center [370, 495] width 327 height 23
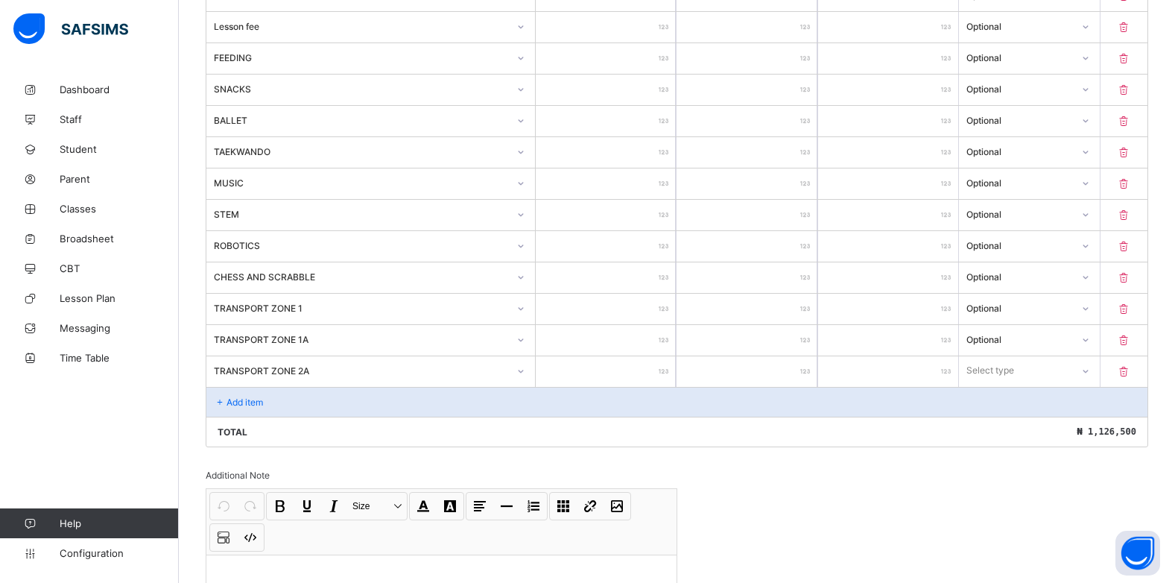
click at [657, 377] on input "number" at bounding box center [606, 371] width 140 height 31
click at [1061, 365] on div "Select type" at bounding box center [1015, 370] width 112 height 21
drag, startPoint x: 1017, startPoint y: 428, endPoint x: 1076, endPoint y: 381, distance: 75.3
click at [1018, 428] on div "Optional" at bounding box center [1029, 425] width 139 height 23
drag, startPoint x: 251, startPoint y: 400, endPoint x: 265, endPoint y: 400, distance: 13.4
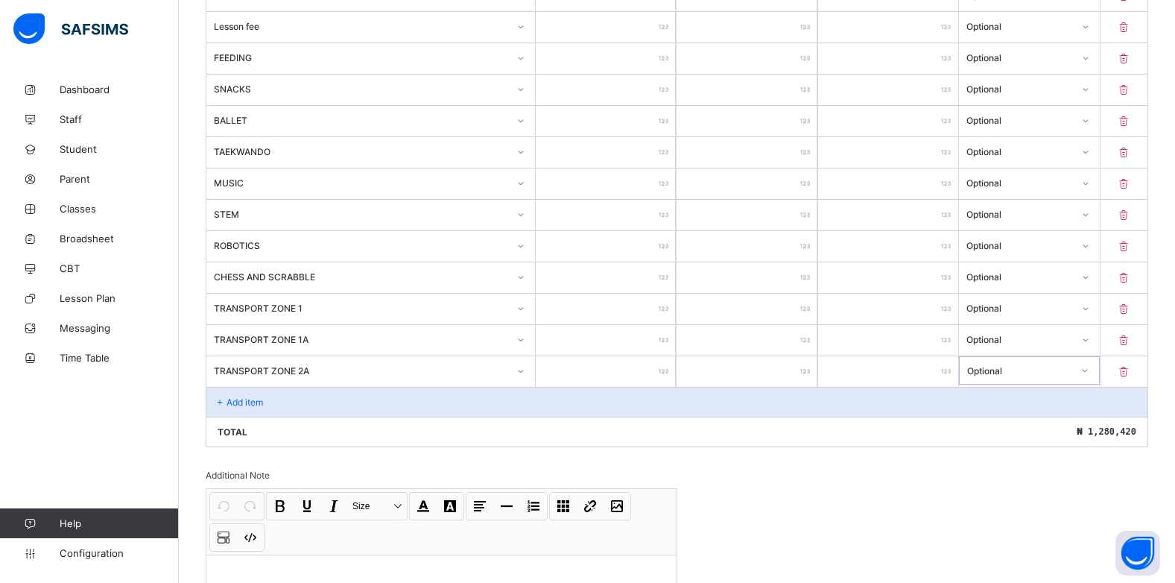
click at [265, 400] on div "Add item" at bounding box center [676, 402] width 941 height 30
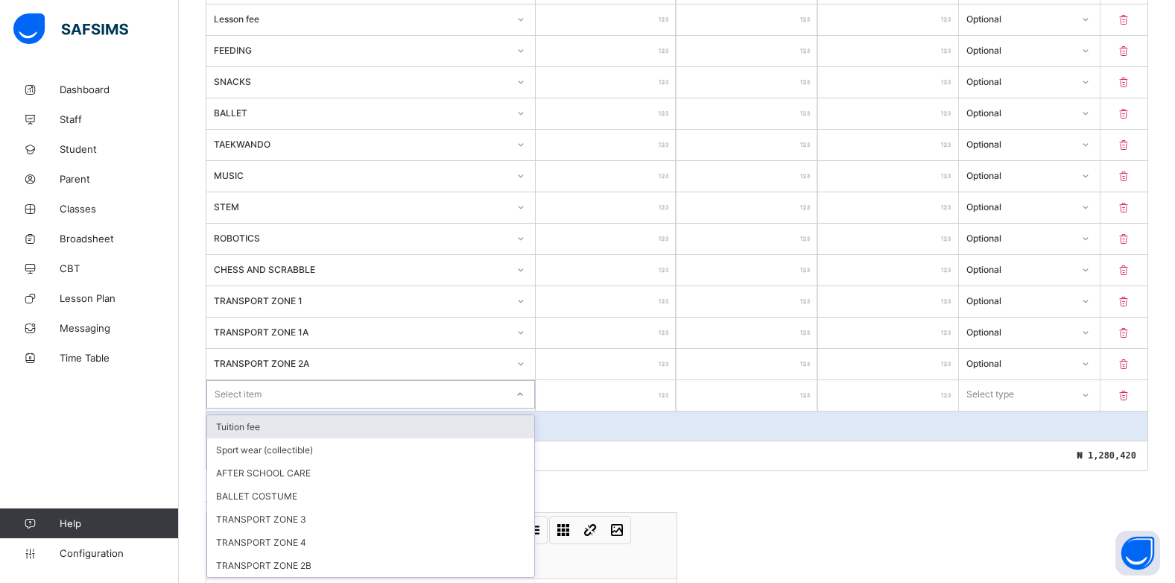
click at [522, 400] on div at bounding box center [520, 394] width 25 height 24
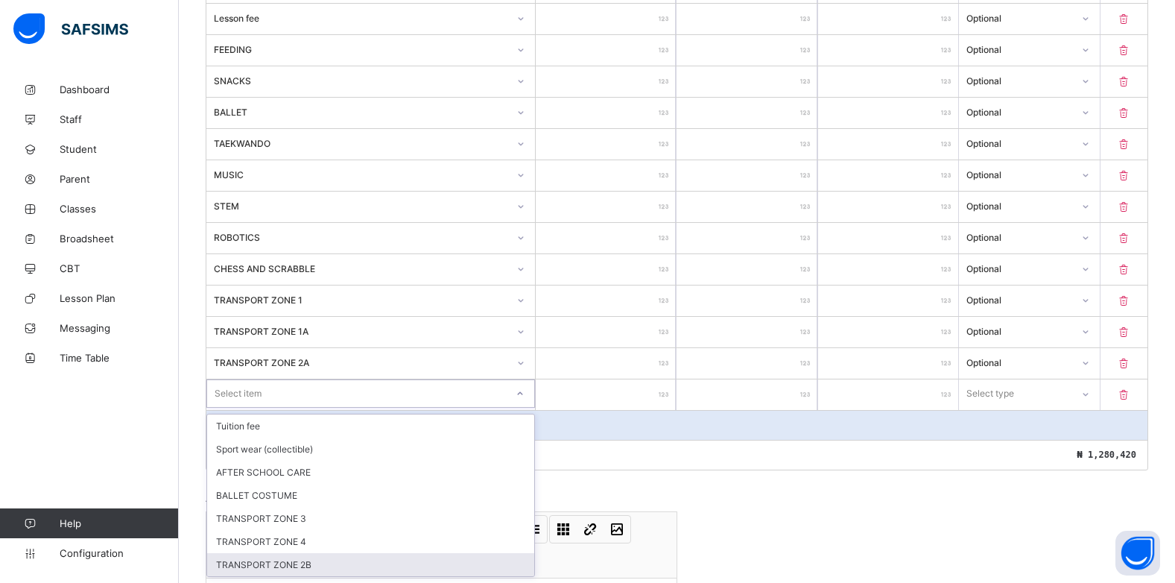
drag, startPoint x: 382, startPoint y: 568, endPoint x: 440, endPoint y: 511, distance: 81.2
click at [386, 561] on div "TRANSPORT ZONE 2B" at bounding box center [370, 564] width 327 height 23
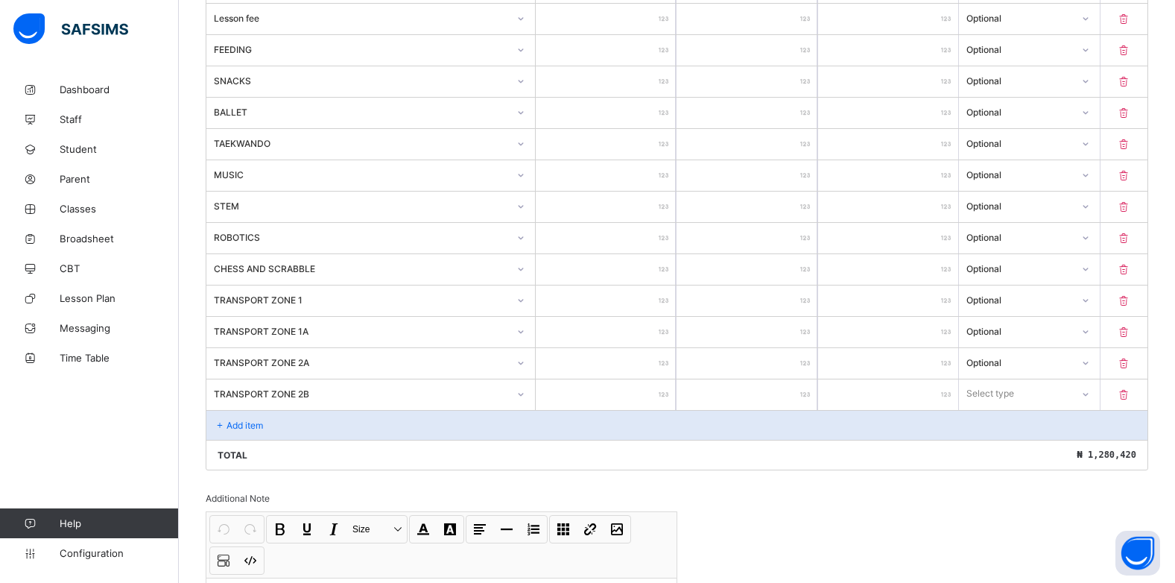
click at [660, 392] on input "number" at bounding box center [606, 394] width 140 height 31
drag, startPoint x: 993, startPoint y: 388, endPoint x: 987, endPoint y: 405, distance: 19.1
click at [993, 388] on div "Select type" at bounding box center [991, 393] width 48 height 28
click at [985, 446] on div "Optional" at bounding box center [1029, 448] width 139 height 23
drag, startPoint x: 228, startPoint y: 425, endPoint x: 288, endPoint y: 403, distance: 64.1
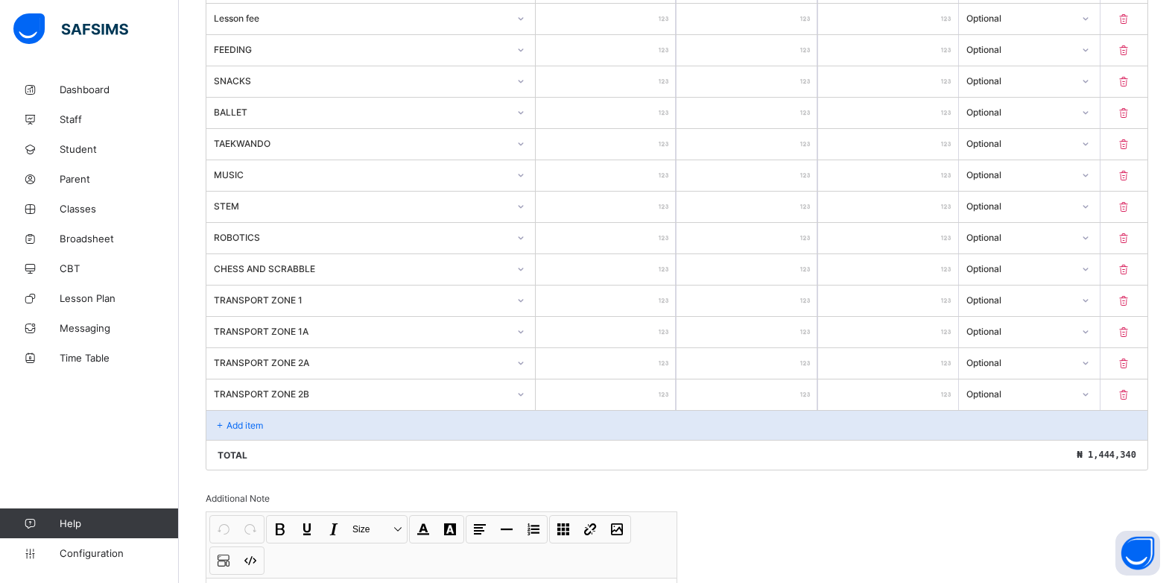
click at [244, 416] on div "Add item" at bounding box center [676, 425] width 941 height 30
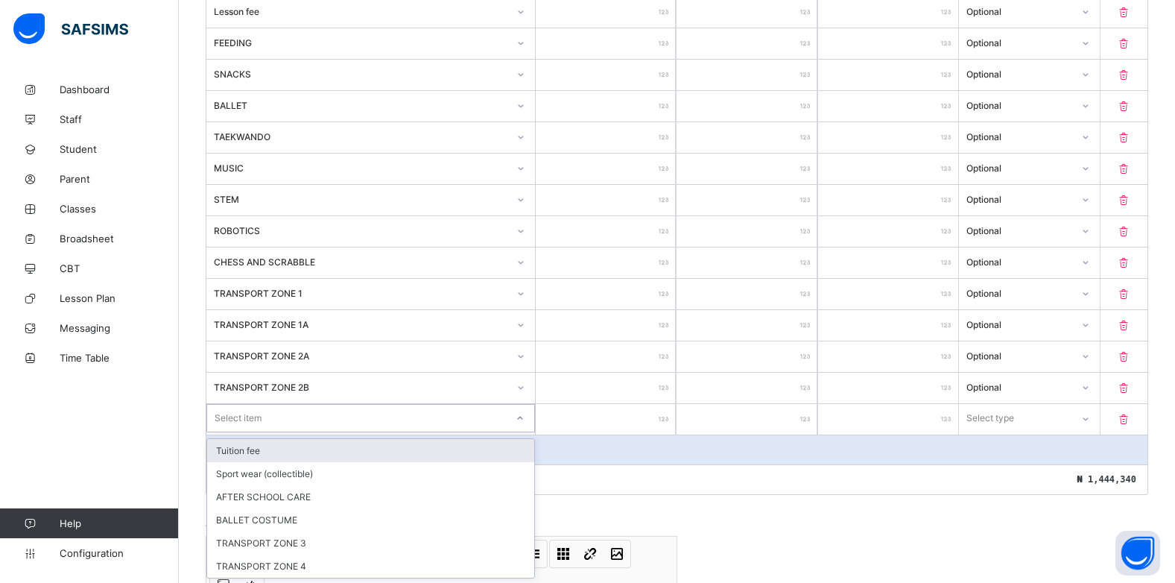
click at [525, 422] on icon at bounding box center [520, 418] width 9 height 15
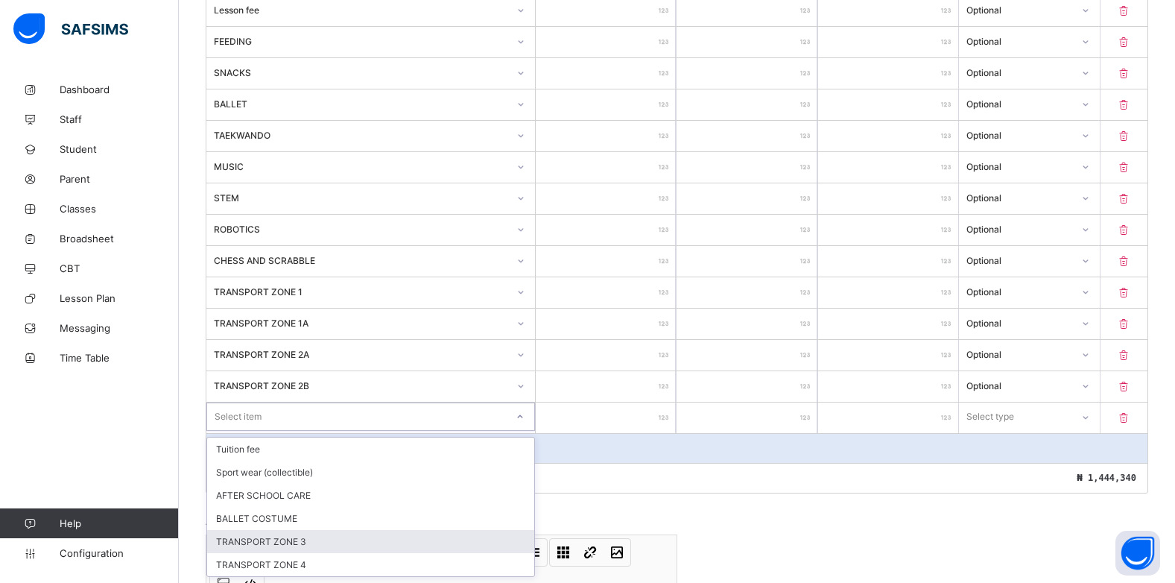
drag, startPoint x: 312, startPoint y: 539, endPoint x: 334, endPoint y: 515, distance: 32.7
click at [319, 534] on div "TRANSPORT ZONE 3" at bounding box center [370, 541] width 327 height 23
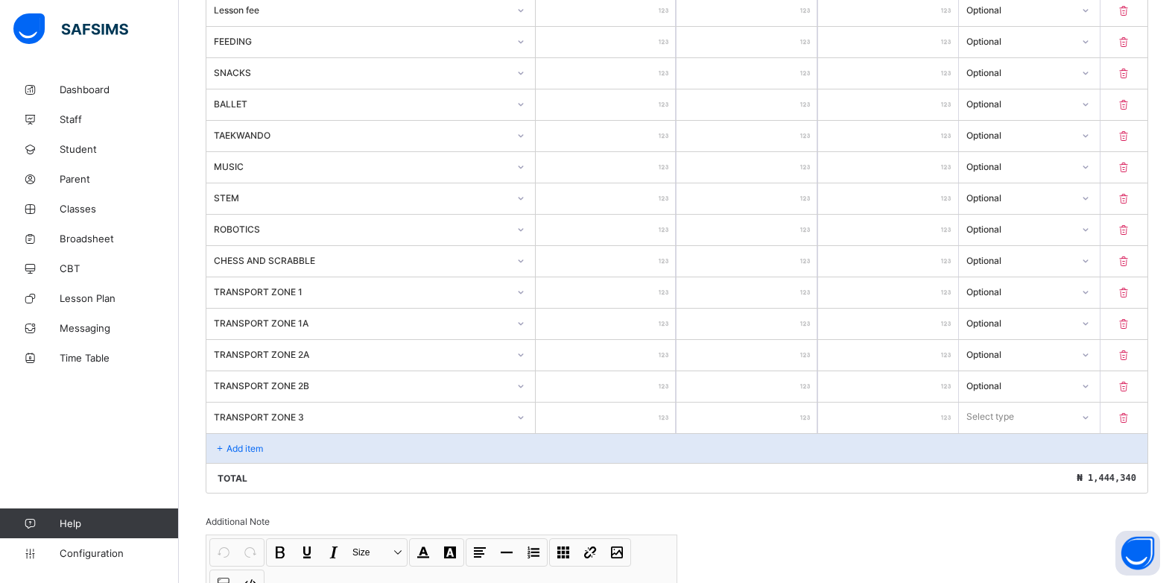
click at [652, 416] on input "number" at bounding box center [606, 417] width 140 height 31
click at [1064, 422] on div "Select type" at bounding box center [1015, 416] width 110 height 21
drag, startPoint x: 1043, startPoint y: 473, endPoint x: 1186, endPoint y: 411, distance: 155.2
click at [1052, 472] on div "Optional" at bounding box center [1029, 472] width 139 height 23
click at [241, 454] on div "Add item" at bounding box center [676, 448] width 941 height 30
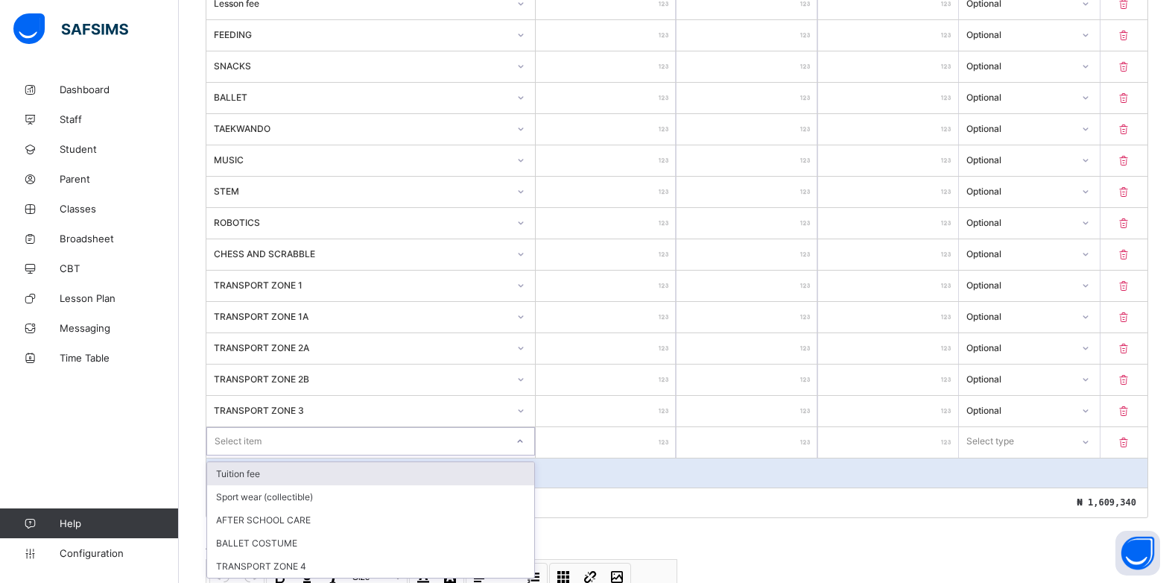
click at [527, 448] on div at bounding box center [520, 441] width 25 height 24
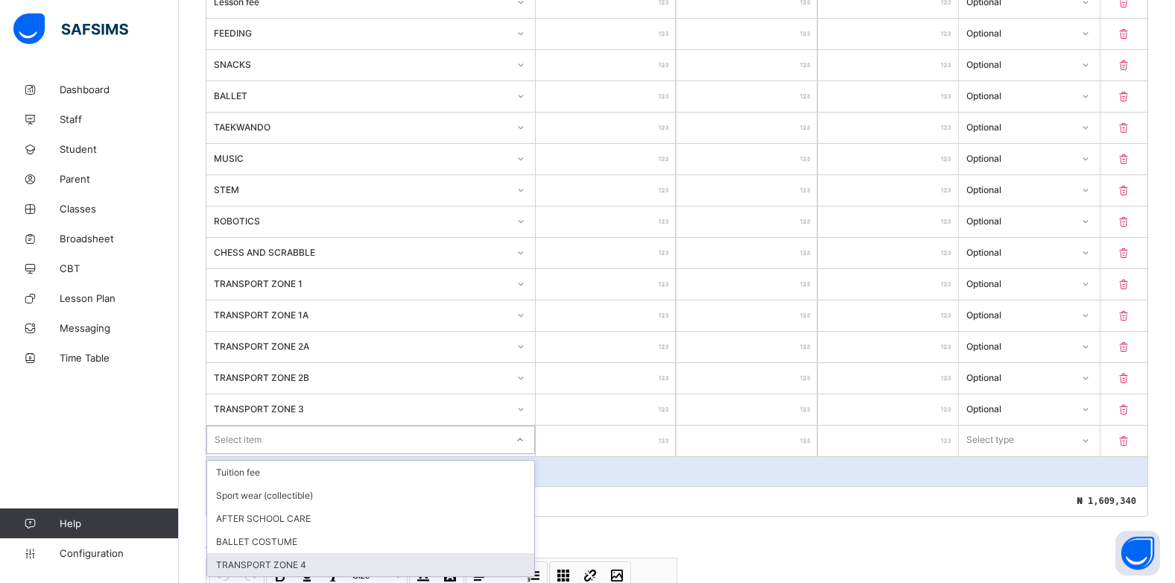
click at [320, 559] on div "TRANSPORT ZONE 4" at bounding box center [370, 564] width 327 height 23
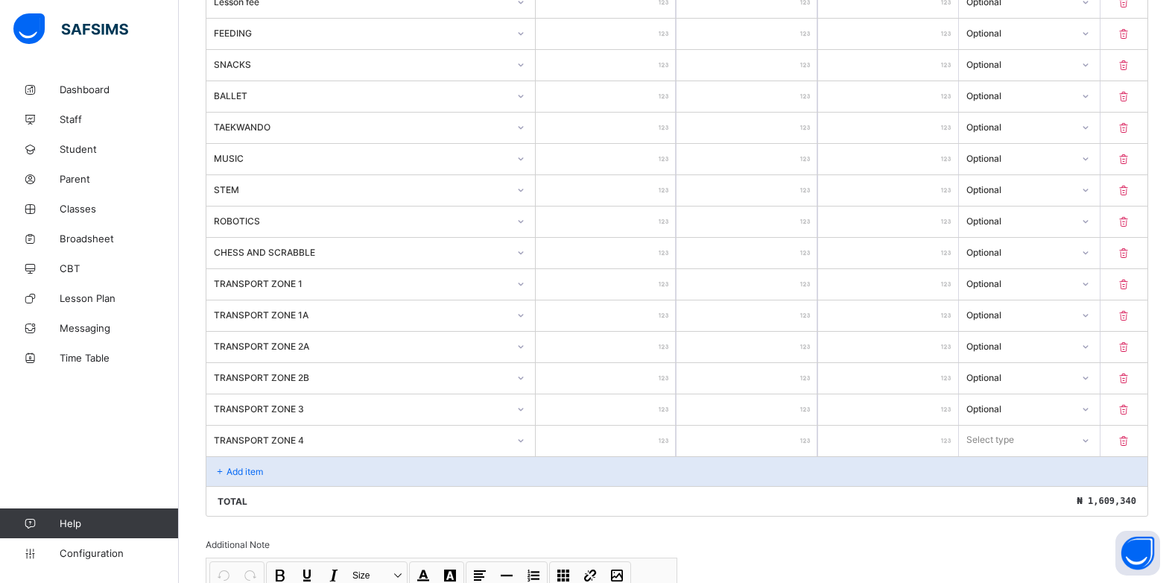
click at [636, 446] on input "number" at bounding box center [606, 441] width 140 height 31
click at [1098, 446] on div at bounding box center [1085, 441] width 25 height 24
click at [1029, 493] on div "Optional" at bounding box center [1029, 495] width 139 height 23
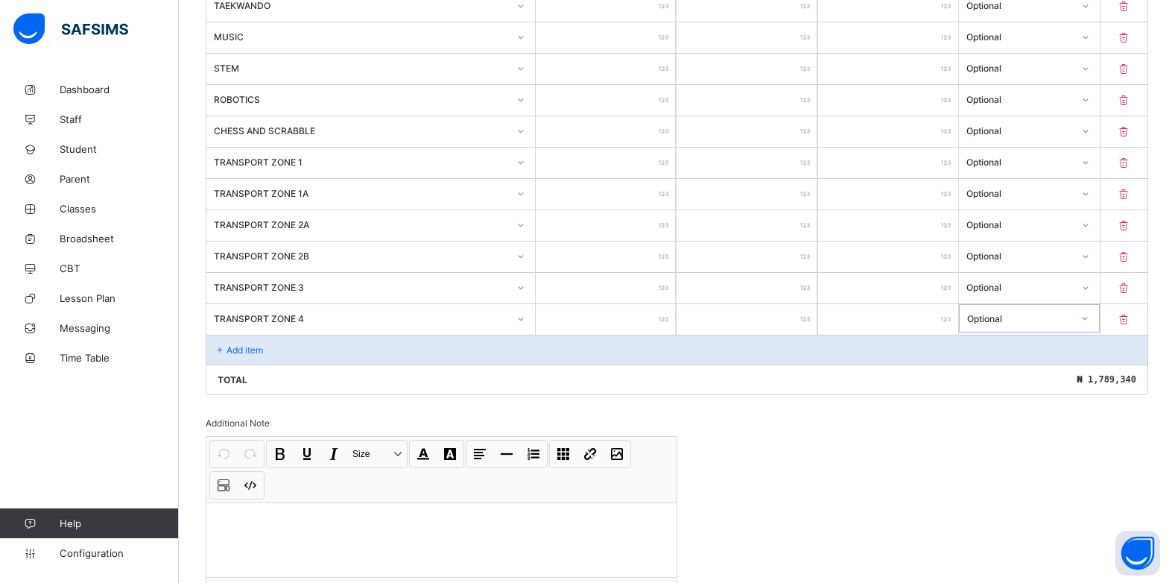
scroll to position [833, 0]
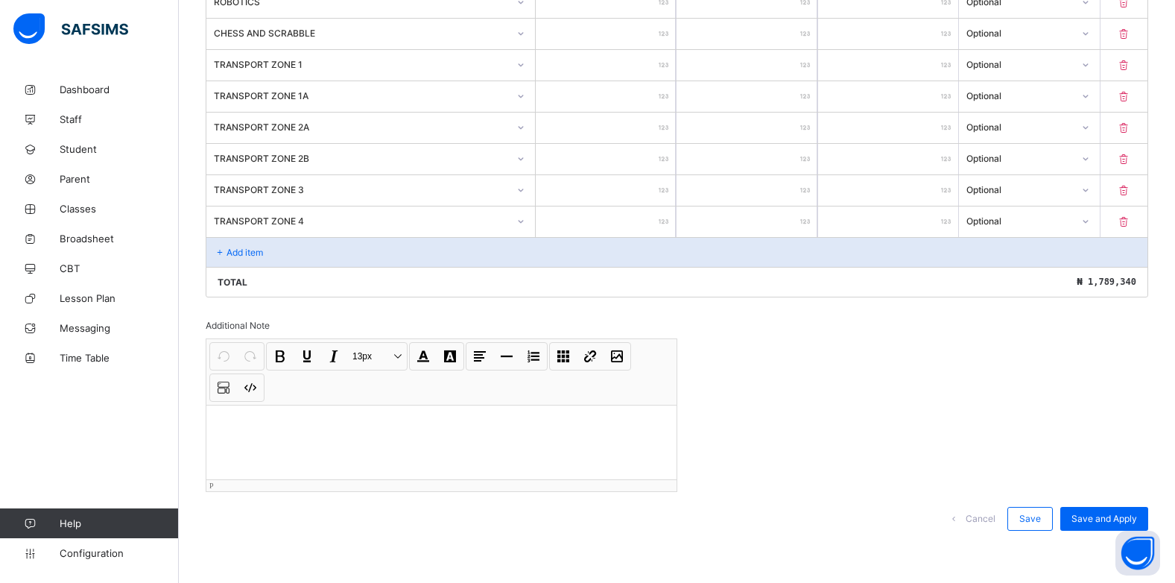
click at [221, 417] on p at bounding box center [441, 424] width 446 height 15
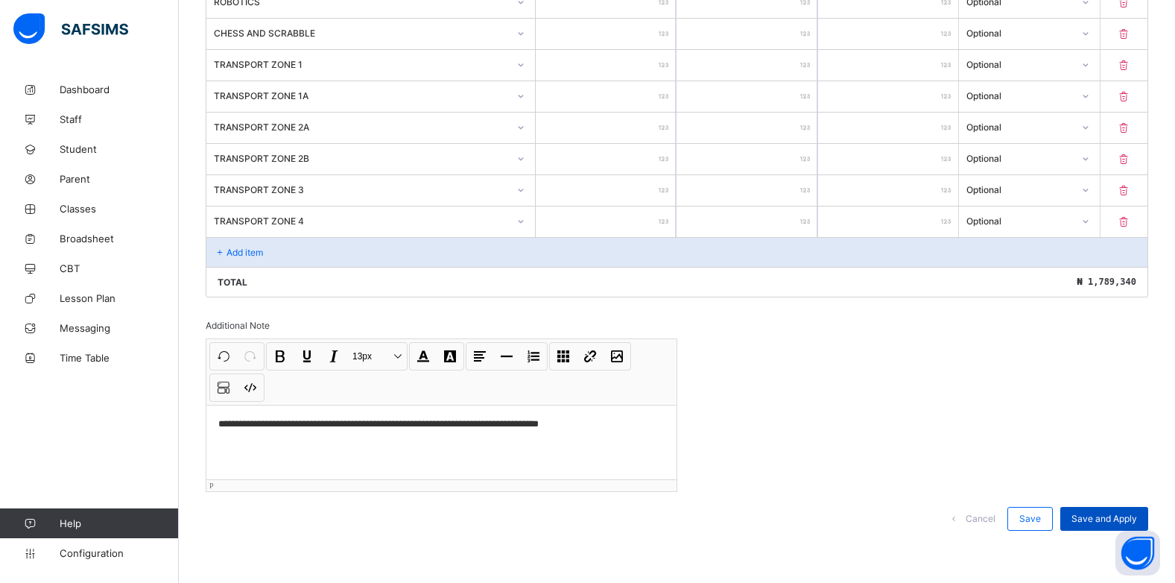
click at [1101, 516] on span "Save and Apply" at bounding box center [1105, 518] width 66 height 11
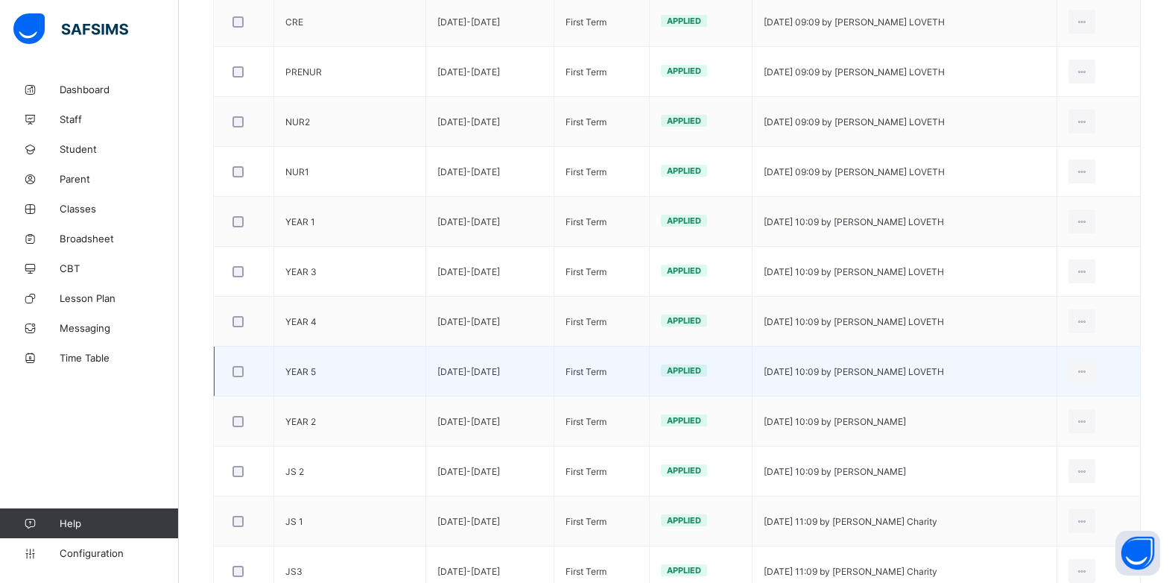
scroll to position [502, 0]
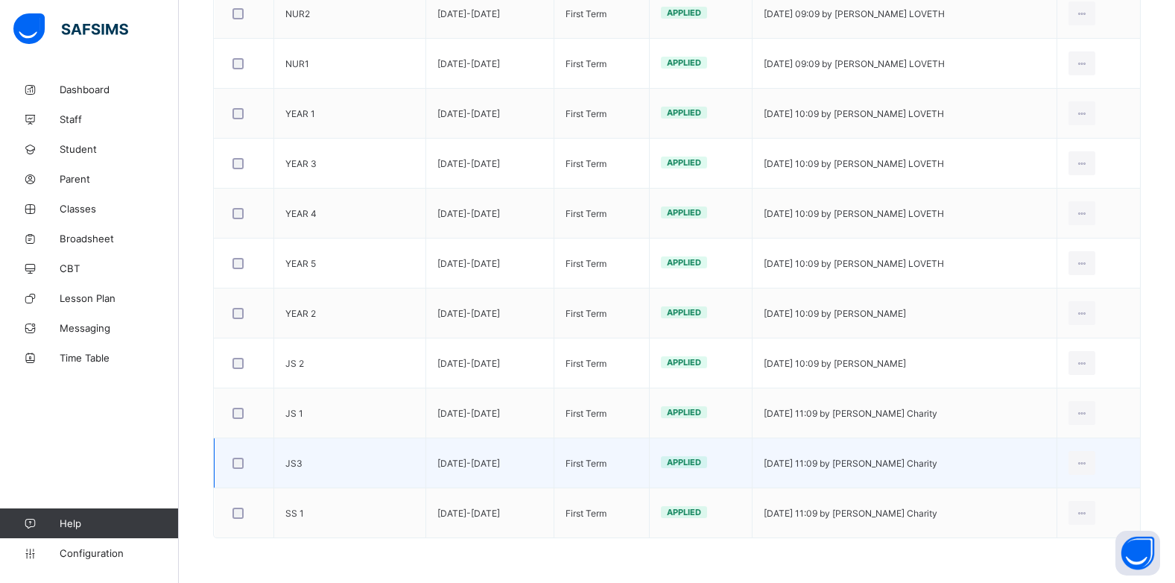
click at [432, 467] on td "[DATE]-[DATE]" at bounding box center [489, 463] width 127 height 50
click at [399, 467] on td "JS3" at bounding box center [350, 463] width 152 height 50
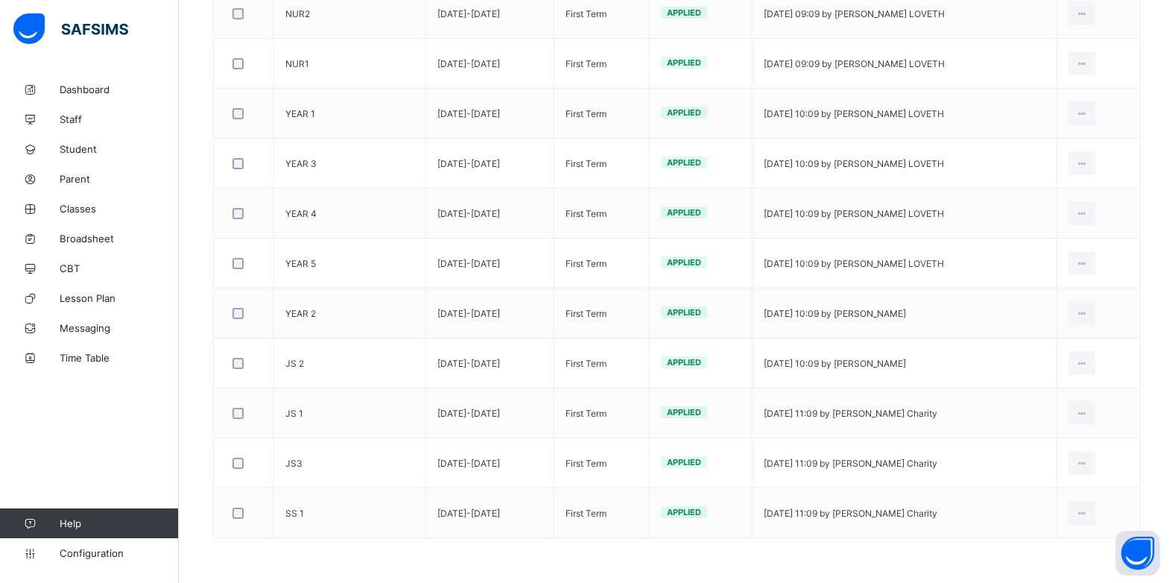
drag, startPoint x: 399, startPoint y: 467, endPoint x: 400, endPoint y: 556, distance: 89.4
click at [400, 556] on div "Session [DATE]-[DATE] Term First Term Send payment link Notify Defaulters Impor…" at bounding box center [677, 117] width 943 height 887
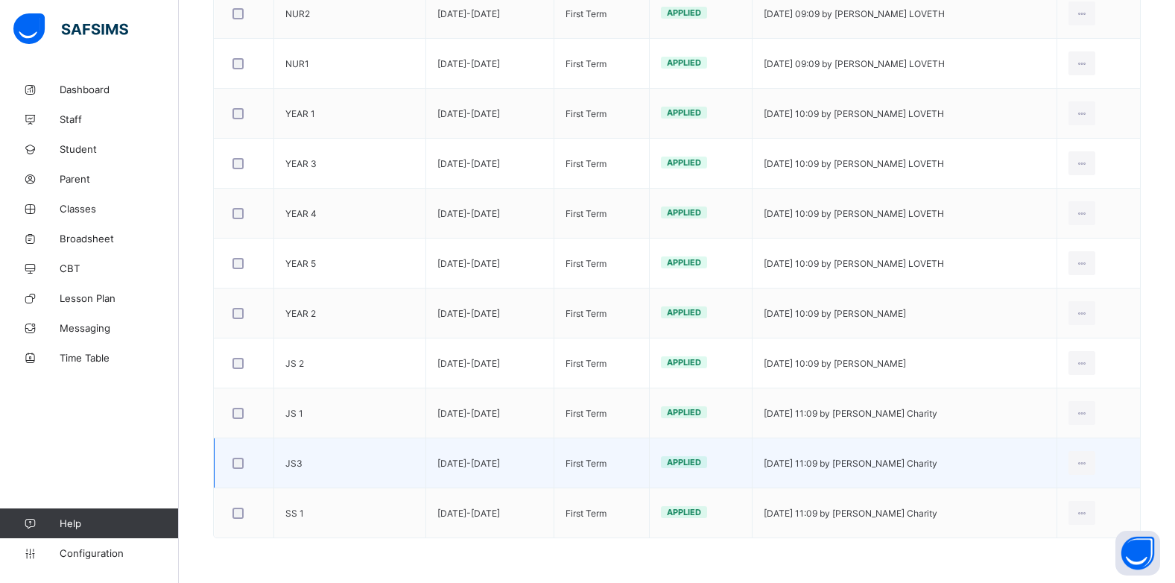
click at [901, 466] on td "[DATE] 11:09 by [PERSON_NAME] Charity" at bounding box center [905, 463] width 304 height 50
click at [1089, 461] on icon at bounding box center [1082, 463] width 13 height 11
click at [1050, 497] on div "Edit Invoice" at bounding box center [1059, 496] width 60 height 15
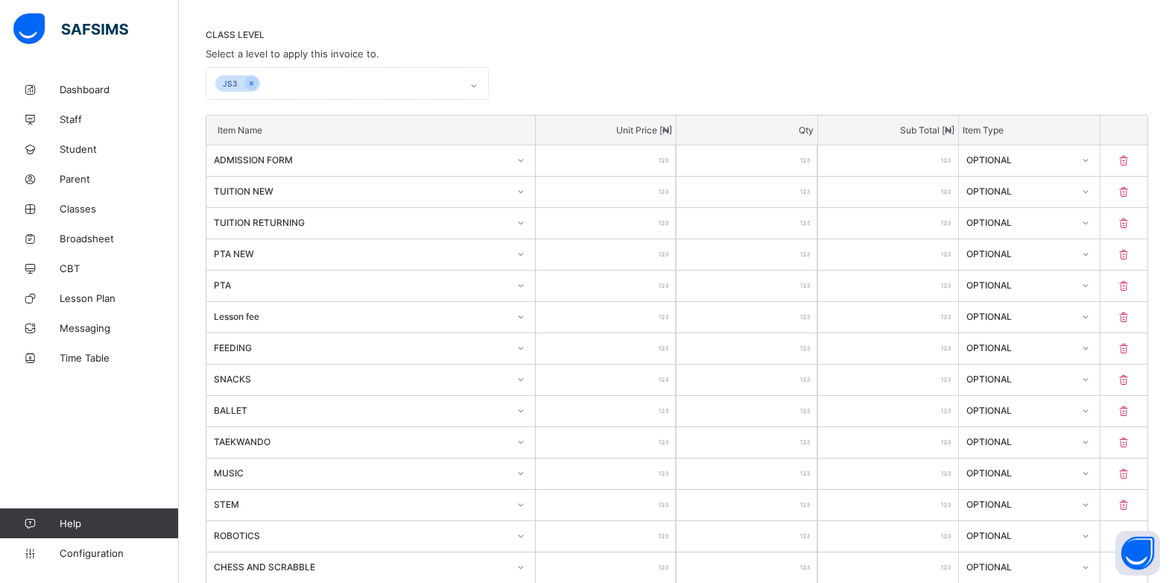
scroll to position [279, 0]
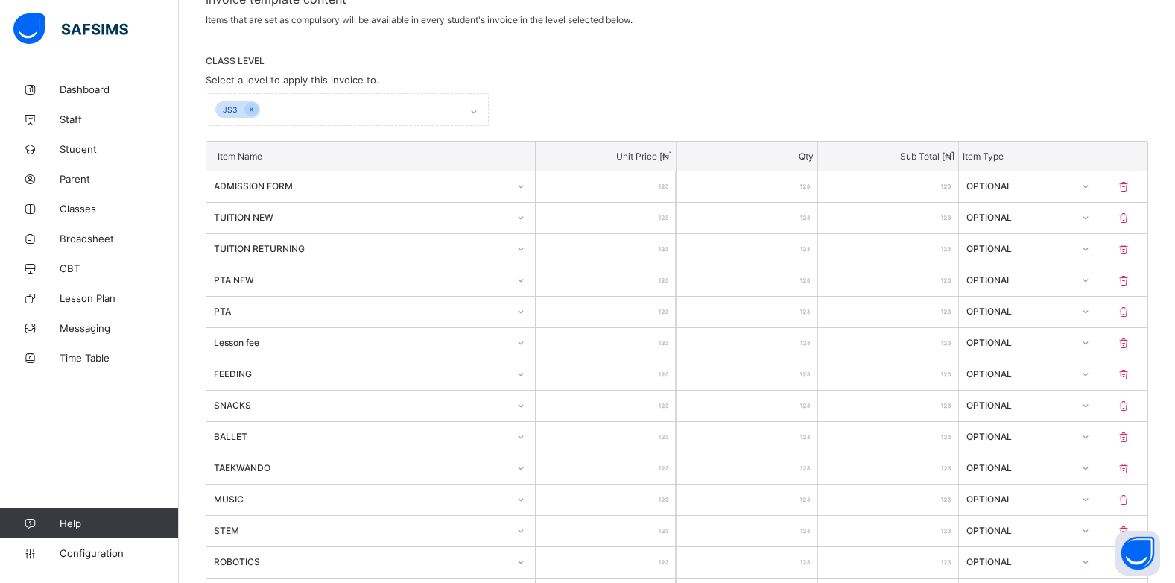
click at [666, 211] on div "******" at bounding box center [606, 218] width 140 height 31
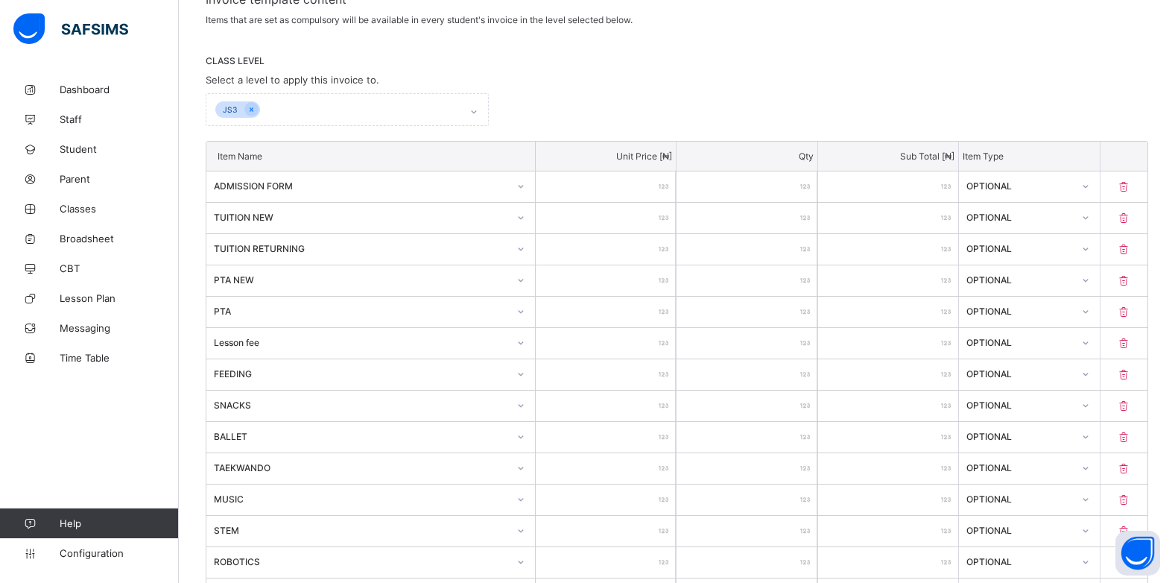
click at [645, 247] on input "******" at bounding box center [606, 249] width 140 height 31
click at [652, 249] on input "******" at bounding box center [606, 249] width 140 height 31
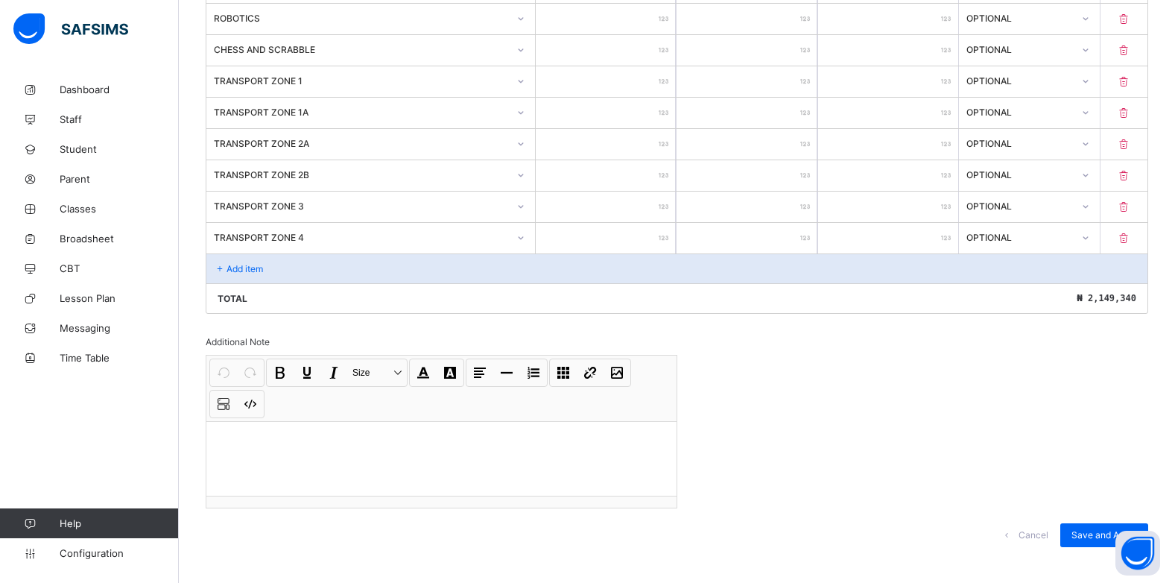
scroll to position [833, 0]
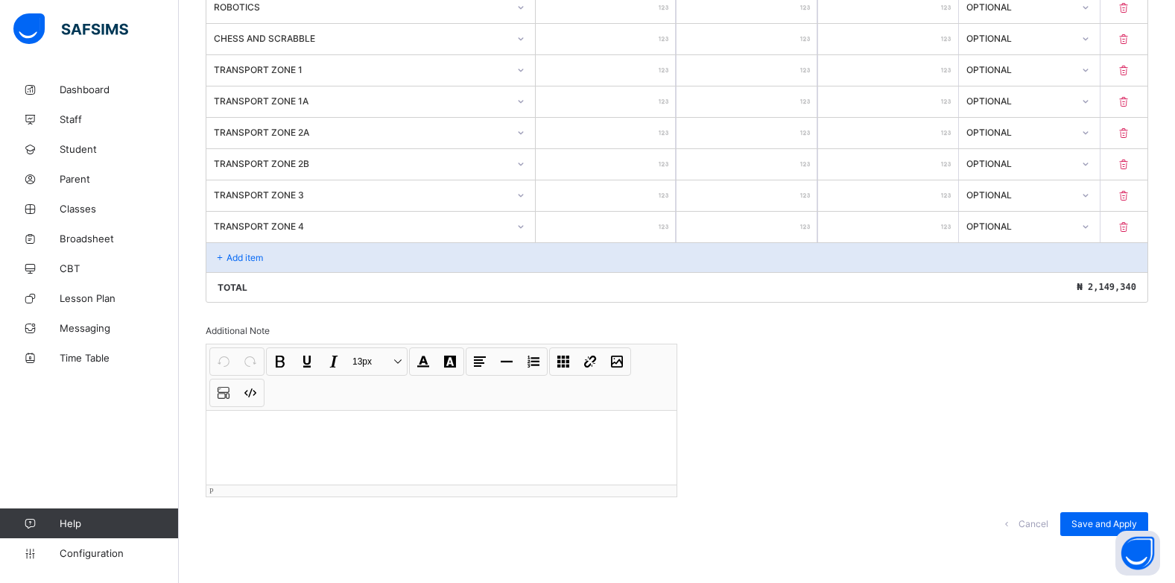
click at [236, 422] on p at bounding box center [441, 429] width 446 height 15
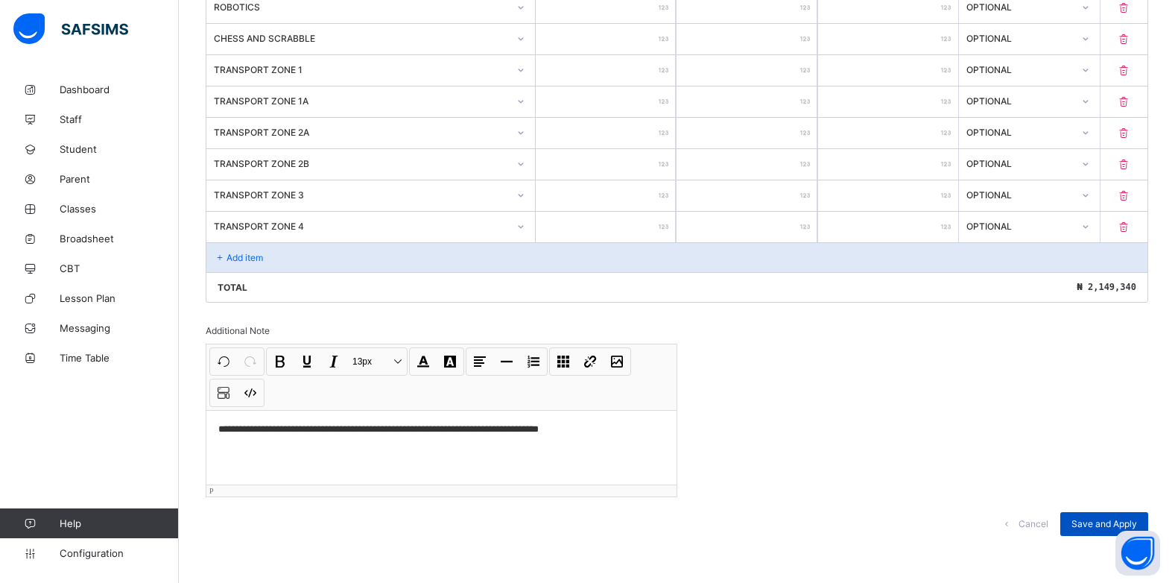
click at [1116, 512] on div "Save and Apply" at bounding box center [1105, 524] width 88 height 24
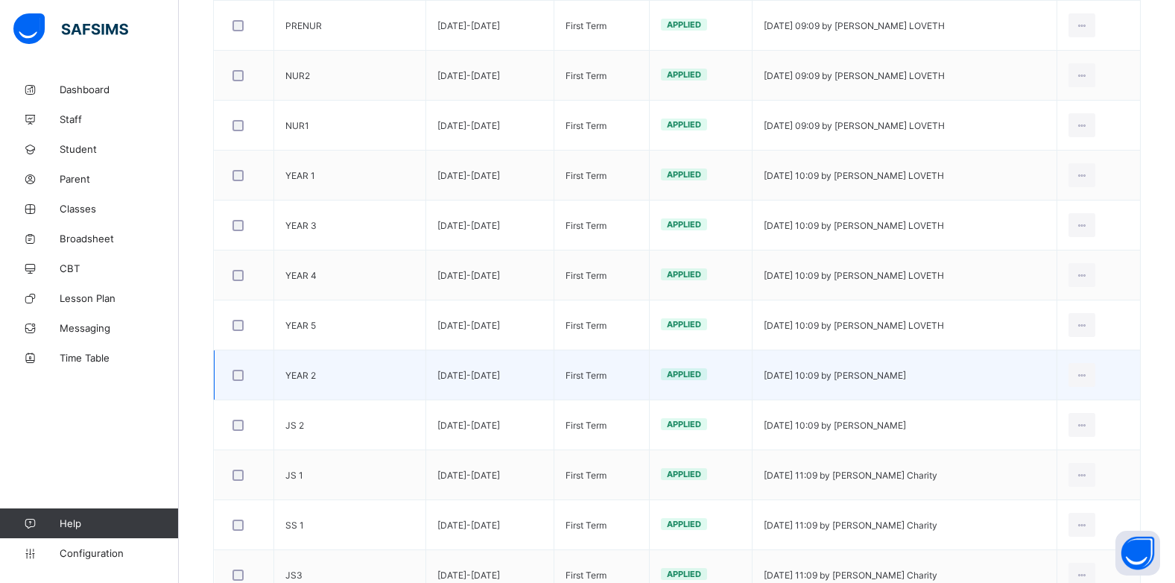
scroll to position [502, 0]
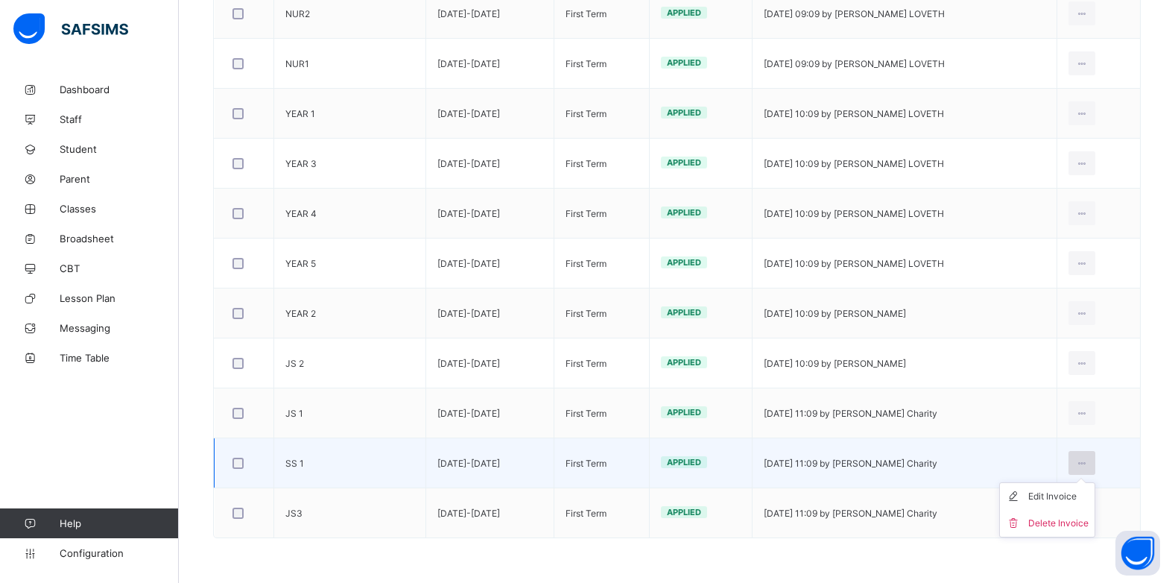
click at [1089, 462] on icon at bounding box center [1082, 463] width 13 height 11
click at [1060, 497] on div "Edit Invoice" at bounding box center [1059, 496] width 60 height 15
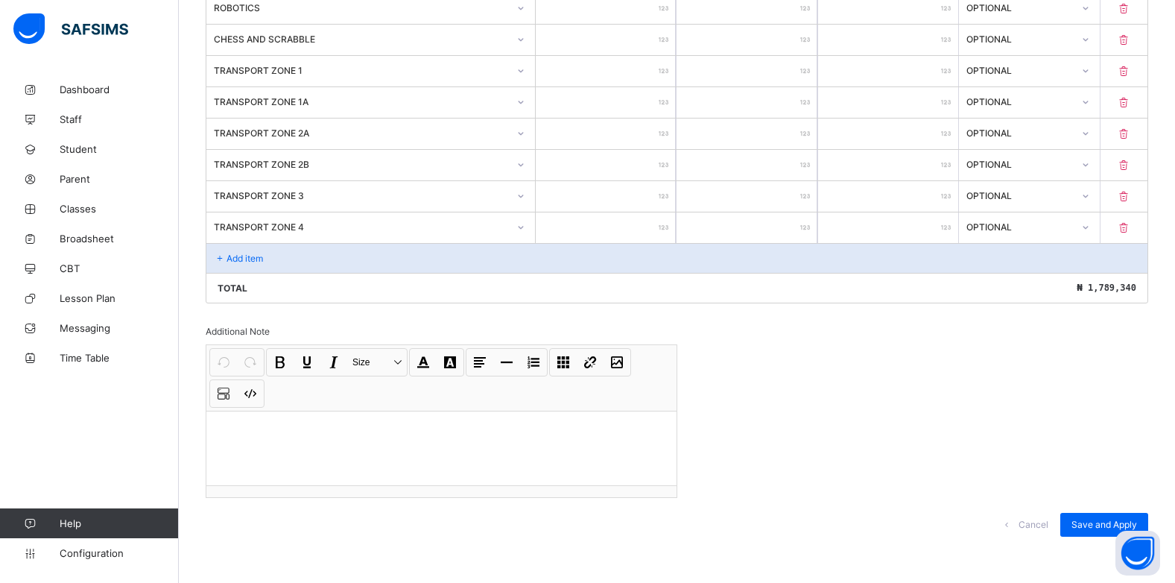
scroll to position [833, 0]
click at [221, 422] on p at bounding box center [441, 429] width 446 height 15
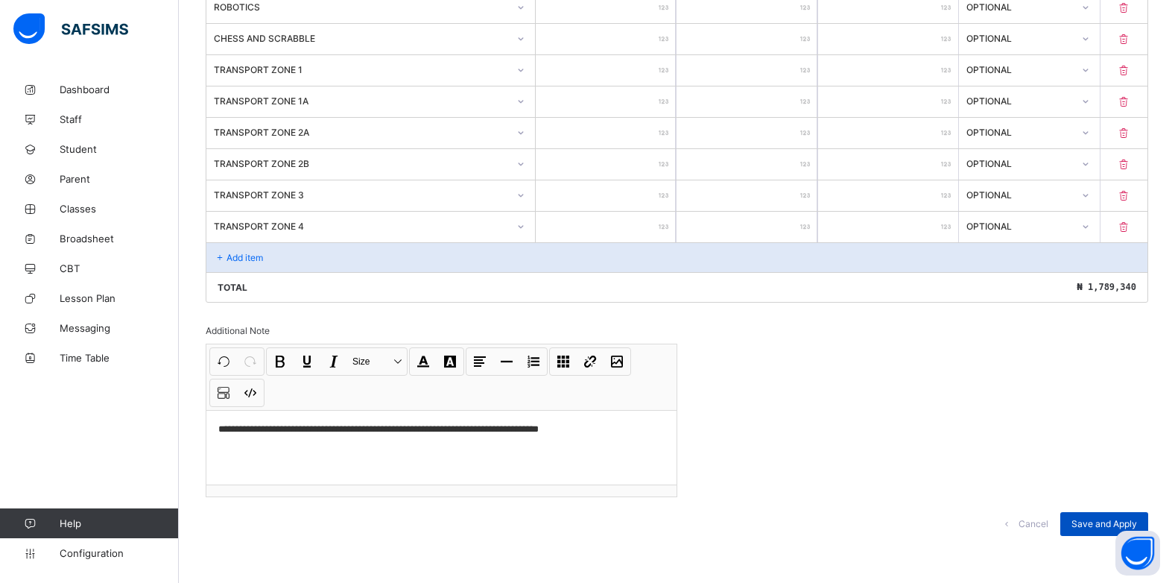
click at [1099, 512] on div "Save and Apply" at bounding box center [1105, 524] width 88 height 24
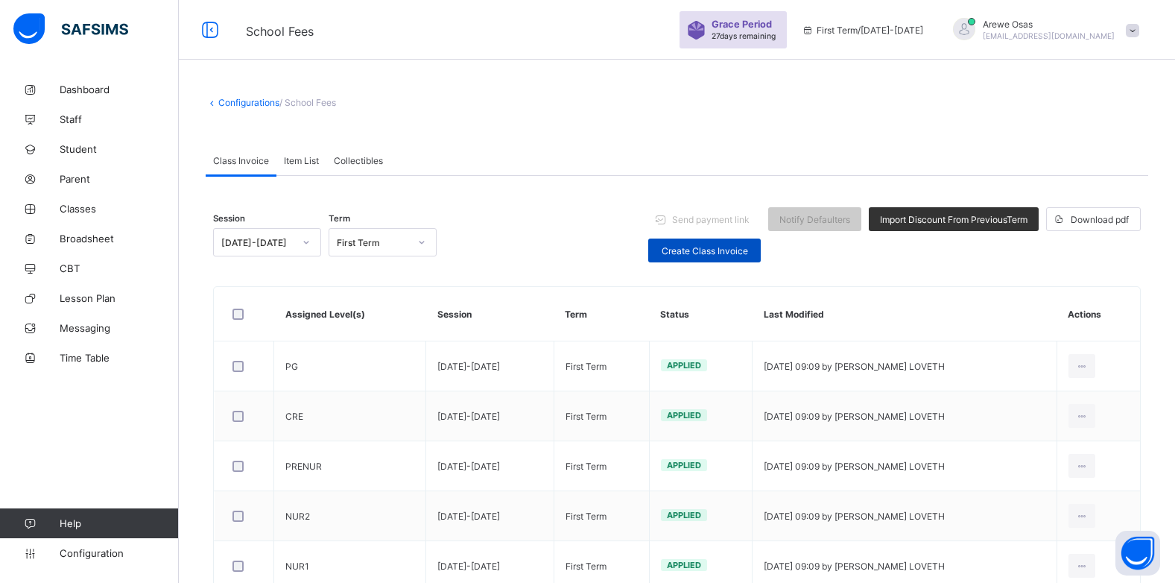
click at [681, 256] on span "Create Class Invoice" at bounding box center [705, 250] width 90 height 11
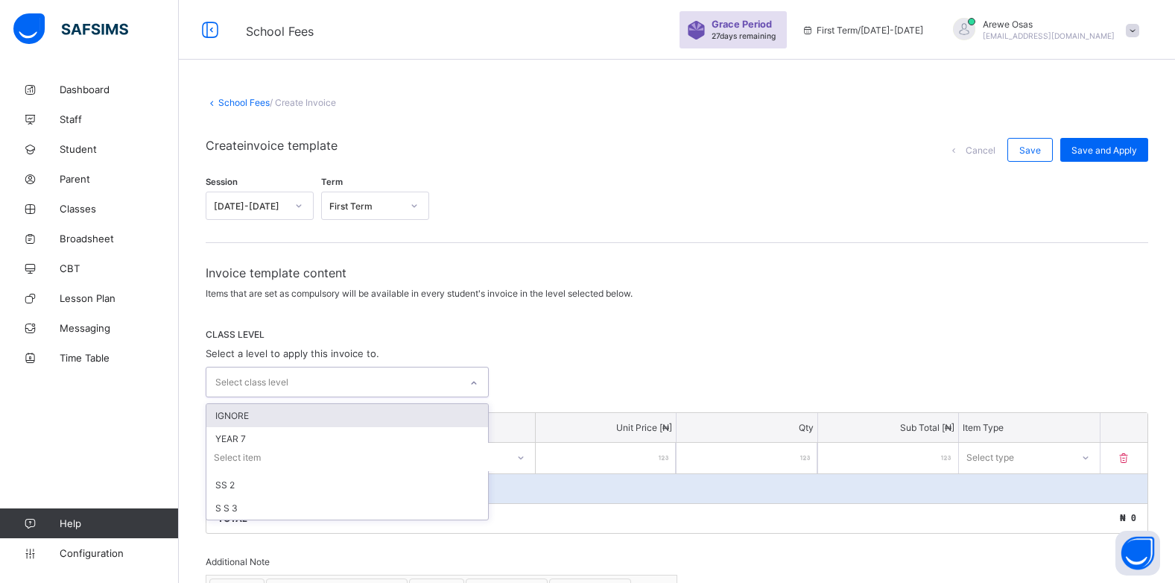
click at [320, 375] on div "Select class level" at bounding box center [332, 381] width 253 height 29
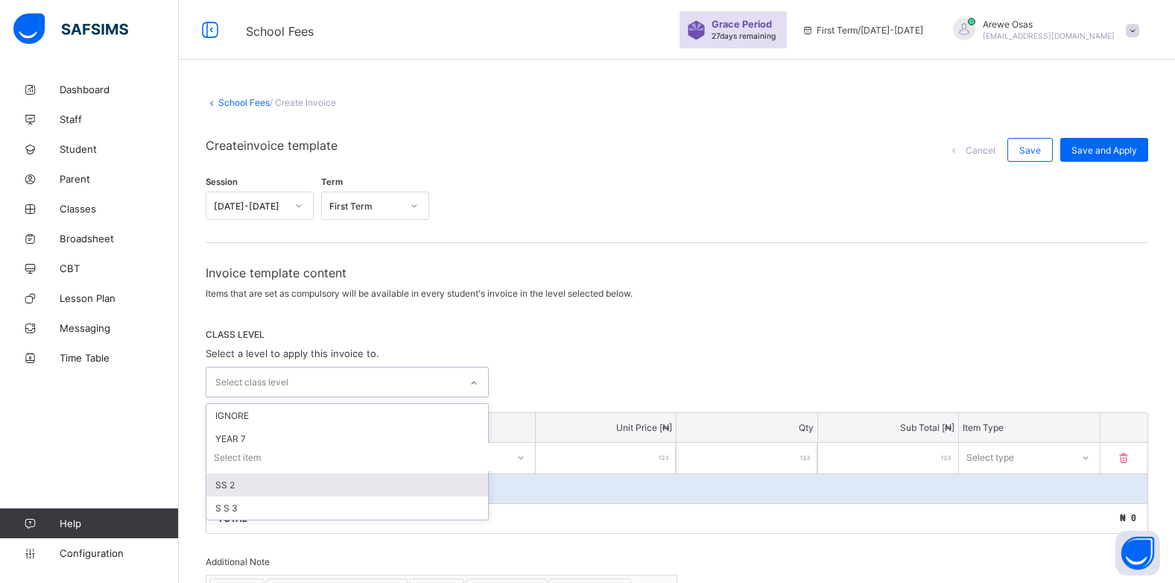
click at [268, 480] on div "SS 2" at bounding box center [347, 484] width 282 height 23
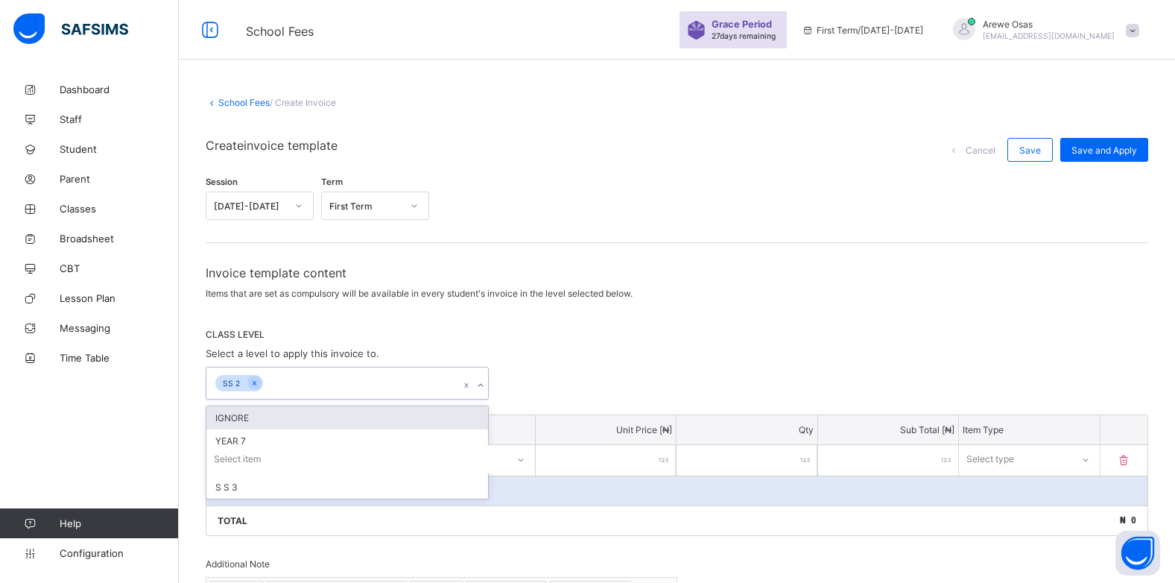
click at [621, 355] on div "CLASS LEVEL Select a level to apply this invoice to. option SS 2, selected. opt…" at bounding box center [677, 364] width 943 height 71
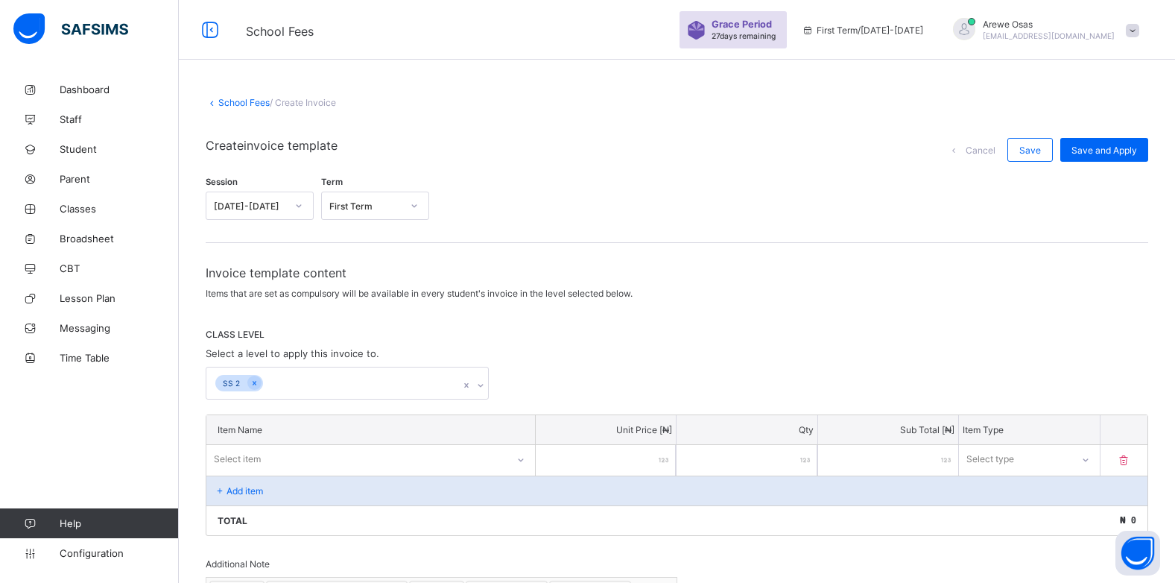
click at [525, 462] on div "Select item" at bounding box center [370, 459] width 329 height 28
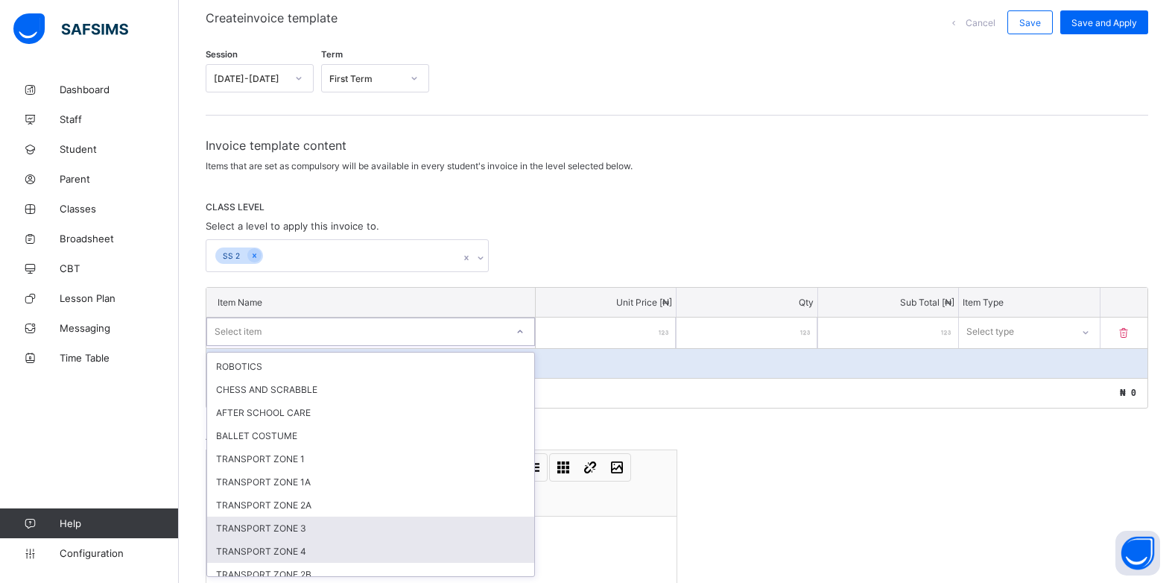
scroll to position [331, 0]
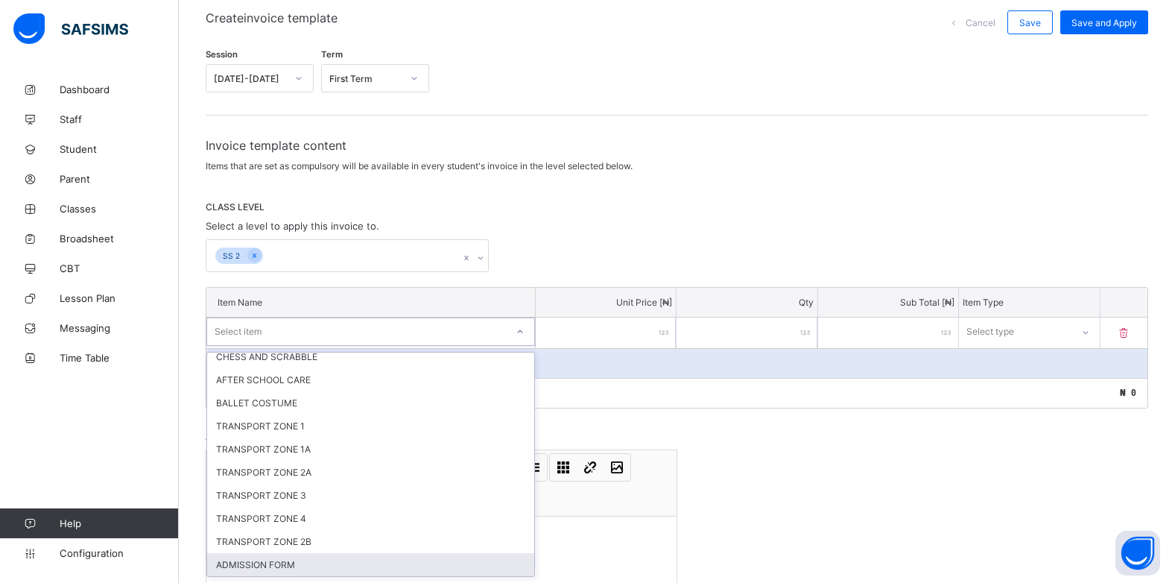
click at [279, 557] on div "ADMISSION FORM" at bounding box center [370, 564] width 327 height 23
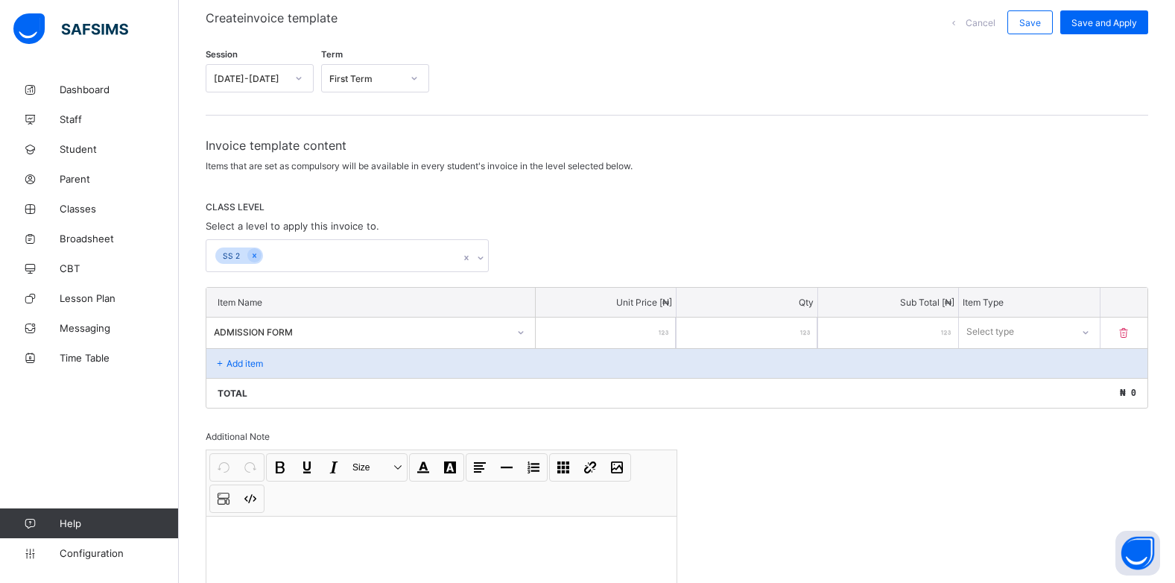
click at [655, 335] on input "number" at bounding box center [606, 333] width 140 height 31
click at [1087, 338] on div at bounding box center [1084, 332] width 25 height 24
click at [1036, 387] on div "Optional" at bounding box center [1029, 387] width 139 height 23
click at [238, 360] on p "Add item" at bounding box center [245, 363] width 37 height 11
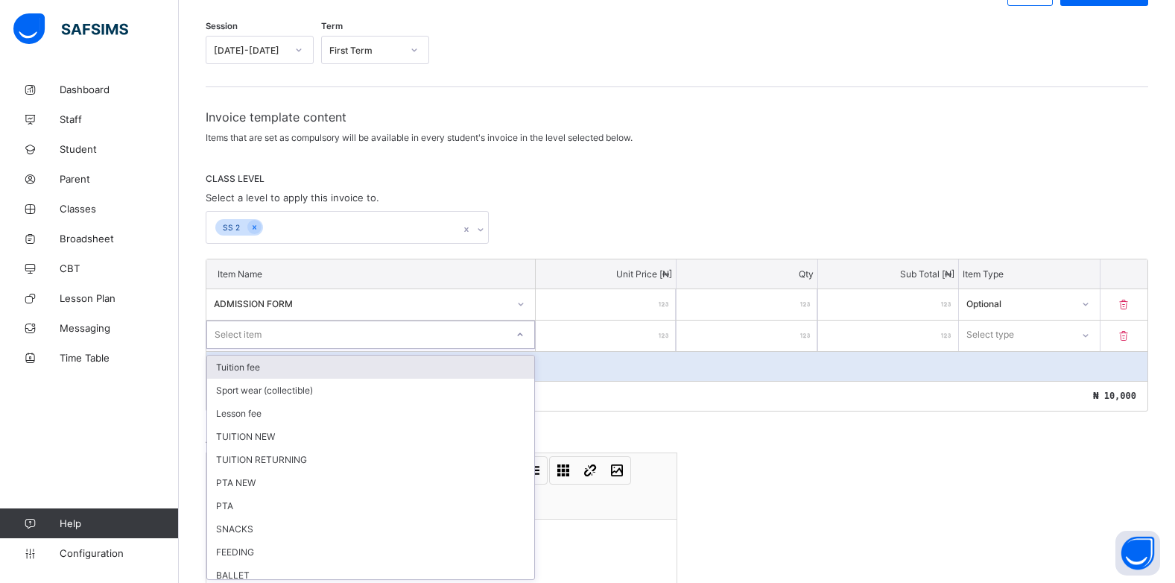
click at [525, 349] on div "option Tuition fee focused, 1 of 23. 23 results available. Use Up and Down to c…" at bounding box center [370, 334] width 329 height 28
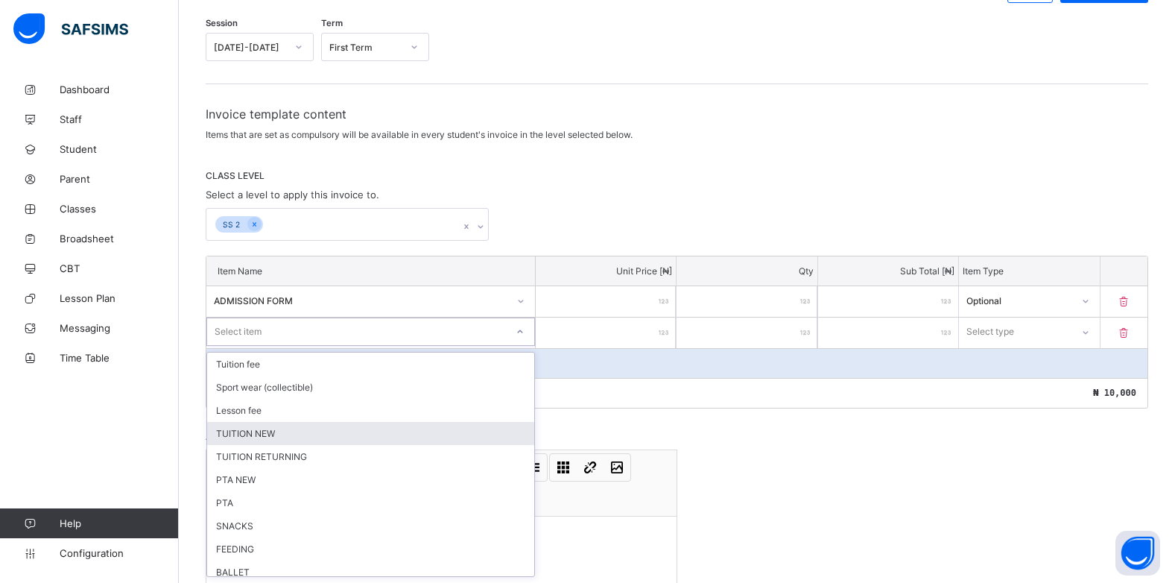
click at [279, 435] on div "TUITION NEW" at bounding box center [370, 433] width 327 height 23
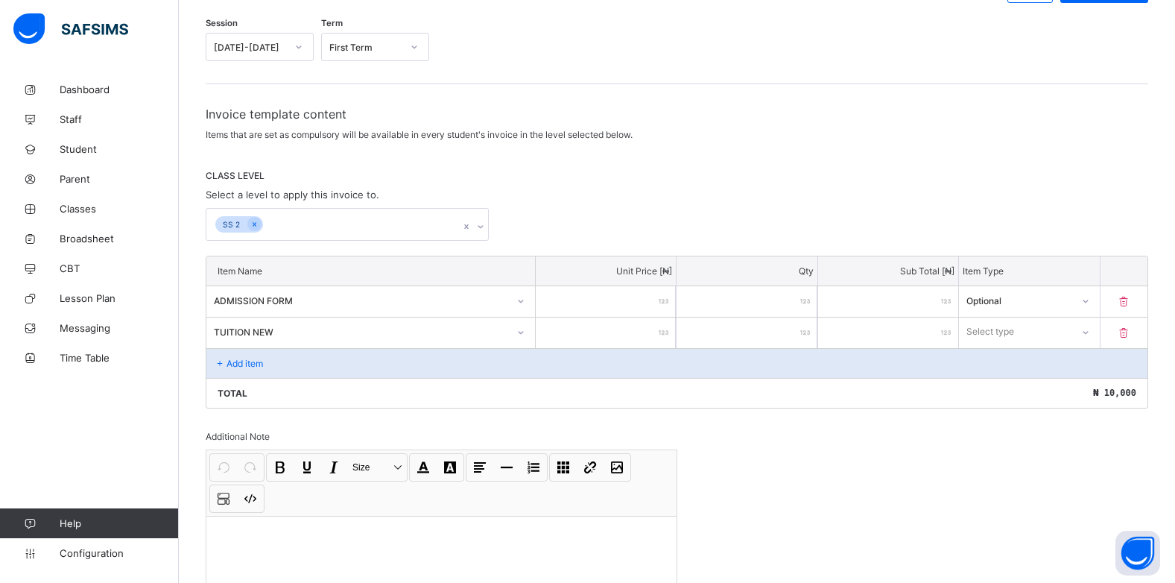
click at [660, 334] on input "number" at bounding box center [606, 333] width 140 height 31
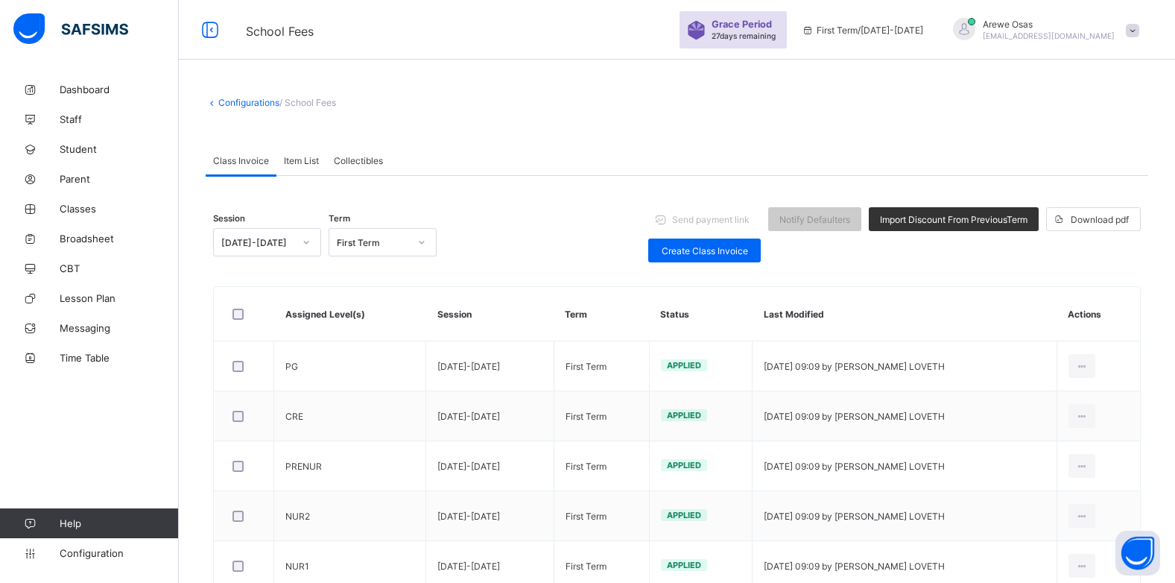
click at [287, 155] on span "Item List" at bounding box center [301, 160] width 35 height 11
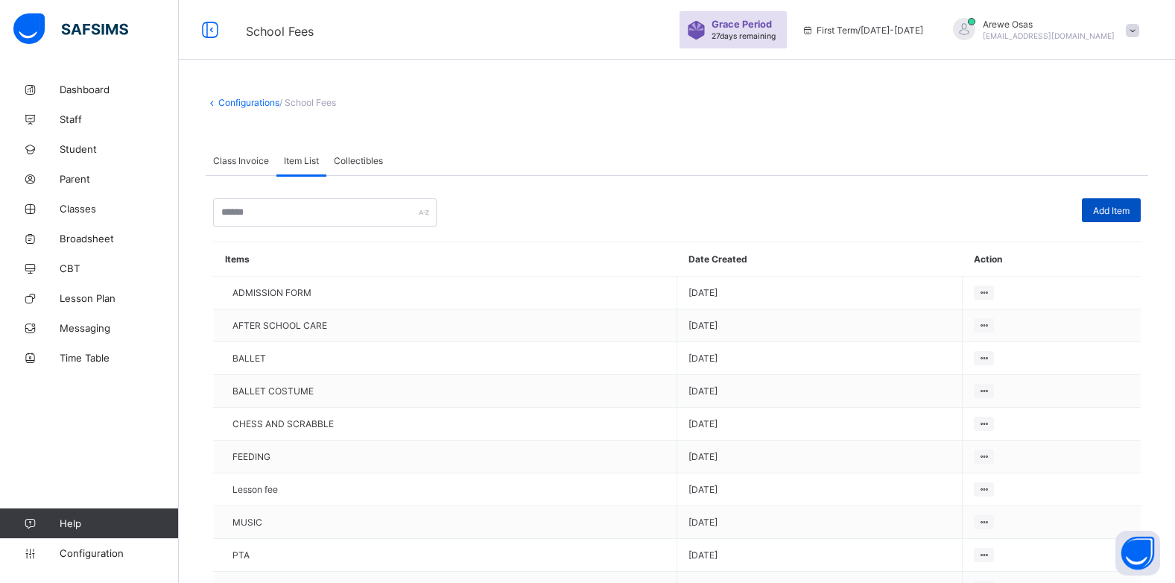
click at [1124, 206] on span "Add Item" at bounding box center [1111, 210] width 37 height 11
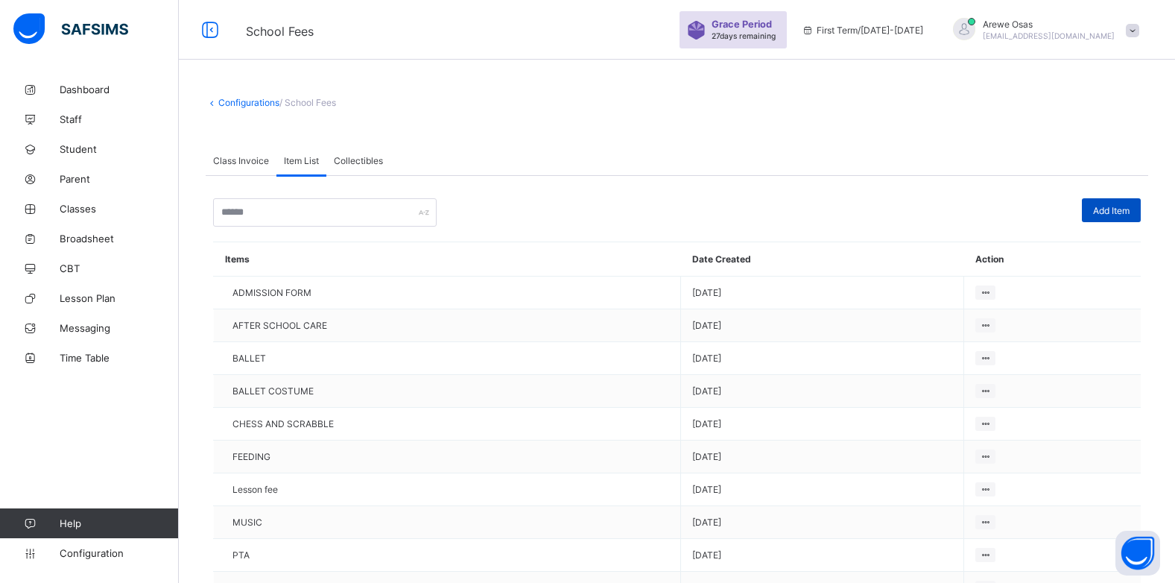
click at [1118, 214] on span "Add Item" at bounding box center [1111, 210] width 37 height 11
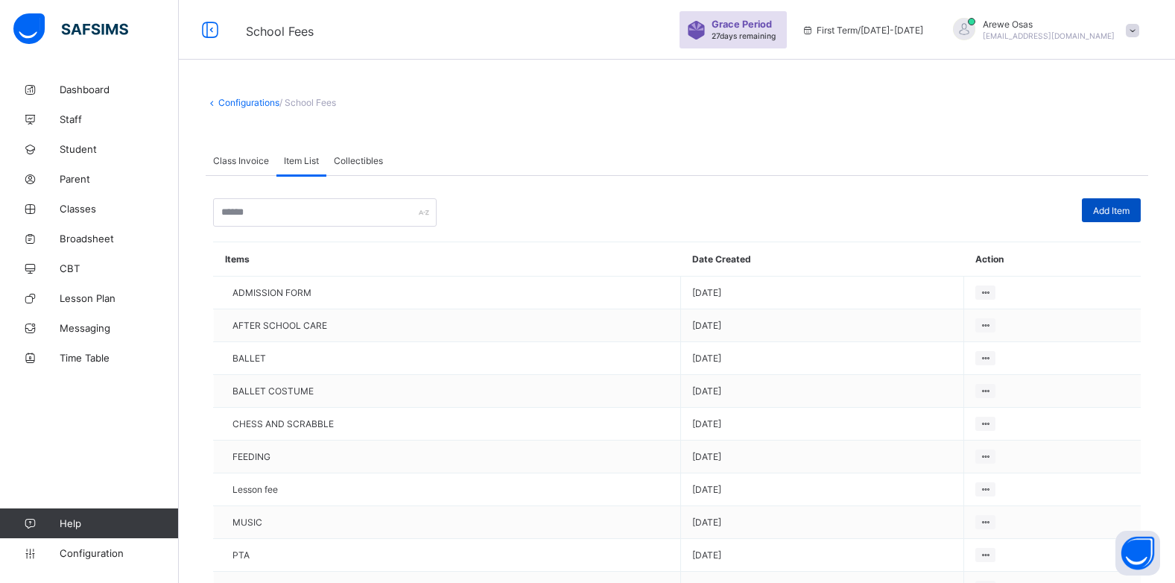
click at [1115, 211] on span "Add Item" at bounding box center [1111, 210] width 37 height 11
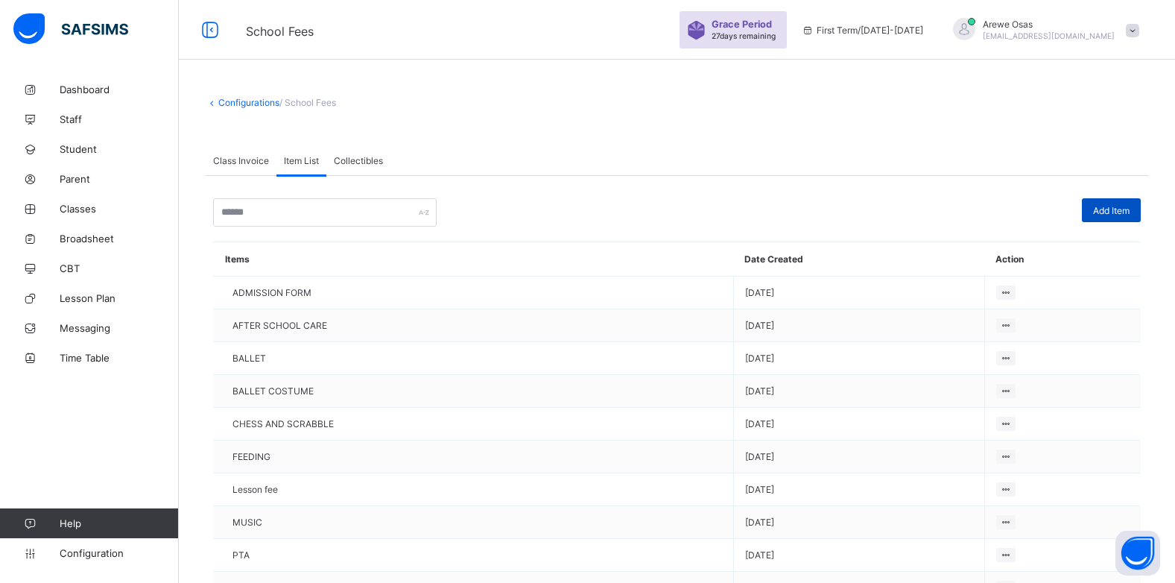
click at [1116, 206] on span "Add Item" at bounding box center [1111, 210] width 37 height 11
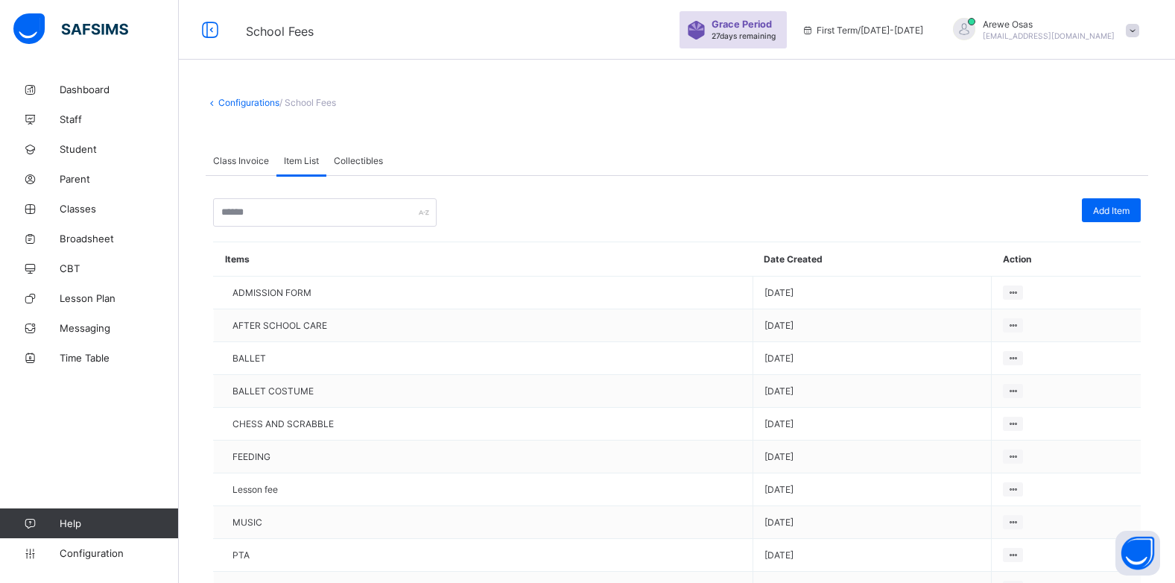
click at [230, 159] on span "Class Invoice" at bounding box center [241, 160] width 56 height 11
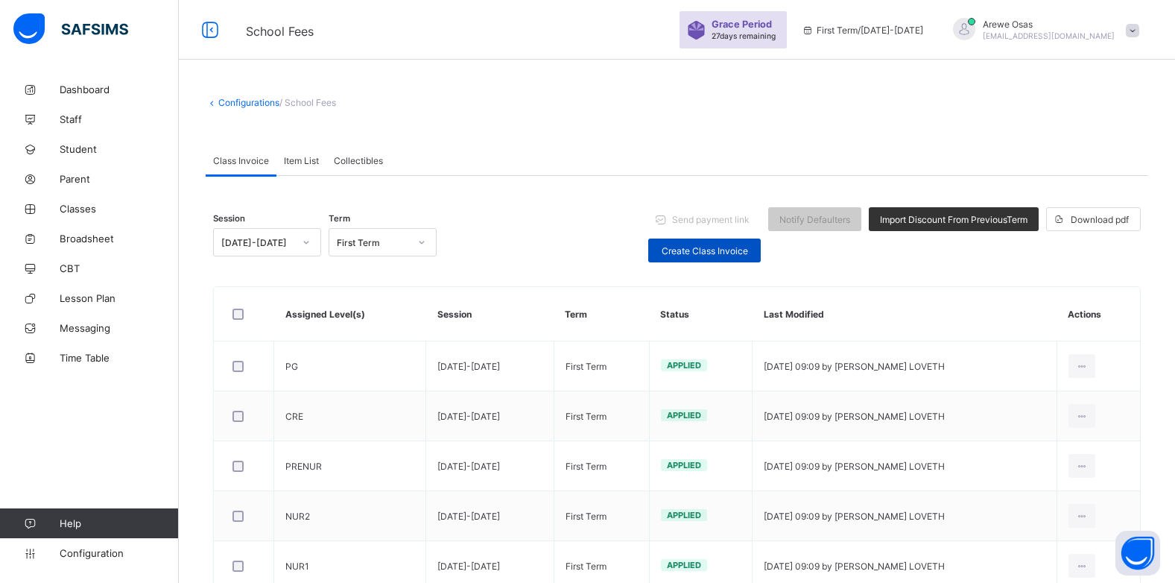
click at [713, 256] on div "Create Class Invoice" at bounding box center [704, 250] width 113 height 24
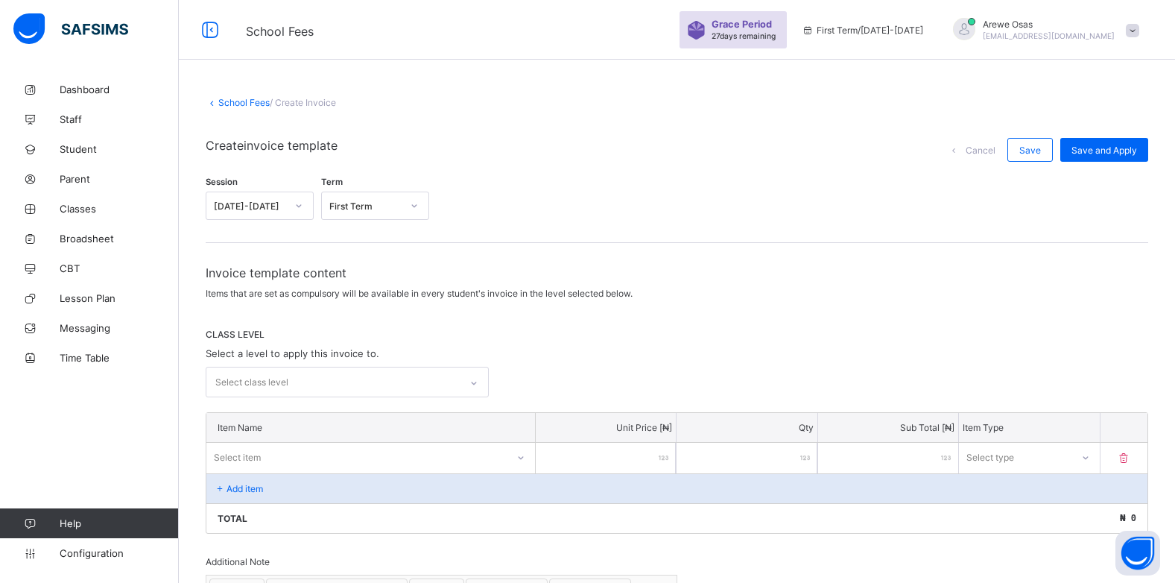
click at [339, 378] on div "Select class level" at bounding box center [332, 381] width 253 height 29
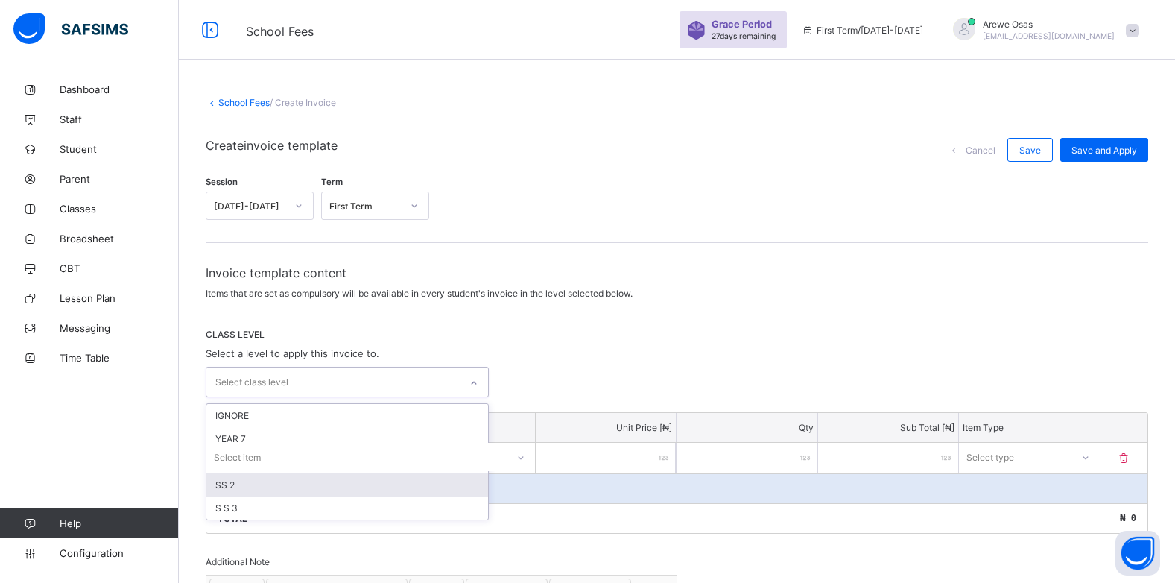
click at [271, 487] on div "SS 2" at bounding box center [347, 484] width 282 height 23
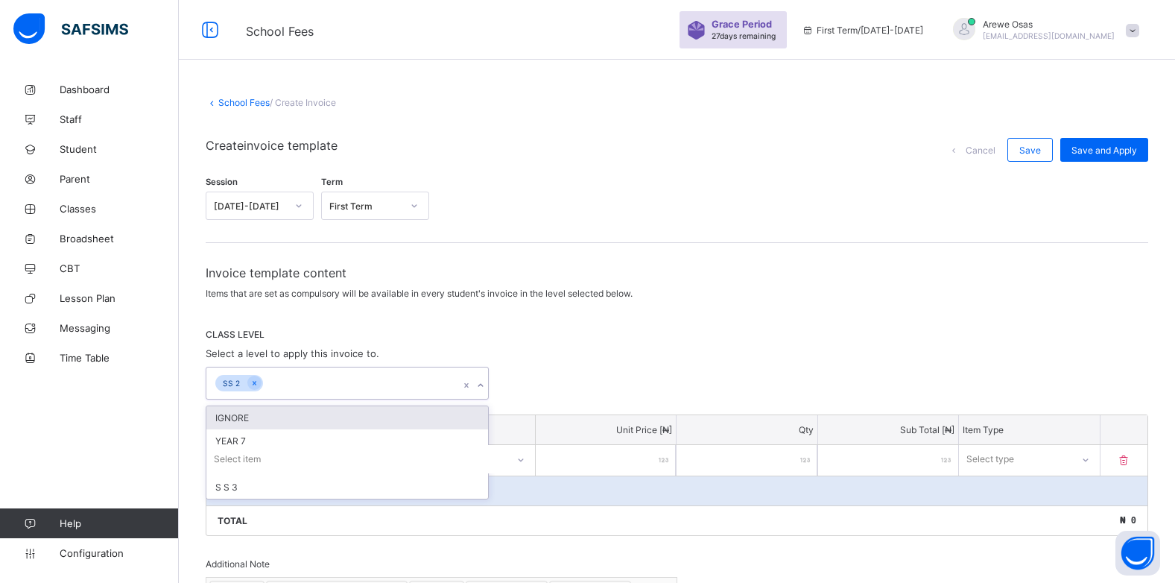
click at [575, 367] on div "option SS 2, selected. option IGNORE focused, 1 of 5. 4 results available. Use …" at bounding box center [677, 383] width 943 height 33
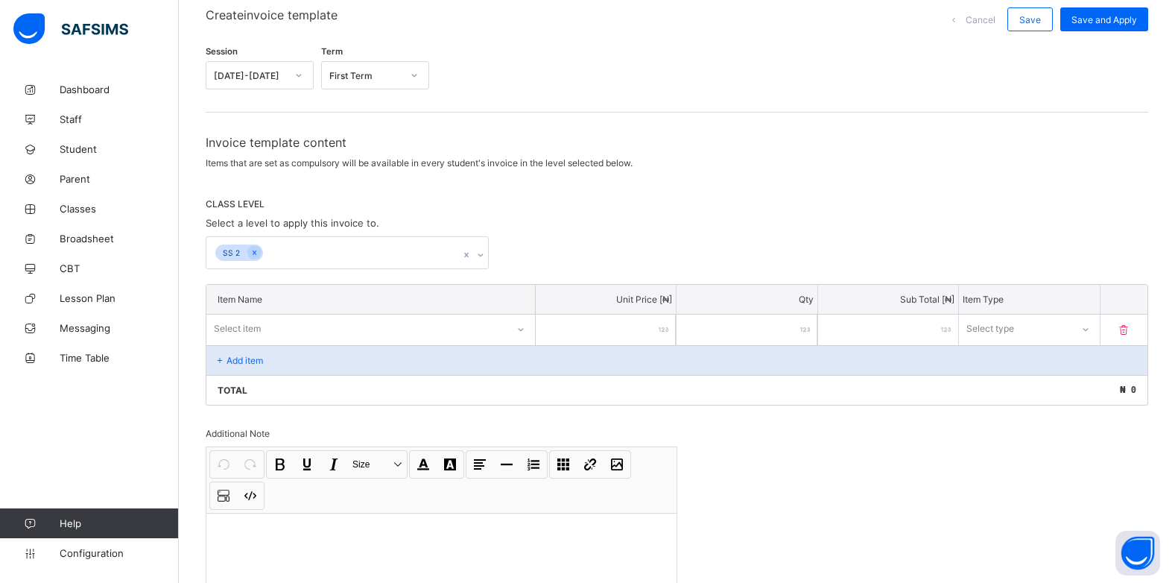
scroll to position [149, 0]
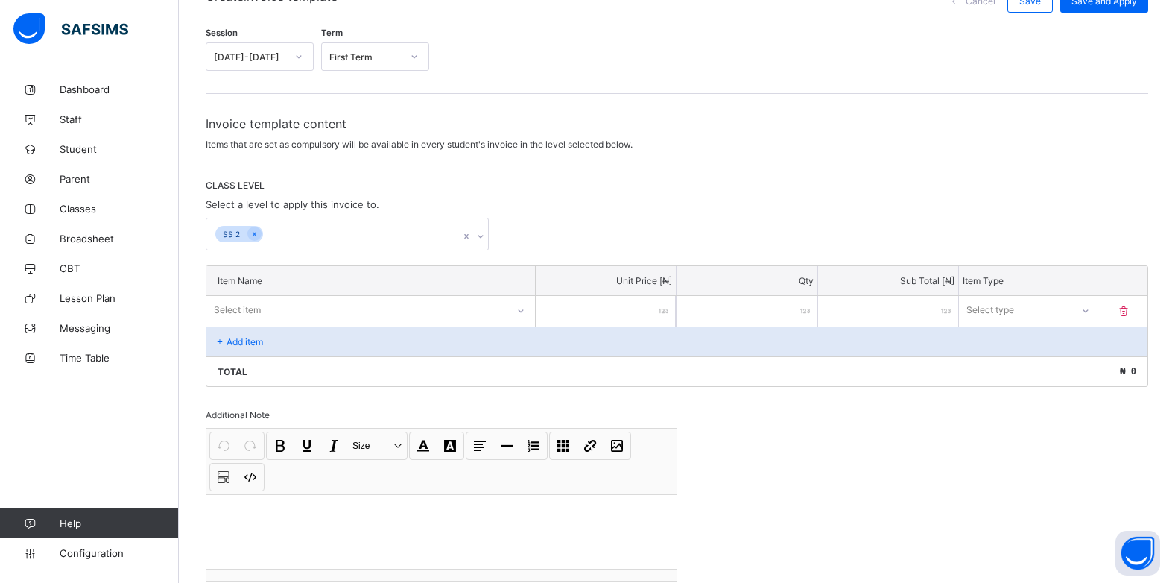
click at [241, 341] on p "Add item" at bounding box center [245, 341] width 37 height 11
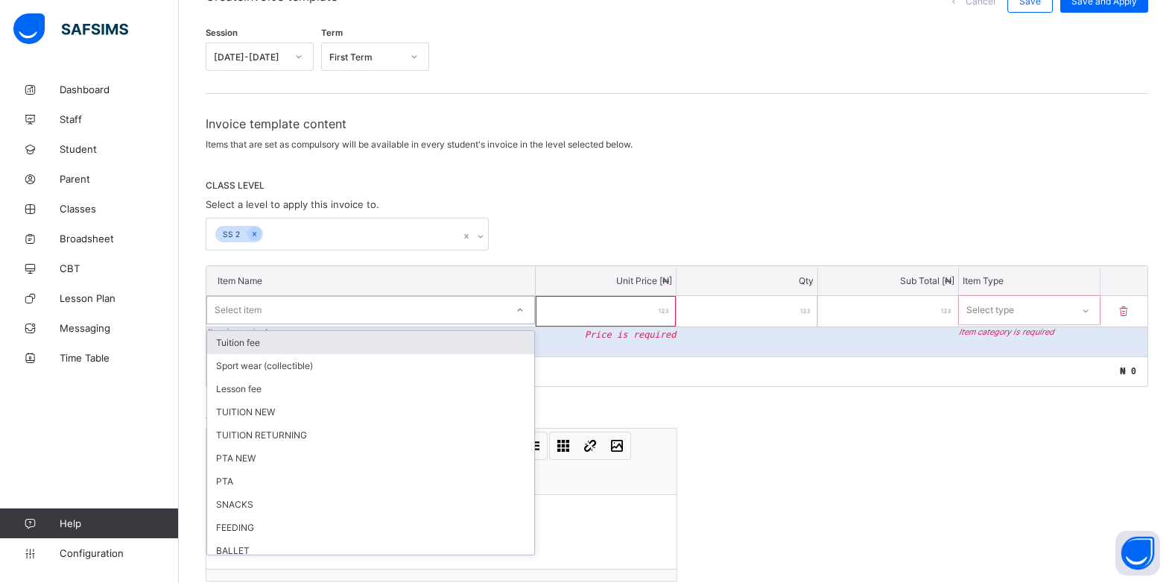
click at [516, 312] on div at bounding box center [520, 310] width 25 height 24
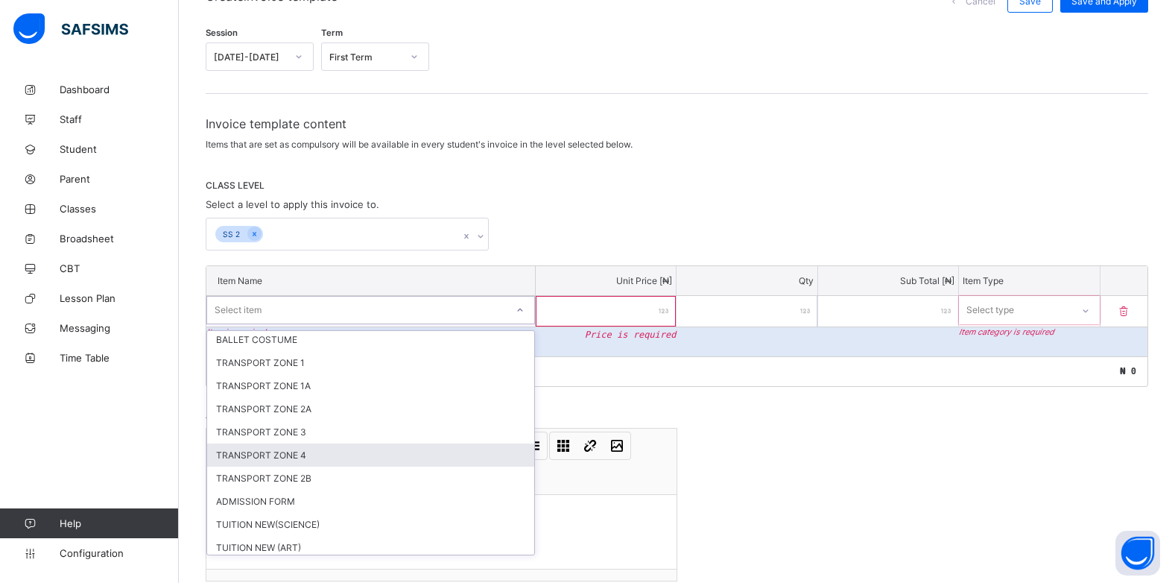
scroll to position [423, 0]
click at [303, 455] on div "ADMISSION FORM" at bounding box center [370, 450] width 327 height 23
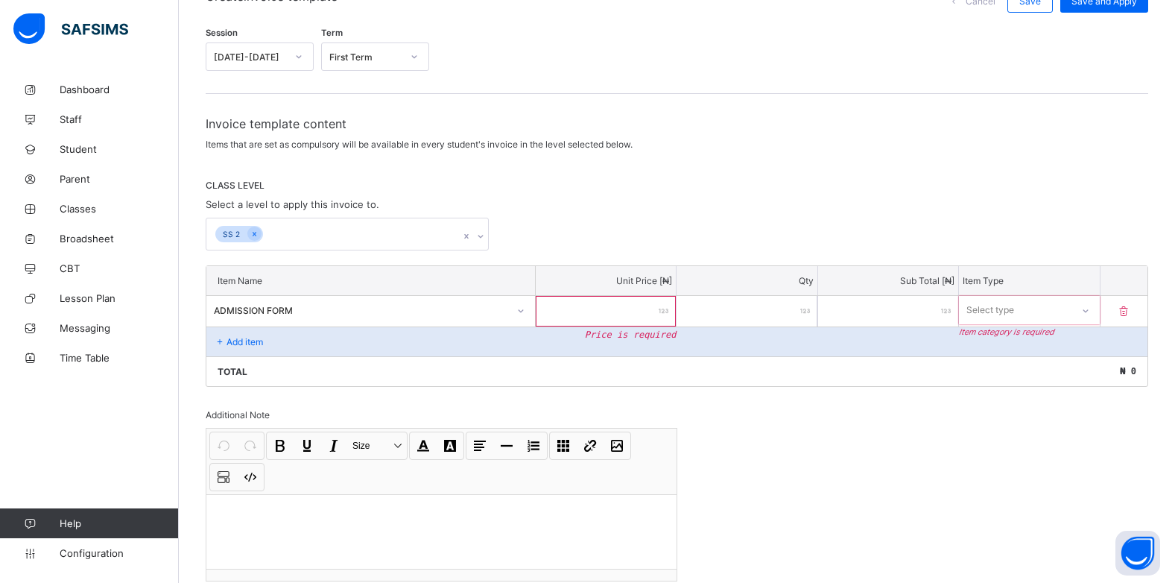
click at [660, 308] on input "number" at bounding box center [606, 311] width 140 height 31
click at [1096, 302] on div at bounding box center [1084, 310] width 25 height 24
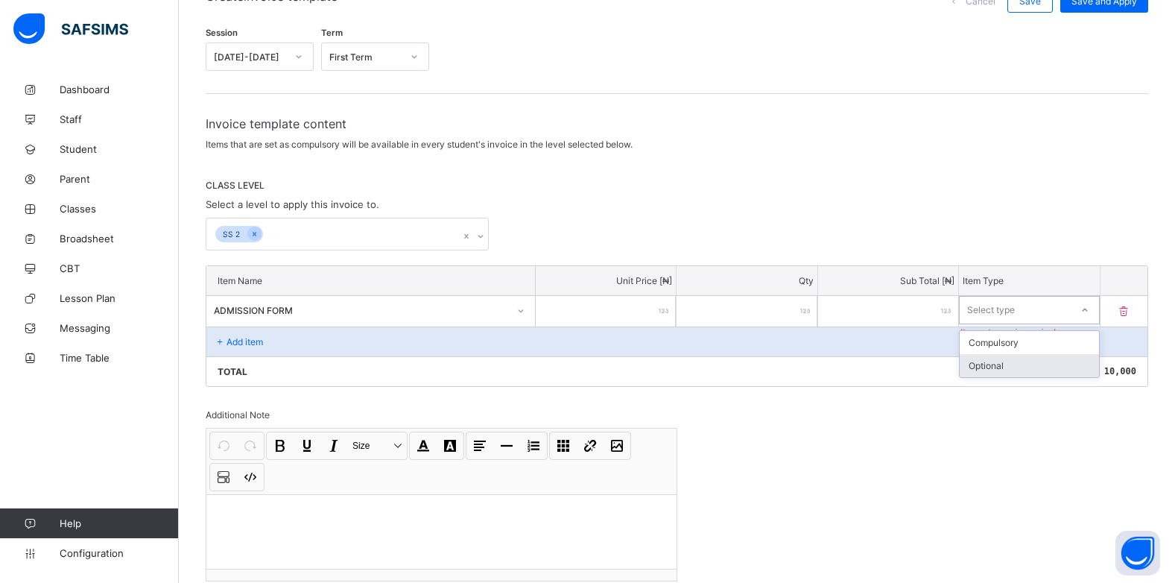
click at [1036, 358] on div "Optional" at bounding box center [1029, 365] width 139 height 23
drag, startPoint x: 231, startPoint y: 342, endPoint x: 248, endPoint y: 342, distance: 17.1
click at [248, 342] on p "Add item" at bounding box center [245, 341] width 37 height 11
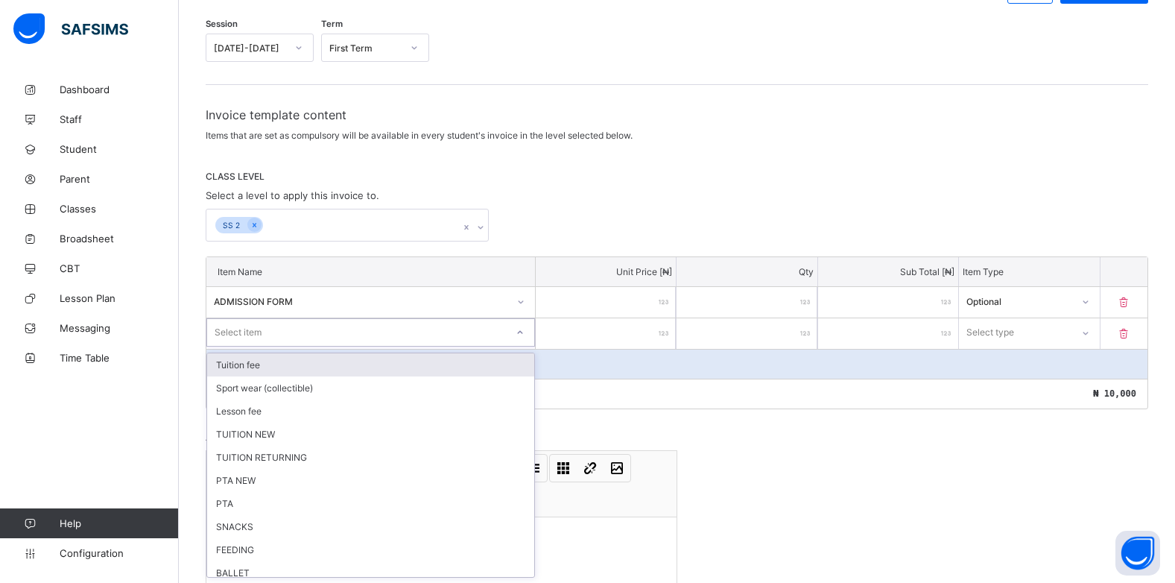
click at [523, 341] on div at bounding box center [520, 332] width 25 height 24
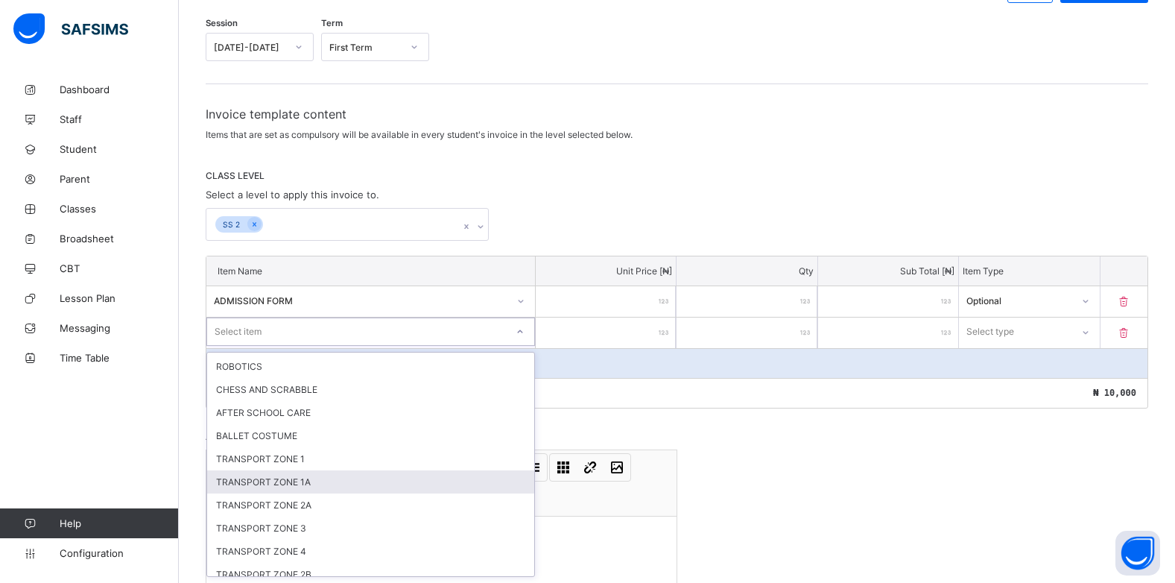
scroll to position [400, 0]
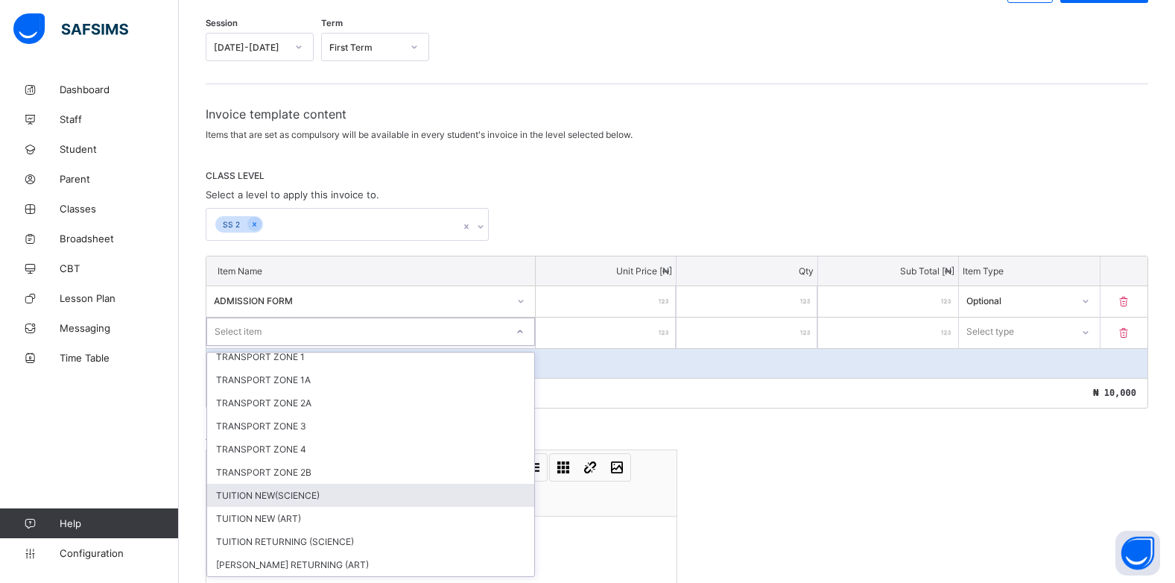
click at [277, 500] on div "TUITION NEW(SCIENCE)" at bounding box center [370, 495] width 327 height 23
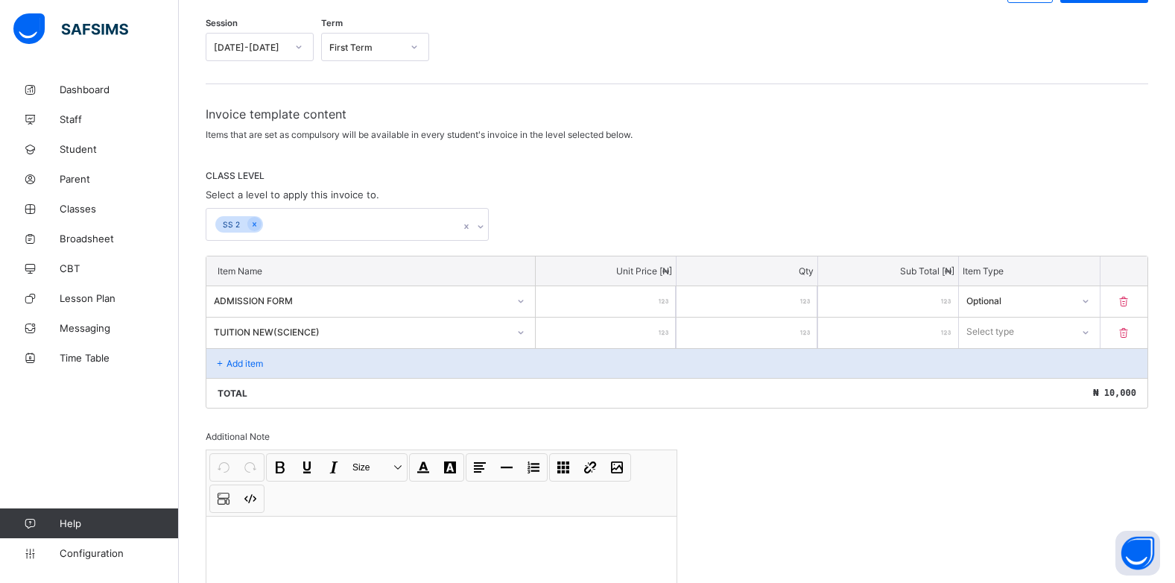
click at [657, 332] on input "number" at bounding box center [606, 333] width 140 height 31
click at [1006, 327] on div "Select type" at bounding box center [991, 332] width 48 height 28
click at [990, 382] on div "Optional" at bounding box center [1029, 387] width 139 height 23
click at [244, 364] on p "Add item" at bounding box center [245, 363] width 37 height 11
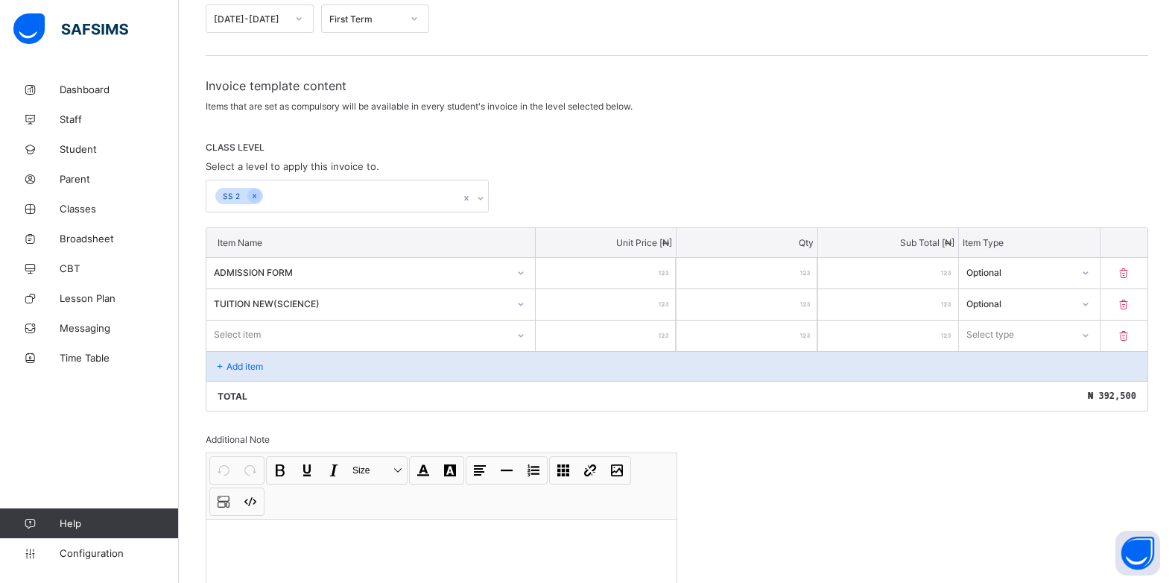
click at [523, 349] on div "Select item" at bounding box center [370, 334] width 329 height 28
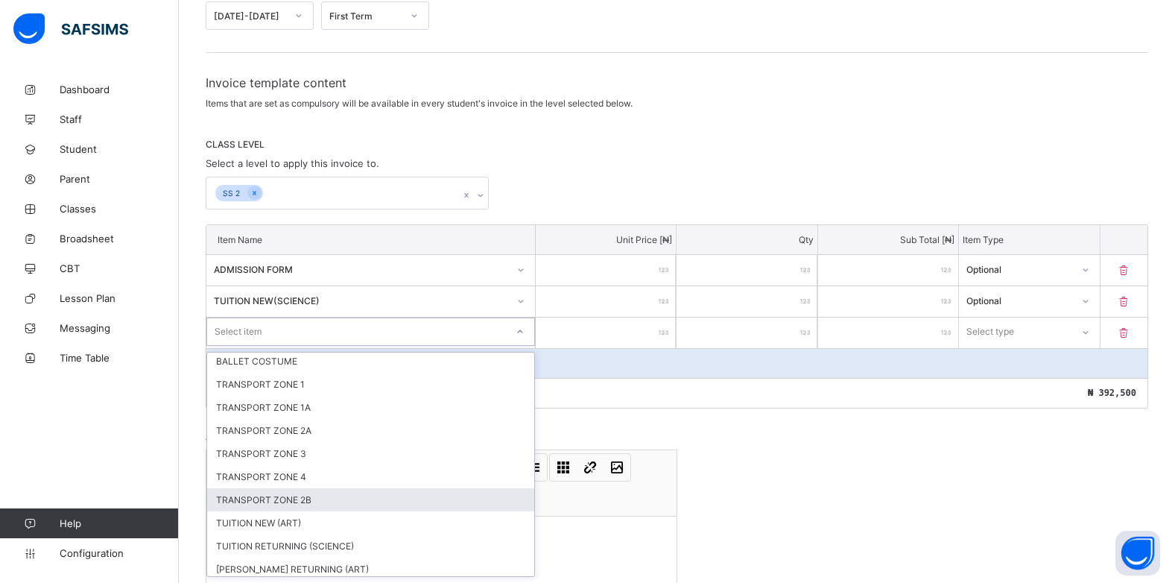
scroll to position [377, 0]
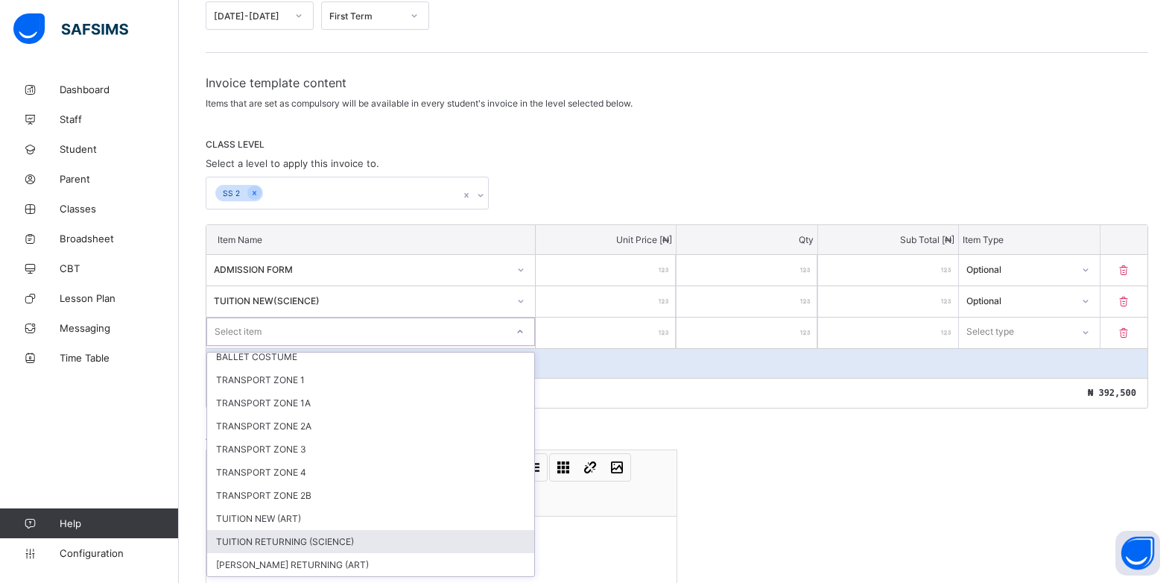
click at [279, 543] on div "TUITION RETURNING (SCIENCE)" at bounding box center [370, 541] width 327 height 23
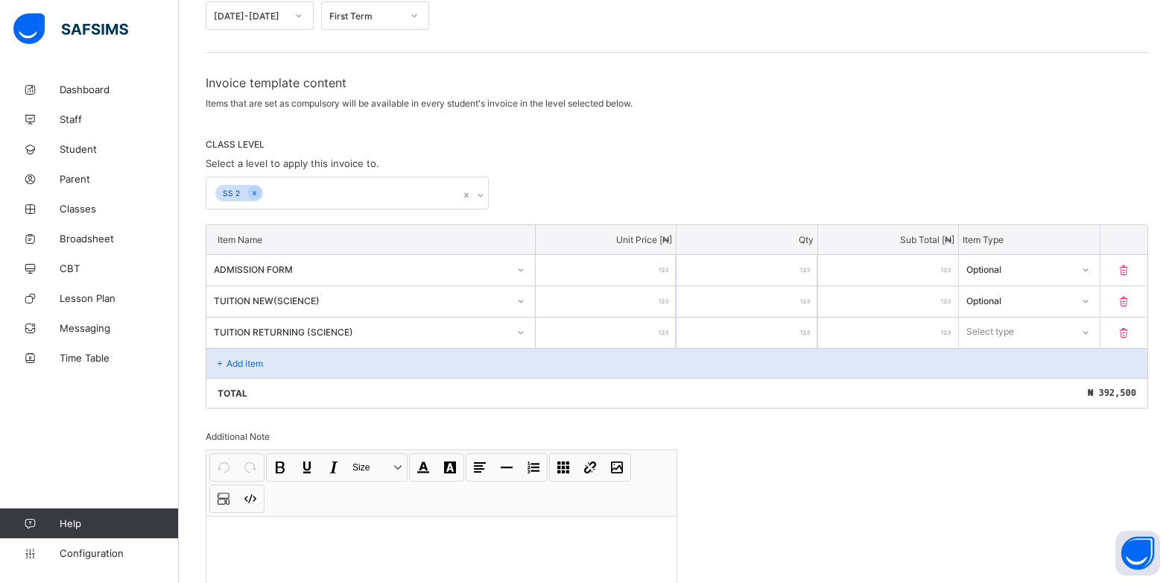
click at [662, 329] on input "number" at bounding box center [606, 333] width 140 height 31
click at [1014, 330] on div "Select type" at bounding box center [991, 332] width 48 height 28
drag, startPoint x: 979, startPoint y: 395, endPoint x: 990, endPoint y: 379, distance: 18.8
click at [981, 391] on div "Optional" at bounding box center [1029, 387] width 139 height 23
click at [230, 361] on p "Add item" at bounding box center [245, 363] width 37 height 11
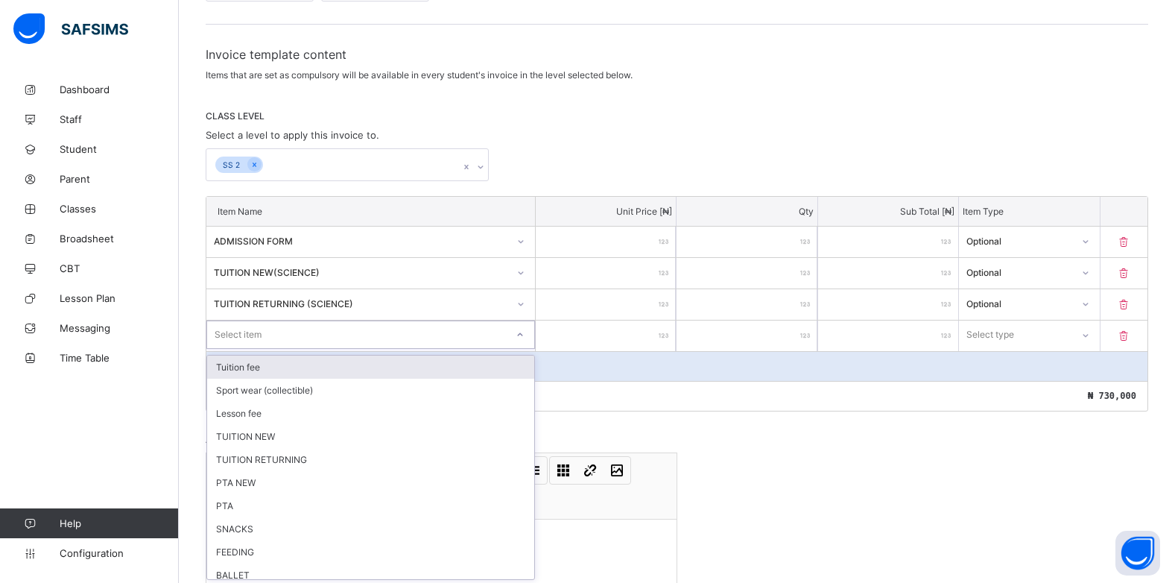
scroll to position [221, 0]
click at [523, 346] on div "option Tuition fee focused, 1 of 25. 25 results available. Use Up and Down to c…" at bounding box center [370, 332] width 329 height 28
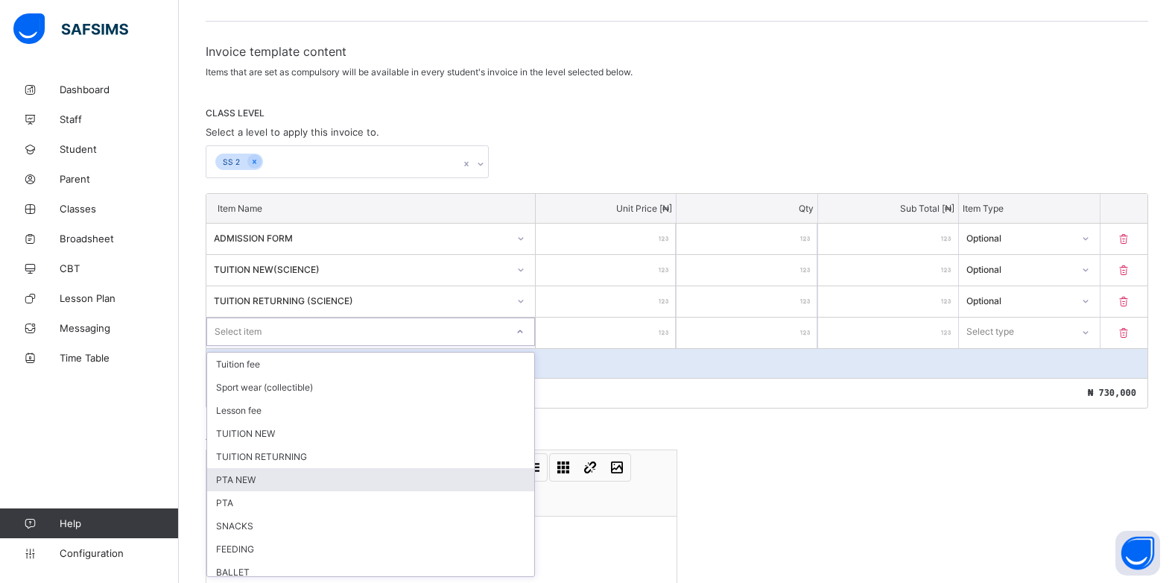
click at [277, 472] on div "PTA NEW" at bounding box center [370, 479] width 327 height 23
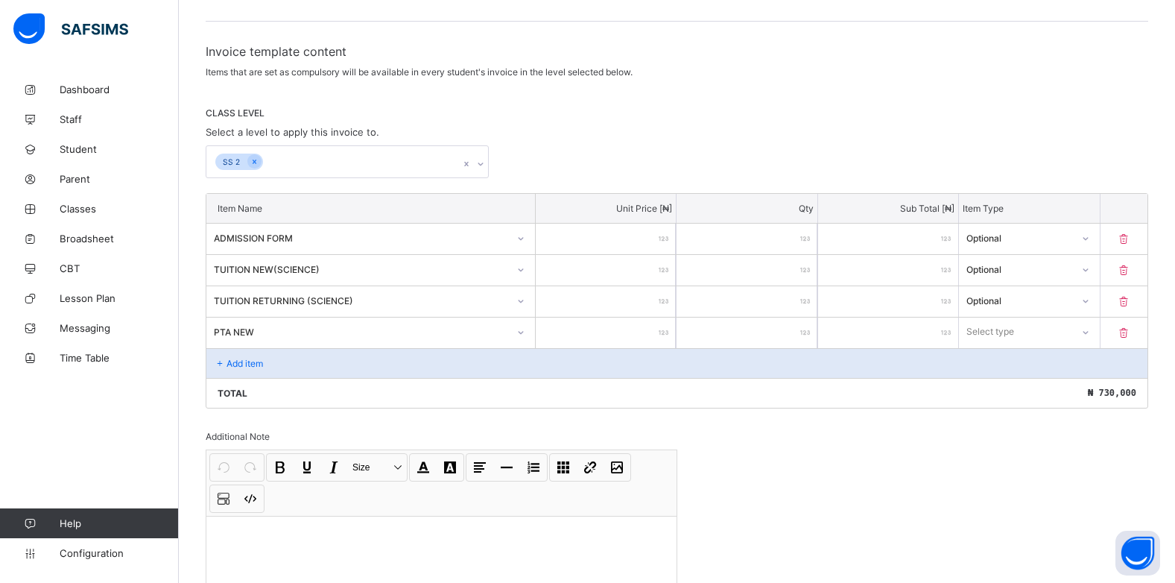
click at [660, 329] on input "number" at bounding box center [606, 333] width 140 height 31
click at [1070, 338] on div "Select type" at bounding box center [1015, 331] width 110 height 21
drag, startPoint x: 1017, startPoint y: 386, endPoint x: 1028, endPoint y: 379, distance: 13.0
click at [1017, 383] on div "Optional" at bounding box center [1029, 387] width 139 height 23
click at [229, 354] on div "Add item" at bounding box center [676, 363] width 941 height 30
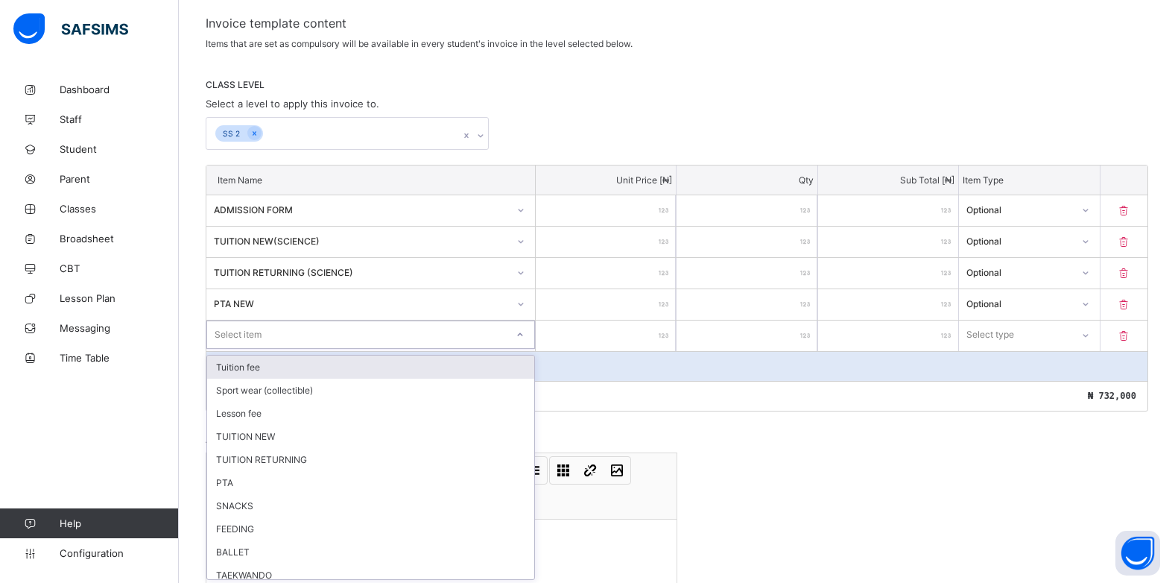
click at [519, 349] on div "option Tuition fee focused, 1 of 24. 24 results available. Use Up and Down to c…" at bounding box center [370, 334] width 329 height 28
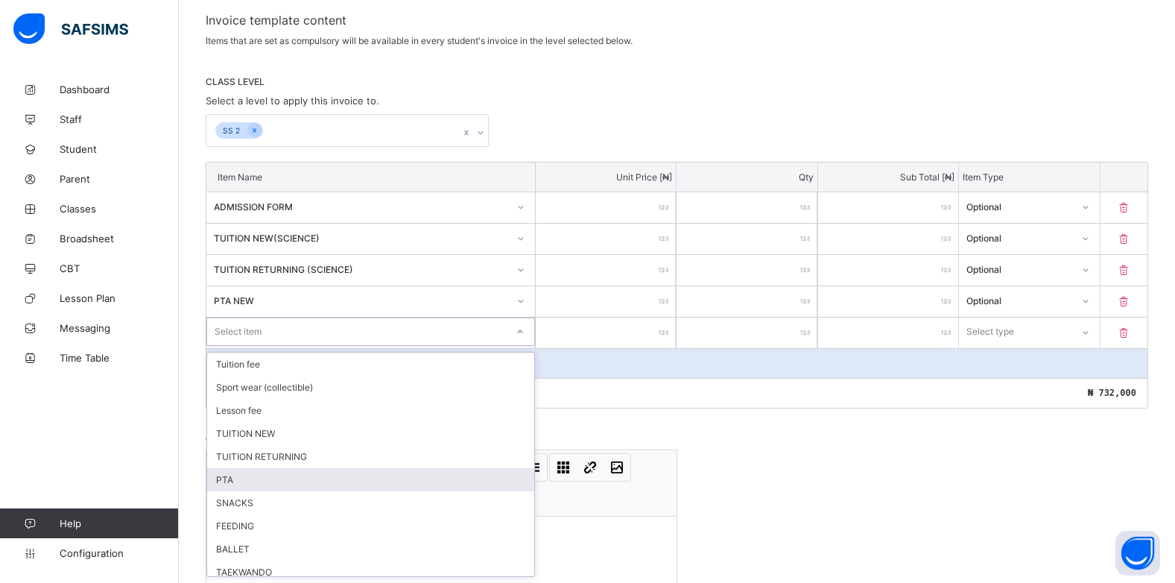
click at [271, 480] on div "PTA" at bounding box center [370, 479] width 327 height 23
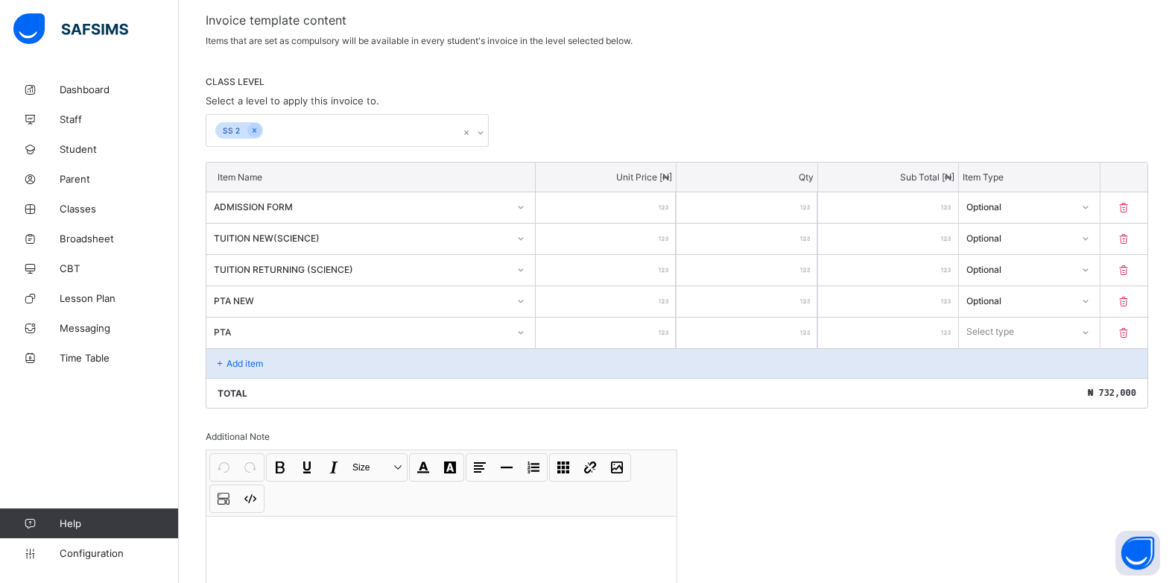
click at [651, 330] on input "number" at bounding box center [606, 333] width 140 height 31
click at [1070, 331] on div "Select type" at bounding box center [1015, 331] width 110 height 21
click at [1002, 388] on div "Optional" at bounding box center [1029, 387] width 139 height 23
click at [208, 361] on div "Add item" at bounding box center [676, 363] width 941 height 30
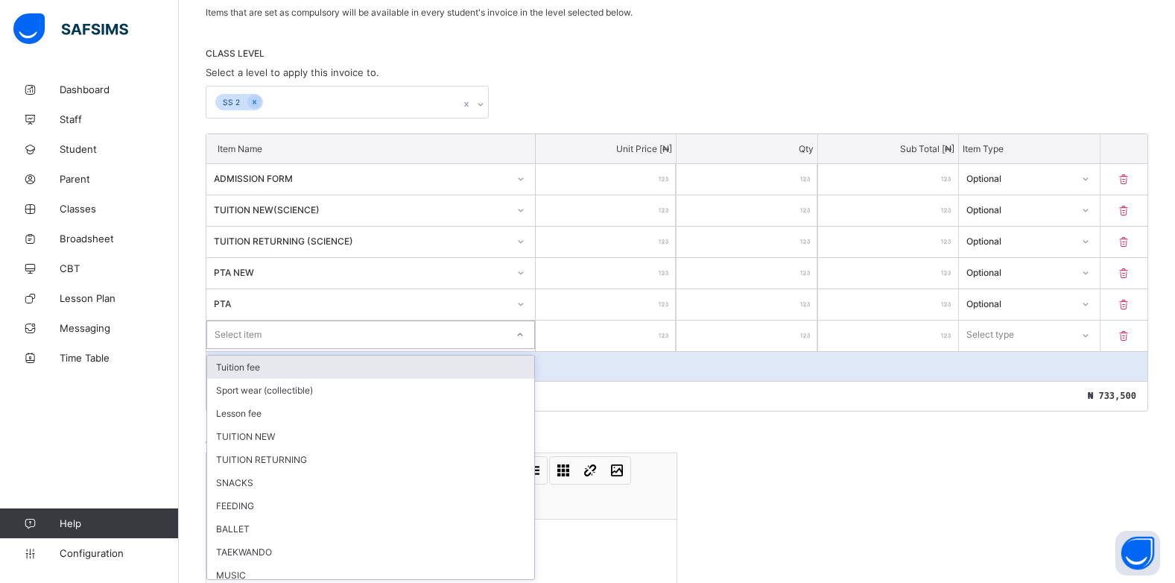
click at [517, 349] on div "option Tuition fee focused, 1 of 23. 23 results available. Use Up and Down to c…" at bounding box center [370, 334] width 329 height 28
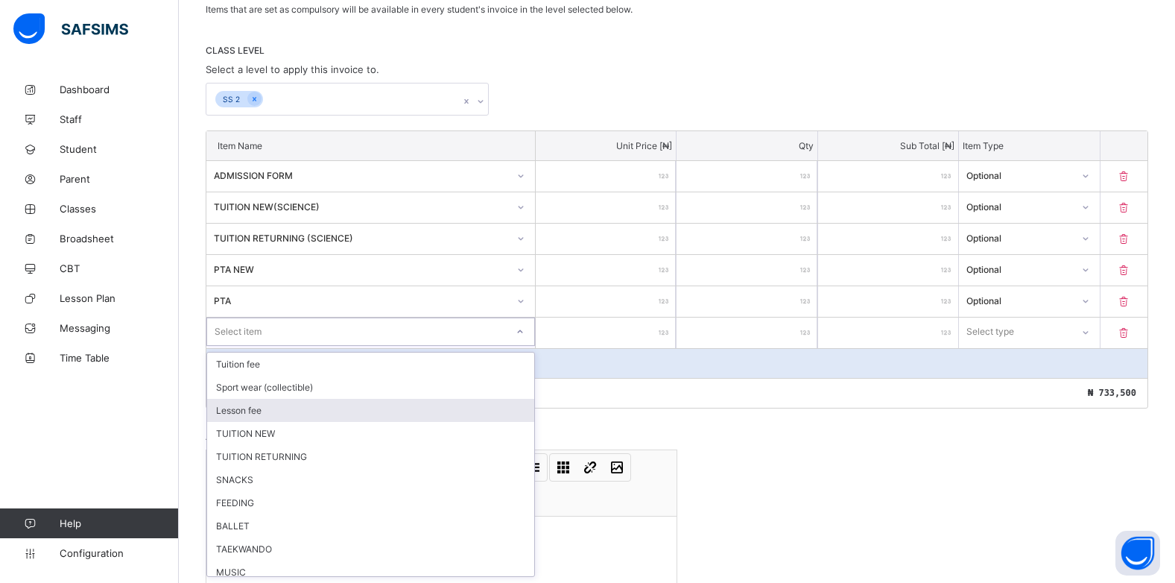
click at [251, 418] on div "Lesson fee" at bounding box center [370, 410] width 327 height 23
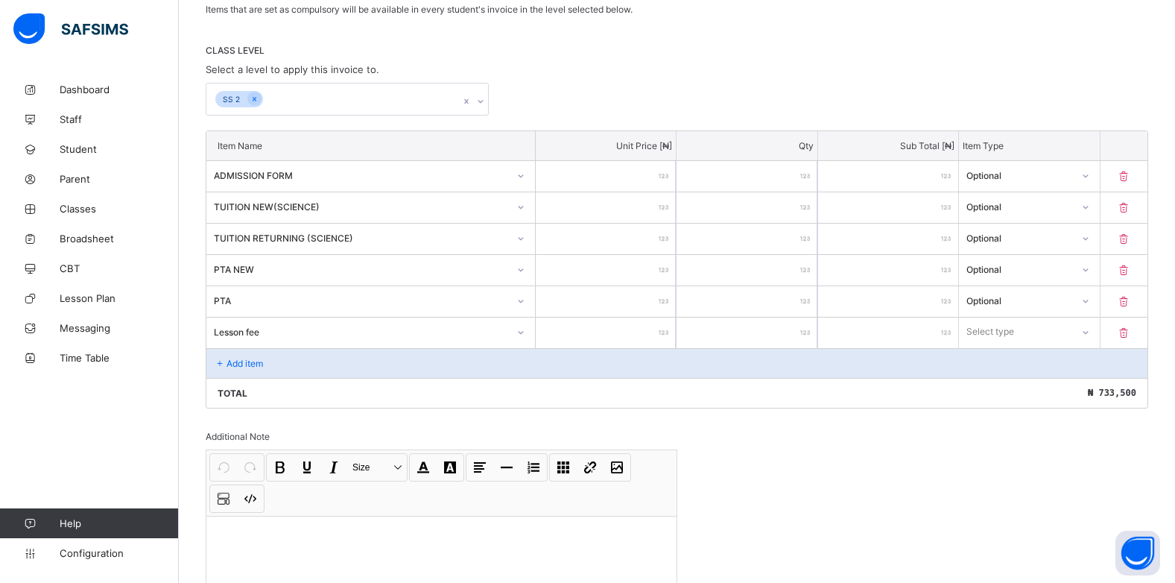
click at [1132, 335] on icon at bounding box center [1124, 332] width 15 height 13
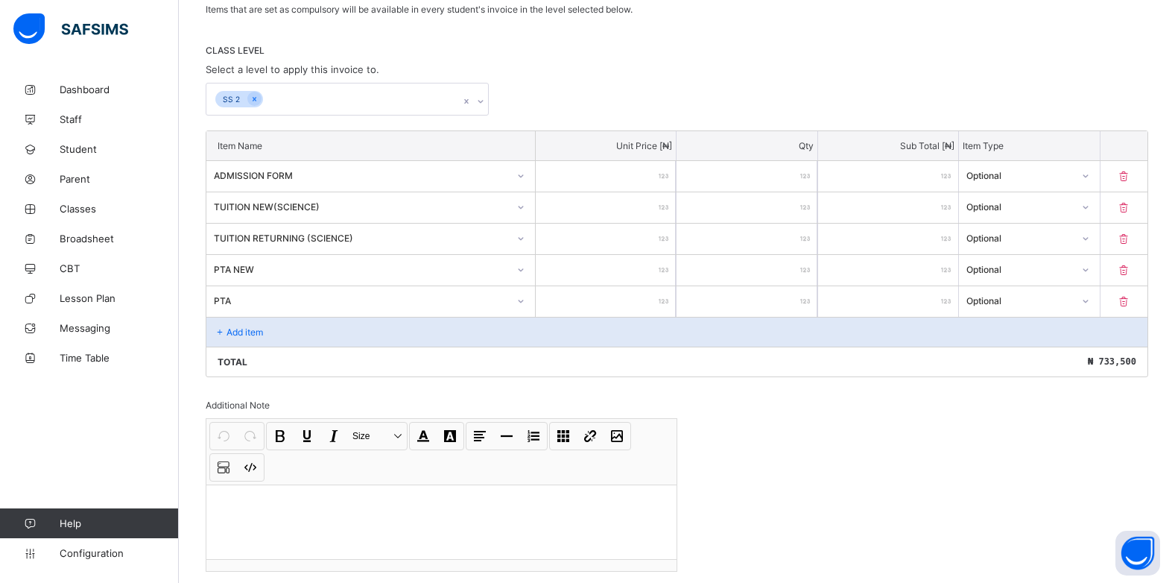
drag, startPoint x: 252, startPoint y: 330, endPoint x: 279, endPoint y: 323, distance: 28.6
click at [271, 326] on div "Add item" at bounding box center [676, 332] width 941 height 30
click at [234, 335] on p "Add item" at bounding box center [245, 331] width 37 height 11
click at [234, 334] on p "Add item" at bounding box center [245, 331] width 37 height 11
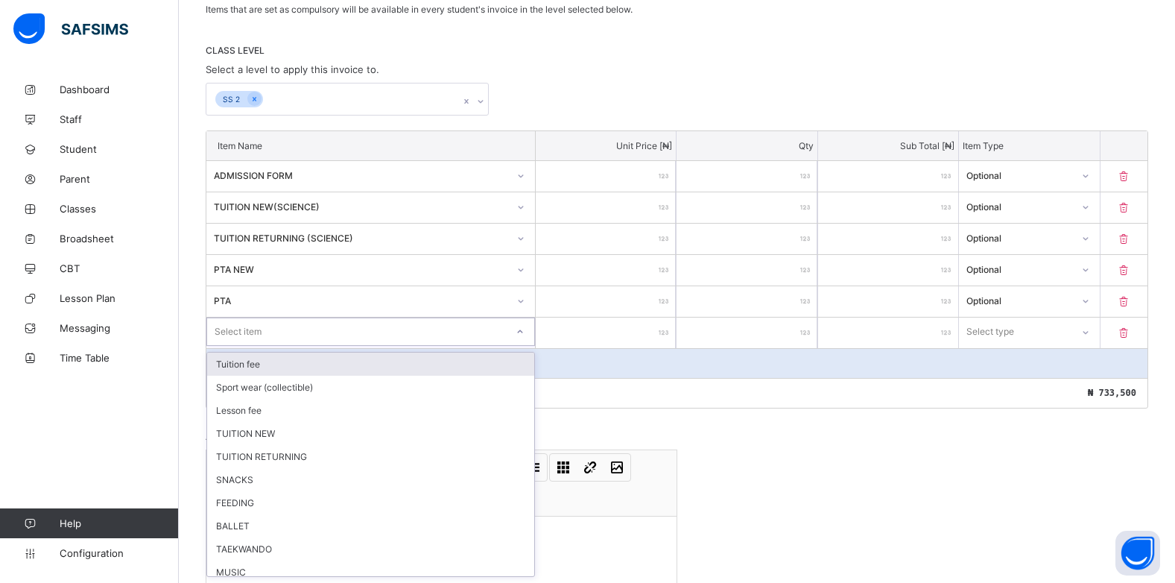
click at [523, 331] on icon at bounding box center [520, 331] width 9 height 15
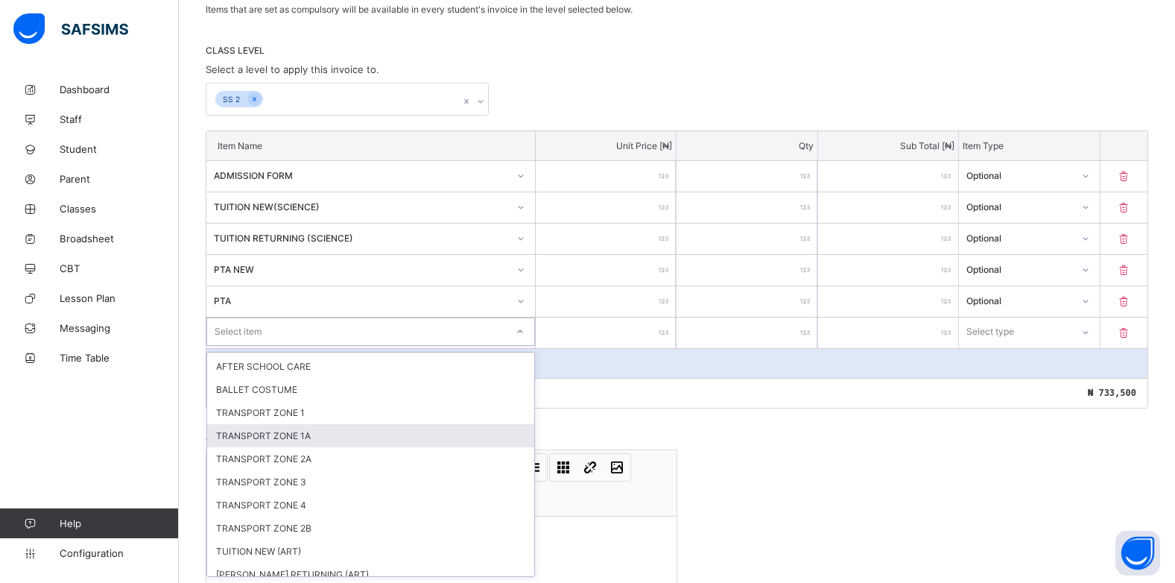
scroll to position [308, 0]
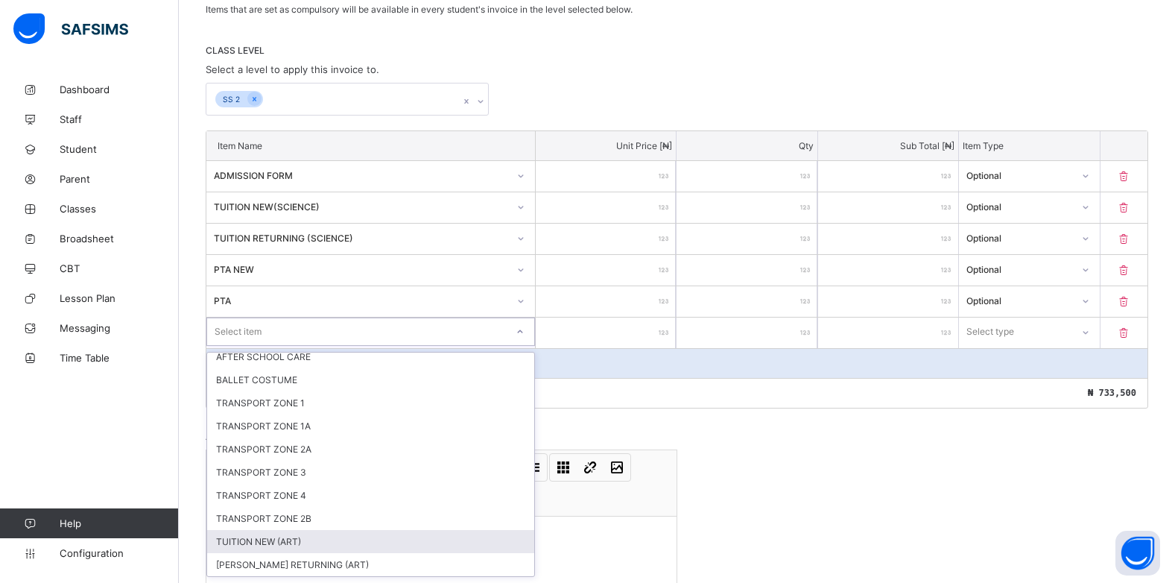
click at [249, 543] on div "TUITION NEW (ART)" at bounding box center [370, 541] width 327 height 23
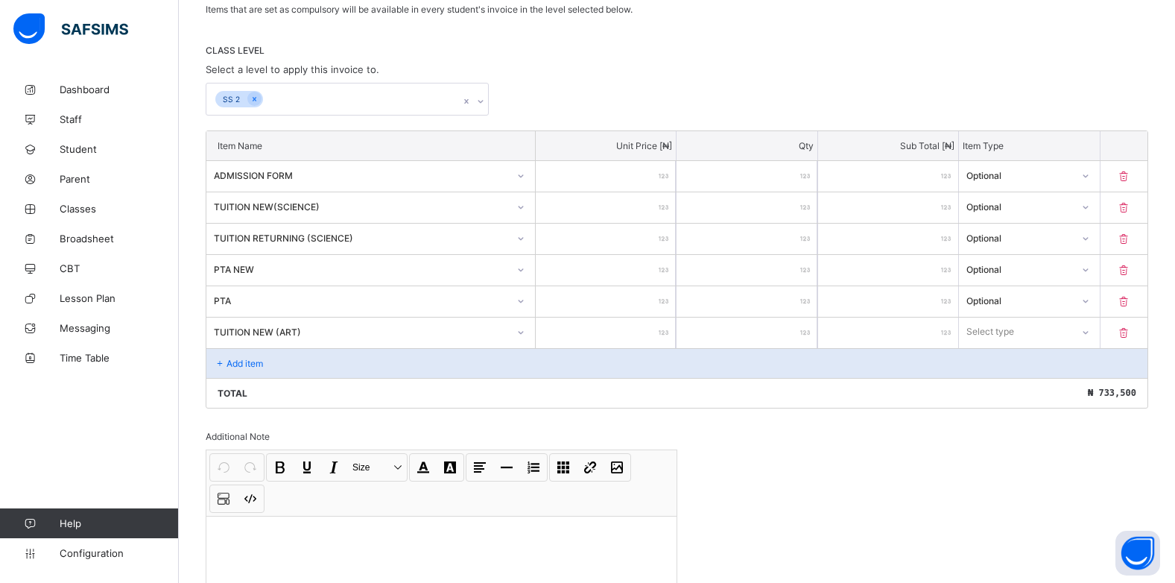
click at [657, 332] on input "number" at bounding box center [606, 333] width 140 height 31
click at [1087, 332] on div at bounding box center [1084, 332] width 25 height 24
click at [1036, 388] on div "Optional" at bounding box center [1029, 387] width 139 height 23
drag, startPoint x: 233, startPoint y: 369, endPoint x: 429, endPoint y: 292, distance: 210.5
click at [233, 368] on div "Add item" at bounding box center [676, 363] width 941 height 30
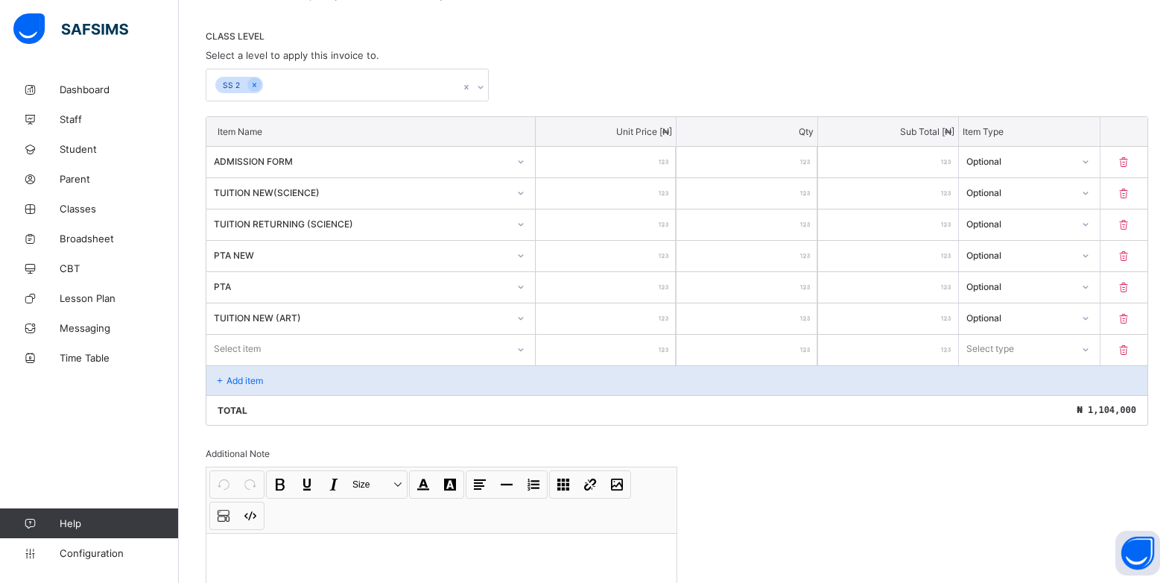
scroll to position [315, 0]
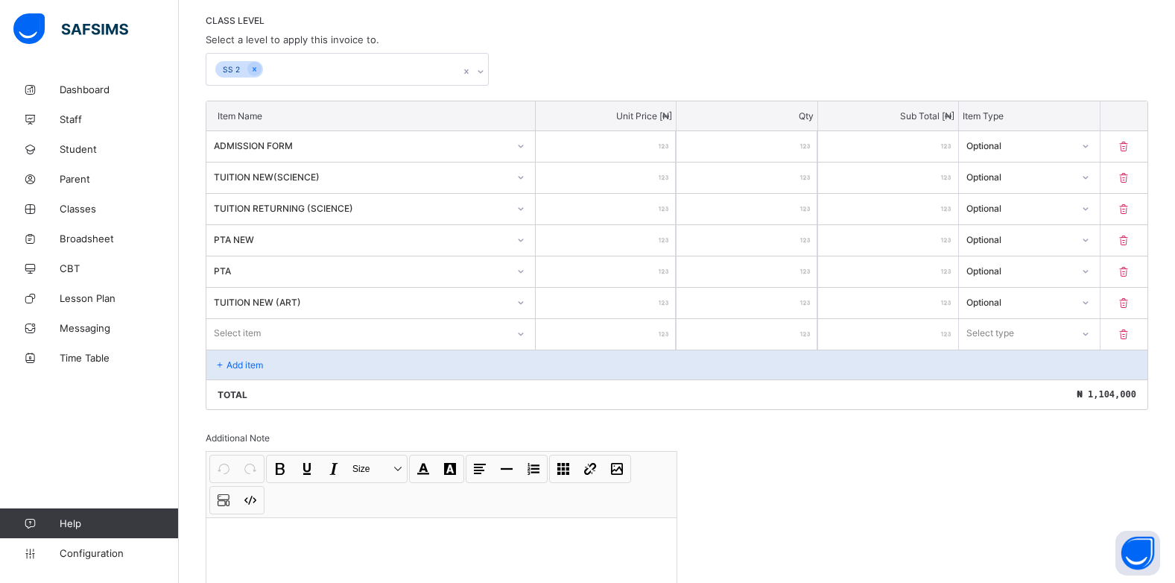
click at [531, 347] on div "Select item" at bounding box center [370, 333] width 329 height 28
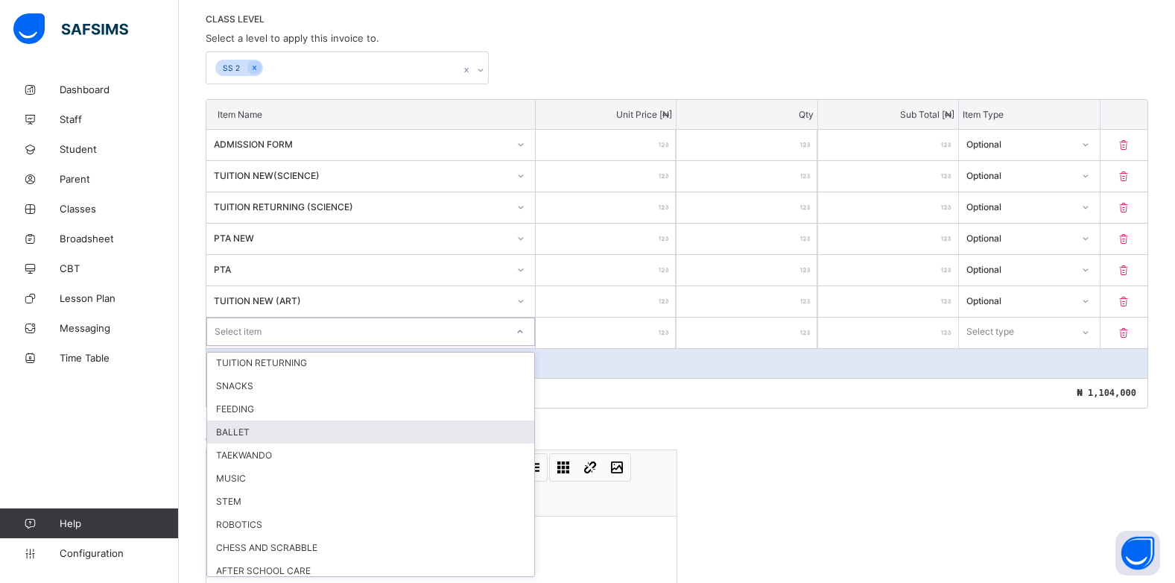
scroll to position [285, 0]
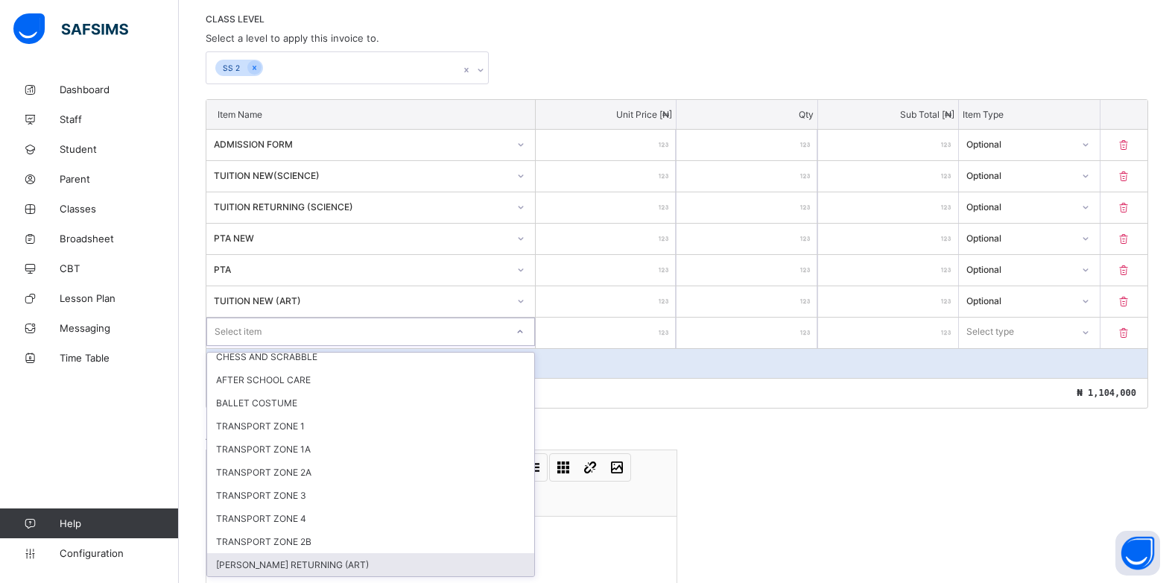
click at [262, 563] on div "[PERSON_NAME] RETURNING (ART)" at bounding box center [370, 564] width 327 height 23
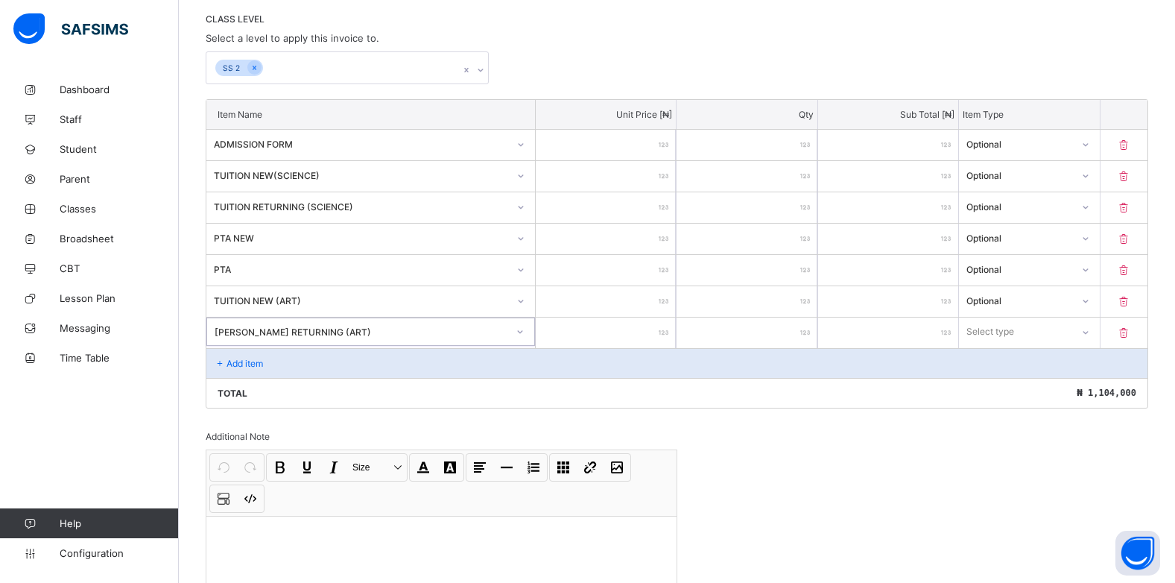
click at [664, 332] on div at bounding box center [606, 333] width 140 height 31
click at [661, 334] on input "number" at bounding box center [606, 333] width 140 height 31
click at [1028, 336] on div "Select type" at bounding box center [1015, 331] width 110 height 21
click at [992, 380] on div "Optional" at bounding box center [1029, 387] width 139 height 23
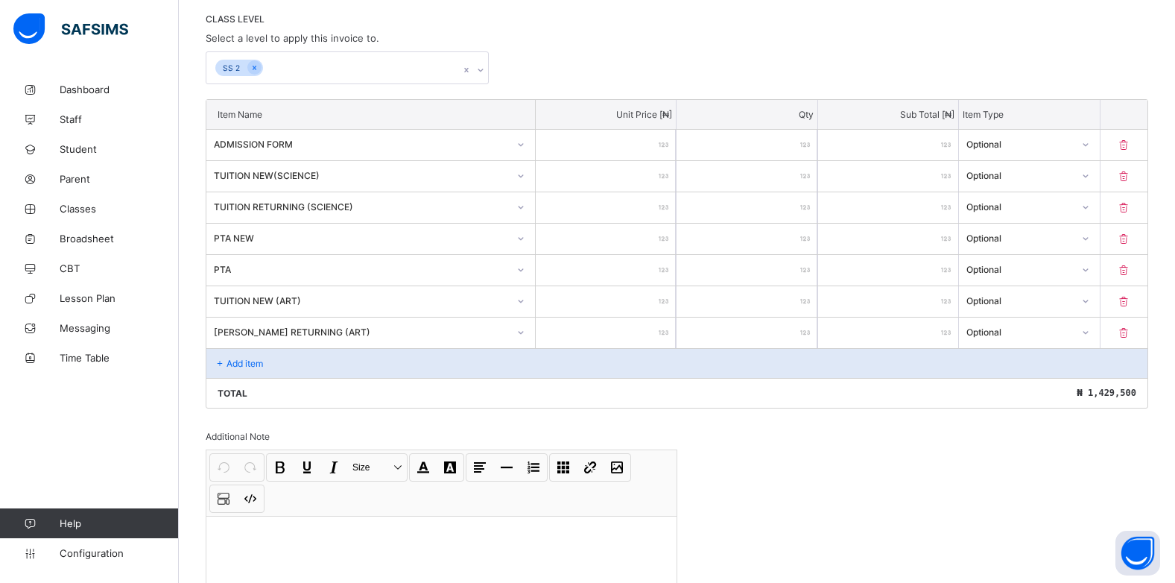
click at [258, 363] on p "Add item" at bounding box center [245, 363] width 37 height 11
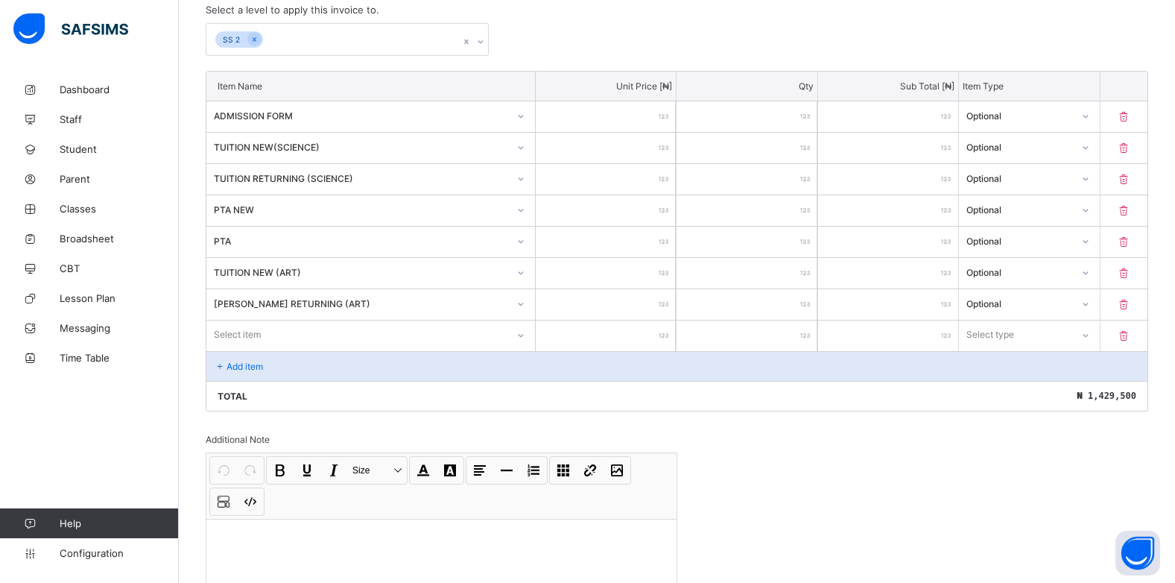
click at [518, 349] on div "Select item" at bounding box center [370, 334] width 329 height 28
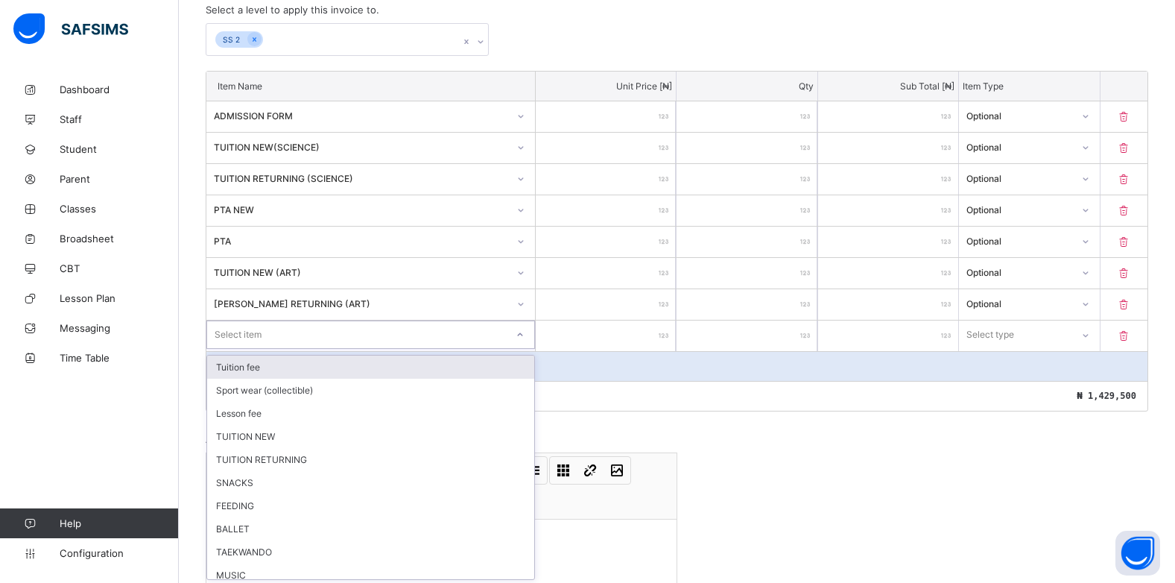
scroll to position [347, 0]
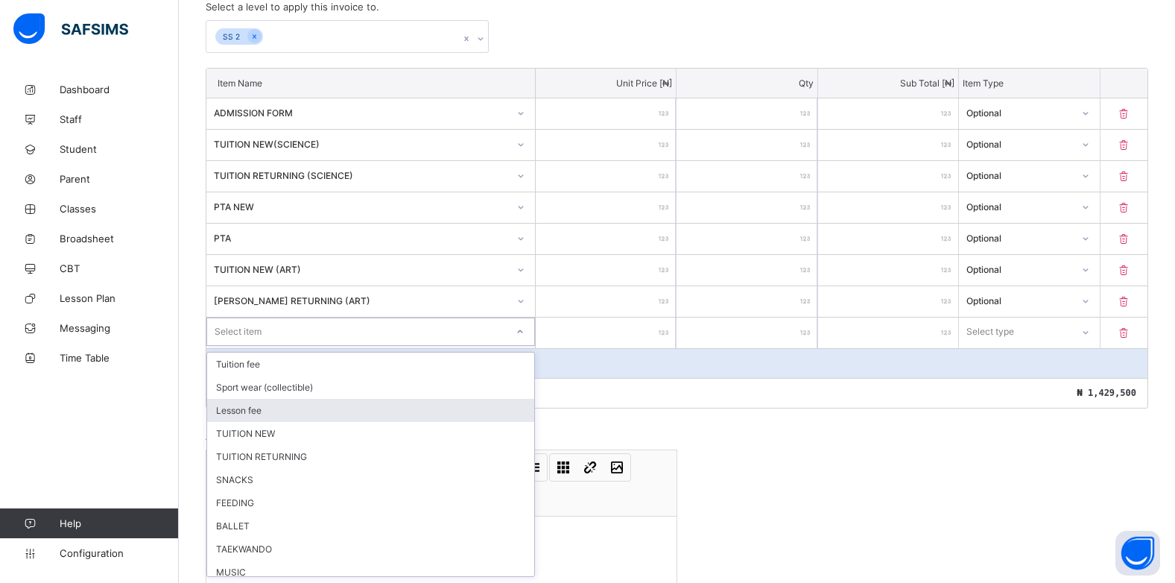
click at [325, 404] on div "Lesson fee" at bounding box center [370, 410] width 327 height 23
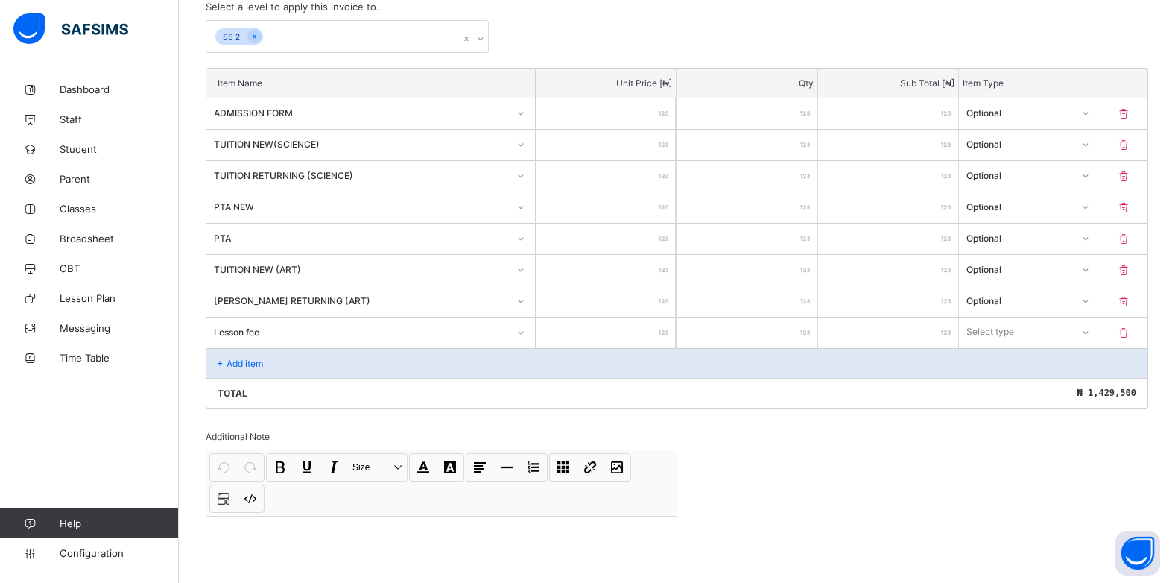
click at [654, 330] on input "number" at bounding box center [606, 333] width 140 height 31
click at [1088, 337] on div at bounding box center [1084, 332] width 25 height 24
click at [1051, 388] on div "Optional" at bounding box center [1029, 387] width 139 height 23
click at [219, 362] on icon at bounding box center [220, 363] width 13 height 11
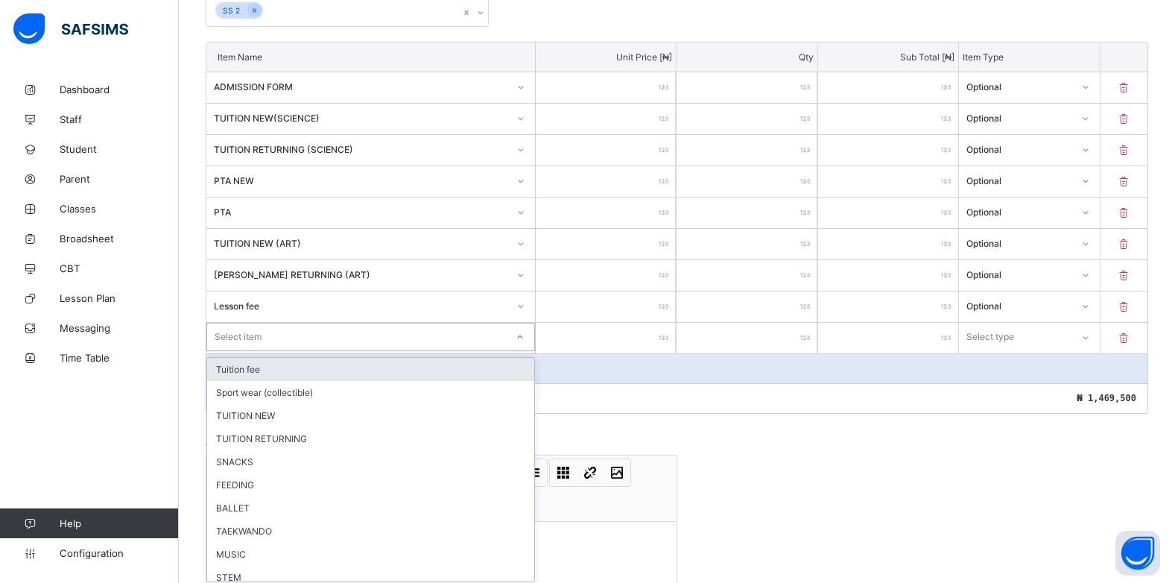
click at [523, 351] on div "option Tuition fee focused, 1 of 20. 20 results available. Use Up and Down to c…" at bounding box center [370, 337] width 329 height 28
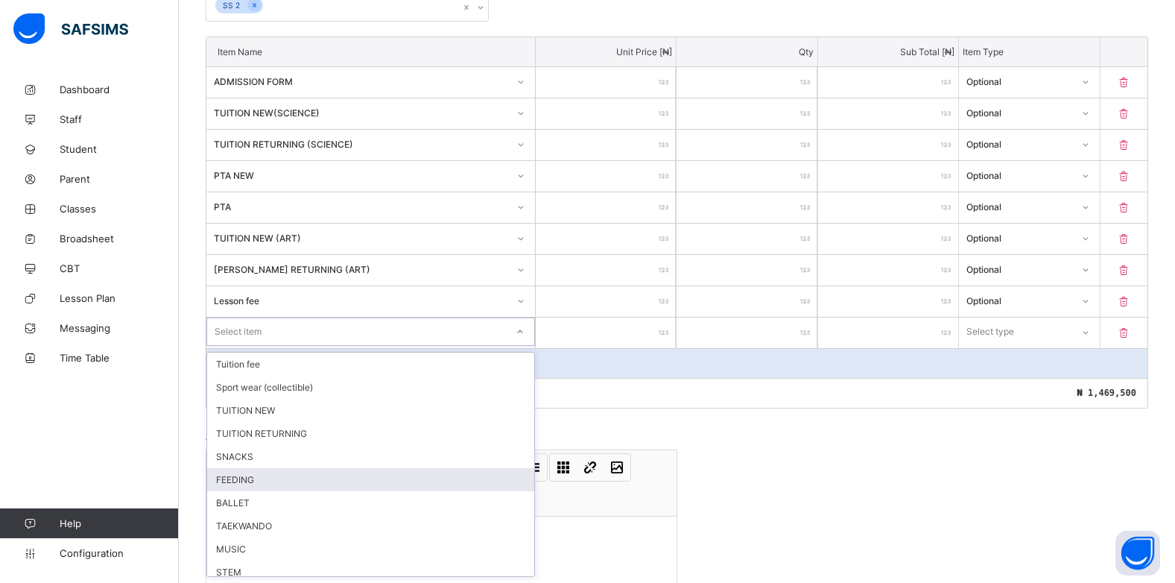
click at [244, 479] on div "FEEDING" at bounding box center [370, 479] width 327 height 23
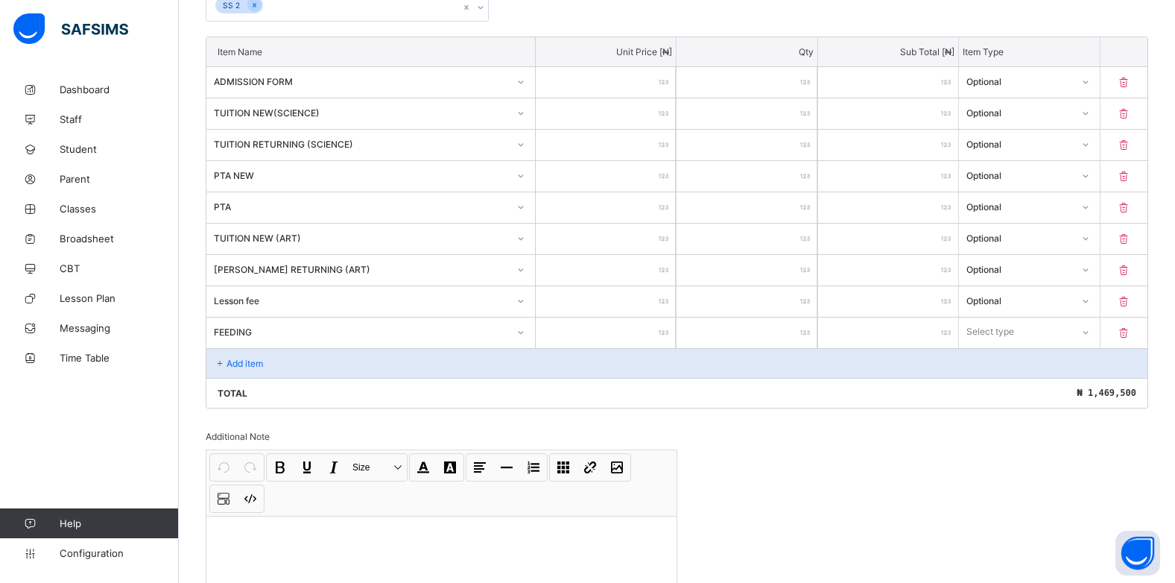
click at [659, 329] on input "number" at bounding box center [606, 333] width 140 height 31
click at [1096, 327] on div at bounding box center [1085, 332] width 25 height 24
click at [1037, 396] on div "Optional" at bounding box center [1029, 387] width 139 height 23
click at [241, 369] on div "Add item" at bounding box center [676, 363] width 941 height 30
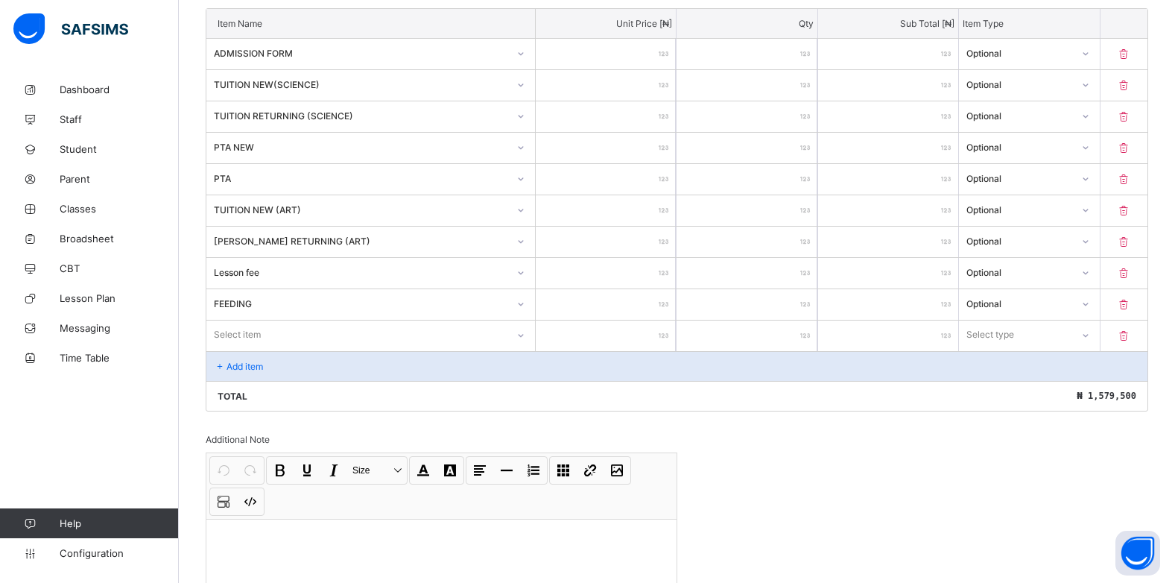
click at [530, 349] on div "Select item" at bounding box center [370, 334] width 329 height 28
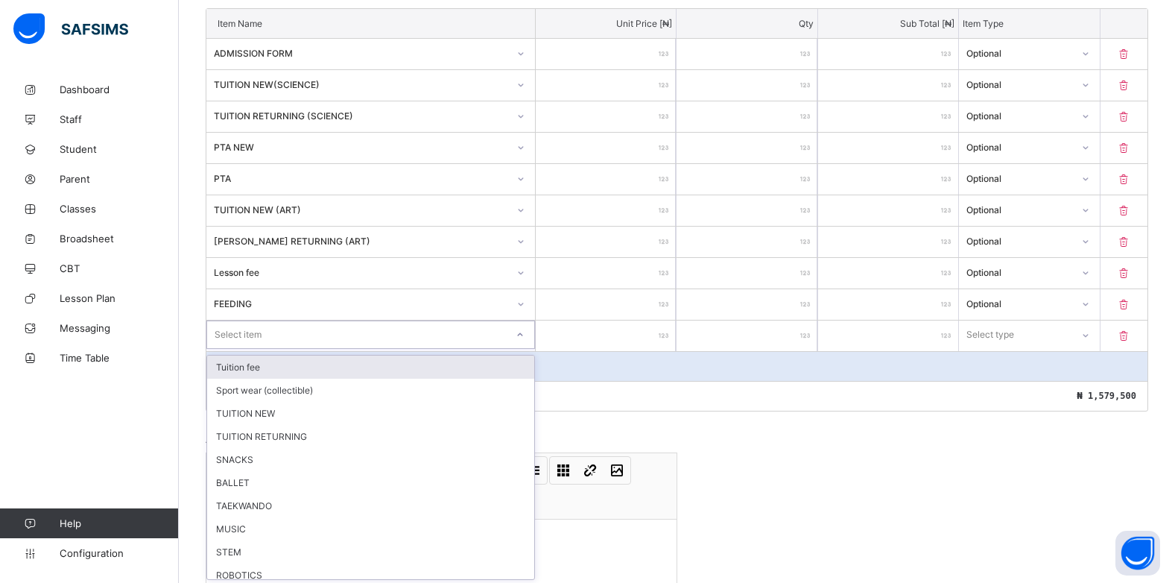
scroll to position [409, 0]
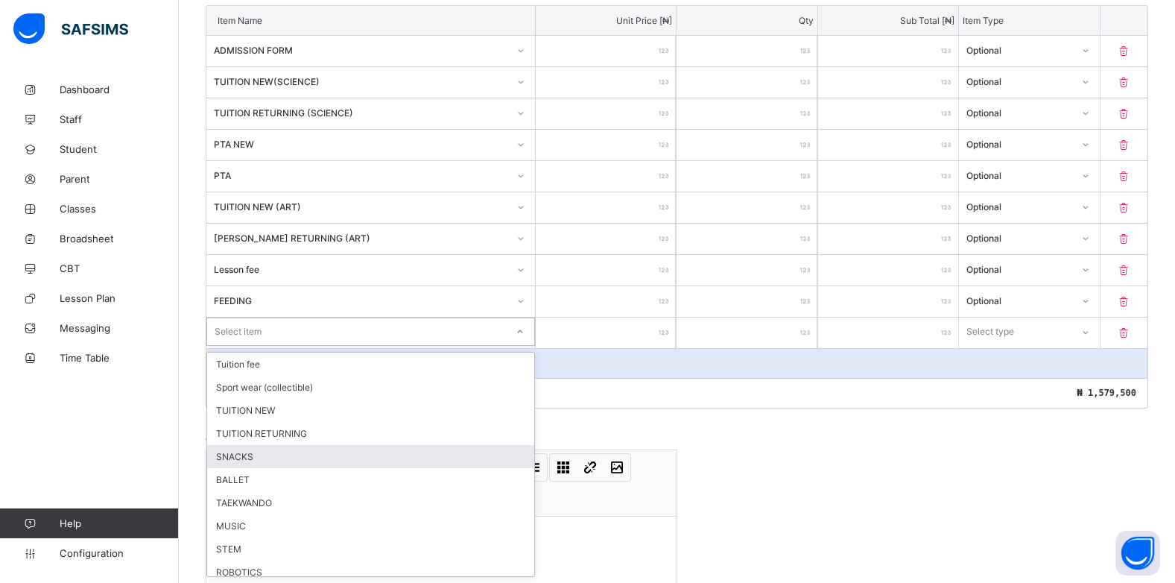
click at [302, 461] on div "SNACKS" at bounding box center [370, 456] width 327 height 23
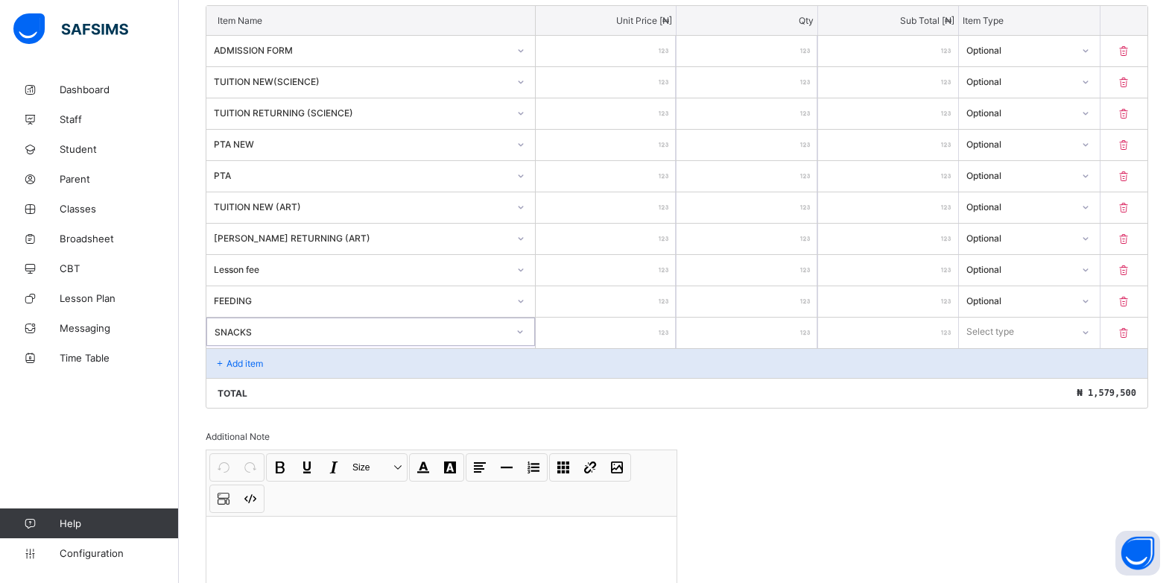
click at [654, 331] on input "number" at bounding box center [606, 333] width 140 height 31
click at [1084, 327] on div at bounding box center [1085, 332] width 25 height 24
click at [1055, 385] on div "Optional" at bounding box center [1029, 387] width 139 height 23
click at [239, 370] on div "Add item" at bounding box center [676, 363] width 941 height 30
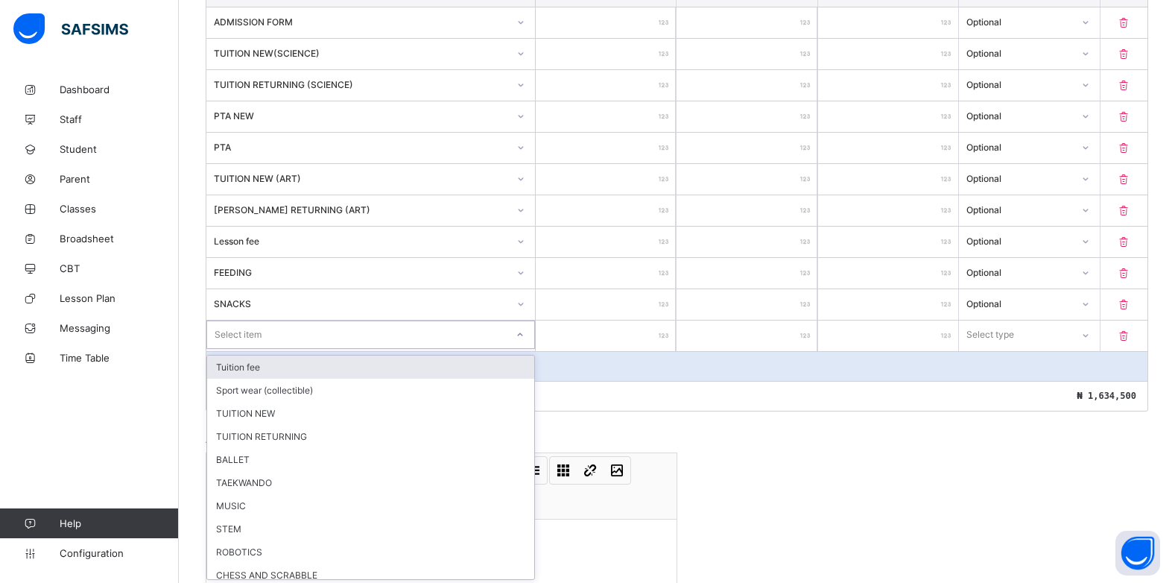
click at [519, 349] on div "option Tuition fee focused, 1 of 18. 18 results available. Use Up and Down to c…" at bounding box center [370, 334] width 329 height 28
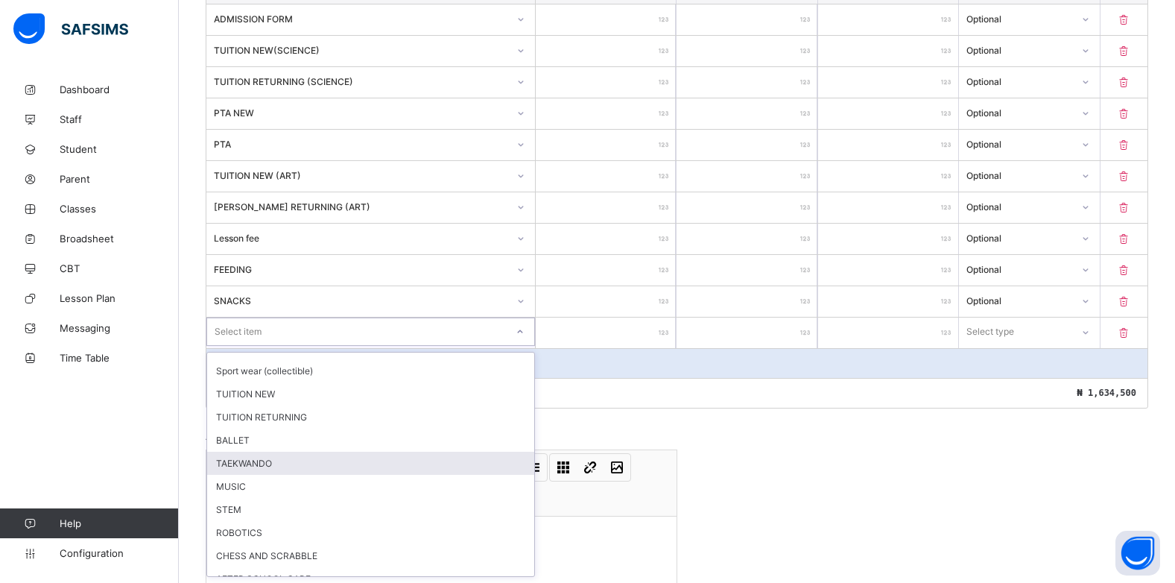
scroll to position [0, 0]
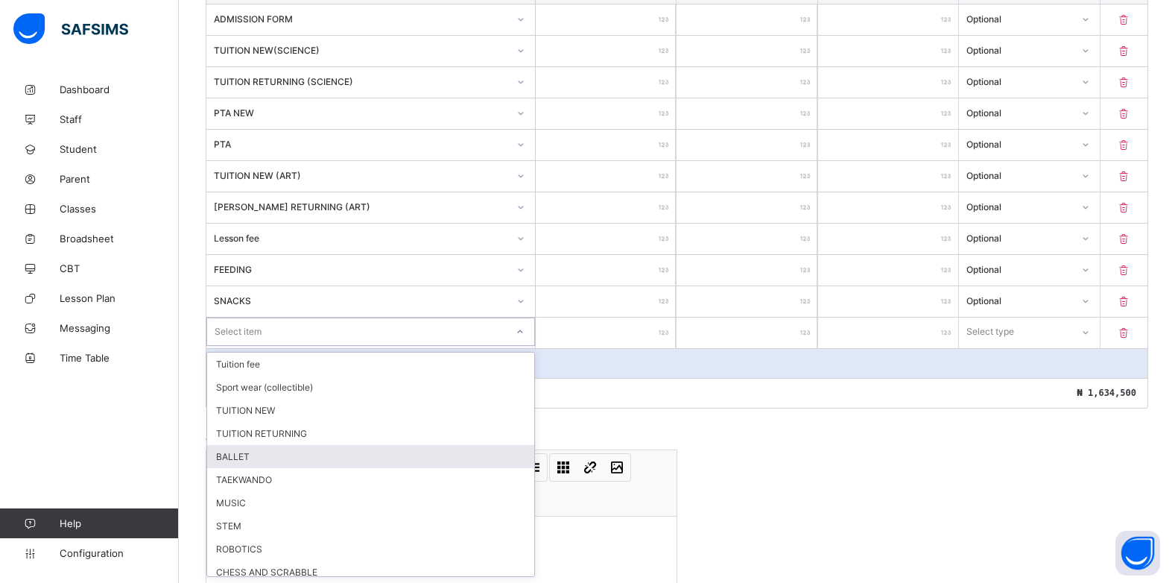
click at [247, 463] on div "BALLET" at bounding box center [370, 456] width 327 height 23
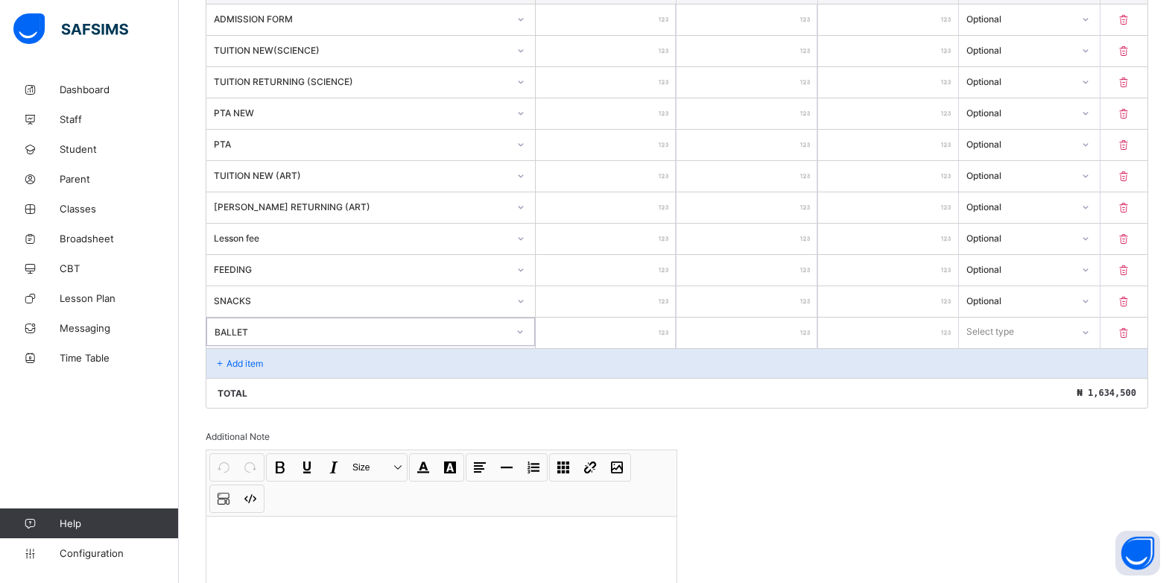
click at [660, 332] on input "number" at bounding box center [606, 333] width 140 height 31
drag, startPoint x: 1093, startPoint y: 327, endPoint x: 1071, endPoint y: 349, distance: 31.1
click at [1090, 328] on icon at bounding box center [1085, 331] width 9 height 15
click at [1045, 385] on div "Optional" at bounding box center [1029, 387] width 139 height 23
click at [243, 359] on p "Add item" at bounding box center [245, 363] width 37 height 11
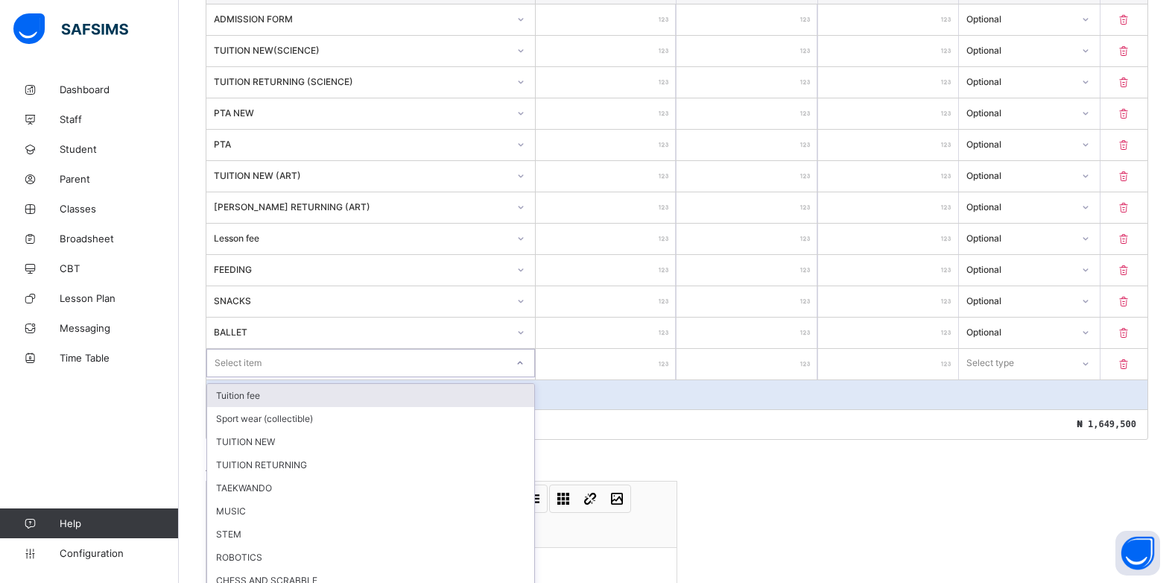
click at [519, 362] on div "option Tuition fee focused, 1 of 17. 17 results available. Use Up and Down to c…" at bounding box center [370, 363] width 329 height 28
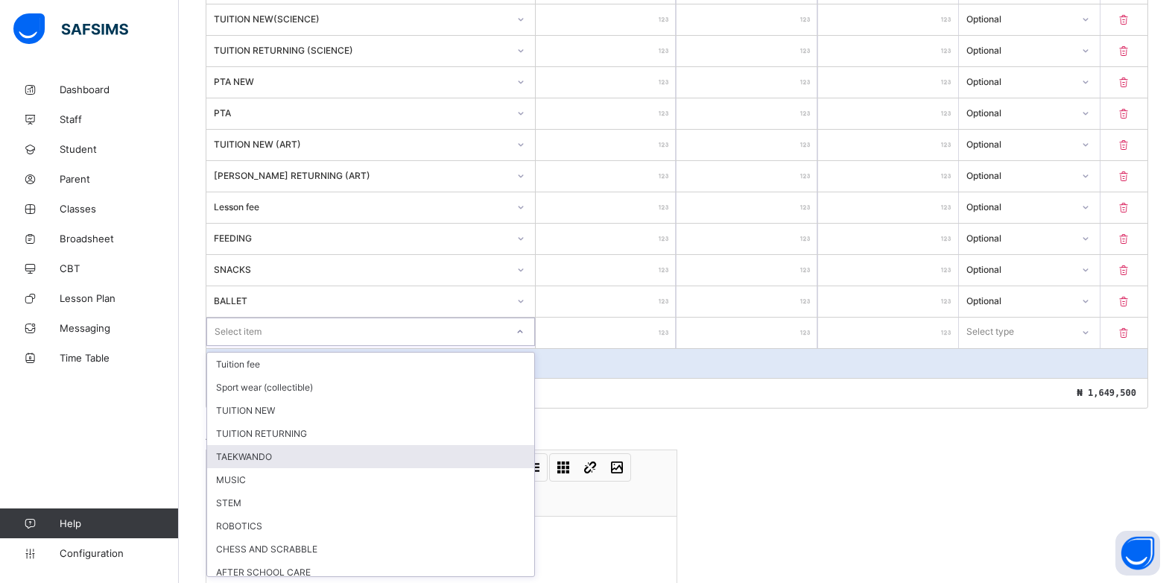
drag, startPoint x: 264, startPoint y: 450, endPoint x: 285, endPoint y: 438, distance: 24.7
click at [265, 450] on div "TAEKWANDO" at bounding box center [370, 456] width 327 height 23
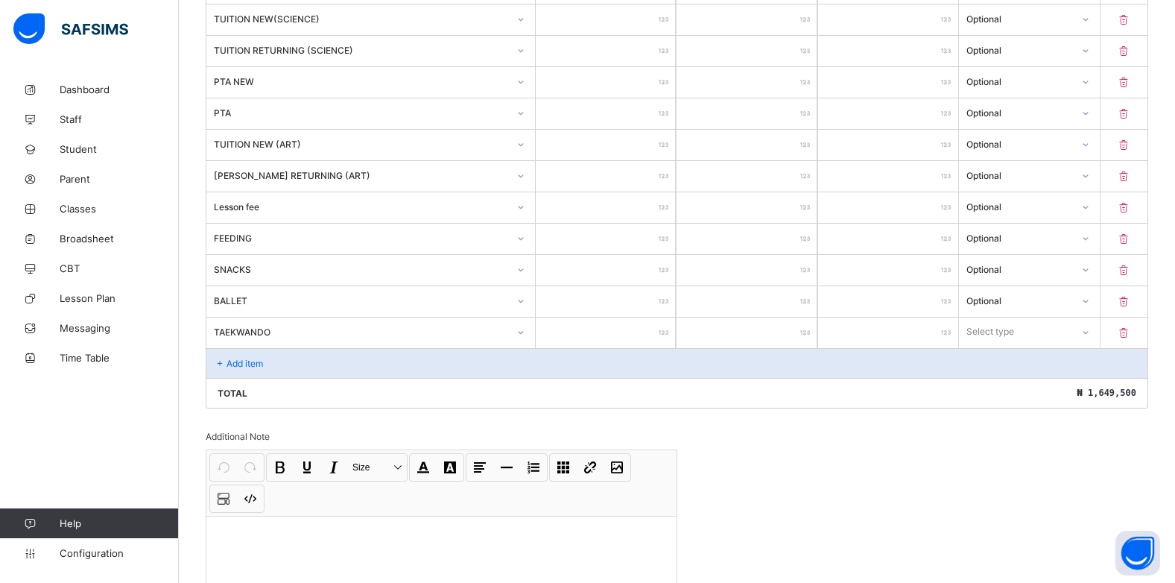
click at [661, 335] on input "number" at bounding box center [606, 333] width 140 height 31
click at [1064, 321] on div "Select type" at bounding box center [1015, 331] width 110 height 21
click at [1056, 379] on div "Optional" at bounding box center [1029, 387] width 139 height 23
click at [265, 364] on div "Add item" at bounding box center [676, 363] width 941 height 30
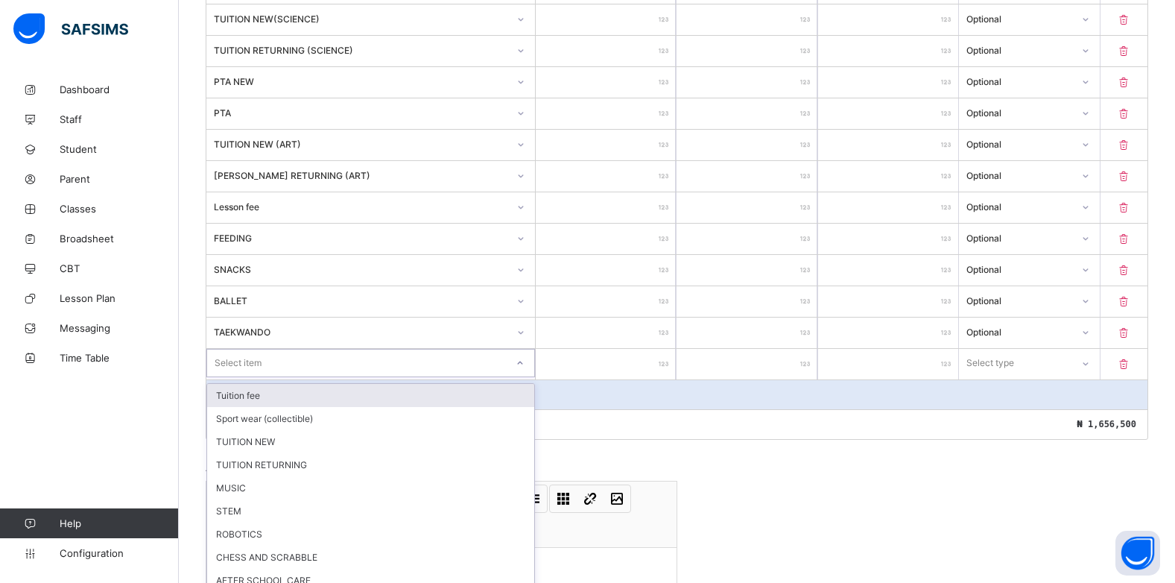
scroll to position [503, 0]
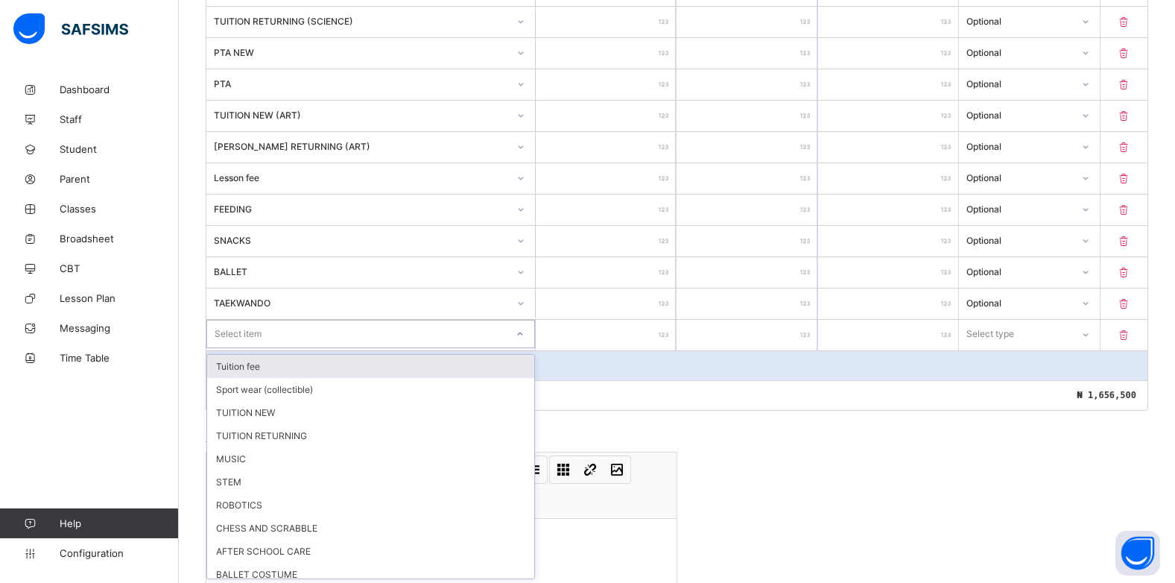
click at [526, 348] on div "option Tuition fee focused, 1 of 16. 16 results available. Use Up and Down to c…" at bounding box center [370, 334] width 329 height 28
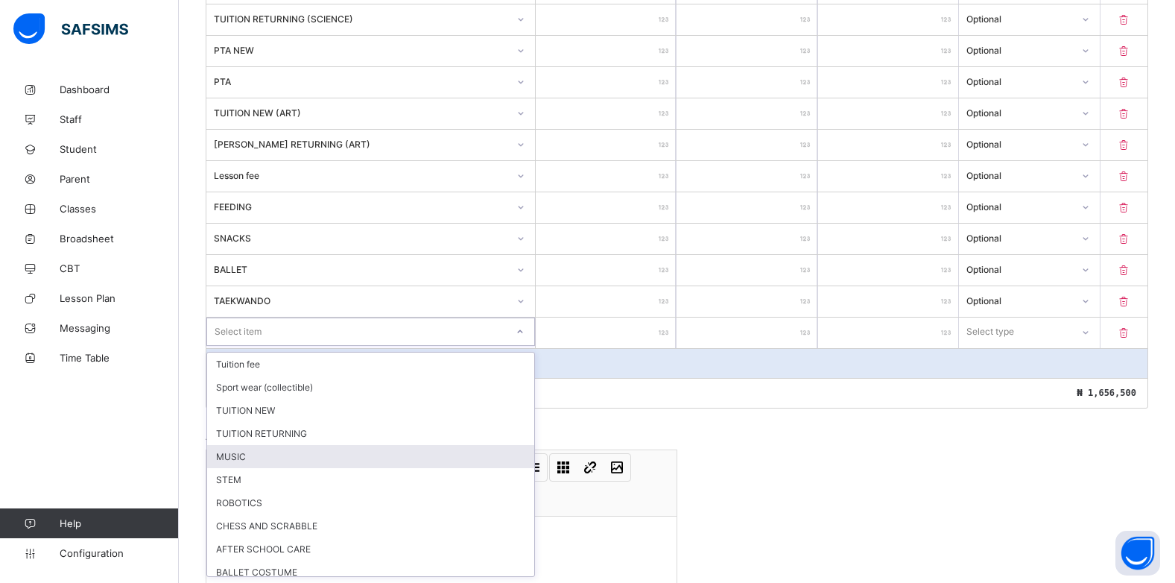
click at [269, 453] on div "MUSIC" at bounding box center [370, 456] width 327 height 23
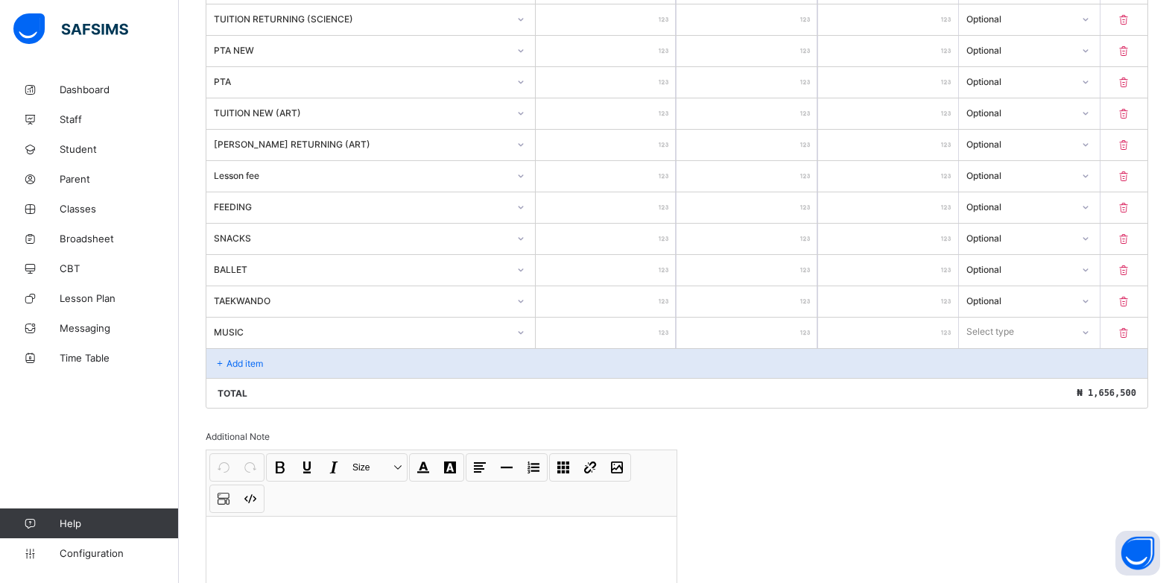
click at [660, 333] on input "number" at bounding box center [606, 333] width 140 height 31
click at [1095, 324] on div at bounding box center [1085, 332] width 25 height 24
click at [1039, 382] on div "Optional" at bounding box center [1029, 387] width 139 height 23
click at [258, 366] on p "Add item" at bounding box center [245, 363] width 37 height 11
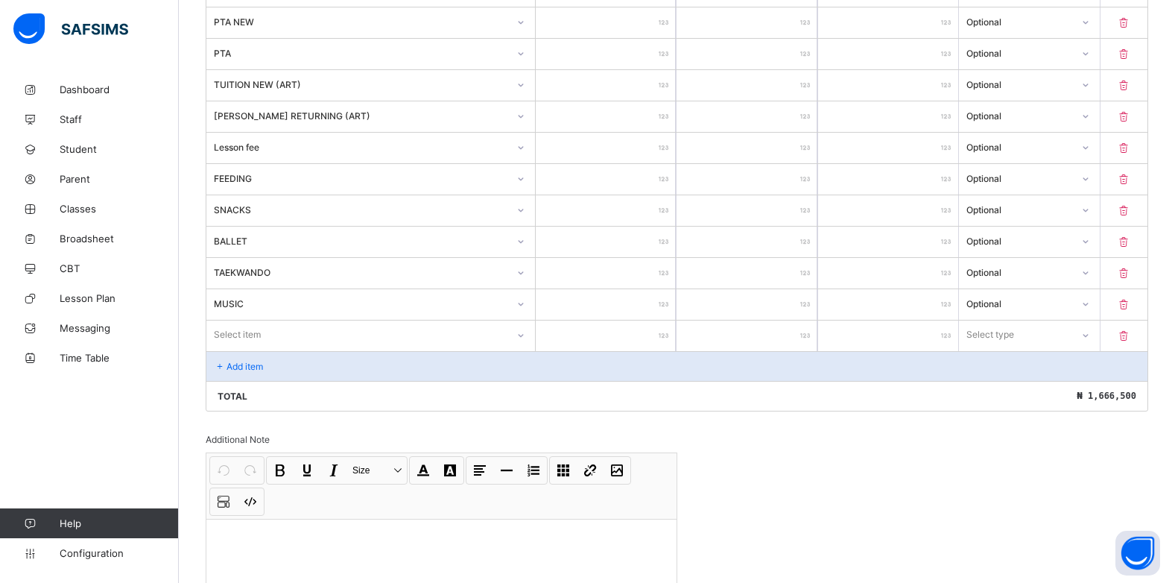
click at [516, 349] on div "Select item" at bounding box center [370, 334] width 329 height 28
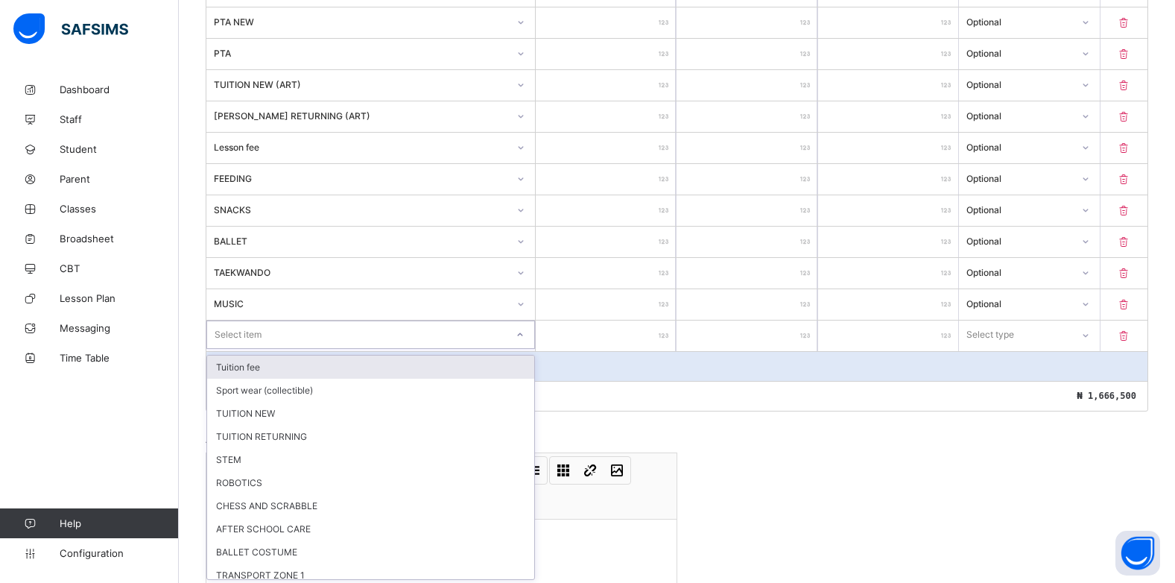
scroll to position [534, 0]
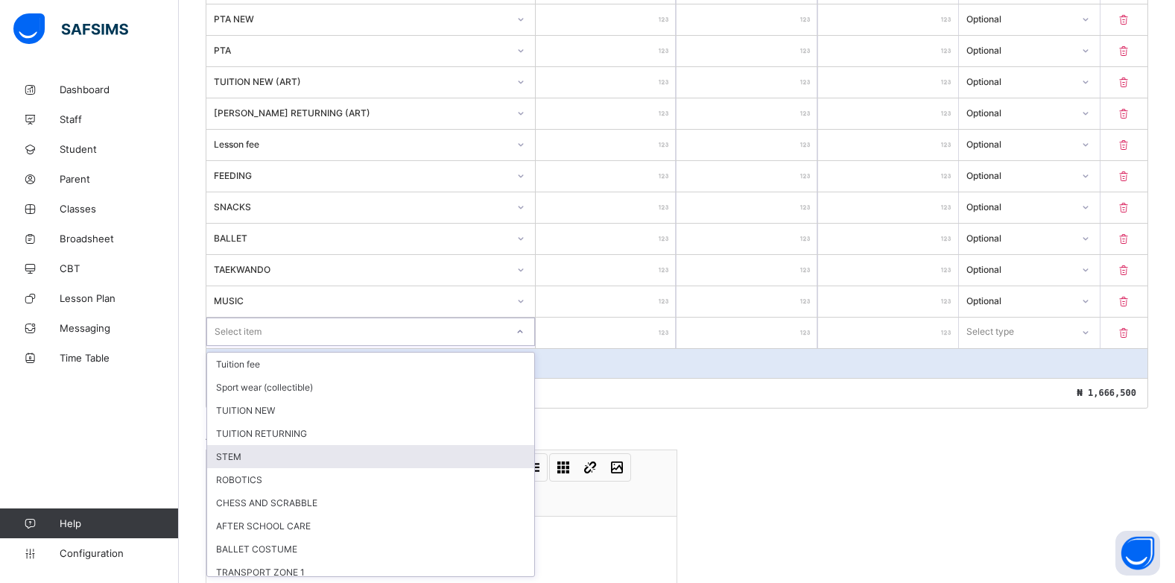
click at [272, 456] on div "STEM" at bounding box center [370, 456] width 327 height 23
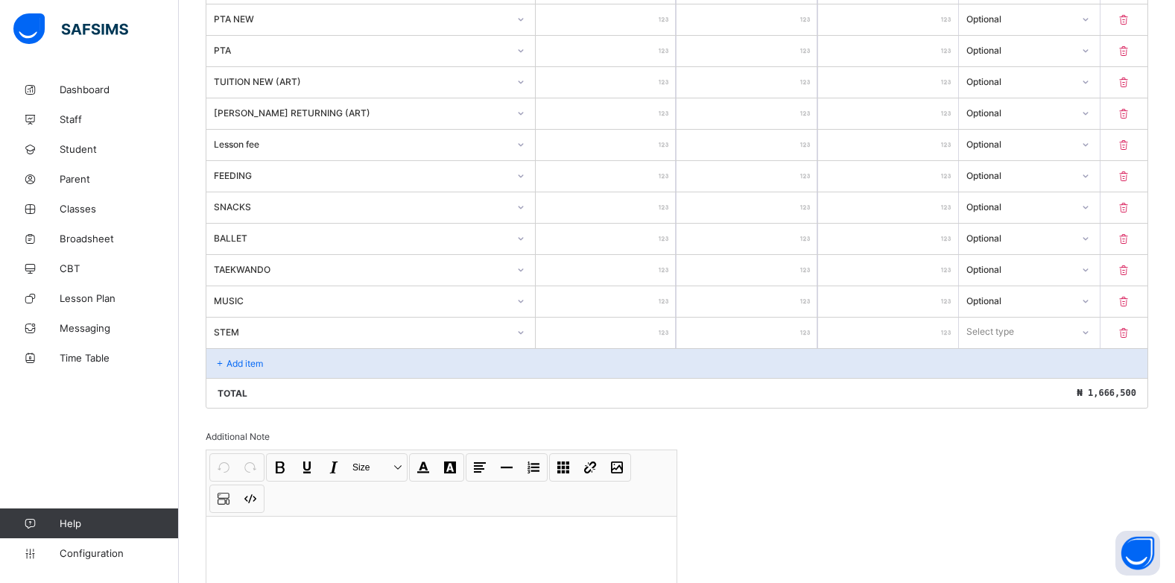
click at [651, 323] on input "number" at bounding box center [606, 333] width 140 height 31
click at [1032, 329] on div "Select type" at bounding box center [1015, 331] width 112 height 21
drag, startPoint x: 1002, startPoint y: 388, endPoint x: 1058, endPoint y: 345, distance: 70.7
click at [1008, 382] on div "Optional" at bounding box center [1029, 387] width 139 height 23
click at [233, 362] on p "Add item" at bounding box center [245, 363] width 37 height 11
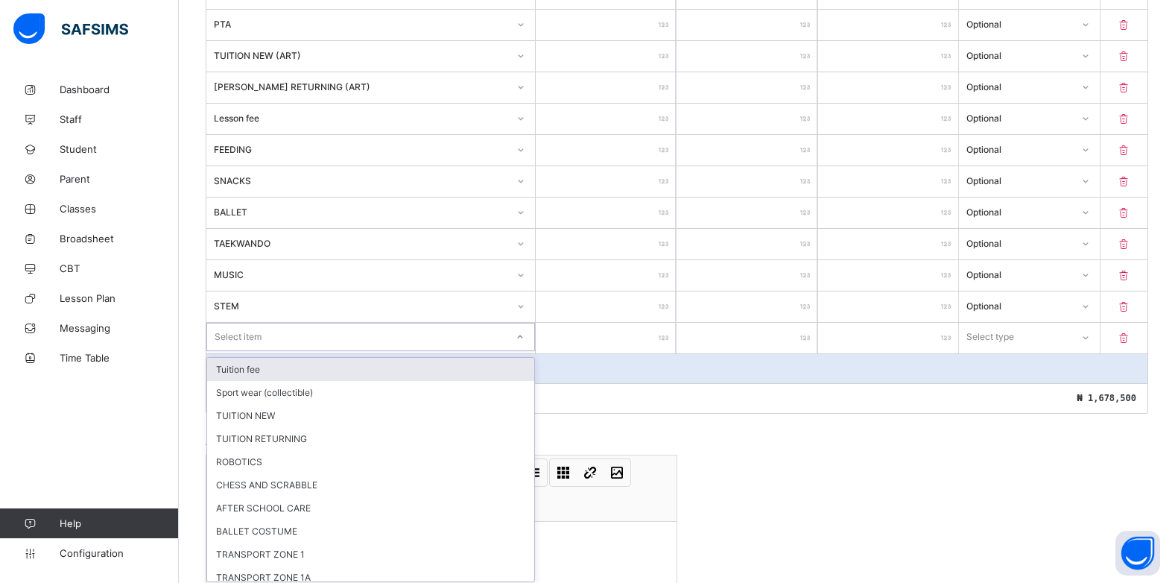
scroll to position [566, 0]
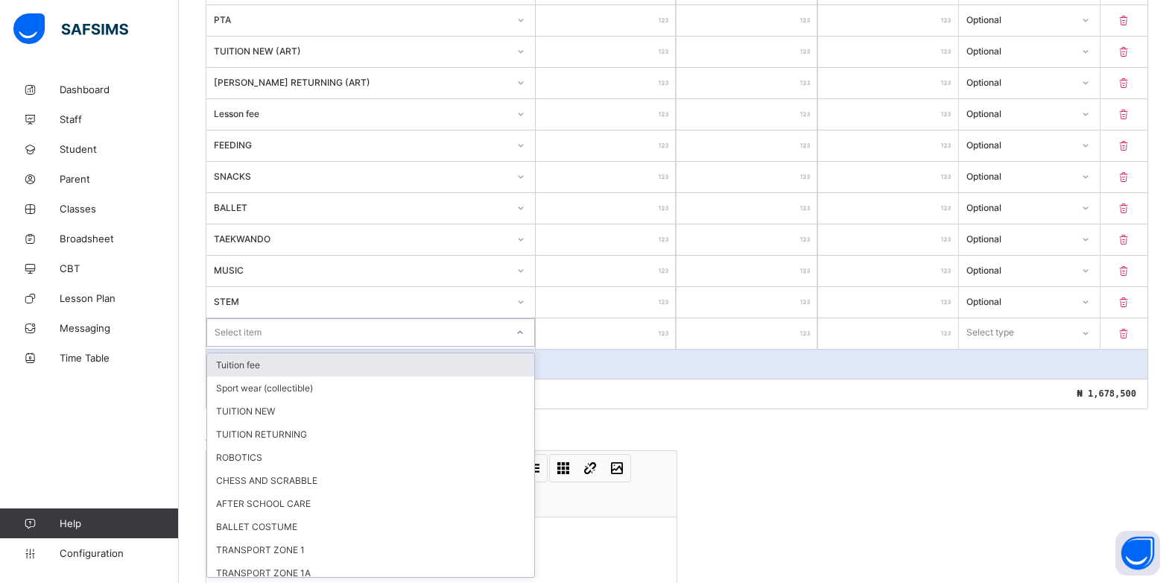
click at [525, 347] on div "option Tuition fee focused, 1 of 14. 14 results available. Use Up and Down to c…" at bounding box center [370, 332] width 329 height 28
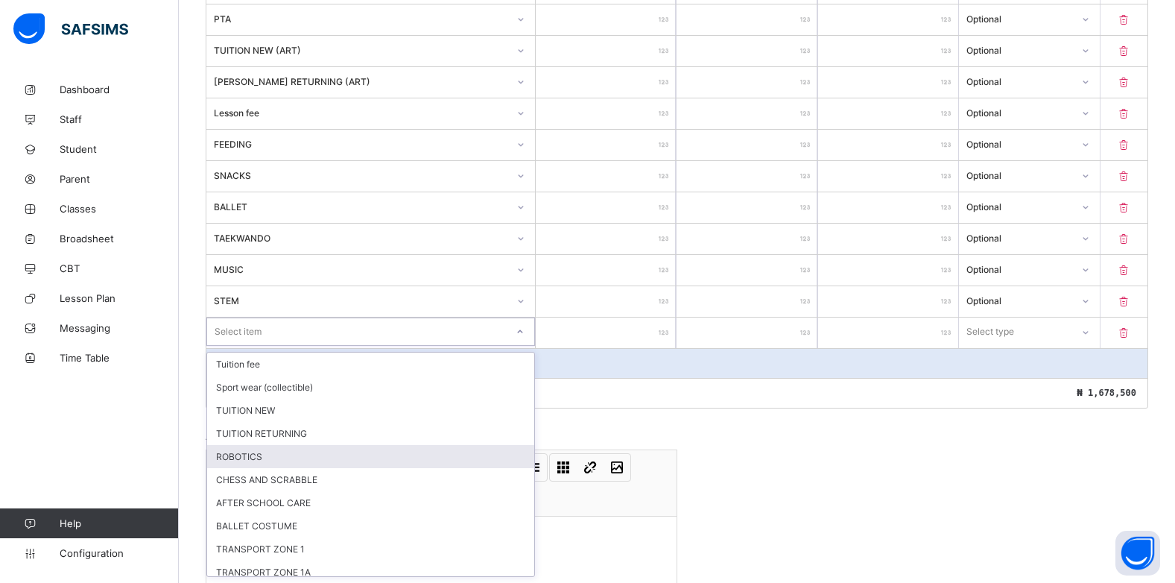
drag, startPoint x: 263, startPoint y: 462, endPoint x: 487, endPoint y: 395, distance: 234.2
click at [265, 461] on div "ROBOTICS" at bounding box center [370, 456] width 327 height 23
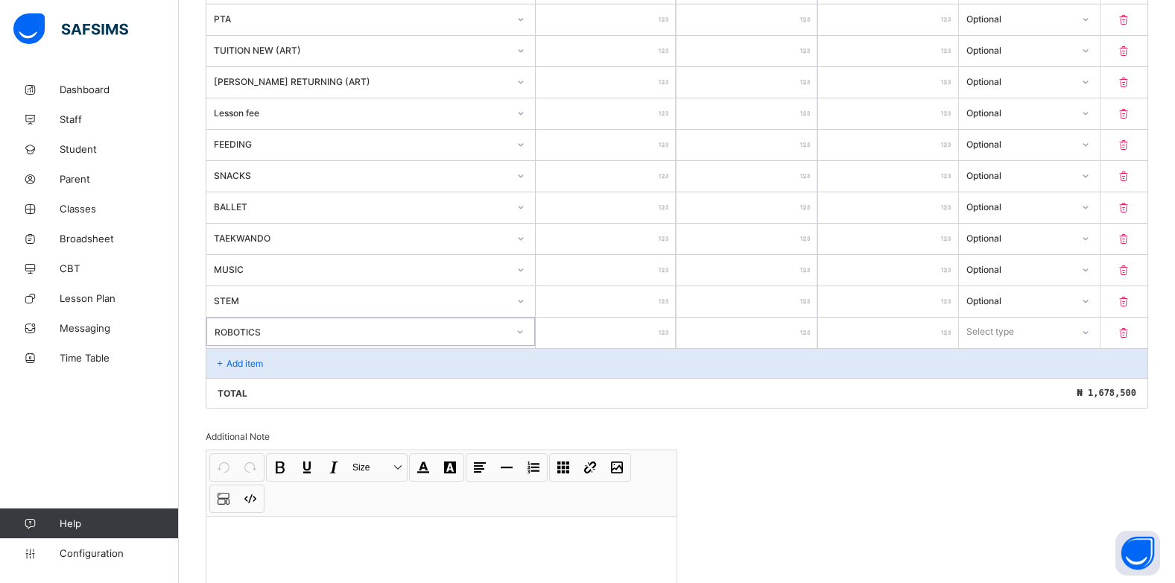
click at [656, 330] on input "number" at bounding box center [606, 333] width 140 height 31
click at [1070, 327] on div "Select type" at bounding box center [1015, 331] width 110 height 21
click at [1029, 394] on div "Optional" at bounding box center [1029, 387] width 139 height 23
click at [233, 369] on div "Add item" at bounding box center [676, 363] width 941 height 30
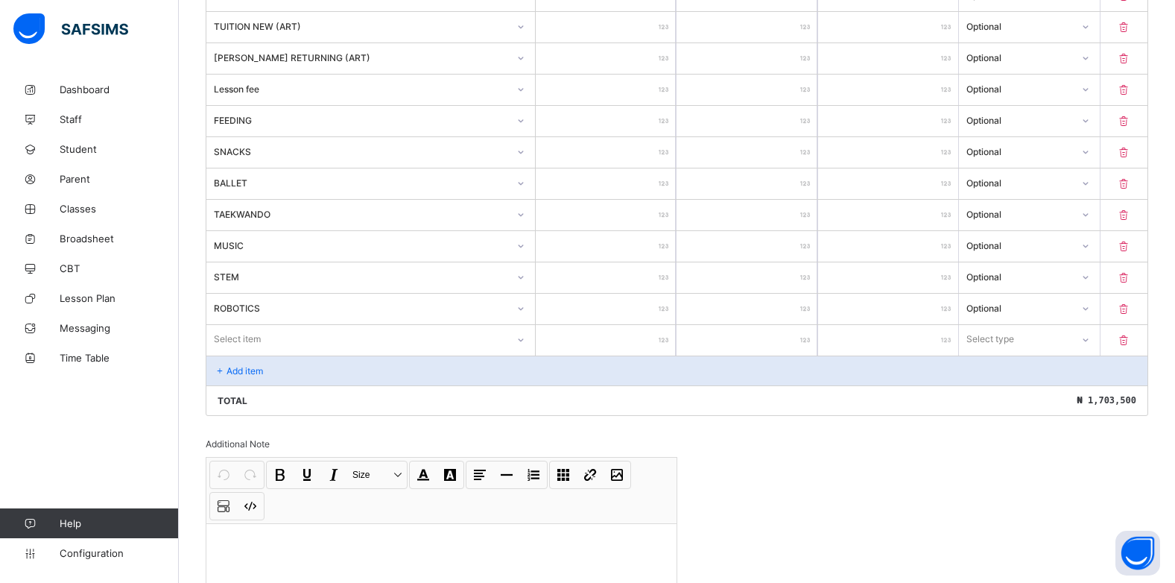
click at [522, 353] on div "Select item" at bounding box center [370, 339] width 329 height 28
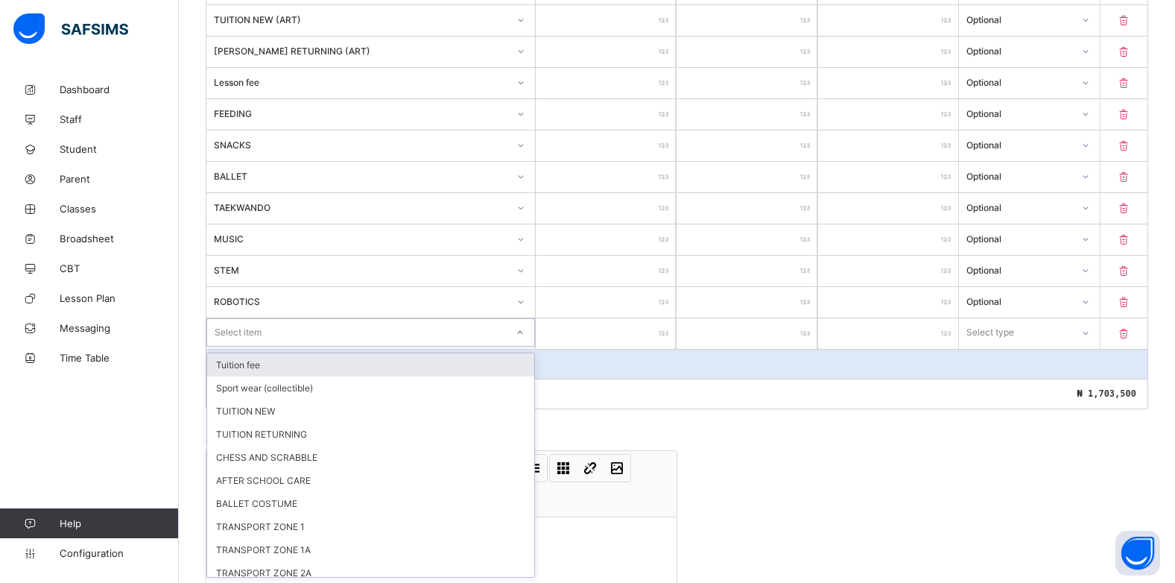
scroll to position [597, 0]
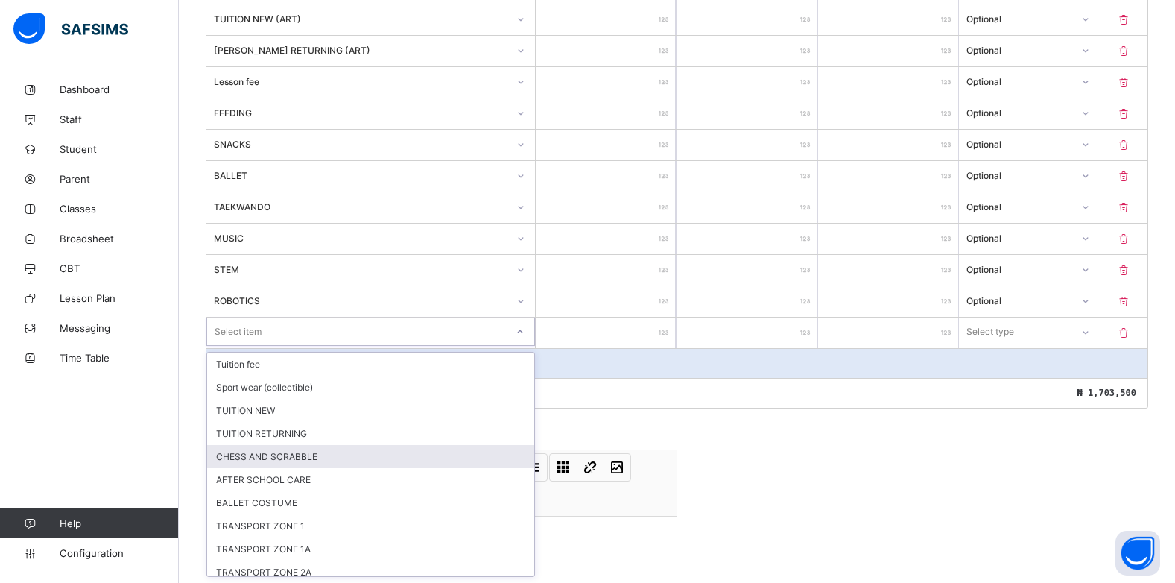
click at [250, 457] on div "CHESS AND SCRABBLE" at bounding box center [370, 456] width 327 height 23
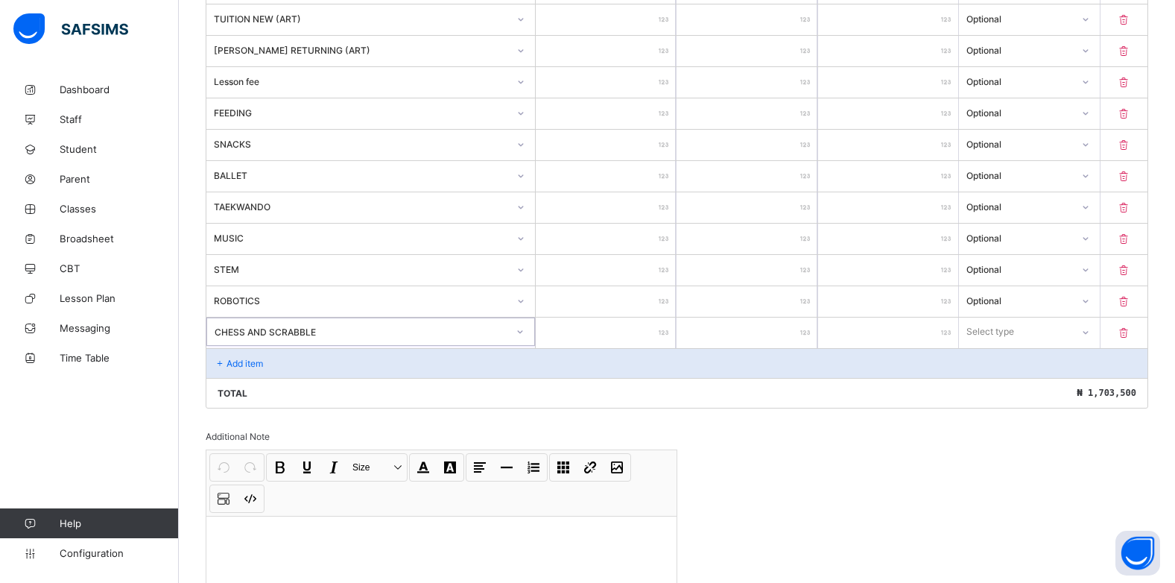
click at [657, 330] on input "number" at bounding box center [606, 333] width 140 height 31
click at [1068, 326] on div "Select type" at bounding box center [1015, 331] width 112 height 21
drag, startPoint x: 1017, startPoint y: 390, endPoint x: 1116, endPoint y: 343, distance: 110.4
click at [1022, 386] on div "Optional" at bounding box center [1029, 387] width 139 height 23
click at [233, 361] on p "Add item" at bounding box center [245, 363] width 37 height 11
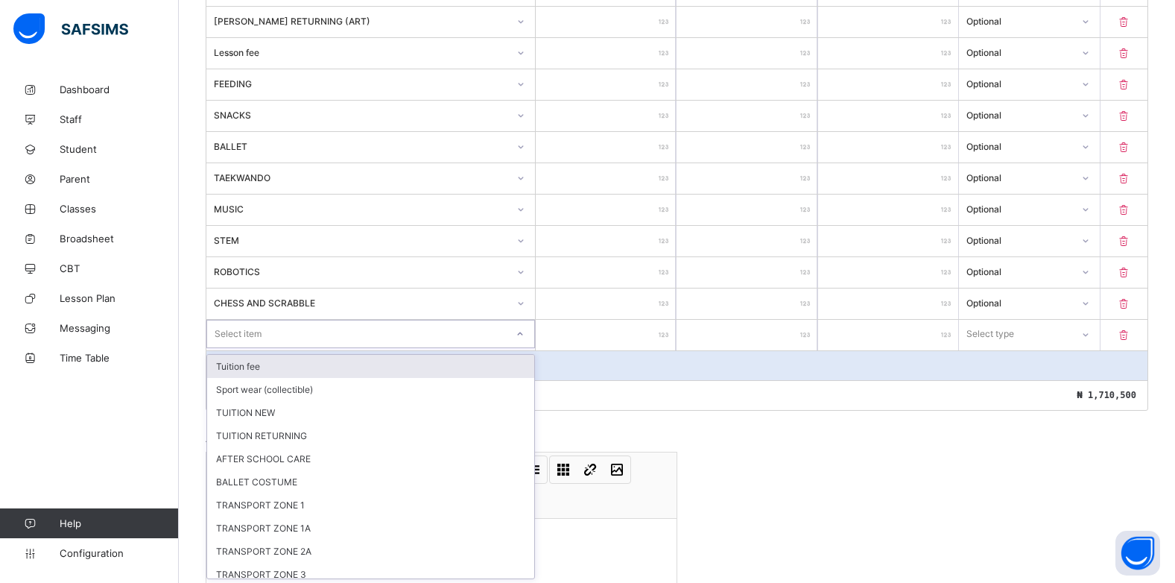
click at [525, 348] on div "option Tuition fee focused, 1 of 12. 12 results available. Use Up and Down to c…" at bounding box center [370, 334] width 329 height 28
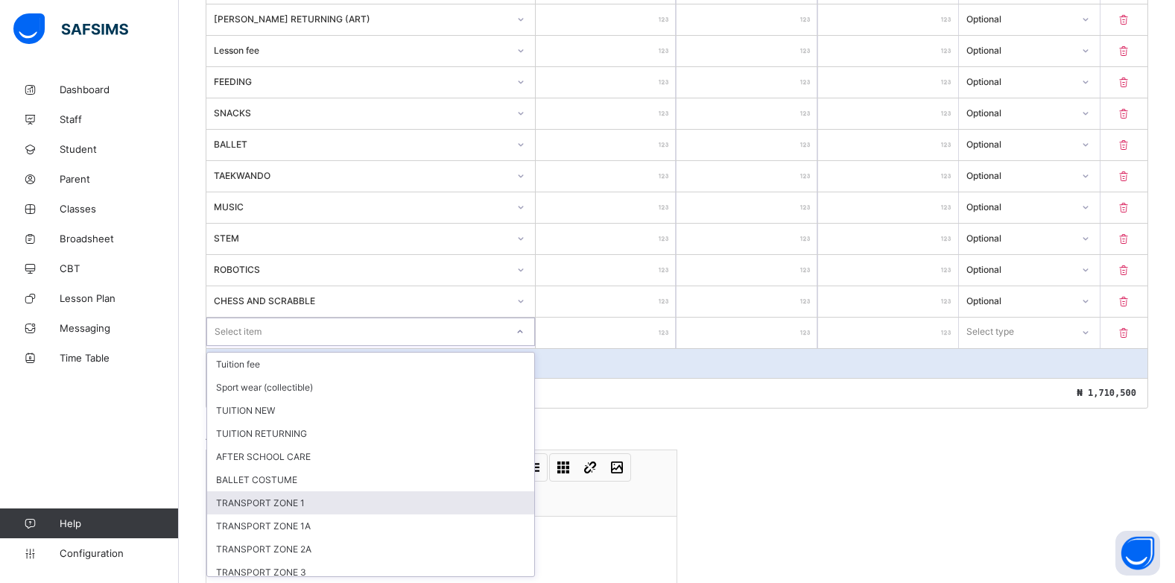
click at [281, 497] on div "TRANSPORT ZONE 1" at bounding box center [370, 502] width 327 height 23
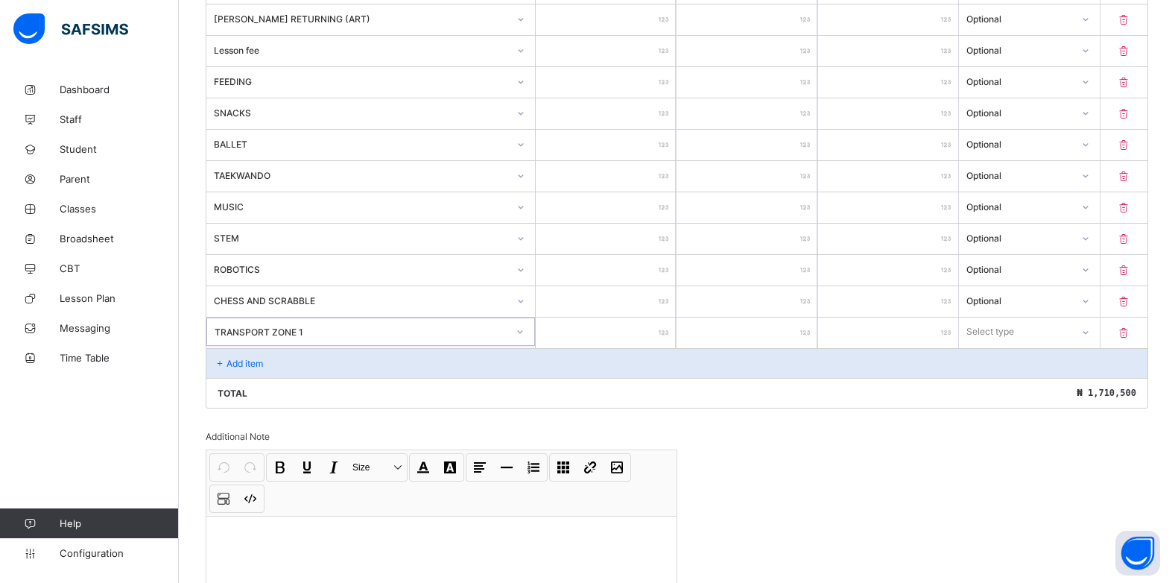
click at [657, 332] on input "number" at bounding box center [606, 333] width 140 height 31
click at [1084, 323] on div at bounding box center [1084, 332] width 25 height 24
click at [1031, 383] on div "Optional" at bounding box center [1029, 387] width 139 height 23
click at [240, 368] on div "Add item" at bounding box center [676, 363] width 941 height 30
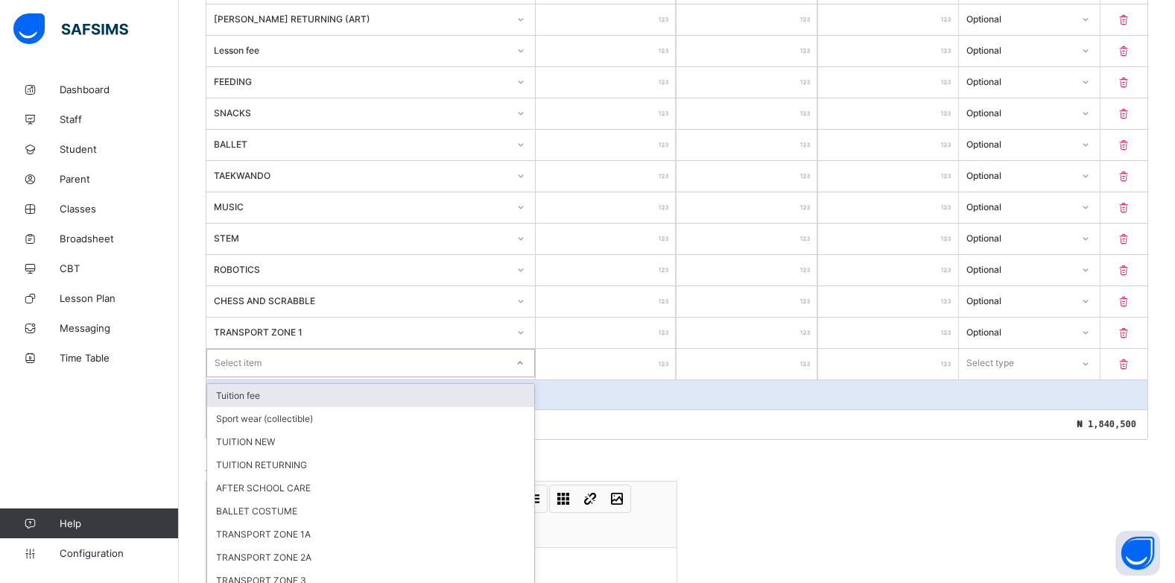
scroll to position [660, 0]
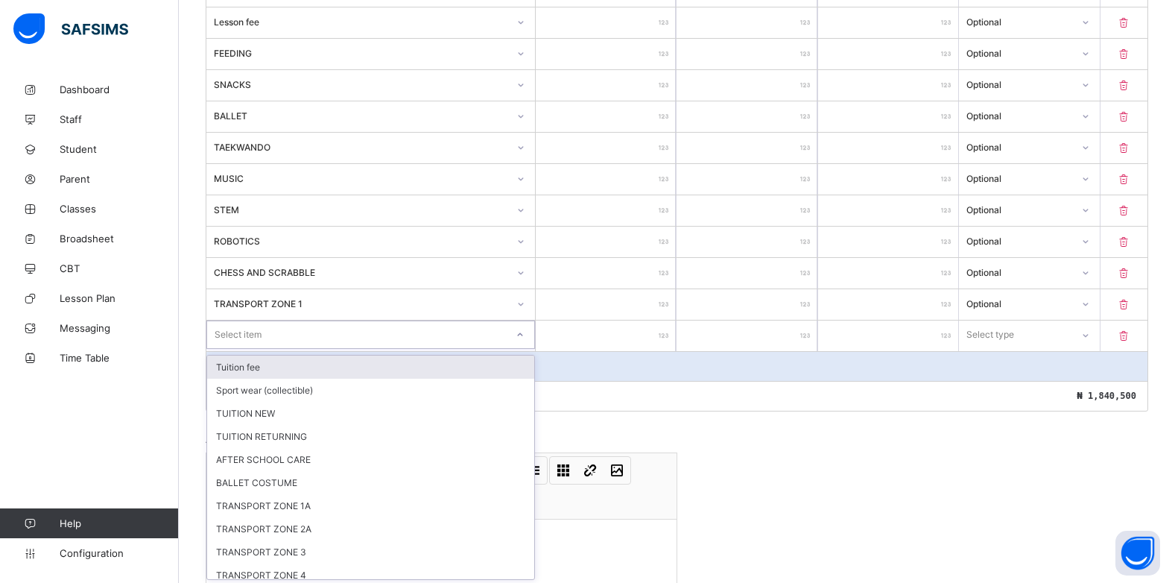
click at [525, 349] on div "option Tuition fee focused, 1 of 11. 11 results available. Use Up and Down to c…" at bounding box center [370, 334] width 329 height 28
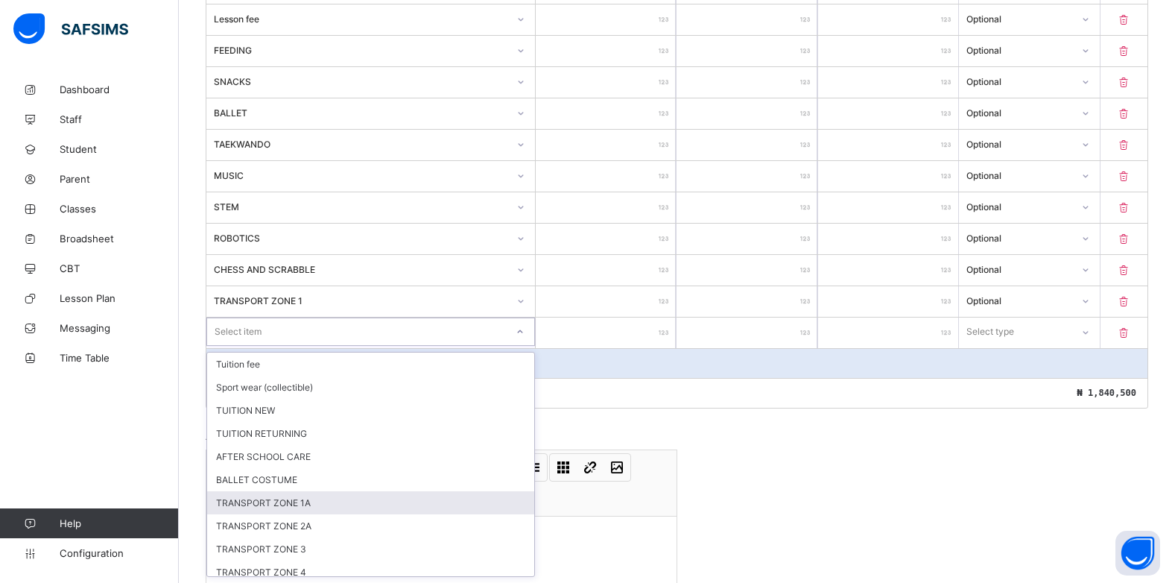
click at [341, 503] on div "TRANSPORT ZONE 1A" at bounding box center [370, 502] width 327 height 23
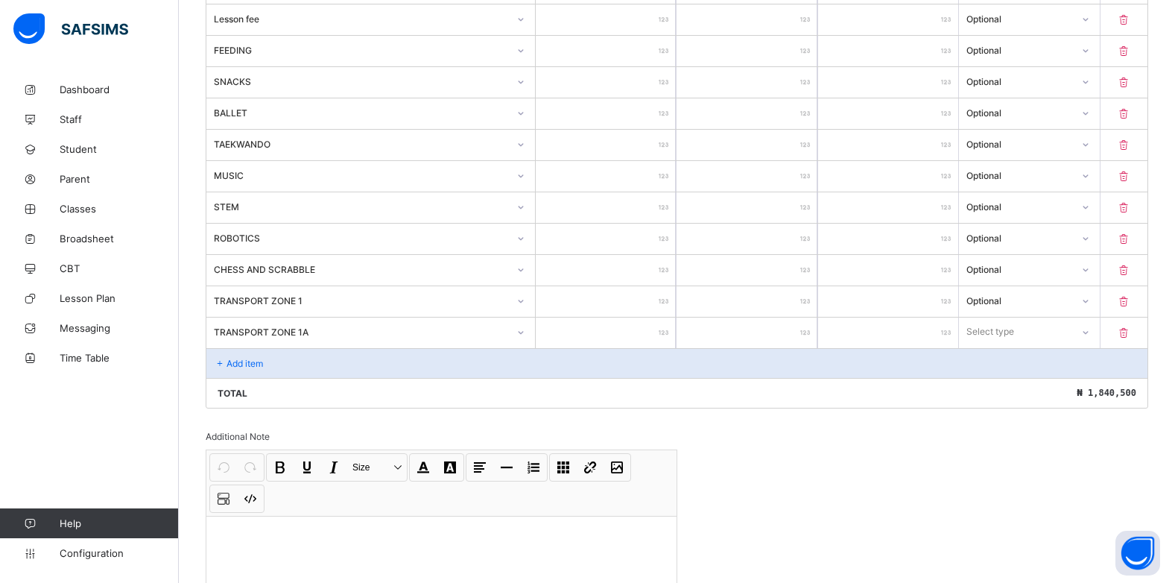
click at [664, 330] on div at bounding box center [606, 333] width 140 height 31
click at [666, 331] on div at bounding box center [606, 333] width 140 height 31
click at [663, 338] on input "number" at bounding box center [606, 333] width 140 height 31
click at [1050, 335] on div "Select type" at bounding box center [1015, 331] width 112 height 21
click at [1034, 381] on div "Optional" at bounding box center [1029, 387] width 139 height 23
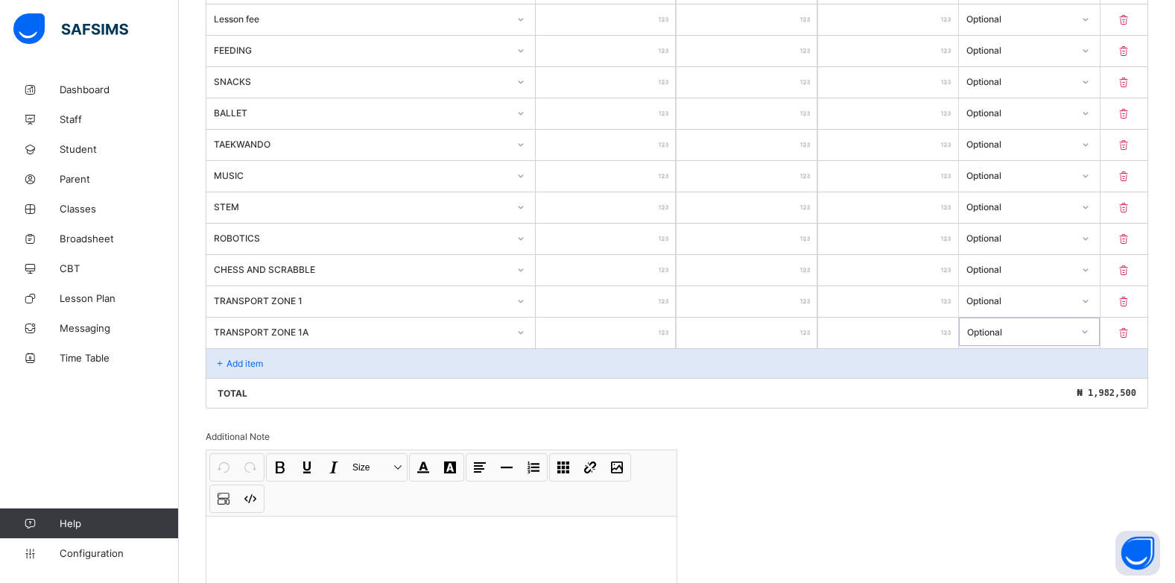
click at [259, 362] on p "Add item" at bounding box center [245, 363] width 37 height 11
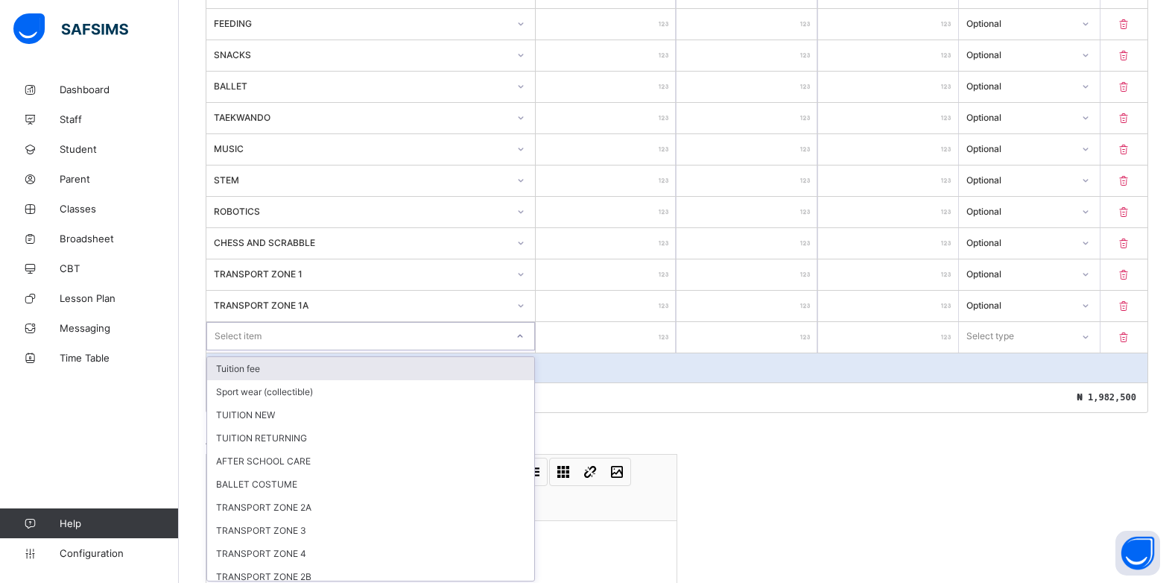
click at [521, 350] on div "option Tuition fee focused, 1 of 10. 10 results available. Use Up and Down to c…" at bounding box center [370, 336] width 329 height 28
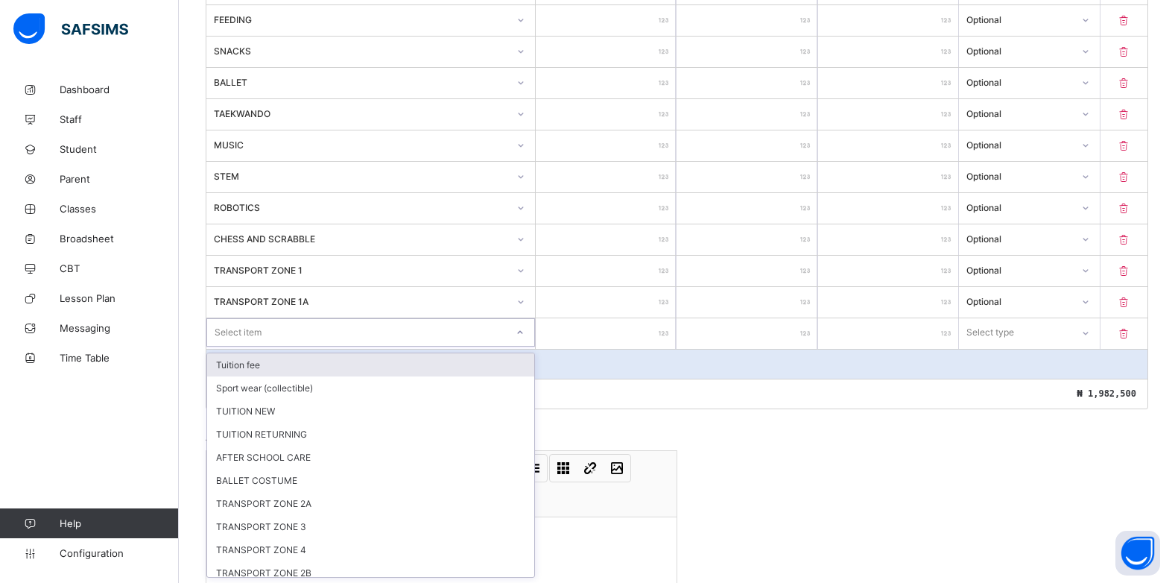
scroll to position [691, 0]
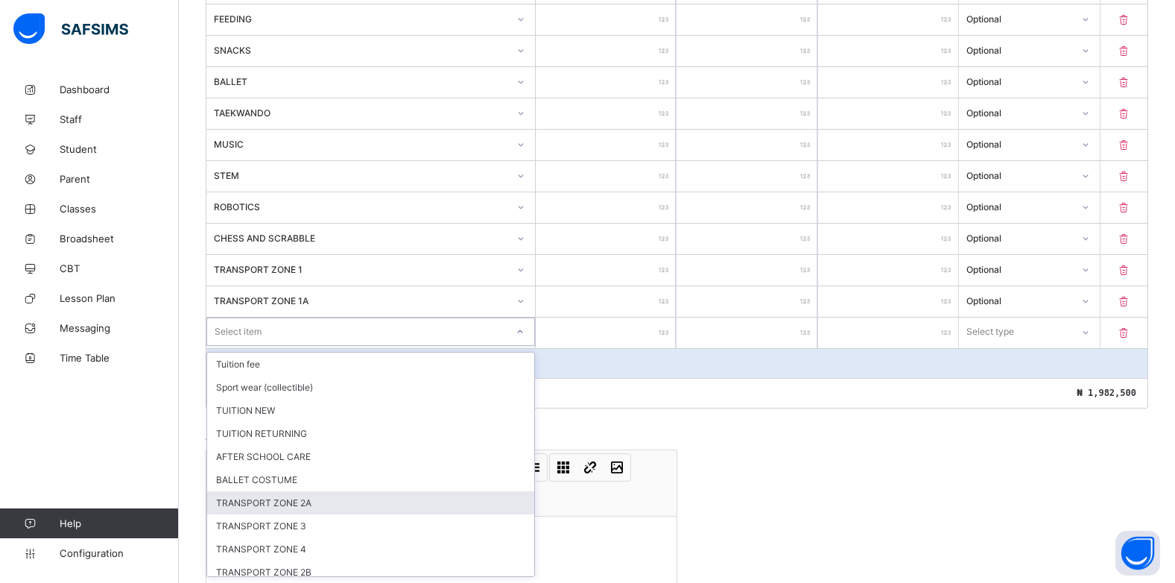
click at [343, 500] on div "TRANSPORT ZONE 2A" at bounding box center [370, 502] width 327 height 23
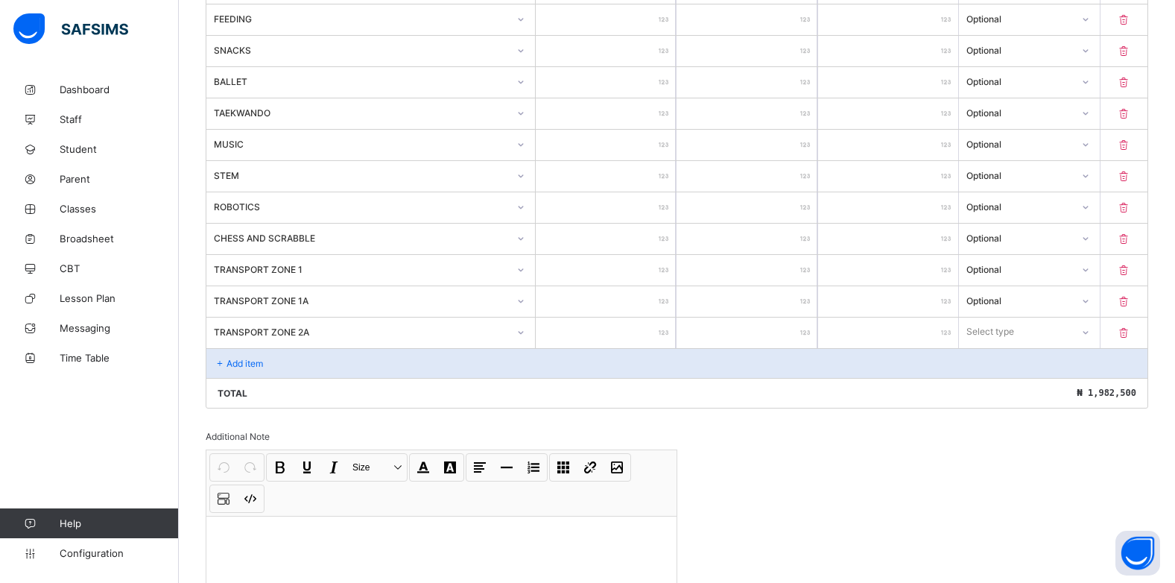
click at [663, 332] on input "number" at bounding box center [606, 333] width 140 height 31
click at [1046, 334] on div "Select type" at bounding box center [1015, 331] width 112 height 21
click at [1021, 385] on div "Optional" at bounding box center [1029, 387] width 139 height 23
drag, startPoint x: 221, startPoint y: 358, endPoint x: 230, endPoint y: 358, distance: 8.9
click at [230, 358] on div "Add item" at bounding box center [676, 363] width 941 height 30
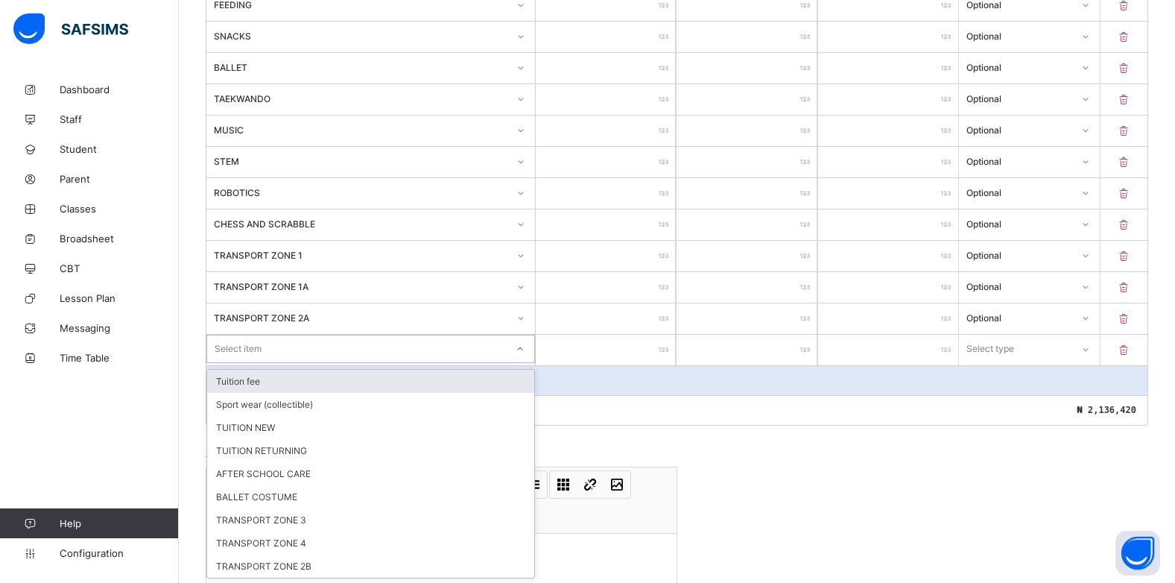
click at [528, 360] on div at bounding box center [520, 349] width 25 height 24
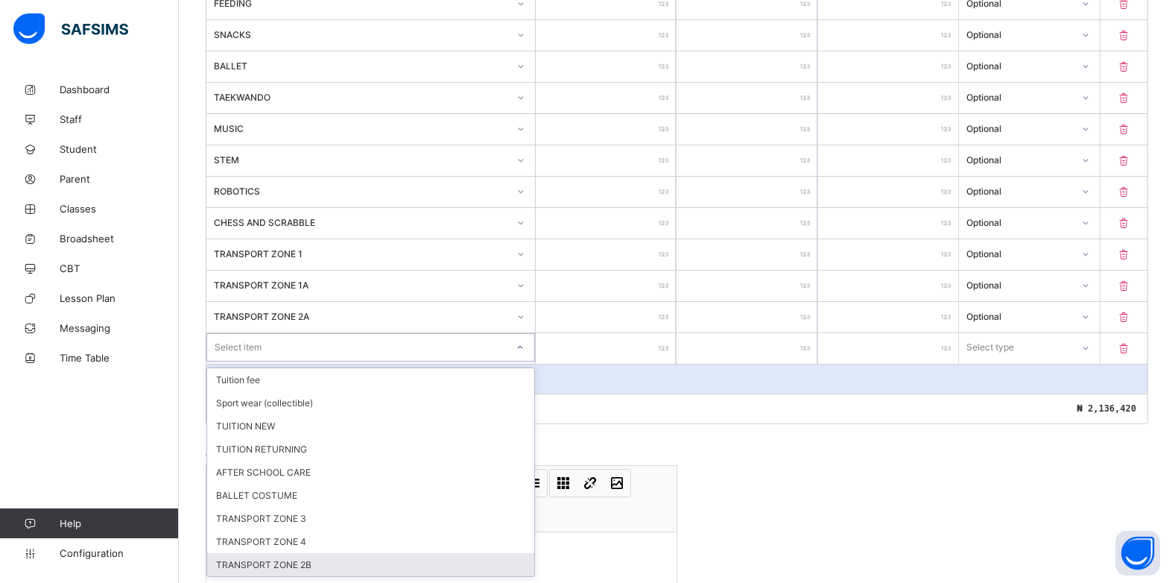
click at [336, 560] on div "TRANSPORT ZONE 2B" at bounding box center [370, 564] width 327 height 23
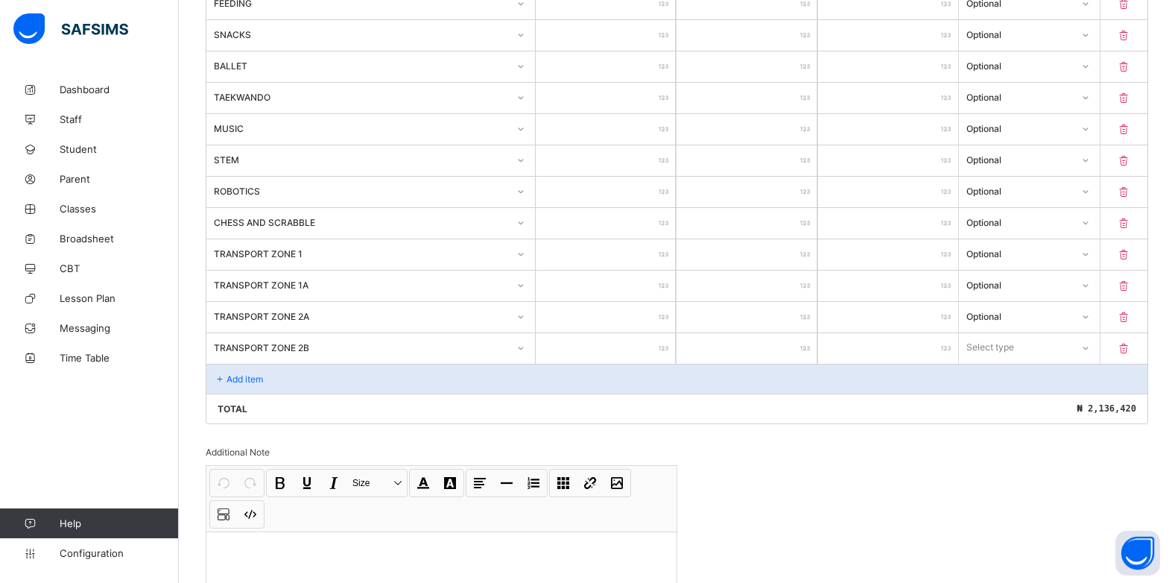
click at [655, 348] on input "number" at bounding box center [606, 348] width 140 height 31
click at [1032, 341] on div "Select type" at bounding box center [1015, 347] width 112 height 21
drag, startPoint x: 990, startPoint y: 399, endPoint x: 1072, endPoint y: 380, distance: 84.1
click at [991, 398] on div "Optional" at bounding box center [1029, 402] width 139 height 23
click at [253, 375] on p "Add item" at bounding box center [245, 378] width 37 height 11
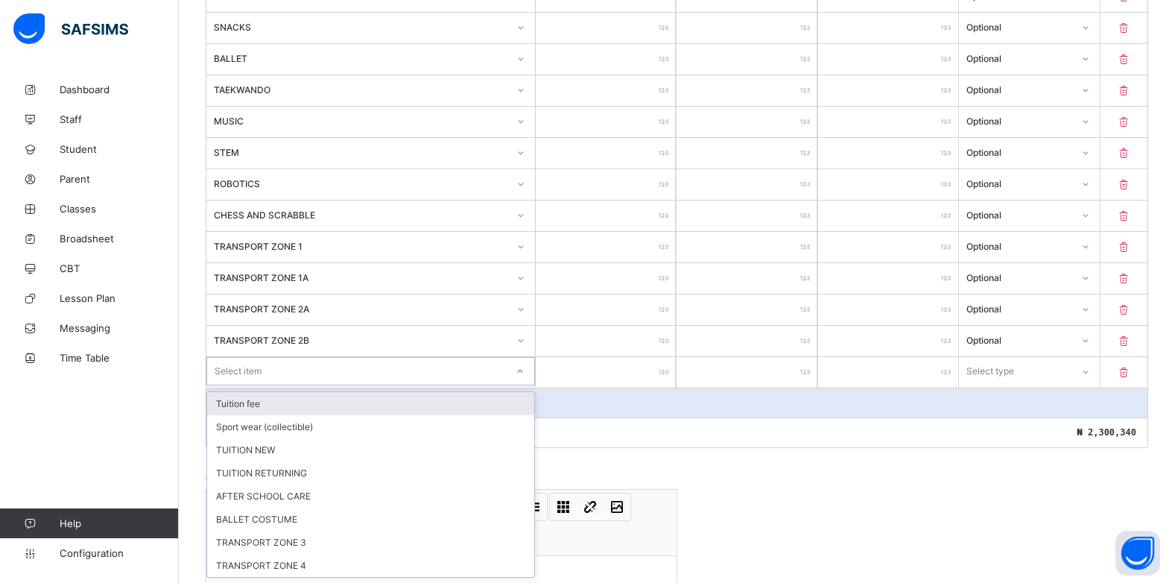
click at [517, 373] on div at bounding box center [520, 371] width 25 height 24
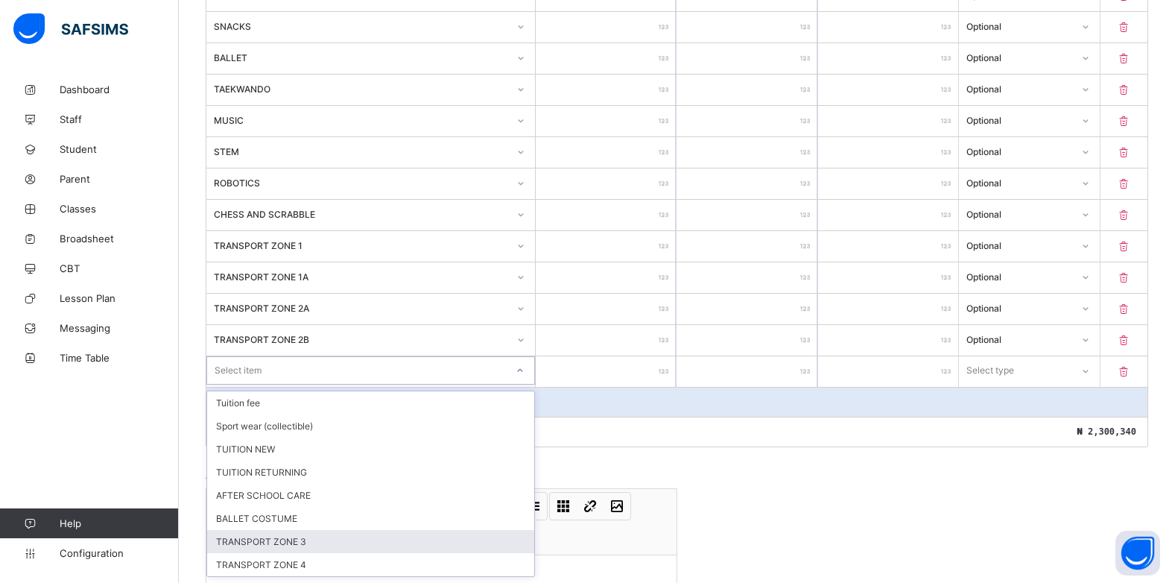
drag, startPoint x: 291, startPoint y: 541, endPoint x: 351, endPoint y: 490, distance: 79.3
click at [292, 539] on div "TRANSPORT ZONE 3" at bounding box center [370, 541] width 327 height 23
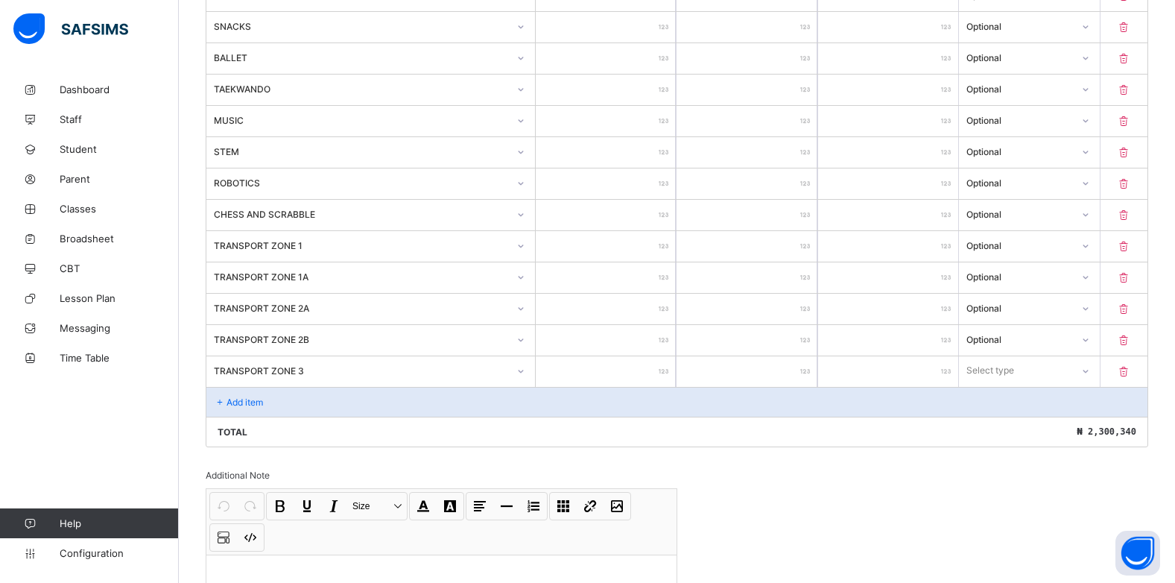
click at [666, 376] on input "number" at bounding box center [606, 371] width 140 height 31
click at [1090, 373] on icon at bounding box center [1085, 370] width 9 height 15
click at [1040, 425] on div "Optional" at bounding box center [1029, 425] width 139 height 23
click at [275, 405] on div "Add item" at bounding box center [676, 402] width 941 height 30
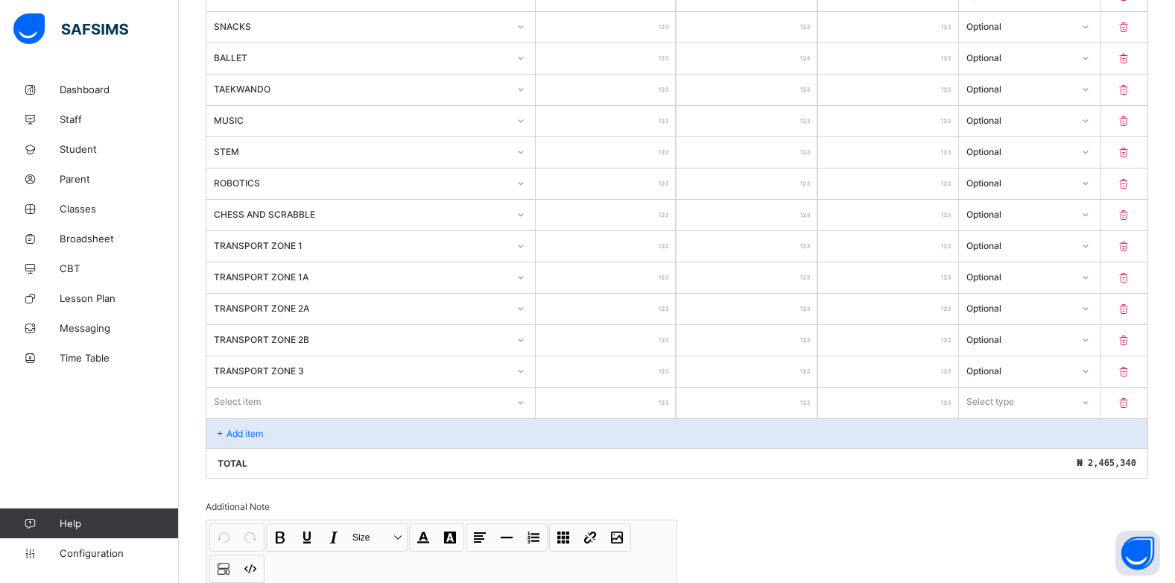
click at [518, 401] on div at bounding box center [520, 403] width 25 height 24
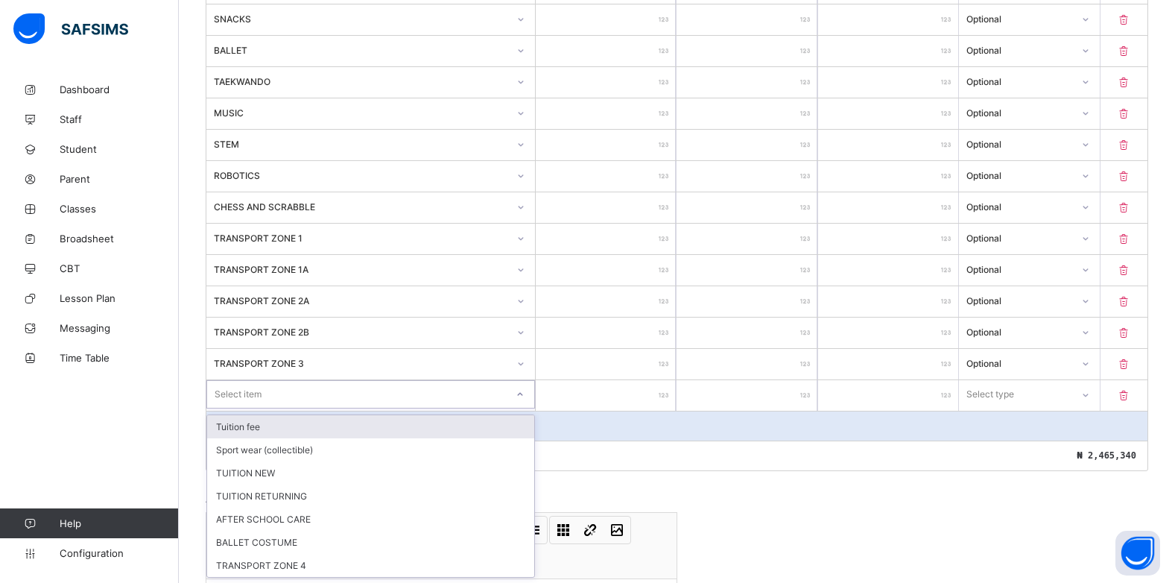
scroll to position [723, 0]
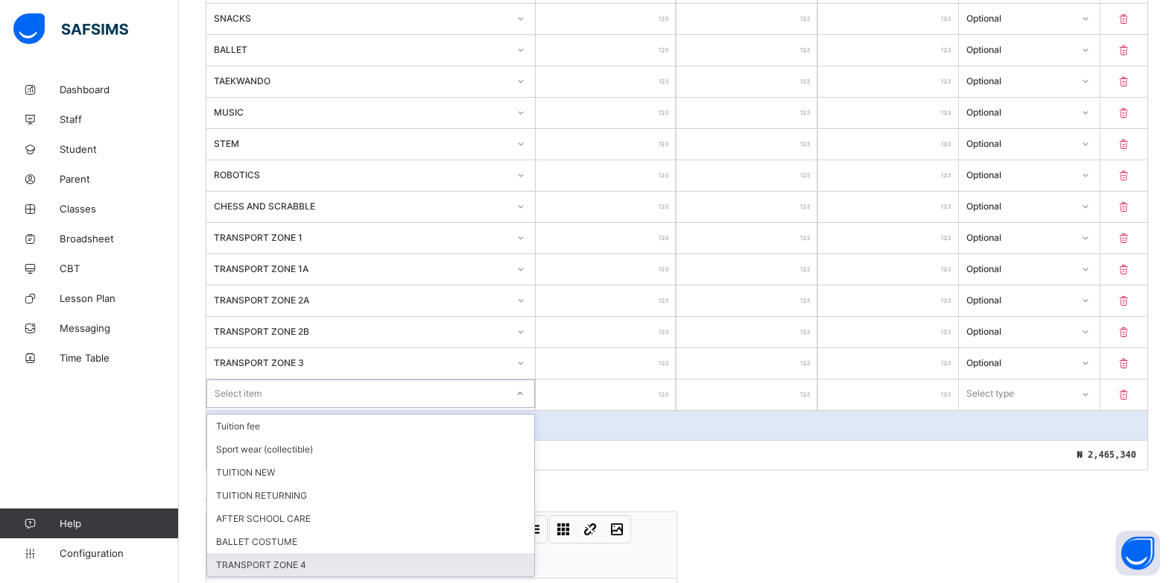
click at [312, 556] on div "TRANSPORT ZONE 4" at bounding box center [370, 564] width 327 height 23
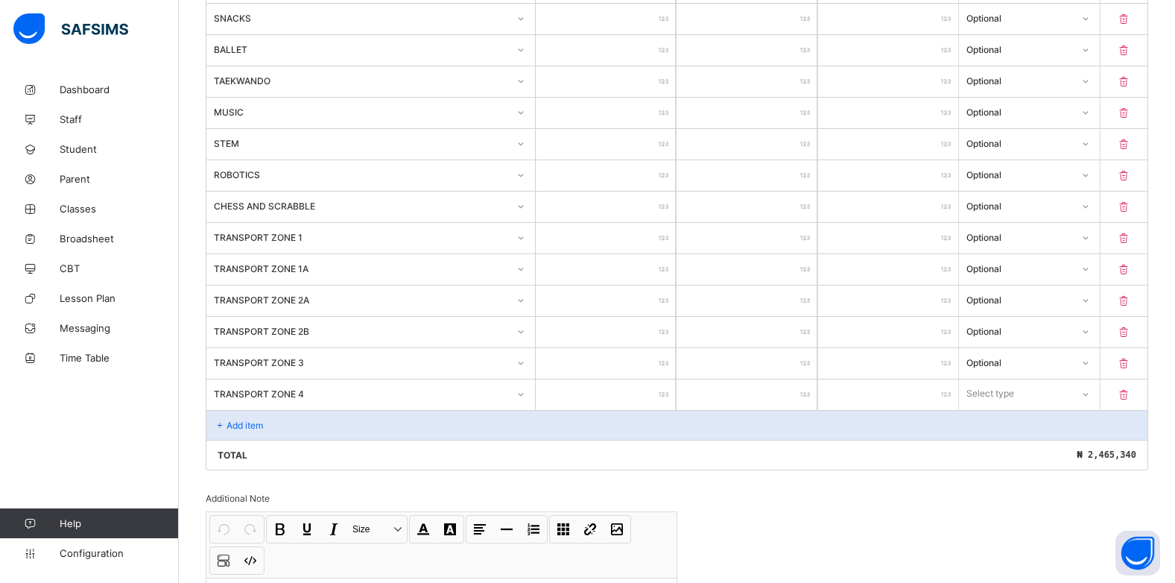
click at [660, 388] on input "number" at bounding box center [606, 394] width 140 height 31
click at [1046, 387] on div "Select type" at bounding box center [1015, 393] width 112 height 21
drag, startPoint x: 1015, startPoint y: 451, endPoint x: 1079, endPoint y: 441, distance: 64.8
click at [1014, 451] on div "Optional" at bounding box center [1029, 448] width 139 height 23
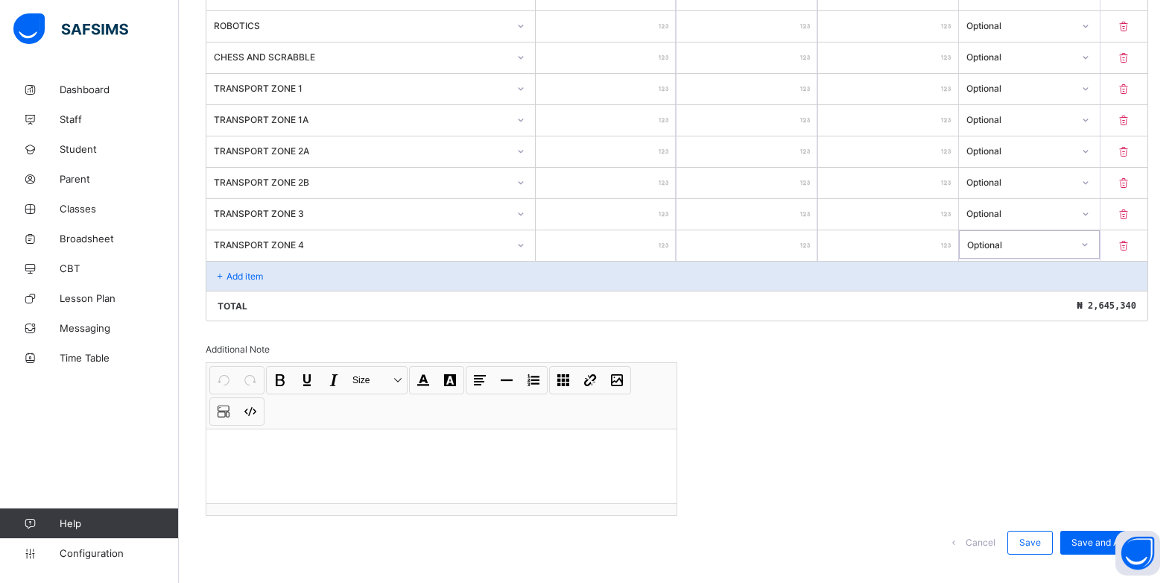
scroll to position [896, 0]
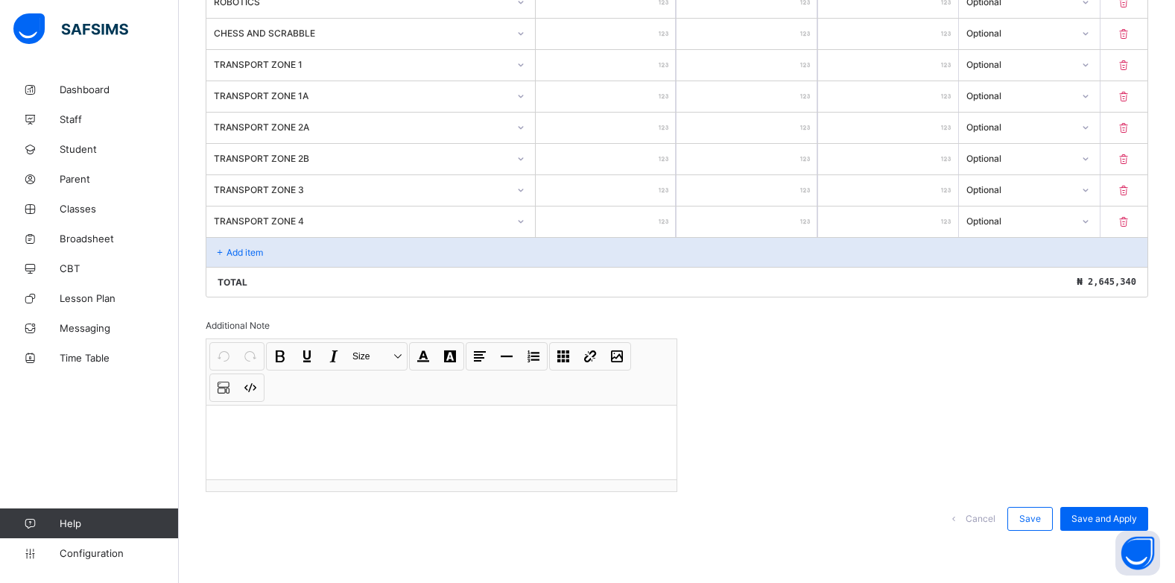
click at [238, 252] on p "Add item" at bounding box center [245, 252] width 37 height 11
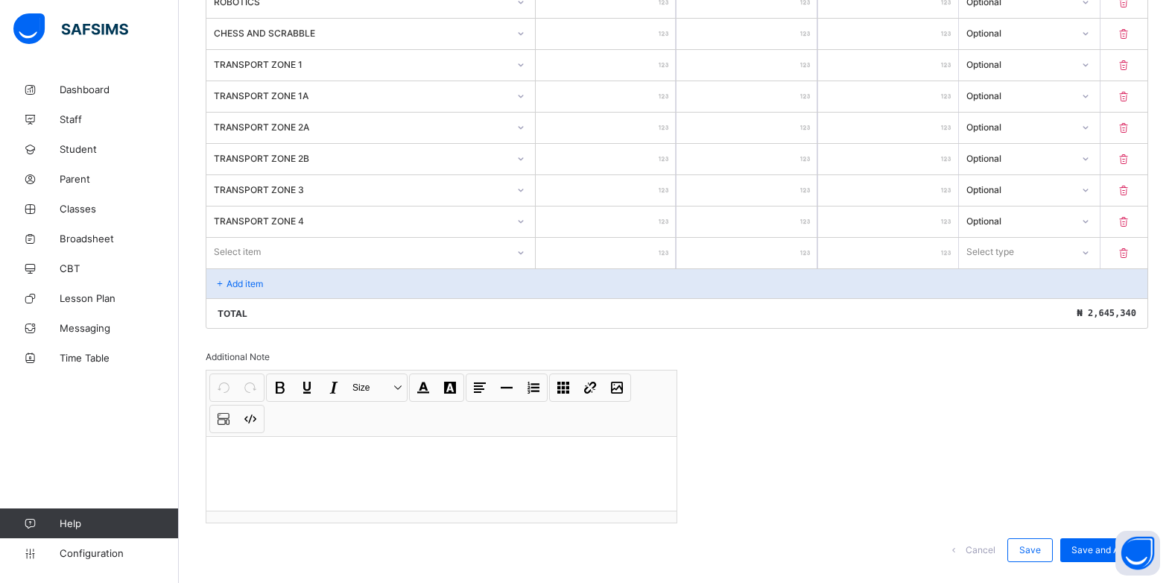
click at [525, 256] on icon at bounding box center [520, 252] width 9 height 15
click at [515, 250] on div at bounding box center [520, 252] width 25 height 24
click at [1132, 251] on icon at bounding box center [1124, 253] width 15 height 13
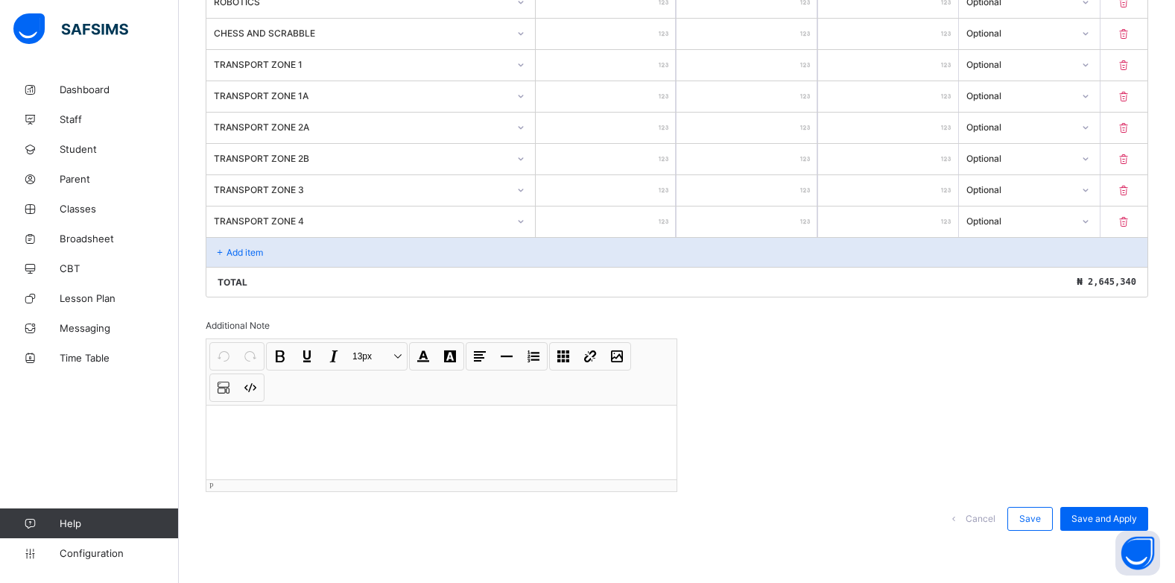
click at [223, 419] on p at bounding box center [441, 424] width 446 height 15
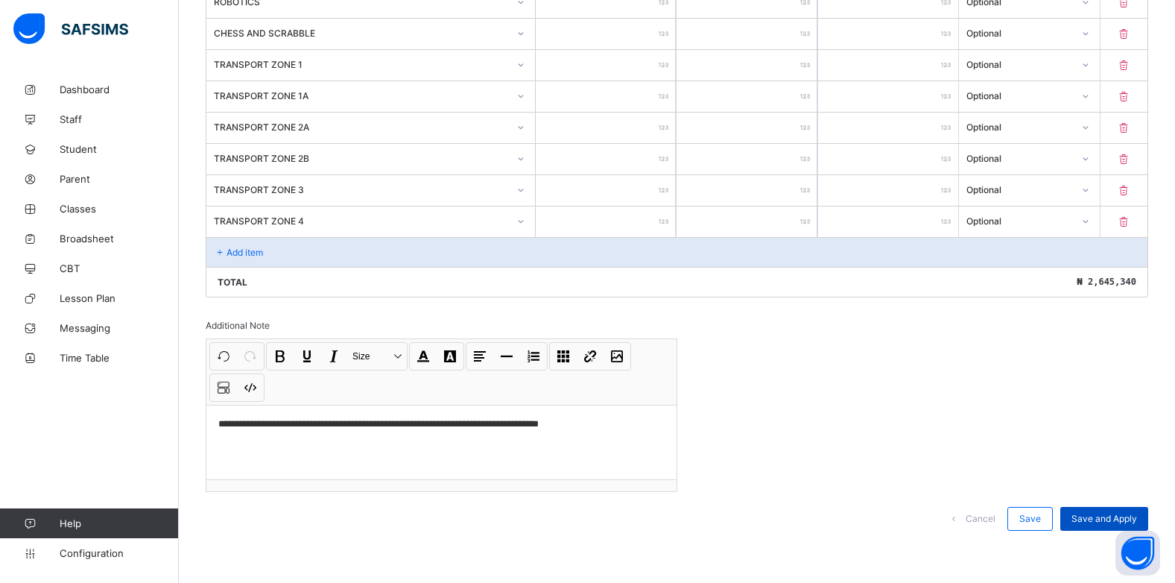
click at [1102, 518] on span "Save and Apply" at bounding box center [1105, 518] width 66 height 11
click at [1037, 518] on span "Save" at bounding box center [1031, 518] width 22 height 11
click at [1037, 516] on span "Save" at bounding box center [1031, 518] width 22 height 11
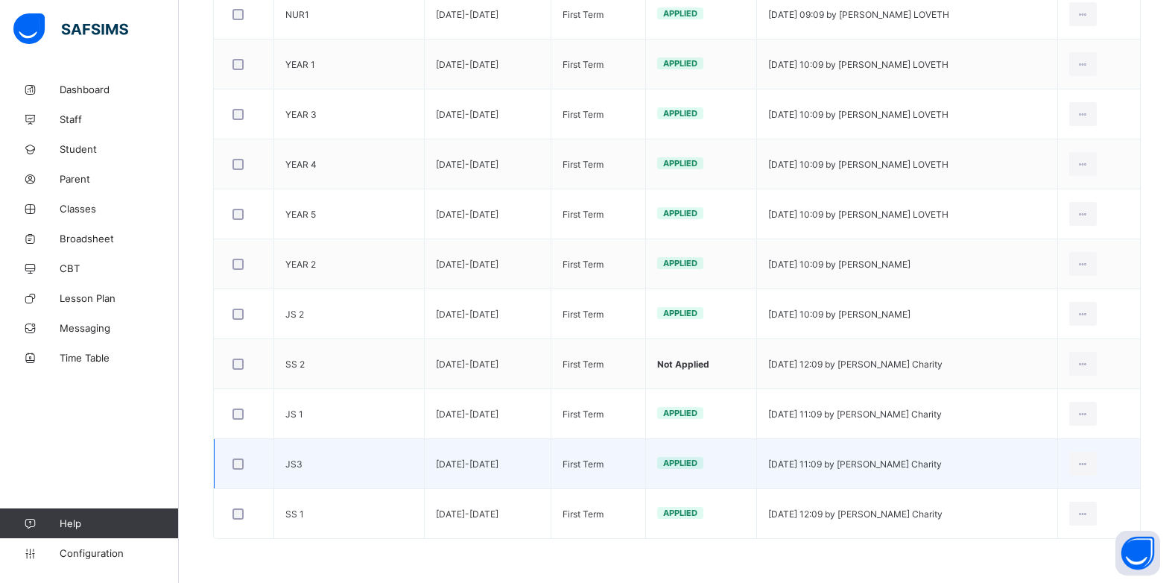
scroll to position [552, 0]
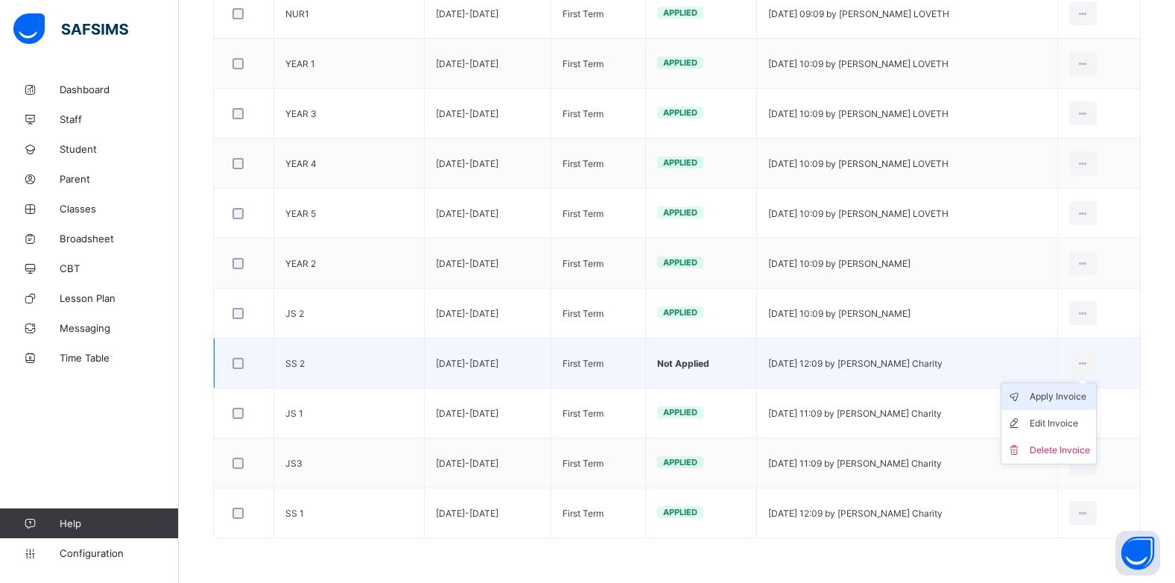
click at [1076, 395] on div "Apply Invoice" at bounding box center [1060, 396] width 60 height 15
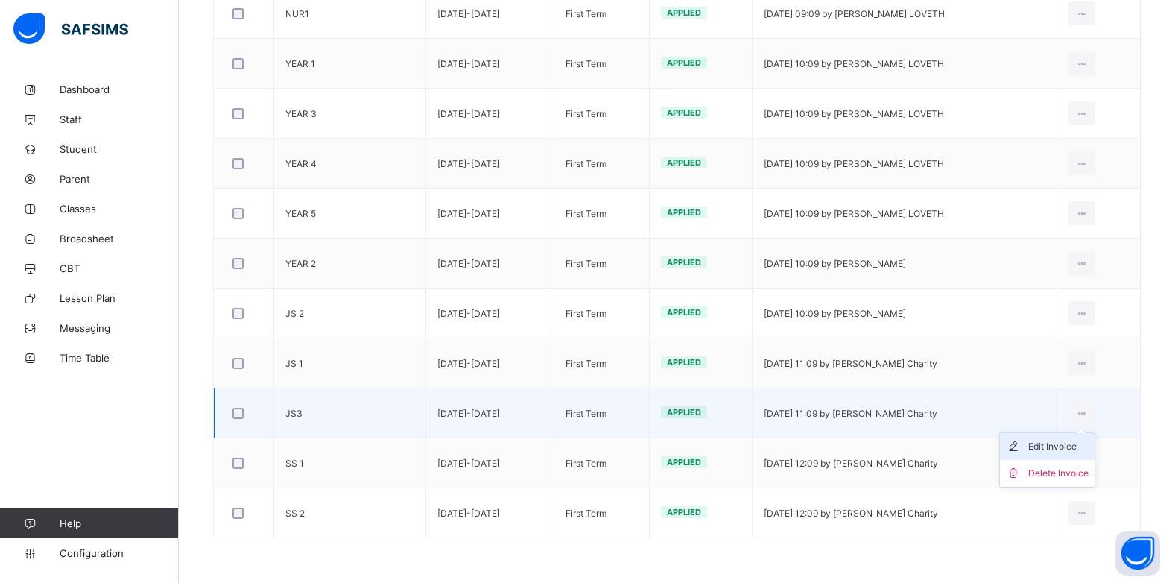
click at [1083, 444] on div "Edit Invoice" at bounding box center [1059, 446] width 60 height 15
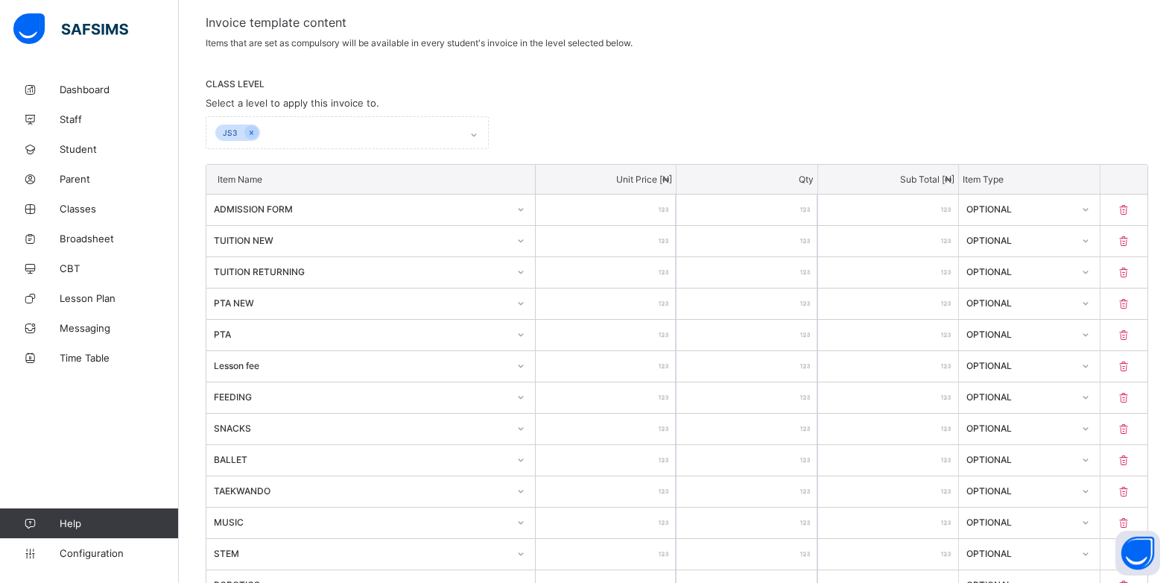
scroll to position [282, 0]
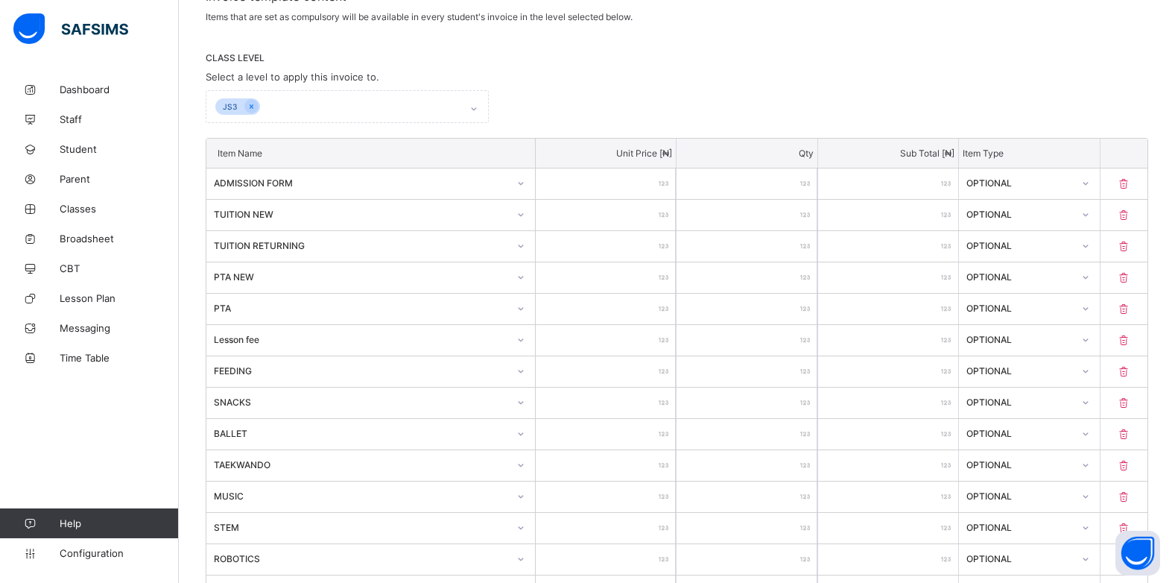
click at [1132, 335] on icon at bounding box center [1124, 340] width 15 height 13
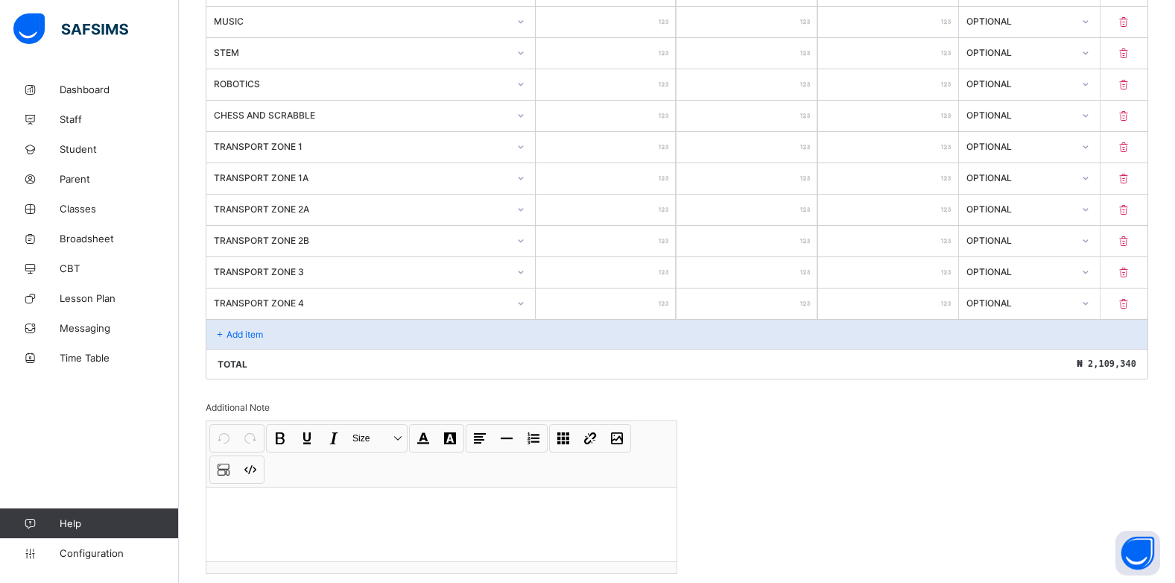
scroll to position [729, 0]
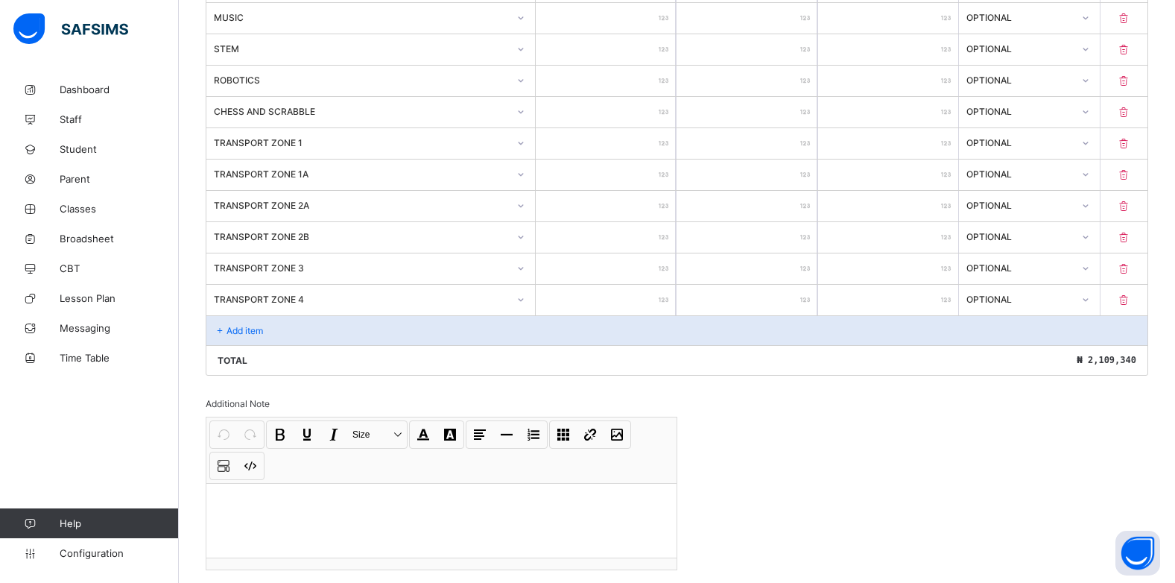
click at [244, 495] on p at bounding box center [441, 502] width 446 height 15
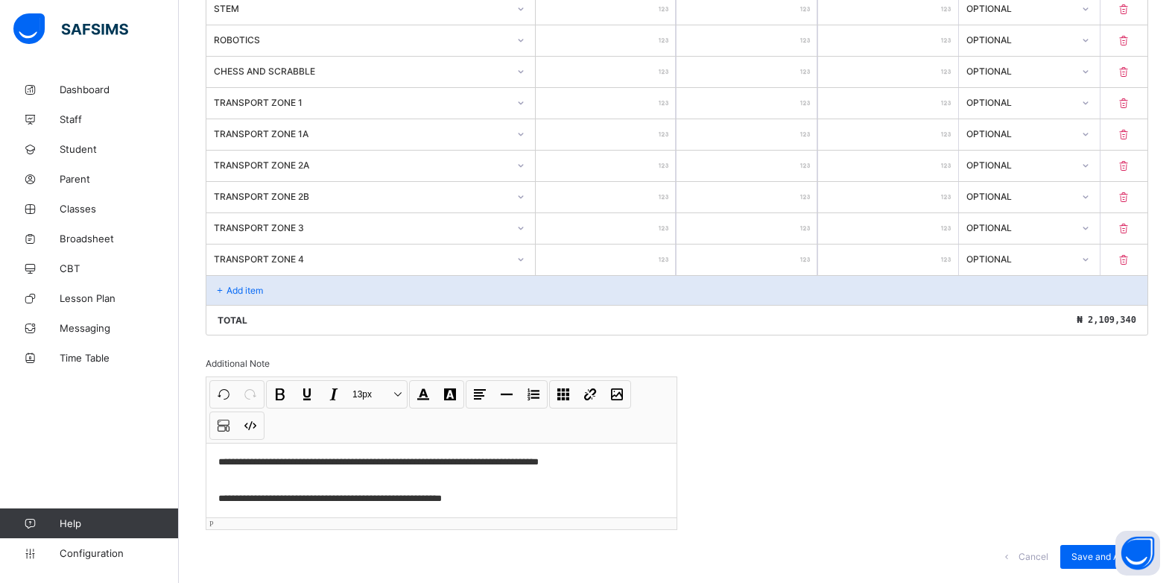
scroll to position [802, 0]
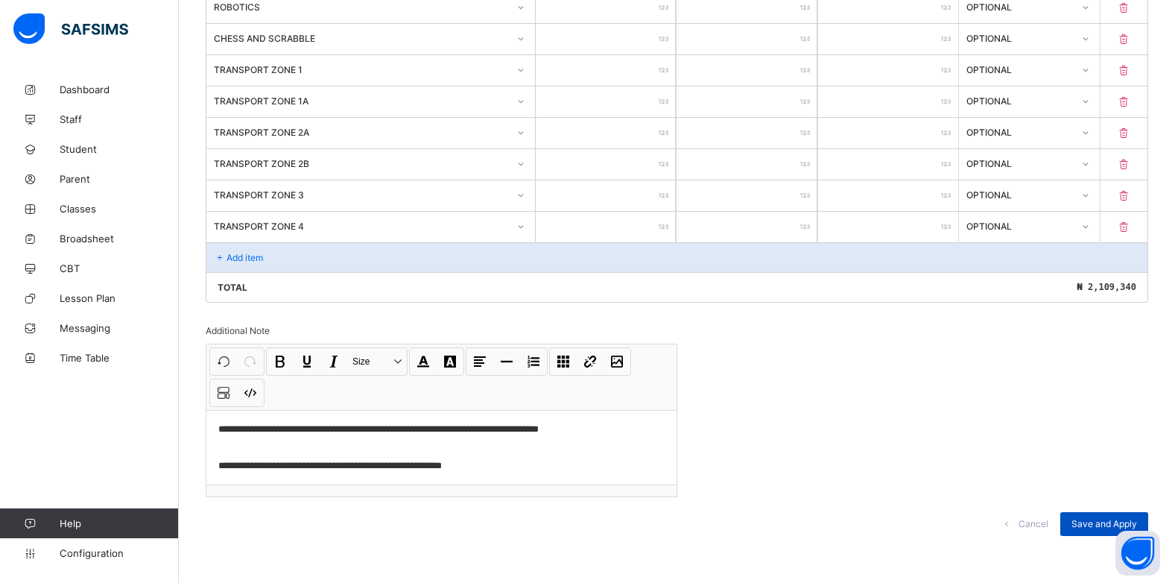
click at [1109, 518] on span "Save and Apply" at bounding box center [1105, 523] width 66 height 11
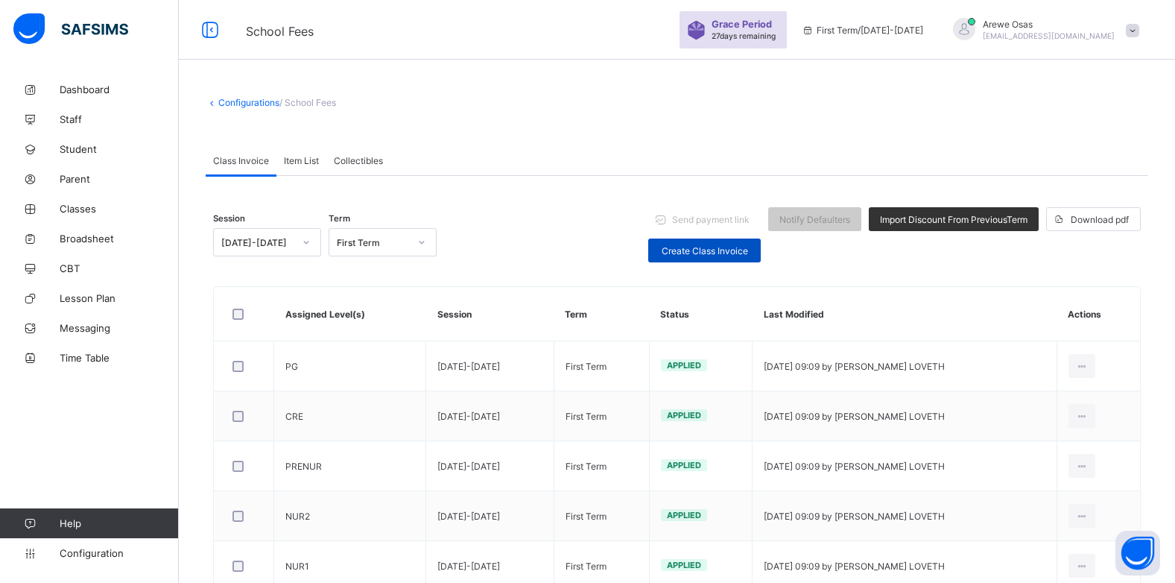
click at [700, 253] on span "Create Class Invoice" at bounding box center [705, 250] width 90 height 11
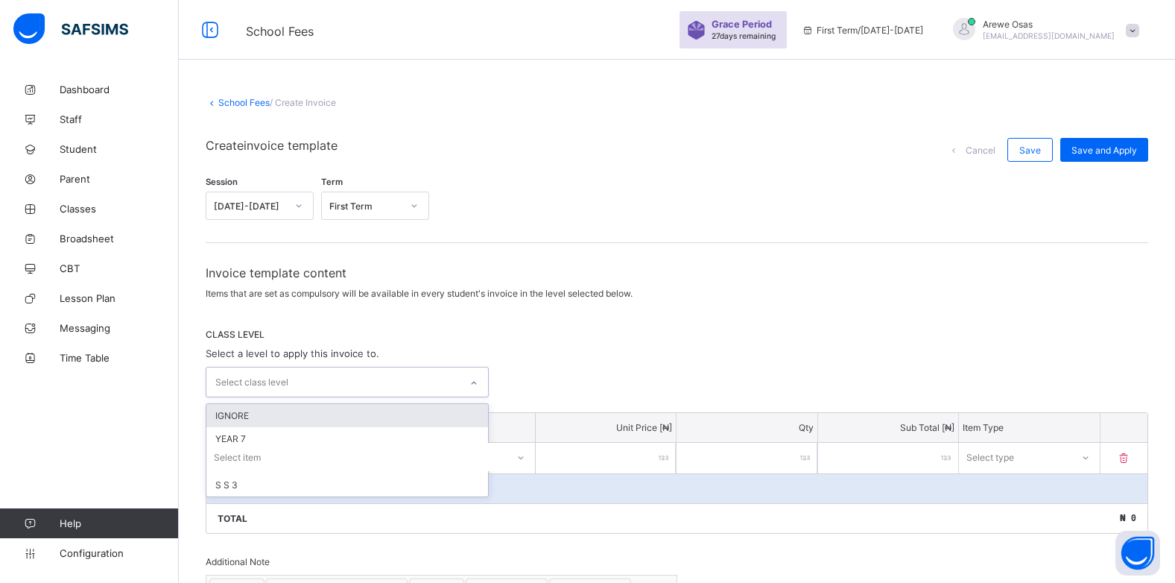
click at [378, 384] on div "Select class level" at bounding box center [332, 381] width 253 height 29
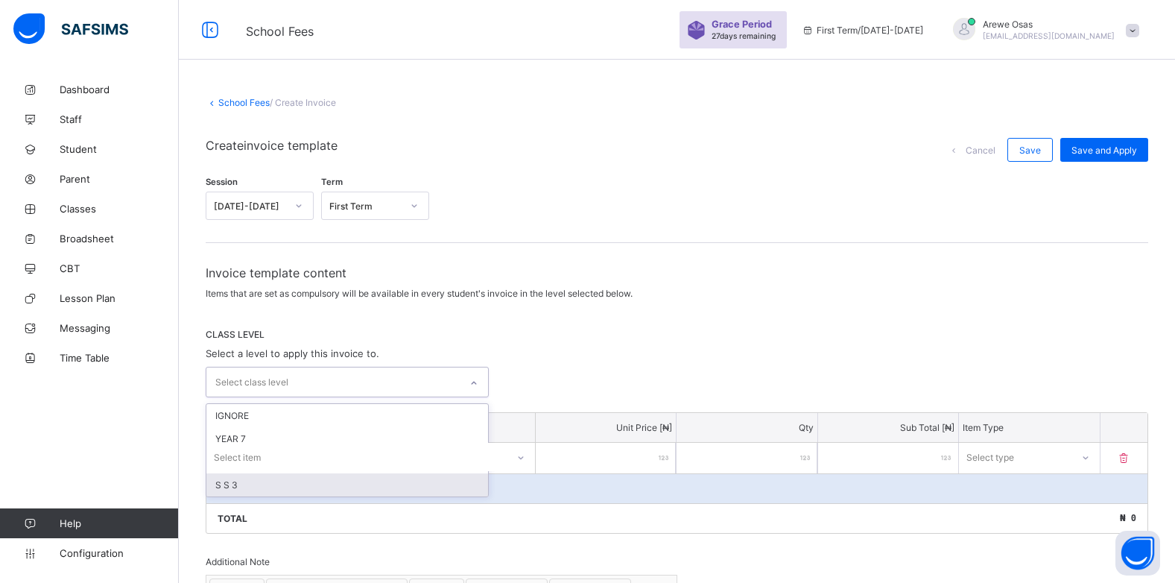
click at [267, 487] on div "S S 3" at bounding box center [347, 484] width 282 height 23
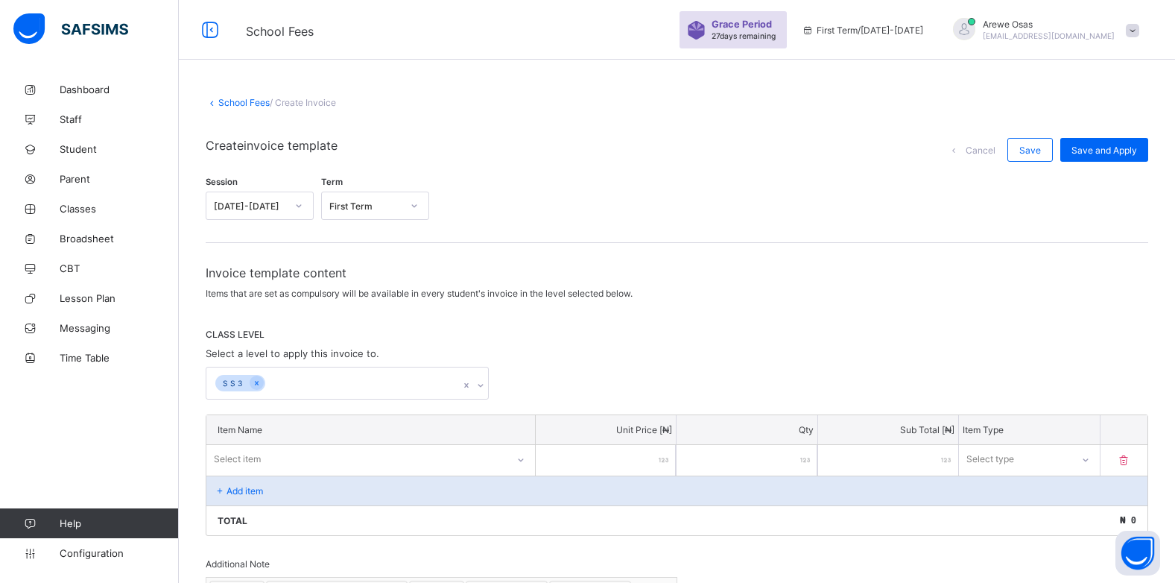
click at [591, 306] on div "Invoice template content Items that are set as compulsory will be available in …" at bounding box center [677, 524] width 943 height 519
click at [528, 360] on div "CLASS LEVEL Select a level to apply this invoice to. S S 3" at bounding box center [677, 364] width 943 height 71
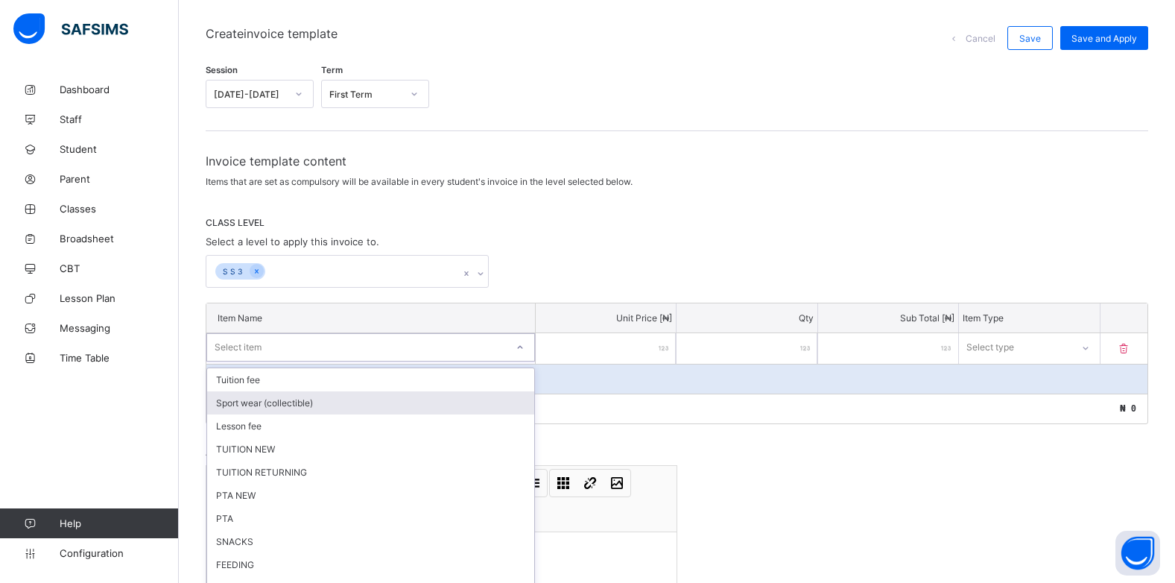
click at [519, 361] on div "option Sport wear (collectible) focused, 2 of 28. 28 results available. Use Up …" at bounding box center [370, 347] width 329 height 28
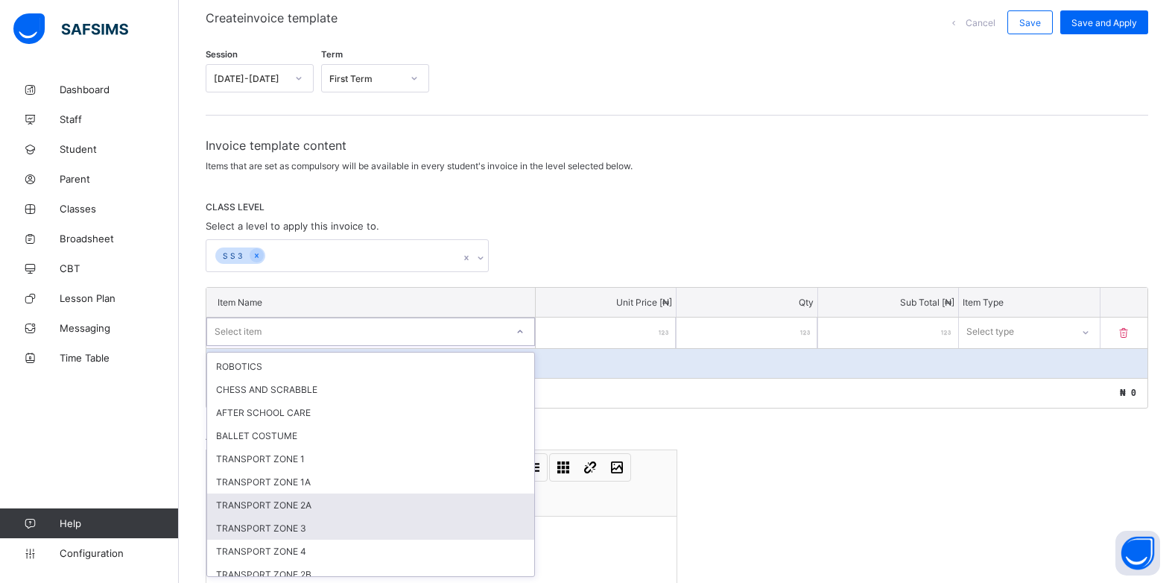
scroll to position [423, 0]
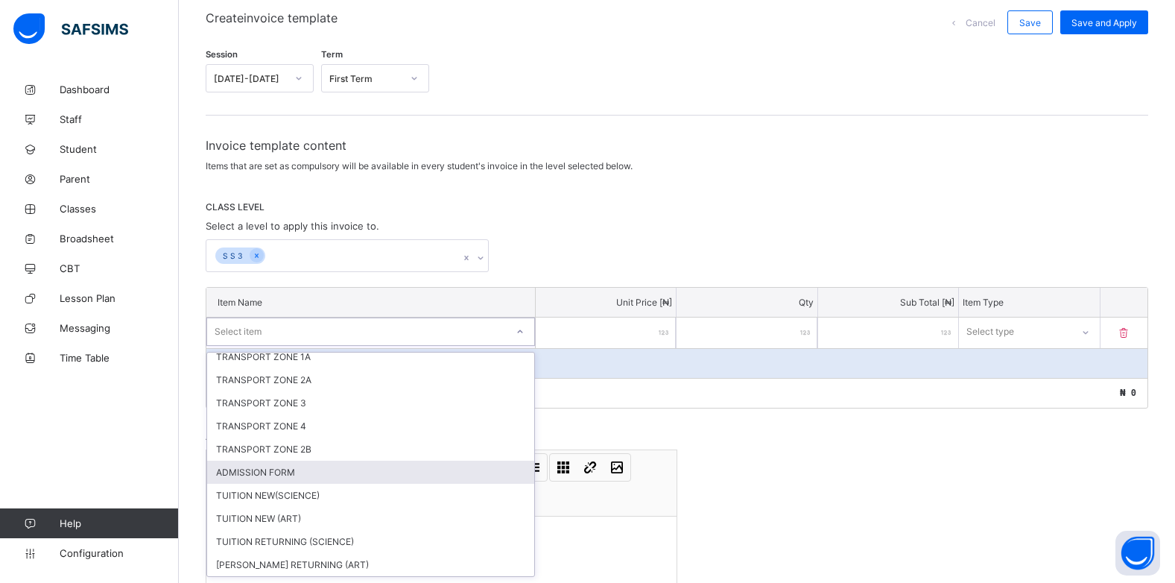
click at [292, 475] on div "ADMISSION FORM" at bounding box center [370, 472] width 327 height 23
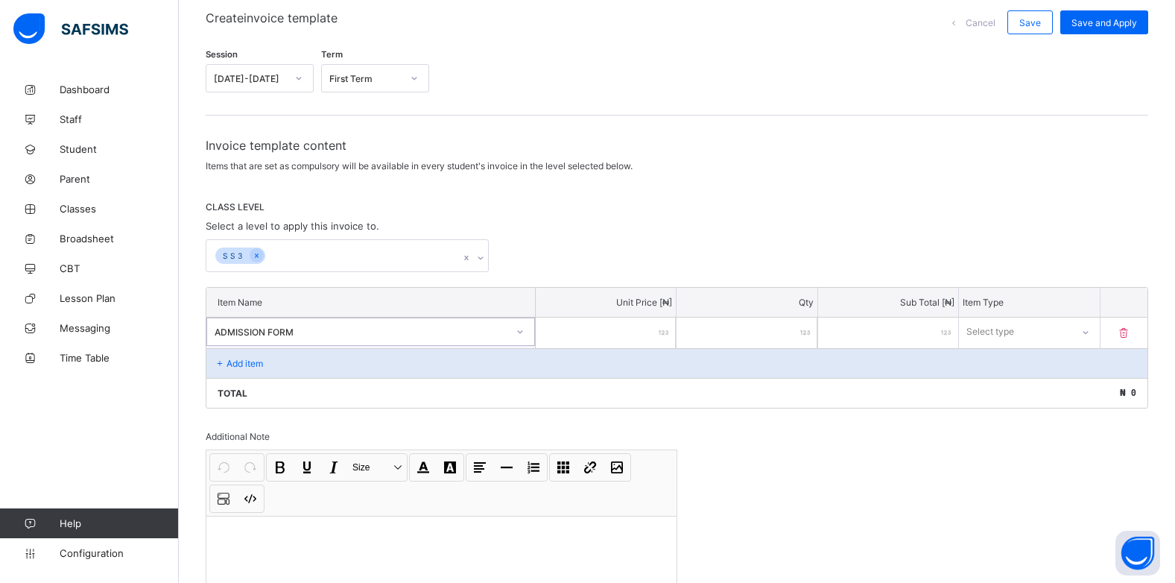
click at [660, 335] on input "number" at bounding box center [606, 333] width 140 height 31
click at [1011, 332] on div "Select type" at bounding box center [991, 332] width 48 height 28
drag, startPoint x: 1015, startPoint y: 383, endPoint x: 1048, endPoint y: 373, distance: 34.4
click at [1015, 384] on div "Optional" at bounding box center [1029, 387] width 139 height 23
drag, startPoint x: 232, startPoint y: 364, endPoint x: 357, endPoint y: 347, distance: 126.5
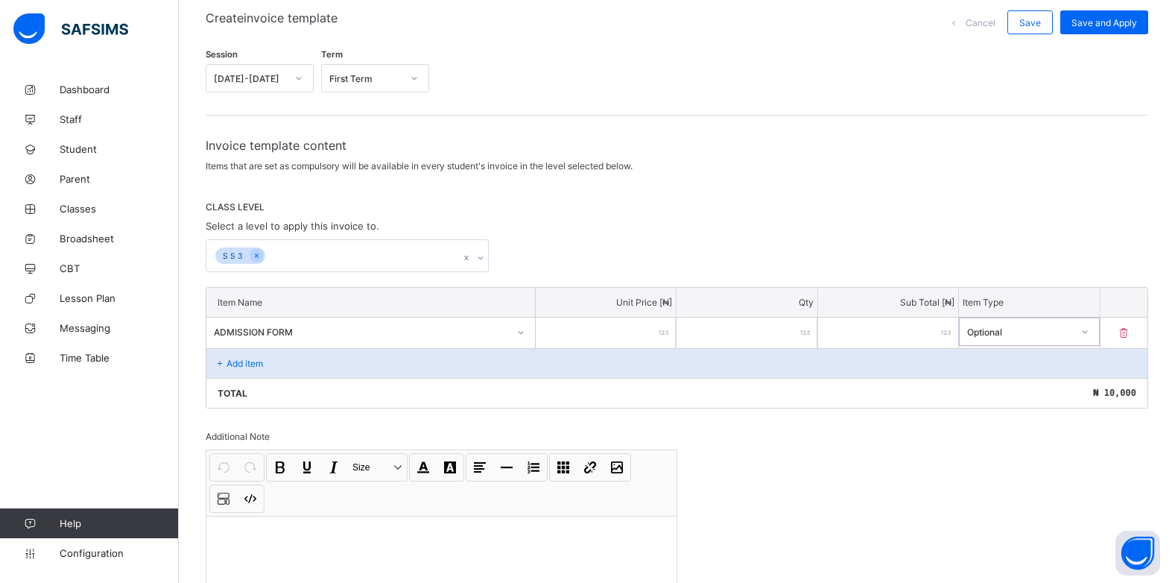
click at [252, 362] on p "Add item" at bounding box center [245, 363] width 37 height 11
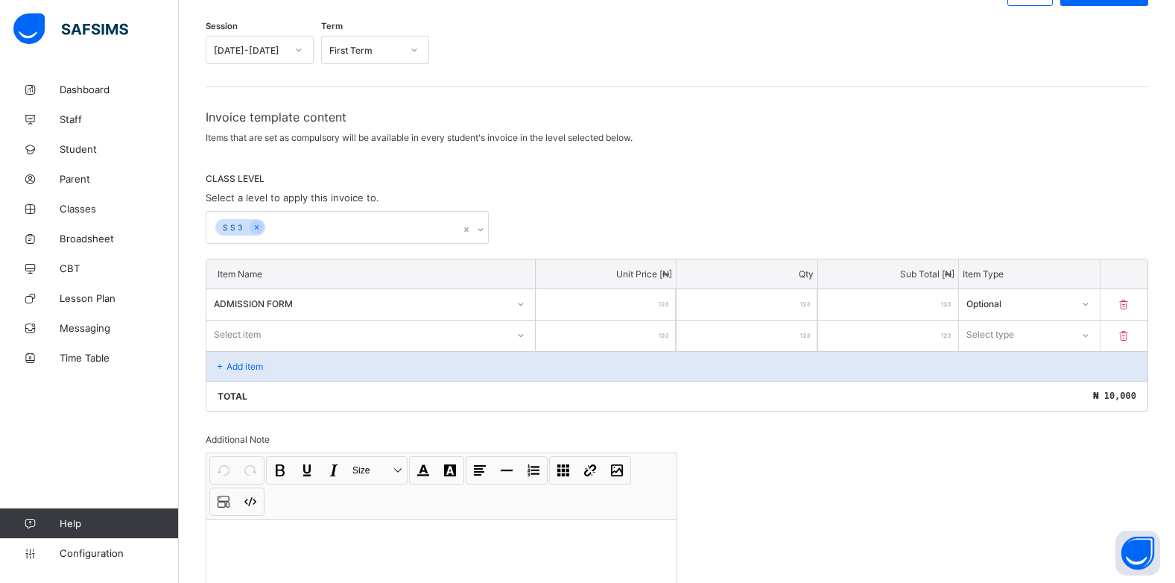
click at [525, 349] on div "Select item" at bounding box center [370, 334] width 329 height 28
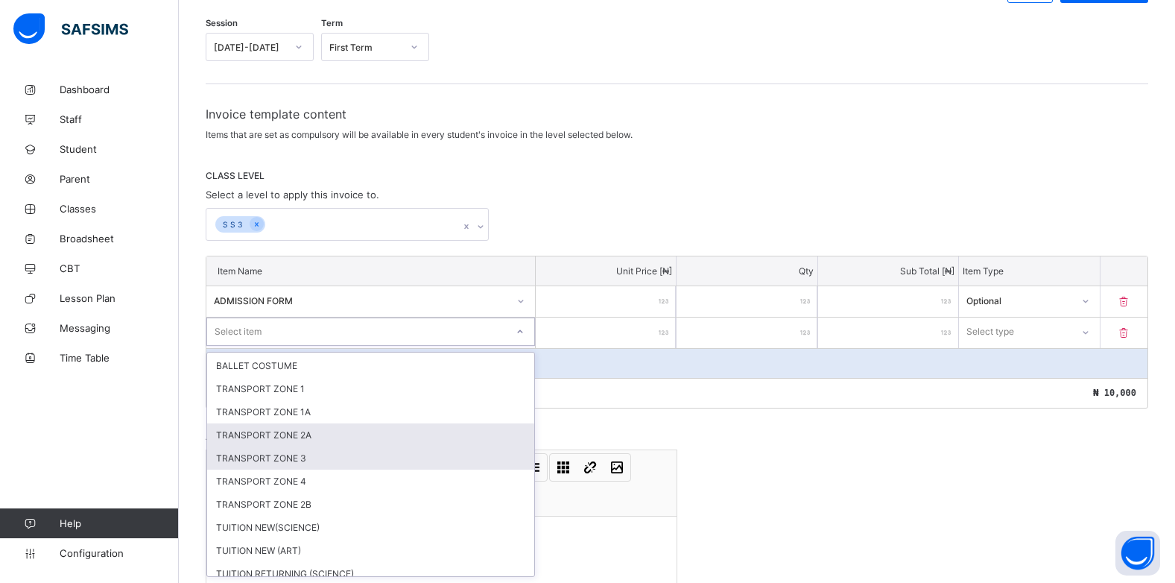
scroll to position [400, 0]
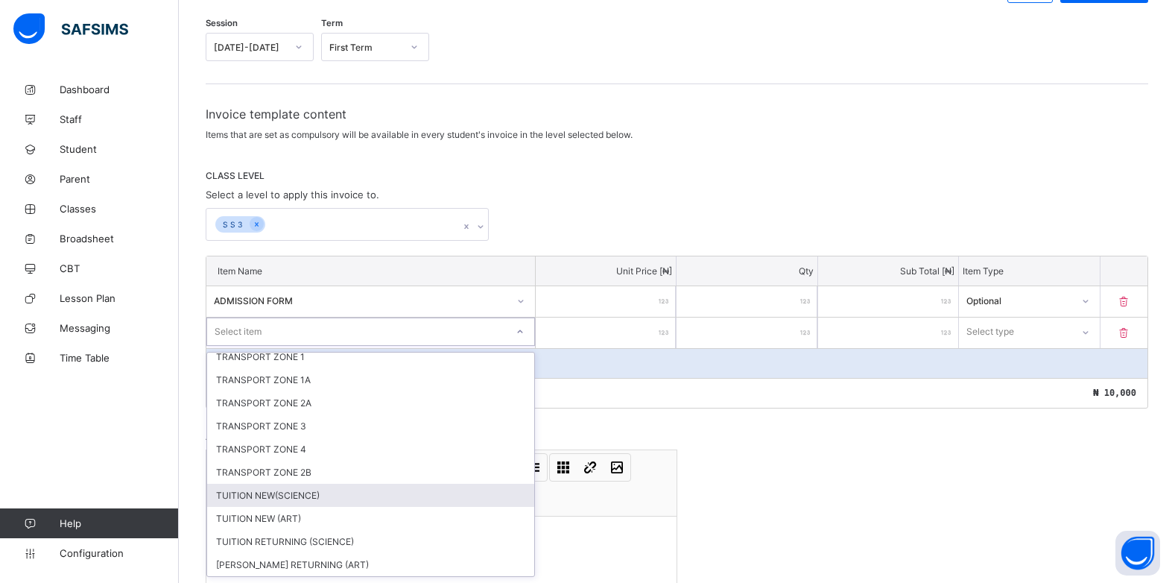
click at [228, 493] on div "TUITION NEW(SCIENCE)" at bounding box center [370, 495] width 327 height 23
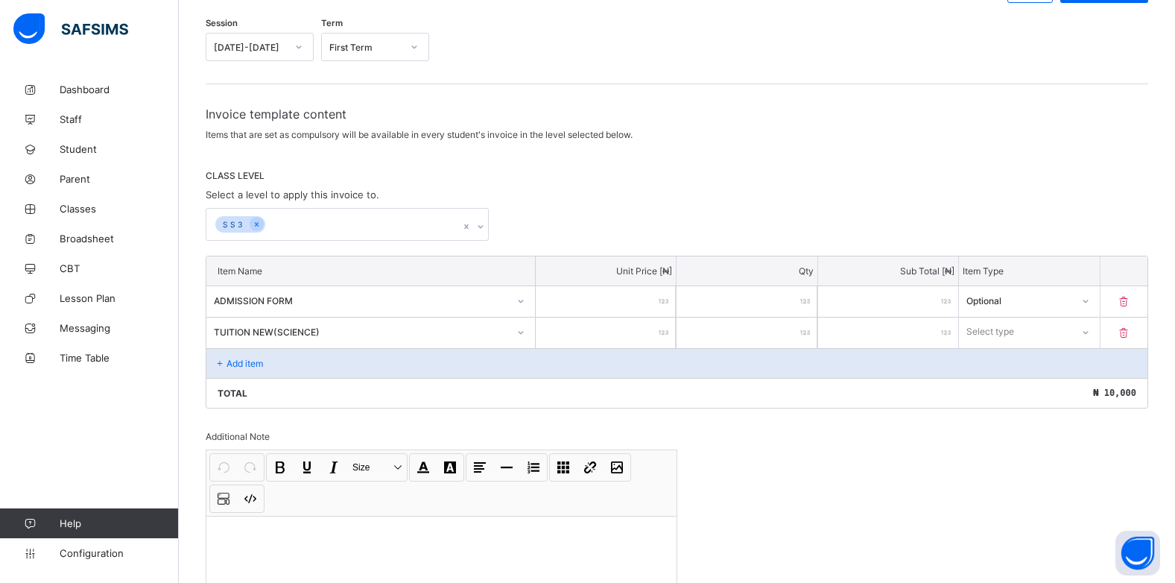
click at [648, 335] on input "number" at bounding box center [606, 333] width 140 height 31
click at [1031, 335] on div "Select type" at bounding box center [1015, 331] width 112 height 21
click at [1023, 390] on div "Optional" at bounding box center [1029, 387] width 139 height 23
click at [245, 361] on p "Add item" at bounding box center [245, 363] width 37 height 11
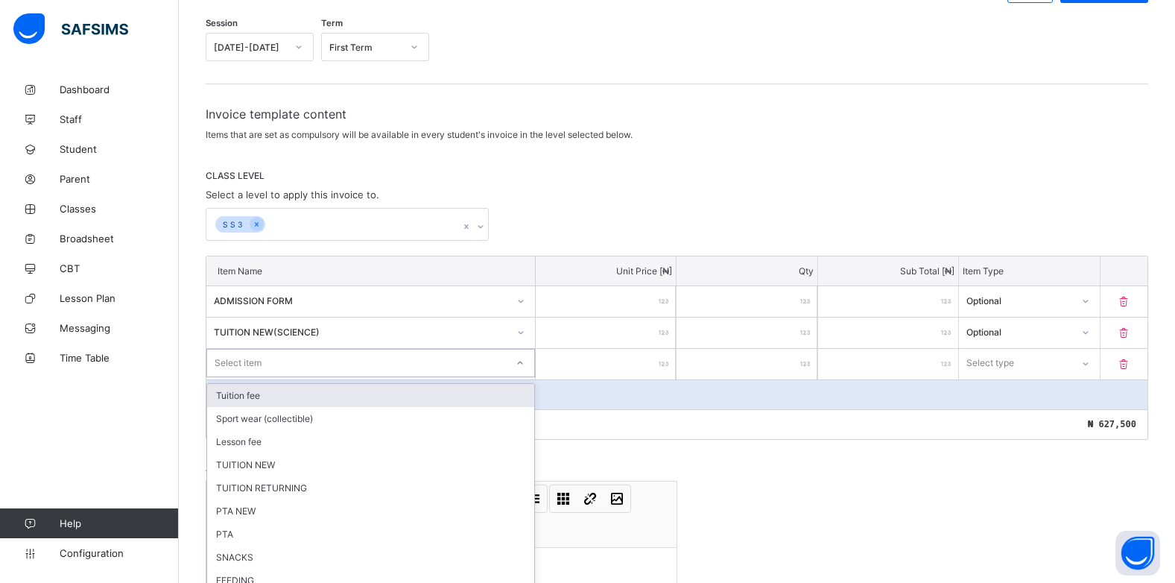
scroll to position [190, 0]
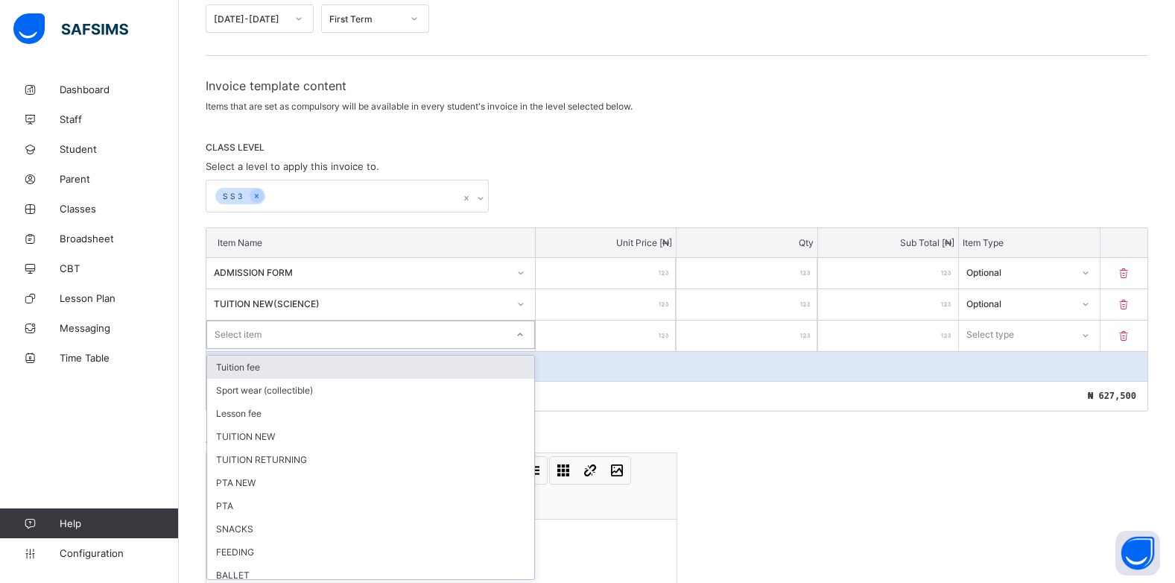
click at [519, 349] on div "option Tuition fee focused, 1 of 26. 26 results available. Use Up and Down to c…" at bounding box center [370, 334] width 329 height 28
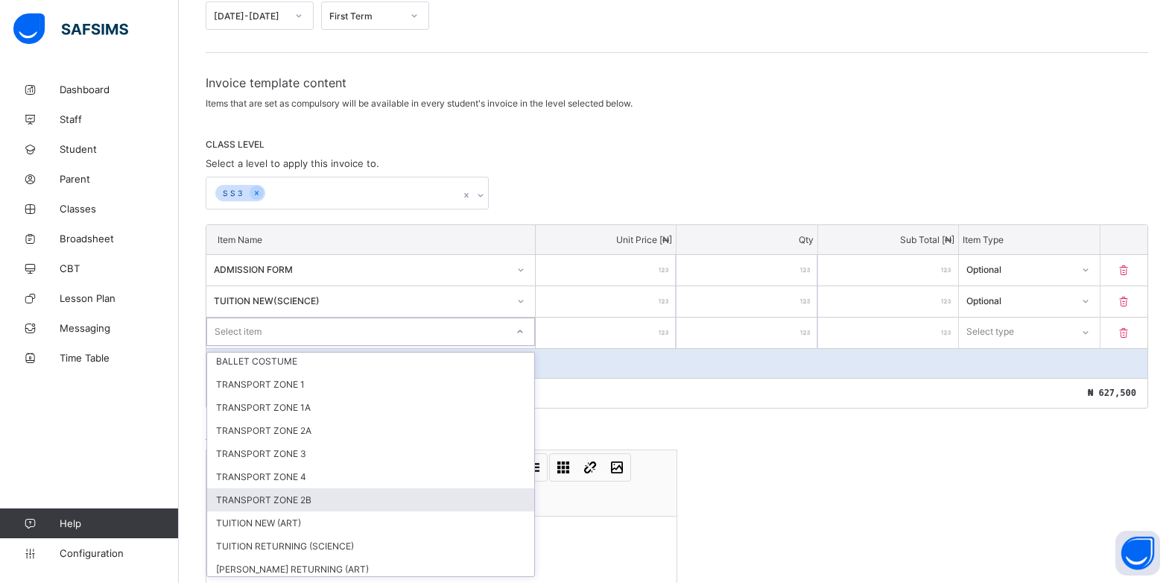
scroll to position [377, 0]
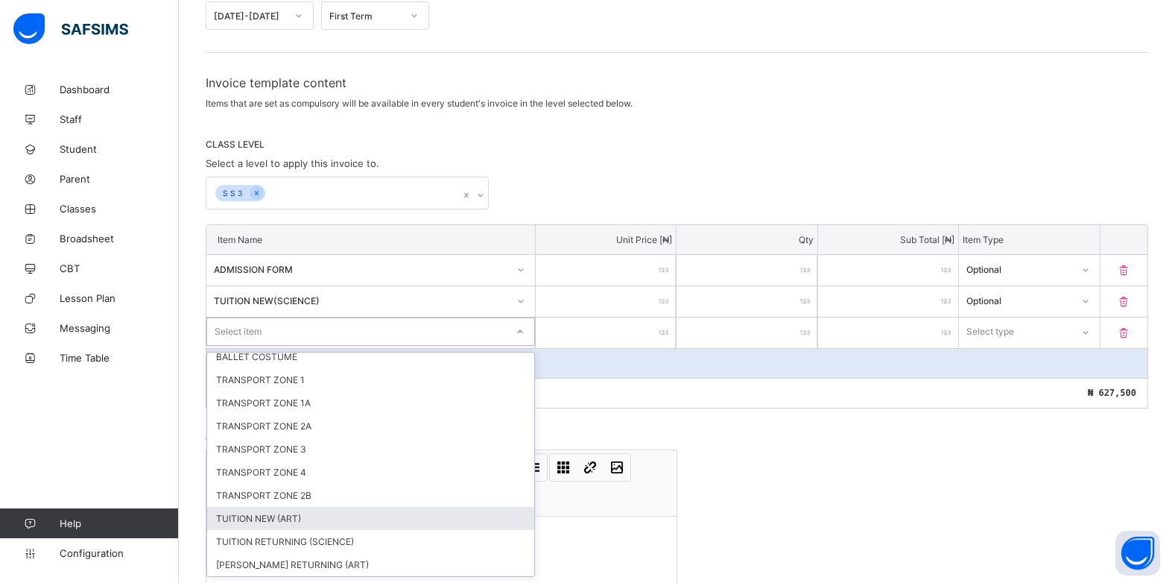
click at [265, 517] on div "TUITION NEW (ART)" at bounding box center [370, 518] width 327 height 23
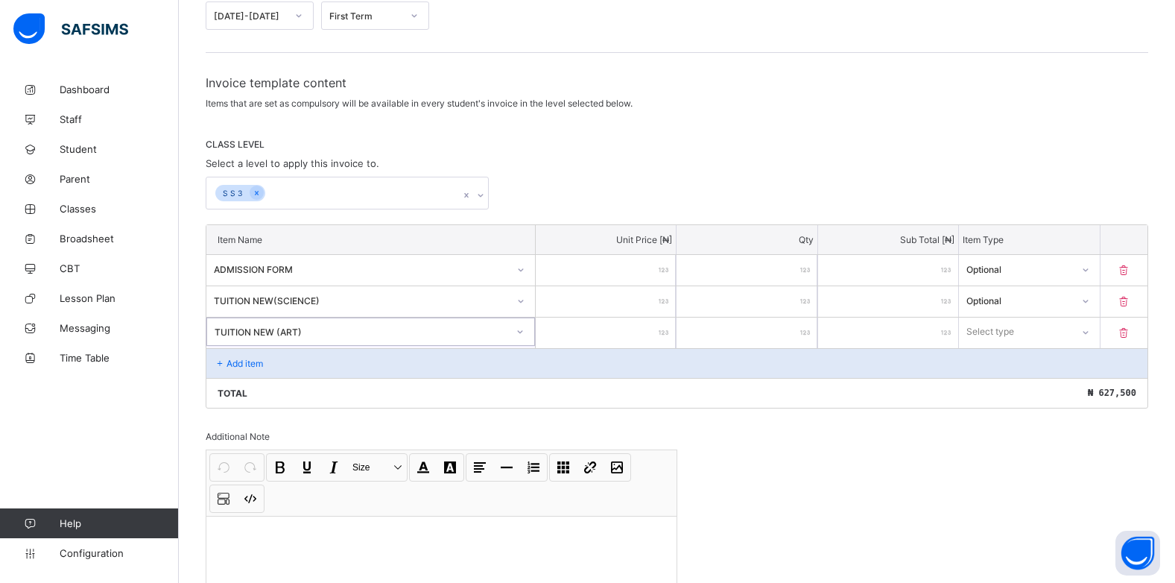
click at [667, 335] on div at bounding box center [606, 333] width 140 height 31
click at [660, 334] on input "number" at bounding box center [606, 333] width 140 height 31
click at [1033, 329] on div "Select type" at bounding box center [1015, 331] width 112 height 21
click at [1029, 390] on div "Optional" at bounding box center [1029, 387] width 139 height 23
click at [227, 364] on p "Add item" at bounding box center [245, 363] width 37 height 11
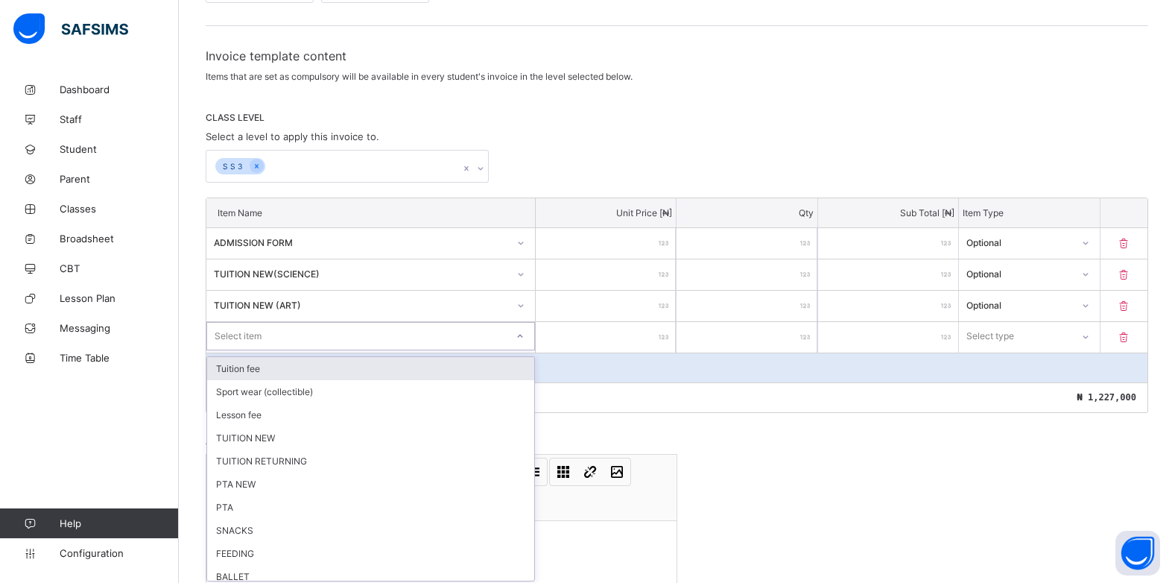
click at [515, 350] on div "option Tuition fee focused, 1 of 25. 25 results available. Use Up and Down to c…" at bounding box center [370, 336] width 329 height 28
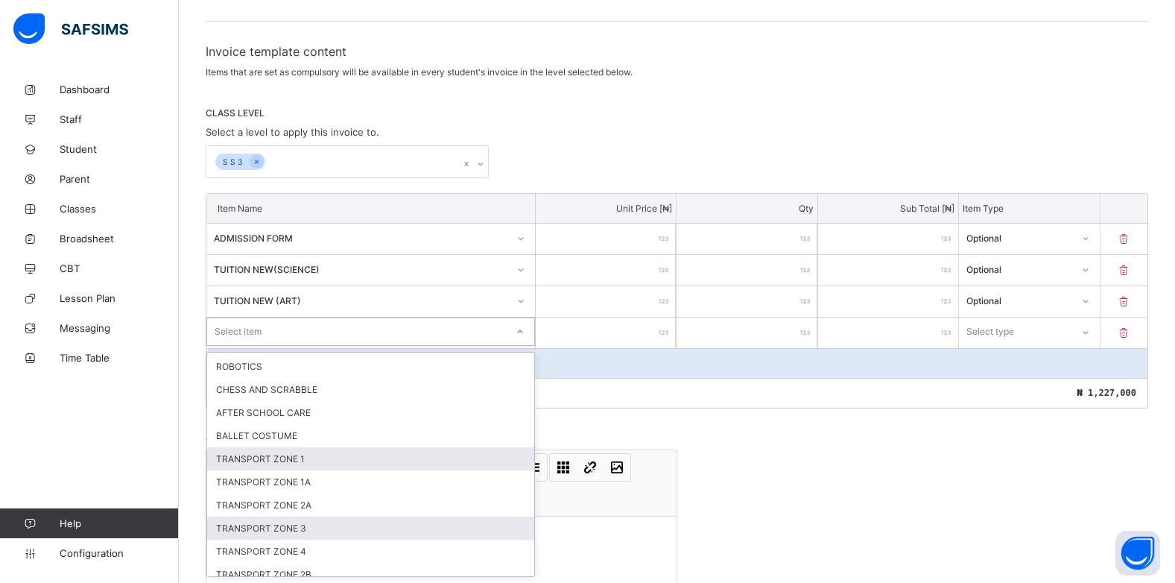
scroll to position [354, 0]
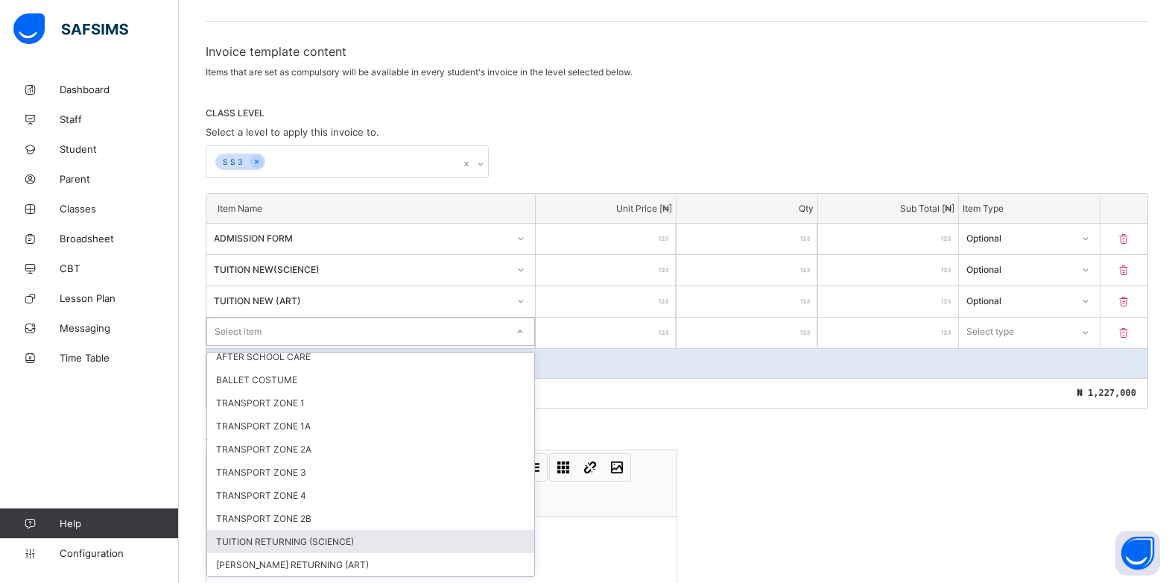
click at [303, 540] on div "TUITION RETURNING (SCIENCE)" at bounding box center [370, 541] width 327 height 23
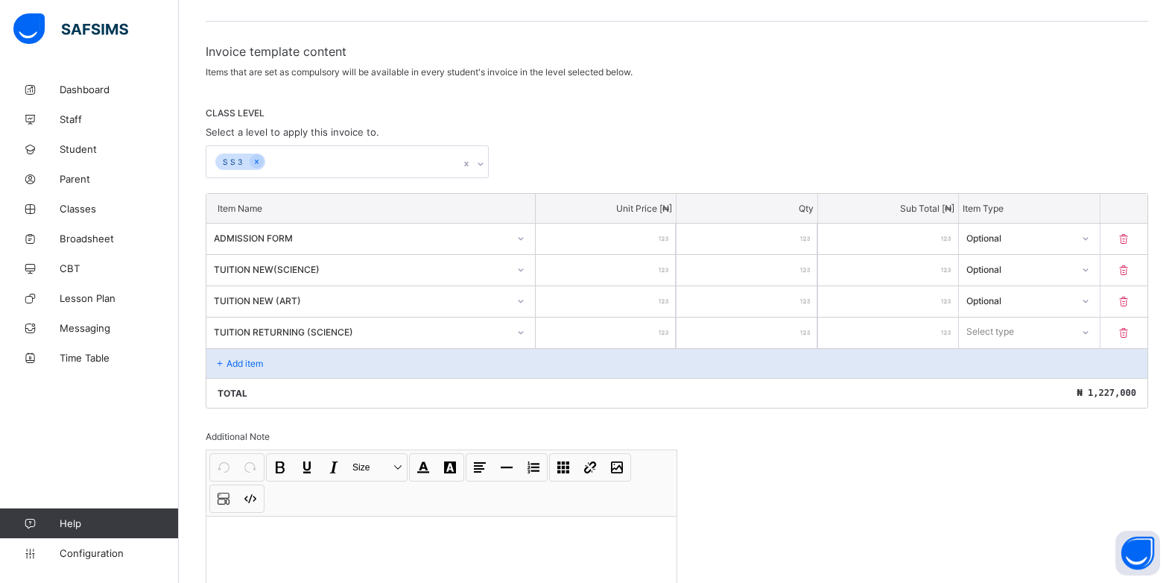
click at [657, 334] on input "number" at bounding box center [606, 333] width 140 height 31
drag, startPoint x: 1012, startPoint y: 321, endPoint x: 1011, endPoint y: 329, distance: 7.5
click at [1011, 329] on div "Select type" at bounding box center [1029, 332] width 140 height 28
click at [1008, 391] on div "Optional" at bounding box center [1029, 387] width 139 height 23
click at [247, 364] on p "Add item" at bounding box center [245, 363] width 37 height 11
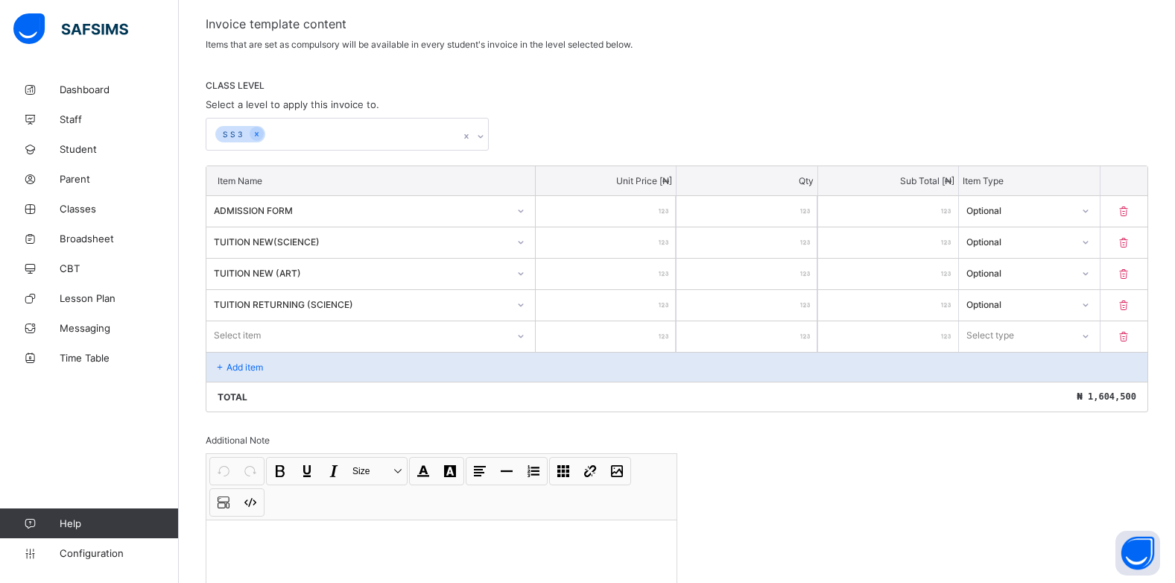
click at [520, 350] on div "Select item" at bounding box center [370, 335] width 329 height 28
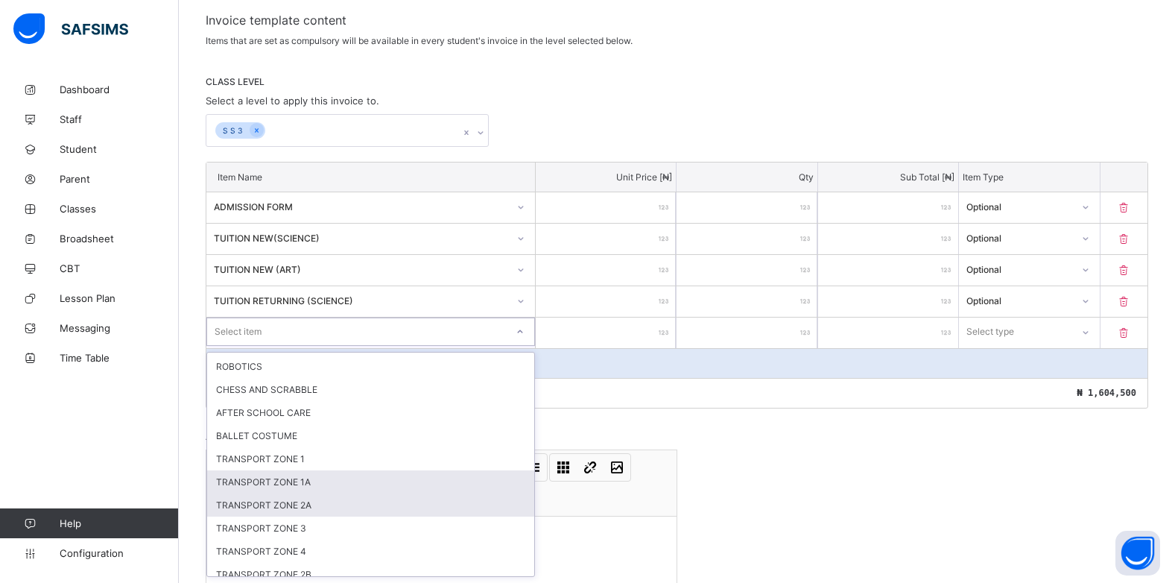
scroll to position [331, 0]
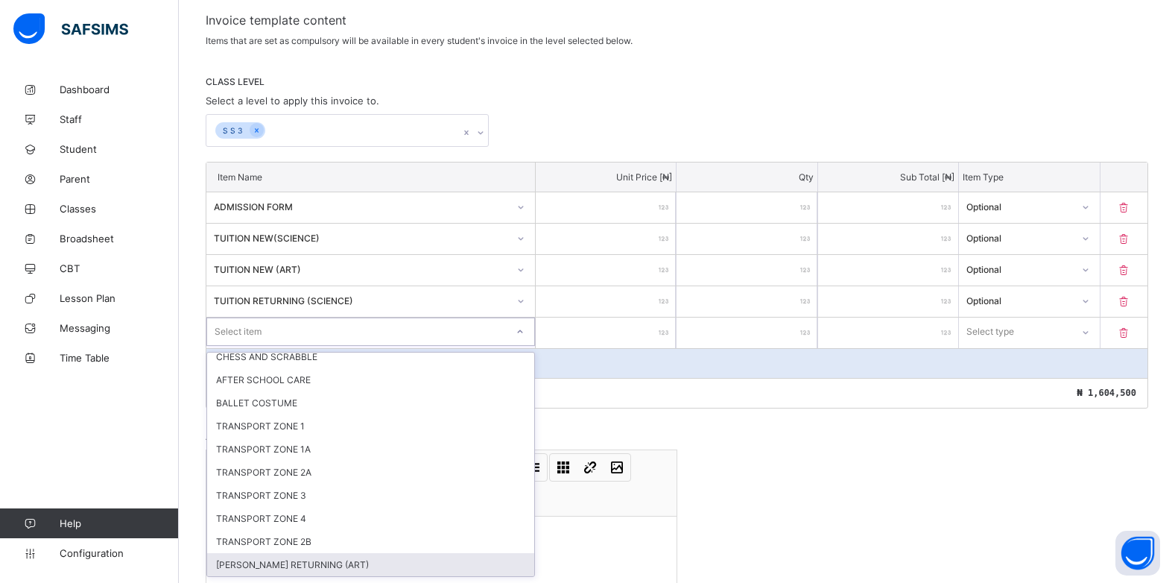
drag, startPoint x: 307, startPoint y: 567, endPoint x: 316, endPoint y: 560, distance: 11.6
click at [307, 566] on div "[PERSON_NAME] RETURNING (ART)" at bounding box center [370, 564] width 327 height 23
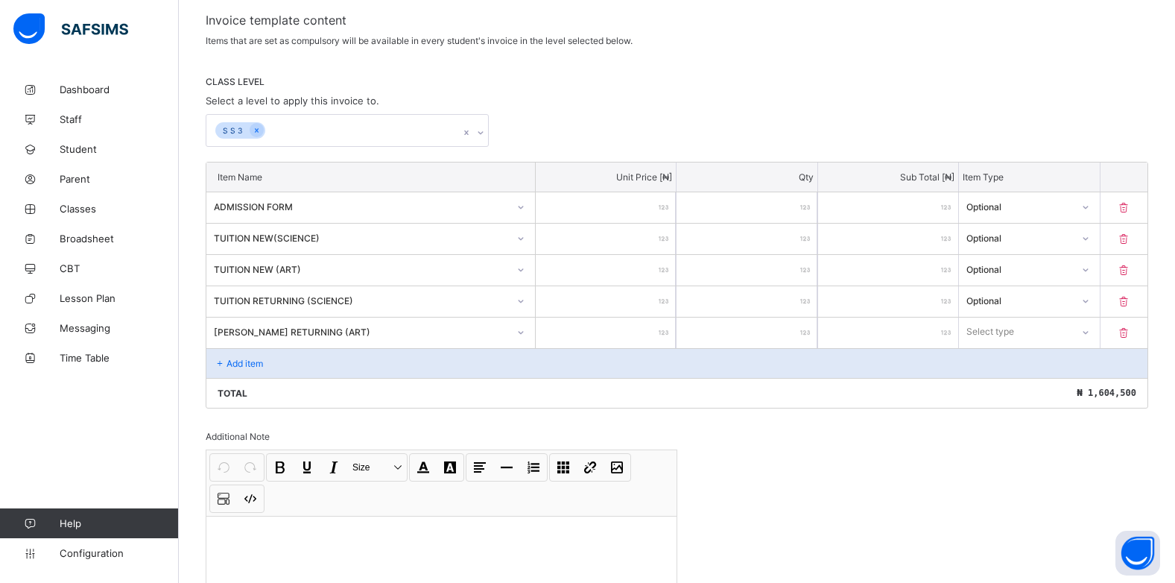
click at [647, 340] on input "number" at bounding box center [606, 333] width 140 height 31
click at [1070, 330] on div "Select type" at bounding box center [1015, 331] width 110 height 21
click at [1048, 384] on div "Optional" at bounding box center [1029, 387] width 139 height 23
click at [239, 362] on p "Add item" at bounding box center [245, 363] width 37 height 11
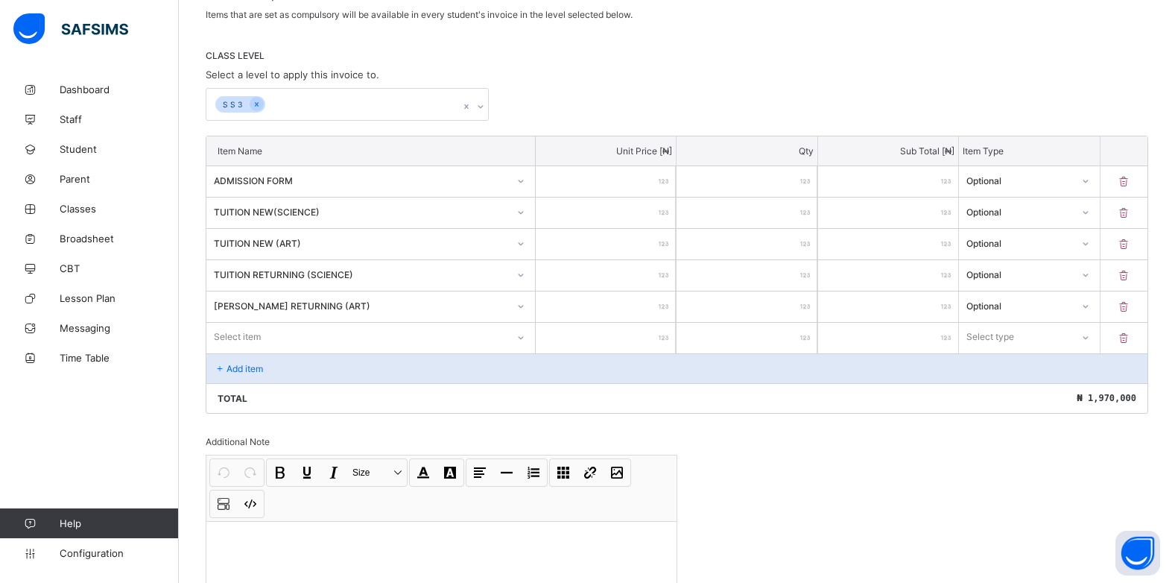
click at [522, 351] on div "Select item" at bounding box center [370, 337] width 329 height 28
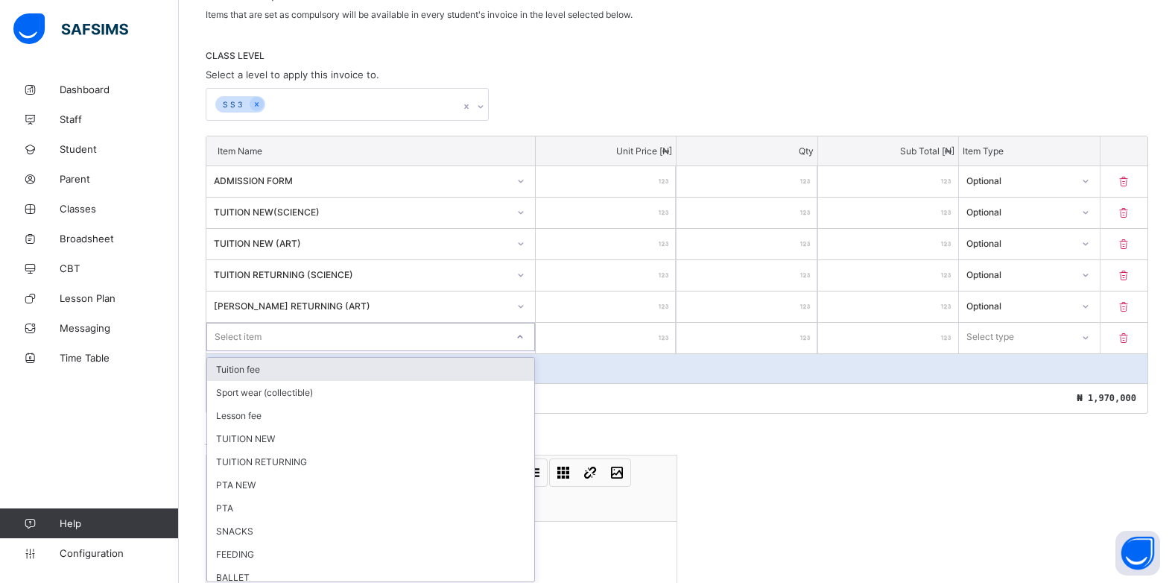
scroll to position [284, 0]
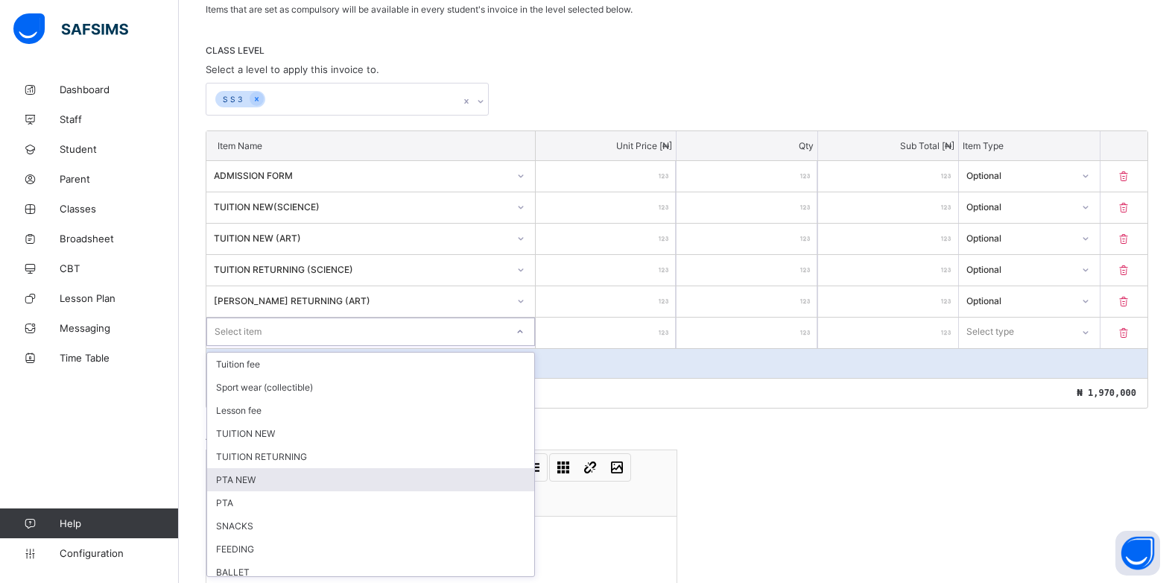
drag, startPoint x: 274, startPoint y: 477, endPoint x: 274, endPoint y: 463, distance: 14.2
click at [274, 476] on div "PTA NEW" at bounding box center [370, 479] width 327 height 23
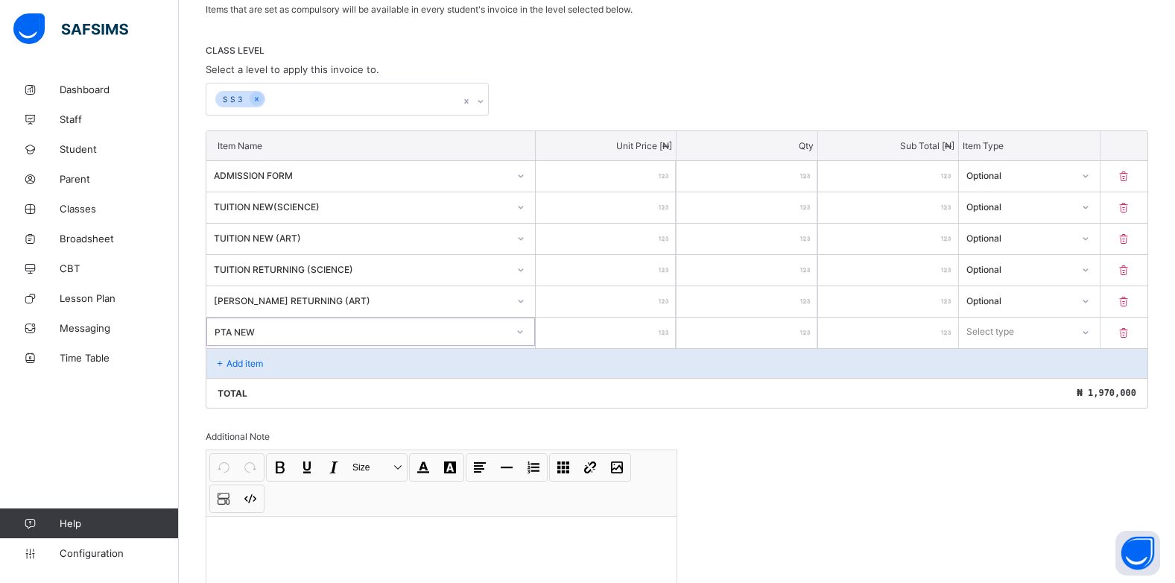
click at [661, 338] on input "number" at bounding box center [606, 333] width 140 height 31
click at [1038, 323] on div "Select type" at bounding box center [1015, 331] width 112 height 21
click at [1033, 386] on div "Optional" at bounding box center [1029, 387] width 139 height 23
click at [274, 359] on div "Add item" at bounding box center [676, 363] width 941 height 30
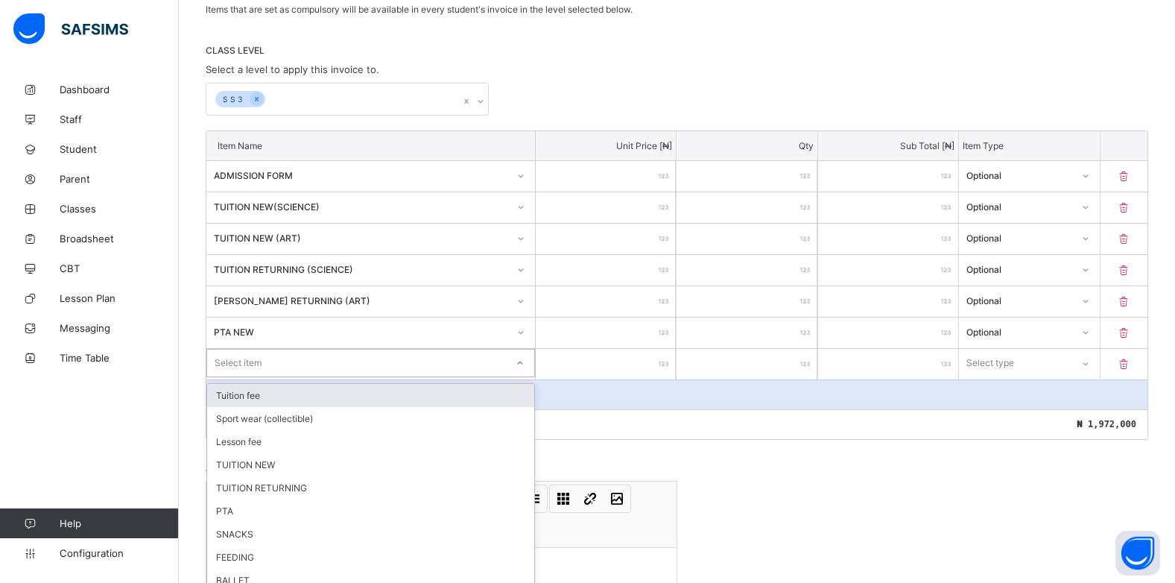
click at [521, 361] on div "option Tuition fee focused, 1 of 22. 22 results available. Use Up and Down to c…" at bounding box center [370, 363] width 329 height 28
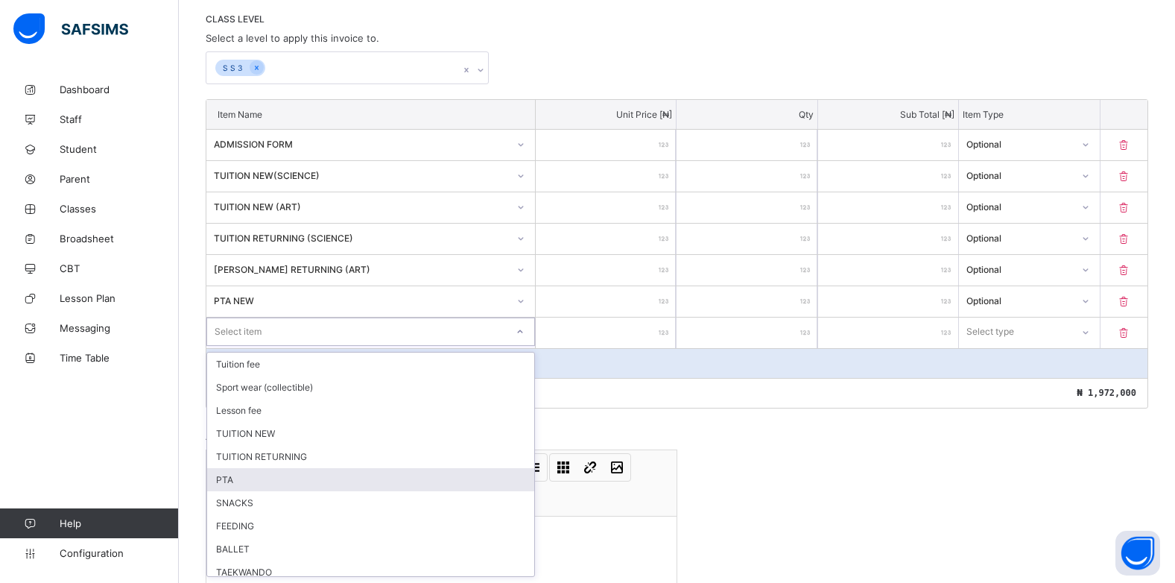
drag, startPoint x: 356, startPoint y: 476, endPoint x: 381, endPoint y: 443, distance: 41.4
click at [363, 473] on div "PTA" at bounding box center [370, 479] width 327 height 23
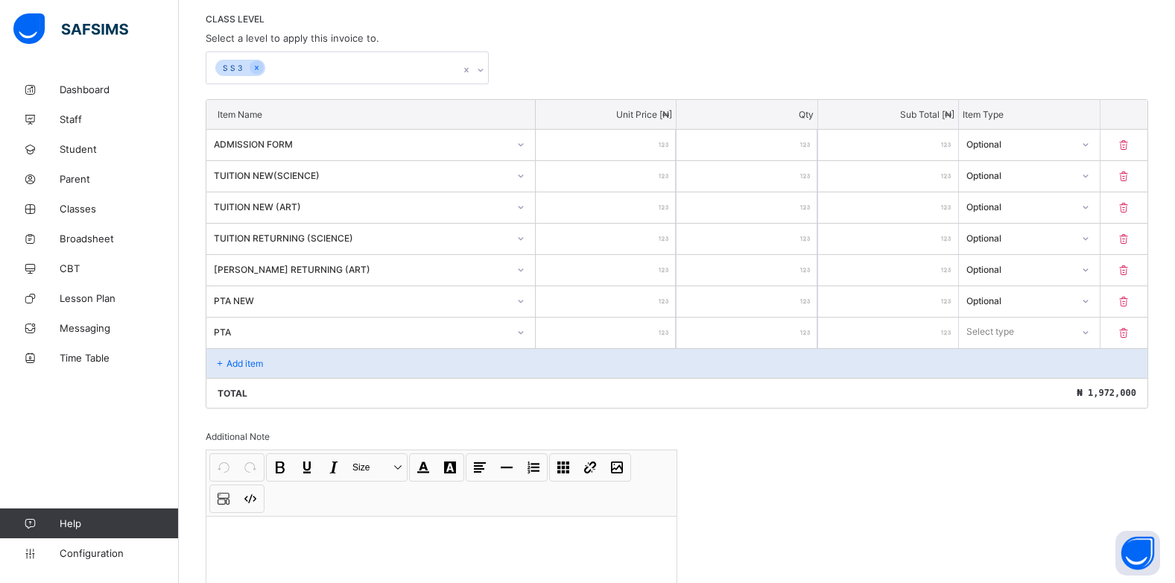
click at [660, 328] on input "number" at bounding box center [606, 333] width 140 height 31
click at [1011, 335] on div "Select type" at bounding box center [991, 332] width 48 height 28
click at [996, 389] on div "Optional" at bounding box center [1029, 387] width 139 height 23
click at [265, 361] on div "Add item" at bounding box center [676, 363] width 941 height 30
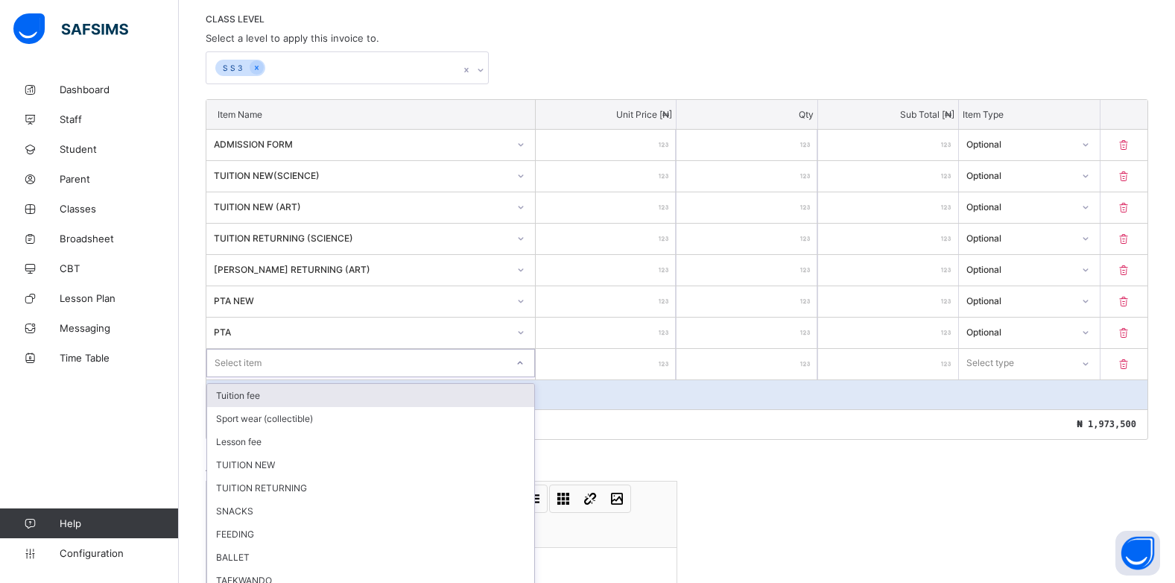
scroll to position [347, 0]
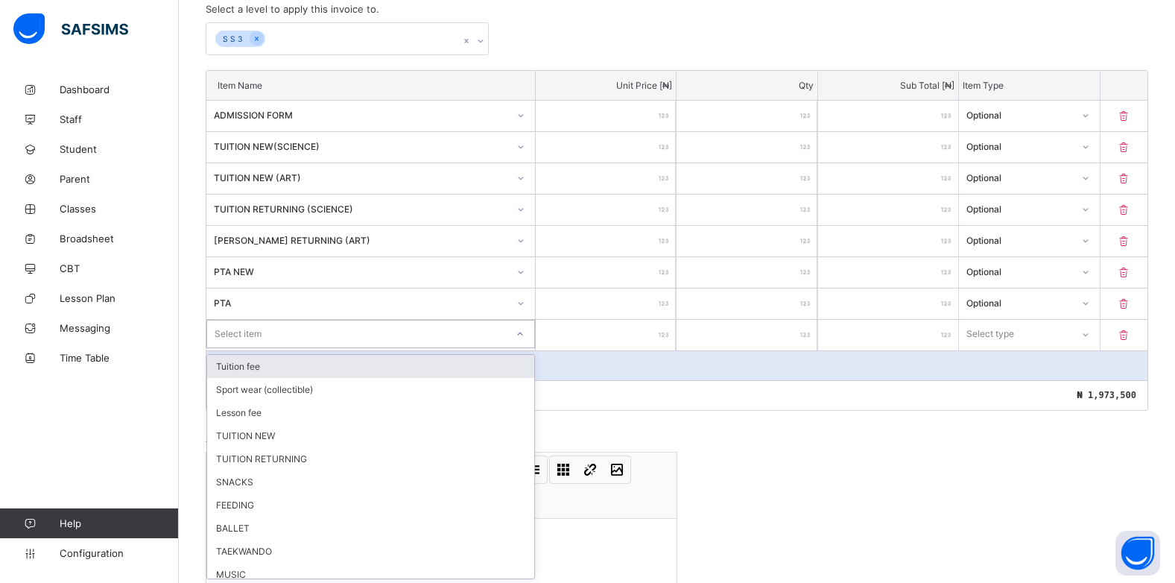
click at [519, 348] on div "option Tuition fee focused, 1 of 21. 21 results available. Use Up and Down to c…" at bounding box center [370, 334] width 329 height 28
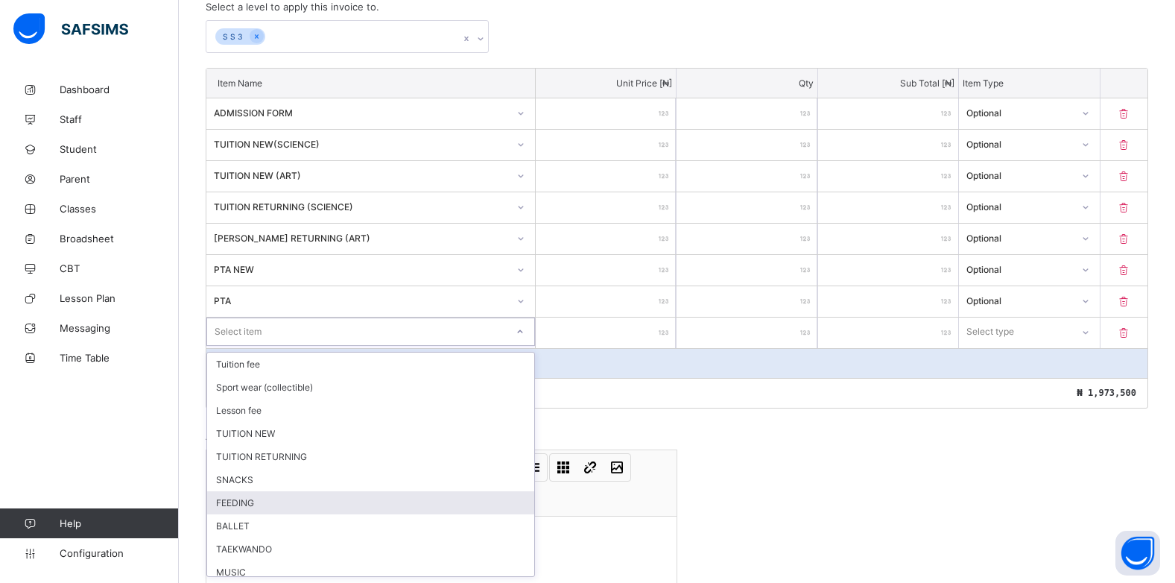
click at [263, 506] on div "FEEDING" at bounding box center [370, 502] width 327 height 23
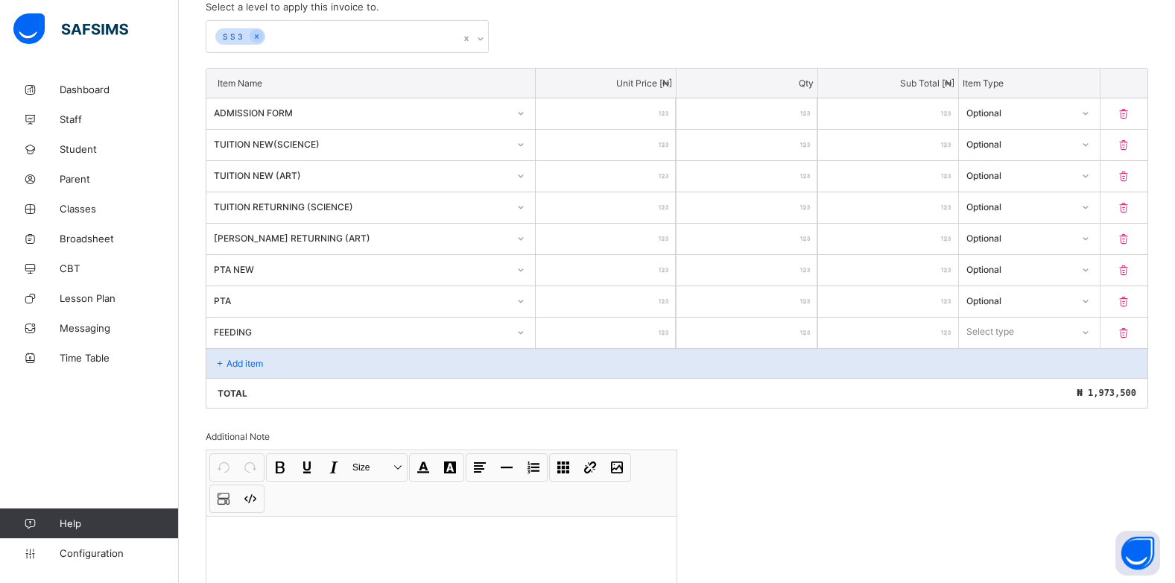
click at [656, 335] on input "number" at bounding box center [606, 333] width 140 height 31
click at [1090, 328] on icon at bounding box center [1085, 331] width 9 height 15
drag, startPoint x: 996, startPoint y: 393, endPoint x: 1029, endPoint y: 373, distance: 38.7
click at [998, 392] on div "Optional" at bounding box center [1029, 387] width 139 height 23
click at [254, 362] on p "Add item" at bounding box center [245, 363] width 37 height 11
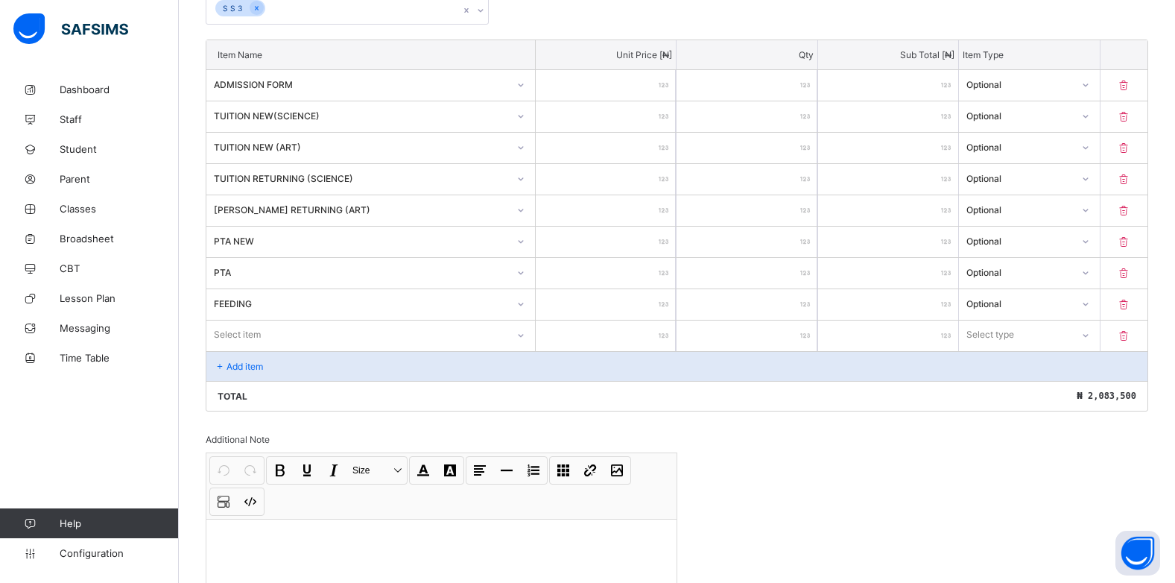
click at [526, 349] on div "Select item" at bounding box center [370, 334] width 329 height 28
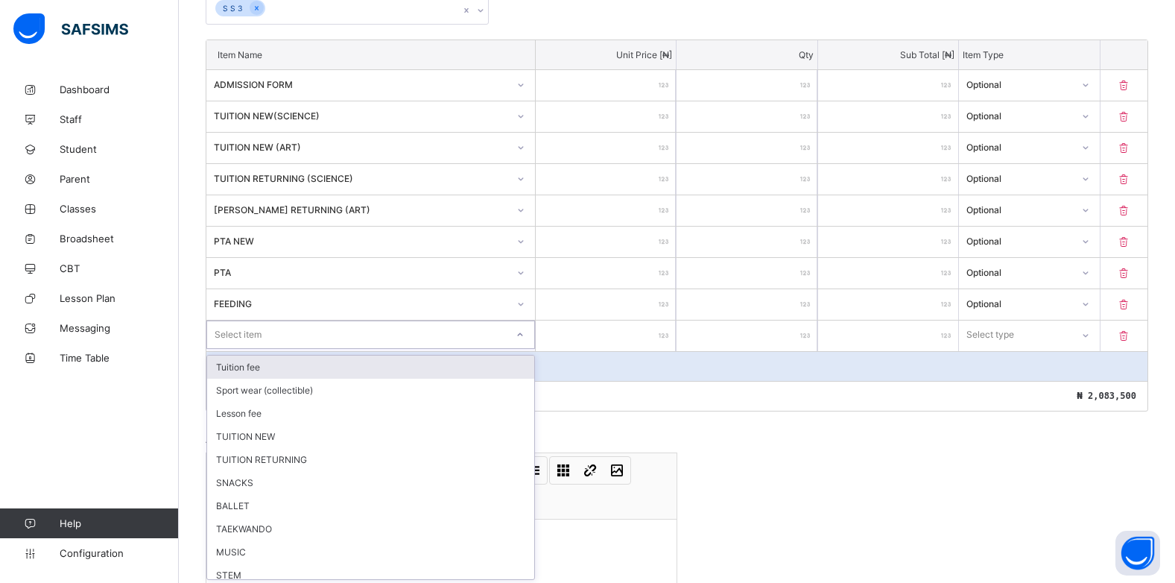
scroll to position [378, 0]
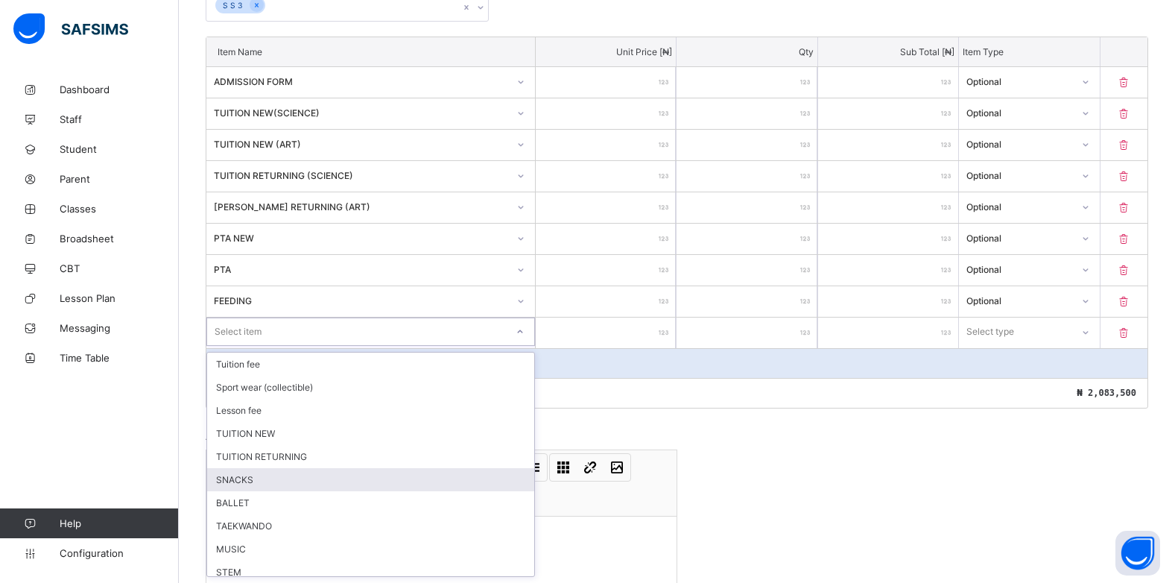
drag, startPoint x: 279, startPoint y: 482, endPoint x: 309, endPoint y: 456, distance: 39.1
click at [282, 478] on div "SNACKS" at bounding box center [370, 479] width 327 height 23
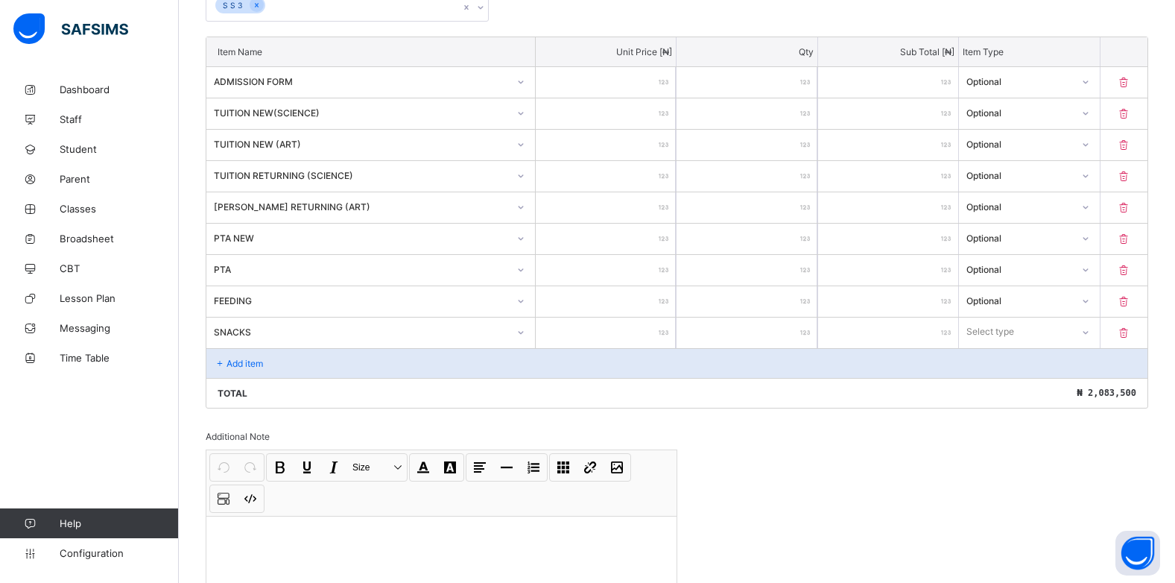
click at [655, 326] on input "number" at bounding box center [606, 333] width 140 height 31
click at [1087, 328] on div at bounding box center [1084, 332] width 25 height 24
click at [1019, 388] on div "Optional" at bounding box center [1029, 387] width 139 height 23
click at [251, 370] on div "Add item" at bounding box center [676, 363] width 941 height 30
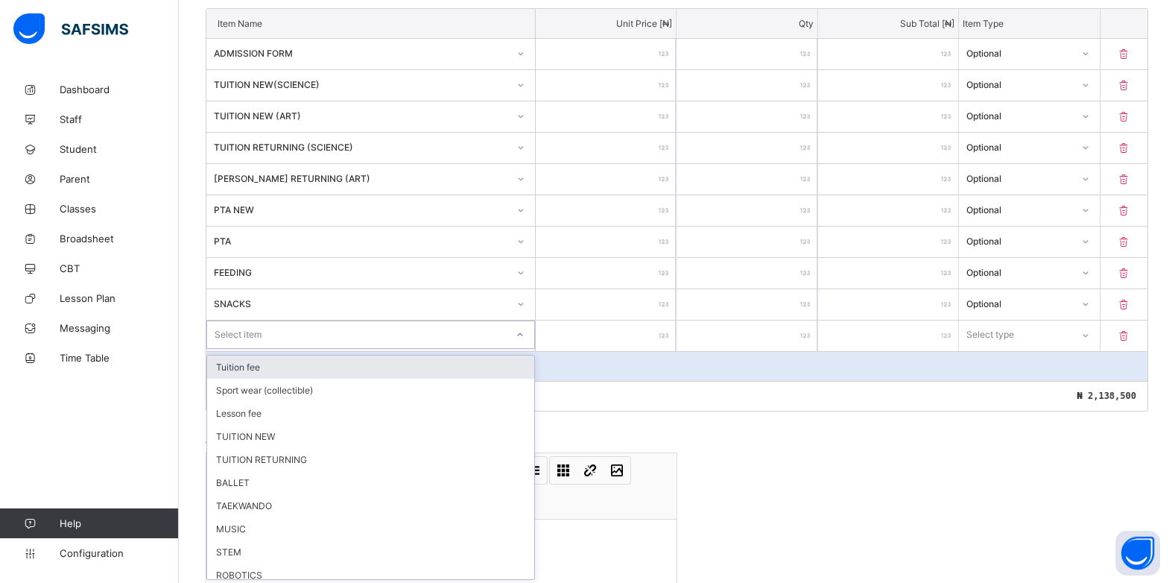
click at [523, 349] on div "option Tuition fee focused, 1 of 19. 19 results available. Use Up and Down to c…" at bounding box center [370, 334] width 329 height 28
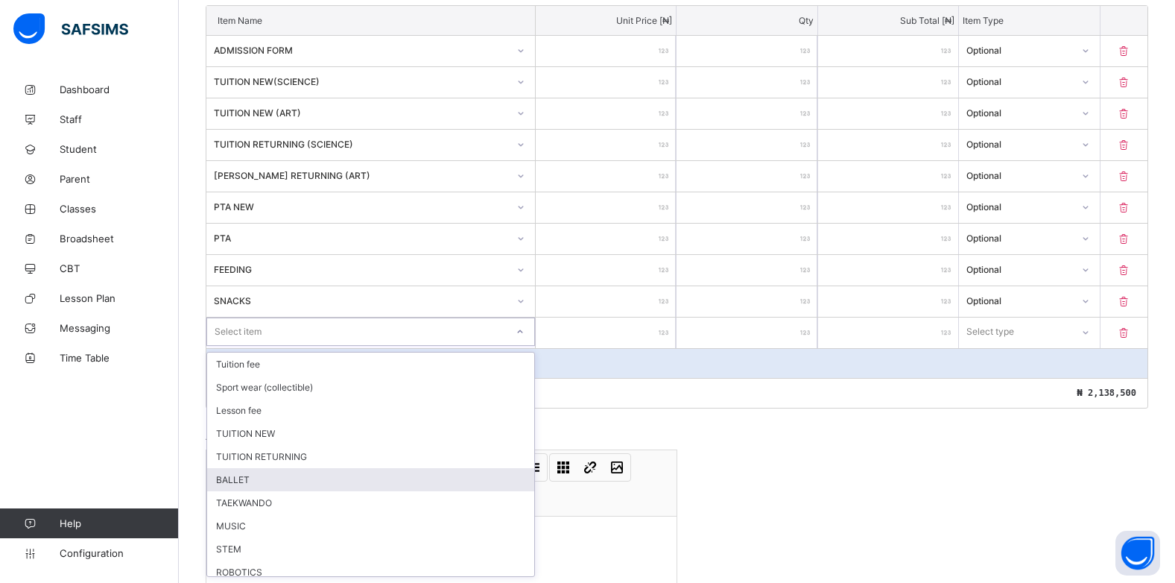
click at [253, 484] on div "BALLET" at bounding box center [370, 479] width 327 height 23
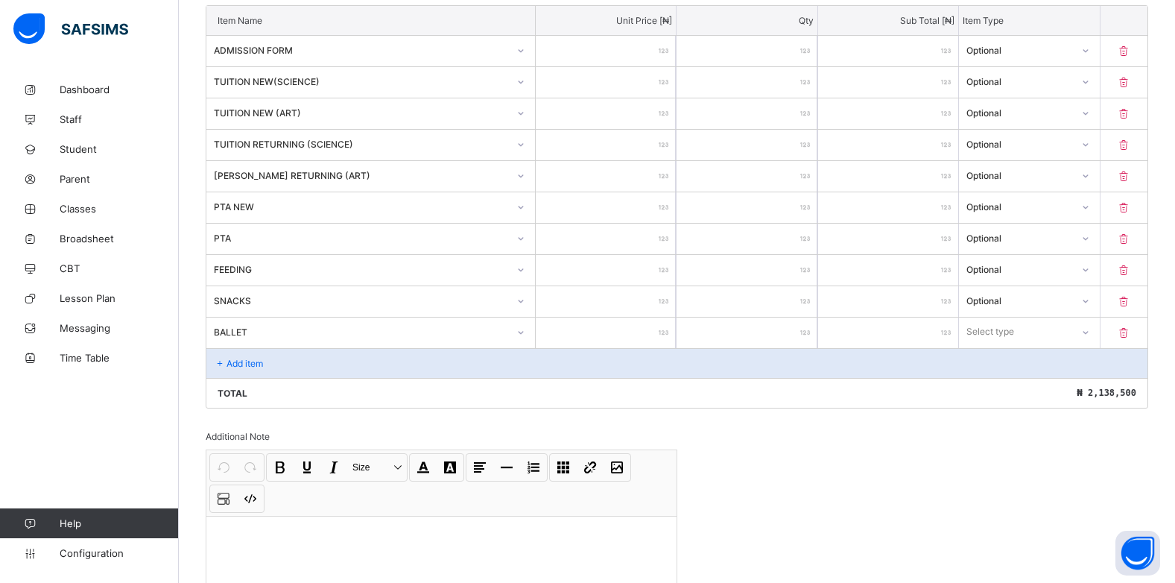
click at [663, 331] on input "number" at bounding box center [606, 333] width 140 height 31
click at [1008, 332] on div "Select type" at bounding box center [991, 332] width 48 height 28
click at [993, 385] on div "Optional" at bounding box center [1029, 387] width 139 height 23
click at [263, 361] on p "Add item" at bounding box center [245, 363] width 37 height 11
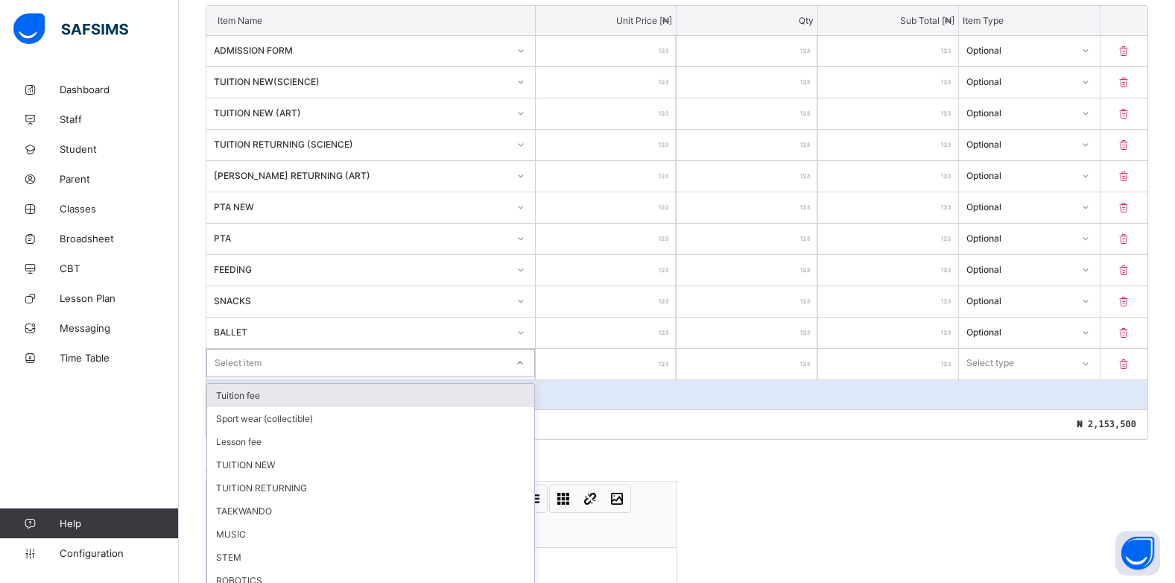
scroll to position [440, 0]
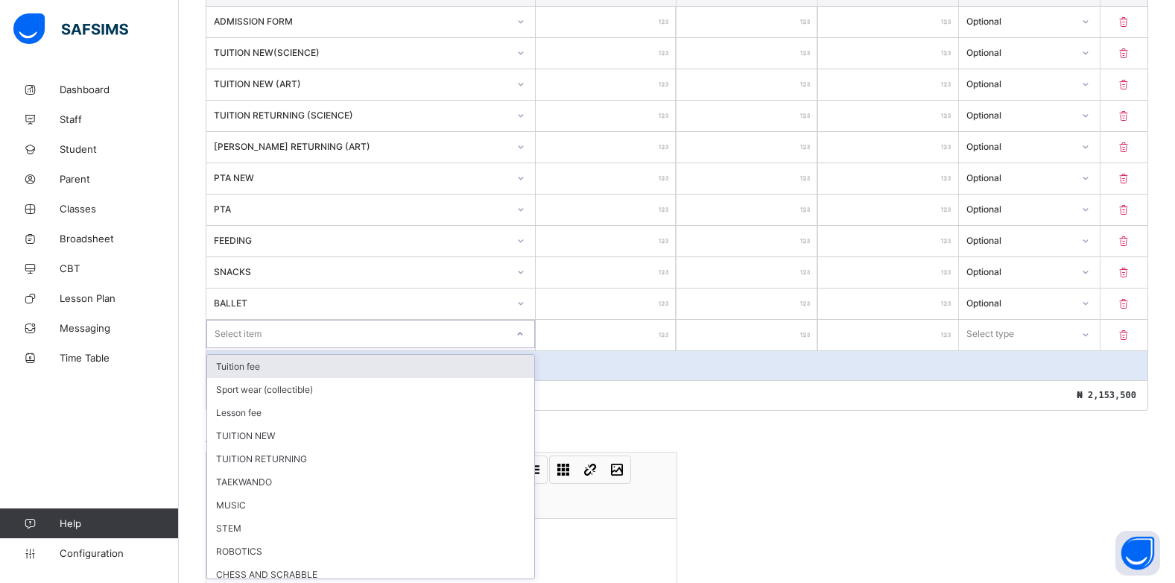
click at [523, 348] on div "option Tuition fee focused, 1 of 18. 18 results available. Use Up and Down to c…" at bounding box center [370, 334] width 329 height 28
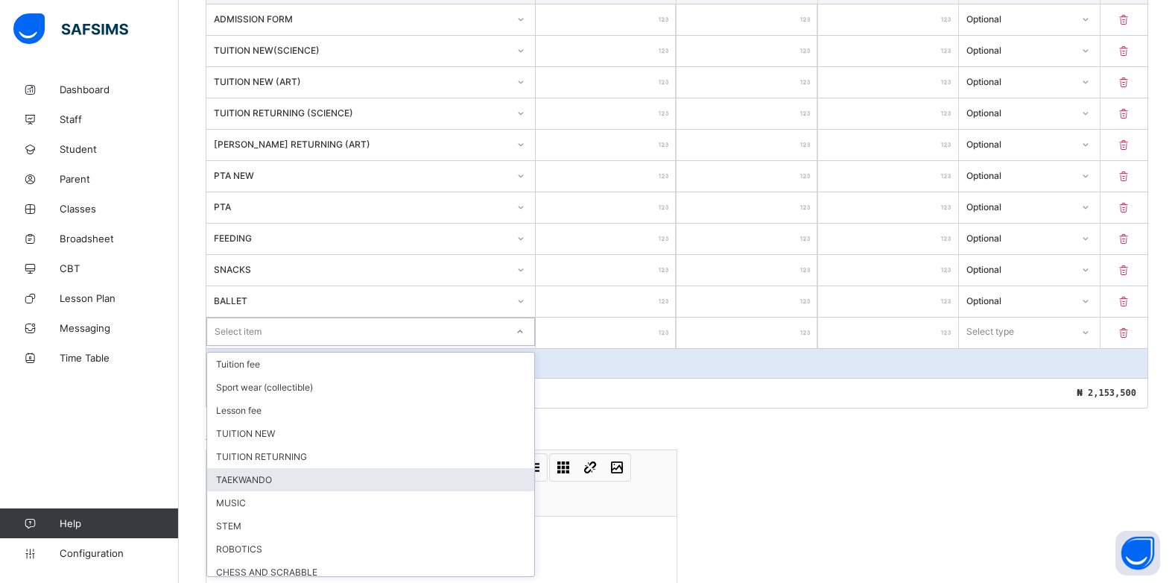
click at [274, 476] on div "TAEKWANDO" at bounding box center [370, 479] width 327 height 23
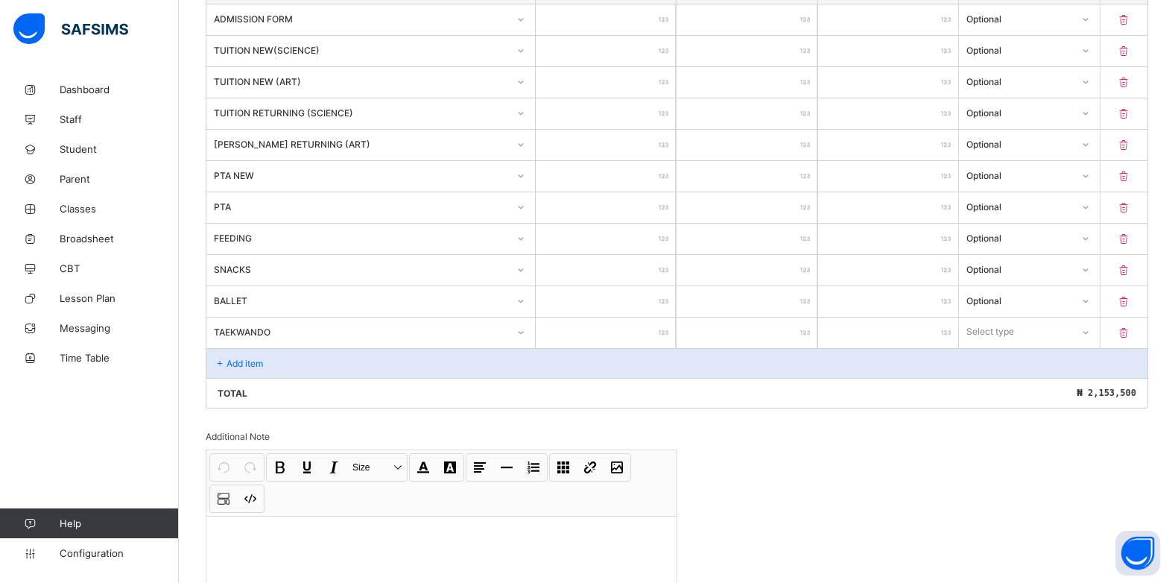
click at [657, 331] on input "number" at bounding box center [606, 333] width 140 height 31
click at [1033, 332] on div "Select type" at bounding box center [1015, 331] width 112 height 21
click at [1014, 387] on div "Optional" at bounding box center [1029, 387] width 139 height 23
click at [241, 363] on p "Add item" at bounding box center [245, 363] width 37 height 11
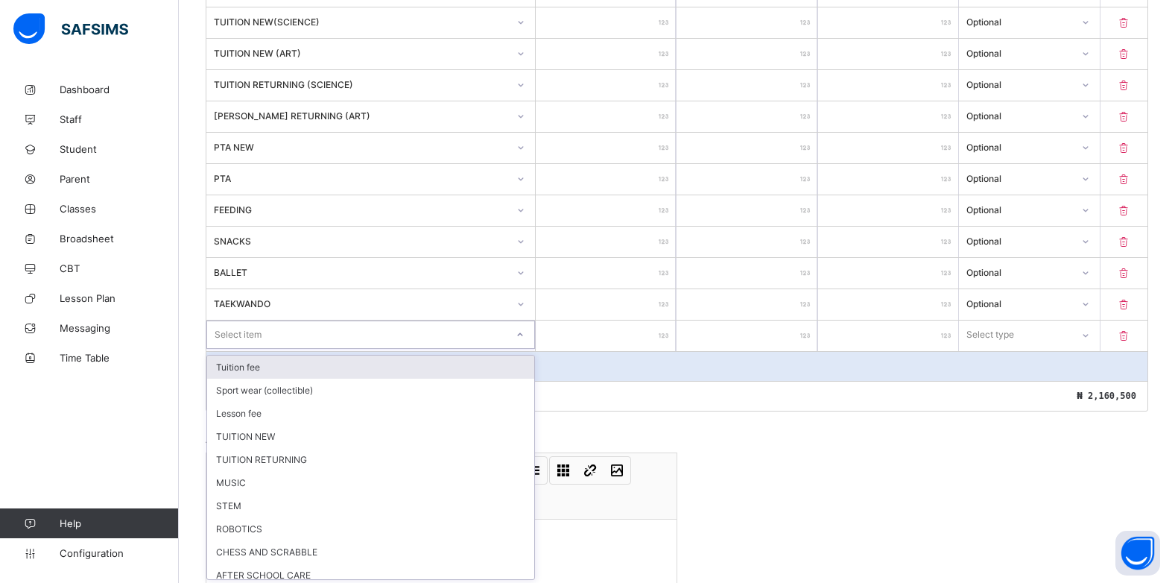
click at [525, 349] on div "option Tuition fee focused, 1 of 17. 17 results available. Use Up and Down to c…" at bounding box center [370, 334] width 329 height 28
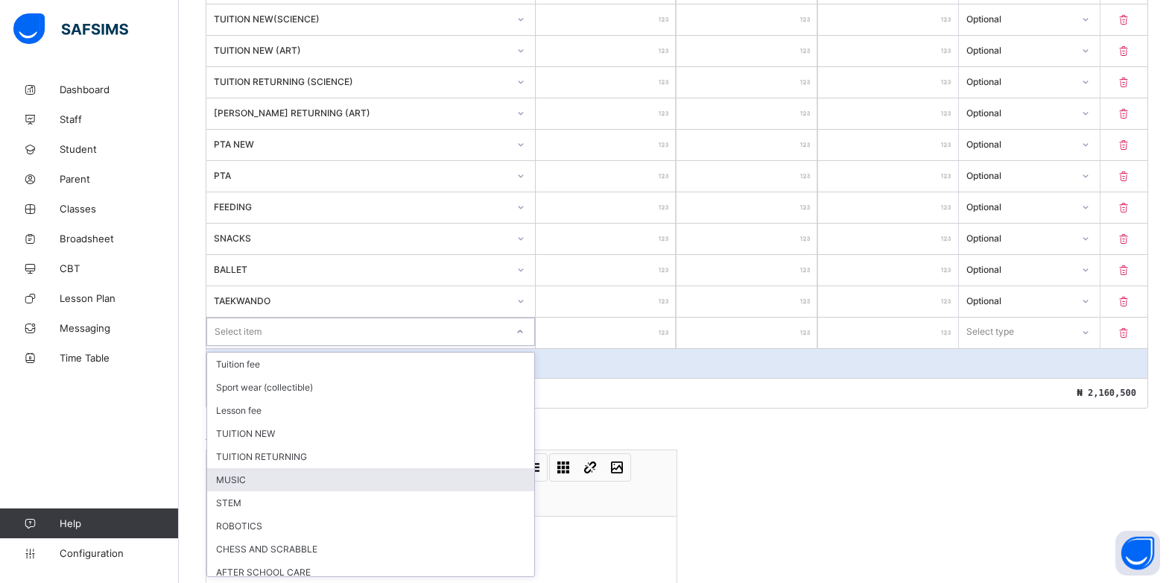
drag, startPoint x: 251, startPoint y: 478, endPoint x: 813, endPoint y: 287, distance: 593.5
click at [258, 473] on div "MUSIC" at bounding box center [370, 479] width 327 height 23
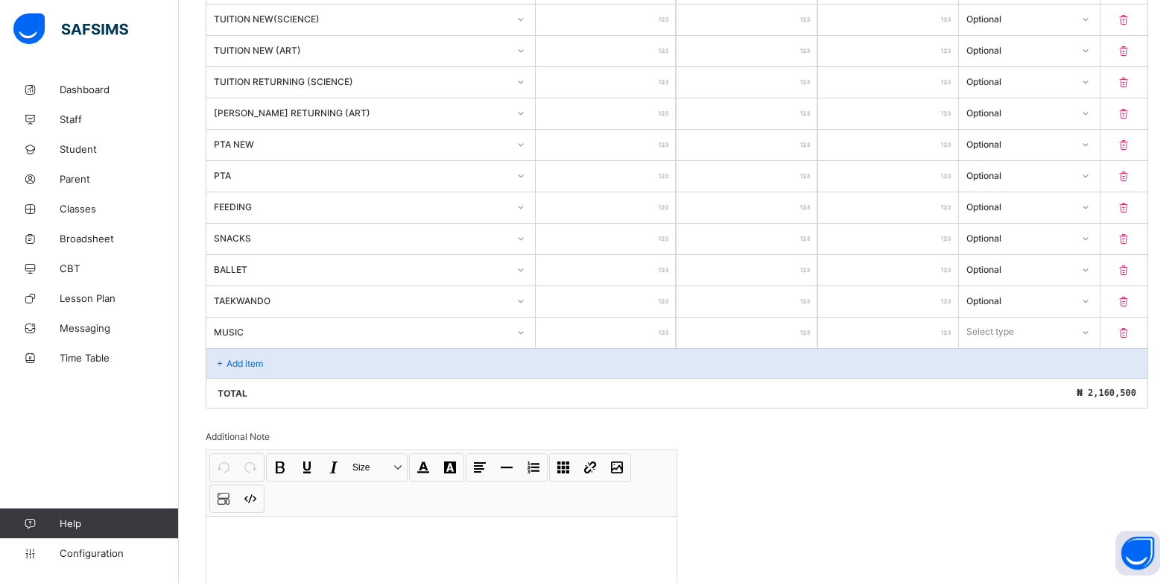
click at [662, 331] on input "number" at bounding box center [606, 333] width 140 height 31
click at [1050, 329] on div "Select type" at bounding box center [1015, 331] width 110 height 21
drag, startPoint x: 1034, startPoint y: 394, endPoint x: 1186, endPoint y: 390, distance: 151.4
click at [1034, 394] on div "Optional" at bounding box center [1029, 387] width 139 height 23
drag, startPoint x: 239, startPoint y: 369, endPoint x: 516, endPoint y: 400, distance: 278.3
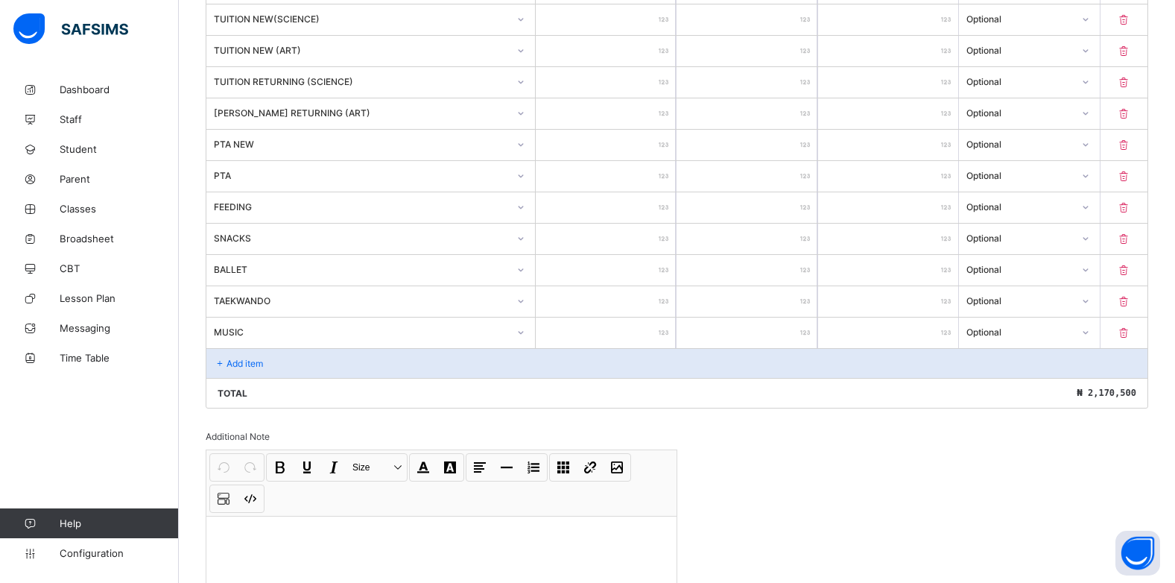
click at [239, 368] on div "Add item" at bounding box center [676, 363] width 941 height 30
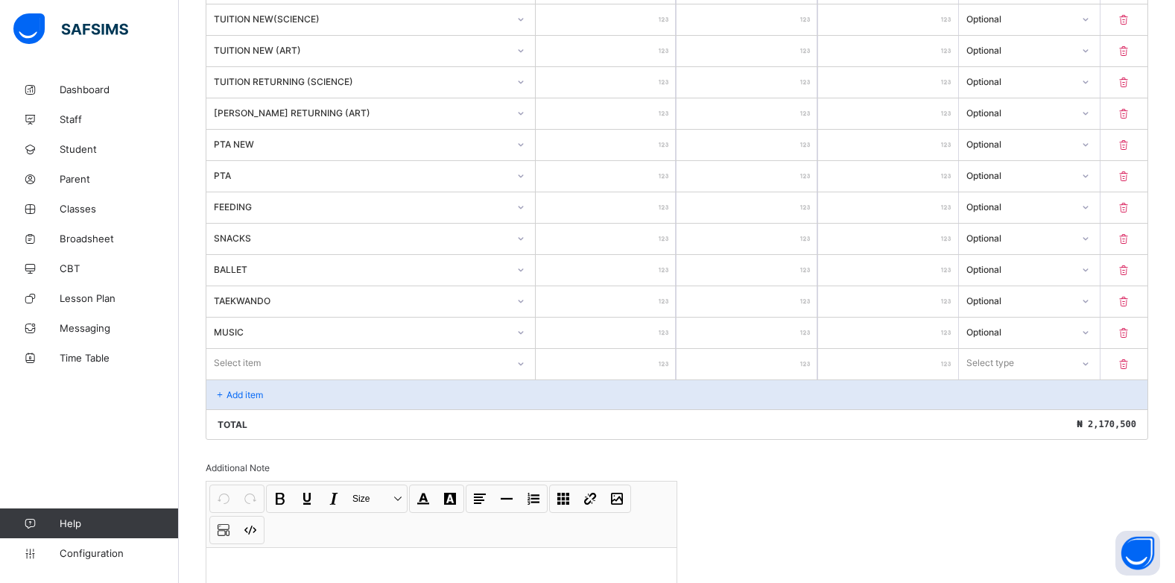
scroll to position [503, 0]
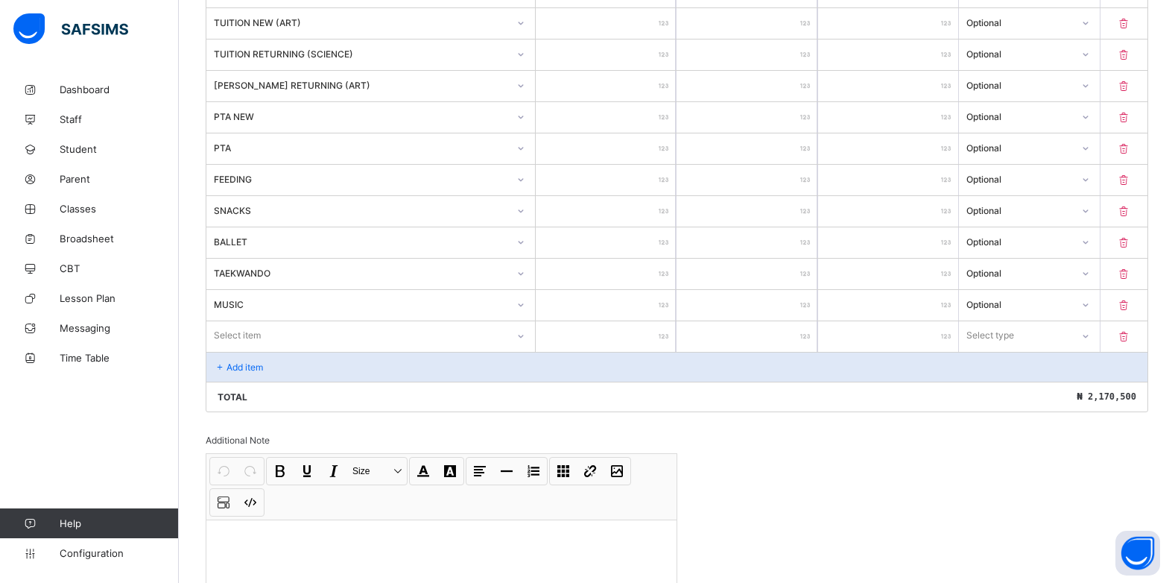
click at [524, 350] on div "Select item" at bounding box center [370, 335] width 329 height 28
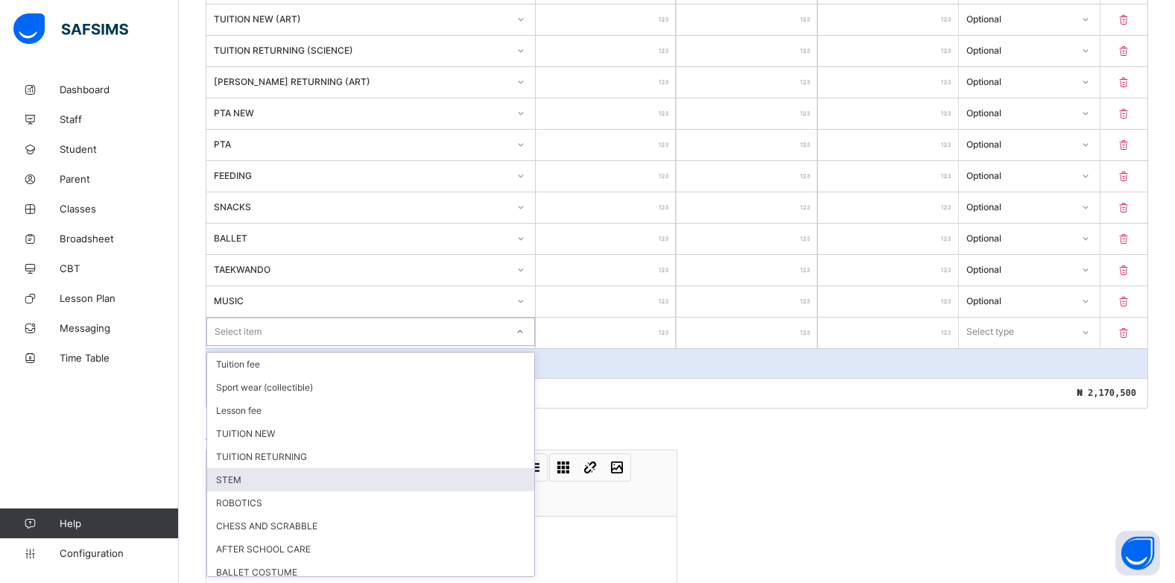
drag, startPoint x: 268, startPoint y: 479, endPoint x: 589, endPoint y: 410, distance: 328.6
click at [270, 473] on div "STEM" at bounding box center [370, 479] width 327 height 23
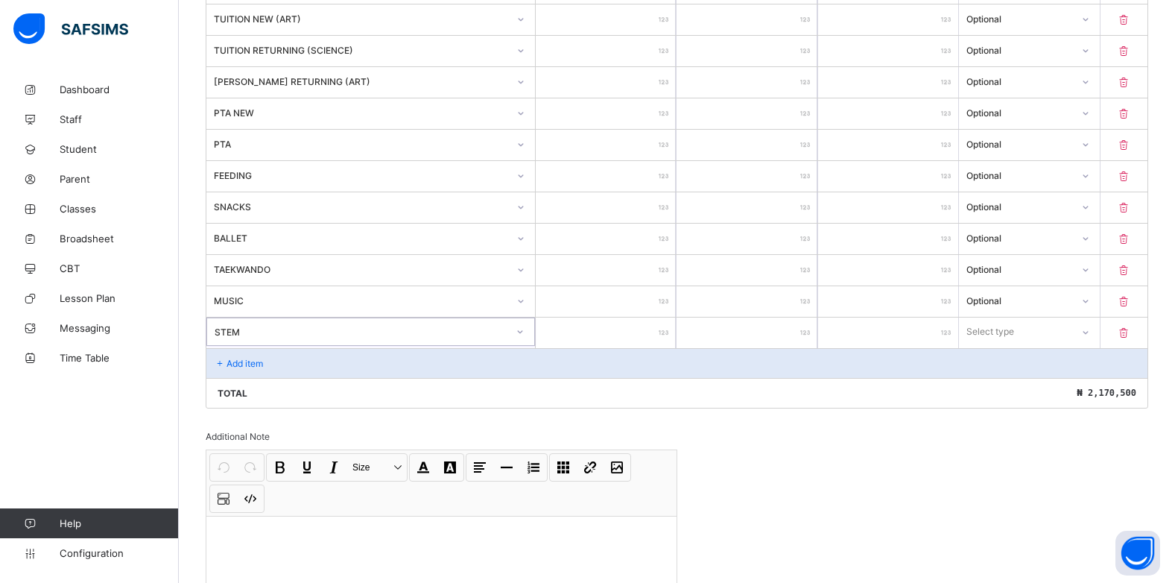
click at [649, 335] on input "number" at bounding box center [606, 333] width 140 height 31
click at [1052, 337] on div "Select type" at bounding box center [1015, 331] width 112 height 21
click at [1037, 394] on div "Optional" at bounding box center [1029, 387] width 139 height 23
drag, startPoint x: 242, startPoint y: 367, endPoint x: 257, endPoint y: 364, distance: 15.4
click at [257, 364] on p "Add item" at bounding box center [245, 363] width 37 height 11
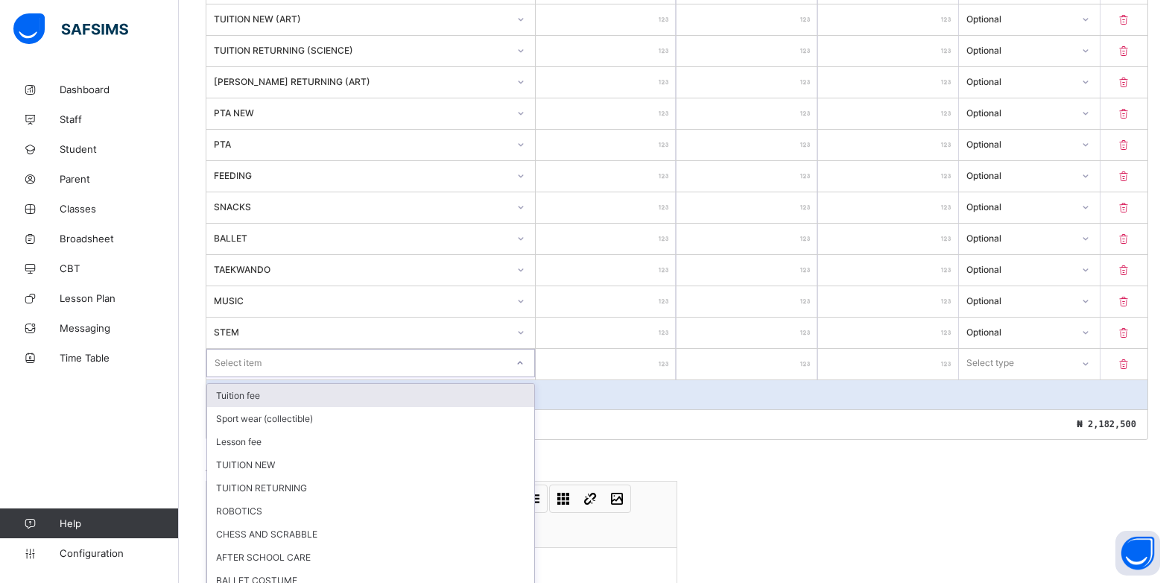
drag, startPoint x: 257, startPoint y: 364, endPoint x: 388, endPoint y: 376, distance: 131.7
click at [388, 376] on div "option Tuition fee focused, 1 of 15. 15 results available. Use Up and Down to c…" at bounding box center [370, 363] width 329 height 28
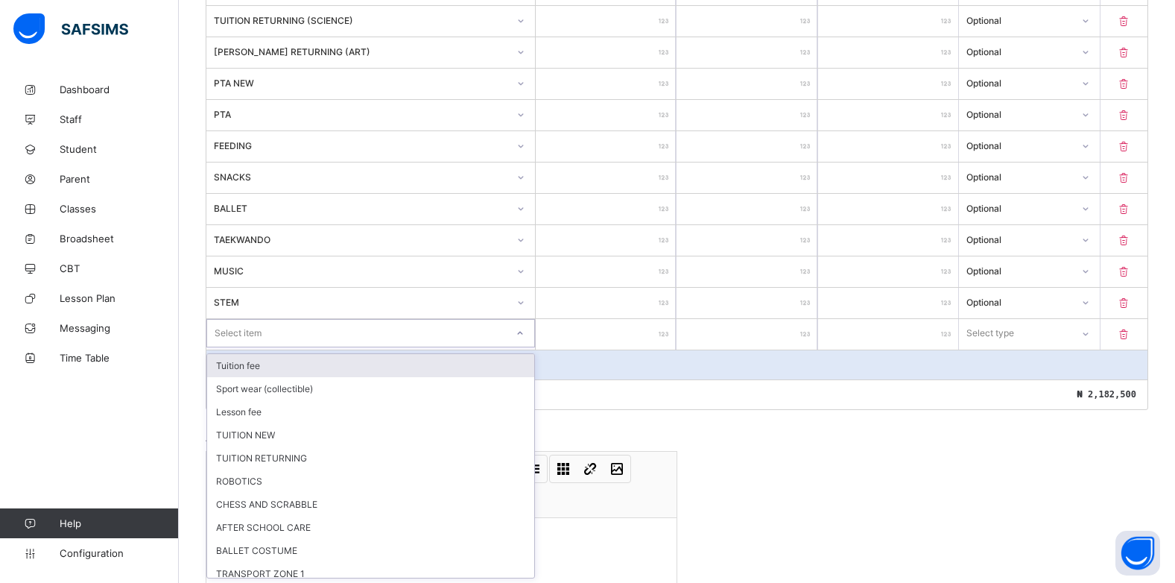
scroll to position [534, 0]
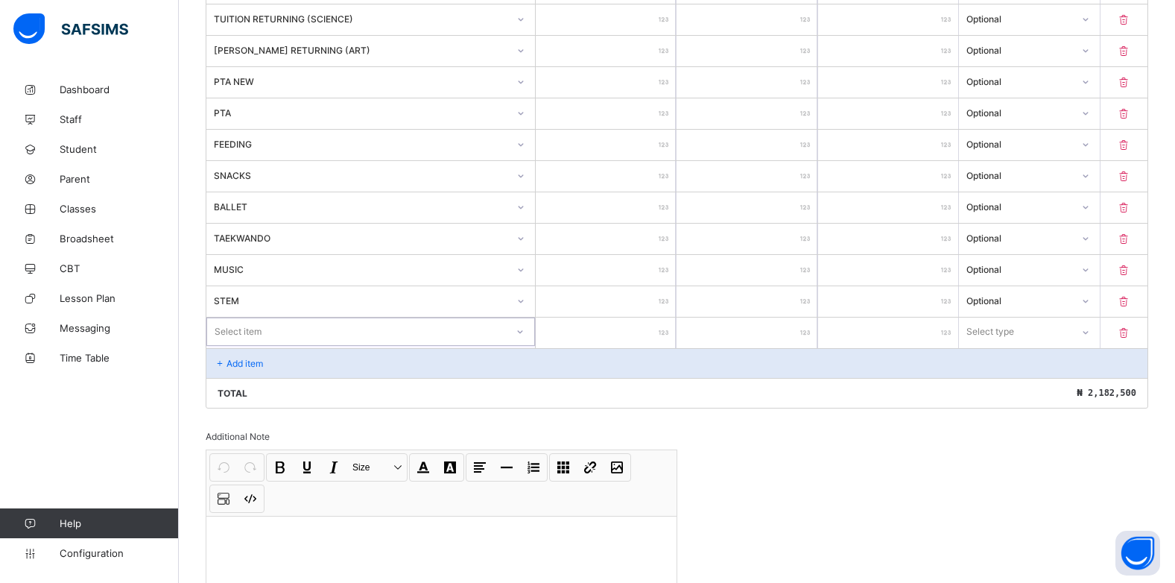
click at [526, 336] on div at bounding box center [520, 332] width 25 height 24
click at [525, 336] on icon at bounding box center [520, 331] width 9 height 15
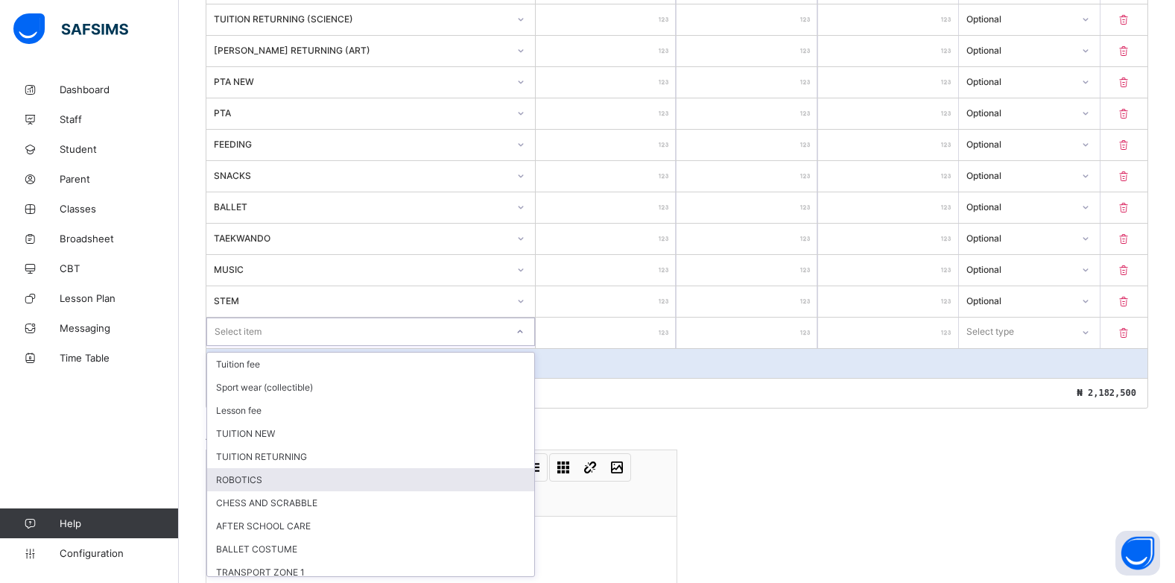
drag, startPoint x: 281, startPoint y: 477, endPoint x: 394, endPoint y: 392, distance: 141.0
click at [282, 473] on div "ROBOTICS" at bounding box center [370, 479] width 327 height 23
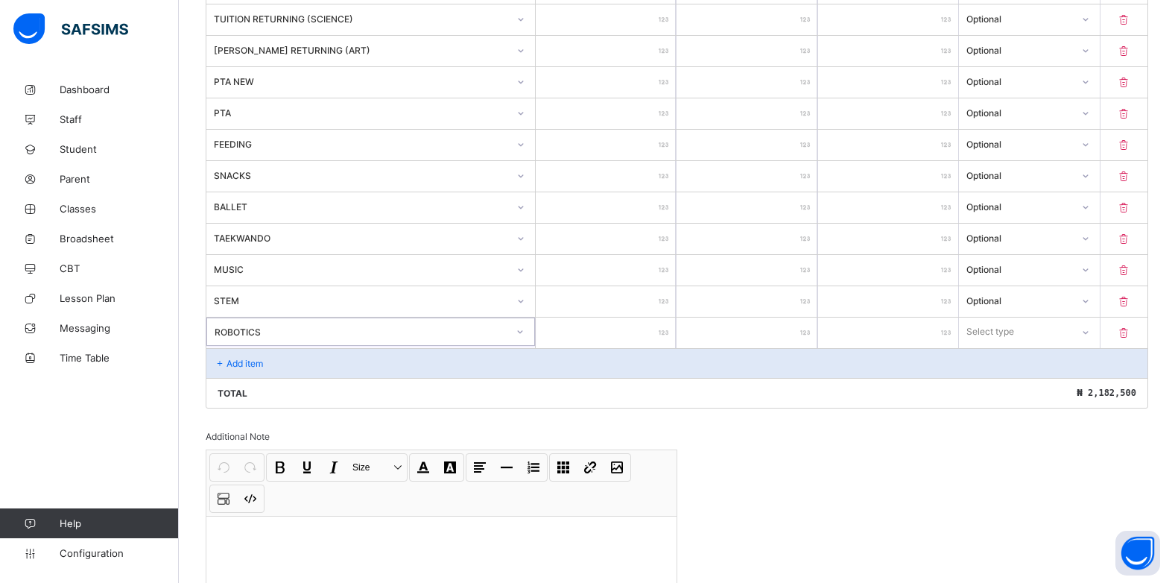
click at [660, 334] on input "number" at bounding box center [606, 333] width 140 height 31
click at [1015, 322] on div "Select type" at bounding box center [991, 332] width 48 height 28
click at [994, 385] on div "Optional" at bounding box center [1029, 387] width 139 height 23
drag, startPoint x: 256, startPoint y: 364, endPoint x: 524, endPoint y: 335, distance: 269.1
click at [257, 361] on p "Add item" at bounding box center [245, 363] width 37 height 11
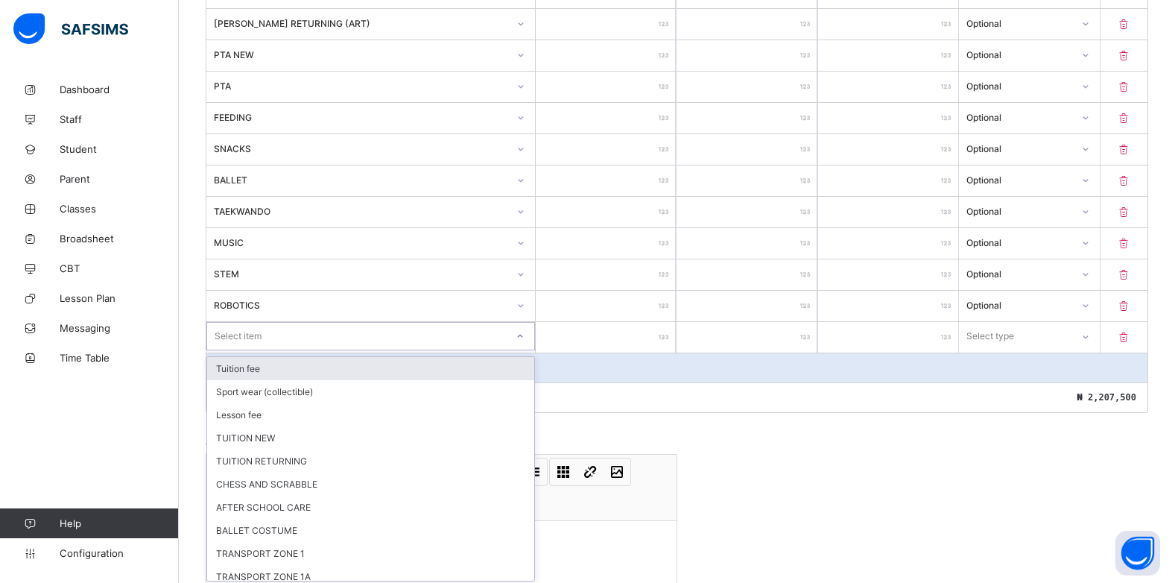
click at [524, 350] on div "option Tuition fee focused, 1 of 14. 14 results available. Use Up and Down to c…" at bounding box center [370, 336] width 329 height 28
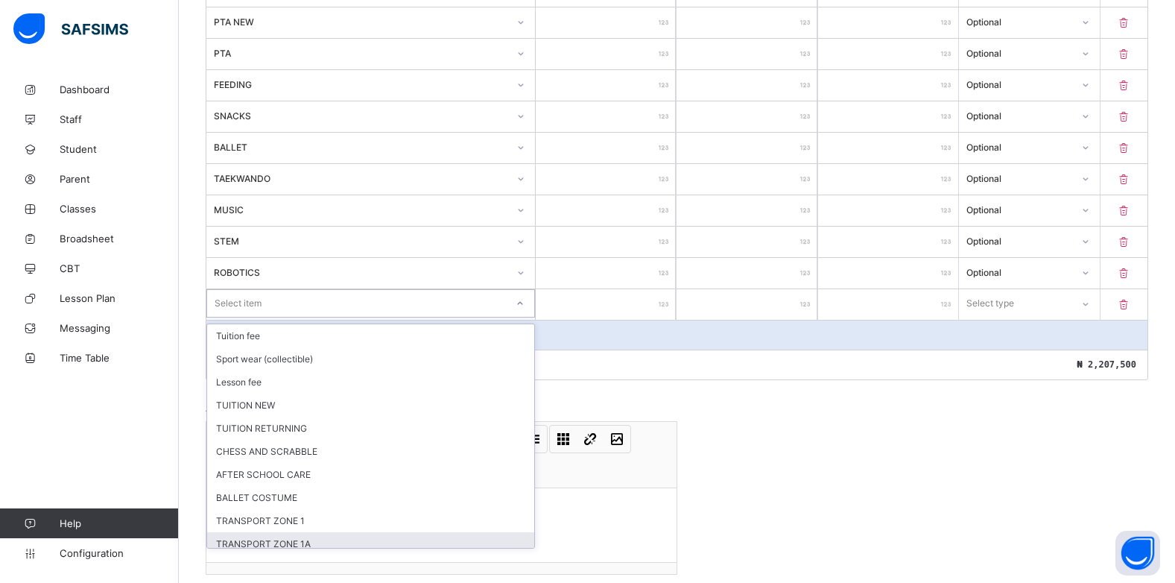
scroll to position [640, 0]
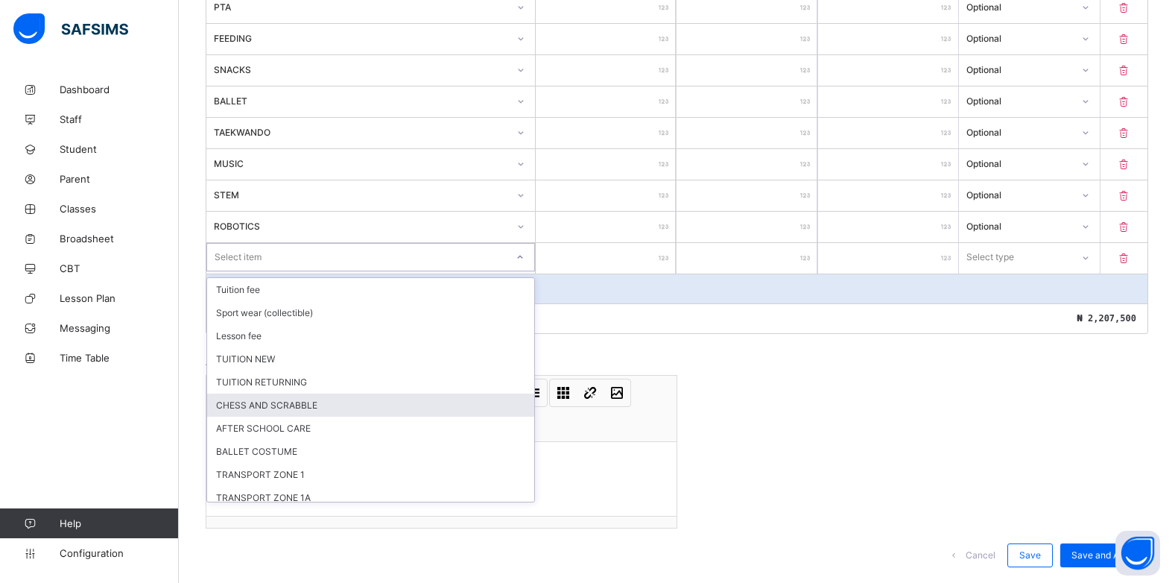
drag, startPoint x: 262, startPoint y: 402, endPoint x: 402, endPoint y: 402, distance: 139.4
click at [262, 403] on div "CHESS AND SCRABBLE" at bounding box center [370, 405] width 327 height 23
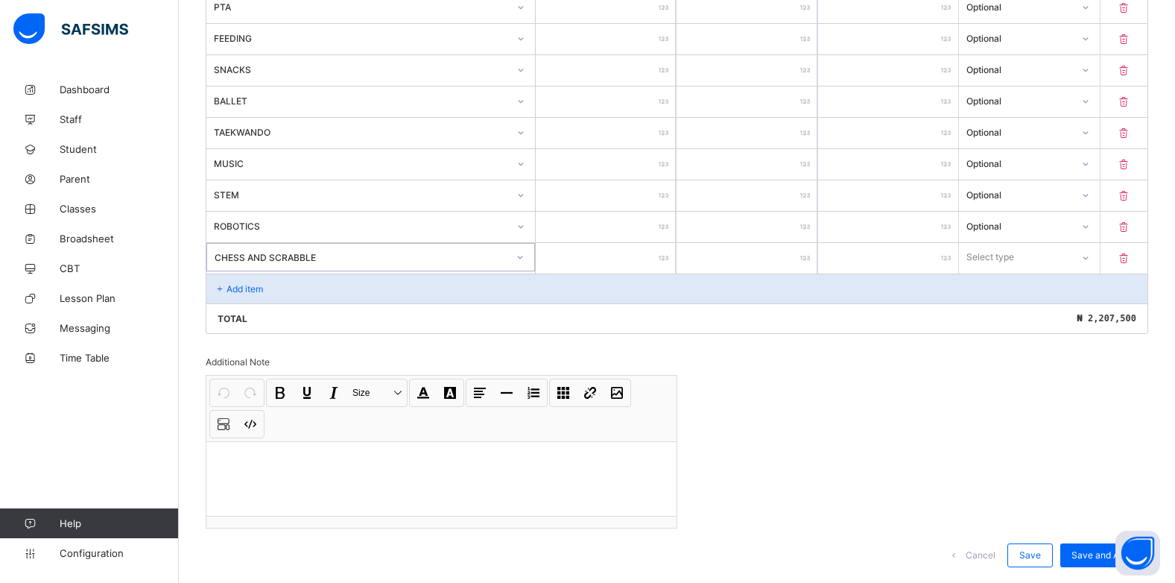
click at [658, 253] on input "number" at bounding box center [606, 258] width 140 height 31
click at [1071, 253] on div "Select type" at bounding box center [1015, 257] width 112 height 21
click at [1047, 312] on div "Optional" at bounding box center [1029, 312] width 139 height 23
click at [283, 288] on div "Add item" at bounding box center [676, 289] width 941 height 30
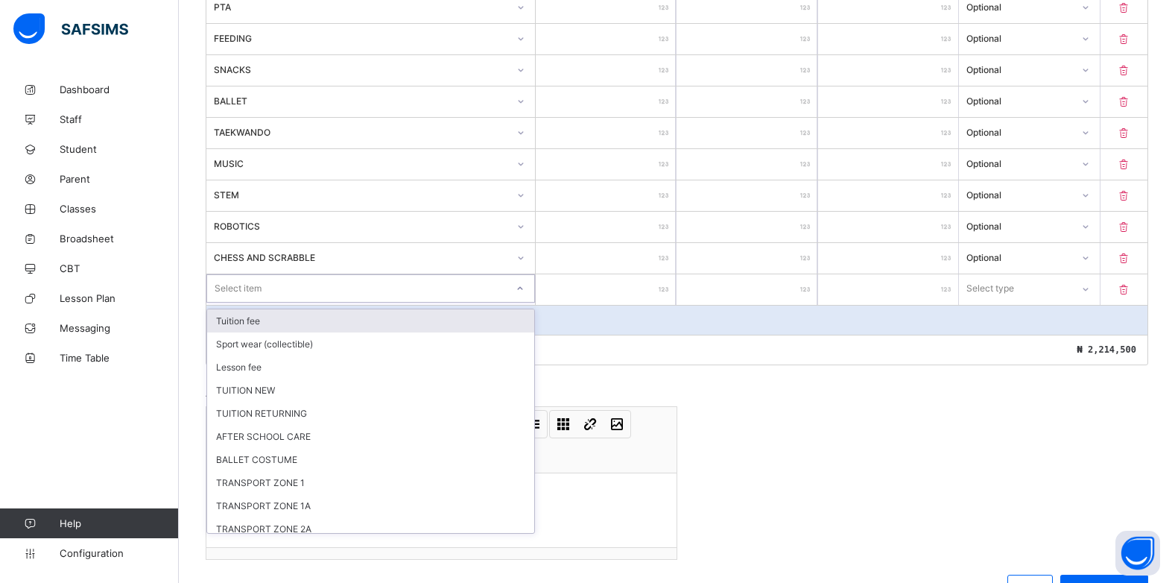
click at [524, 288] on icon at bounding box center [520, 288] width 9 height 15
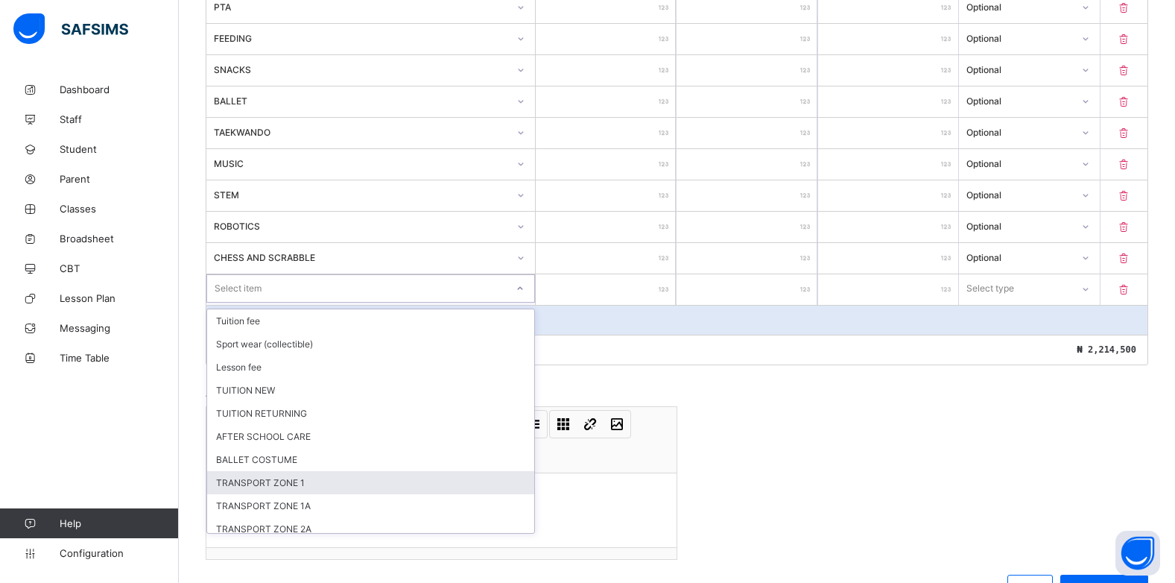
click at [251, 487] on div "TRANSPORT ZONE 1" at bounding box center [370, 482] width 327 height 23
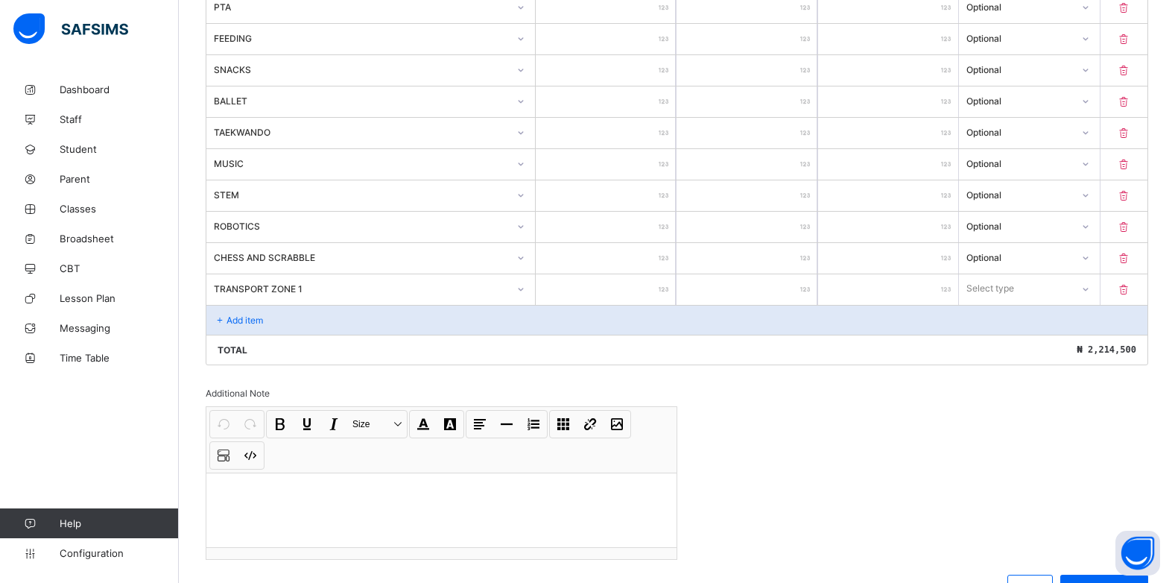
click at [659, 294] on input "number" at bounding box center [606, 289] width 140 height 31
click at [1040, 296] on div "Select type" at bounding box center [1015, 288] width 112 height 21
click at [1002, 344] on div "Optional" at bounding box center [1029, 343] width 139 height 23
click at [265, 320] on div "Add item" at bounding box center [676, 320] width 941 height 30
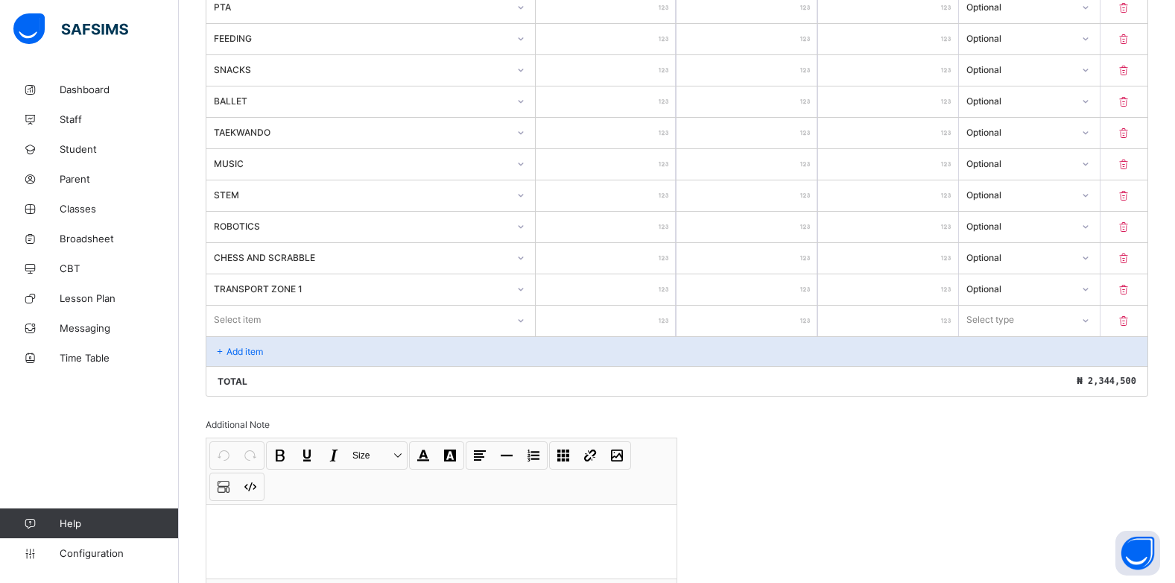
click at [525, 321] on icon at bounding box center [520, 320] width 9 height 15
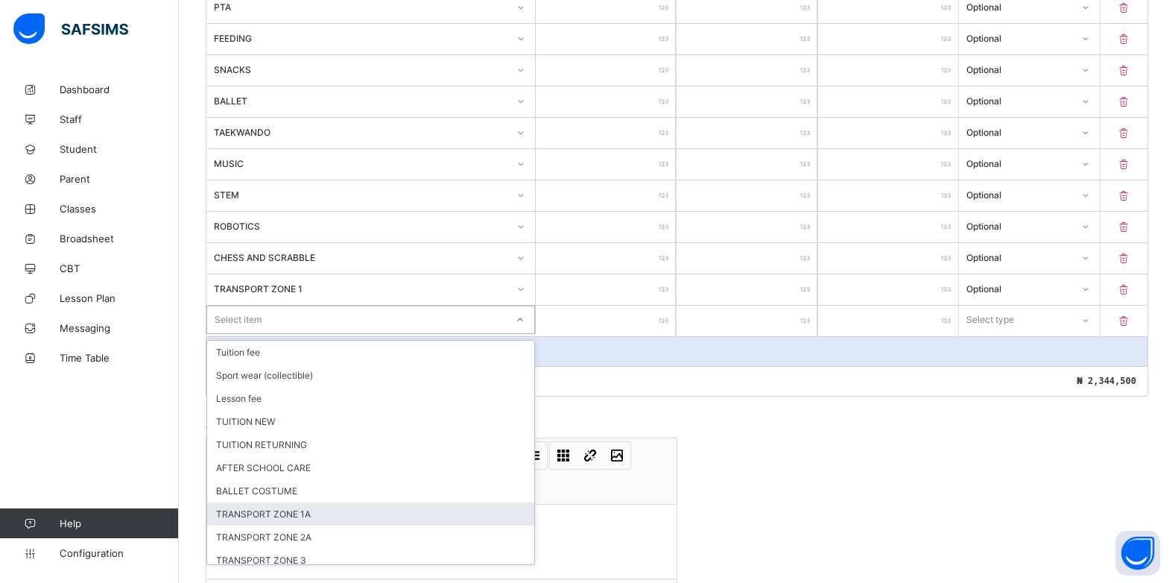
drag, startPoint x: 306, startPoint y: 519, endPoint x: 320, endPoint y: 486, distance: 35.4
click at [306, 515] on div "TRANSPORT ZONE 1A" at bounding box center [370, 513] width 327 height 23
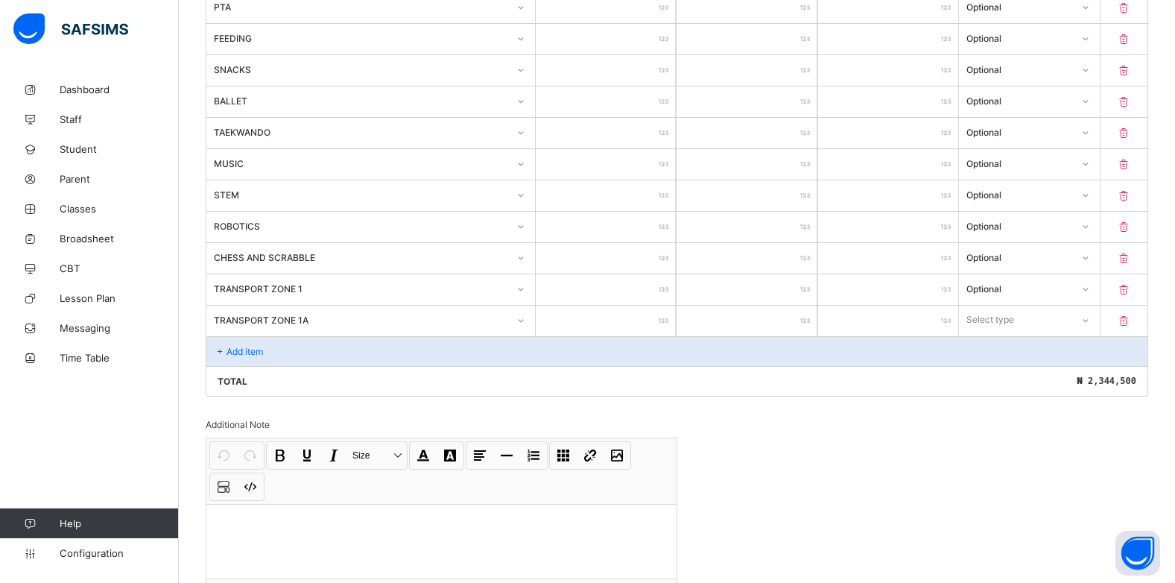
click at [654, 317] on input "number" at bounding box center [606, 321] width 140 height 31
click at [1084, 309] on div at bounding box center [1085, 321] width 25 height 24
click at [1064, 380] on div "Optional" at bounding box center [1029, 375] width 139 height 23
click at [253, 356] on p "Add item" at bounding box center [245, 351] width 37 height 11
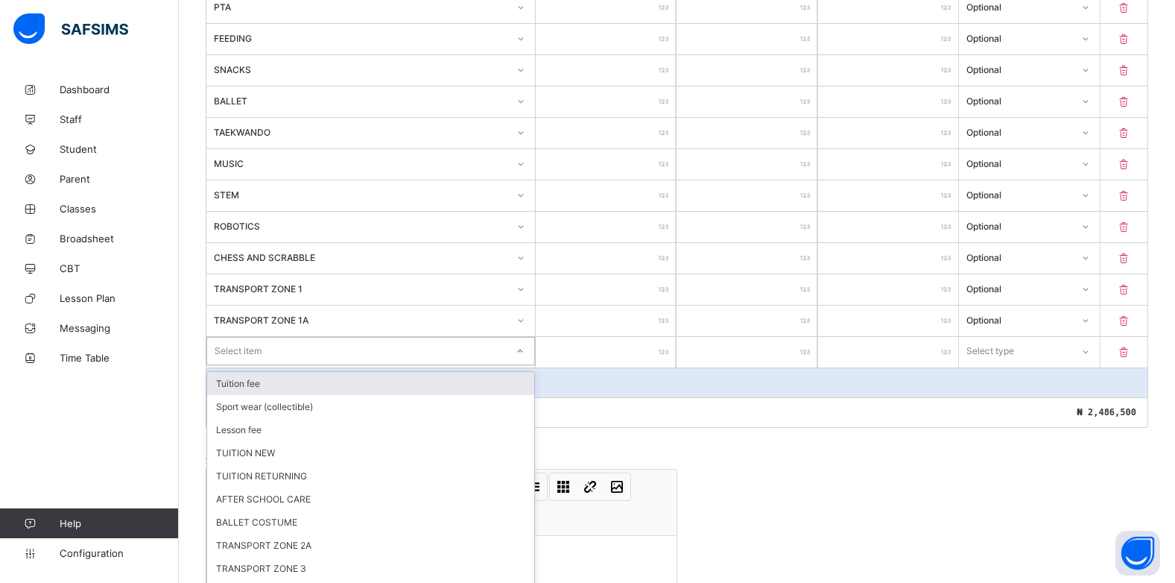
scroll to position [660, 0]
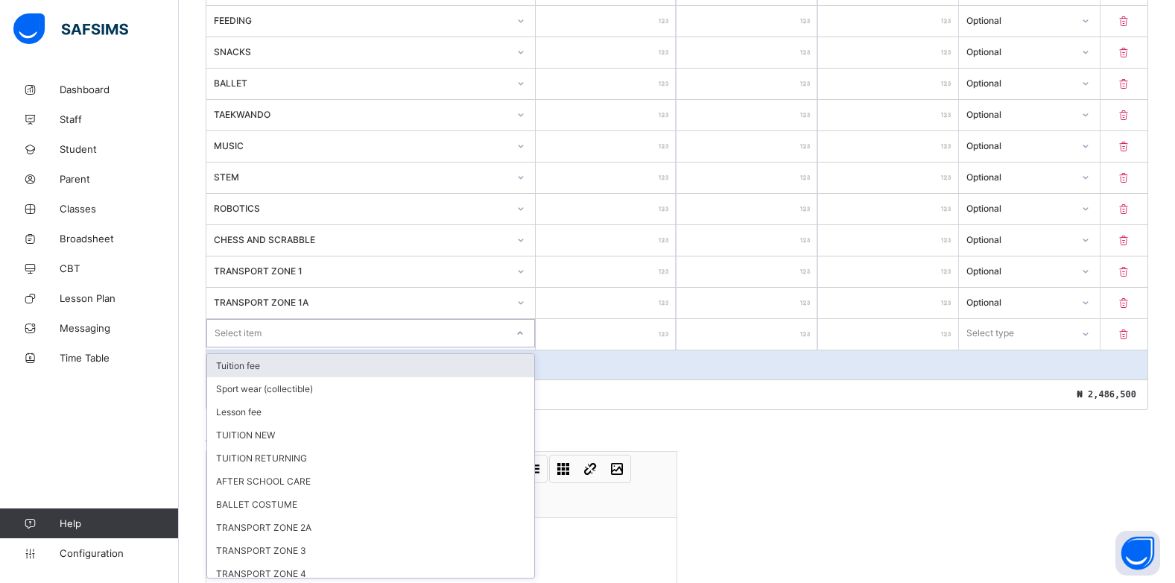
click at [526, 349] on div "Item Name Unit Price [ ₦ ] Qty Sub Total [ ₦ ] Item Type ADMISSION FORM ***** *…" at bounding box center [677, 83] width 943 height 654
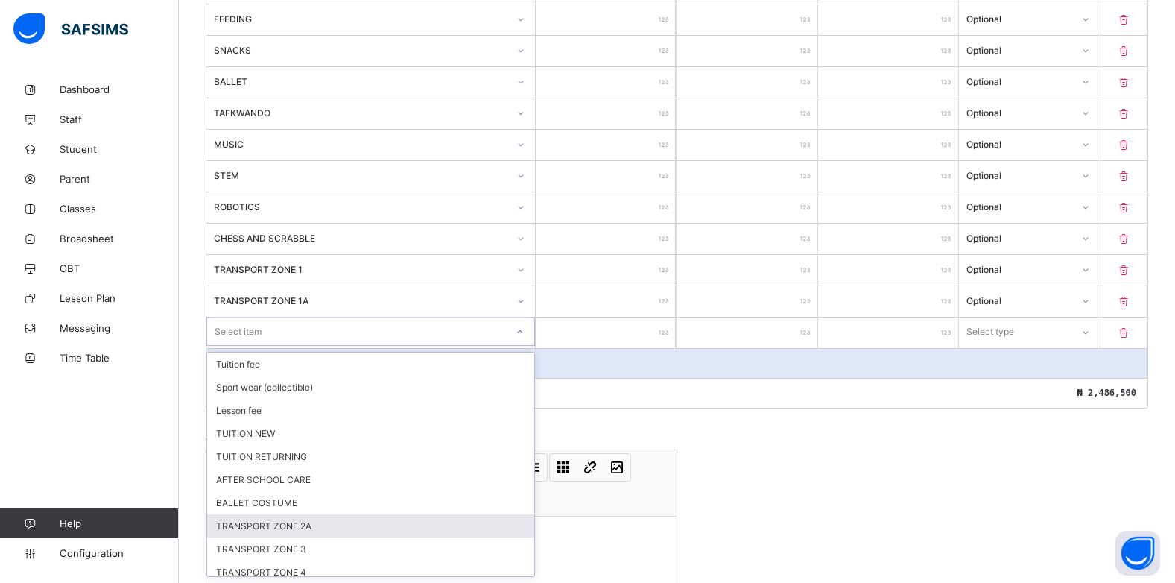
drag, startPoint x: 314, startPoint y: 526, endPoint x: 525, endPoint y: 450, distance: 224.9
click at [315, 522] on div "TRANSPORT ZONE 2A" at bounding box center [370, 525] width 327 height 23
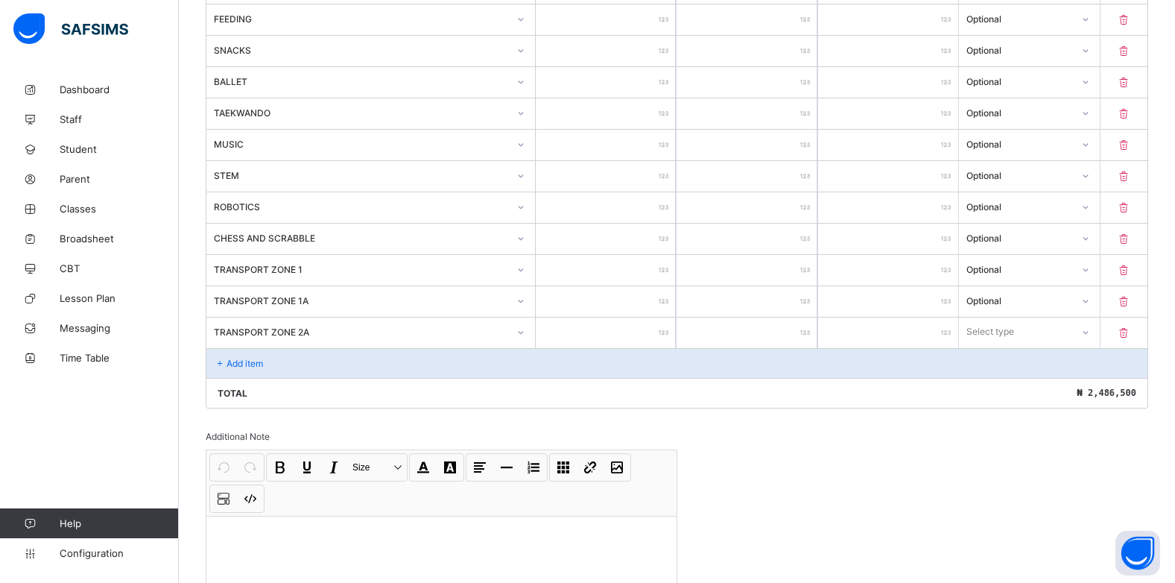
click at [665, 336] on div at bounding box center [606, 333] width 140 height 31
click at [661, 332] on input "number" at bounding box center [606, 333] width 140 height 31
click at [1087, 334] on div at bounding box center [1085, 332] width 25 height 24
click at [1039, 389] on div "Optional" at bounding box center [1029, 387] width 139 height 23
click at [247, 366] on p "Add item" at bounding box center [245, 363] width 37 height 11
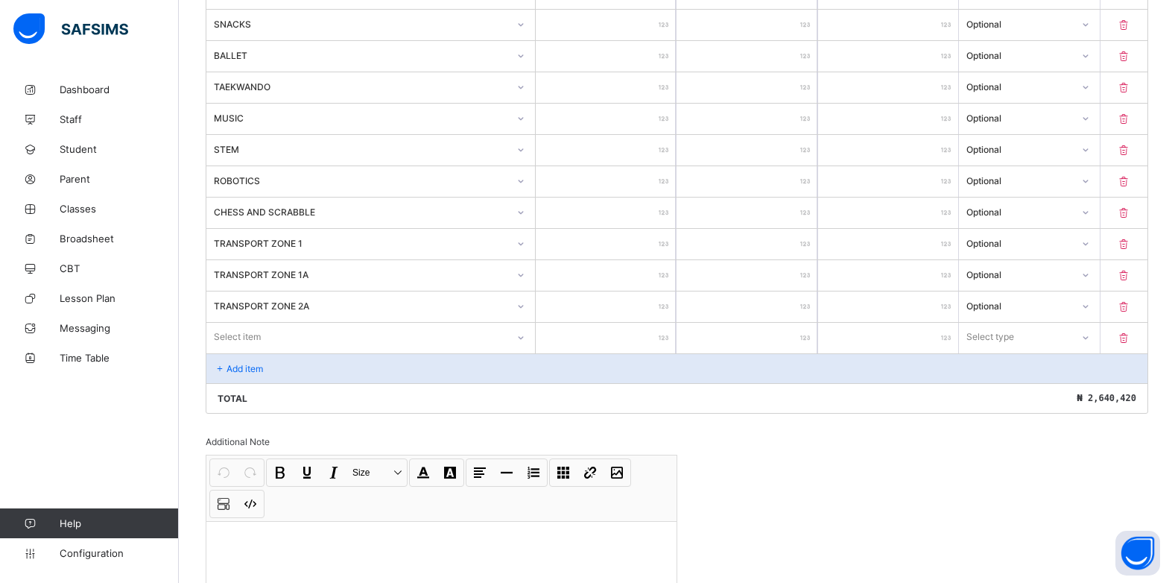
click at [496, 351] on div "Select item" at bounding box center [370, 337] width 329 height 28
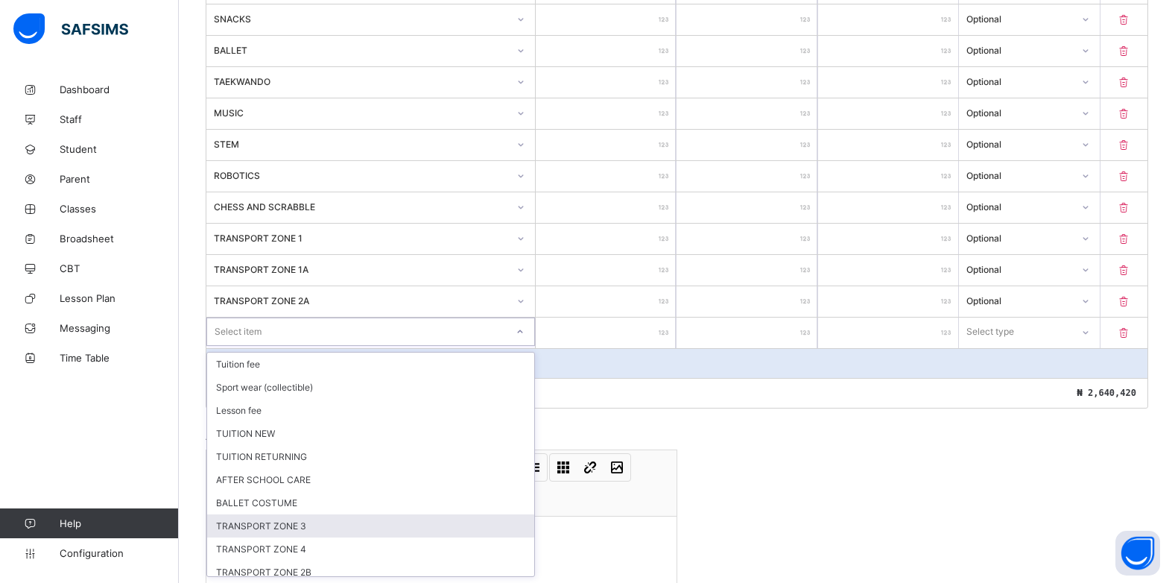
scroll to position [7, 0]
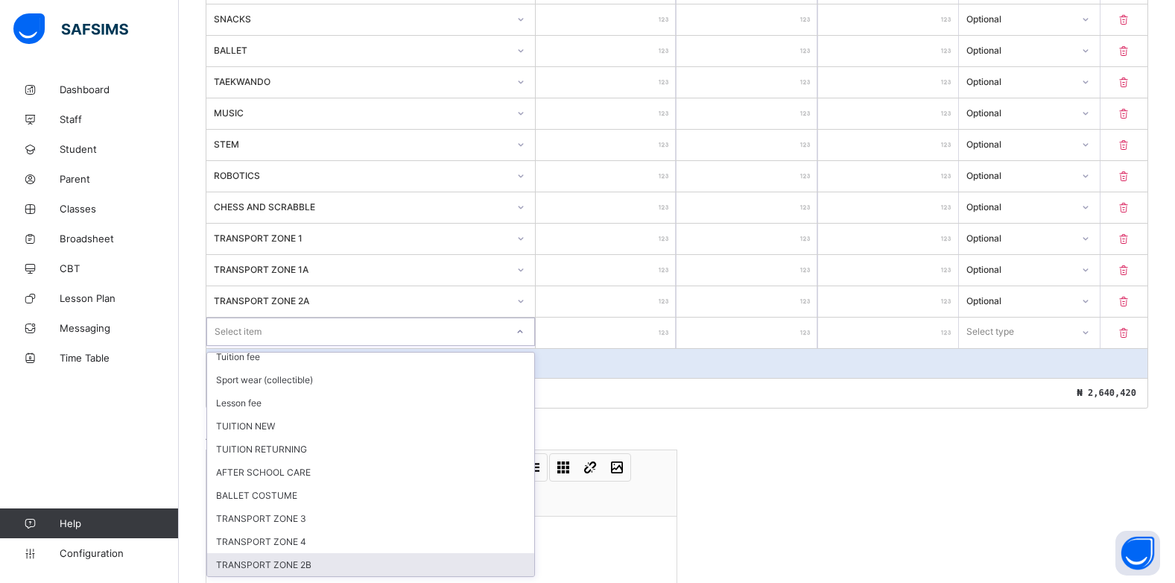
click at [319, 565] on div "TRANSPORT ZONE 2B" at bounding box center [370, 564] width 327 height 23
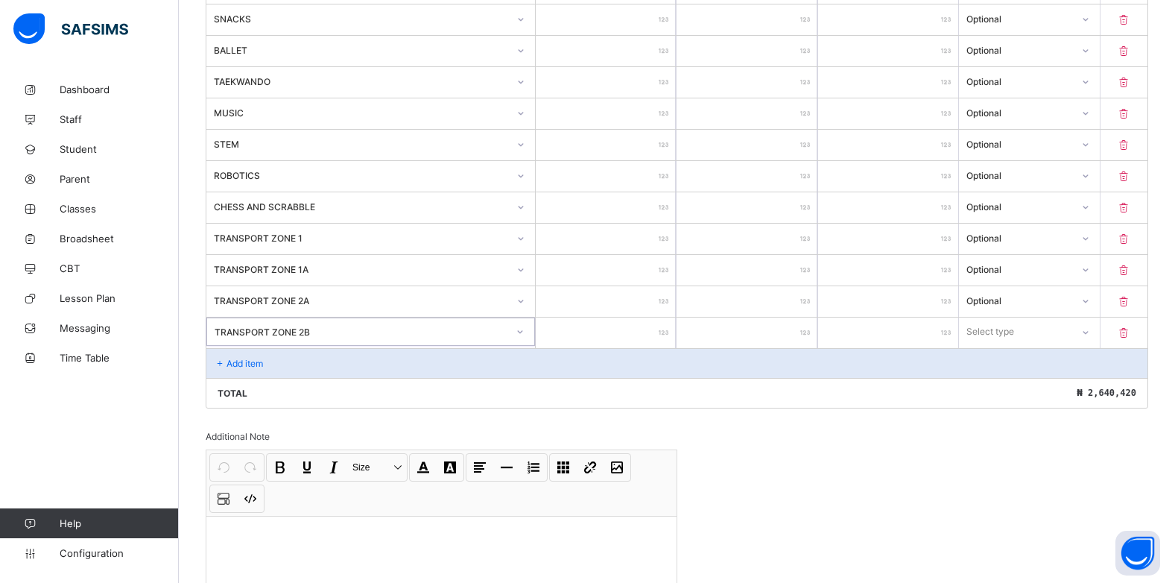
click at [649, 336] on input "number" at bounding box center [606, 333] width 140 height 31
click at [1008, 337] on div "Select type" at bounding box center [991, 332] width 48 height 28
click at [1001, 389] on div "Optional" at bounding box center [1029, 387] width 139 height 23
click at [249, 365] on p "Add item" at bounding box center [245, 363] width 37 height 11
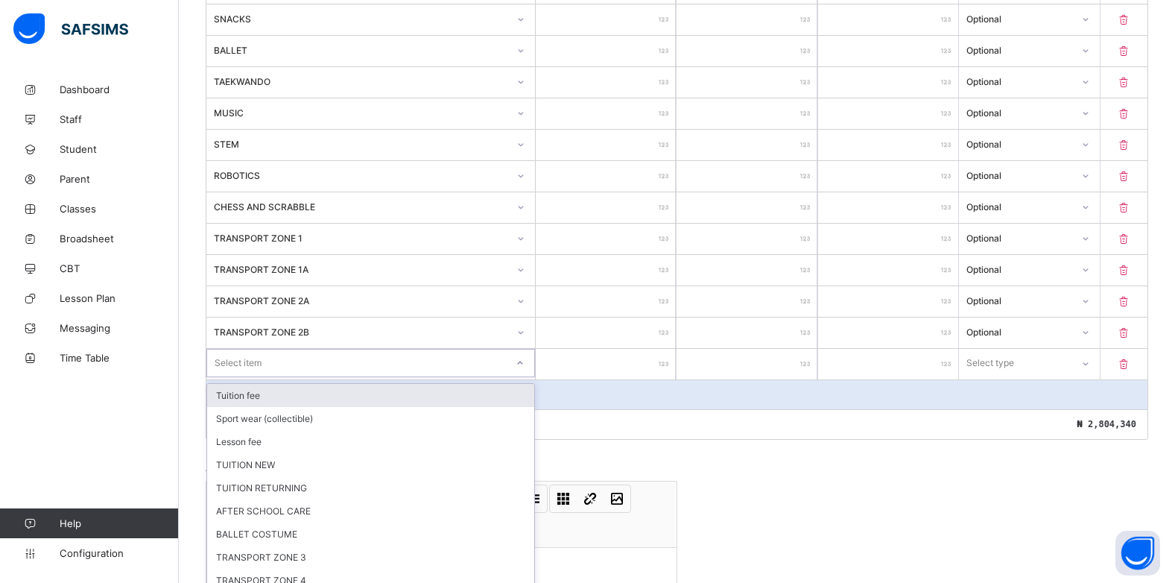
click at [508, 366] on div "Item Name Unit Price [ ₦ ] Qty Sub Total [ ₦ ] Item Type ADMISSION FORM ***** *…" at bounding box center [677, 81] width 943 height 716
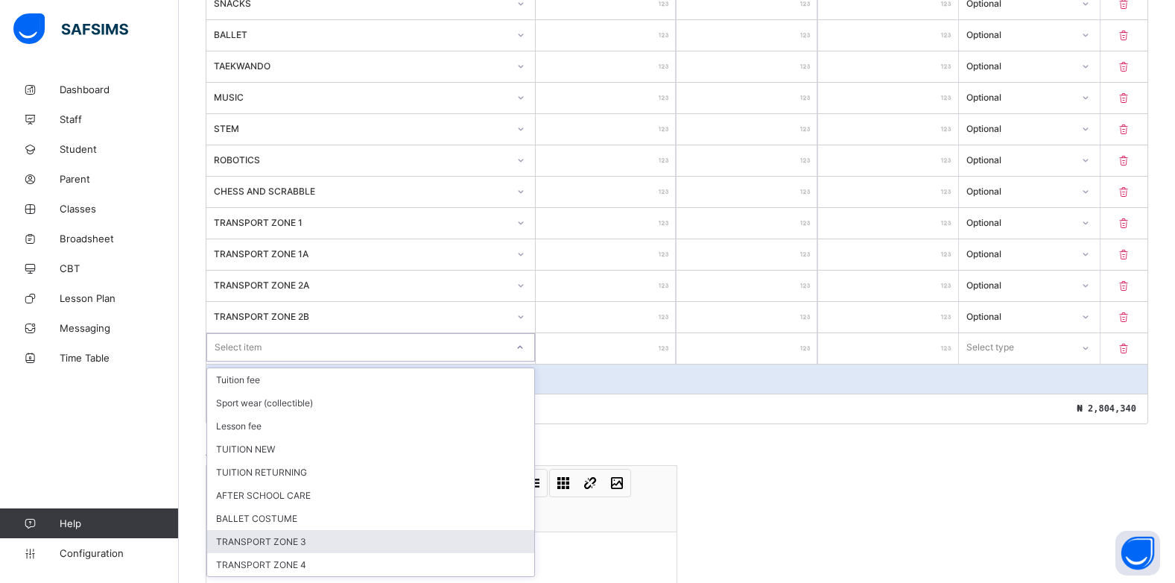
click at [332, 543] on div "TRANSPORT ZONE 3" at bounding box center [370, 541] width 327 height 23
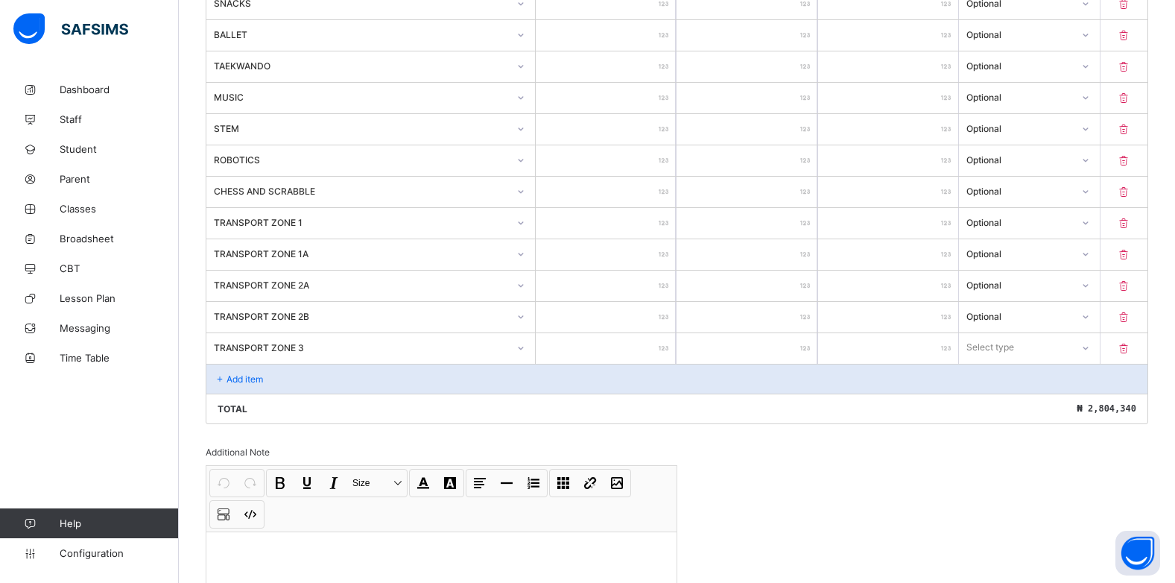
click at [660, 344] on input "number" at bounding box center [606, 348] width 140 height 31
click at [1015, 351] on div "Select type" at bounding box center [991, 347] width 48 height 28
click at [1010, 399] on div "Optional" at bounding box center [1029, 402] width 139 height 23
click at [250, 383] on p "Add item" at bounding box center [245, 378] width 37 height 11
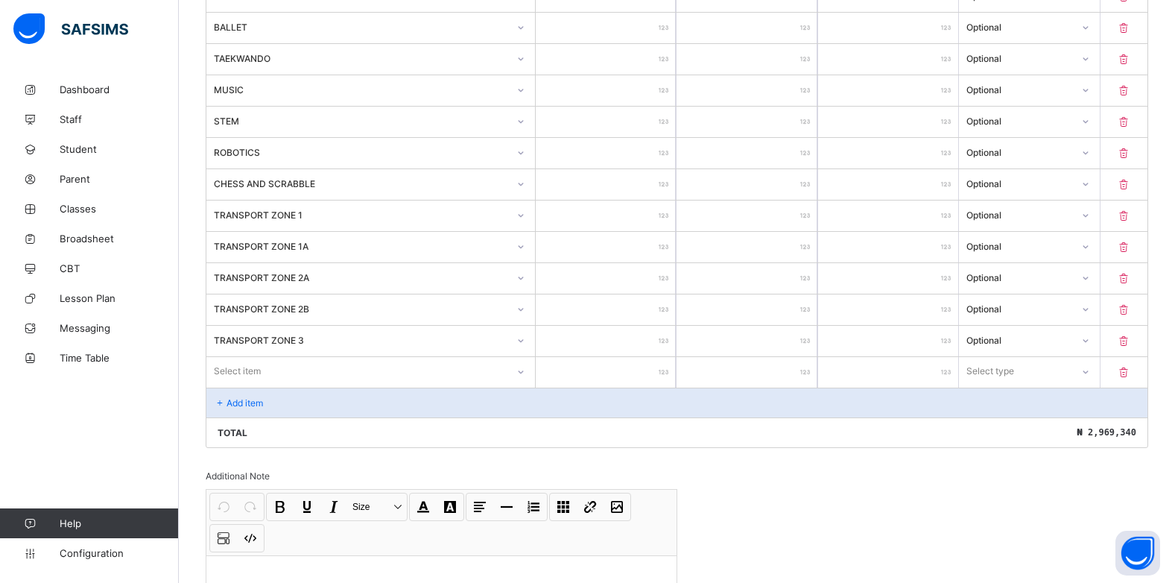
click at [534, 377] on div at bounding box center [520, 372] width 25 height 24
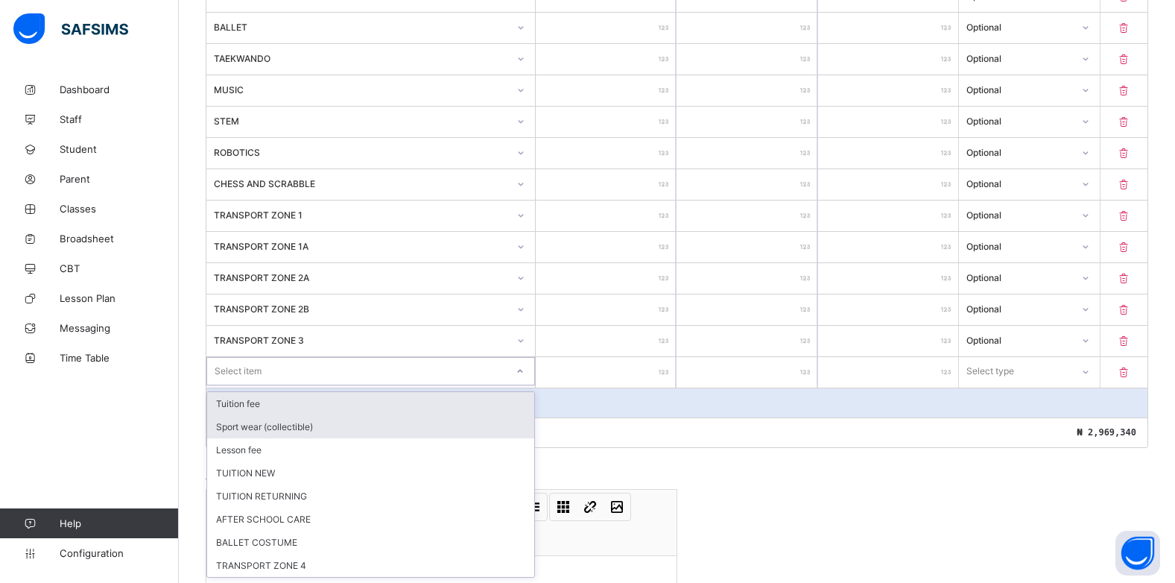
scroll to position [715, 0]
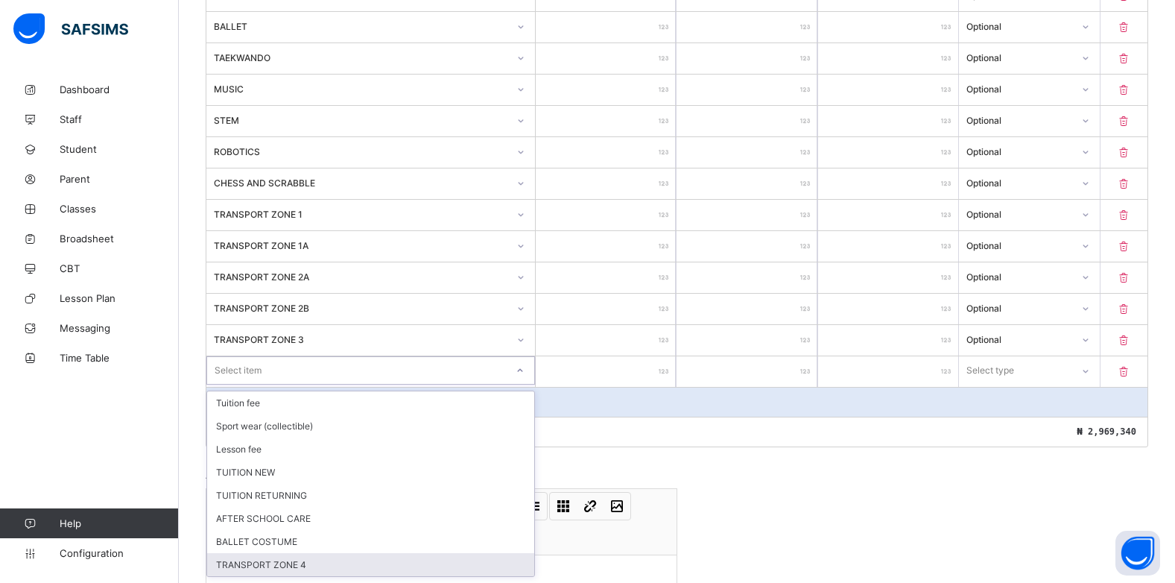
click at [297, 563] on div "TRANSPORT ZONE 4" at bounding box center [370, 564] width 327 height 23
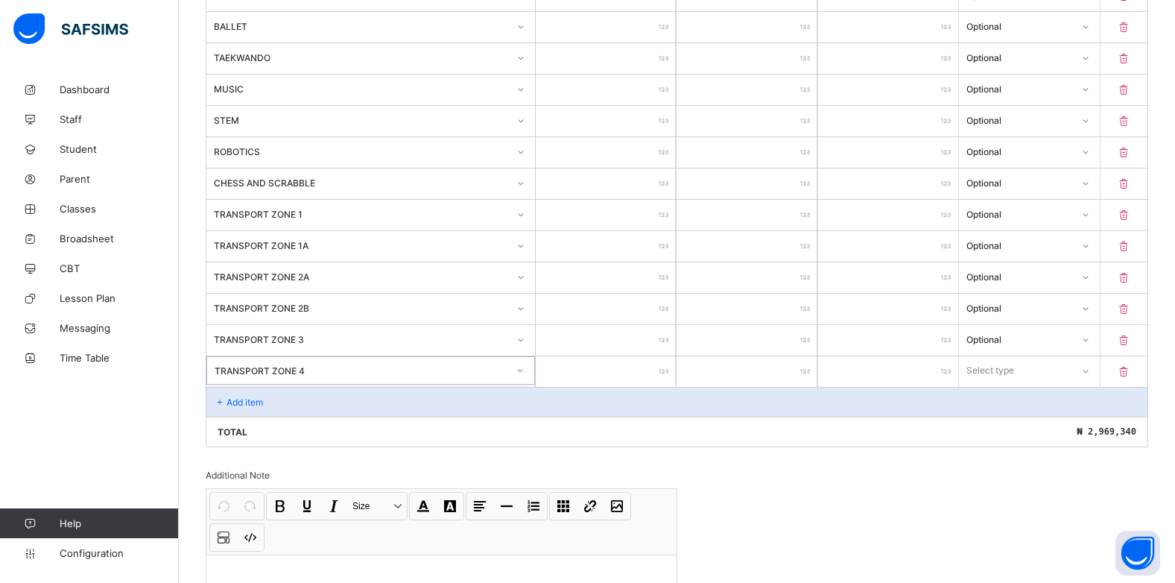
click at [646, 376] on input "number" at bounding box center [606, 371] width 140 height 31
drag, startPoint x: 1005, startPoint y: 375, endPoint x: 999, endPoint y: 381, distance: 9.0
click at [1005, 376] on div "Select type" at bounding box center [991, 370] width 48 height 28
click at [994, 420] on div "Optional" at bounding box center [1029, 425] width 139 height 23
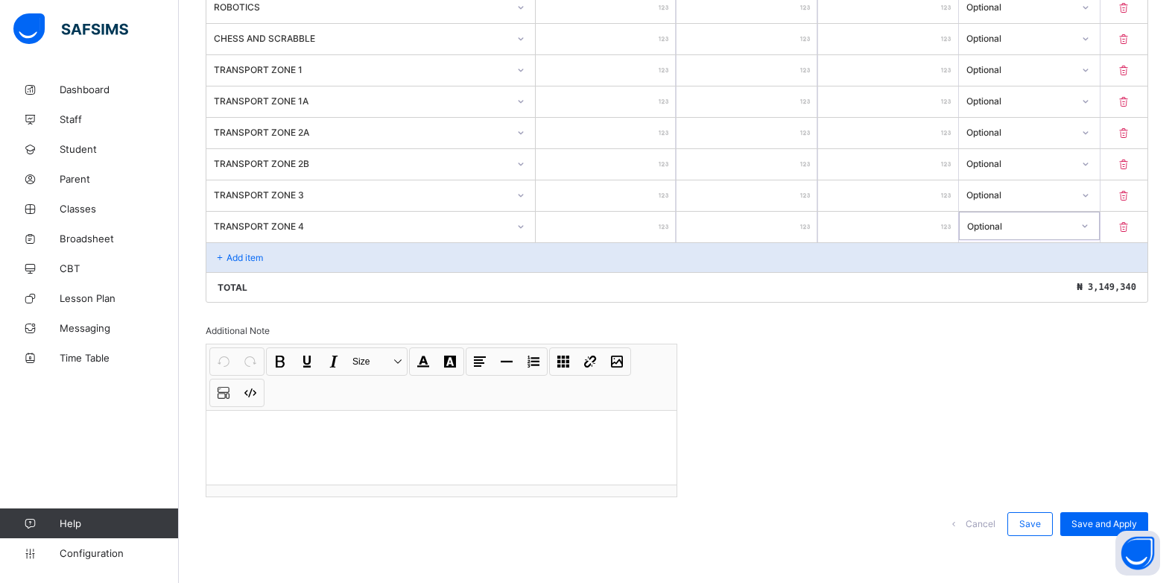
scroll to position [865, 0]
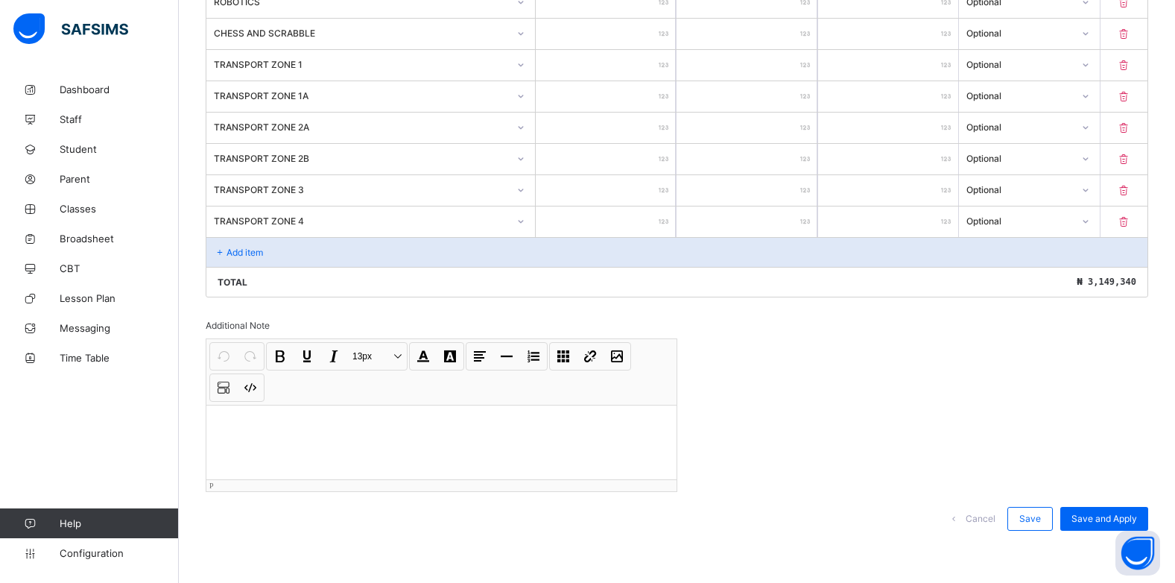
click at [221, 428] on p at bounding box center [441, 424] width 446 height 15
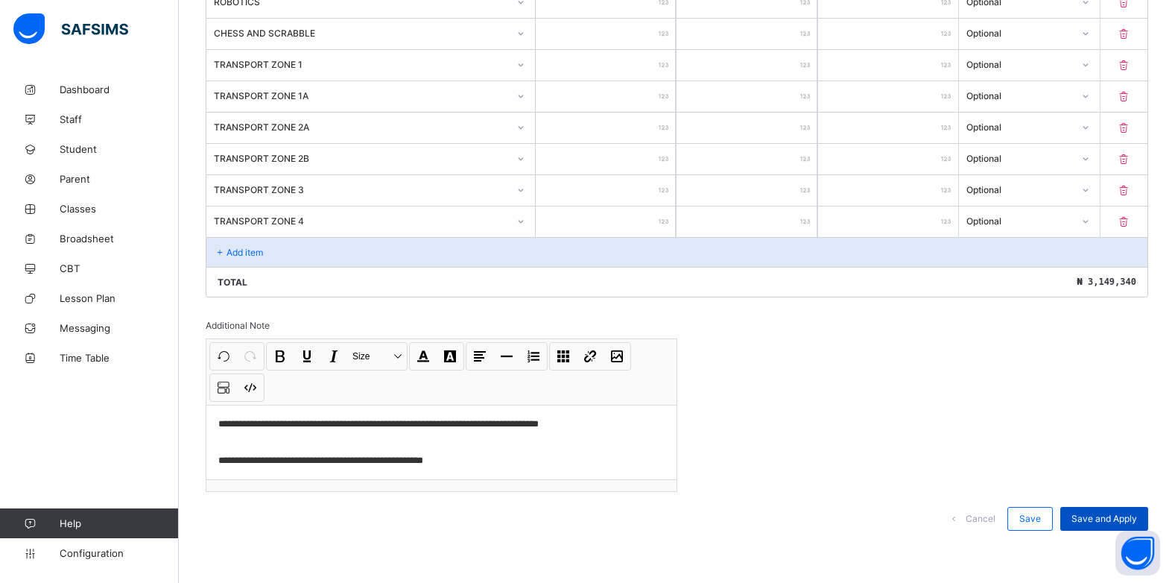
click at [1110, 517] on span "Save and Apply" at bounding box center [1105, 518] width 66 height 11
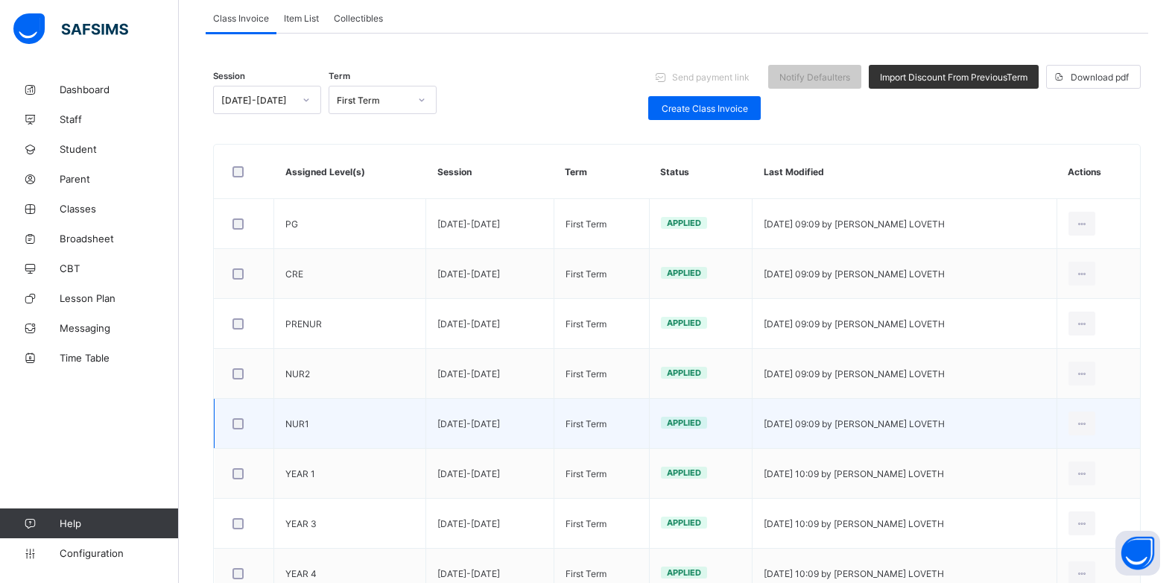
scroll to position [6, 0]
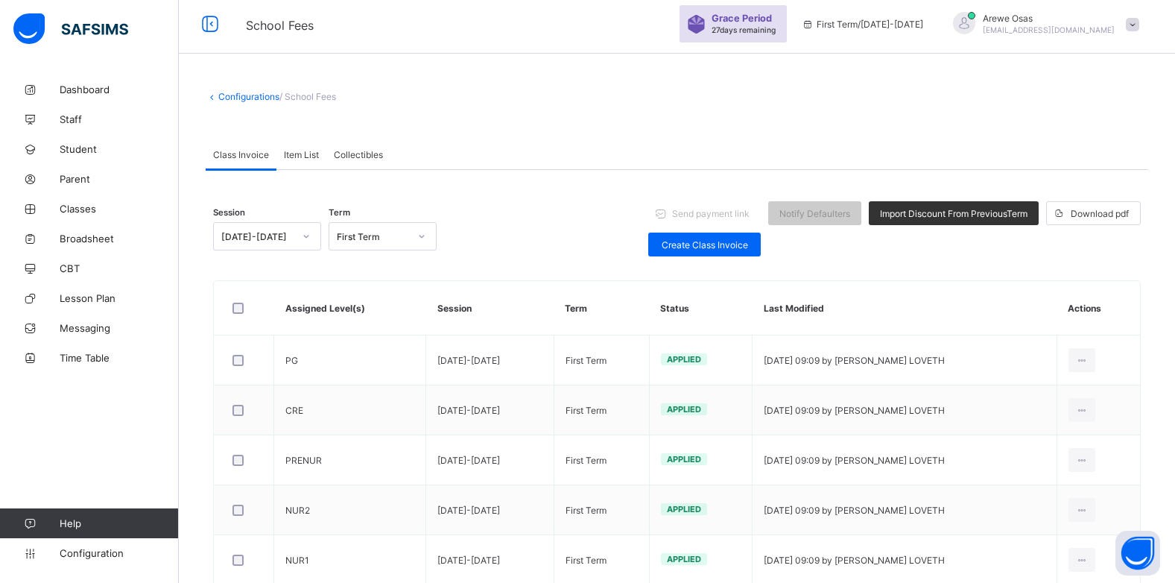
click at [308, 97] on span "/ School Fees" at bounding box center [307, 96] width 57 height 11
